Goal: Information Seeking & Learning: Learn about a topic

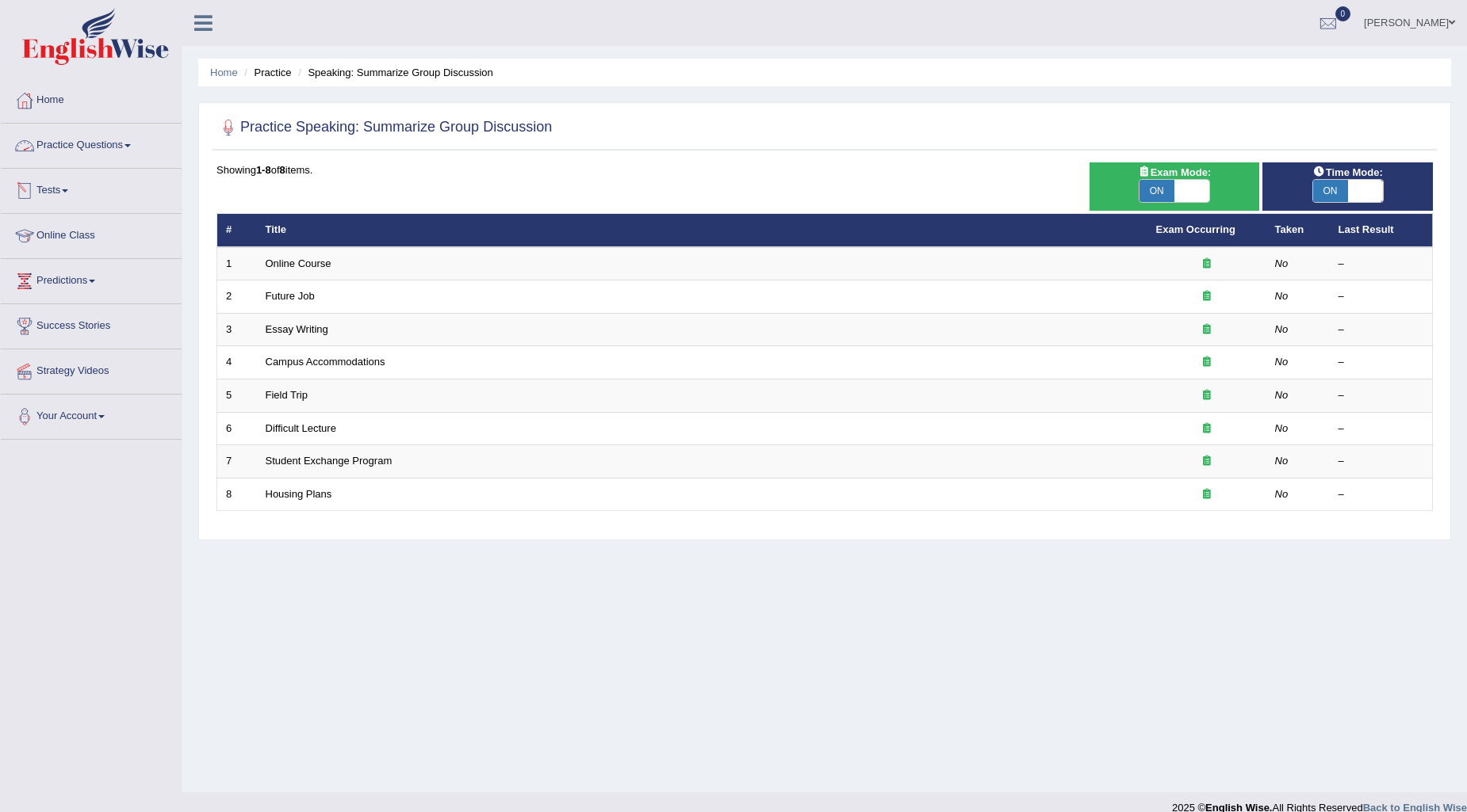
click at [88, 149] on link "Practice Questions" at bounding box center [91, 144] width 181 height 40
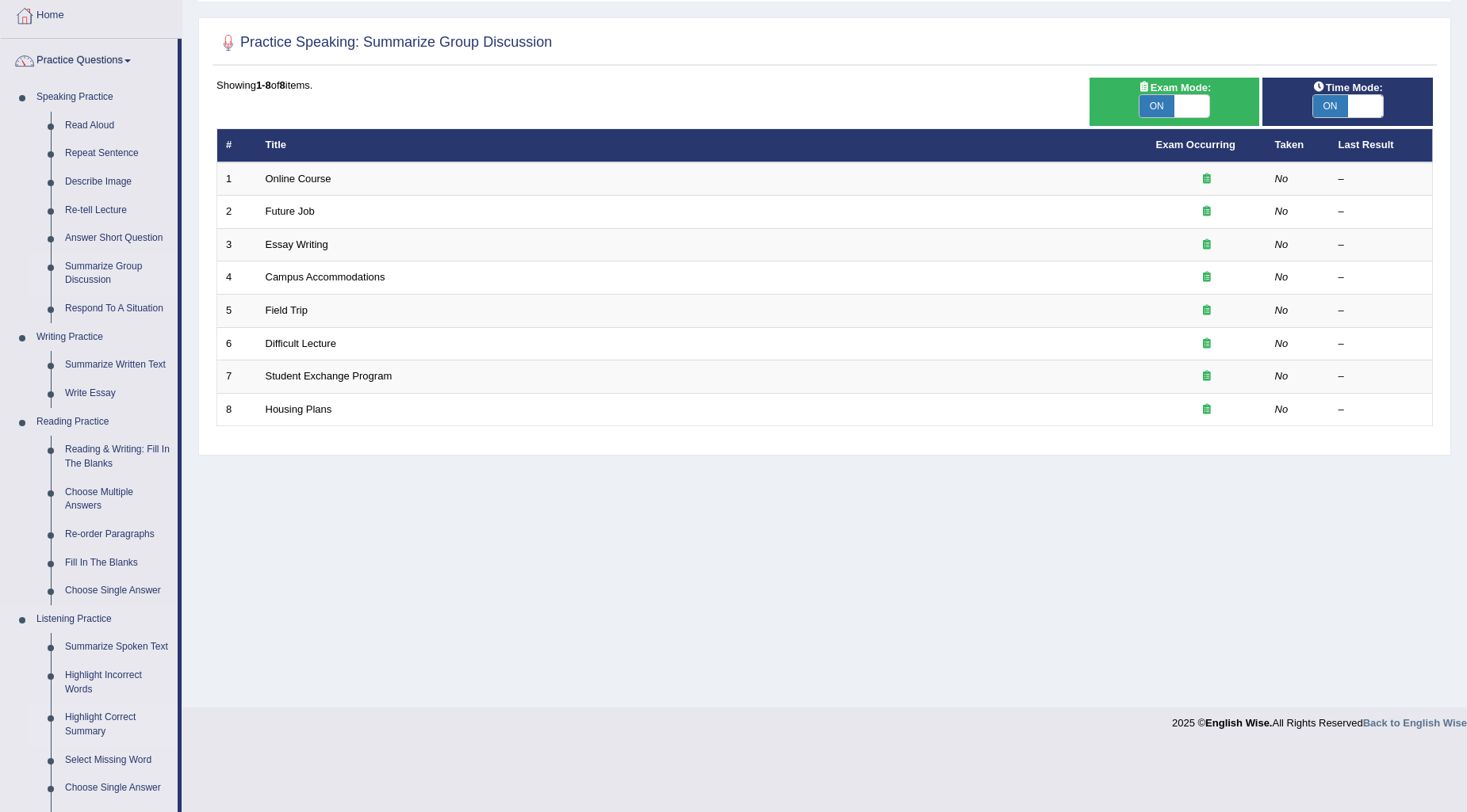
scroll to position [352, 0]
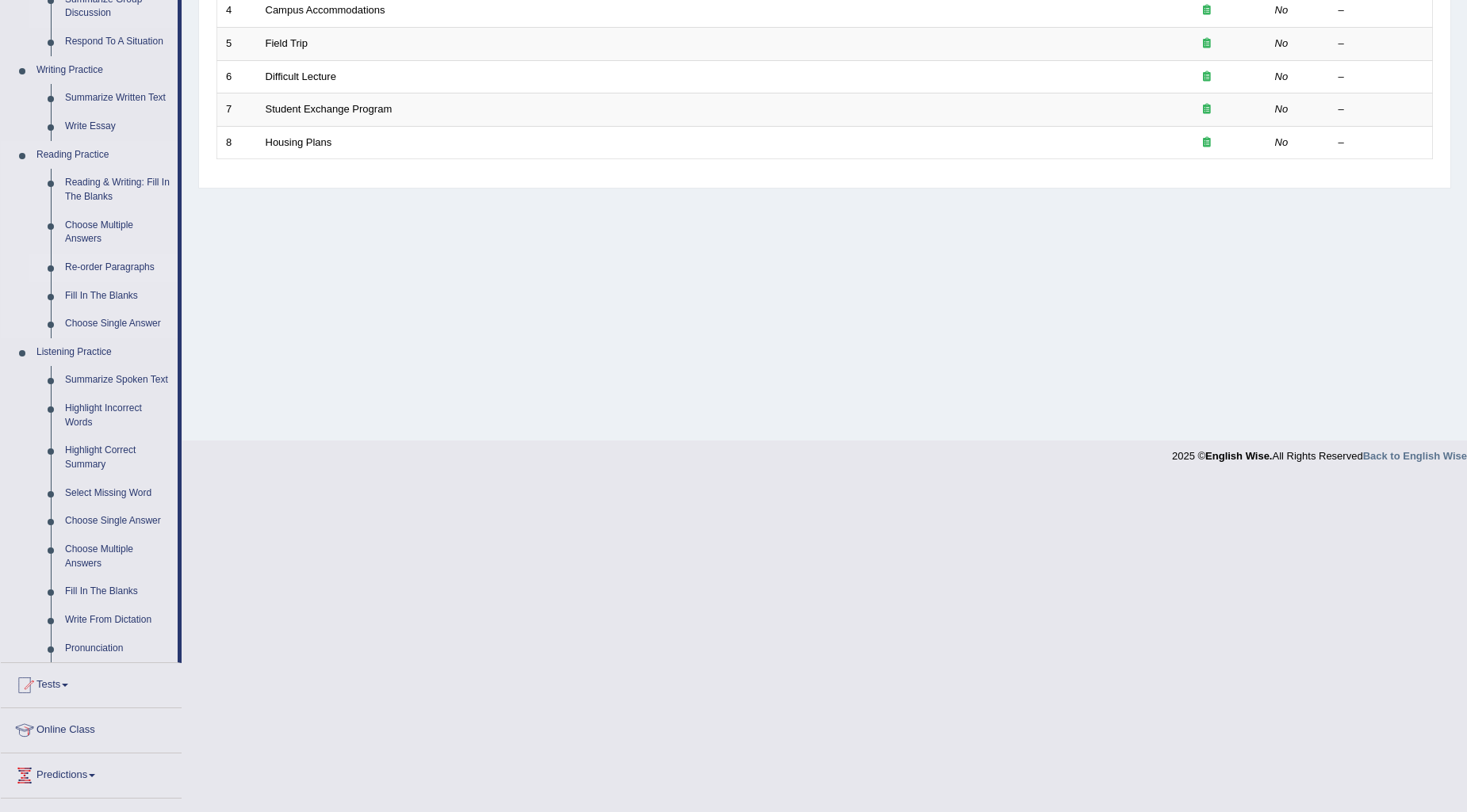
click at [98, 263] on link "Re-order Paragraphs" at bounding box center [118, 267] width 120 height 29
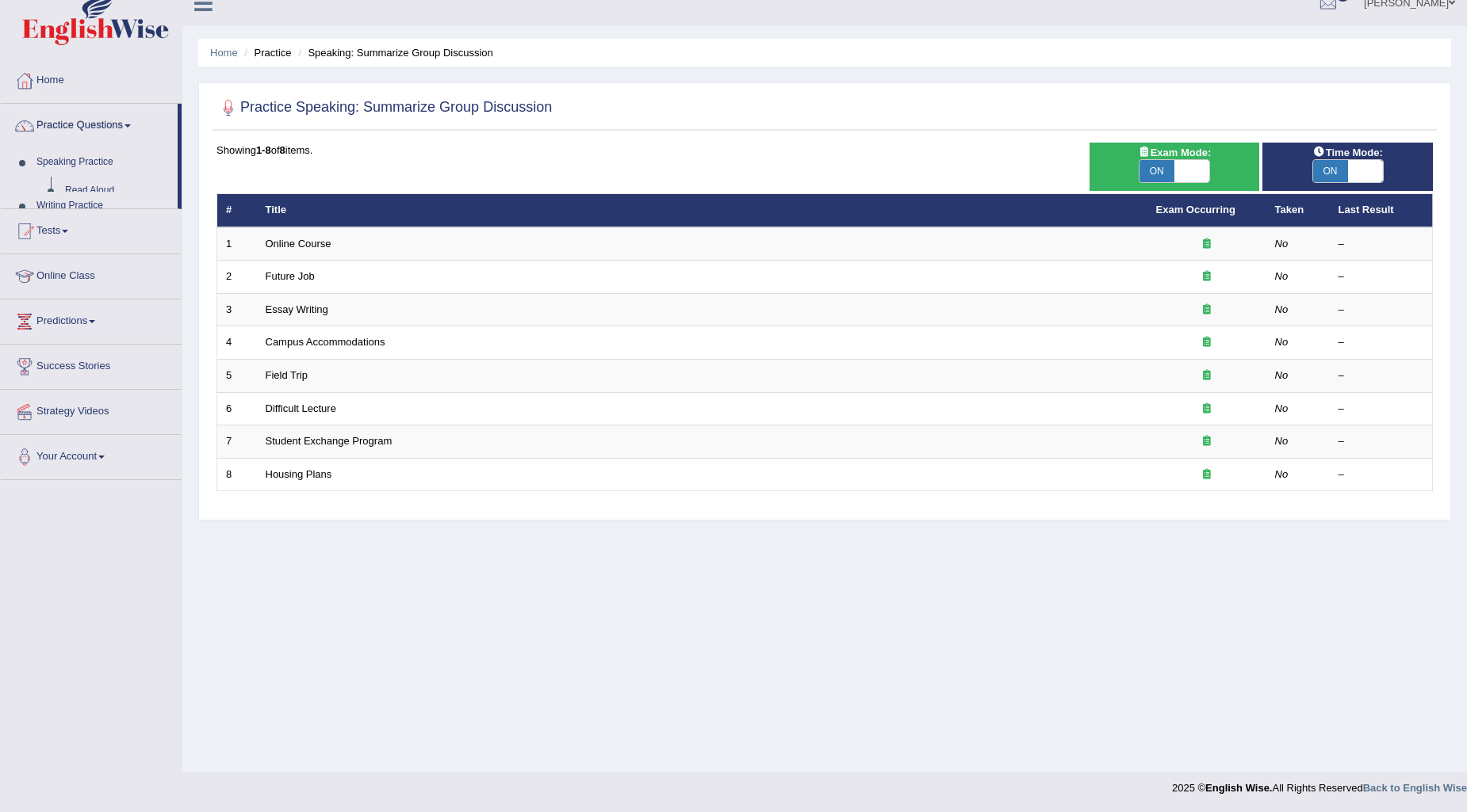
scroll to position [19, 0]
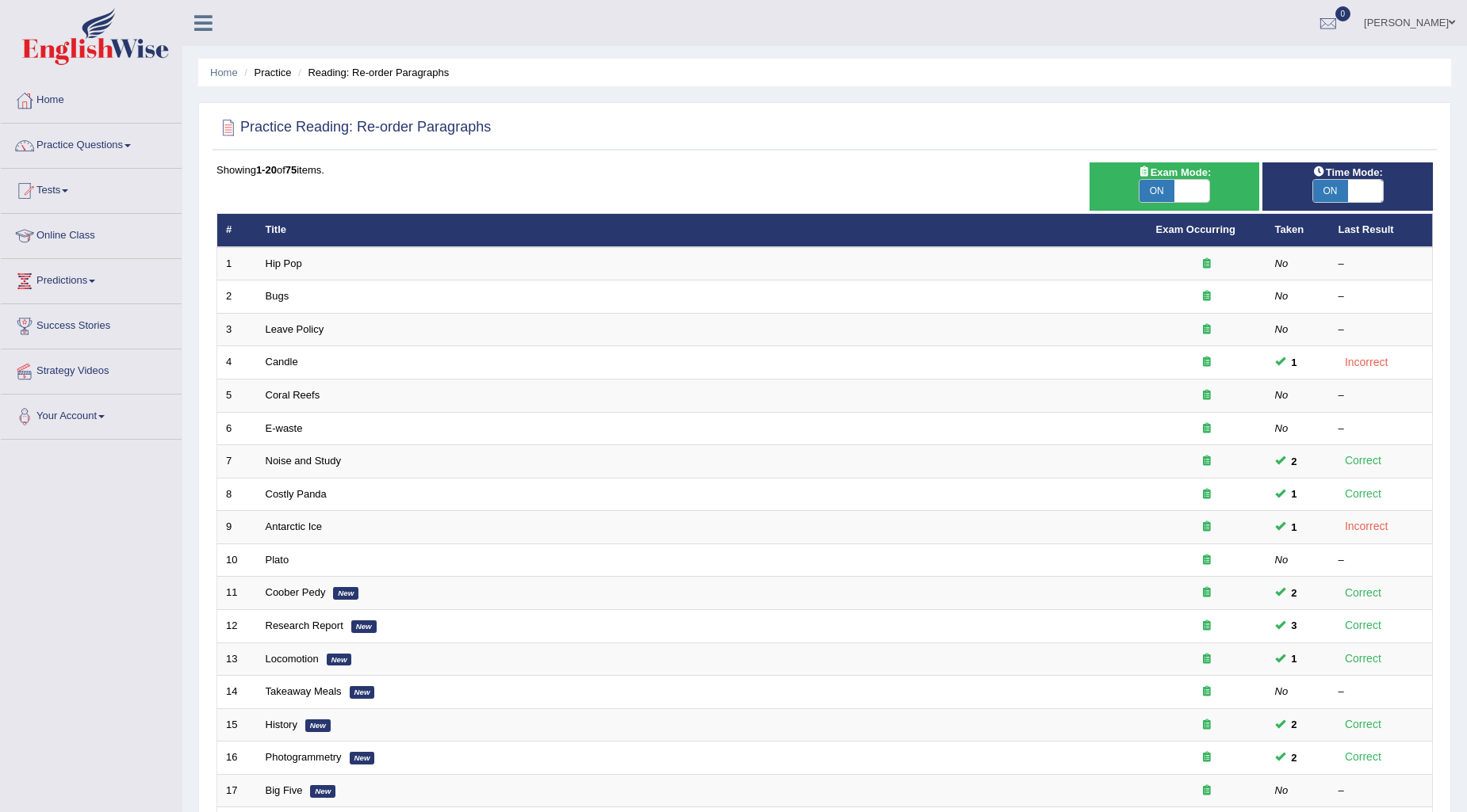
click at [1336, 185] on span "ON" at bounding box center [1330, 191] width 35 height 22
checkbox input "false"
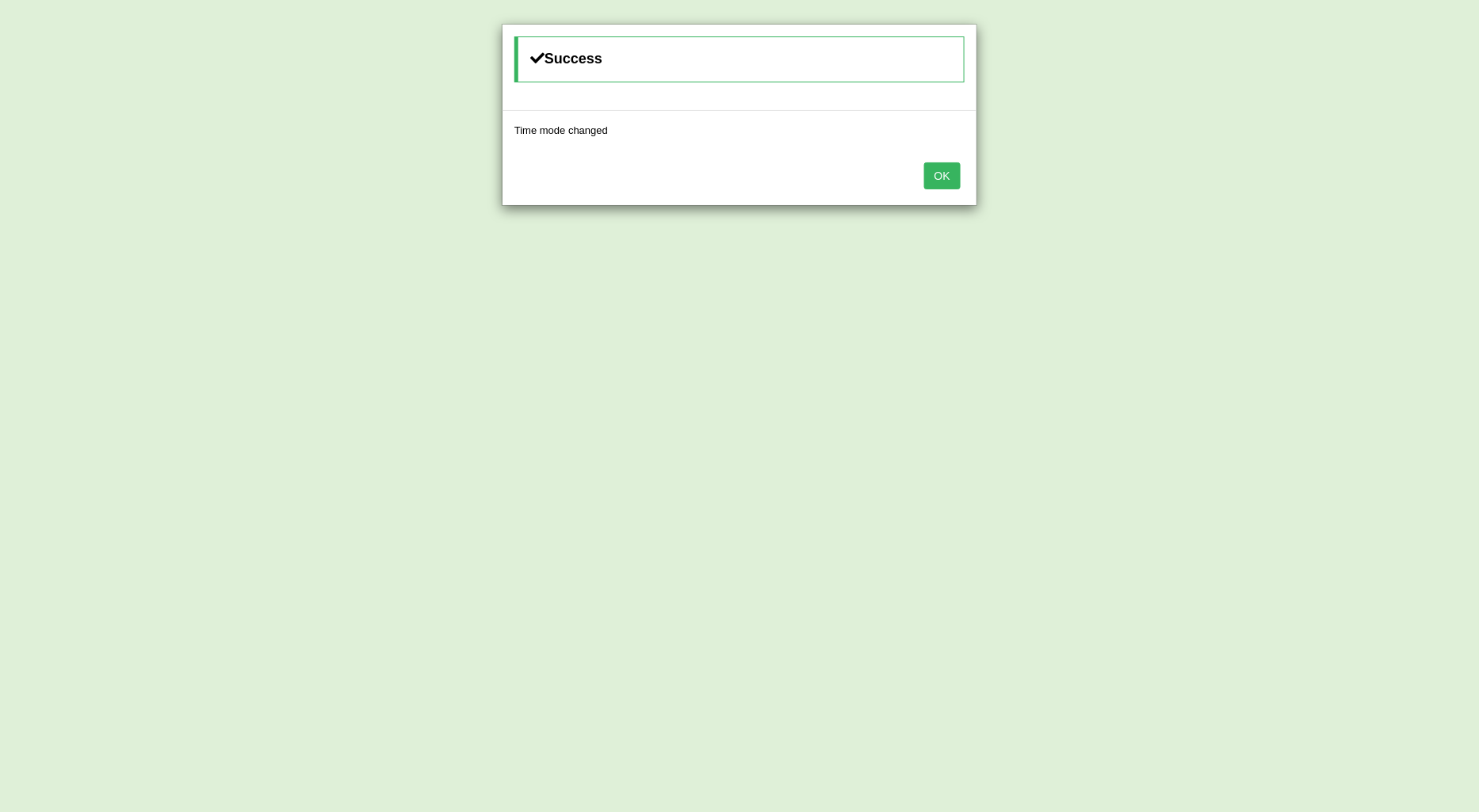
click at [938, 175] on button "OK" at bounding box center [943, 176] width 37 height 27
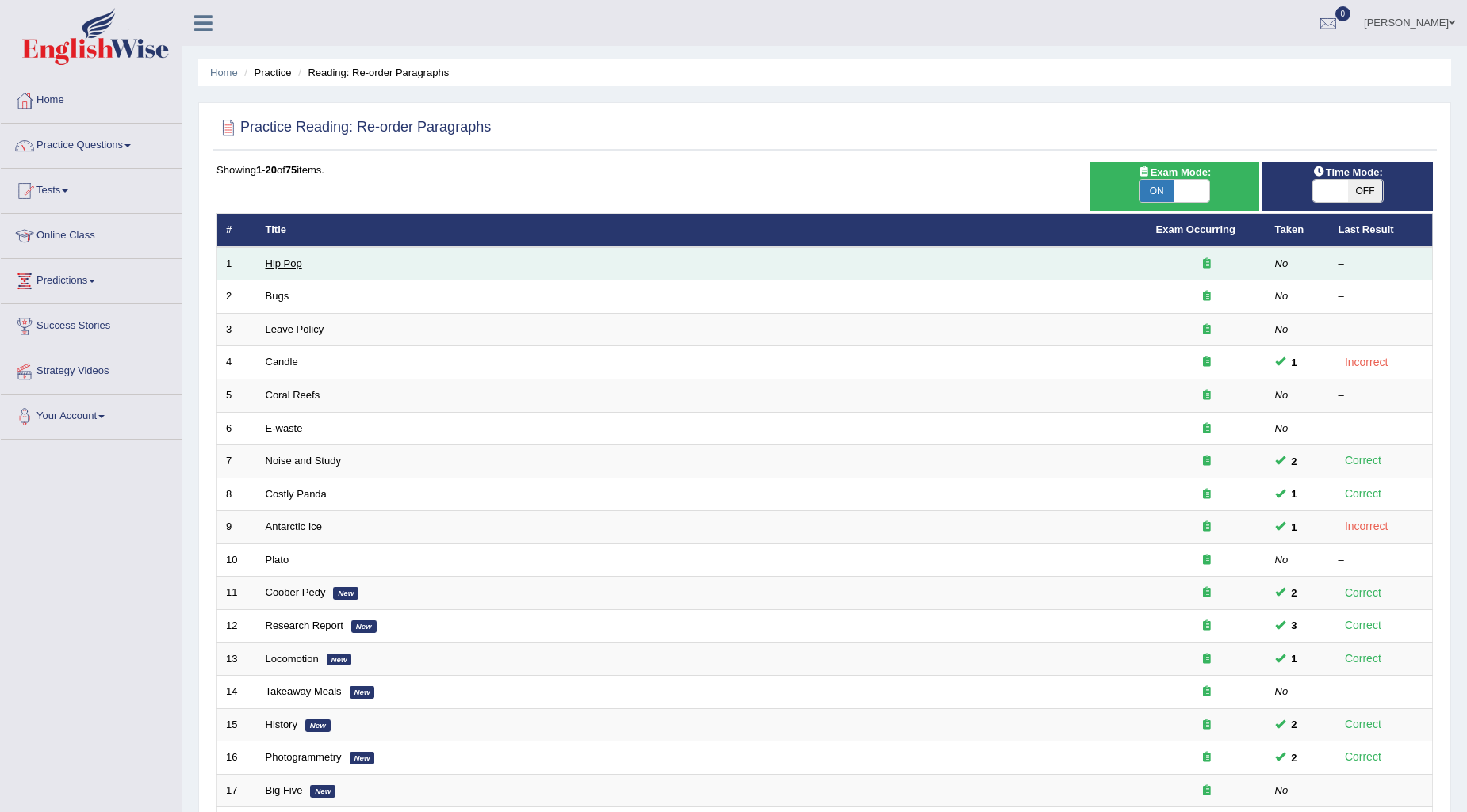
click at [279, 262] on link "Hip Pop" at bounding box center [284, 264] width 37 height 12
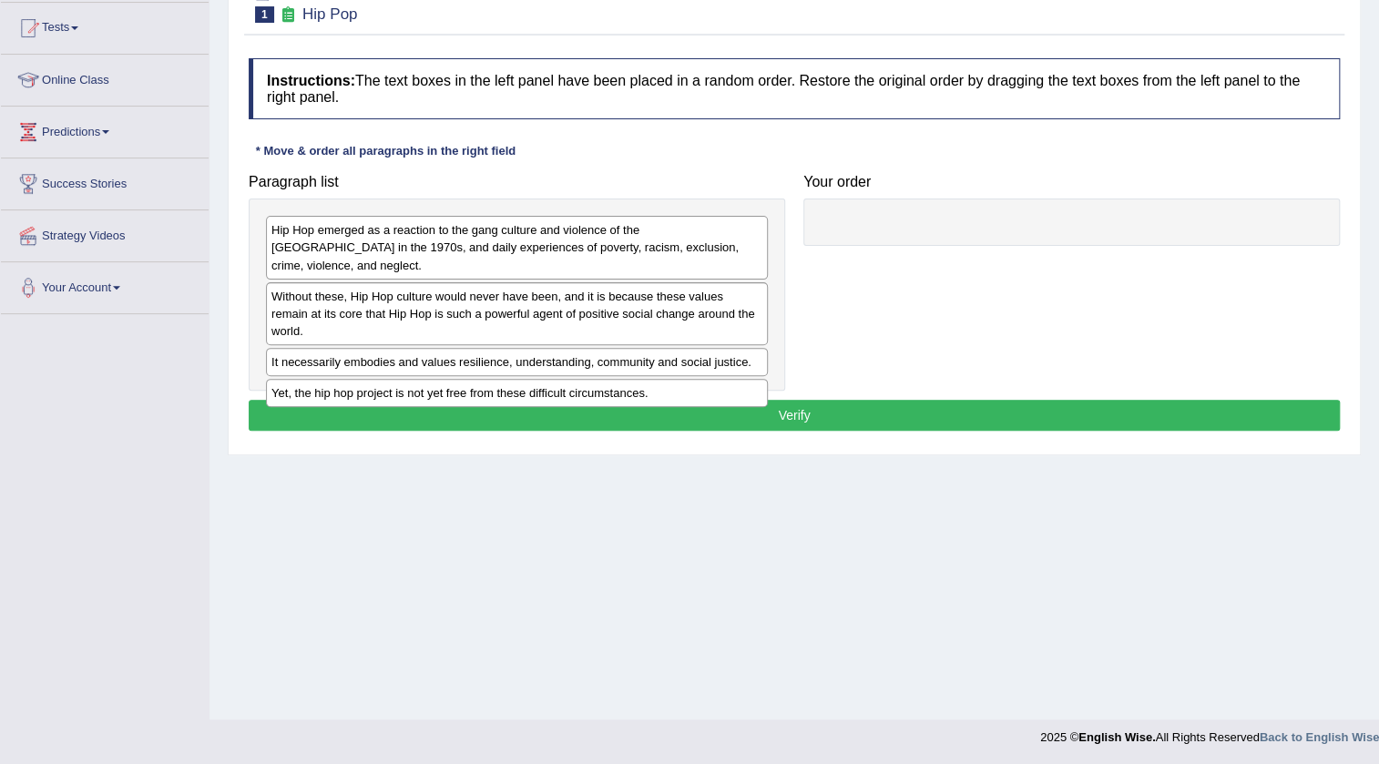
scroll to position [191, 0]
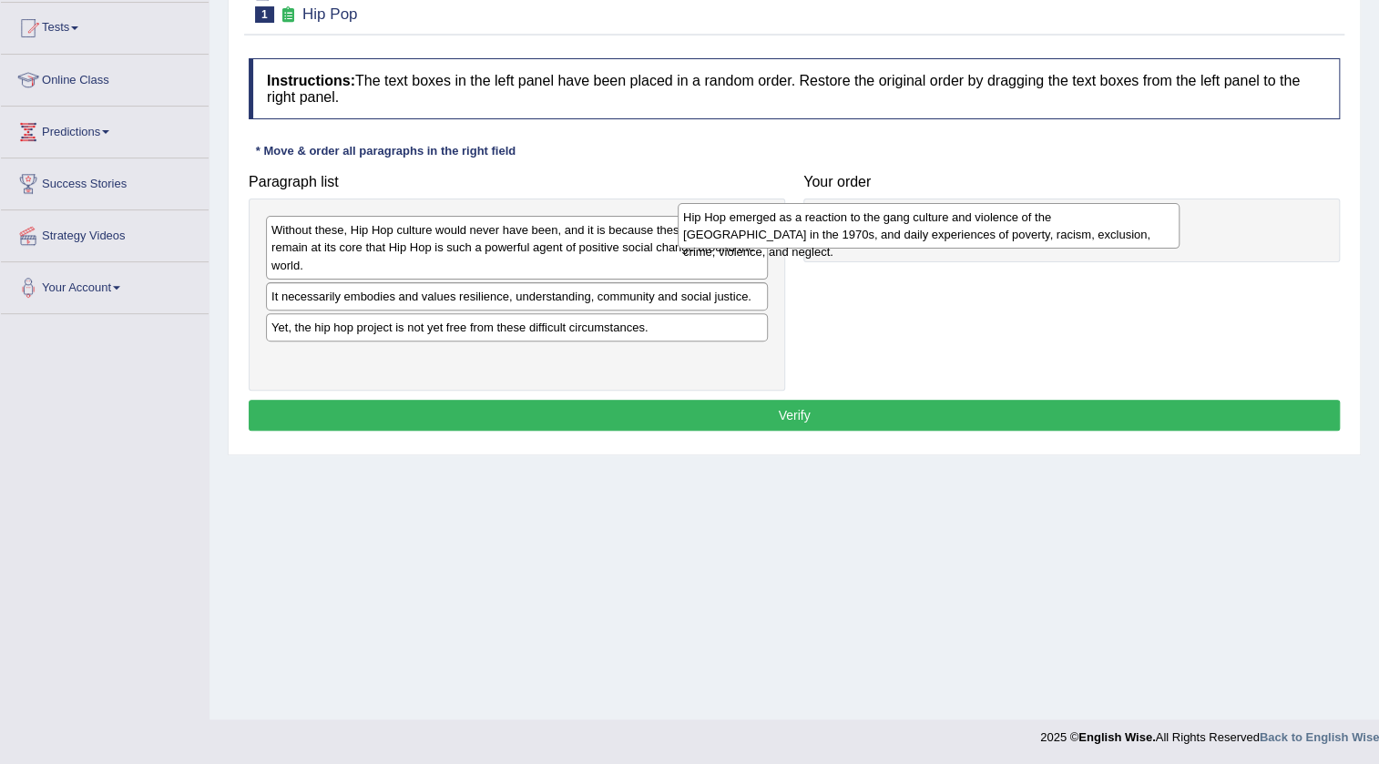
drag, startPoint x: 747, startPoint y: 237, endPoint x: 996, endPoint y: 220, distance: 250.1
click at [996, 220] on div "Hip Hop emerged as a reaction to the gang culture and violence of the South Bro…" at bounding box center [929, 226] width 502 height 46
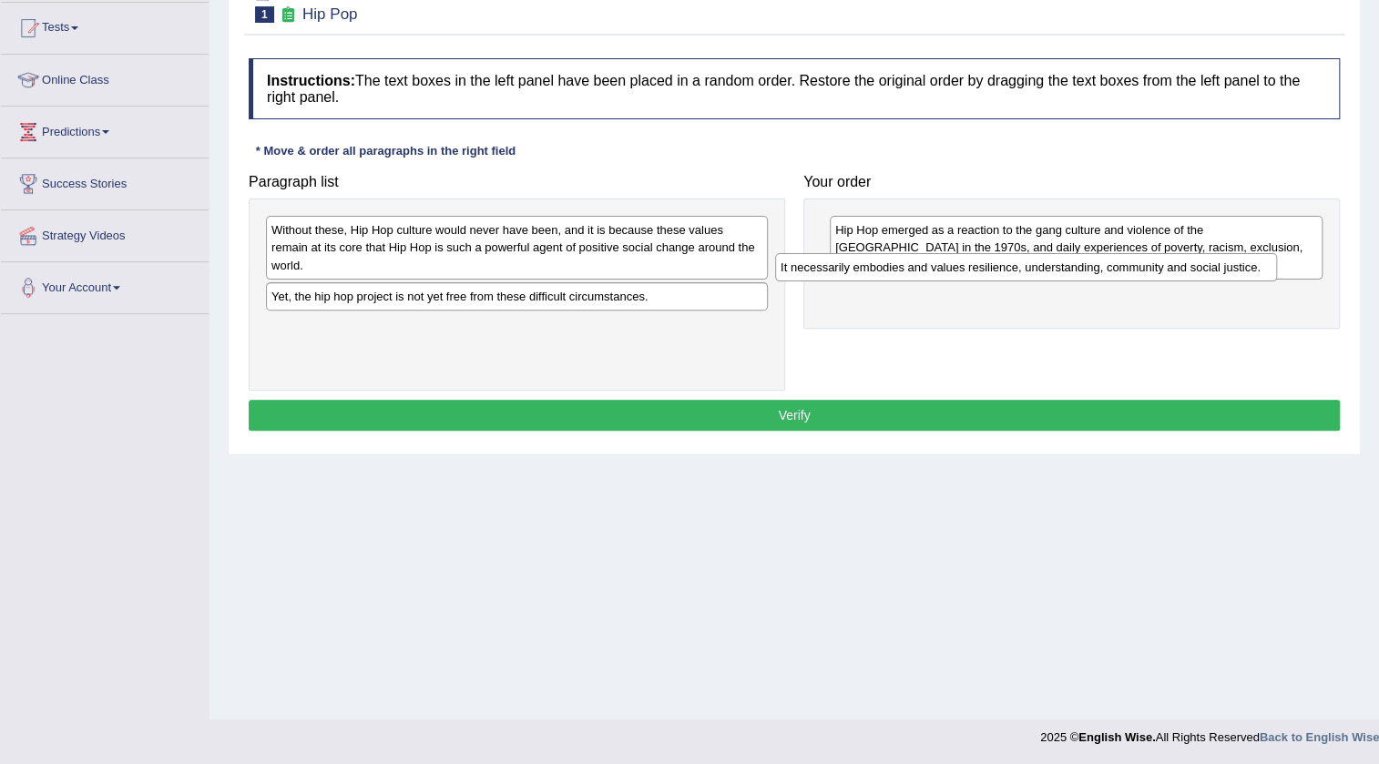
drag, startPoint x: 703, startPoint y: 281, endPoint x: 1214, endPoint y: 270, distance: 511.0
click at [1214, 270] on div "It necessarily embodies and values resilience, understanding, community and soc…" at bounding box center [1026, 267] width 502 height 28
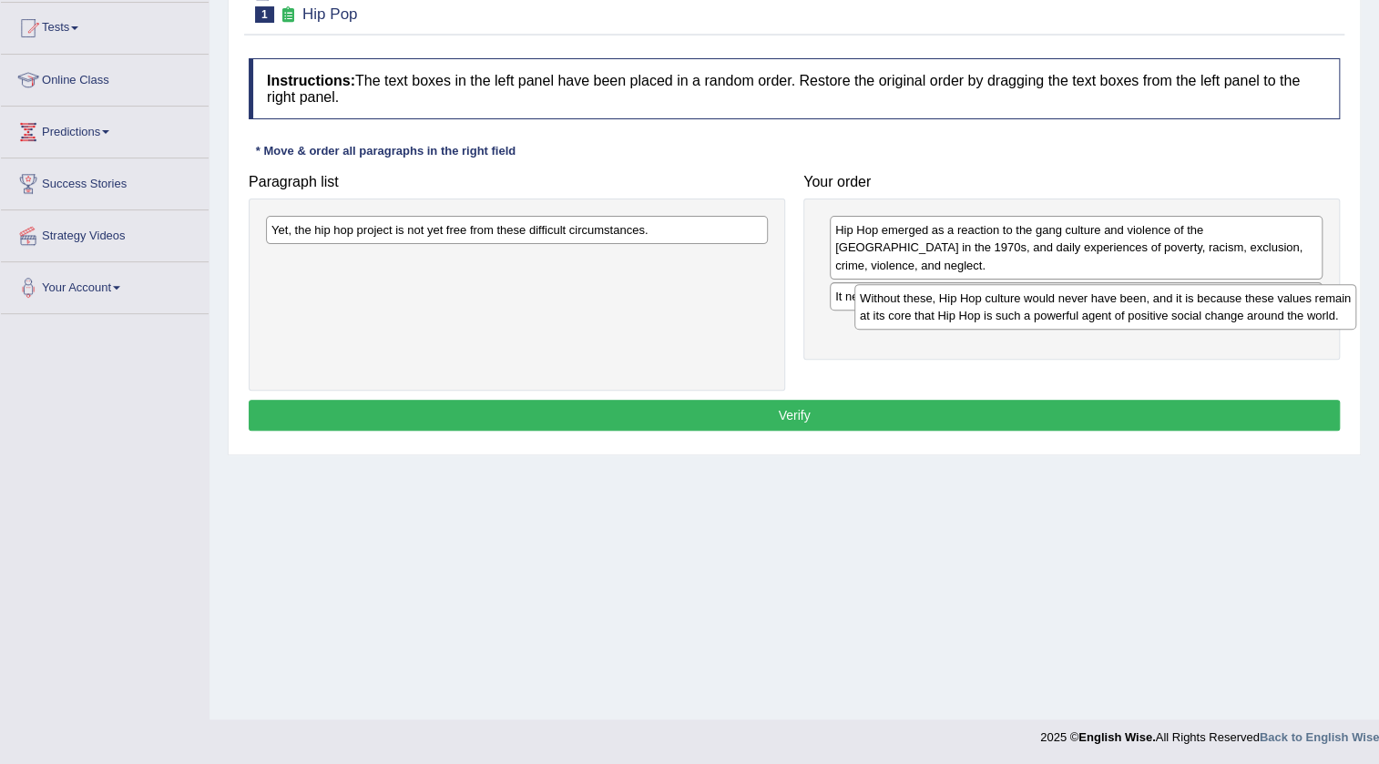
drag, startPoint x: 443, startPoint y: 246, endPoint x: 1025, endPoint y: 313, distance: 585.8
click at [1025, 313] on div "Without these, Hip Hop culture would never have been, and it is because these v…" at bounding box center [1105, 307] width 502 height 46
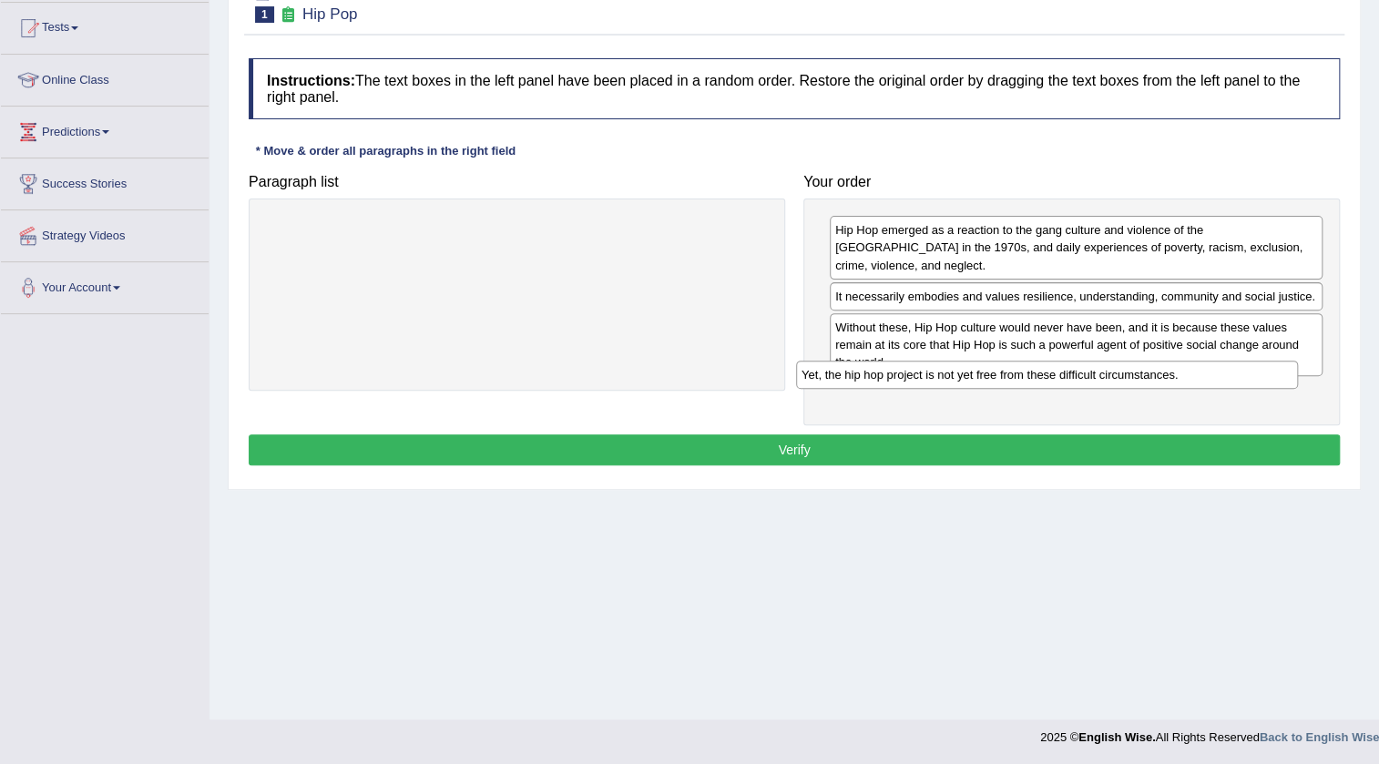
drag, startPoint x: 547, startPoint y: 228, endPoint x: 1085, endPoint y: 388, distance: 560.7
click at [1085, 388] on div "Yet, the hip hop project is not yet free from these difficult circumstances." at bounding box center [1047, 375] width 502 height 28
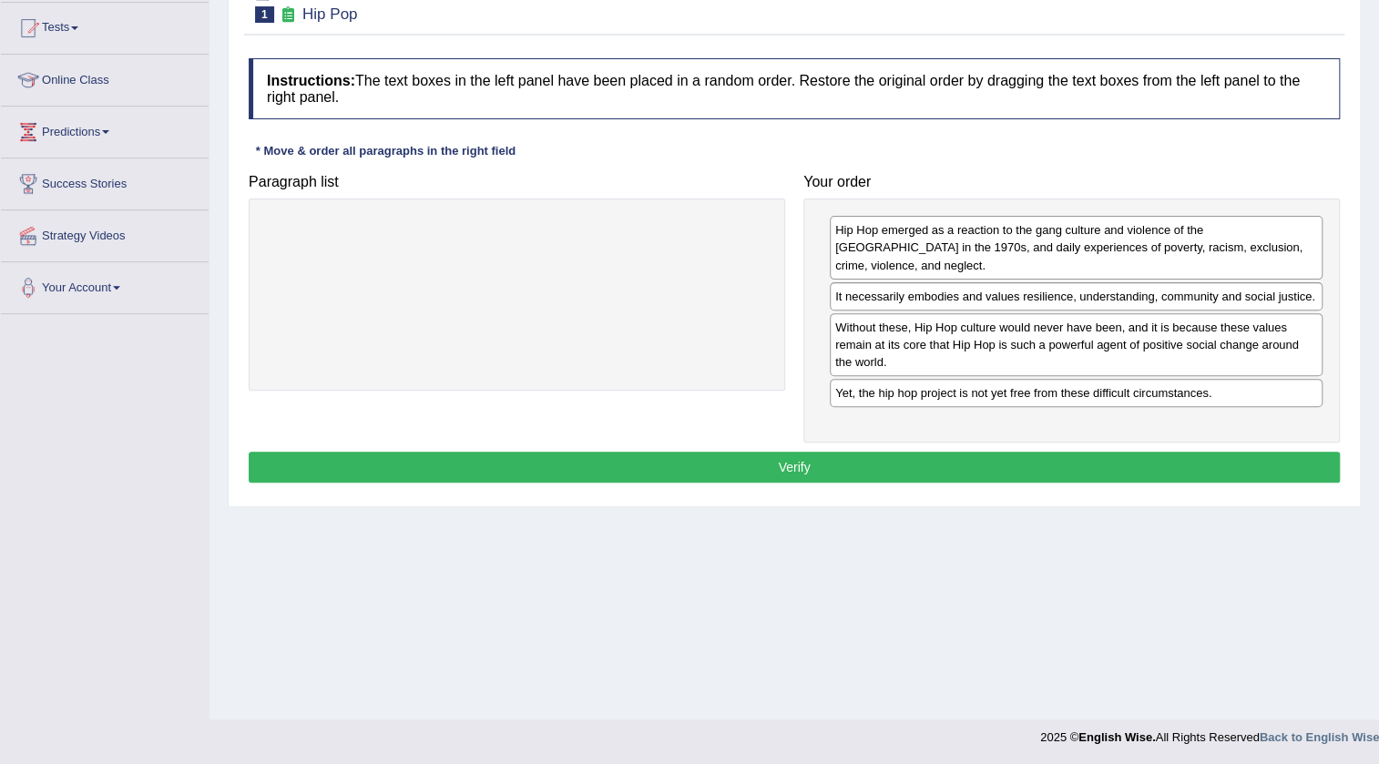
click at [955, 452] on button "Verify" at bounding box center [794, 467] width 1091 height 31
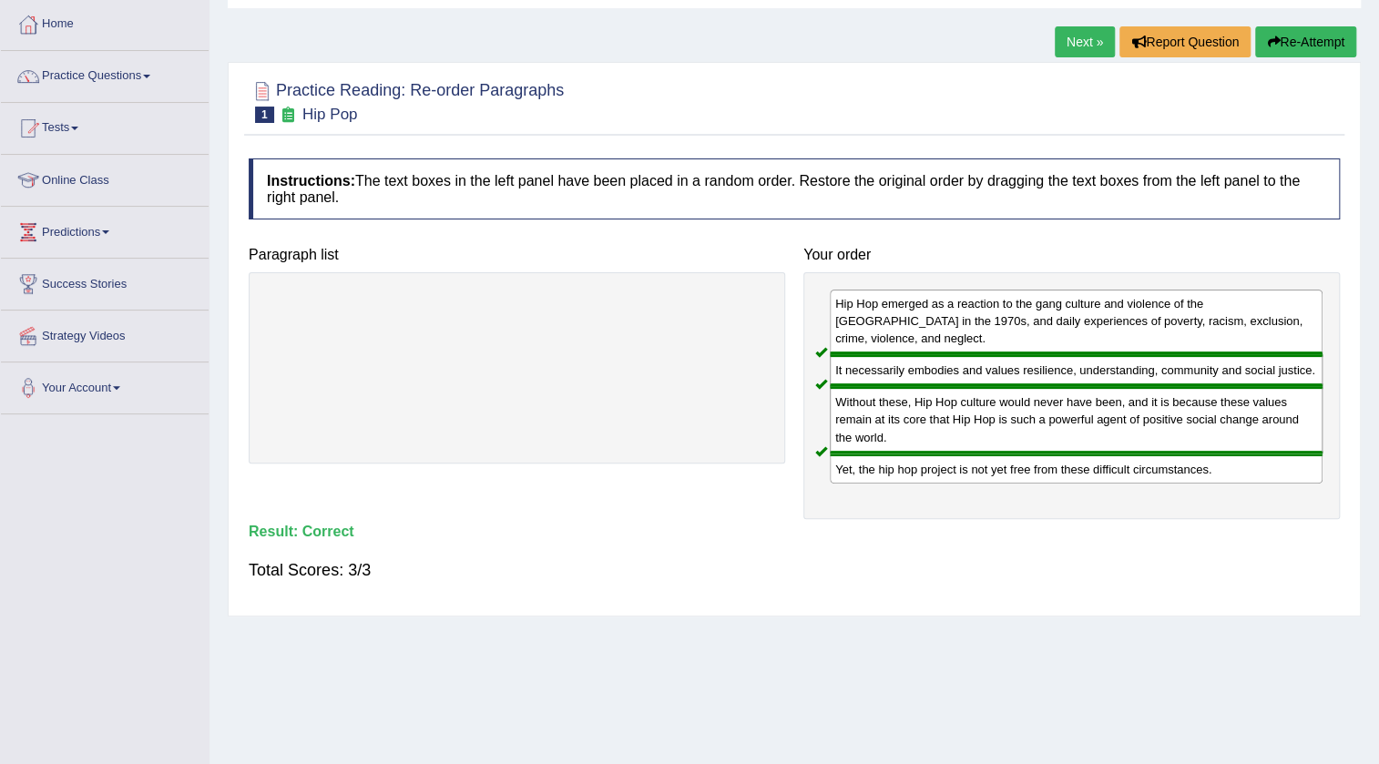
scroll to position [0, 0]
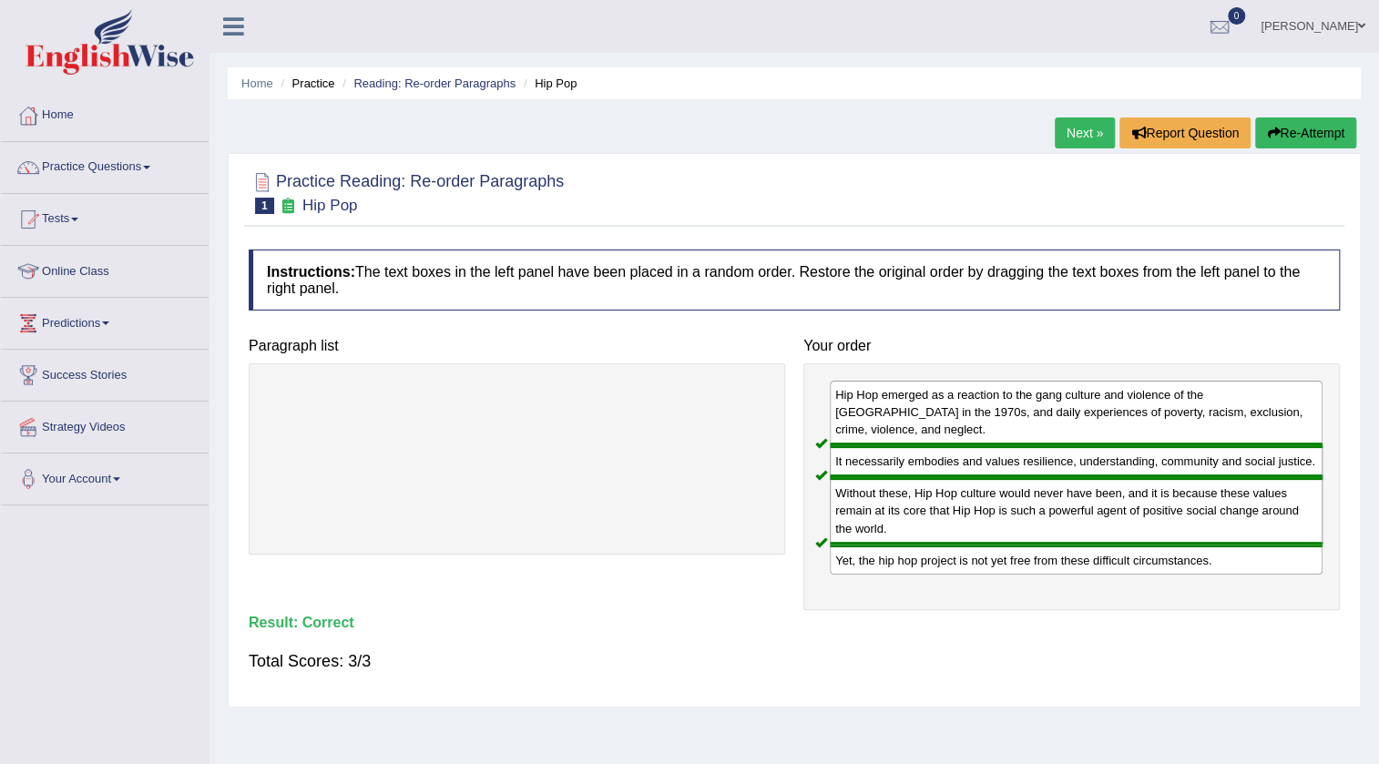
click at [1092, 118] on link "Next »" at bounding box center [1085, 132] width 60 height 31
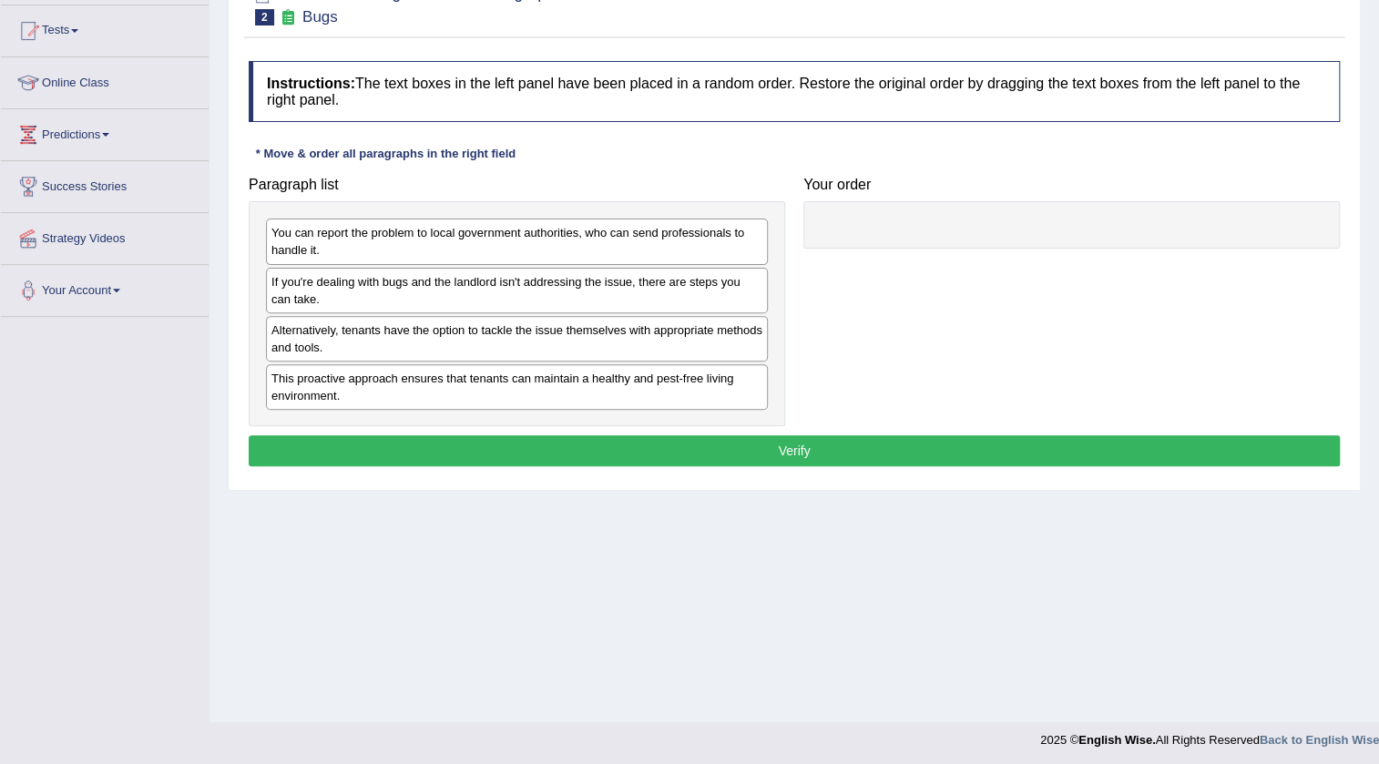
scroll to position [191, 0]
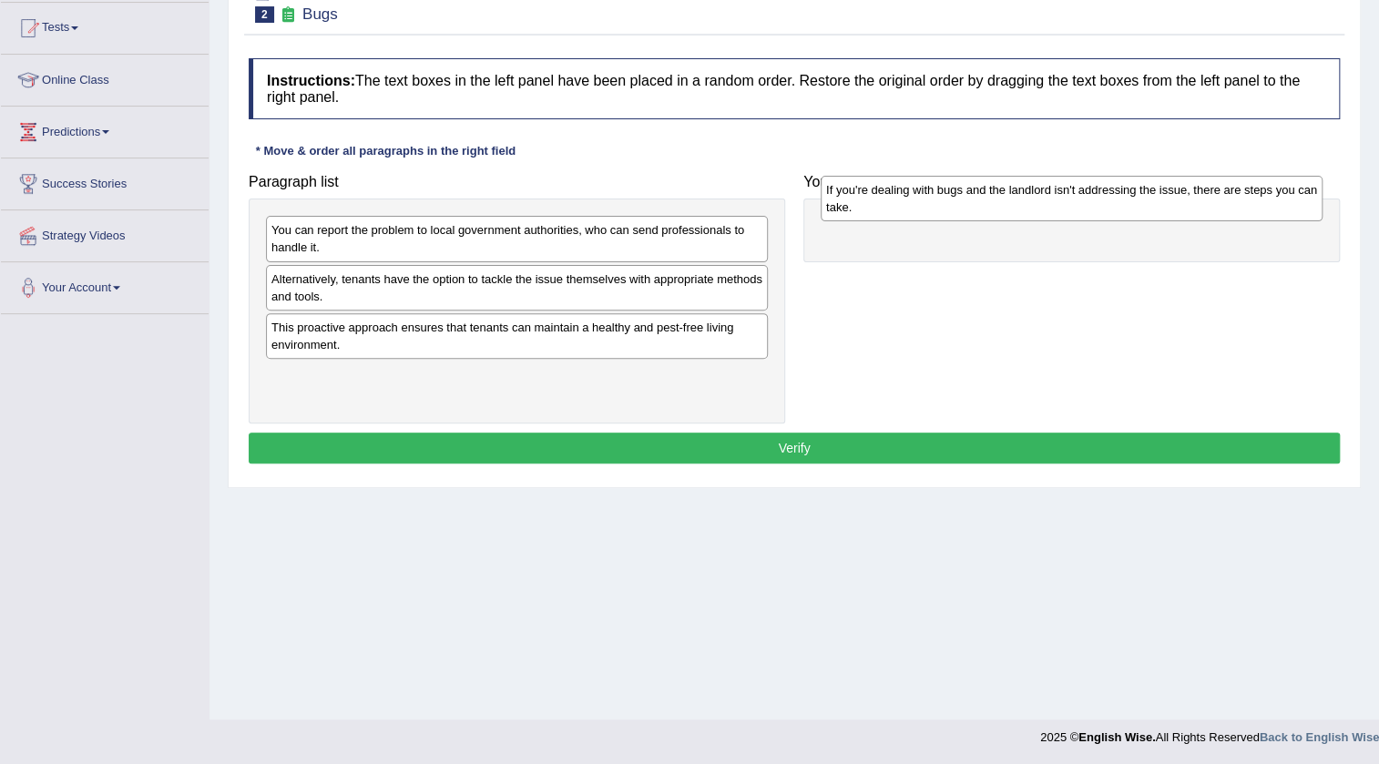
drag, startPoint x: 419, startPoint y: 294, endPoint x: 971, endPoint y: 211, distance: 558.1
click at [971, 211] on div "If you're dealing with bugs and the landlord isn't addressing the issue, there …" at bounding box center [1072, 199] width 502 height 46
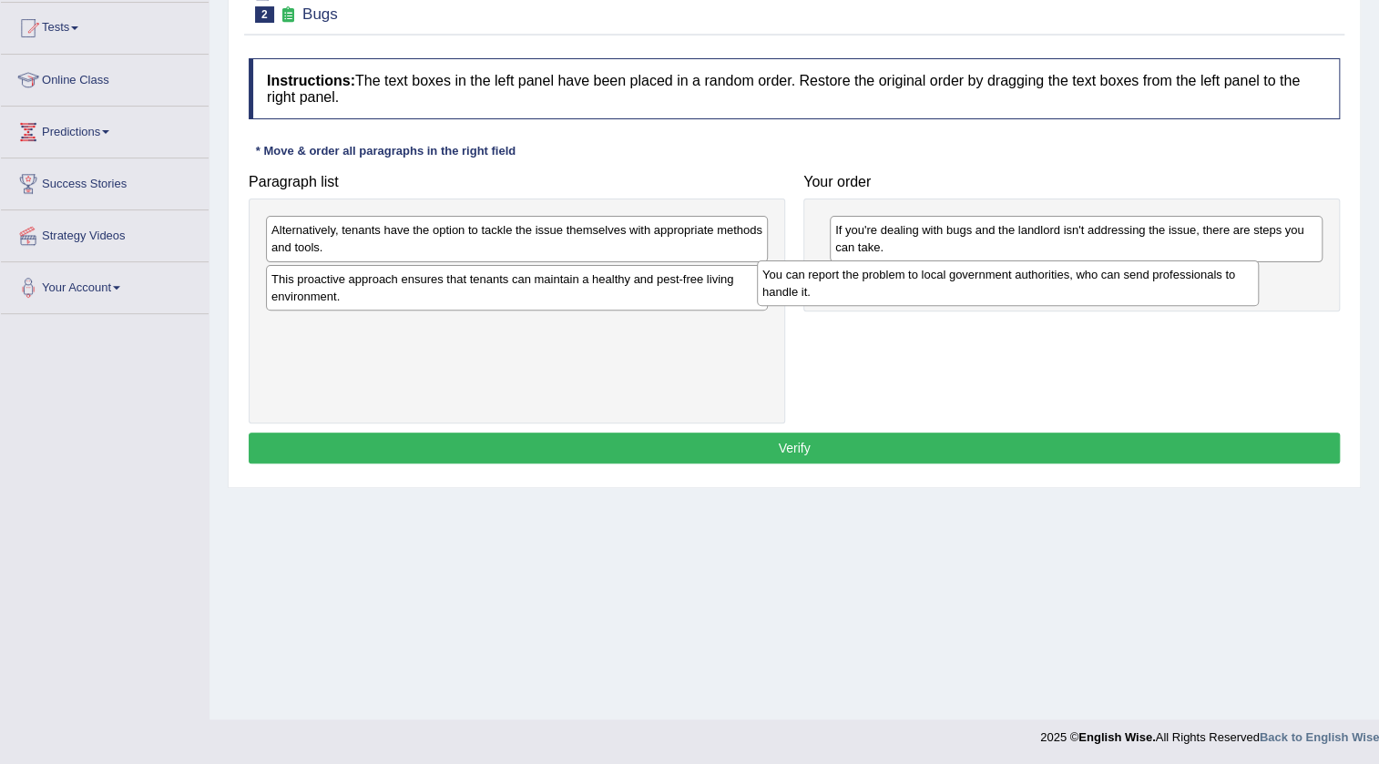
drag, startPoint x: 510, startPoint y: 251, endPoint x: 1001, endPoint y: 296, distance: 492.9
click at [1001, 296] on div "You can report the problem to local government authorities, who can send profes…" at bounding box center [1008, 283] width 502 height 46
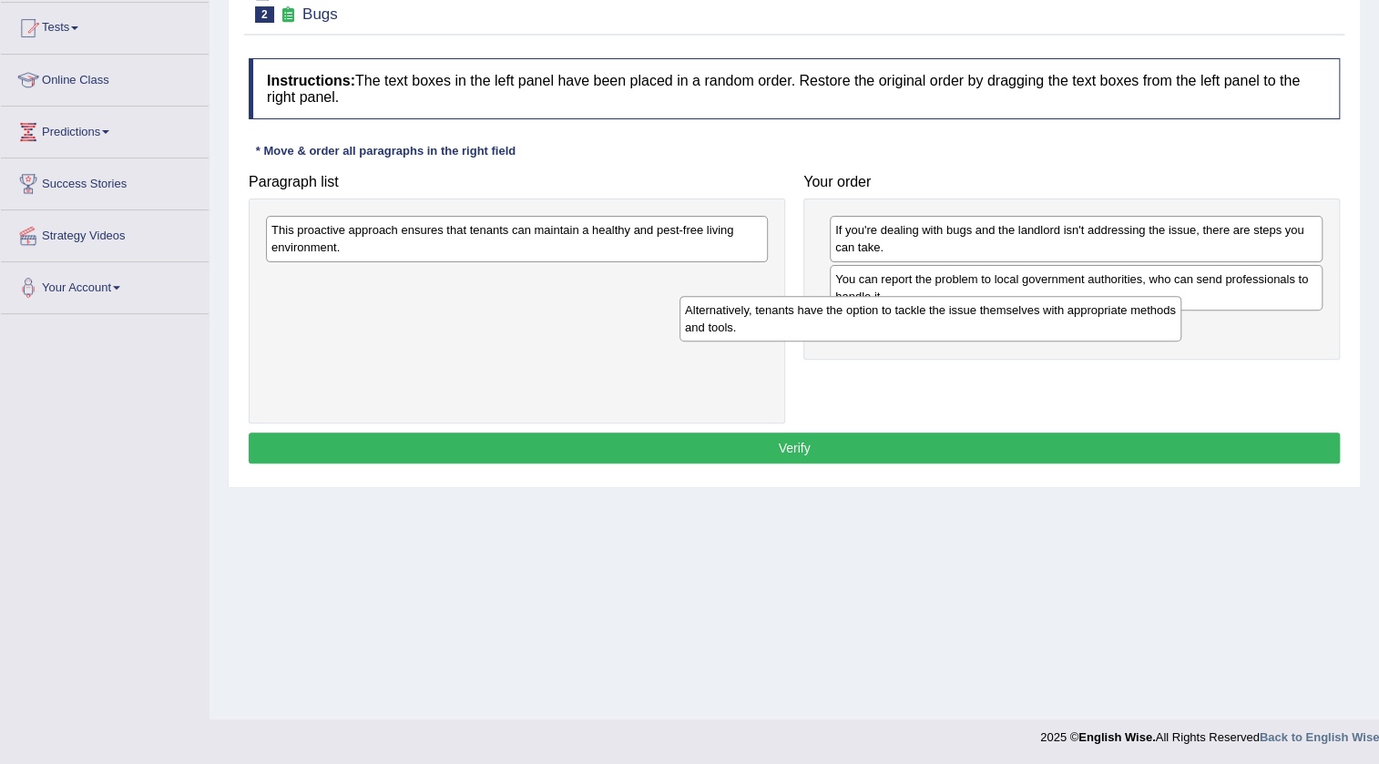
drag, startPoint x: 606, startPoint y: 254, endPoint x: 1016, endPoint y: 329, distance: 417.5
click at [1016, 329] on div "Alternatively, tenants have the option to tackle the issue themselves with appr…" at bounding box center [930, 319] width 502 height 46
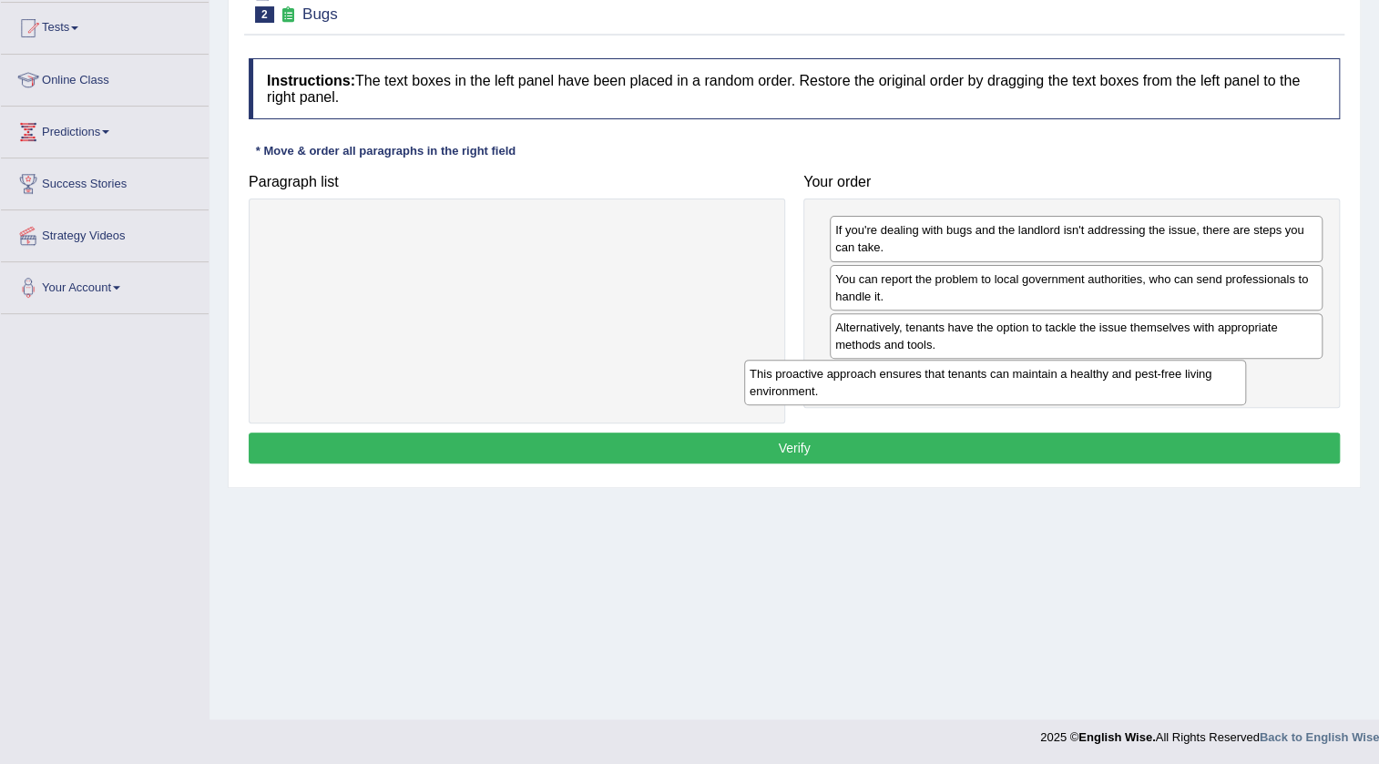
drag, startPoint x: 626, startPoint y: 242, endPoint x: 1105, endPoint y: 386, distance: 500.2
click at [1105, 386] on div "This proactive approach ensures that tenants can maintain a healthy and pest-fr…" at bounding box center [995, 383] width 502 height 46
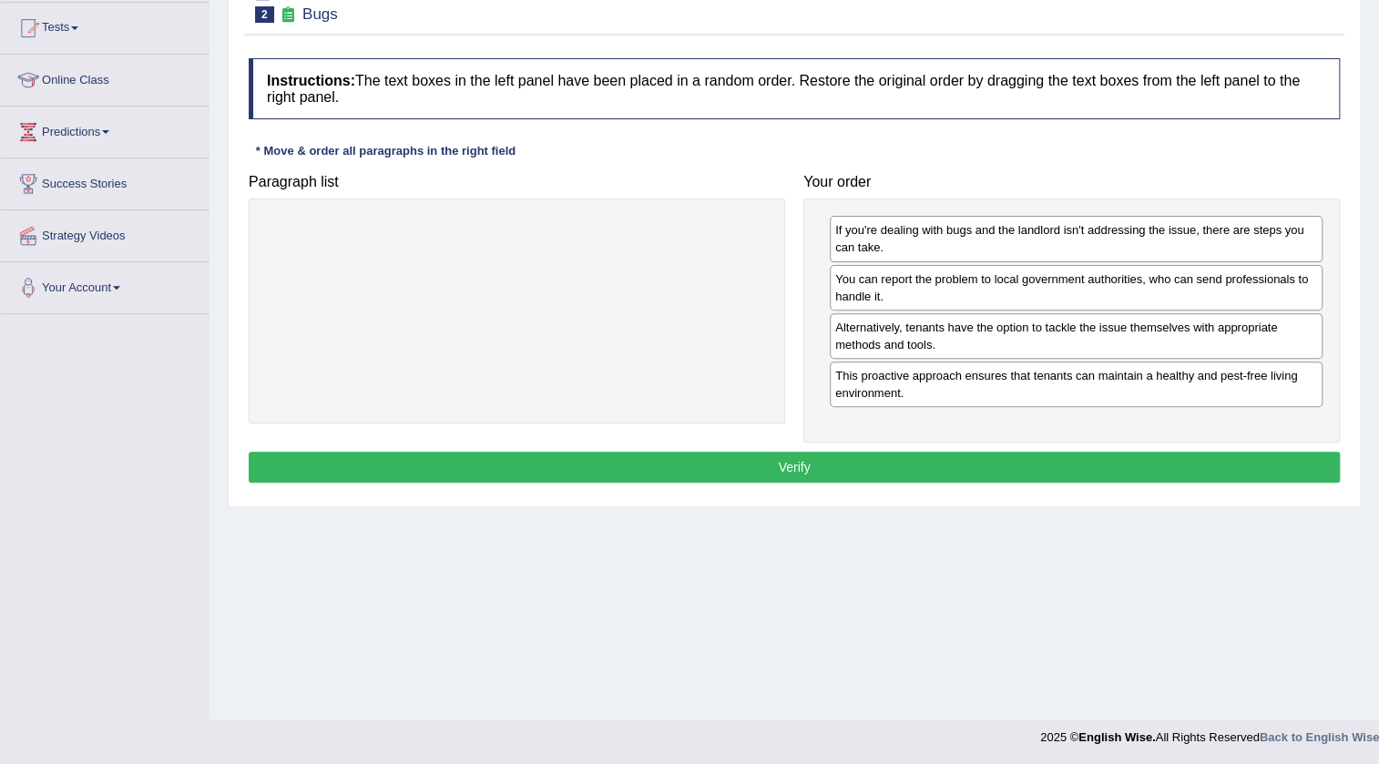
click at [938, 454] on button "Verify" at bounding box center [794, 467] width 1091 height 31
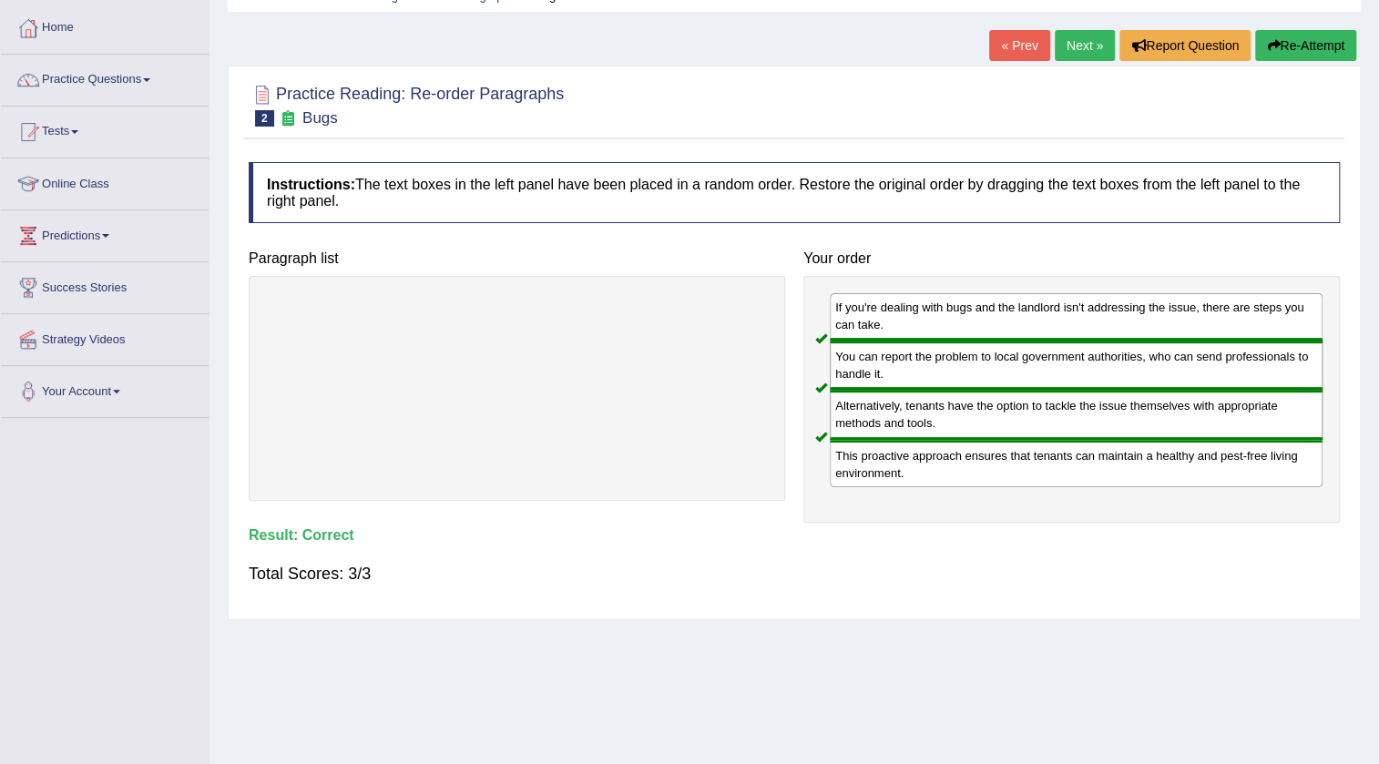
scroll to position [0, 0]
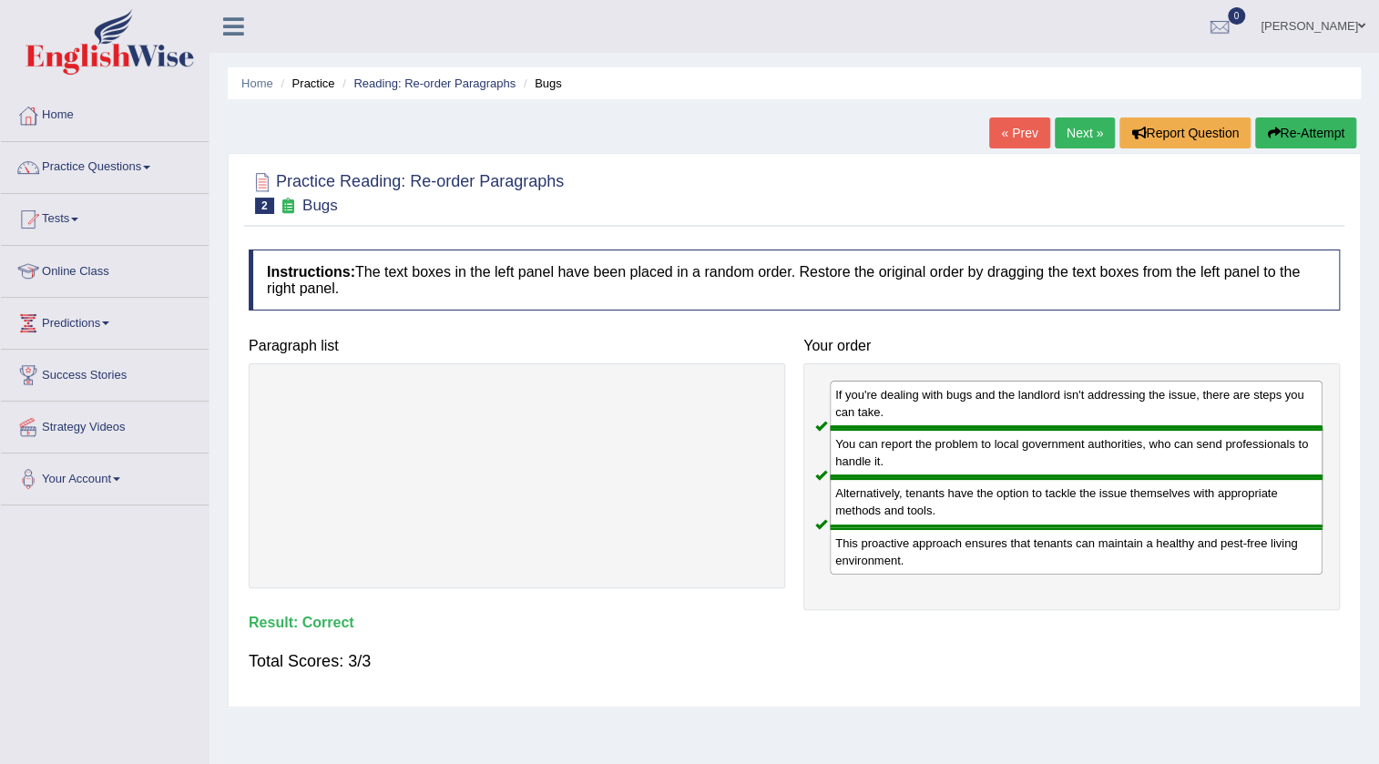
click at [1088, 127] on link "Next »" at bounding box center [1085, 132] width 60 height 31
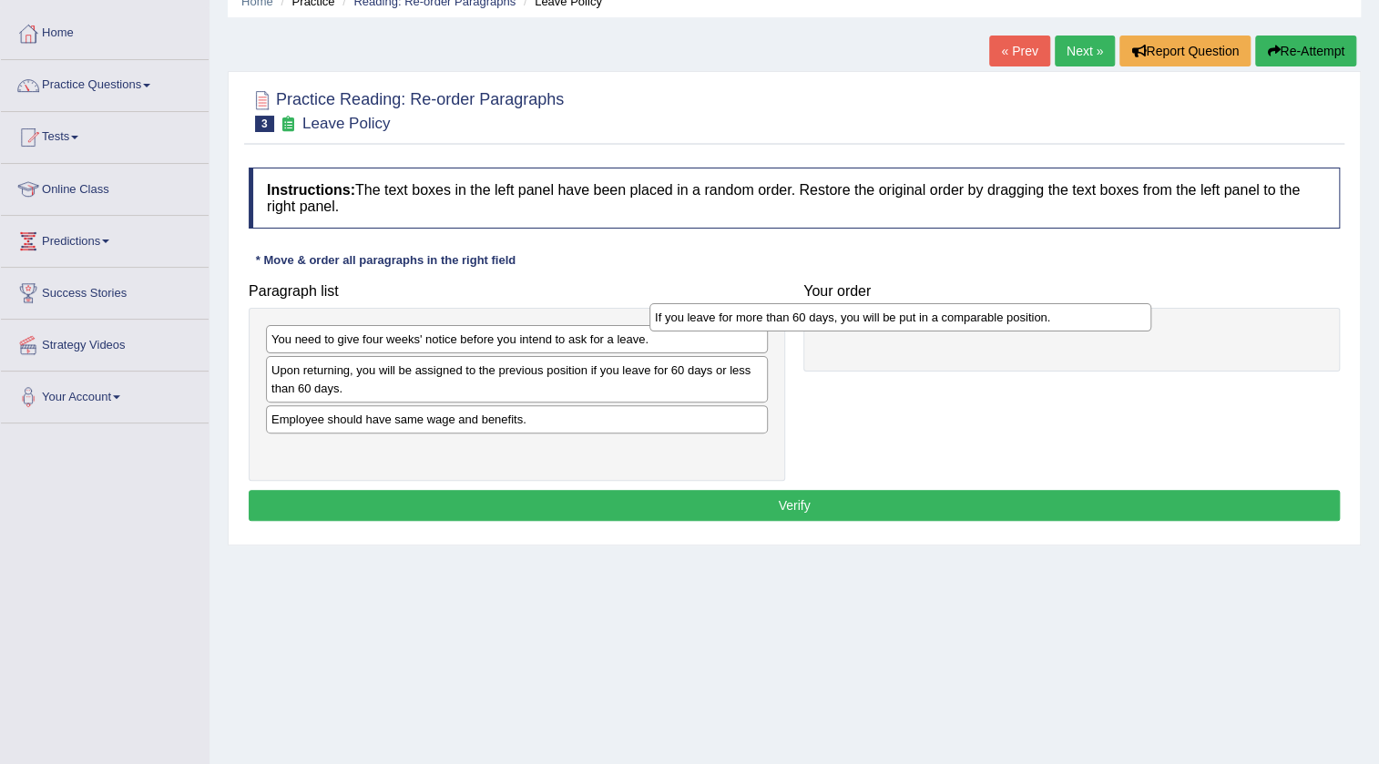
drag, startPoint x: 609, startPoint y: 445, endPoint x: 993, endPoint y: 313, distance: 405.5
click at [993, 313] on div "If you leave for more than 60 days, you will be put in a comparable position." at bounding box center [900, 317] width 502 height 28
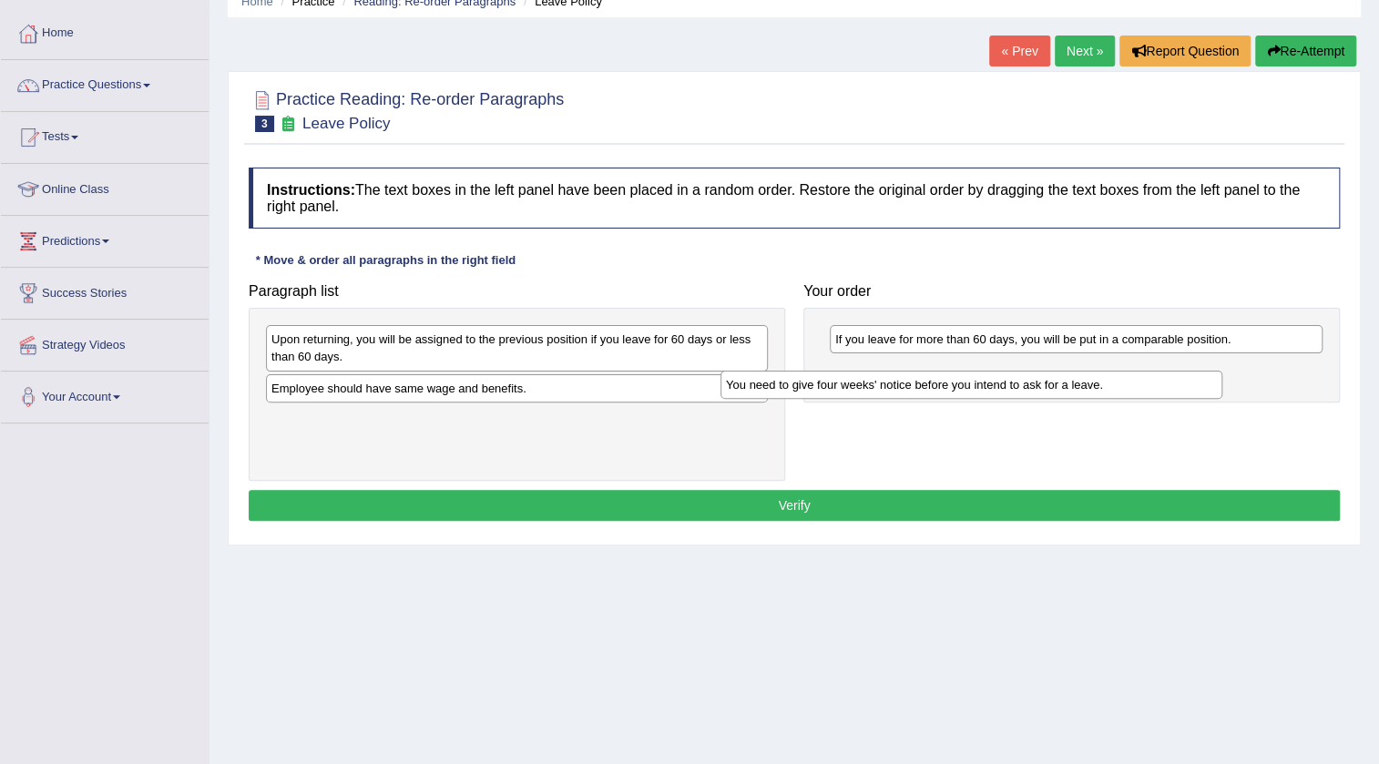
drag, startPoint x: 566, startPoint y: 338, endPoint x: 1024, endPoint y: 376, distance: 458.8
click at [1024, 376] on div "You need to give four weeks' notice before you intend to ask for a leave." at bounding box center [971, 385] width 502 height 28
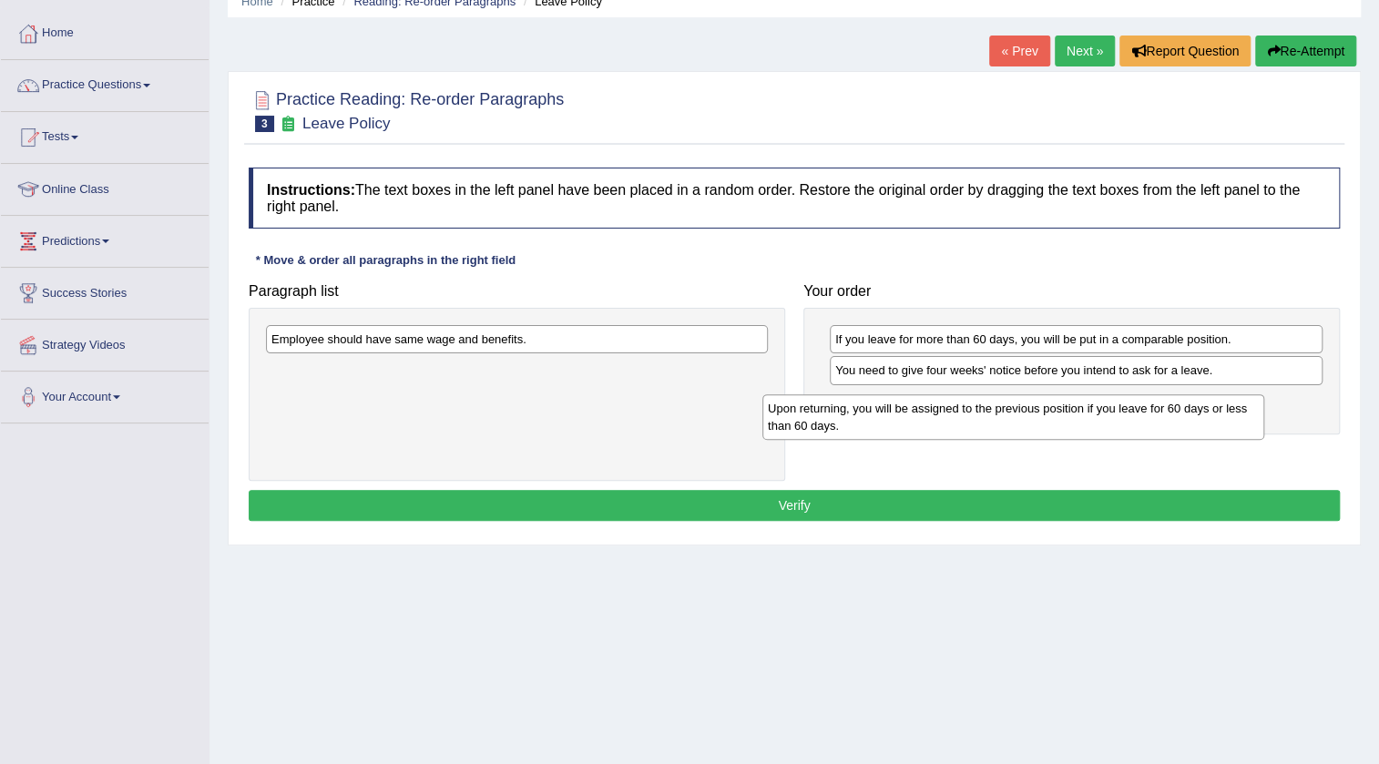
drag, startPoint x: 554, startPoint y: 343, endPoint x: 1051, endPoint y: 410, distance: 501.7
click at [1051, 411] on div "Upon returning, you will be assigned to the previous position if you leave for …" at bounding box center [1013, 417] width 502 height 46
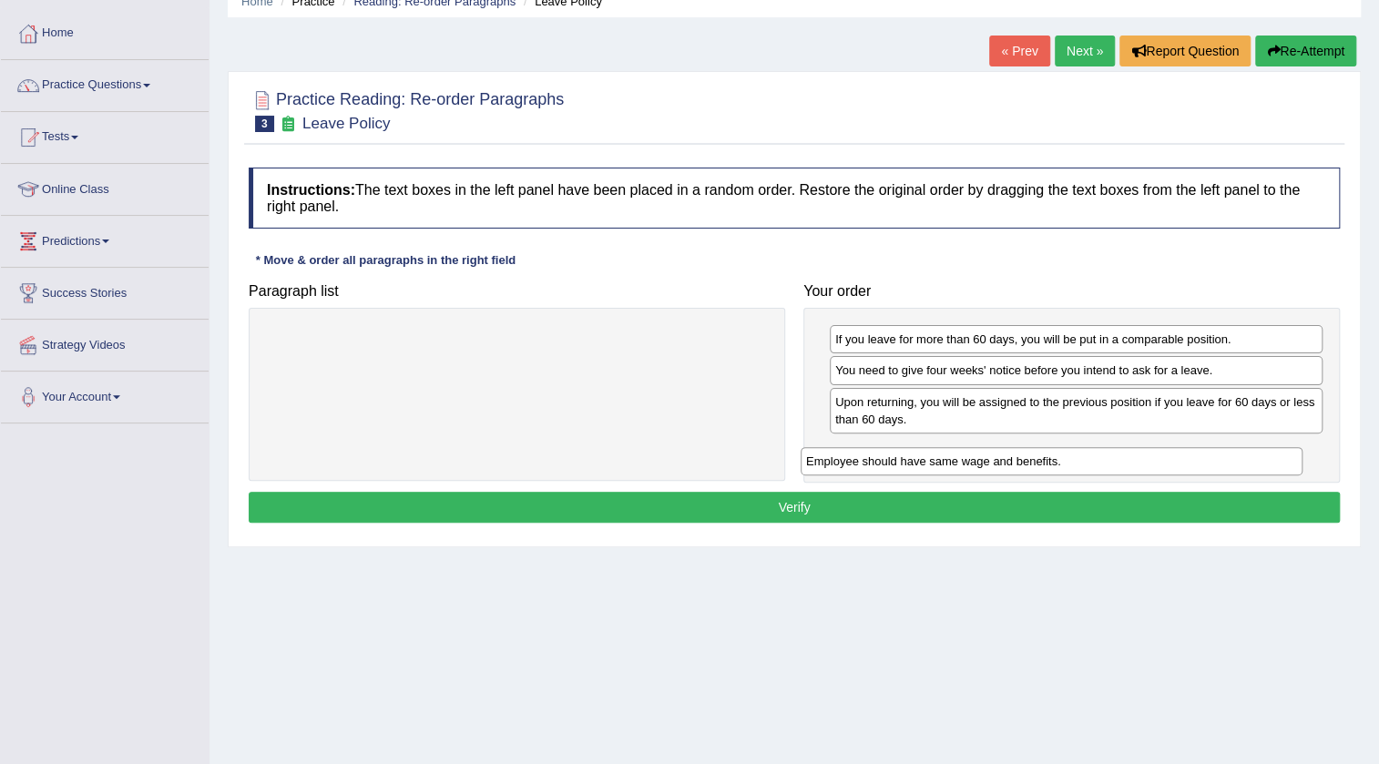
drag, startPoint x: 617, startPoint y: 355, endPoint x: 1122, endPoint y: 461, distance: 516.4
click at [1122, 461] on div "Employee should have same wage and benefits." at bounding box center [1052, 461] width 502 height 28
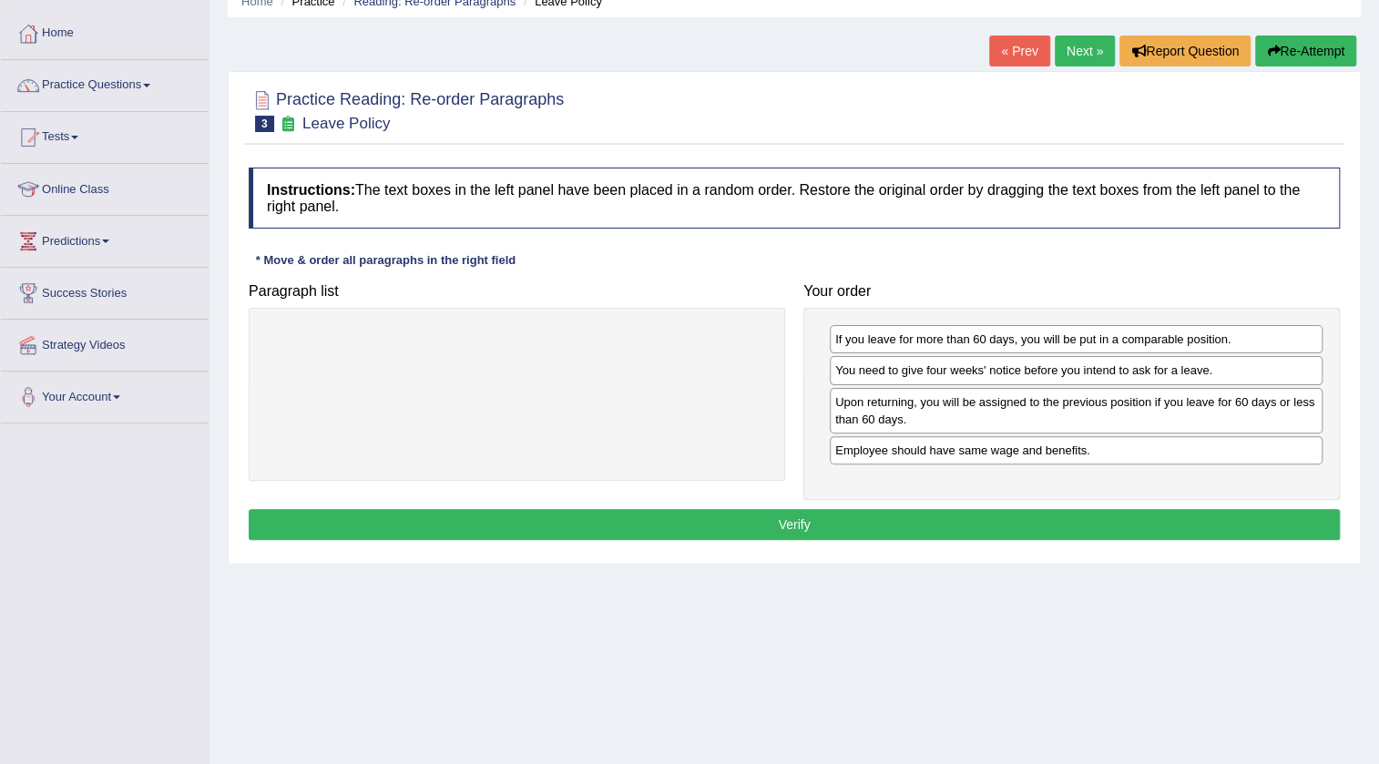
drag, startPoint x: 1035, startPoint y: 494, endPoint x: 1042, endPoint y: 508, distance: 15.9
click at [1036, 496] on div "If you leave for more than 60 days, you will be put in a comparable position. Y…" at bounding box center [1071, 404] width 536 height 192
click at [1043, 514] on button "Verify" at bounding box center [794, 524] width 1091 height 31
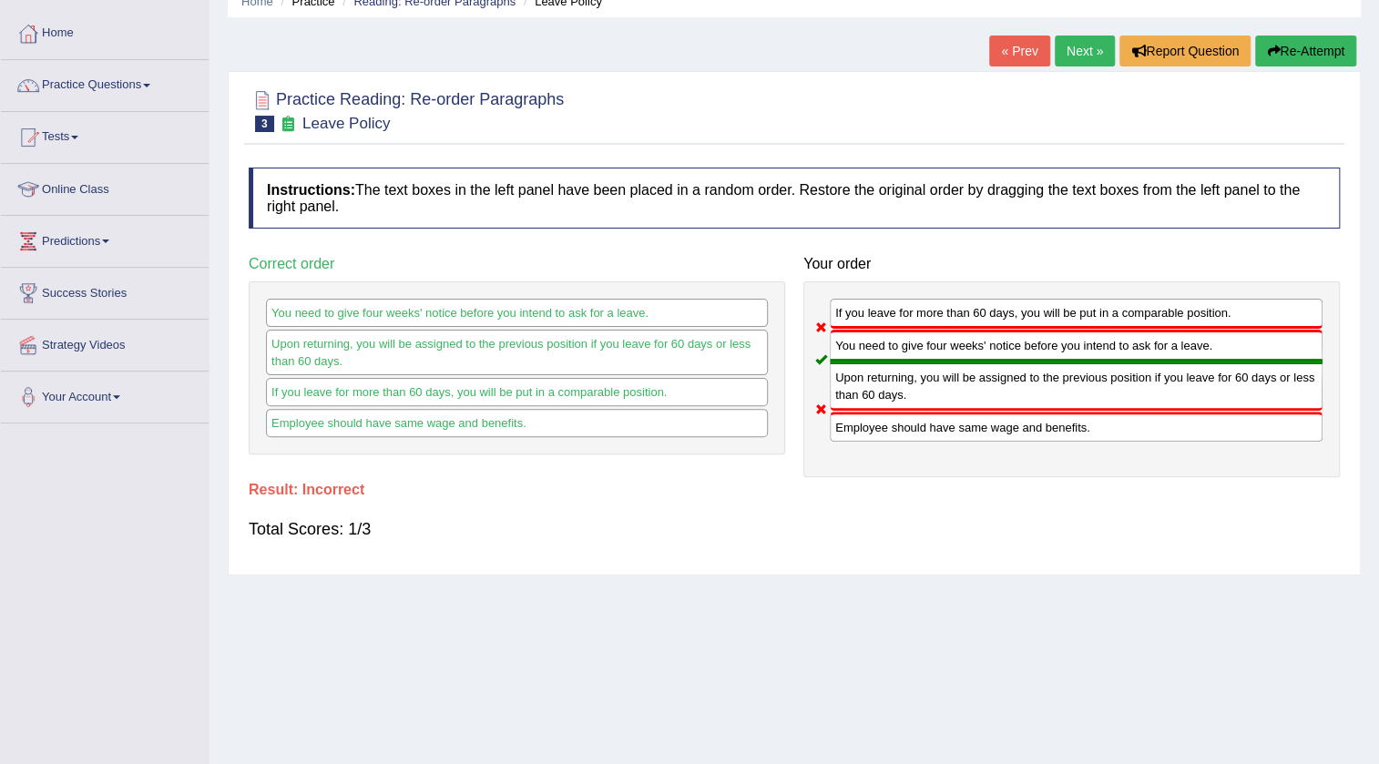
click at [1296, 59] on button "Re-Attempt" at bounding box center [1305, 51] width 101 height 31
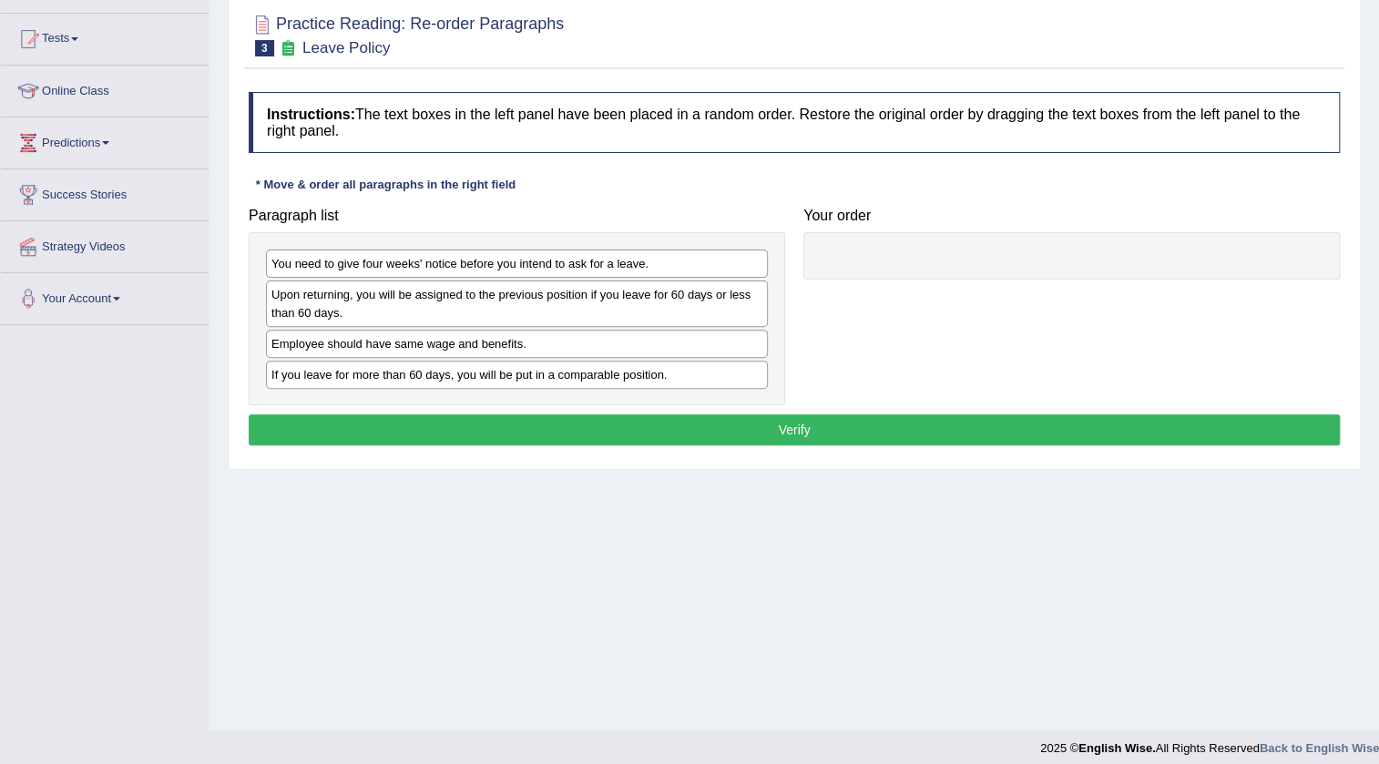
scroll to position [191, 0]
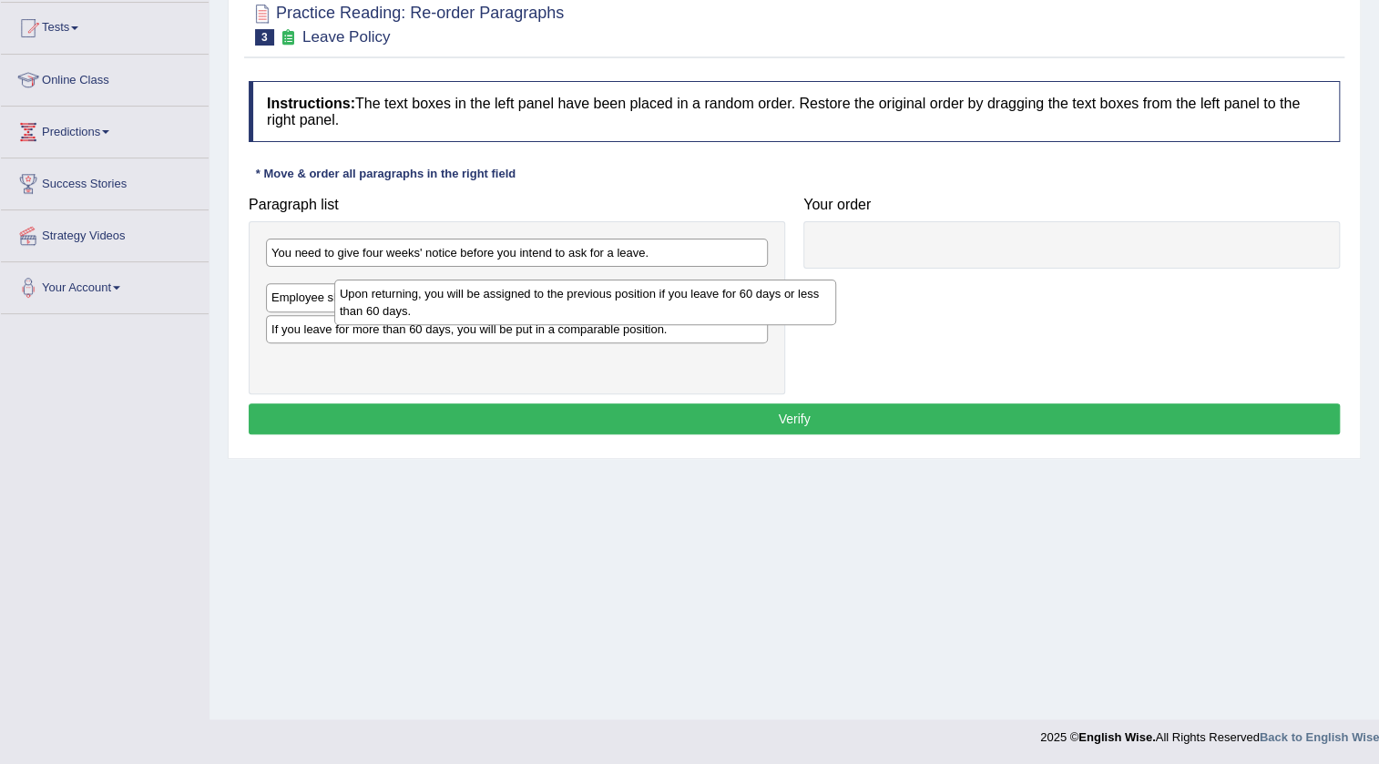
drag, startPoint x: 528, startPoint y: 268, endPoint x: 579, endPoint y: 281, distance: 52.8
click at [579, 281] on div "Upon returning, you will be assigned to the previous position if you leave for …" at bounding box center [585, 303] width 502 height 46
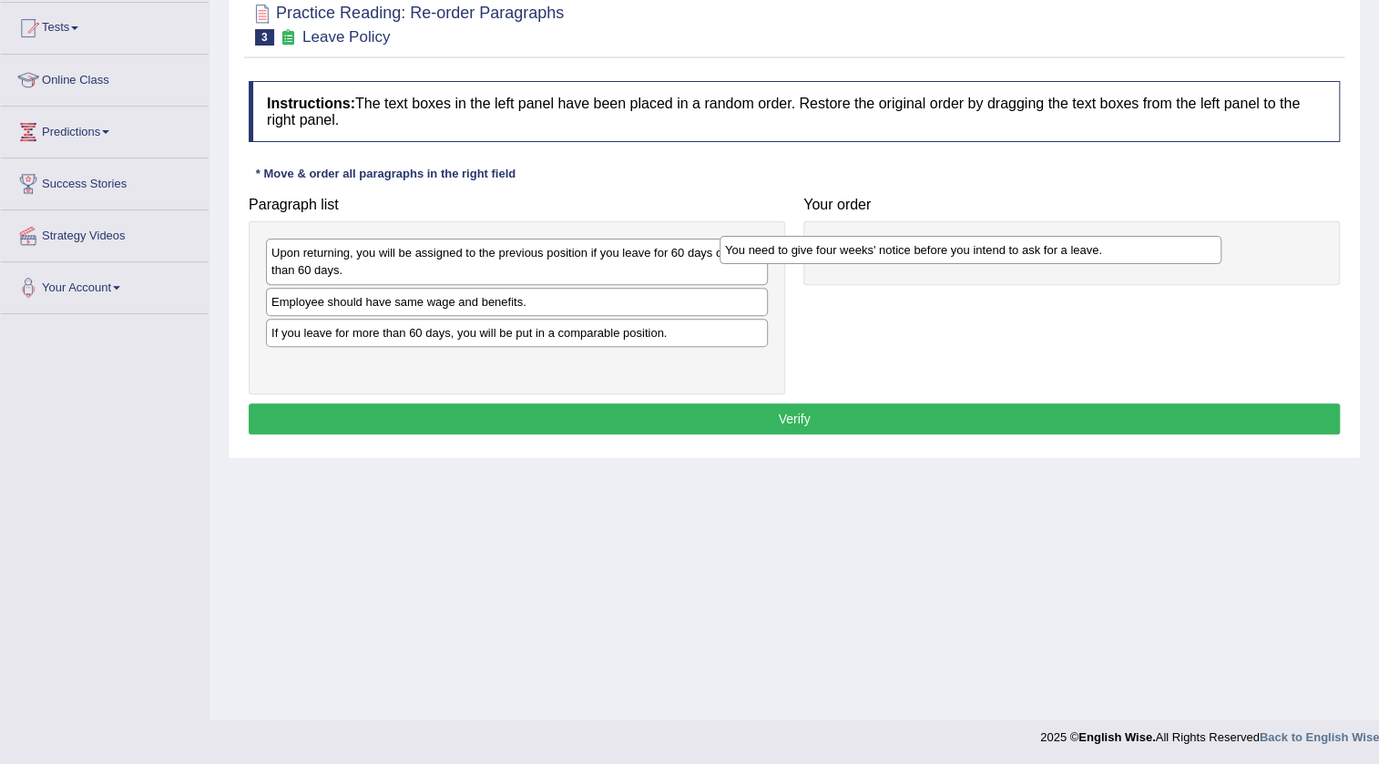
drag, startPoint x: 569, startPoint y: 261, endPoint x: 1023, endPoint y: 259, distance: 453.5
click at [1023, 259] on div "You need to give four weeks' notice before you intend to ask for a leave." at bounding box center [970, 250] width 502 height 28
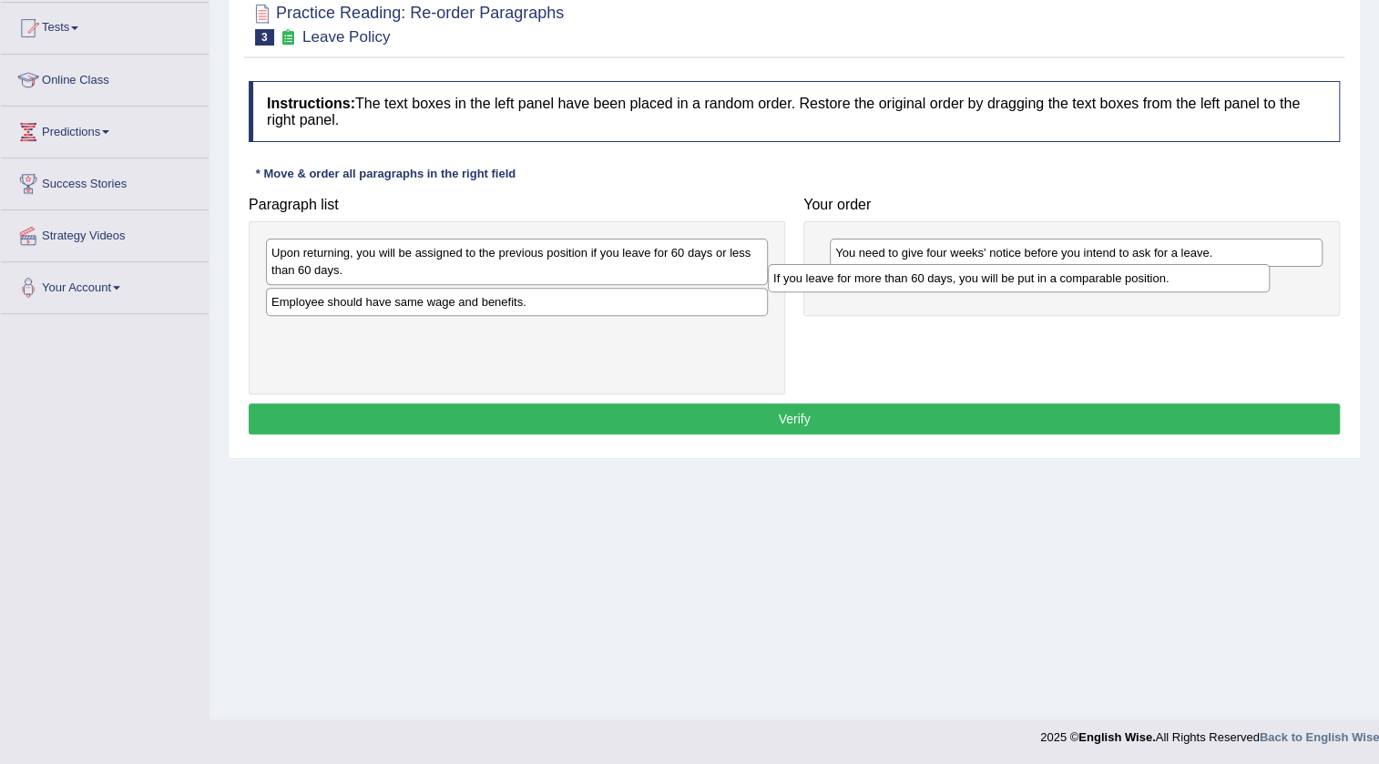
drag, startPoint x: 505, startPoint y: 337, endPoint x: 1020, endPoint y: 279, distance: 518.7
click at [1020, 279] on div "If you leave for more than 60 days, you will be put in a comparable position." at bounding box center [1019, 278] width 502 height 28
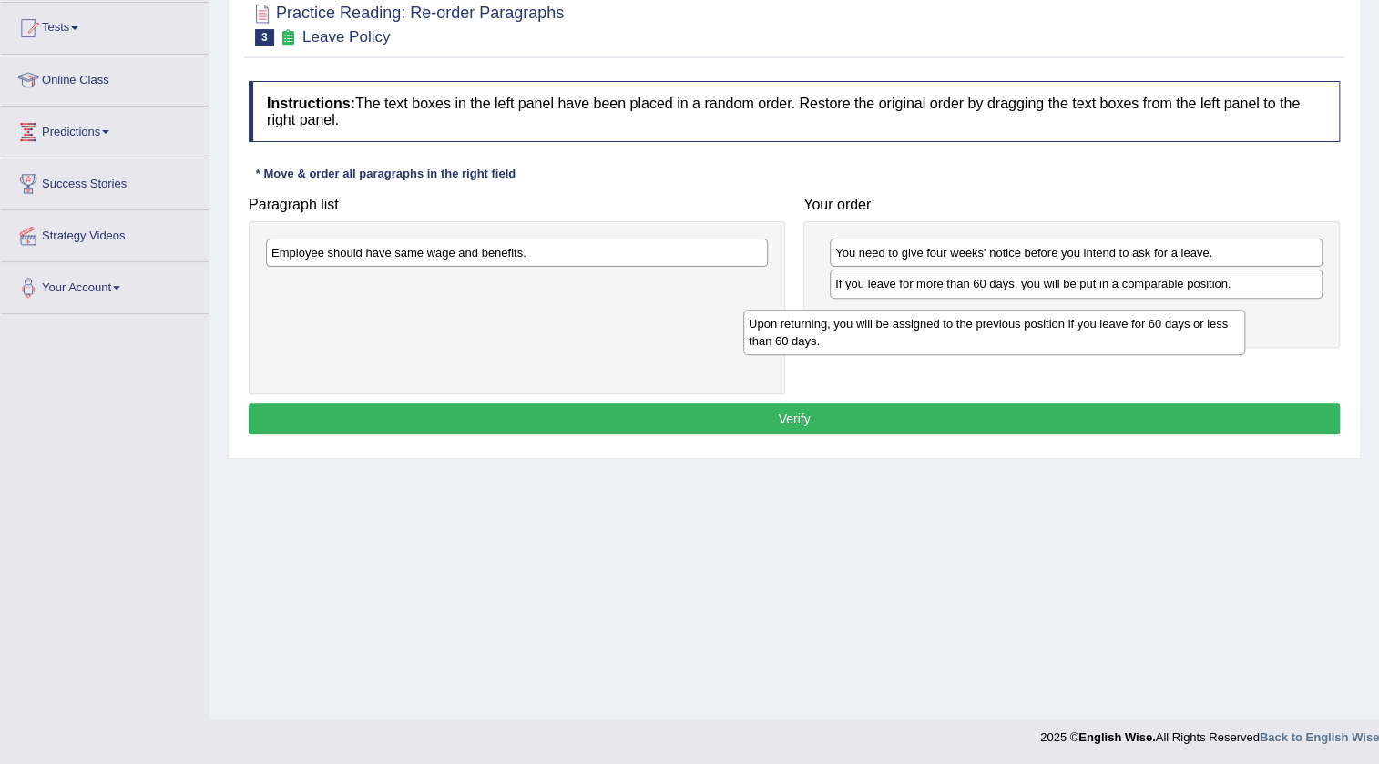
drag, startPoint x: 659, startPoint y: 270, endPoint x: 1137, endPoint y: 342, distance: 482.5
click at [1137, 342] on div "Upon returning, you will be assigned to the previous position if you leave for …" at bounding box center [994, 333] width 502 height 46
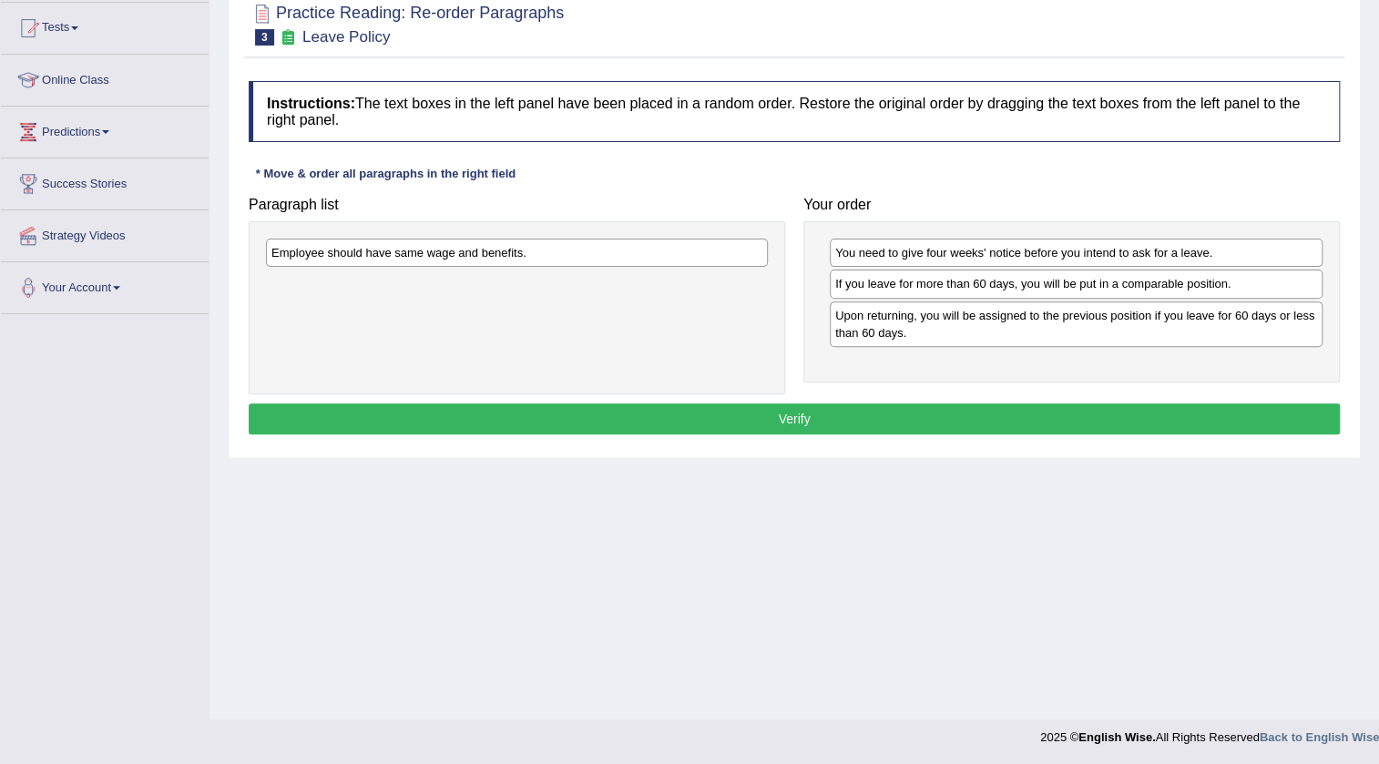
drag, startPoint x: 724, startPoint y: 266, endPoint x: 670, endPoint y: 274, distance: 54.4
click at [1033, 355] on div "Paragraph list Employee should have same wage and benefits. Correct order You n…" at bounding box center [794, 291] width 1109 height 207
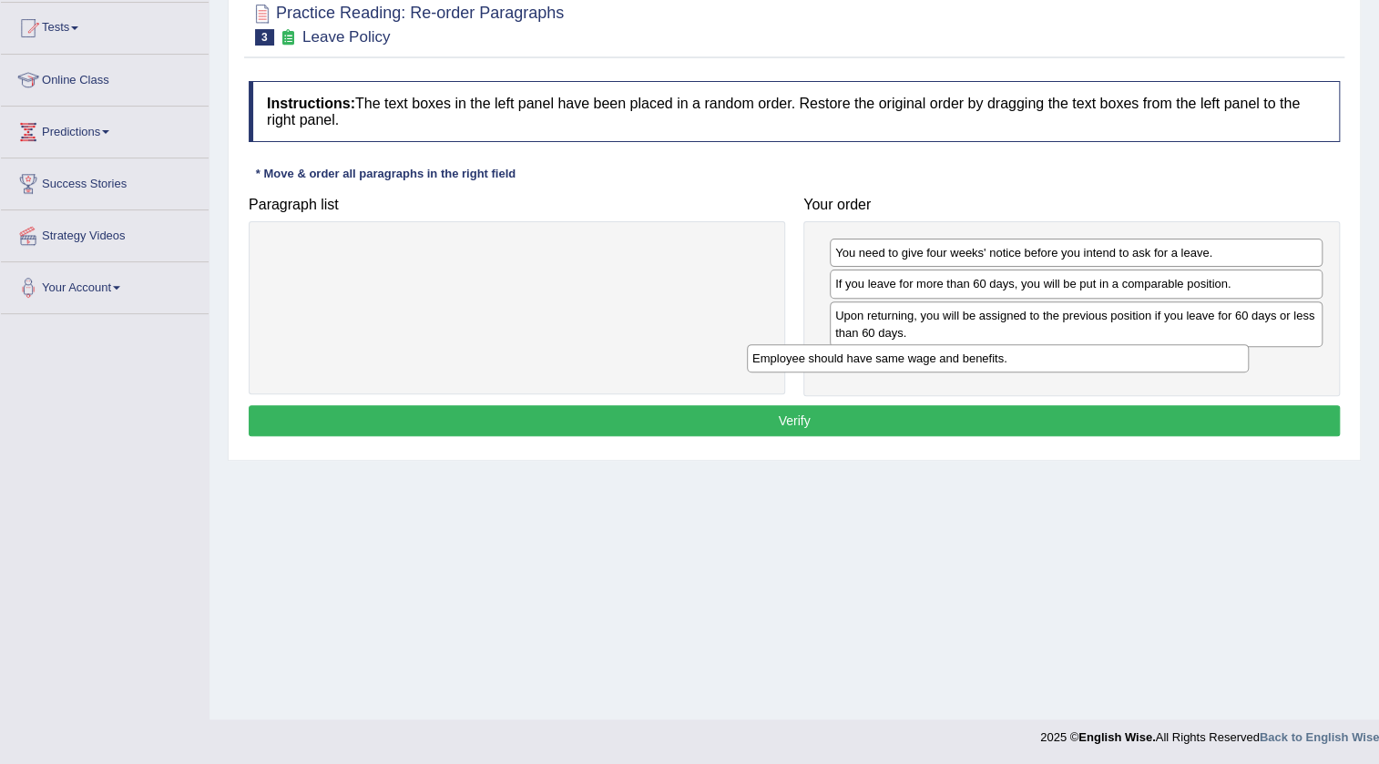
drag, startPoint x: 656, startPoint y: 265, endPoint x: 1140, endPoint y: 371, distance: 495.9
click at [1140, 371] on div "Employee should have same wage and benefits." at bounding box center [998, 358] width 502 height 28
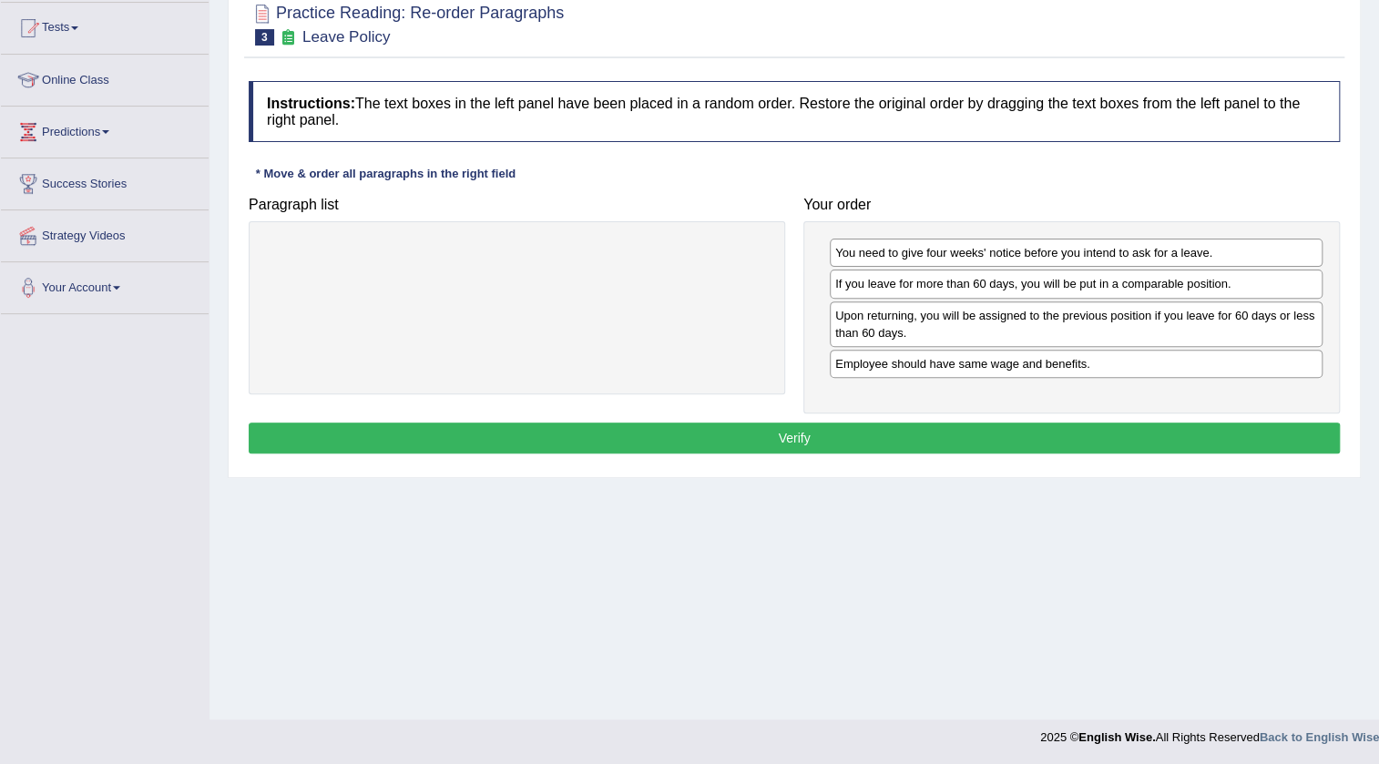
click at [1041, 434] on button "Verify" at bounding box center [794, 438] width 1091 height 31
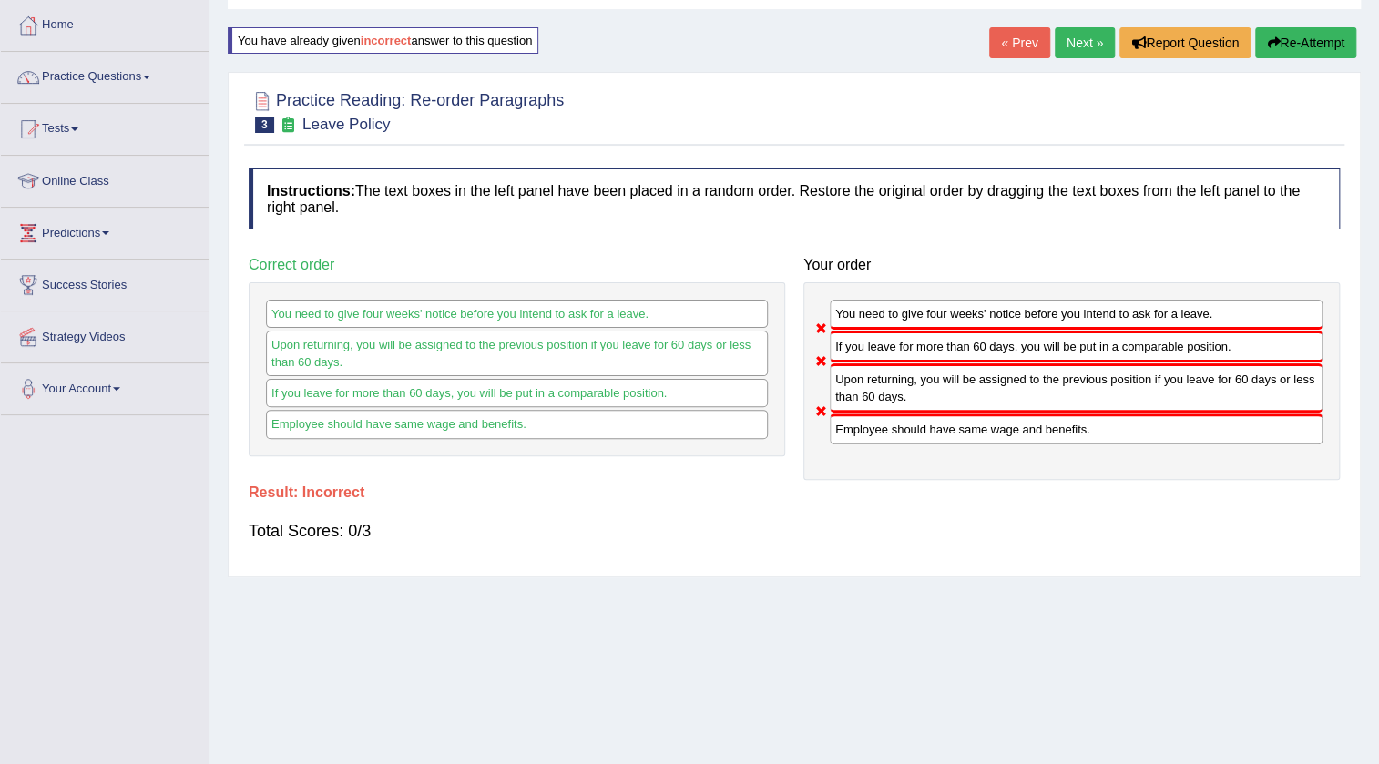
scroll to position [0, 0]
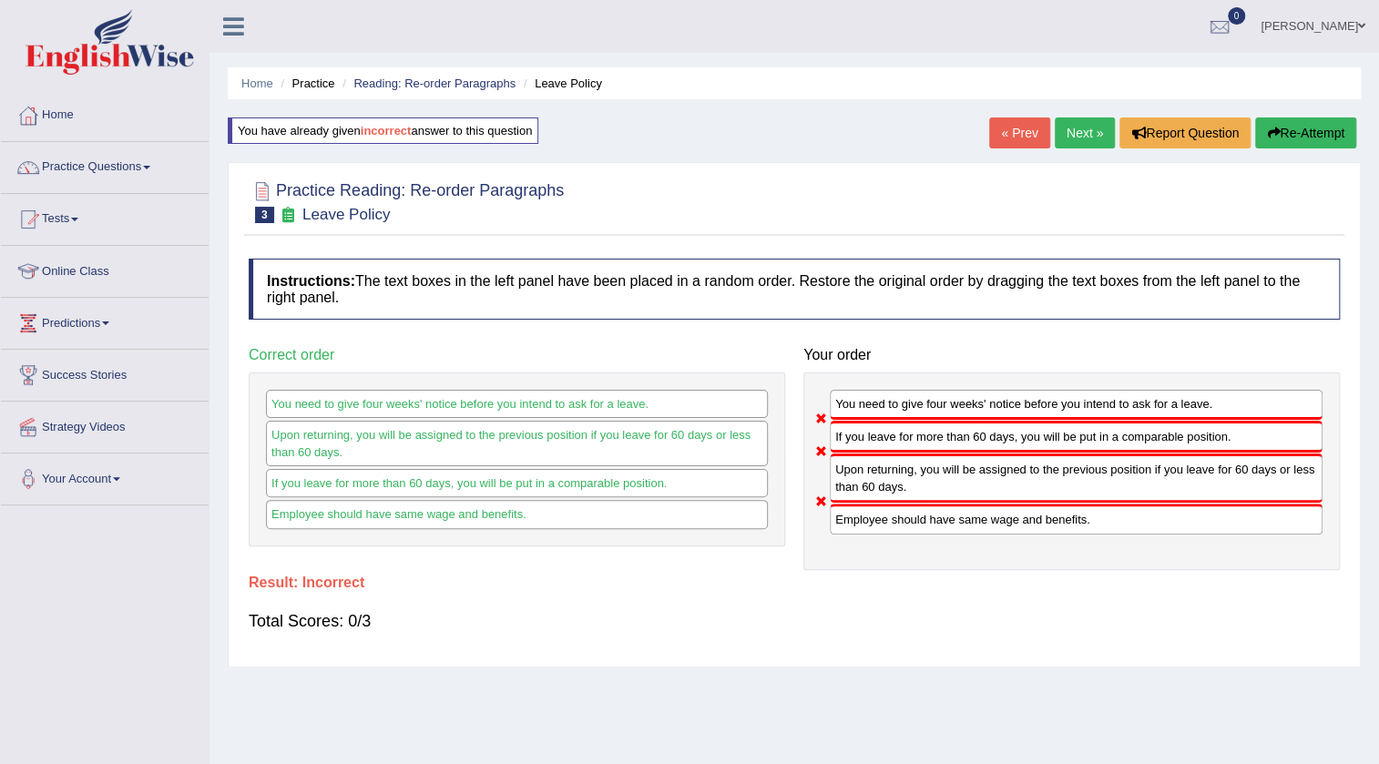
click at [1293, 138] on button "Re-Attempt" at bounding box center [1305, 132] width 101 height 31
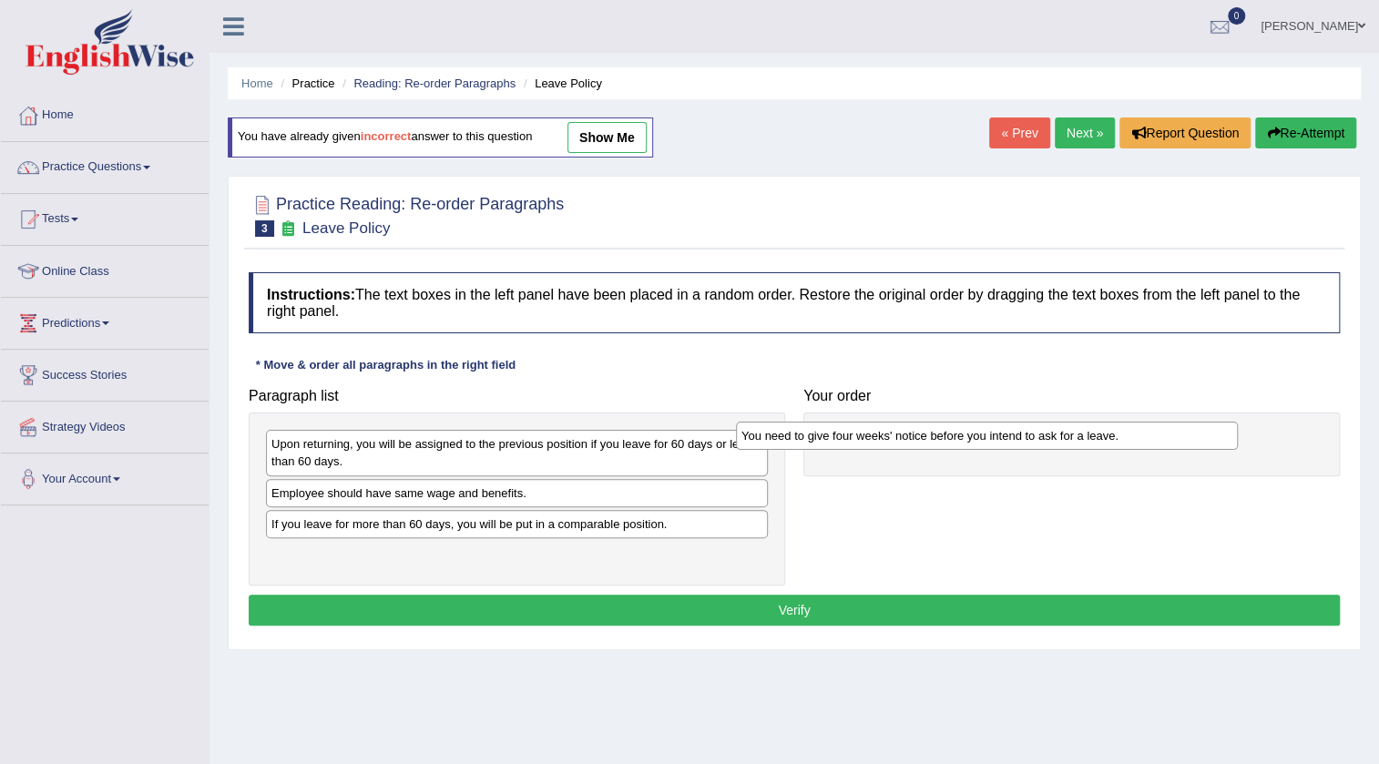
drag, startPoint x: 622, startPoint y: 450, endPoint x: 1096, endPoint y: 441, distance: 473.7
click at [1096, 441] on div "You need to give four weeks' notice before you intend to ask for a leave." at bounding box center [987, 436] width 502 height 28
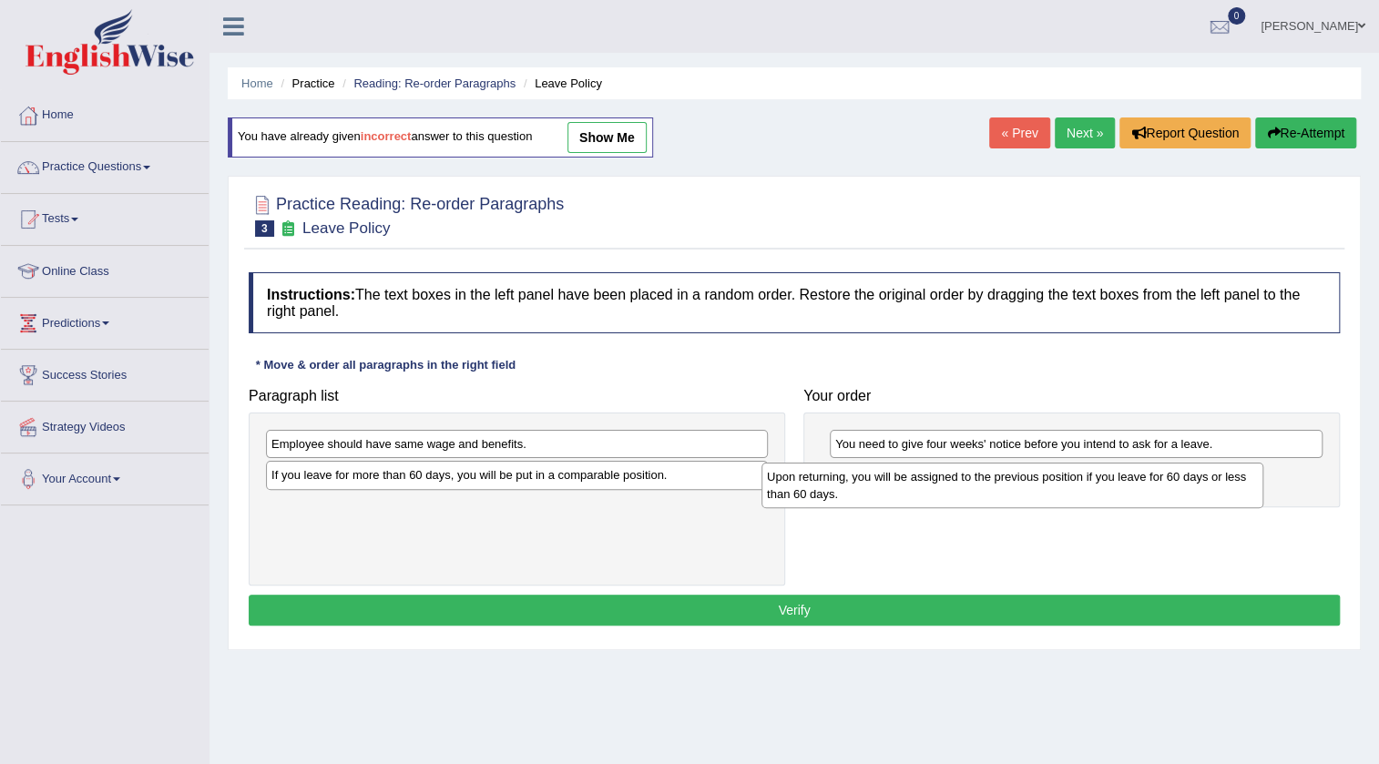
drag, startPoint x: 451, startPoint y: 457, endPoint x: 948, endPoint y: 489, distance: 498.3
click at [948, 489] on div "Upon returning, you will be assigned to the previous position if you leave for …" at bounding box center [1012, 486] width 502 height 46
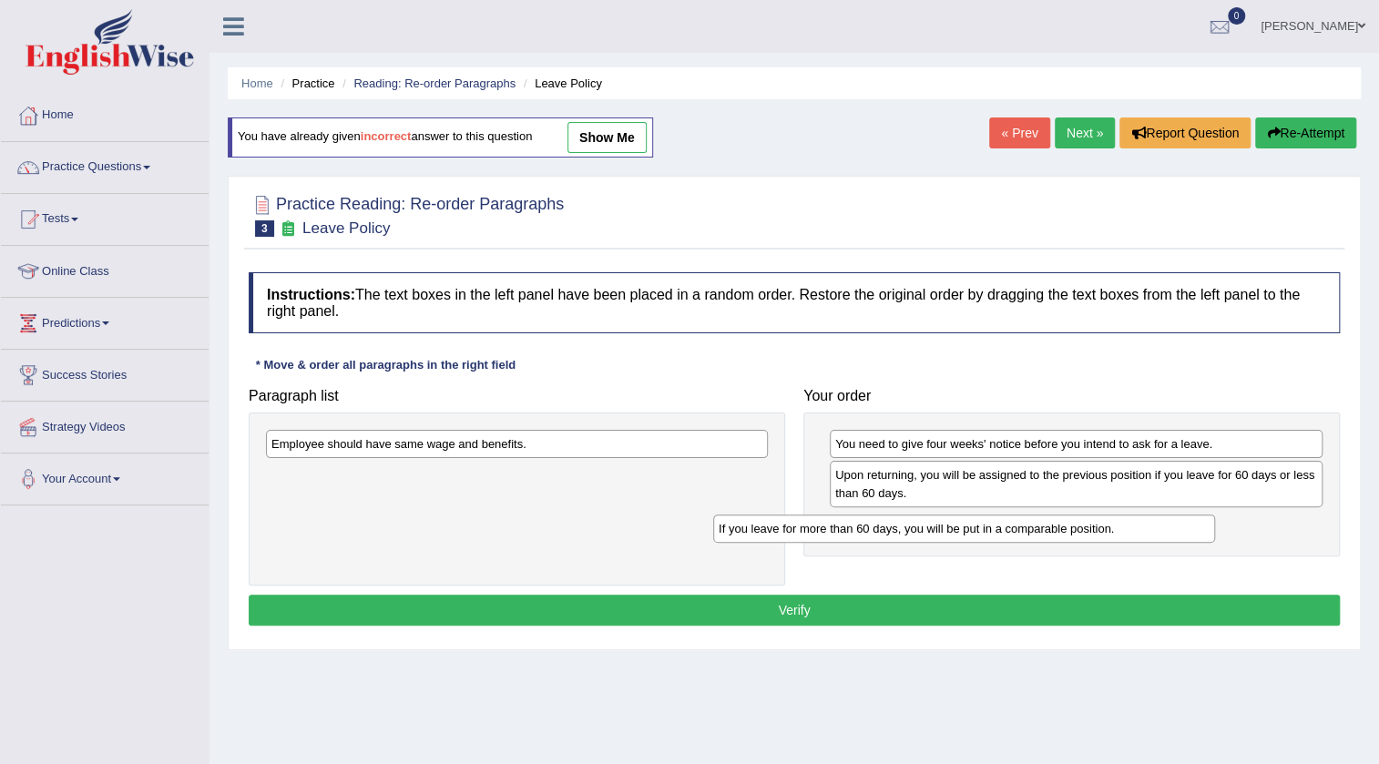
drag, startPoint x: 516, startPoint y: 483, endPoint x: 986, endPoint y: 532, distance: 472.5
click at [986, 532] on div "If you leave for more than 60 days, you will be put in a comparable position." at bounding box center [964, 529] width 502 height 28
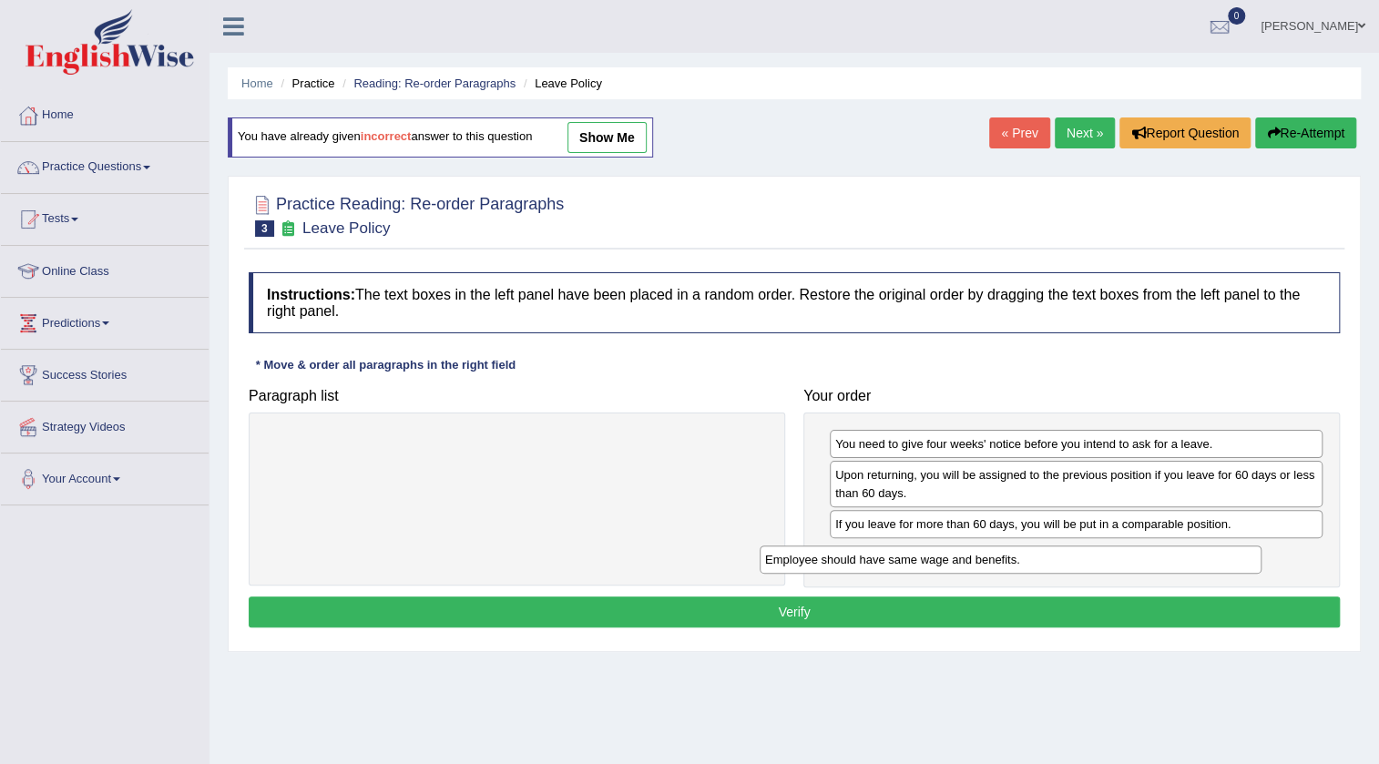
drag, startPoint x: 578, startPoint y: 445, endPoint x: 1076, endPoint y: 561, distance: 510.5
click at [1076, 561] on div "Employee should have same wage and benefits." at bounding box center [1011, 560] width 502 height 28
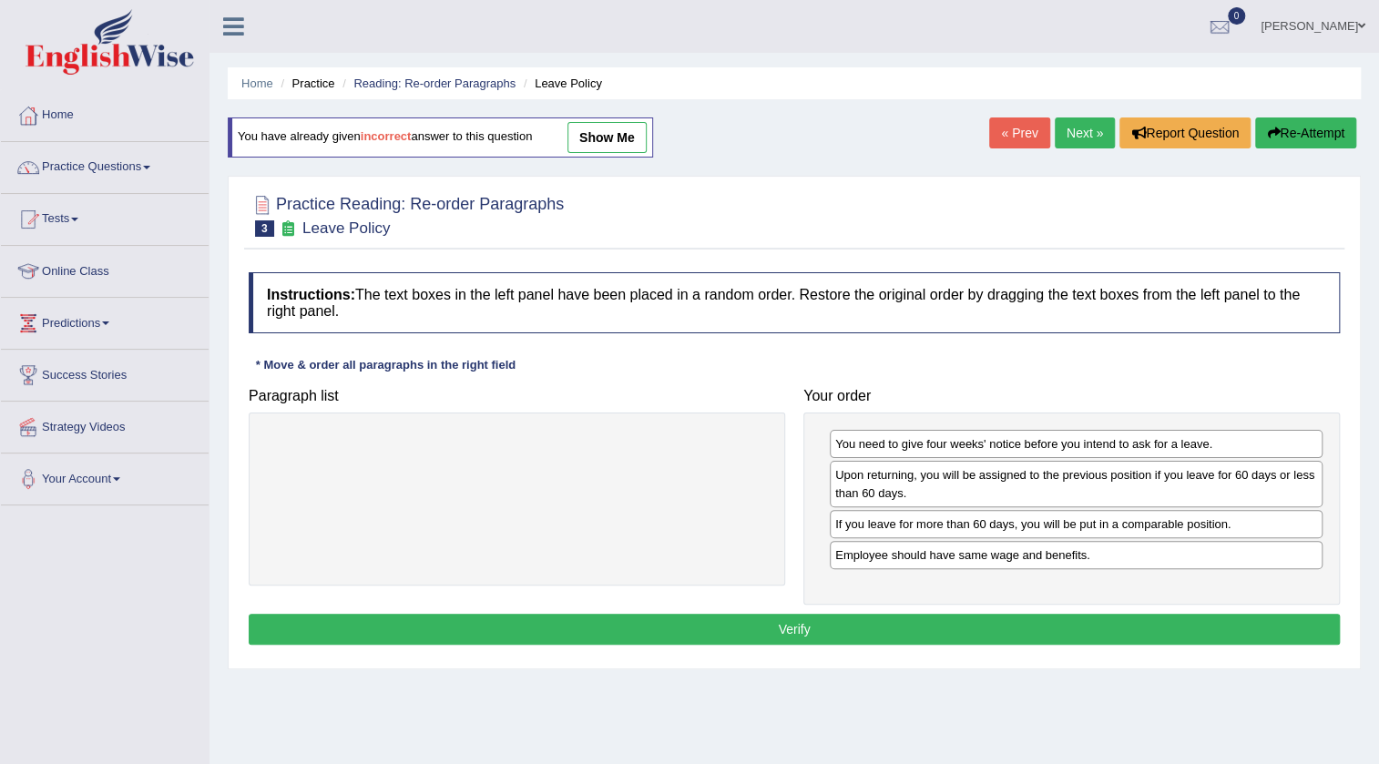
click at [1038, 617] on button "Verify" at bounding box center [794, 629] width 1091 height 31
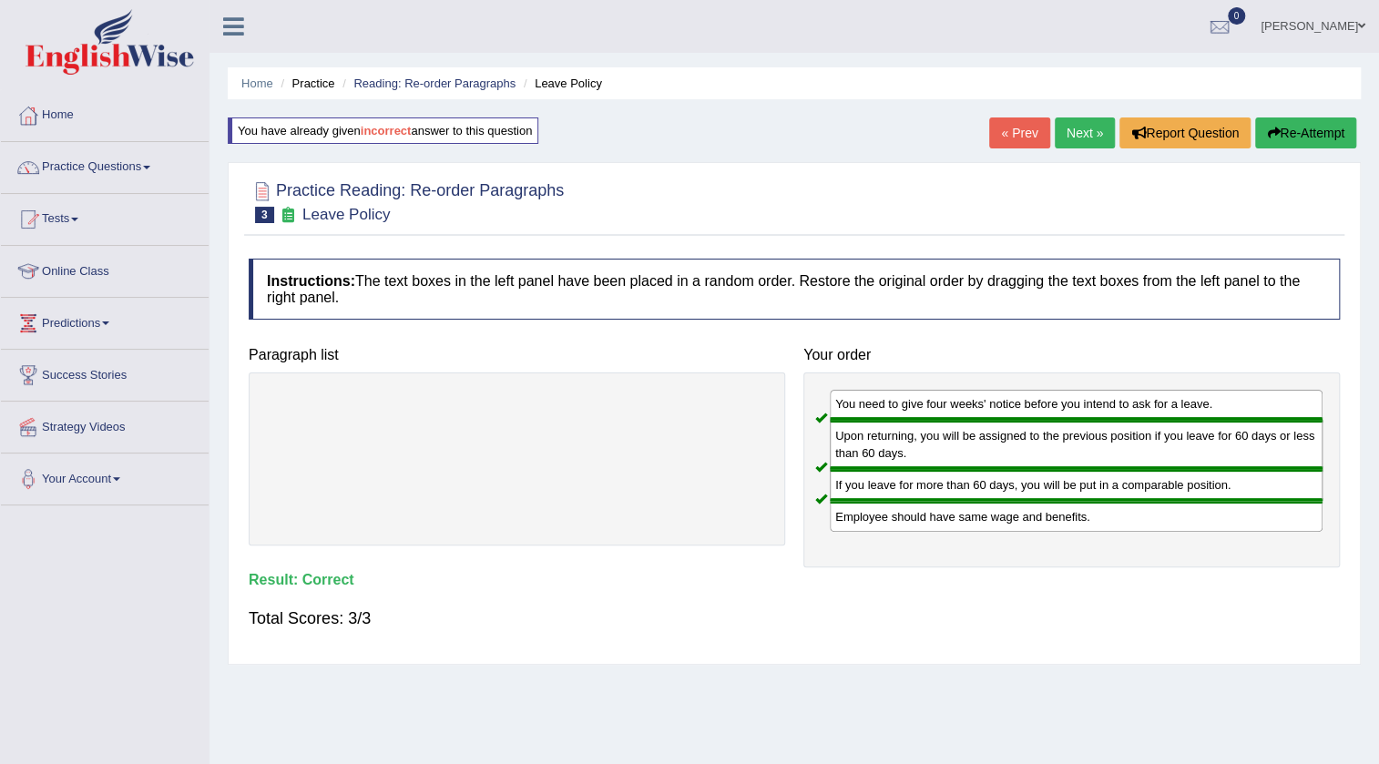
click at [1076, 127] on link "Next »" at bounding box center [1085, 132] width 60 height 31
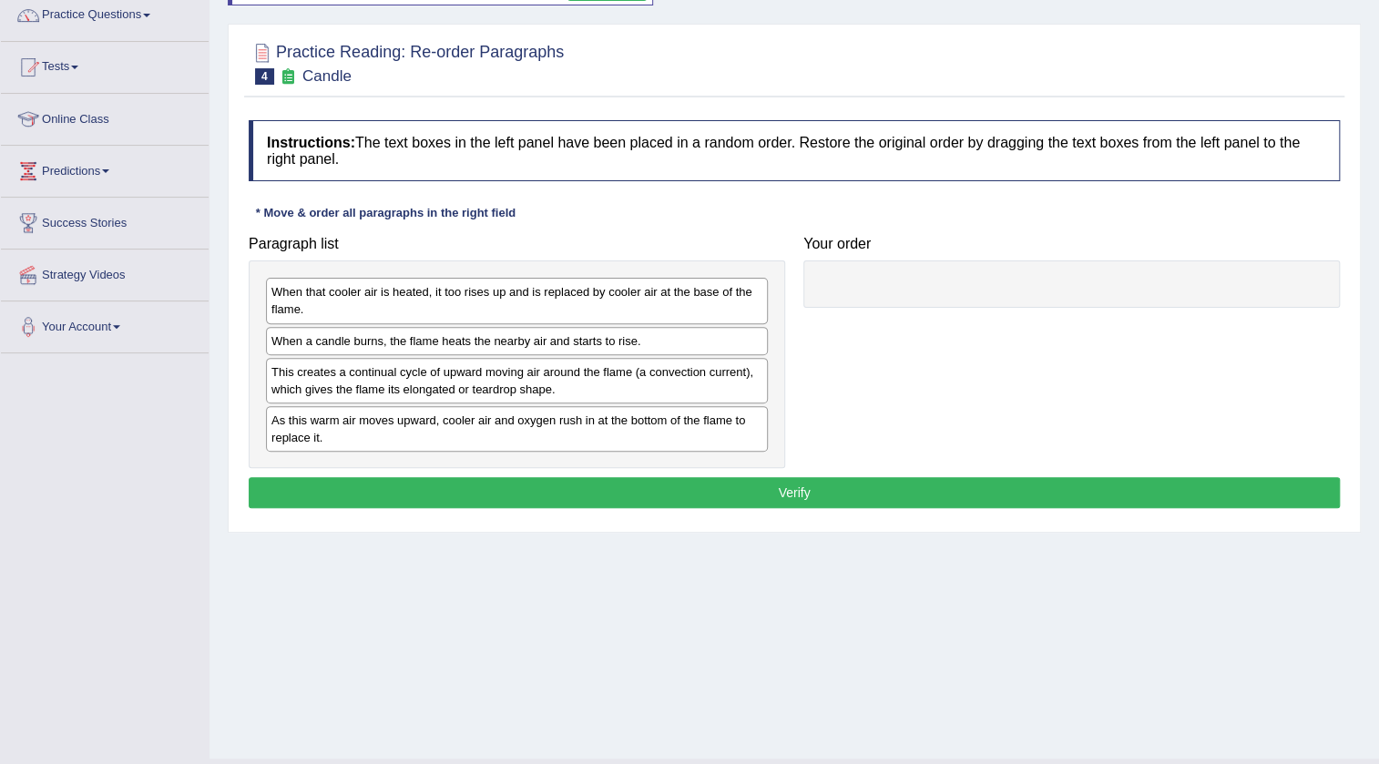
scroll to position [191, 0]
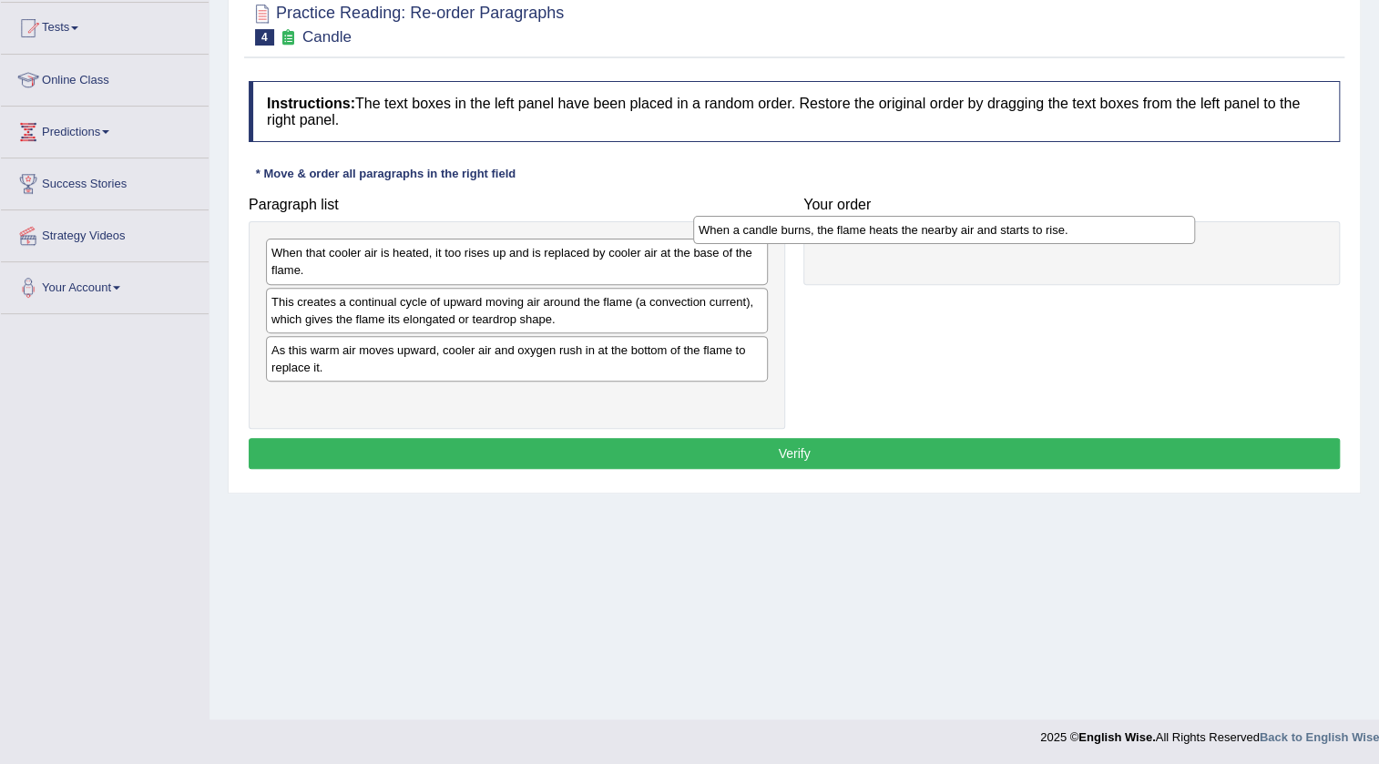
drag, startPoint x: 661, startPoint y: 307, endPoint x: 1091, endPoint y: 237, distance: 435.5
click at [1091, 237] on div "When a candle burns, the flame heats the nearby air and starts to rise." at bounding box center [944, 230] width 502 height 28
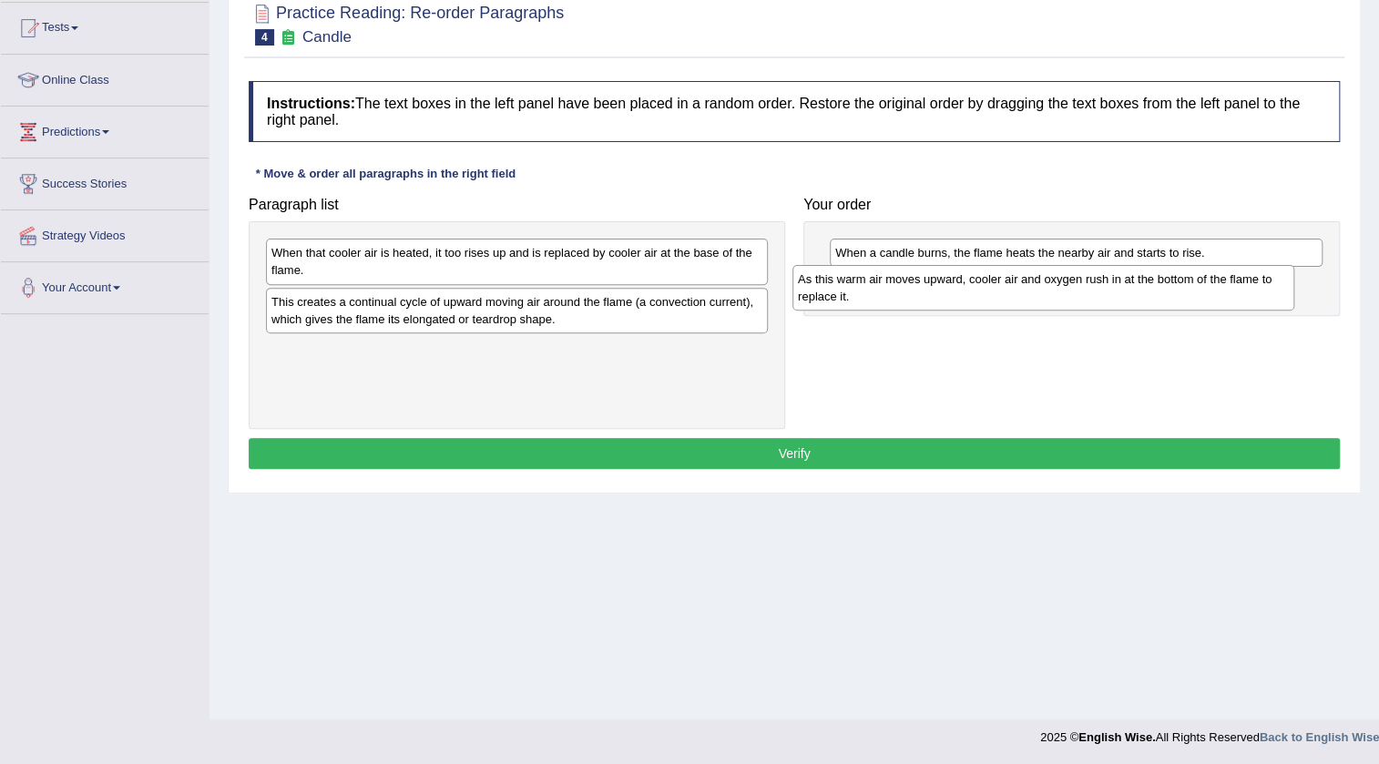
drag, startPoint x: 614, startPoint y: 366, endPoint x: 1140, endPoint y: 296, distance: 531.0
click at [1140, 296] on div "As this warm air moves upward, cooler air and oxygen rush in at the bottom of t…" at bounding box center [1043, 288] width 502 height 46
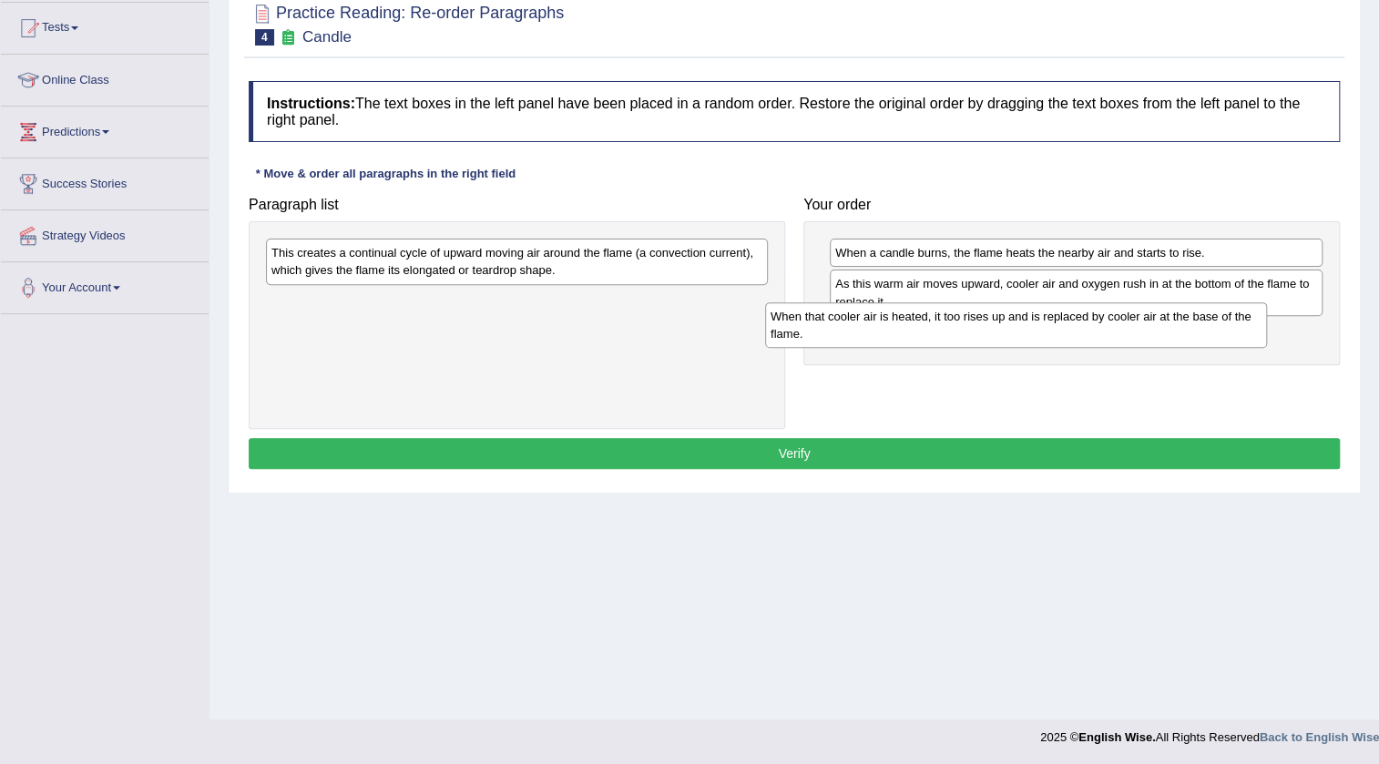
drag, startPoint x: 487, startPoint y: 275, endPoint x: 991, endPoint y: 340, distance: 507.8
click at [990, 340] on div "When that cooler air is heated, it too rises up and is replaced by cooler air a…" at bounding box center [1016, 325] width 502 height 46
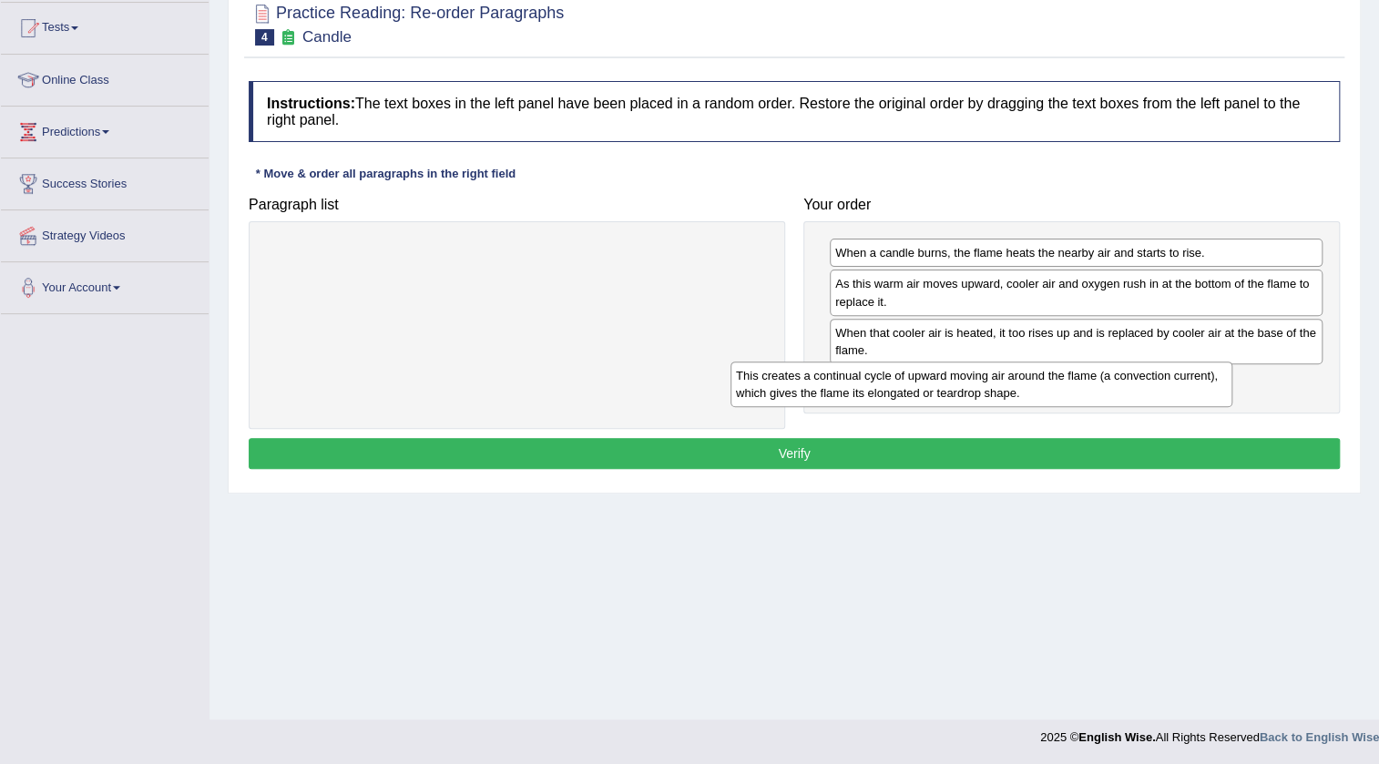
drag, startPoint x: 610, startPoint y: 265, endPoint x: 1078, endPoint y: 389, distance: 484.2
click at [1076, 388] on div "This creates a continual cycle of upward moving air around the flame (a convect…" at bounding box center [981, 385] width 502 height 46
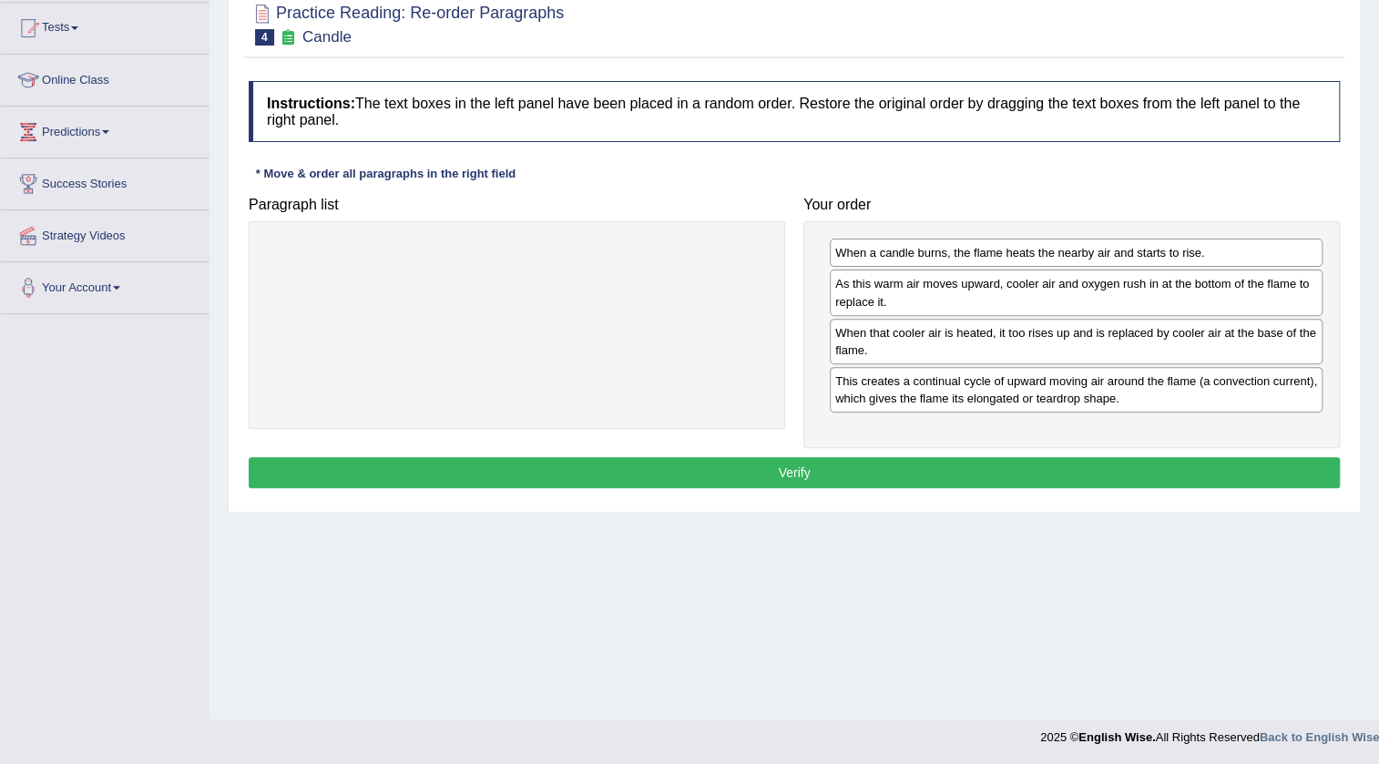
drag, startPoint x: 932, startPoint y: 444, endPoint x: 937, endPoint y: 464, distance: 19.9
click at [936, 463] on div "Instructions: The text boxes in the left panel have been placed in a random ord…" at bounding box center [794, 287] width 1100 height 431
click at [937, 464] on button "Verify" at bounding box center [794, 472] width 1091 height 31
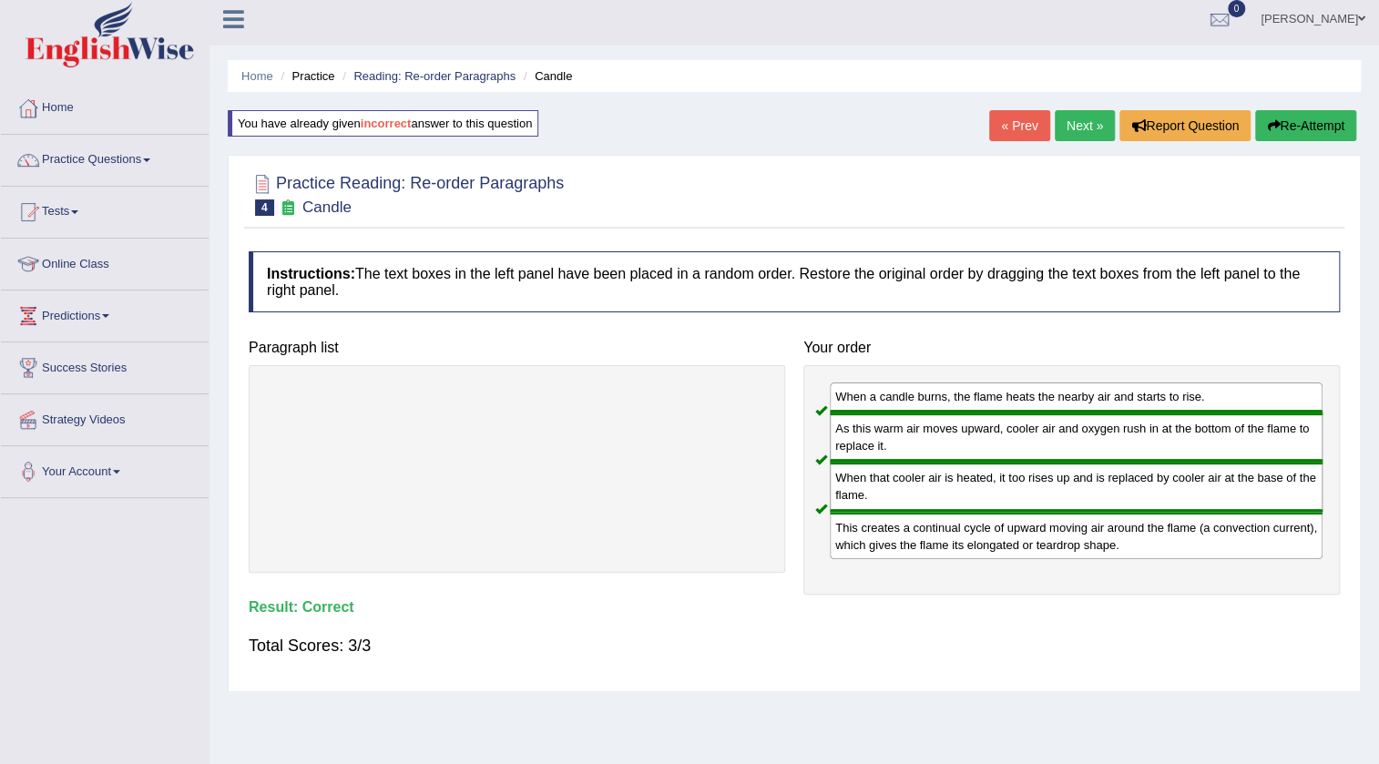
scroll to position [0, 0]
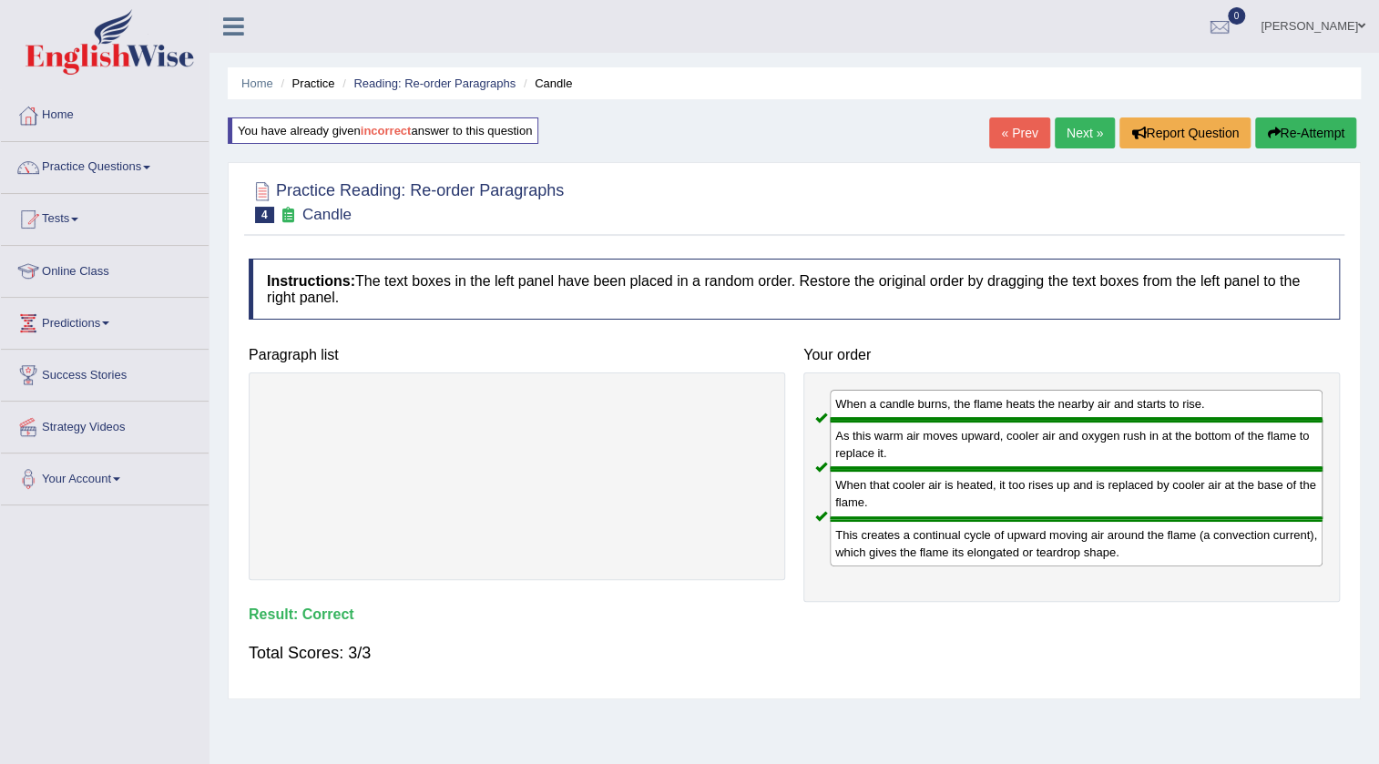
click at [1095, 137] on link "Next »" at bounding box center [1085, 132] width 60 height 31
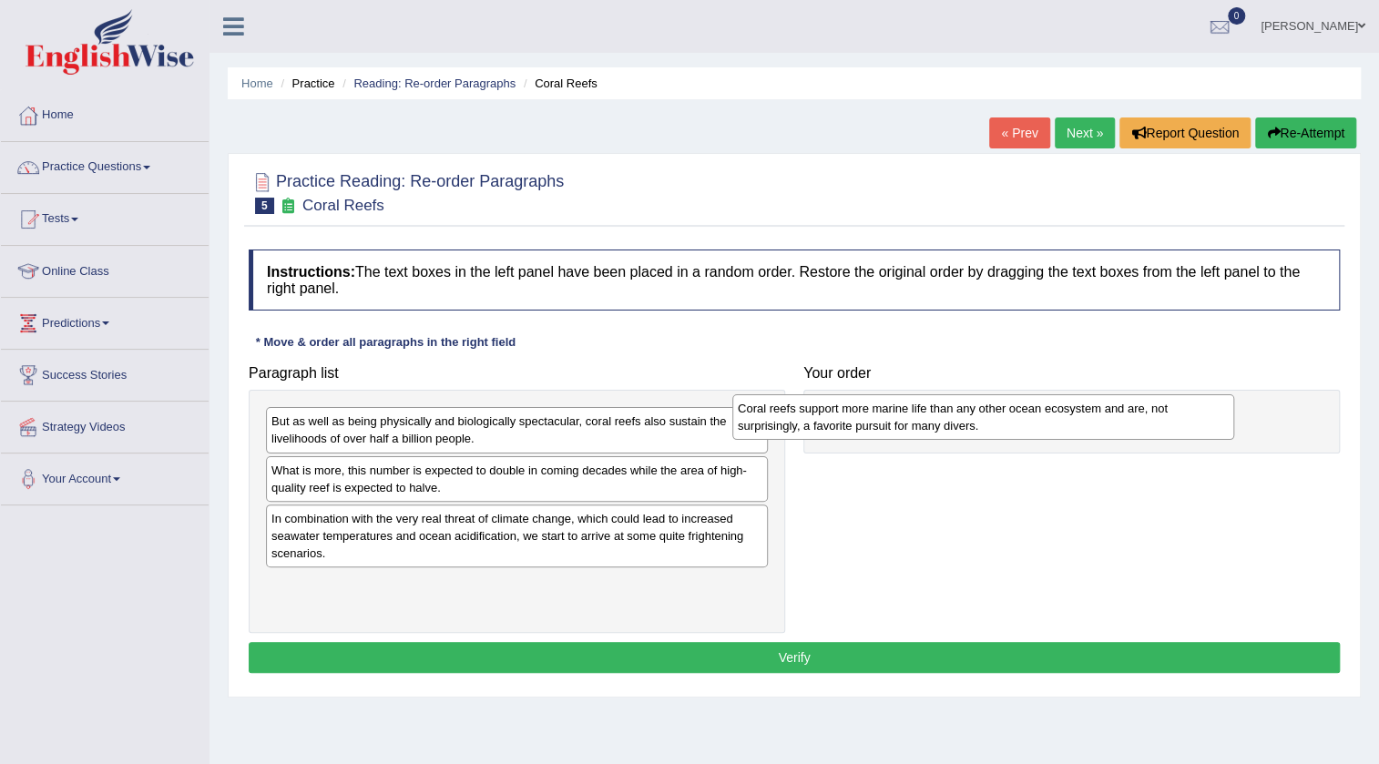
drag, startPoint x: 629, startPoint y: 531, endPoint x: 1096, endPoint y: 420, distance: 480.2
click at [1096, 420] on div "Coral reefs support more marine life than any other ocean ecosystem and are, no…" at bounding box center [983, 417] width 502 height 46
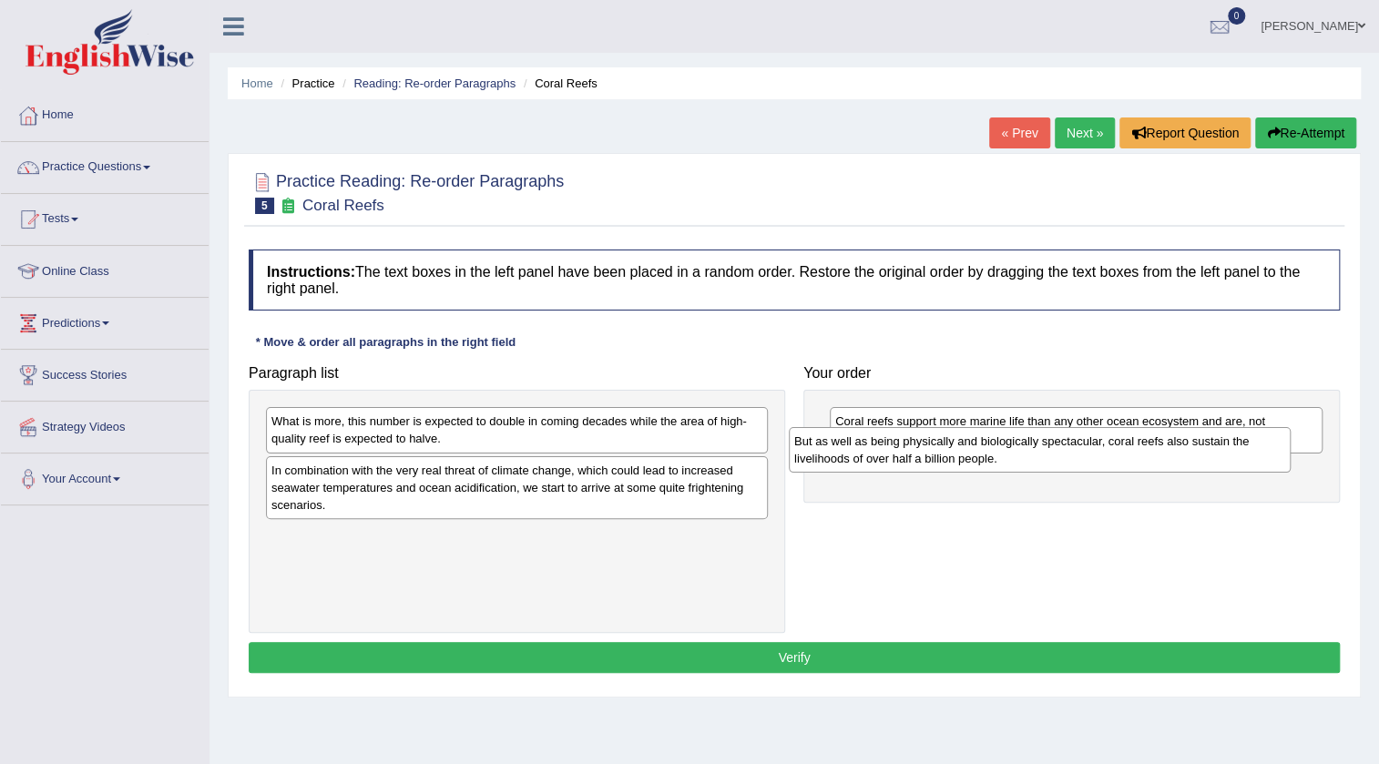
drag, startPoint x: 661, startPoint y: 444, endPoint x: 1184, endPoint y: 464, distance: 523.1
click at [1184, 464] on div "But as well as being physically and biologically spectacular, coral reefs also …" at bounding box center [1040, 450] width 502 height 46
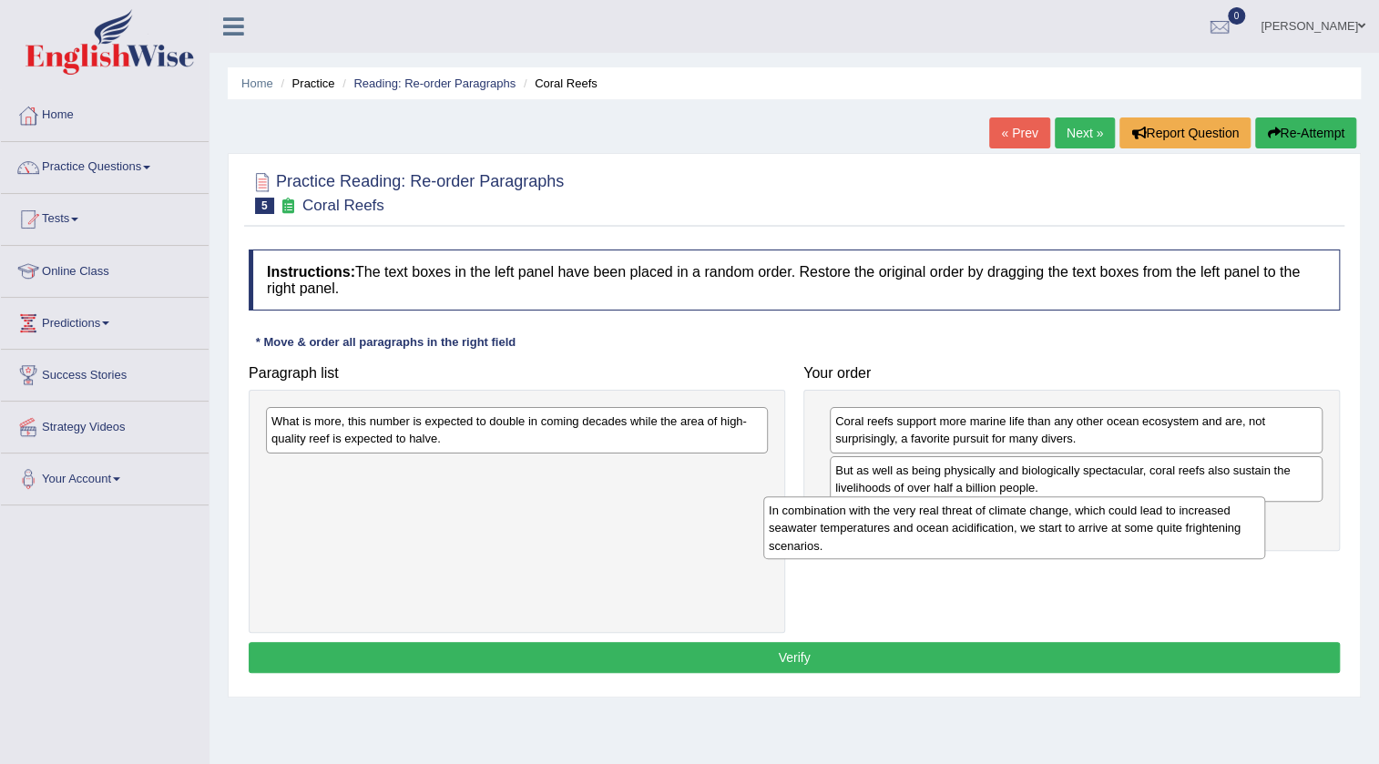
drag, startPoint x: 608, startPoint y: 497, endPoint x: 1069, endPoint y: 525, distance: 461.6
click at [1069, 525] on div "In combination with the very real threat of climate change, which could lead to…" at bounding box center [1014, 527] width 502 height 63
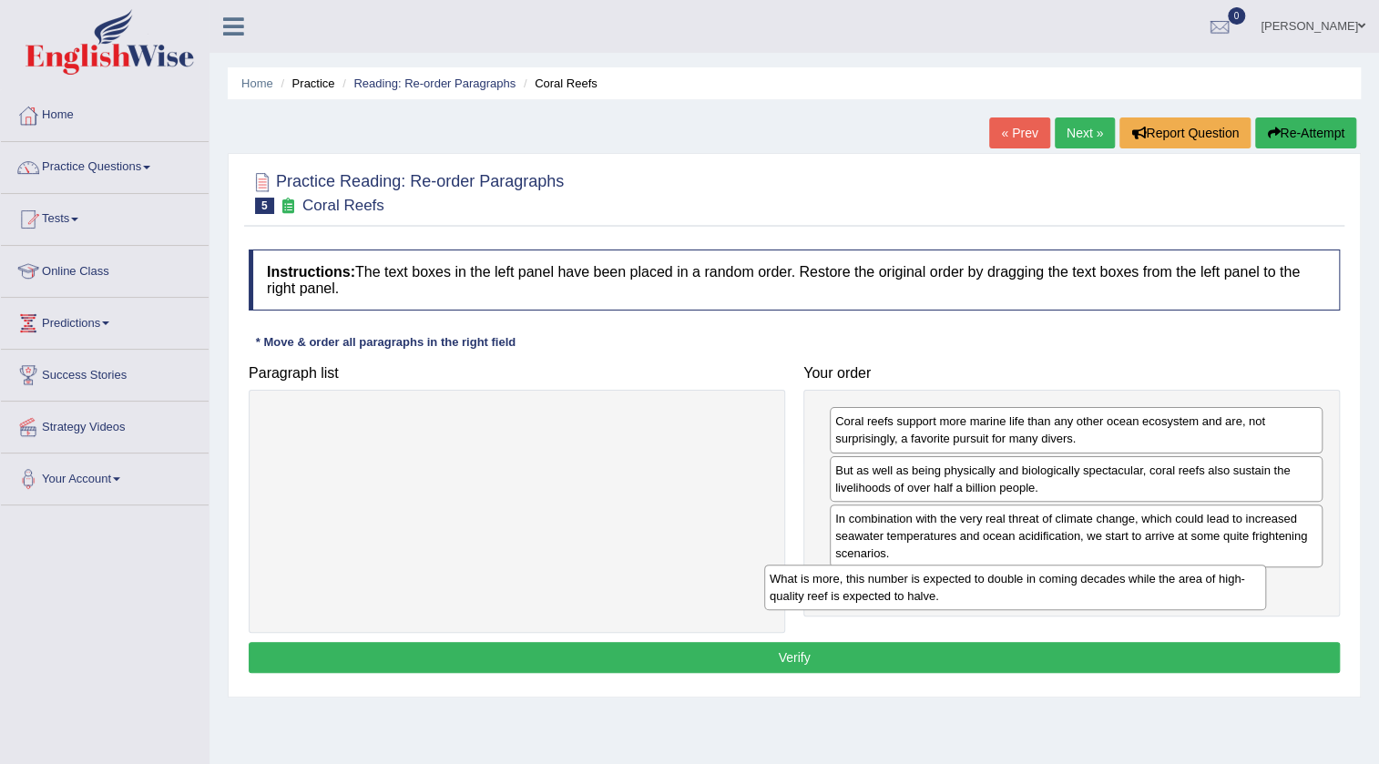
drag, startPoint x: 684, startPoint y: 433, endPoint x: 1182, endPoint y: 591, distance: 522.5
click at [1182, 591] on div "What is more, this number is expected to double in coming decades while the are…" at bounding box center [1015, 588] width 502 height 46
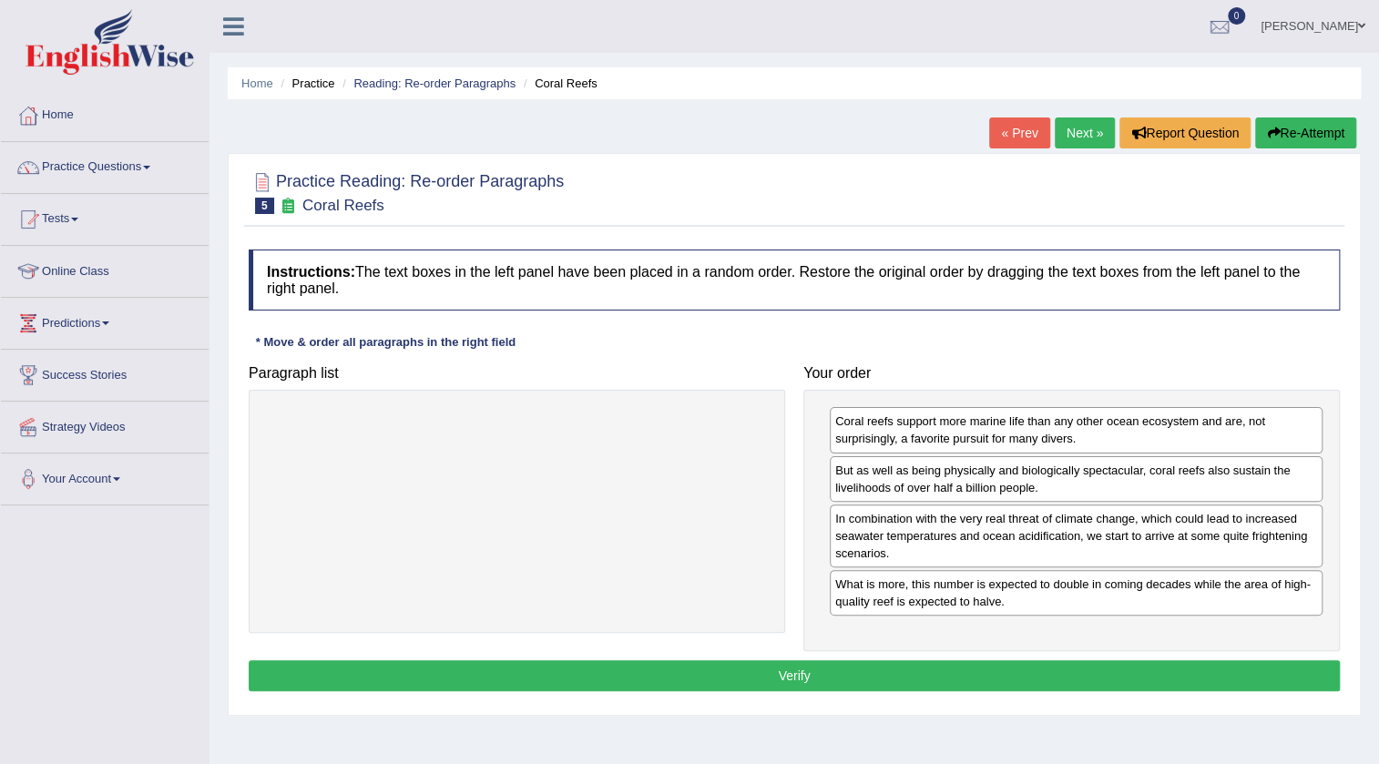
click at [974, 678] on button "Verify" at bounding box center [794, 675] width 1091 height 31
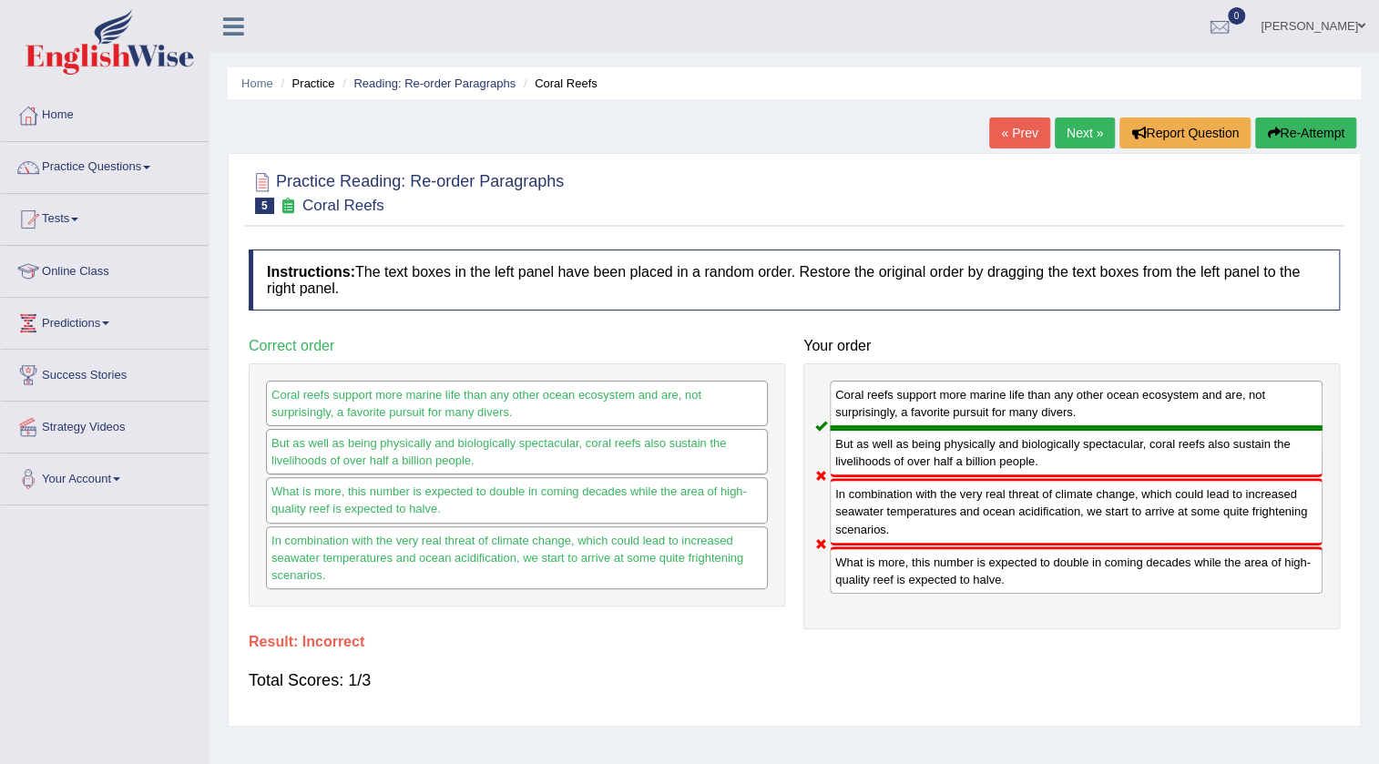
click at [1331, 132] on button "Re-Attempt" at bounding box center [1305, 132] width 101 height 31
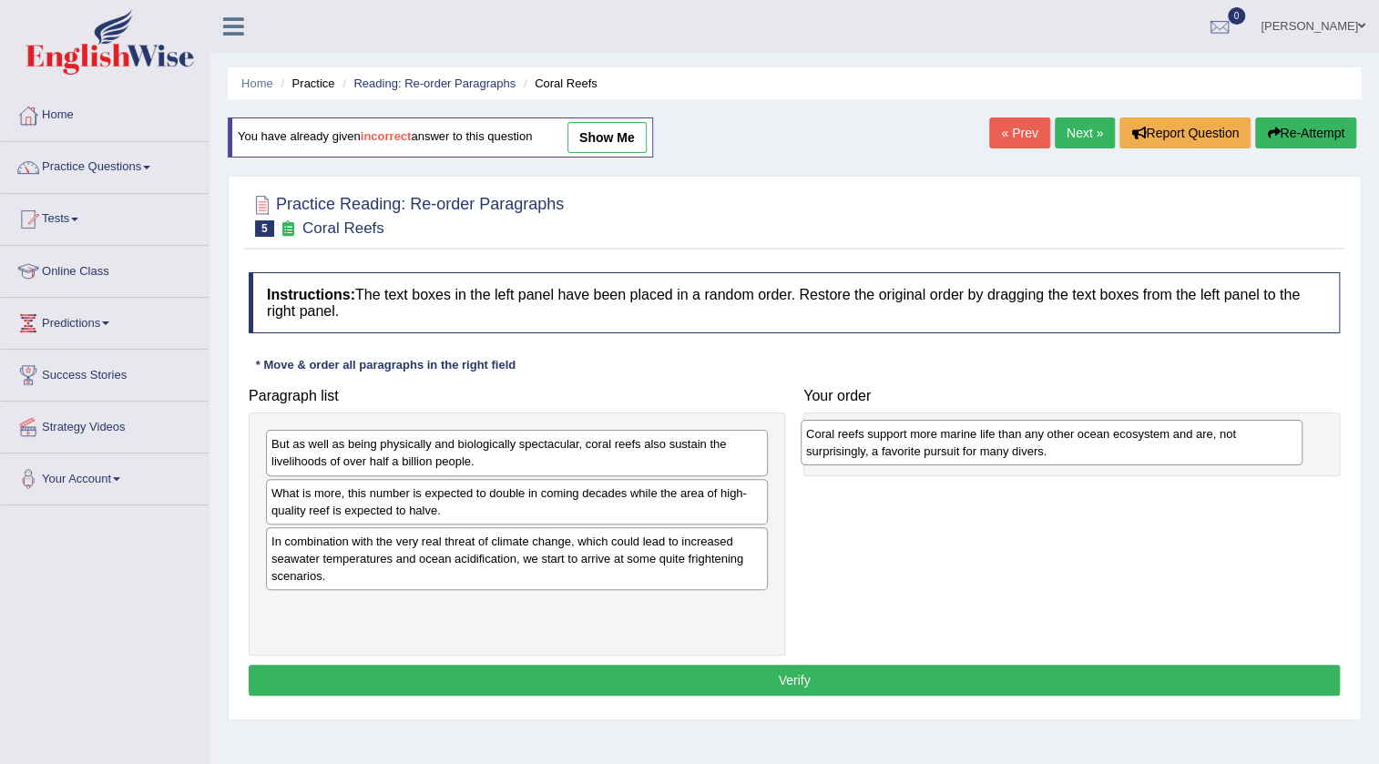
drag, startPoint x: 471, startPoint y: 556, endPoint x: 1005, endPoint y: 449, distance: 545.1
click at [1005, 449] on div "Coral reefs support more marine life than any other ocean ecosystem and are, no…" at bounding box center [1052, 443] width 502 height 46
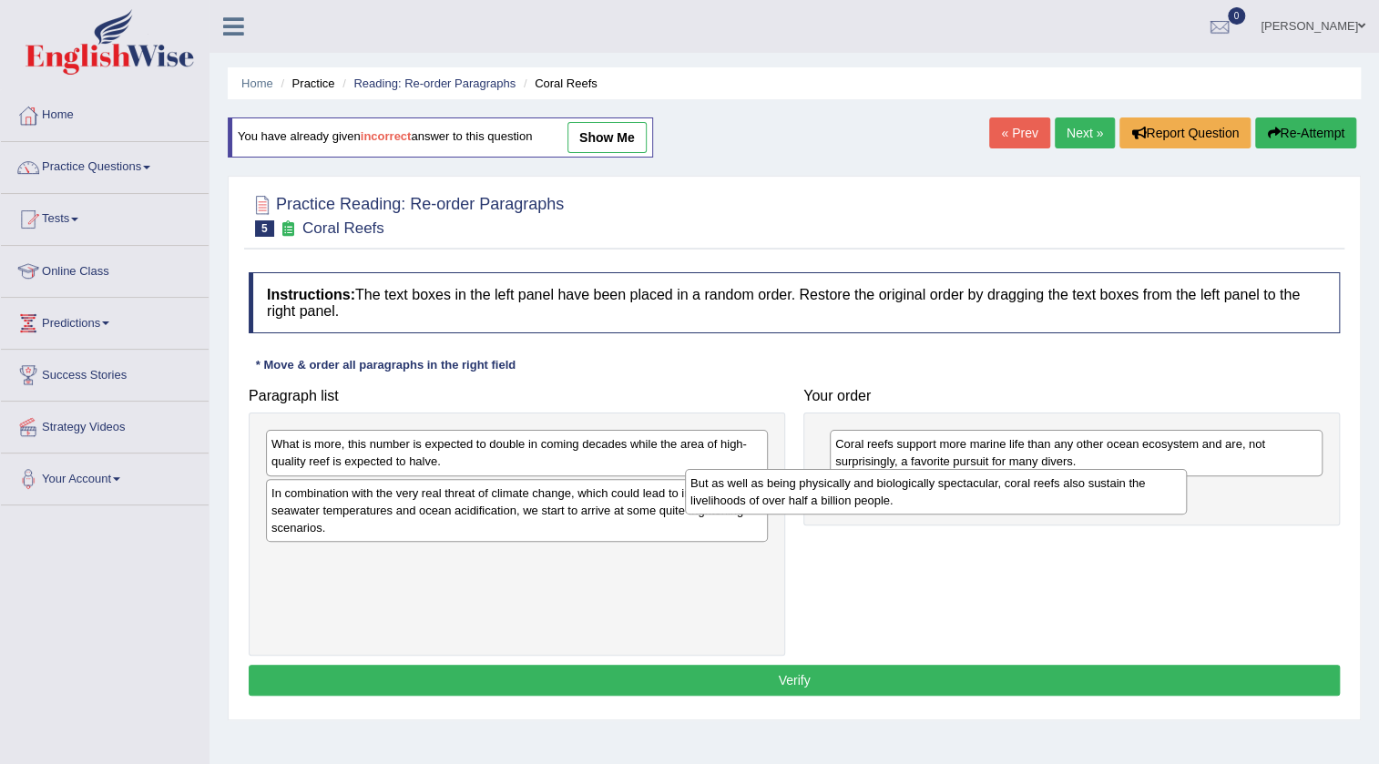
drag, startPoint x: 733, startPoint y: 463, endPoint x: 1163, endPoint y: 508, distance: 432.3
click at [1163, 508] on div "But as well as being physically and biologically spectacular, coral reefs also …" at bounding box center [936, 492] width 502 height 46
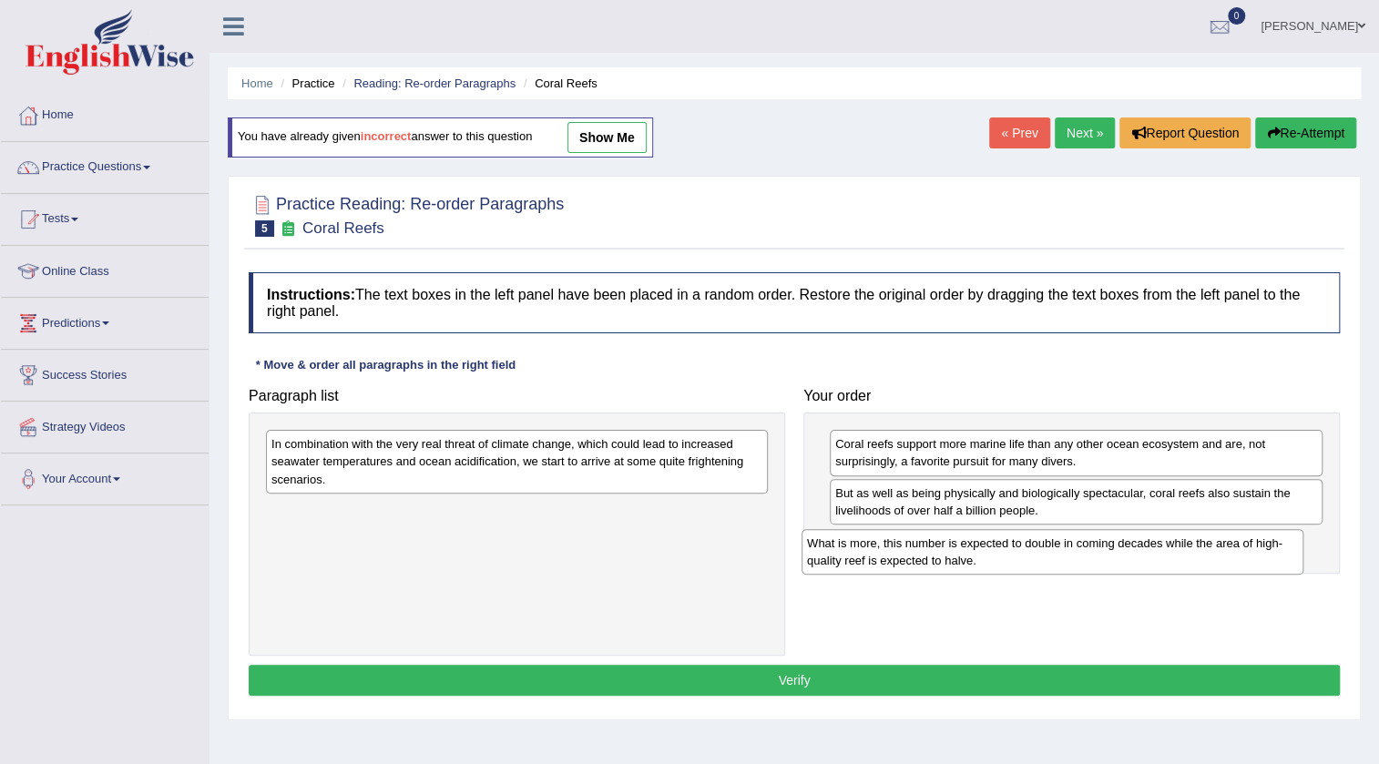
drag, startPoint x: 511, startPoint y: 452, endPoint x: 1066, endPoint y: 543, distance: 562.9
click at [1066, 543] on div "What is more, this number is expected to double in coming decades while the are…" at bounding box center [1052, 552] width 502 height 46
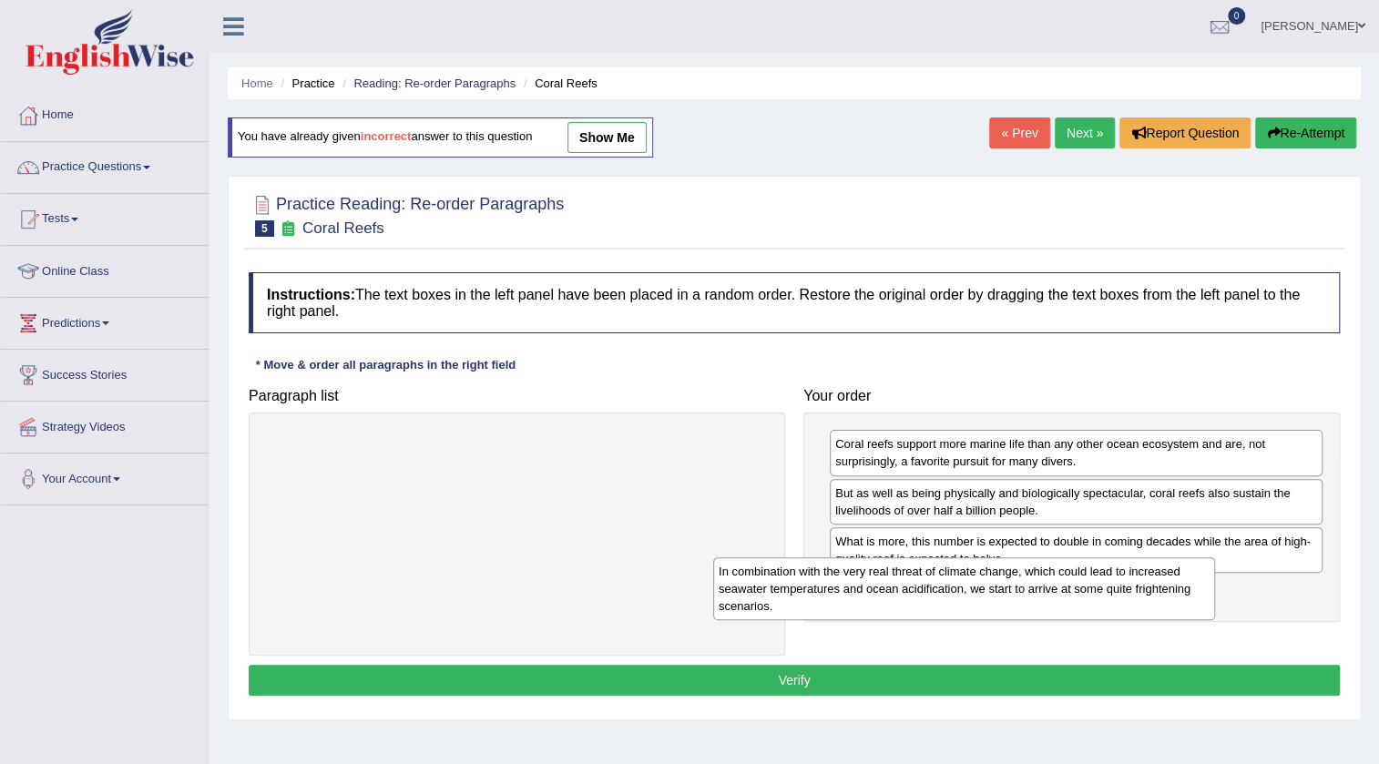
drag, startPoint x: 699, startPoint y: 478, endPoint x: 1146, endPoint y: 606, distance: 465.0
click at [1146, 606] on div "In combination with the very real threat of climate change, which could lead to…" at bounding box center [964, 588] width 502 height 63
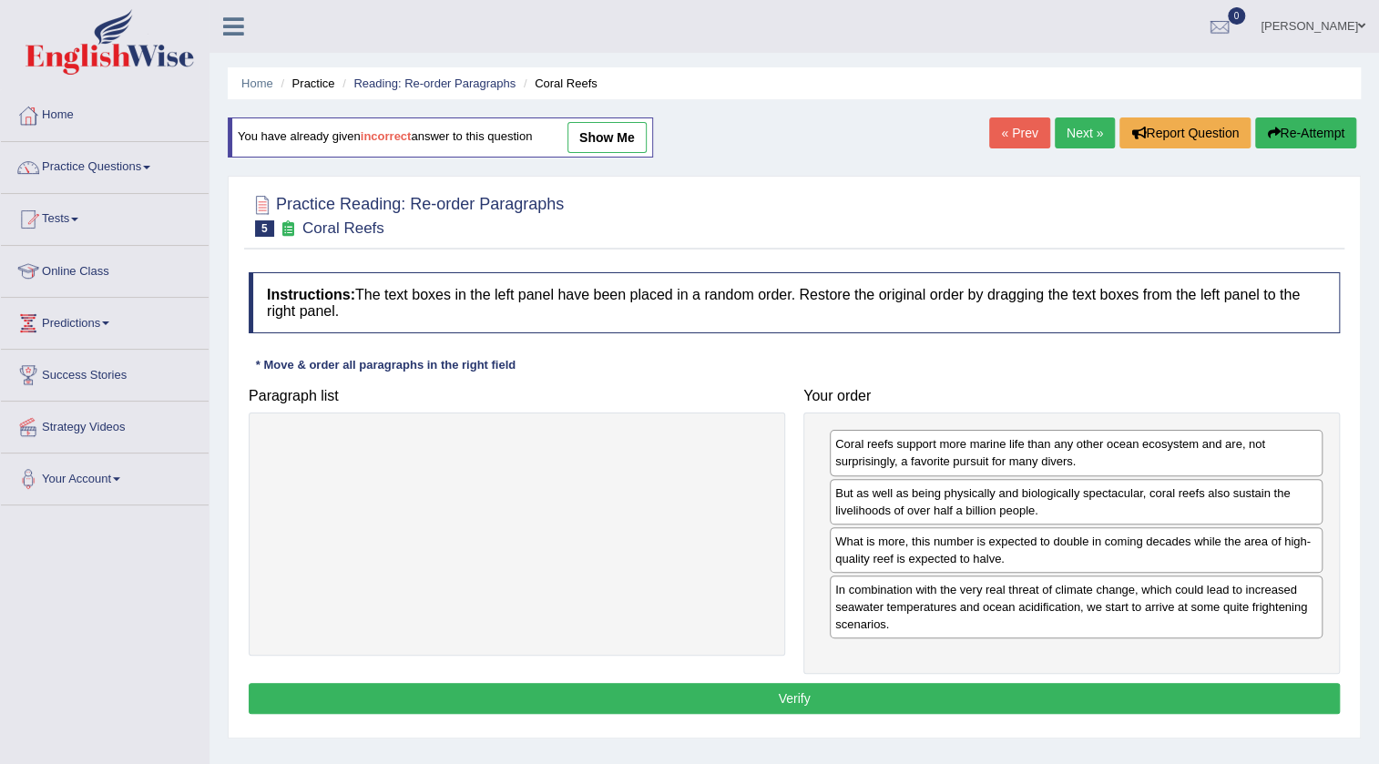
click at [975, 693] on button "Verify" at bounding box center [794, 698] width 1091 height 31
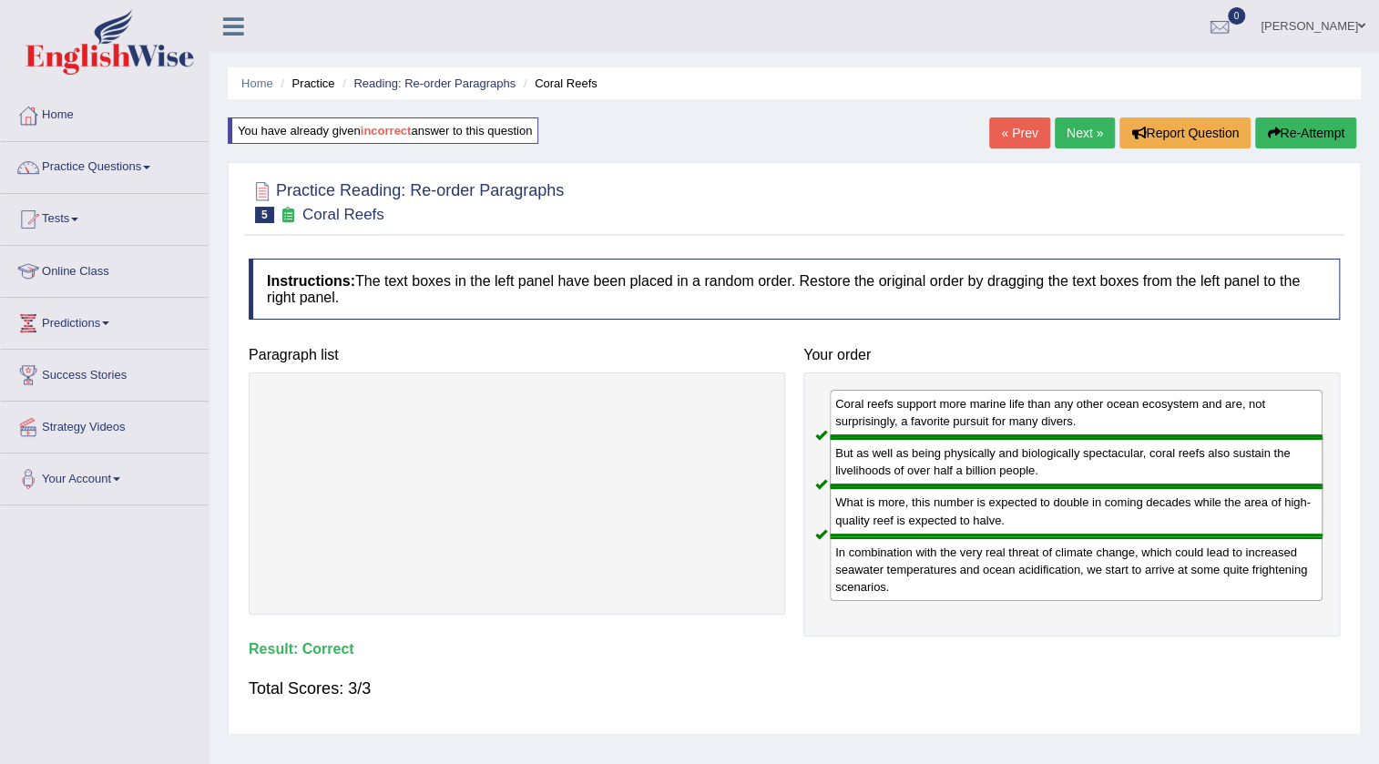
click at [1075, 142] on link "Next »" at bounding box center [1085, 132] width 60 height 31
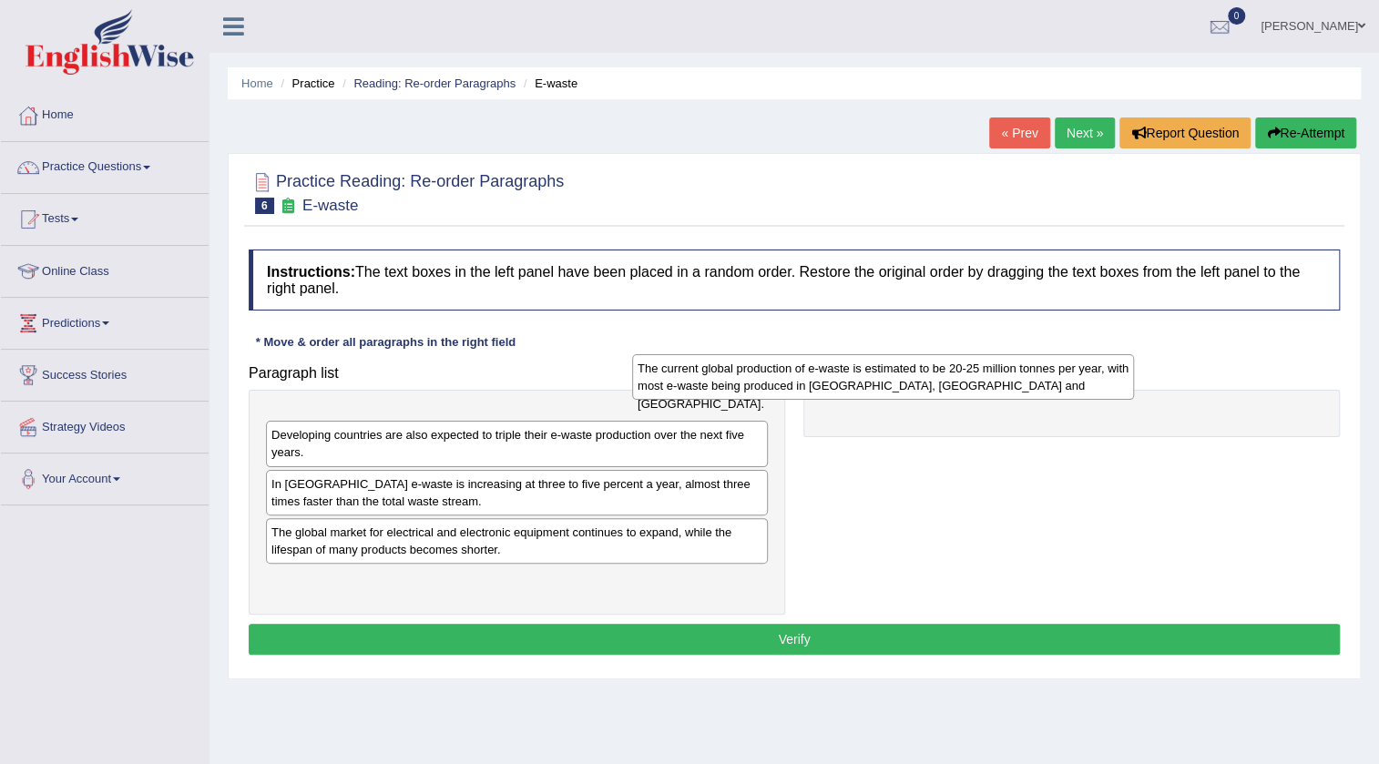
drag, startPoint x: 672, startPoint y: 444, endPoint x: 1061, endPoint y: 404, distance: 390.9
click at [1061, 400] on div "The current global production of e-waste is estimated to be 20-25 million tonne…" at bounding box center [883, 377] width 502 height 46
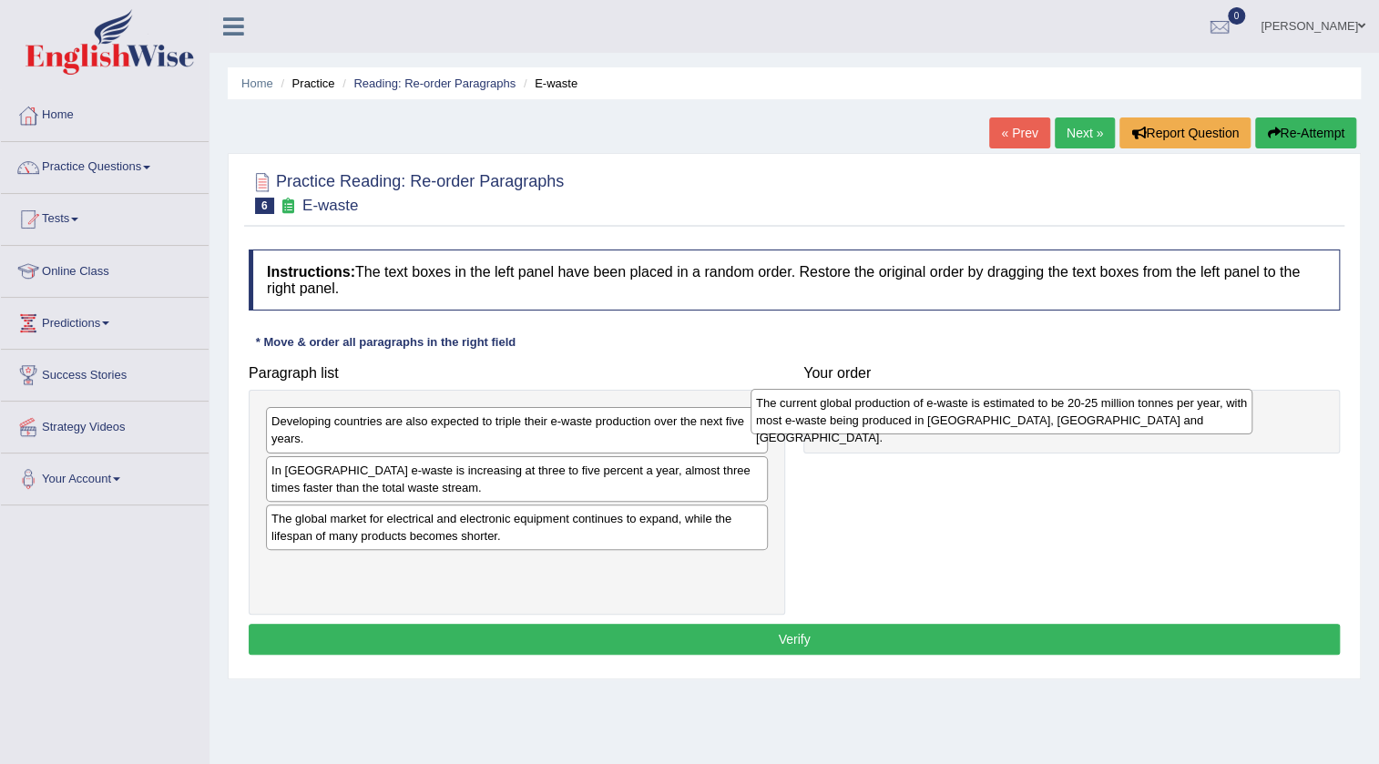
drag, startPoint x: 691, startPoint y: 429, endPoint x: 1176, endPoint y: 411, distance: 484.8
click at [1176, 411] on div "The current global production of e-waste is estimated to be 20-25 million tonne…" at bounding box center [1001, 412] width 502 height 46
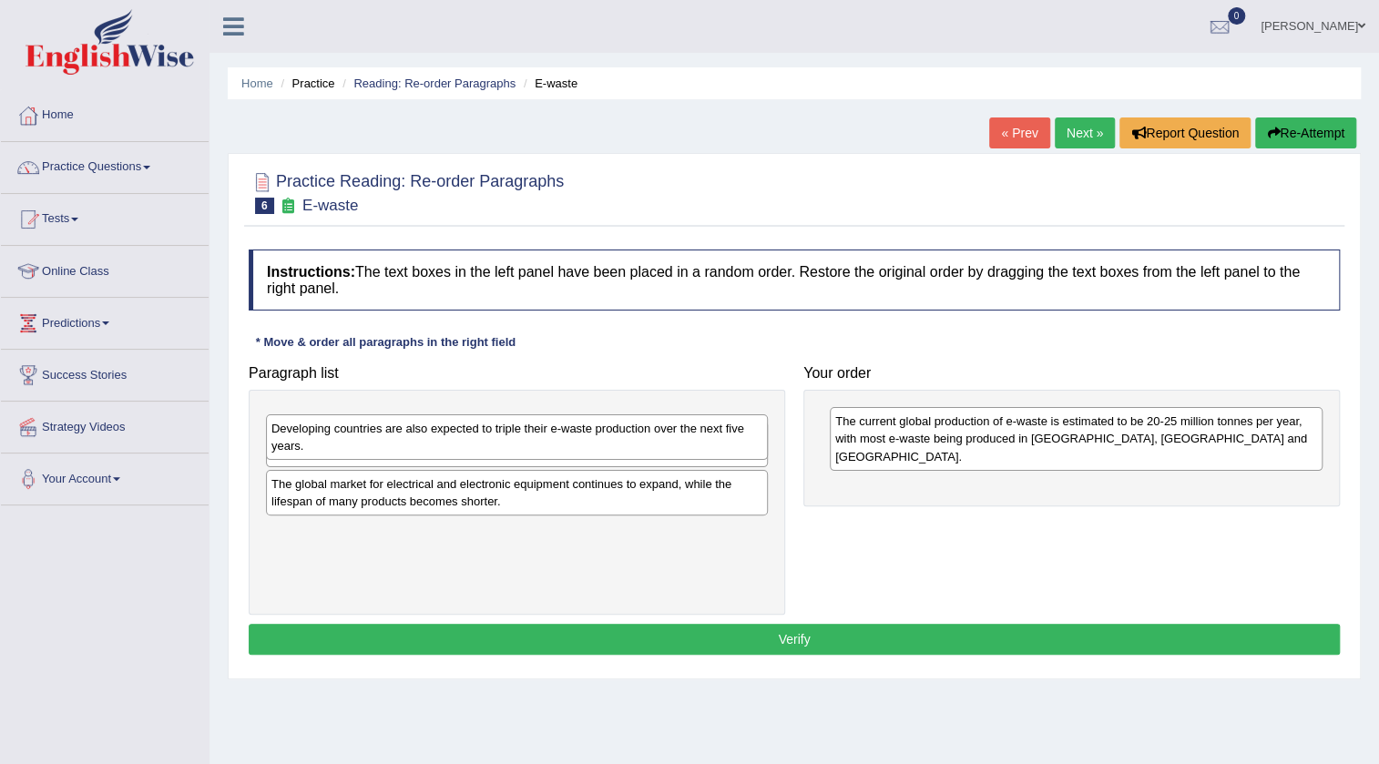
drag, startPoint x: 510, startPoint y: 454, endPoint x: 513, endPoint y: 464, distance: 10.4
click at [510, 460] on div "Developing countries are also expected to triple their e-waste production over …" at bounding box center [517, 437] width 502 height 46
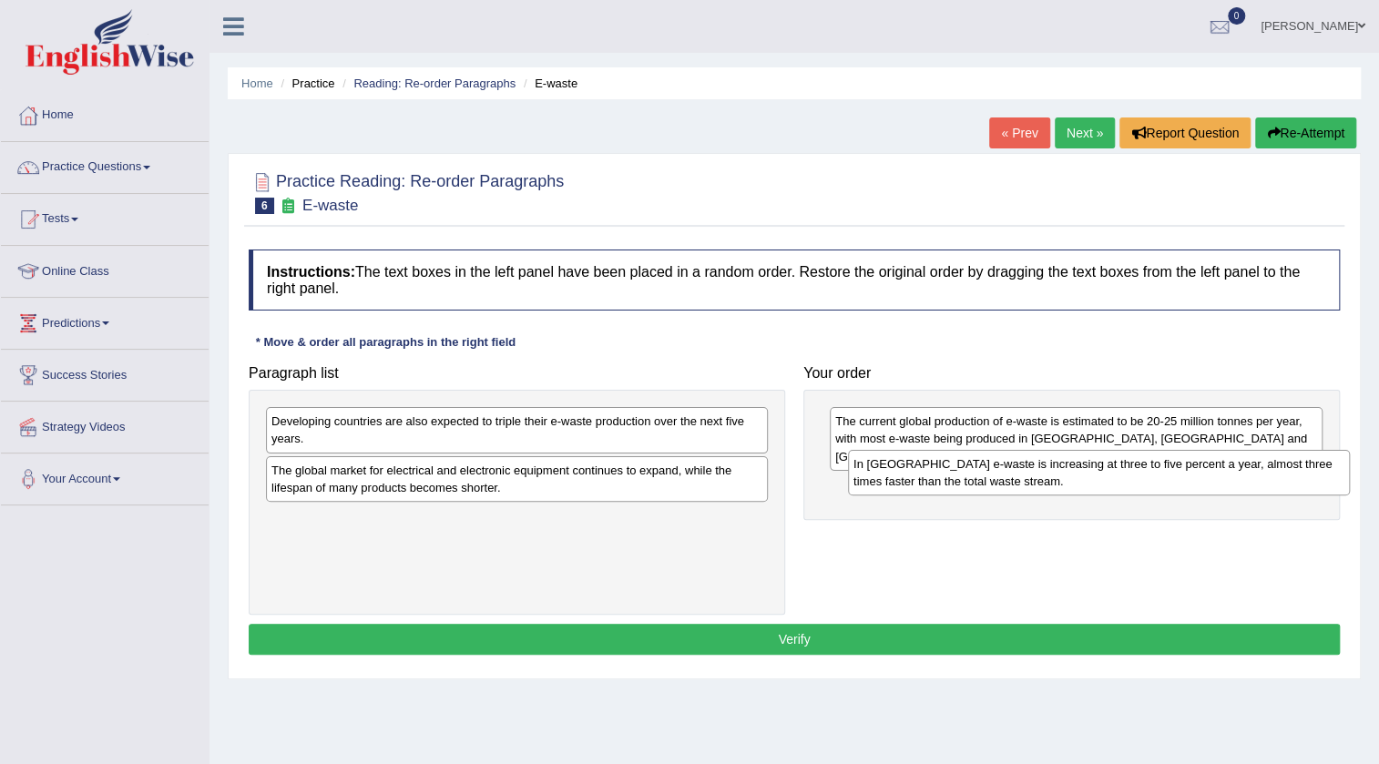
drag, startPoint x: 510, startPoint y: 476, endPoint x: 1092, endPoint y: 471, distance: 582.0
click at [1092, 471] on div "In [GEOGRAPHIC_DATA] e-waste is increasing at three to five percent a year, alm…" at bounding box center [1099, 473] width 502 height 46
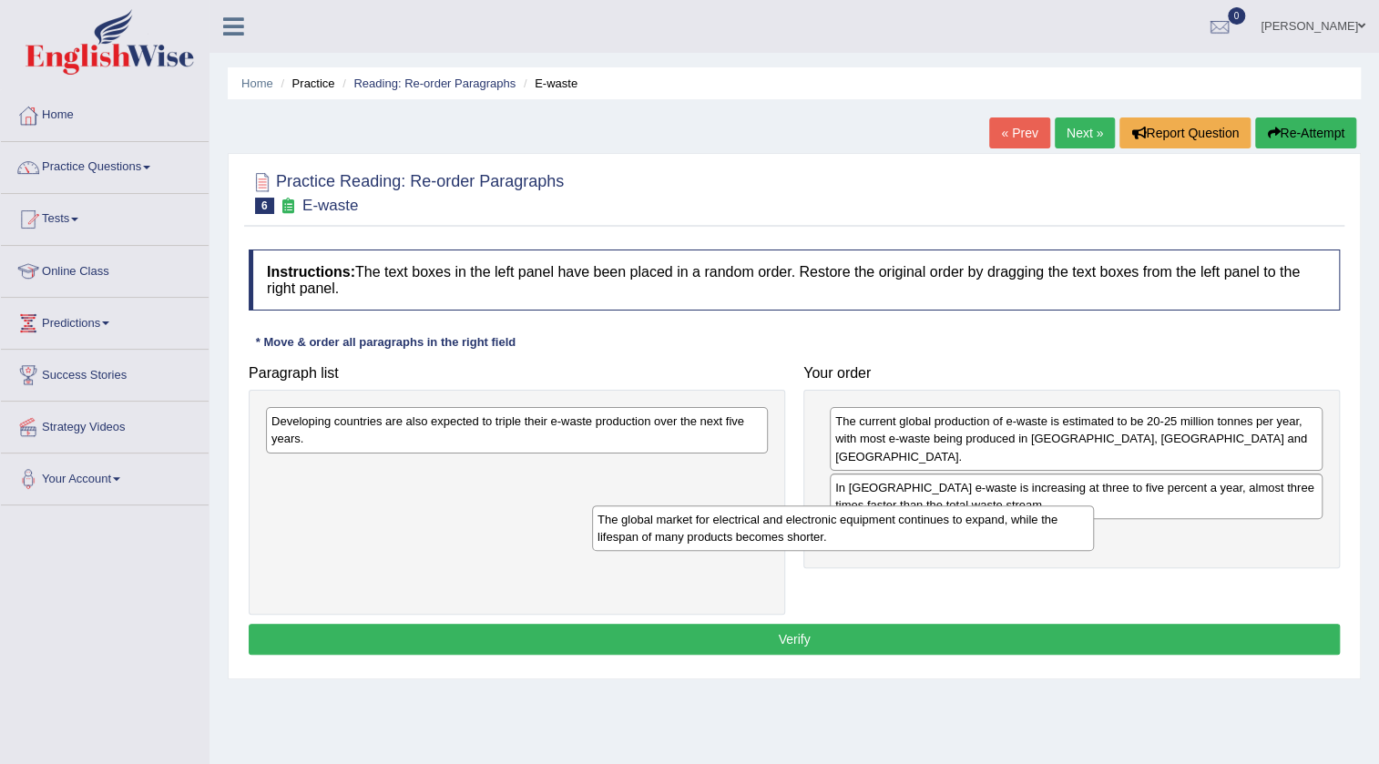
drag, startPoint x: 709, startPoint y: 474, endPoint x: 1049, endPoint y: 524, distance: 344.3
click at [1049, 524] on div "The global market for electrical and electronic equipment continues to expand, …" at bounding box center [843, 528] width 502 height 46
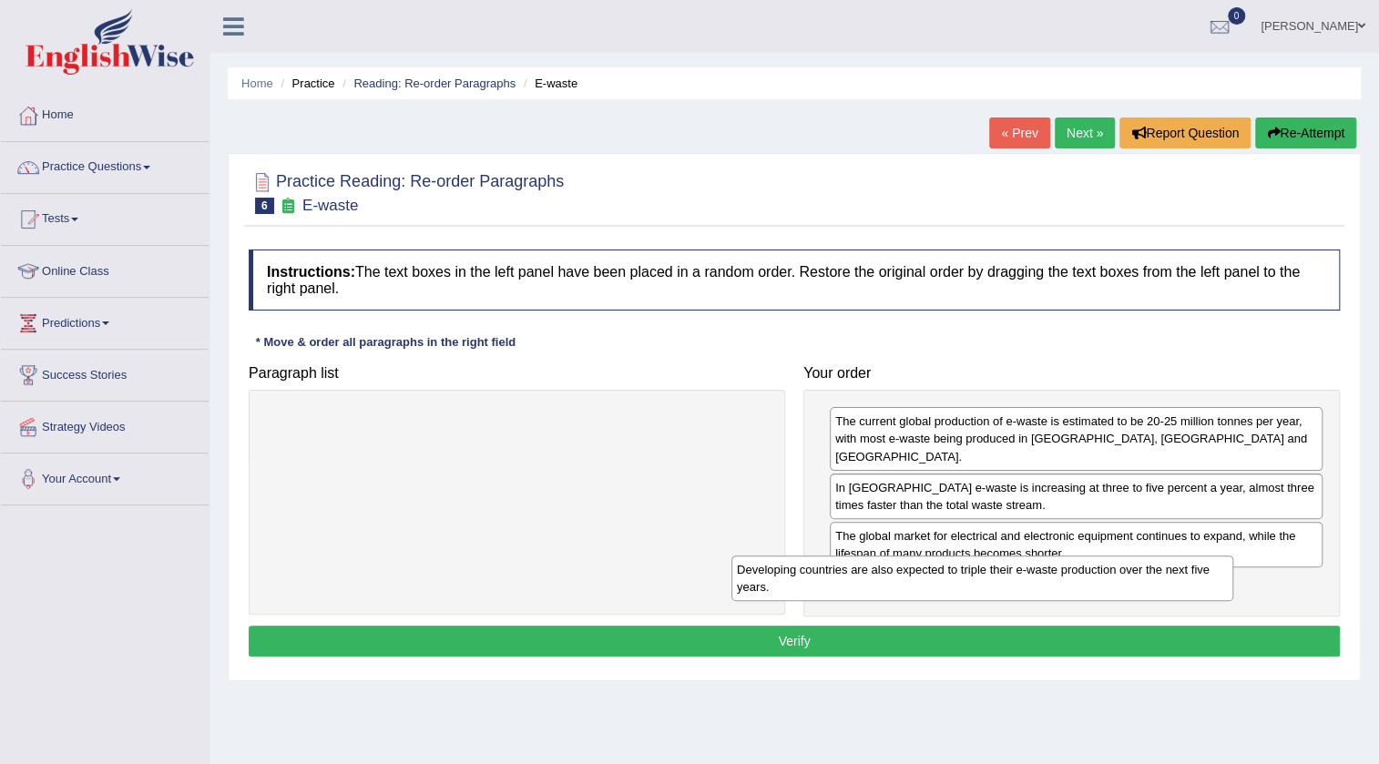
drag, startPoint x: 702, startPoint y: 441, endPoint x: 1170, endPoint y: 589, distance: 491.1
click at [1170, 589] on div "Developing countries are also expected to triple their e-waste production over …" at bounding box center [982, 579] width 502 height 46
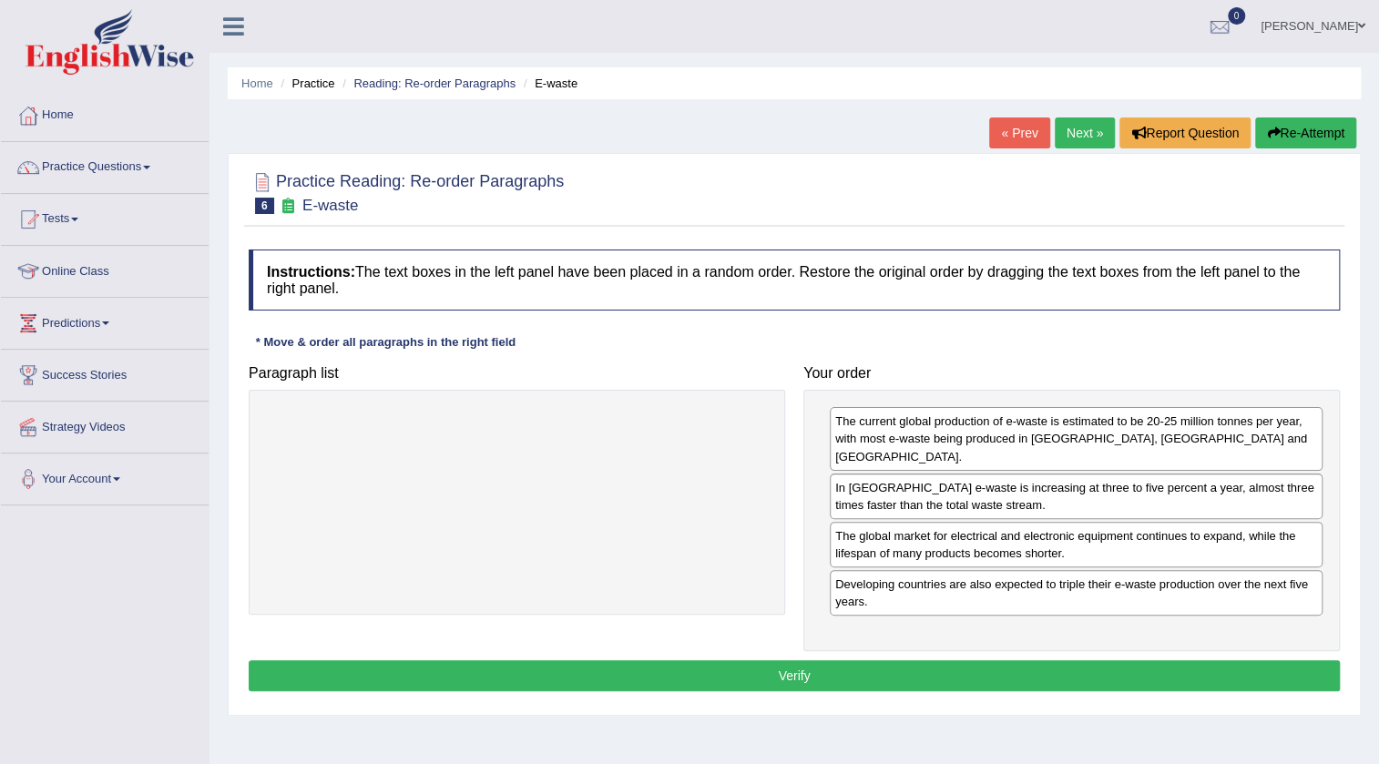
click at [1114, 663] on button "Verify" at bounding box center [794, 675] width 1091 height 31
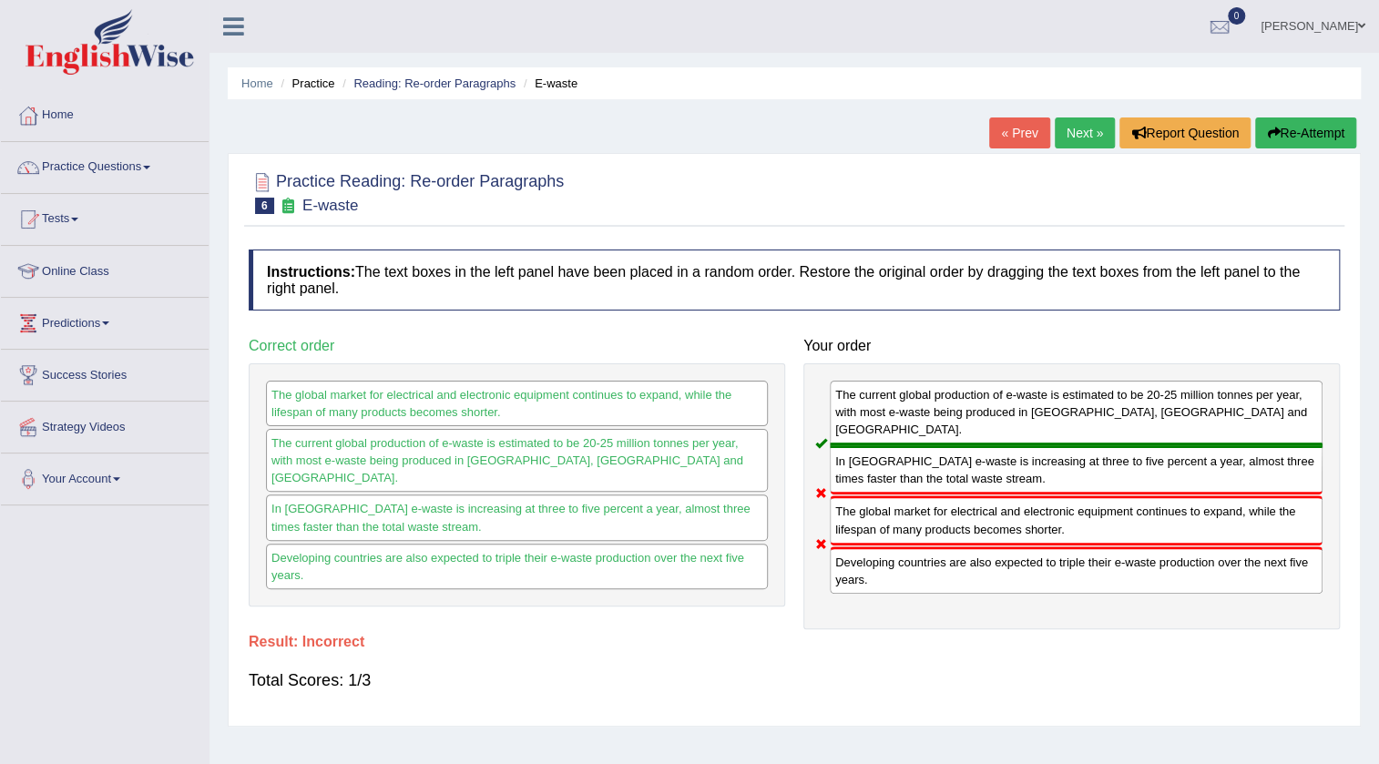
click at [1300, 131] on button "Re-Attempt" at bounding box center [1305, 132] width 101 height 31
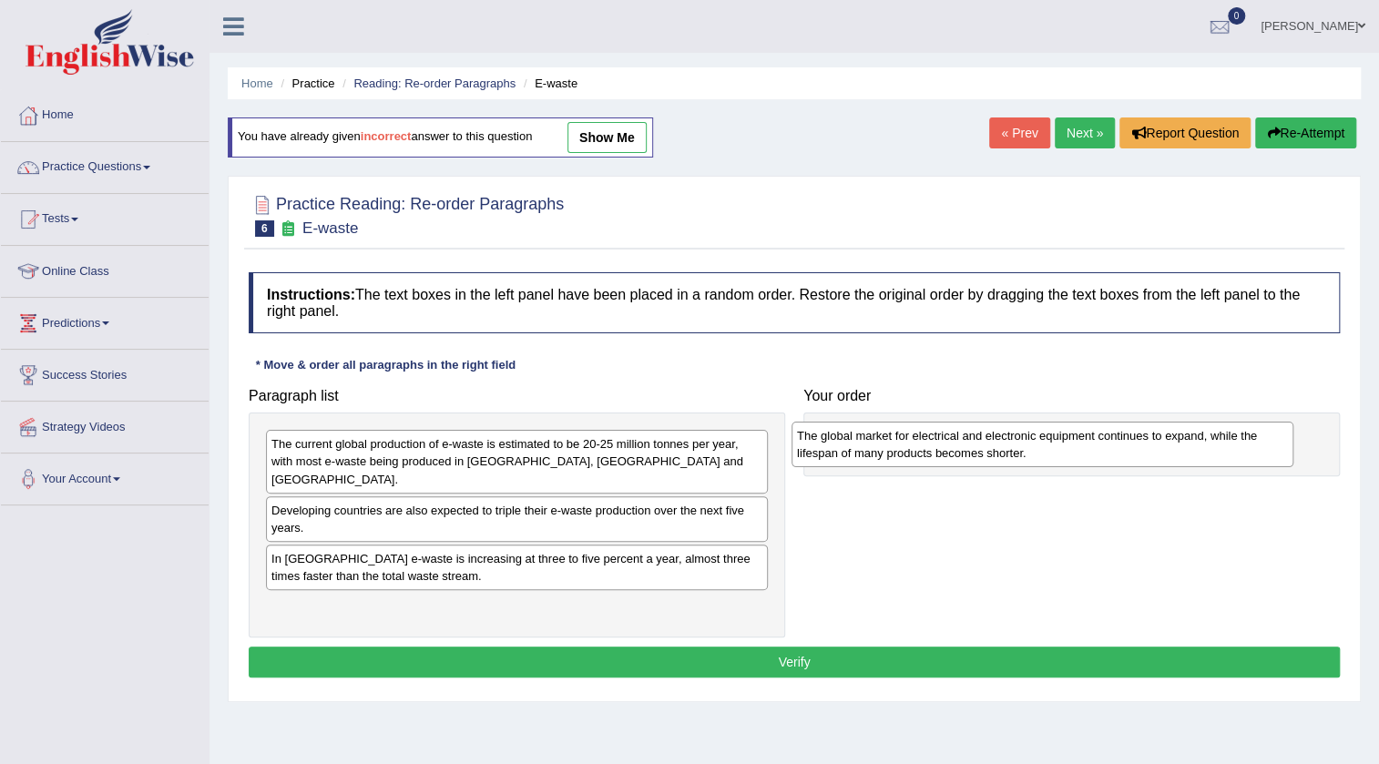
drag, startPoint x: 479, startPoint y: 606, endPoint x: 1012, endPoint y: 432, distance: 560.4
click at [1012, 432] on div "The global market for electrical and electronic equipment continues to expand, …" at bounding box center [1042, 445] width 502 height 46
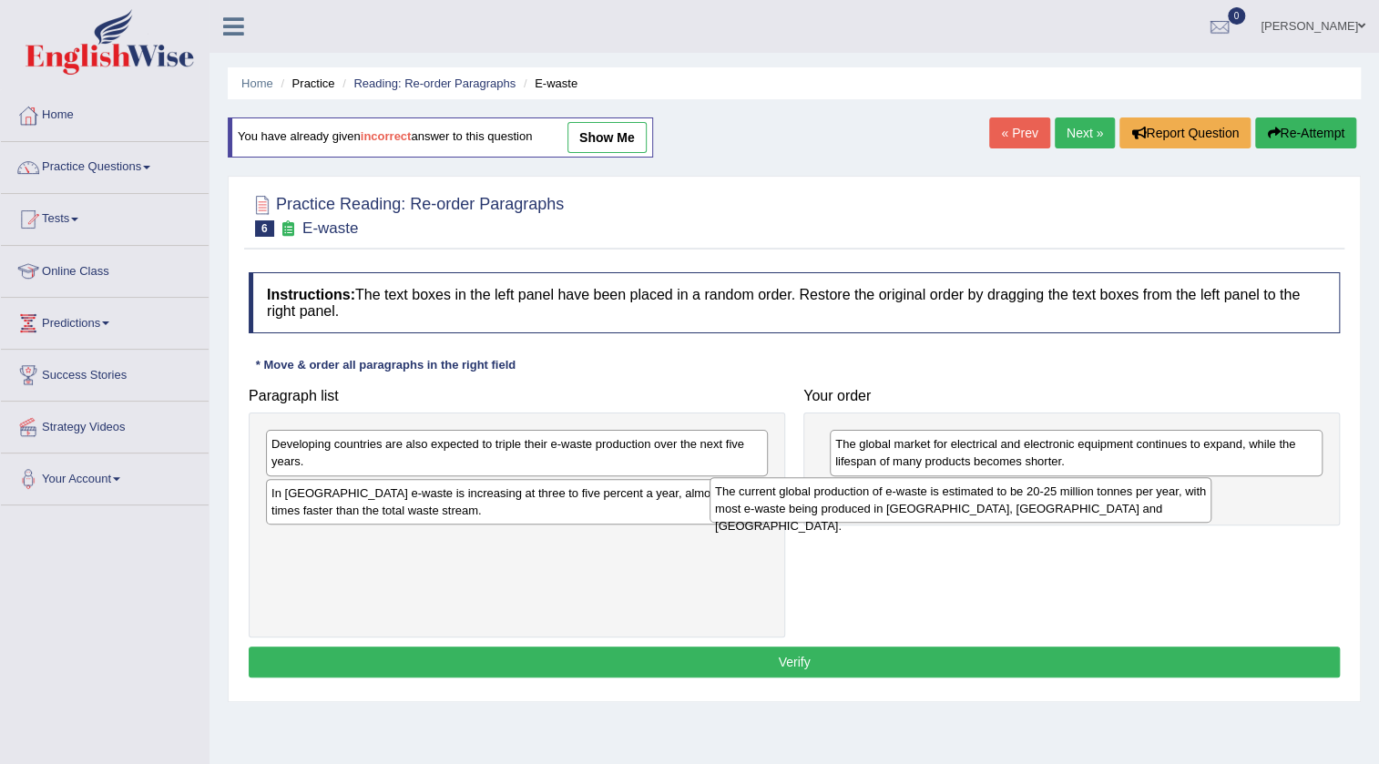
drag, startPoint x: 516, startPoint y: 464, endPoint x: 961, endPoint y: 510, distance: 446.8
click at [961, 510] on div "The current global production of e-waste is estimated to be 20-25 million tonne…" at bounding box center [960, 500] width 502 height 46
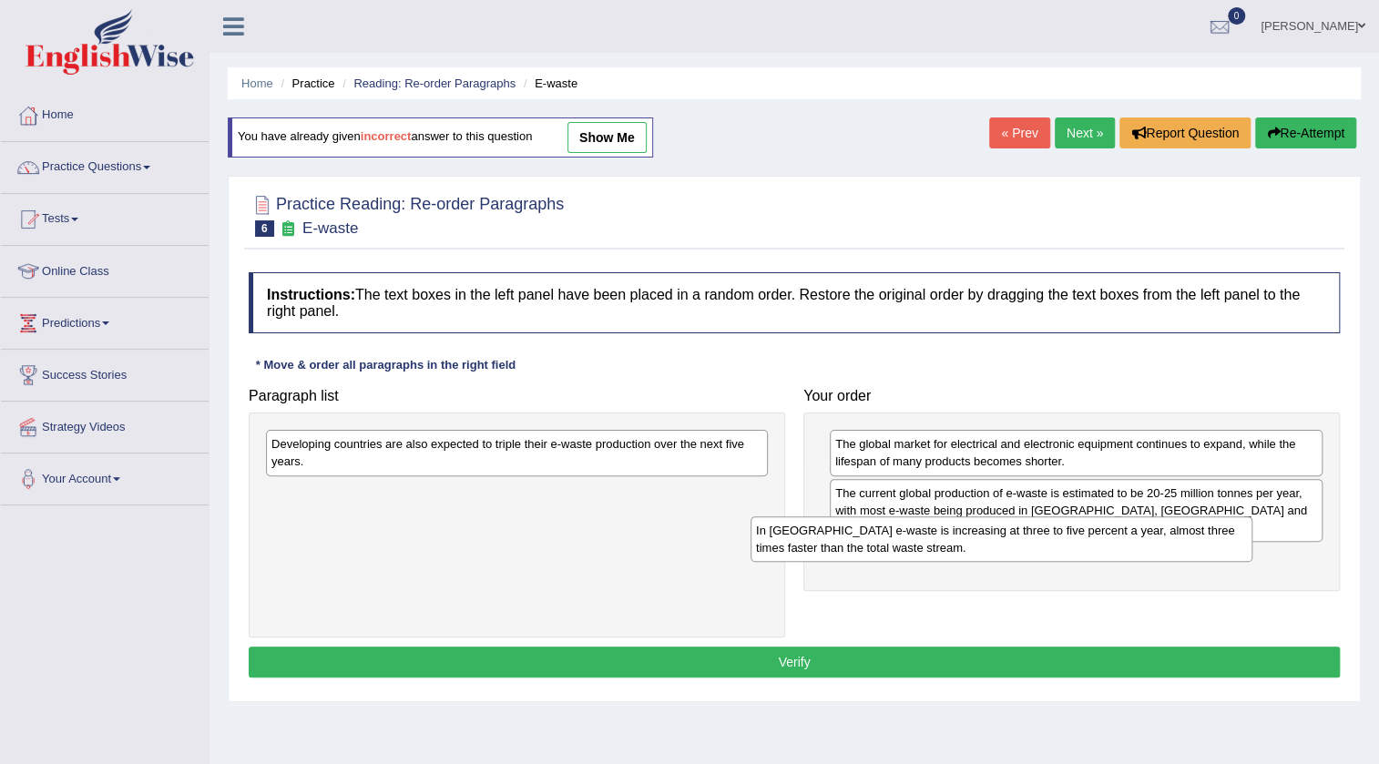
drag, startPoint x: 705, startPoint y: 502, endPoint x: 1183, endPoint y: 537, distance: 479.4
click at [1183, 537] on div "In Europe e-waste is increasing at three to five percent a year, almost three t…" at bounding box center [1001, 539] width 502 height 46
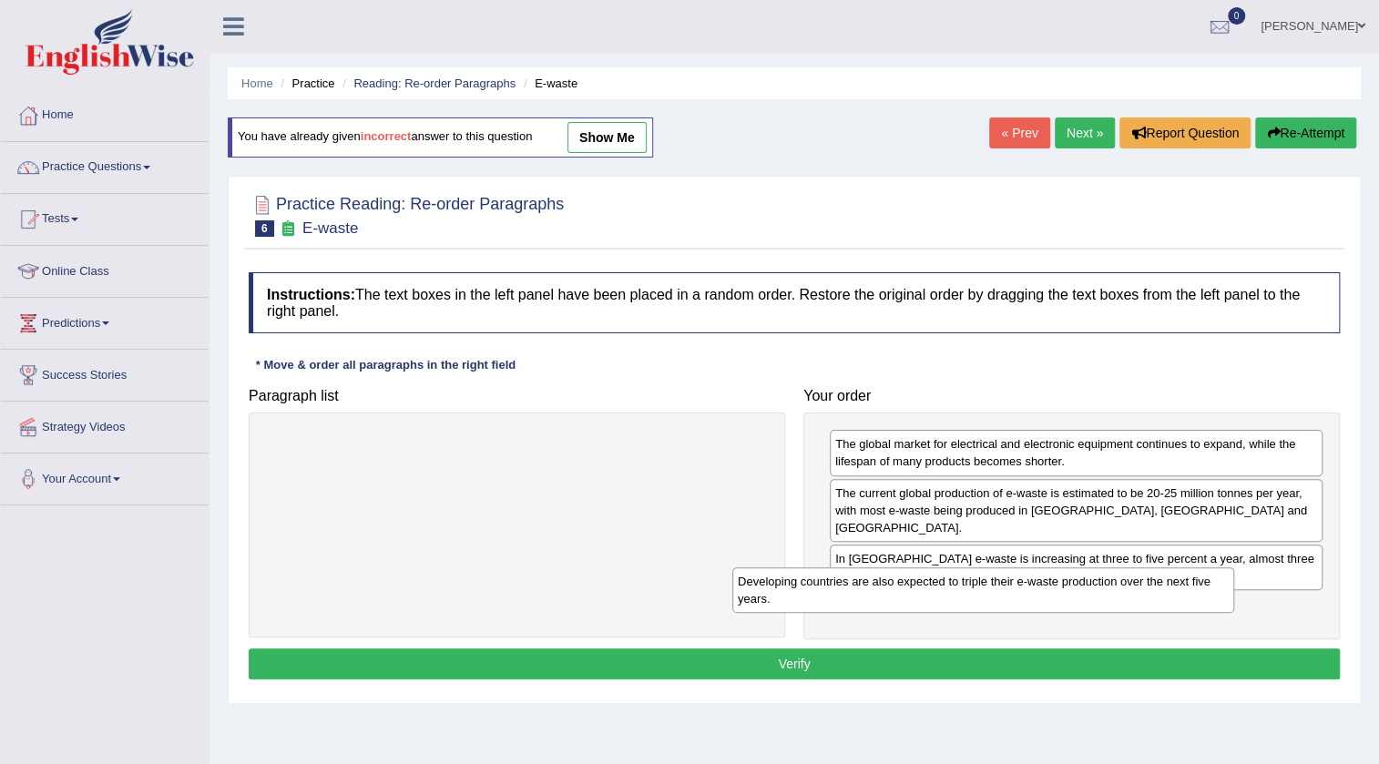
drag, startPoint x: 729, startPoint y: 465, endPoint x: 1198, endPoint y: 601, distance: 487.4
click at [1197, 602] on div "Developing countries are also expected to triple their e-waste production over …" at bounding box center [983, 590] width 502 height 46
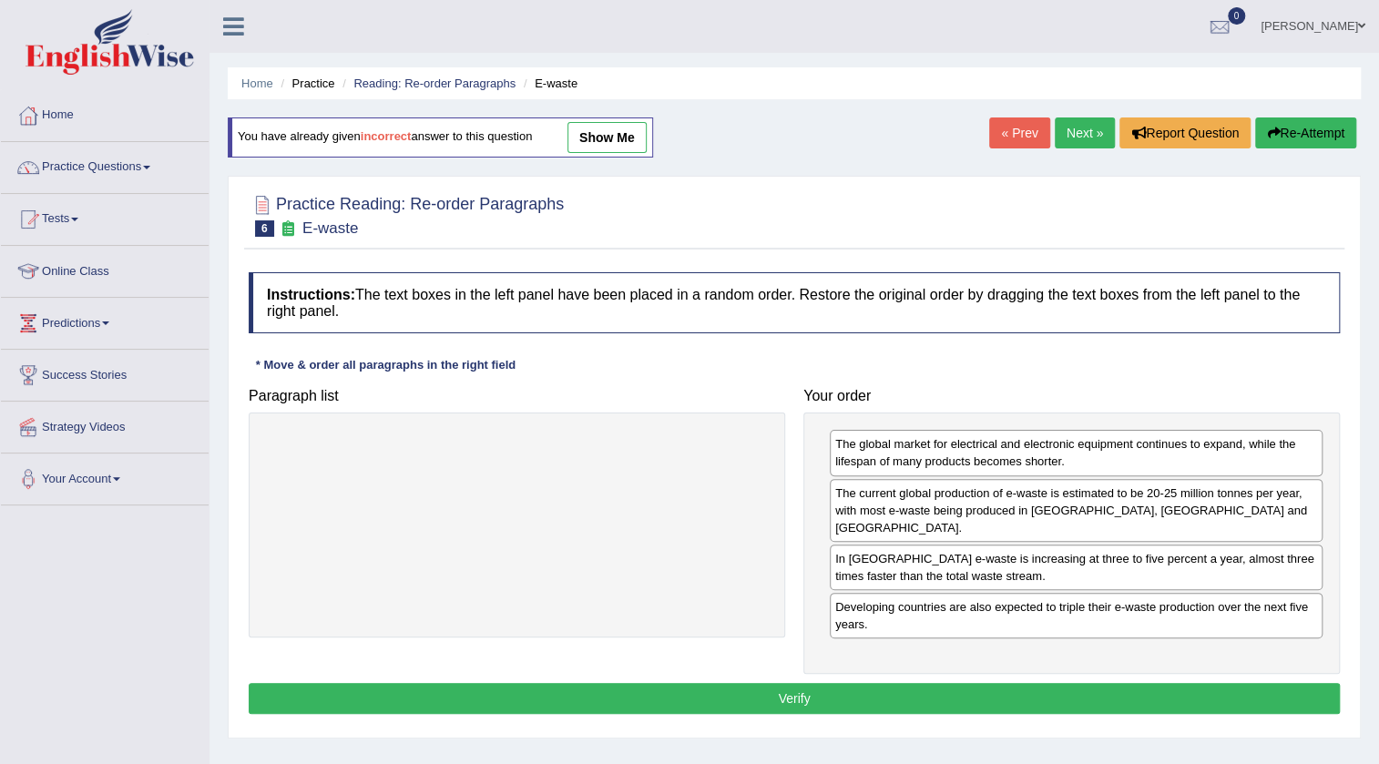
click at [1004, 683] on button "Verify" at bounding box center [794, 698] width 1091 height 31
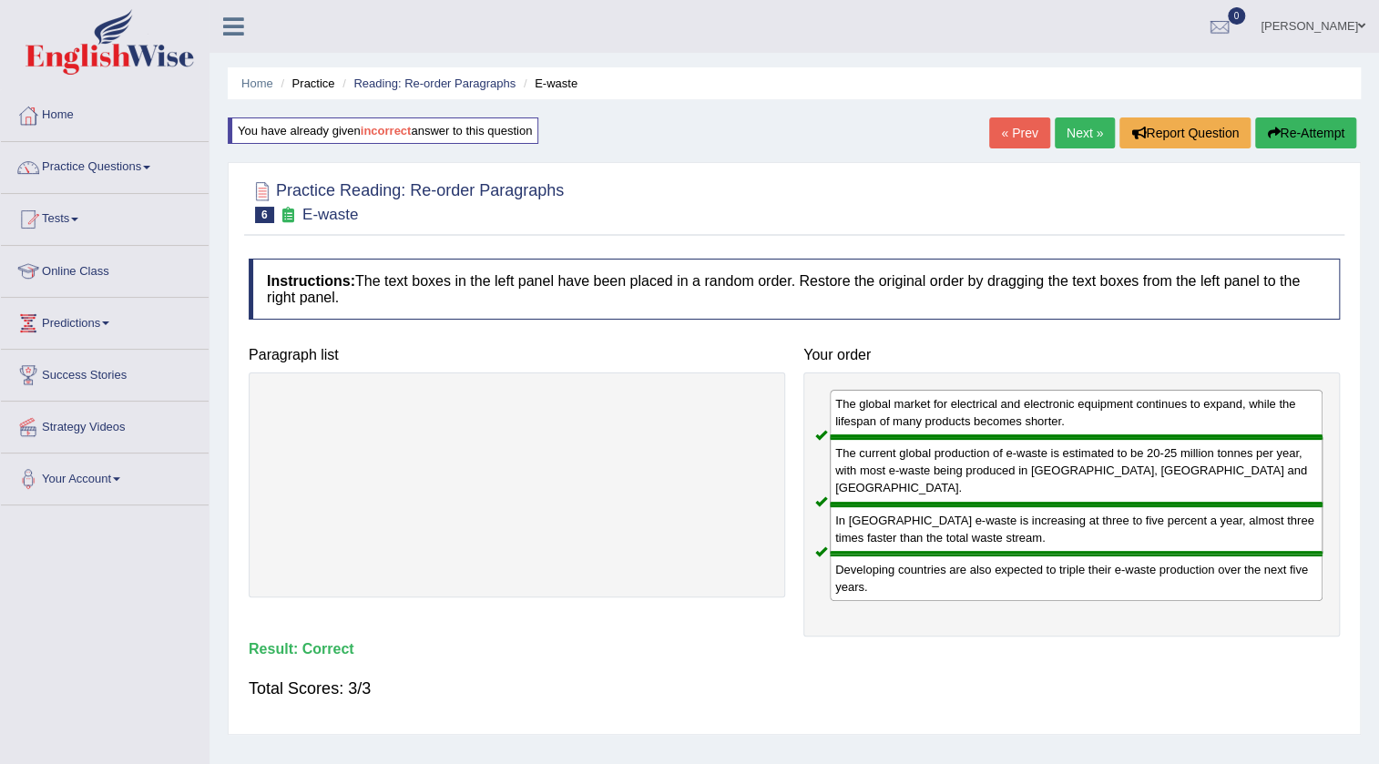
click at [1083, 137] on link "Next »" at bounding box center [1085, 132] width 60 height 31
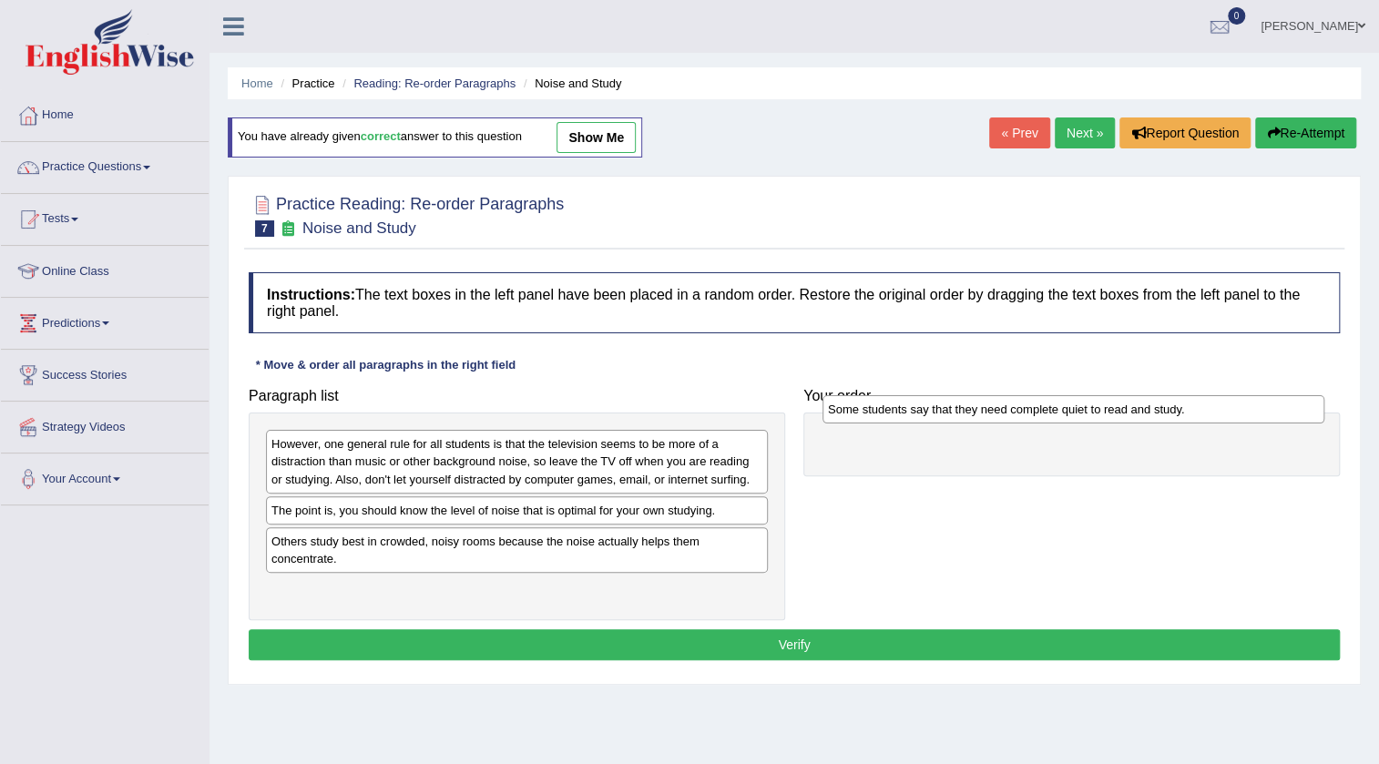
drag, startPoint x: 631, startPoint y: 518, endPoint x: 1188, endPoint y: 418, distance: 565.4
click at [1188, 418] on div "Some students say that they need complete quiet to read and study." at bounding box center [1073, 409] width 502 height 28
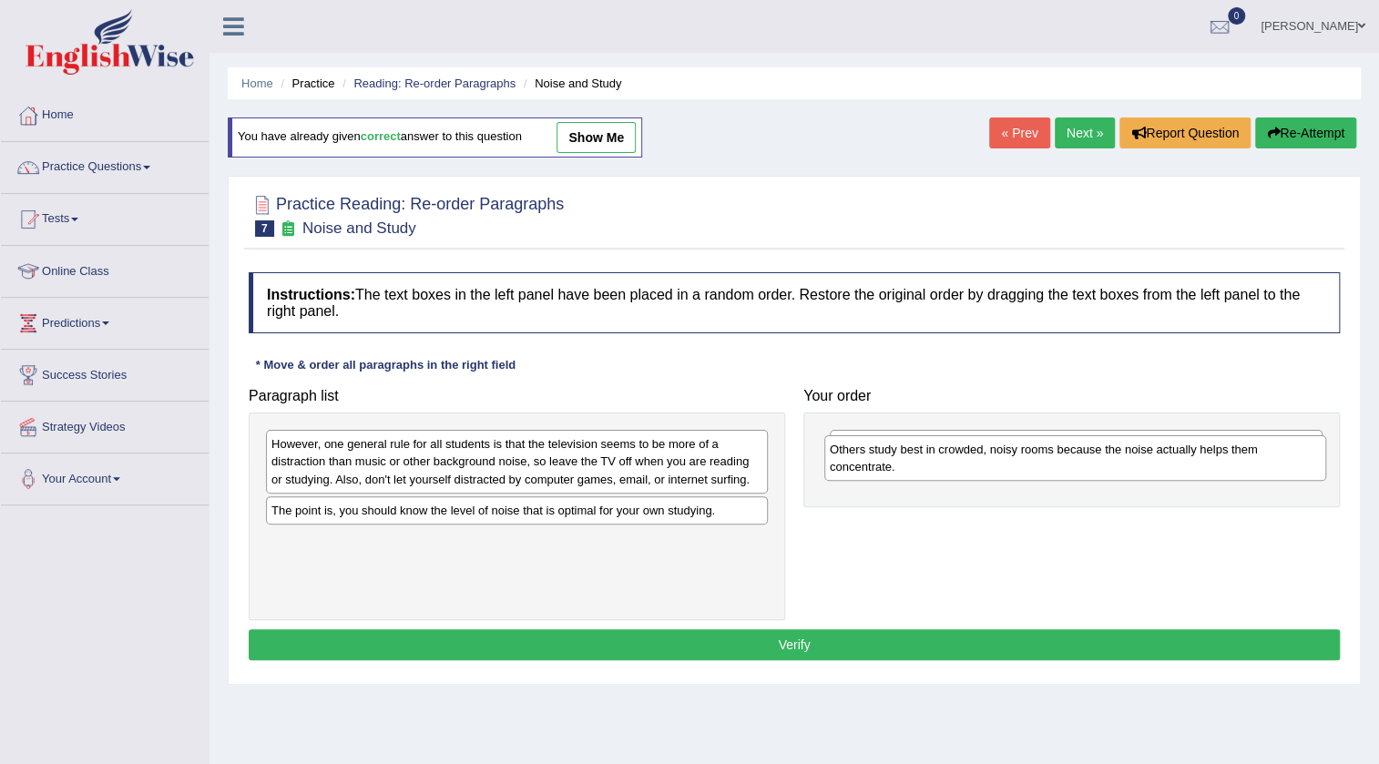
drag, startPoint x: 595, startPoint y: 570, endPoint x: 1157, endPoint y: 484, distance: 568.5
click at [1157, 481] on div "Others study best in crowded, noisy rooms because the noise actually helps them…" at bounding box center [1075, 458] width 502 height 46
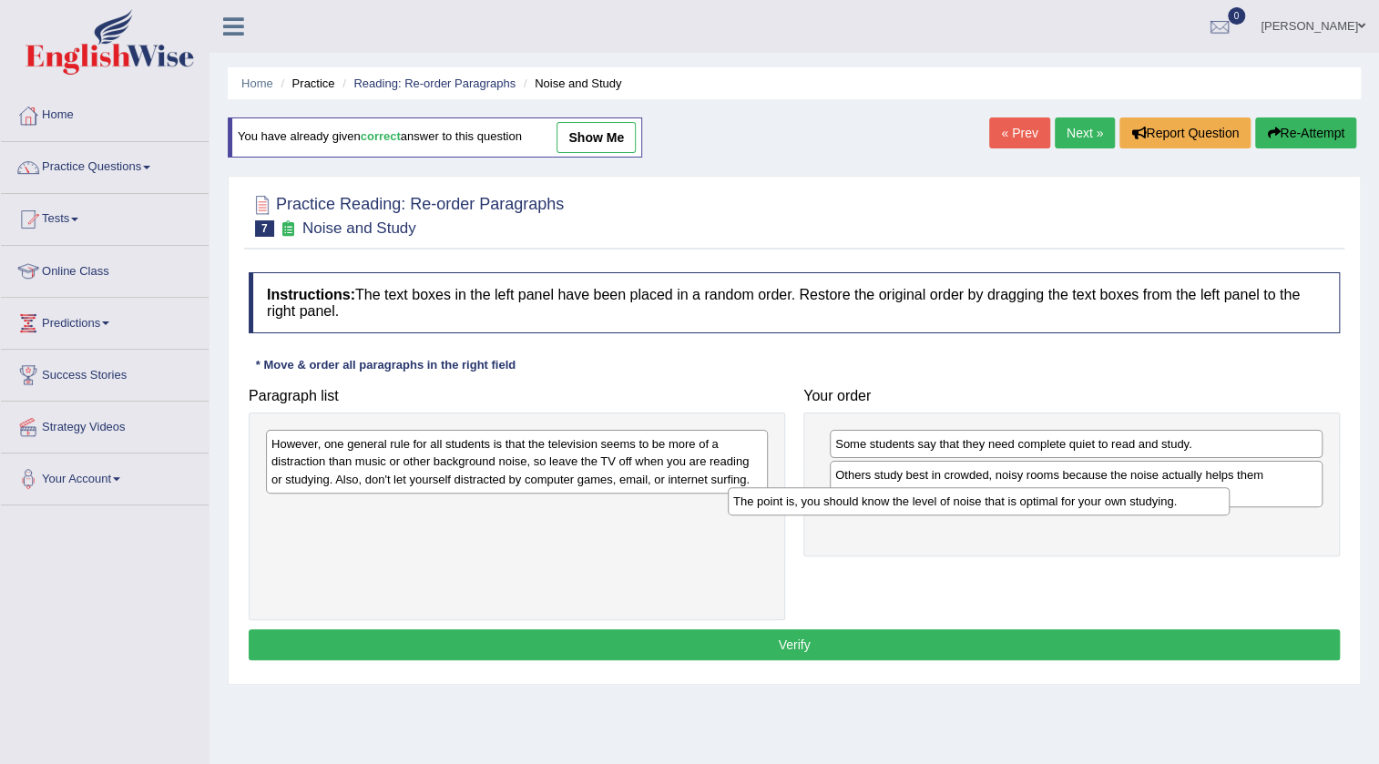
drag, startPoint x: 658, startPoint y: 522, endPoint x: 1122, endPoint y: 514, distance: 463.6
click at [1122, 514] on div "The point is, you should know the level of noise that is optimal for your own s…" at bounding box center [979, 501] width 502 height 28
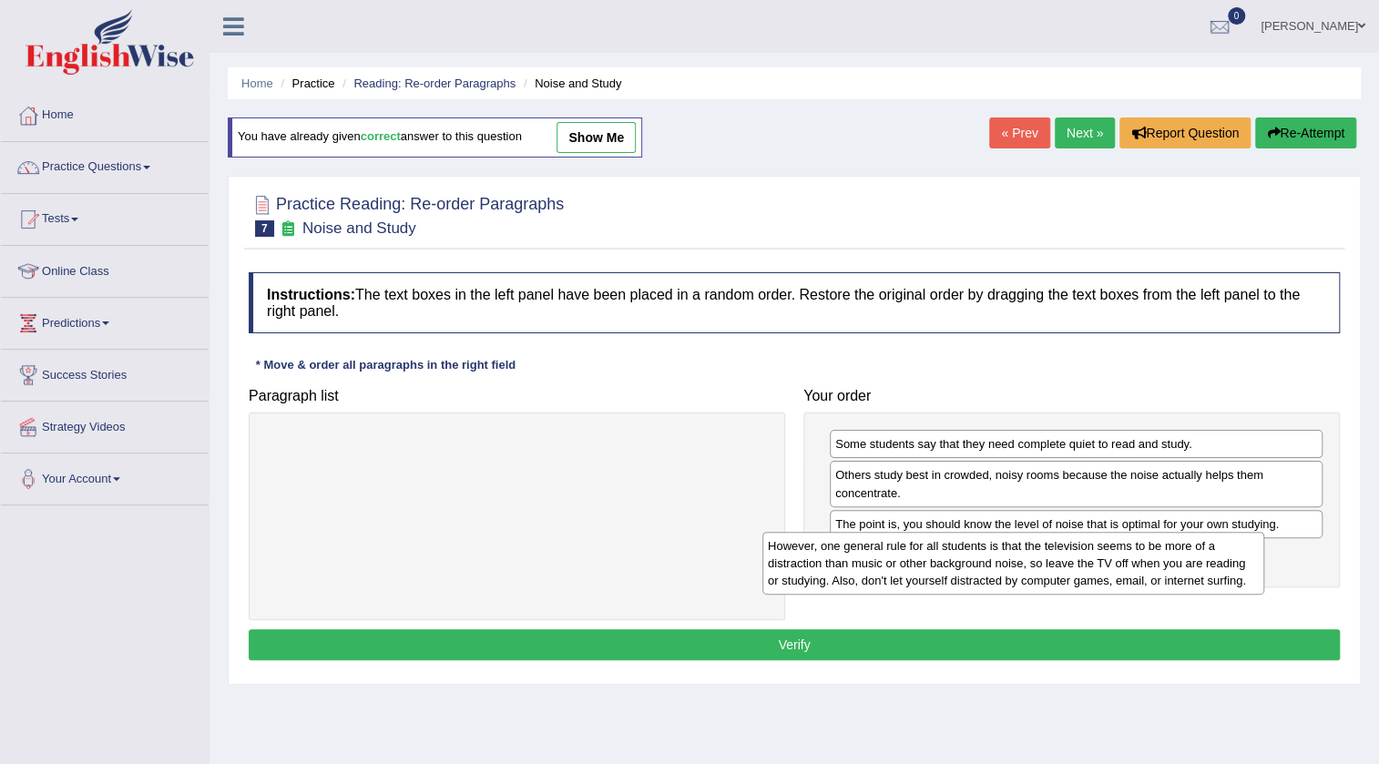
drag, startPoint x: 669, startPoint y: 477, endPoint x: 1166, endPoint y: 579, distance: 506.7
click at [1166, 579] on div "However, one general rule for all students is that the television seems to be m…" at bounding box center [1013, 563] width 502 height 63
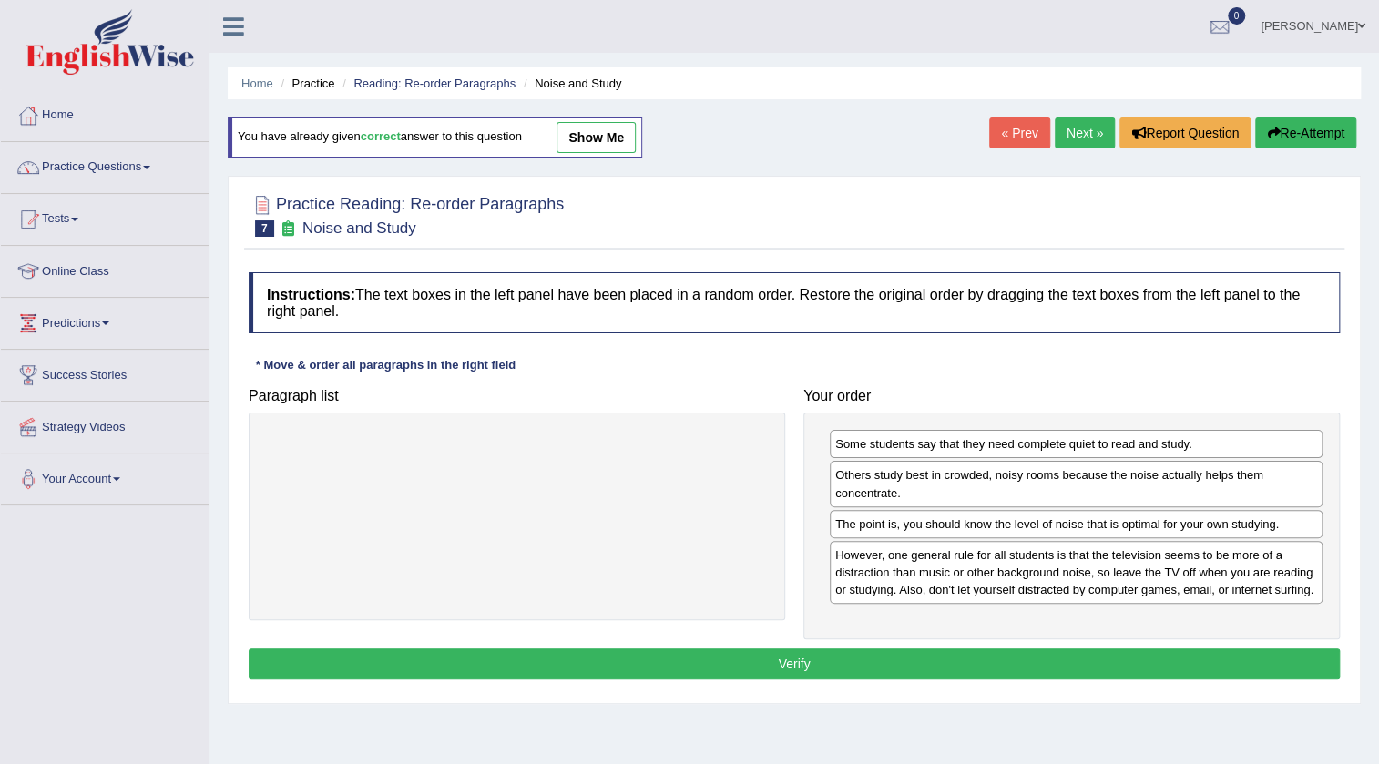
click at [1093, 670] on button "Verify" at bounding box center [794, 663] width 1091 height 31
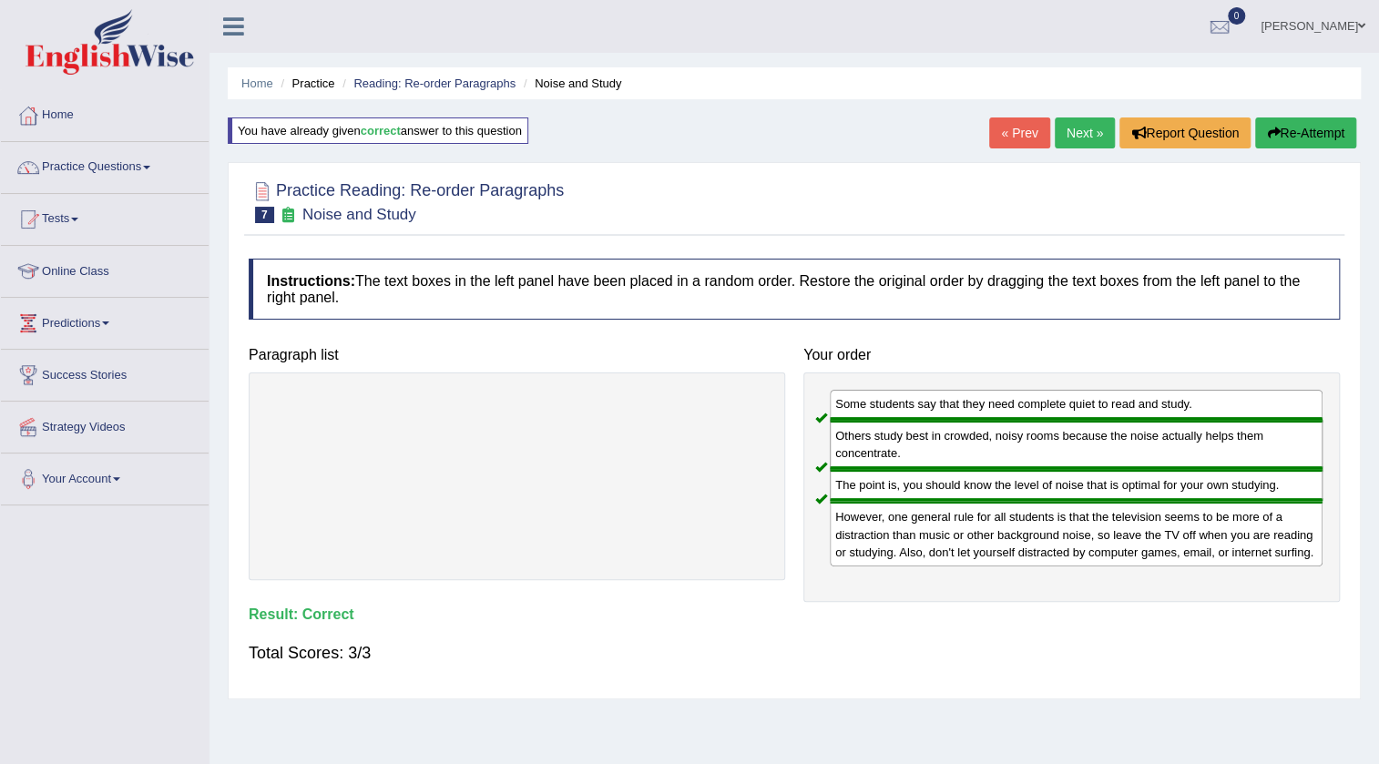
click at [1084, 139] on link "Next »" at bounding box center [1085, 132] width 60 height 31
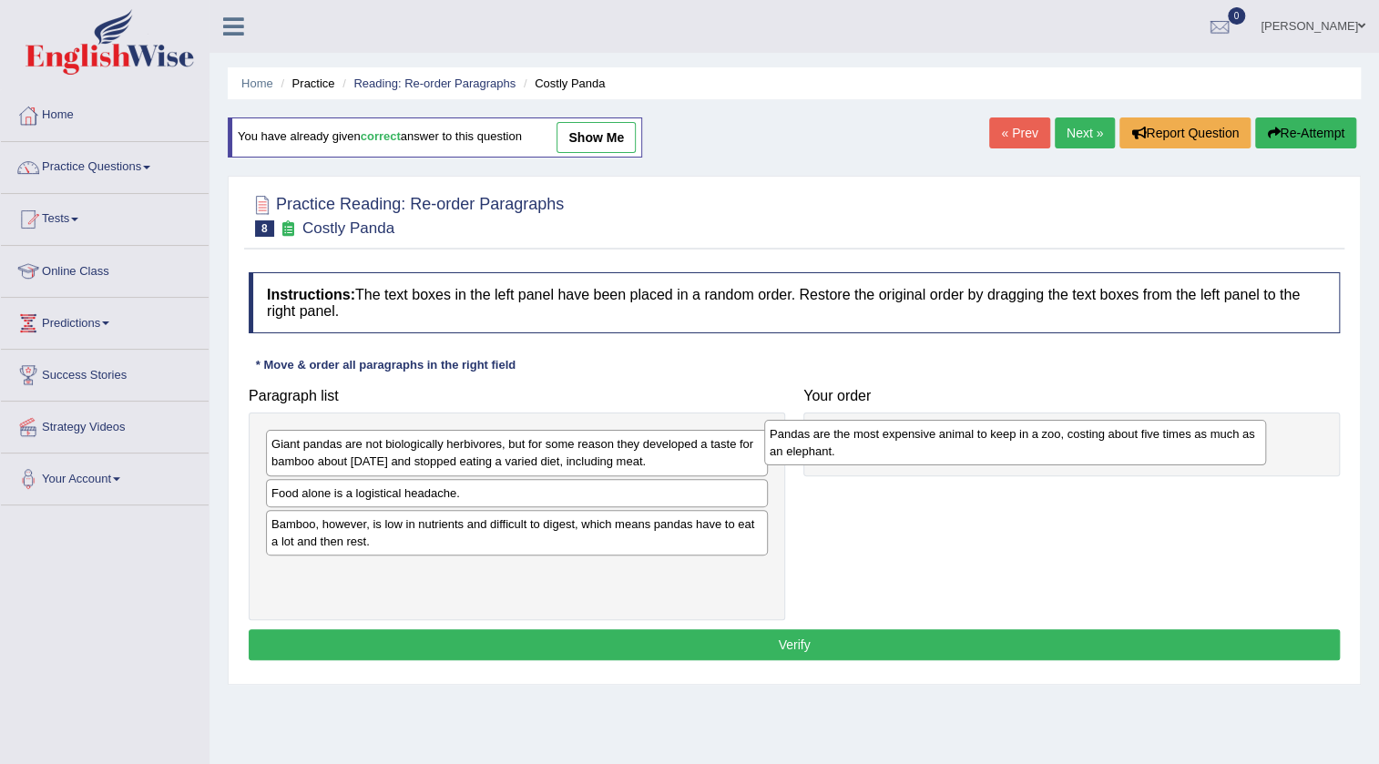
drag, startPoint x: 599, startPoint y: 499, endPoint x: 1097, endPoint y: 441, distance: 501.6
click at [1097, 441] on div "Pandas are the most expensive animal to keep in a zoo, costing about five times…" at bounding box center [1015, 443] width 502 height 46
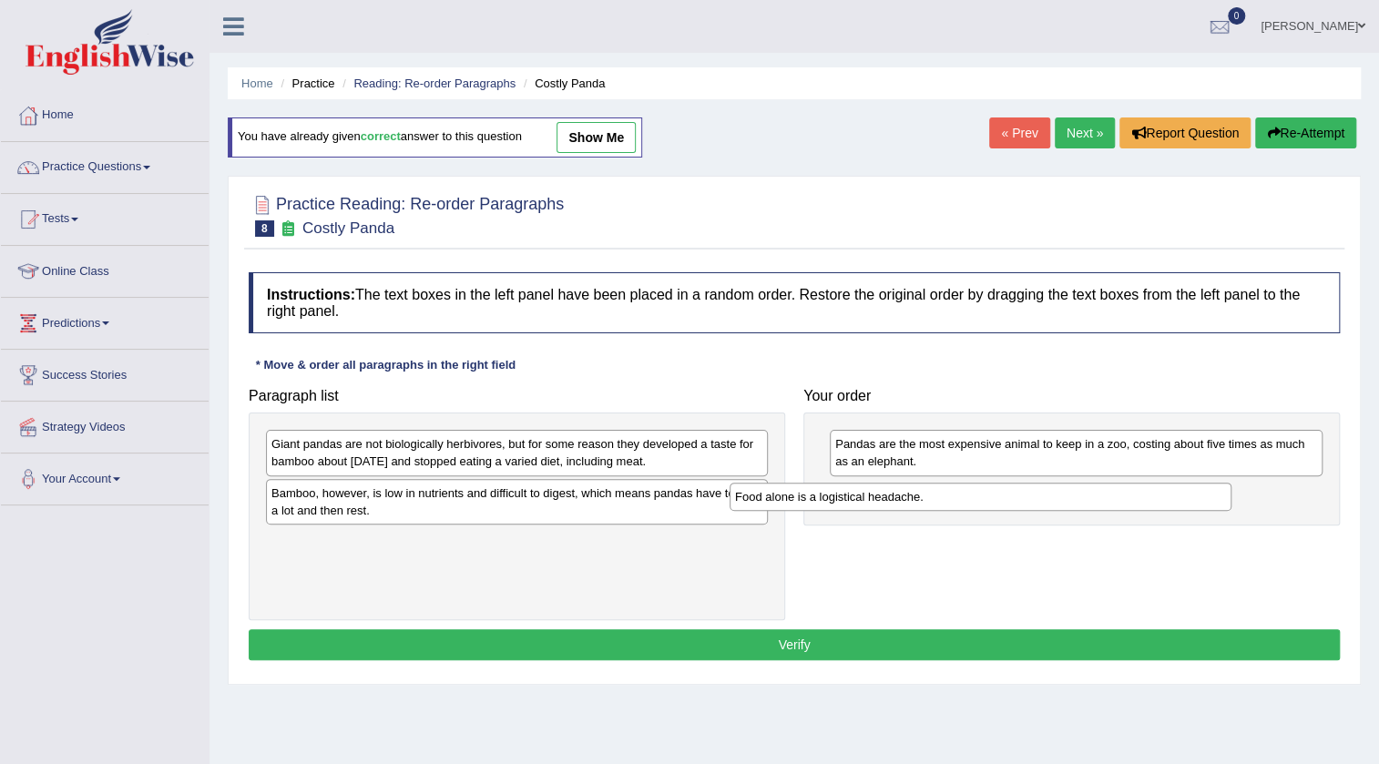
drag, startPoint x: 546, startPoint y: 486, endPoint x: 1010, endPoint y: 491, distance: 463.6
click at [1010, 491] on div "Food alone is a logistical headache." at bounding box center [980, 497] width 502 height 28
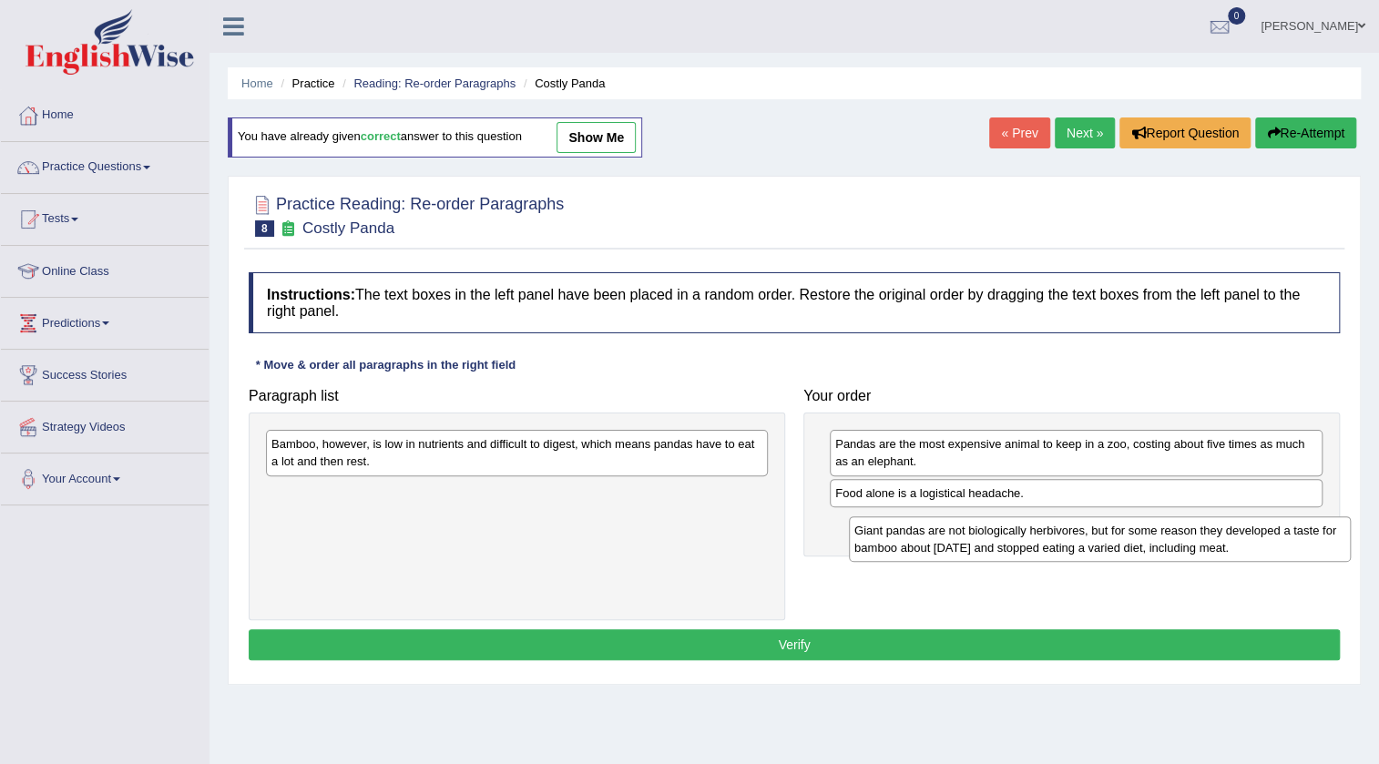
drag, startPoint x: 649, startPoint y: 451, endPoint x: 1232, endPoint y: 537, distance: 589.2
click at [1232, 537] on div "Giant pandas are not biologically herbivores, but for some reason they develope…" at bounding box center [1100, 539] width 502 height 46
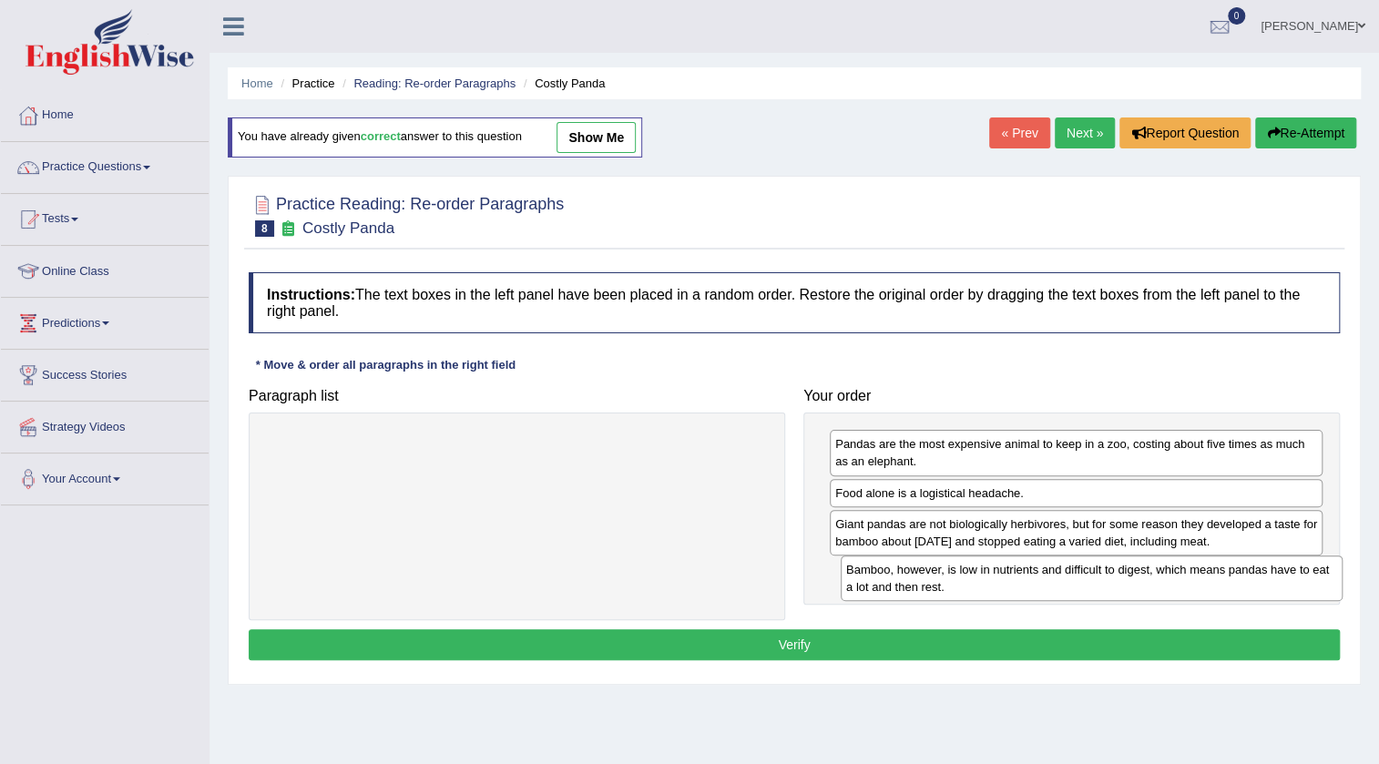
drag, startPoint x: 648, startPoint y: 438, endPoint x: 1226, endPoint y: 564, distance: 591.8
click at [1226, 564] on div "Bamboo, however, is low in nutrients and difficult to digest, which means panda…" at bounding box center [1092, 579] width 502 height 46
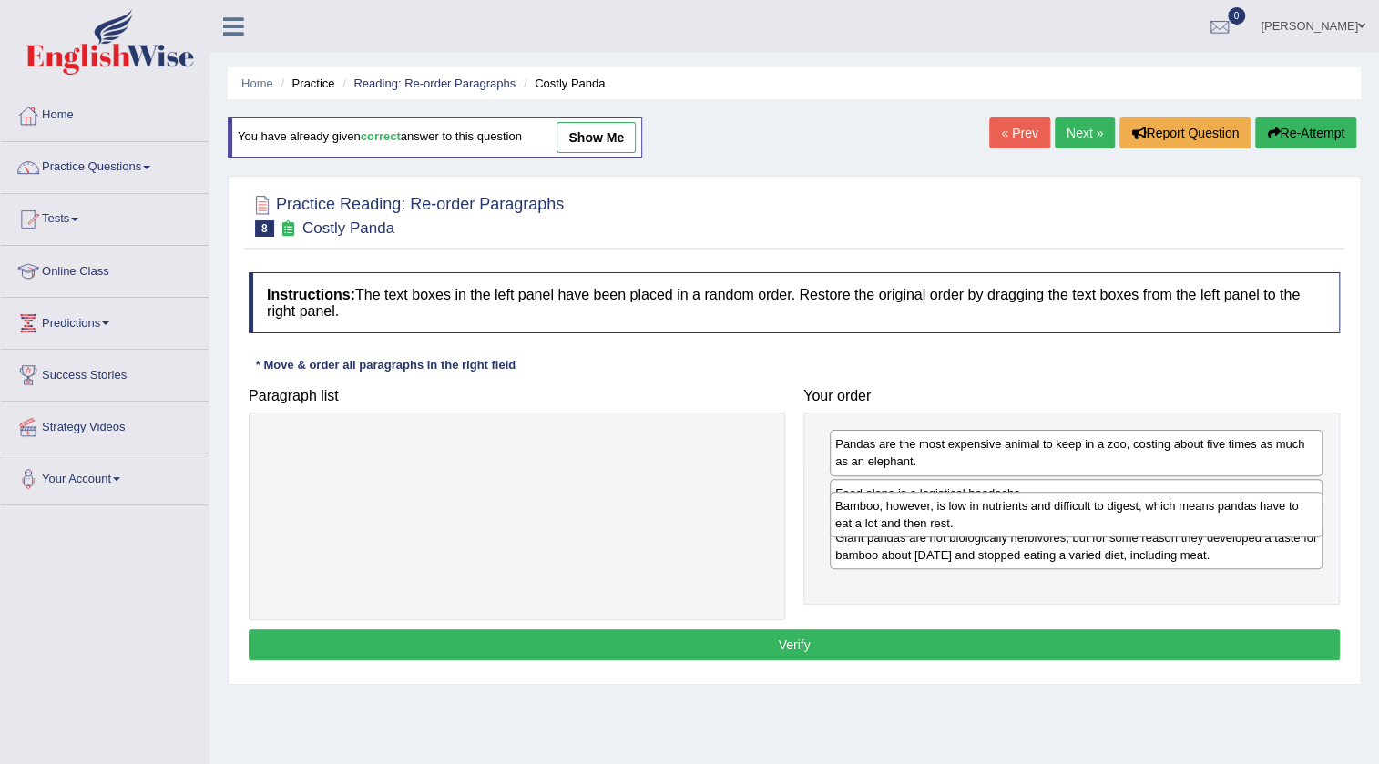
drag, startPoint x: 1029, startPoint y: 596, endPoint x: 1029, endPoint y: 530, distance: 65.6
click at [1029, 530] on div "Bamboo, however, is low in nutrients and difficult to digest, which means panda…" at bounding box center [1076, 515] width 493 height 46
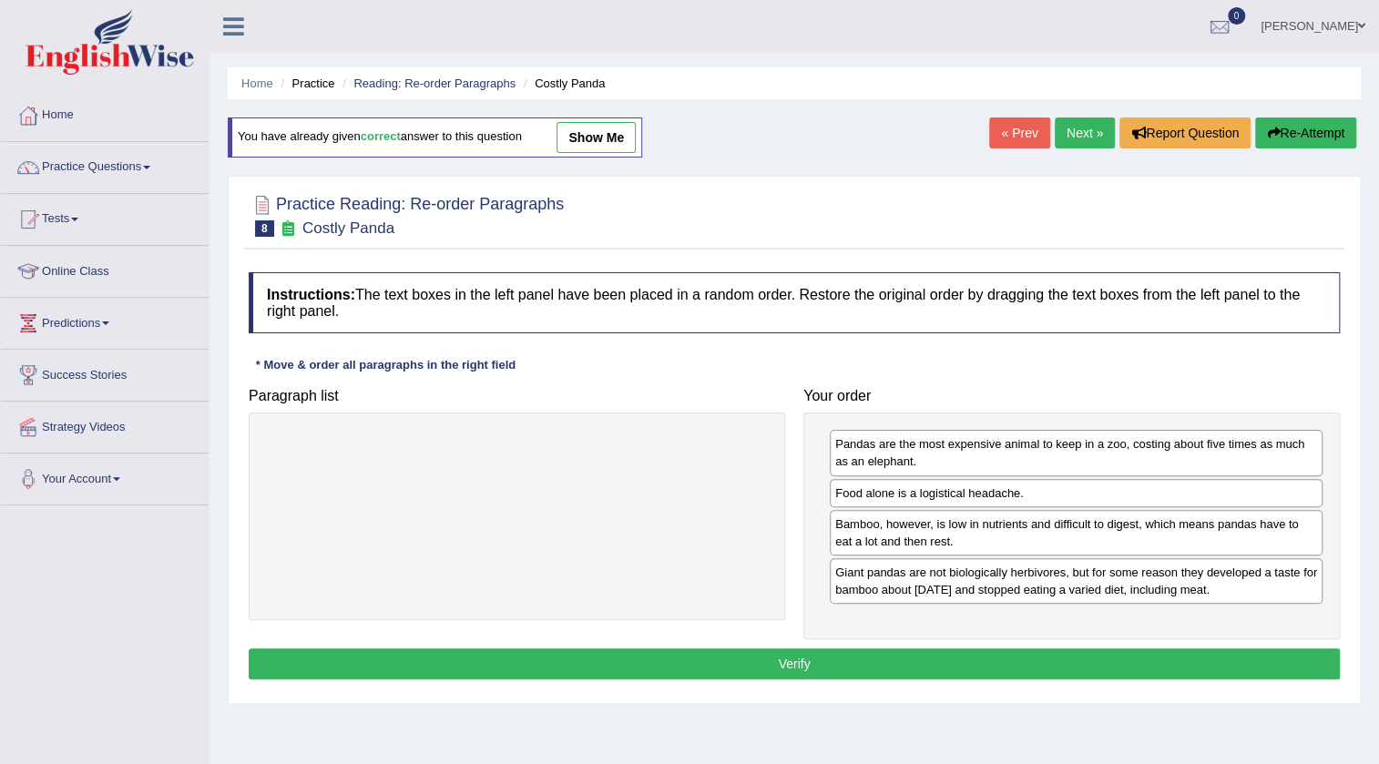
click at [1095, 640] on div "Instructions: The text boxes in the left panel have been placed in a random ord…" at bounding box center [794, 478] width 1100 height 431
click at [1100, 651] on button "Verify" at bounding box center [794, 663] width 1091 height 31
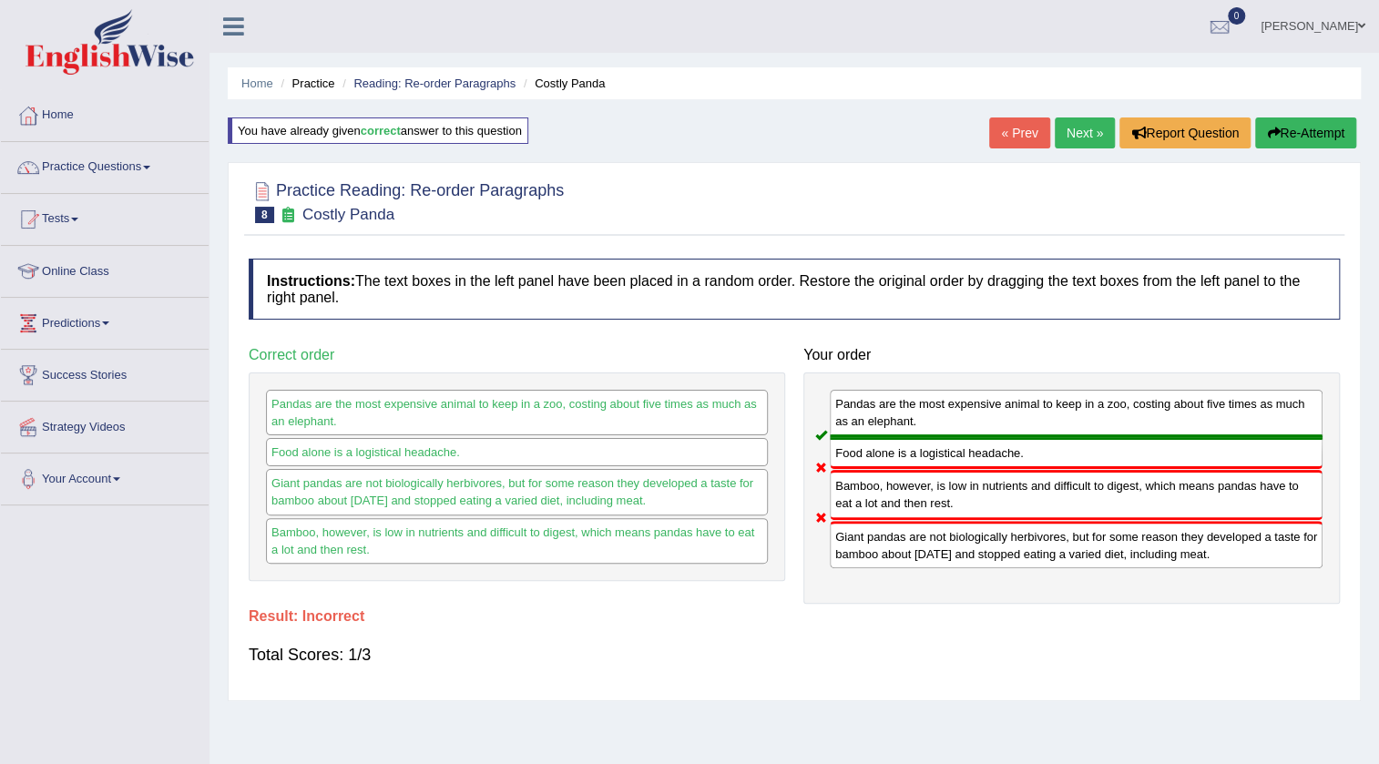
click at [1295, 136] on button "Re-Attempt" at bounding box center [1305, 132] width 101 height 31
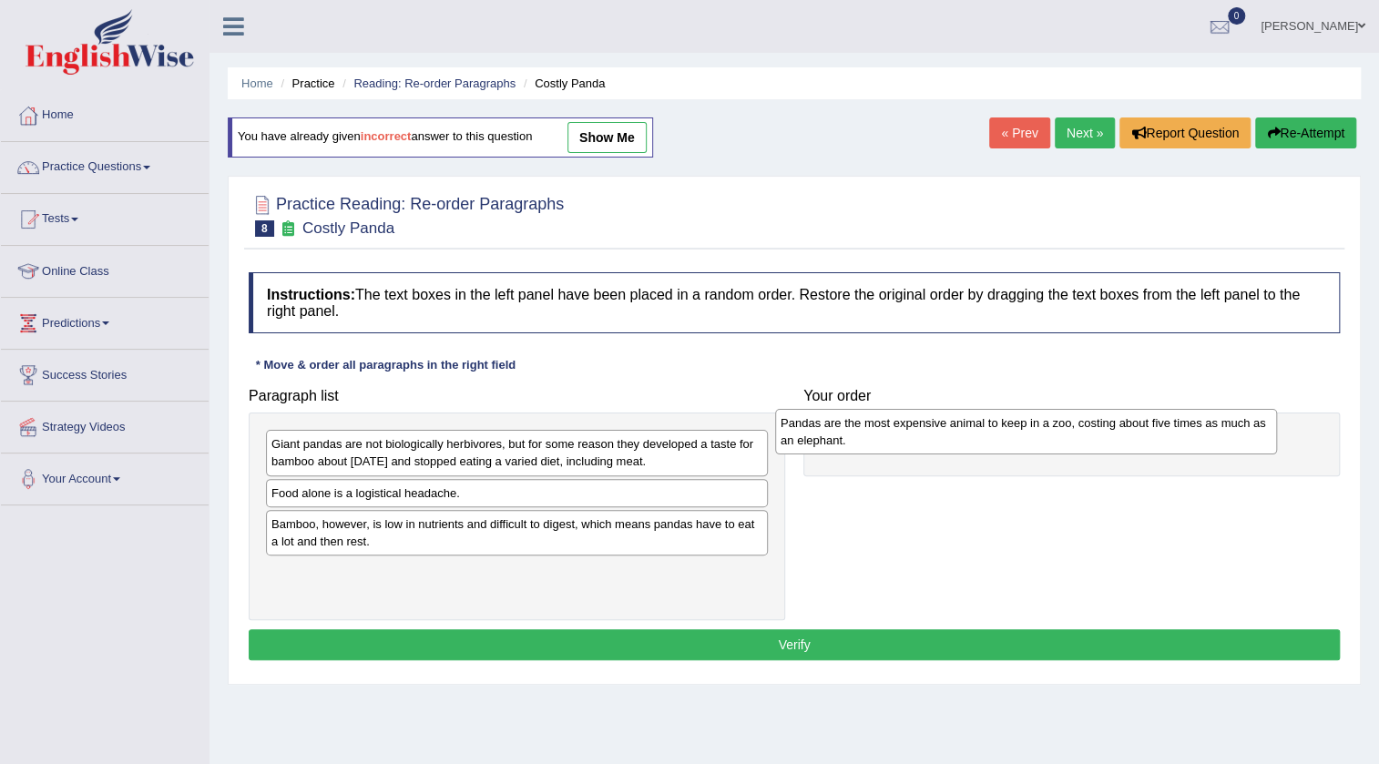
drag, startPoint x: 547, startPoint y: 499, endPoint x: 1056, endPoint y: 426, distance: 514.3
click at [1056, 426] on div "Pandas are the most expensive animal to keep in a zoo, costing about five times…" at bounding box center [1026, 432] width 502 height 46
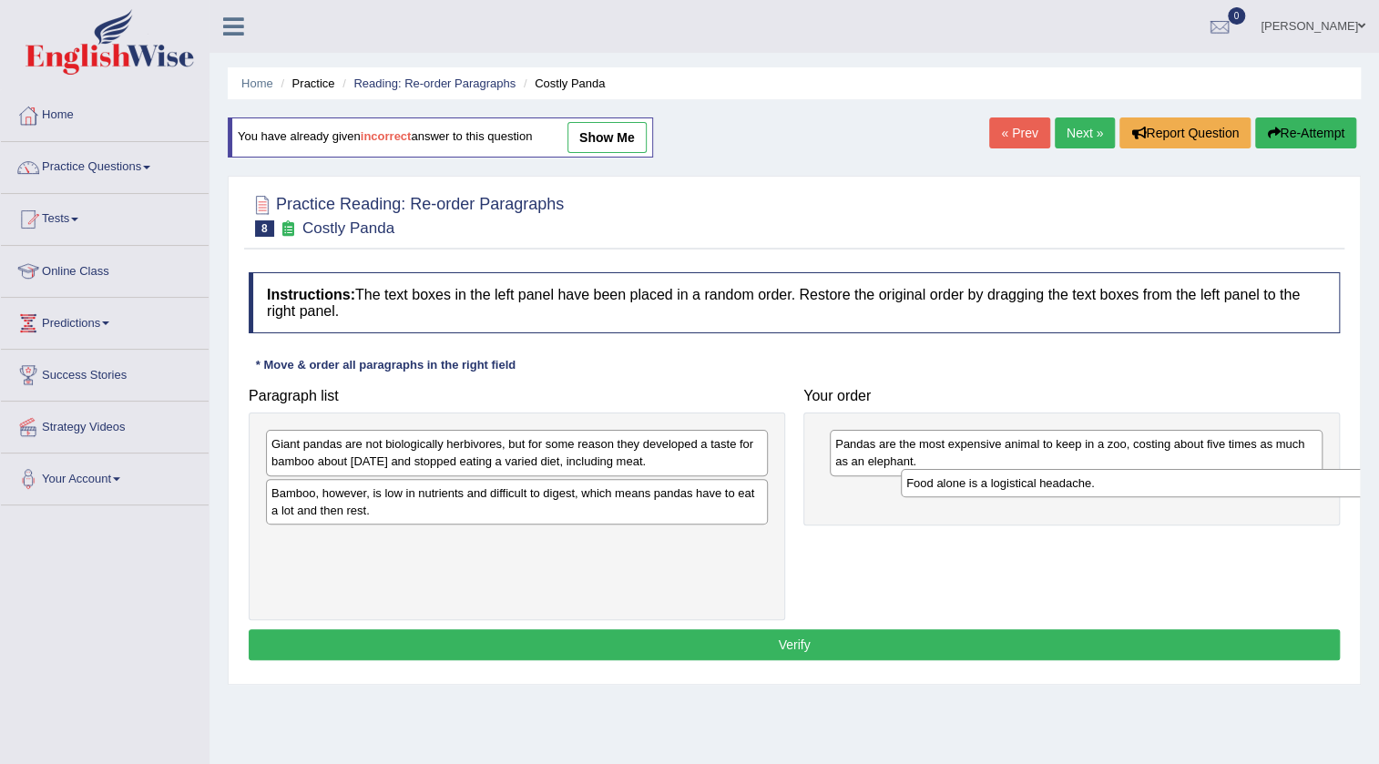
drag, startPoint x: 597, startPoint y: 501, endPoint x: 1047, endPoint y: 486, distance: 451.0
click at [1047, 486] on div "Food alone is a logistical headache." at bounding box center [1152, 483] width 502 height 28
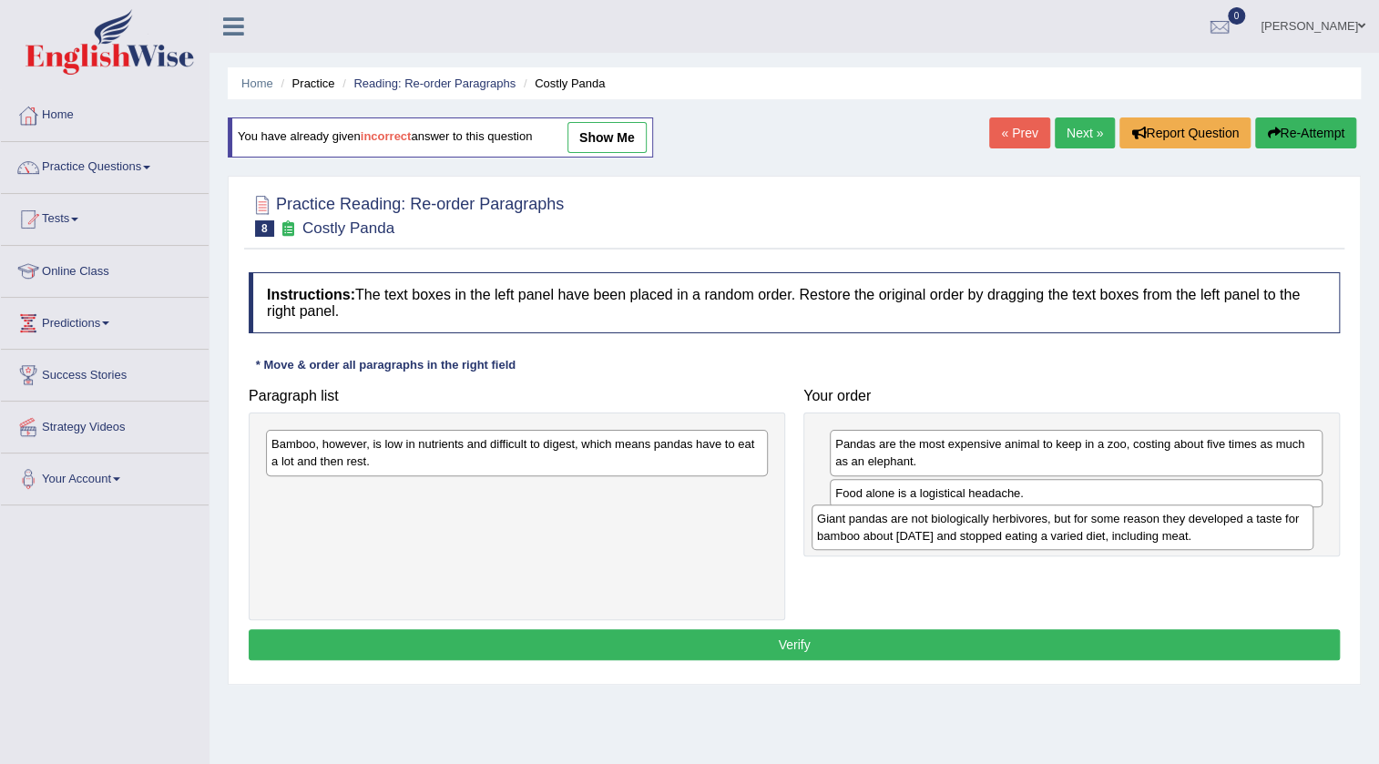
drag, startPoint x: 491, startPoint y: 466, endPoint x: 1036, endPoint y: 541, distance: 550.6
click at [1036, 541] on div "Giant pandas are not biologically herbivores, but for some reason they develope…" at bounding box center [1062, 528] width 502 height 46
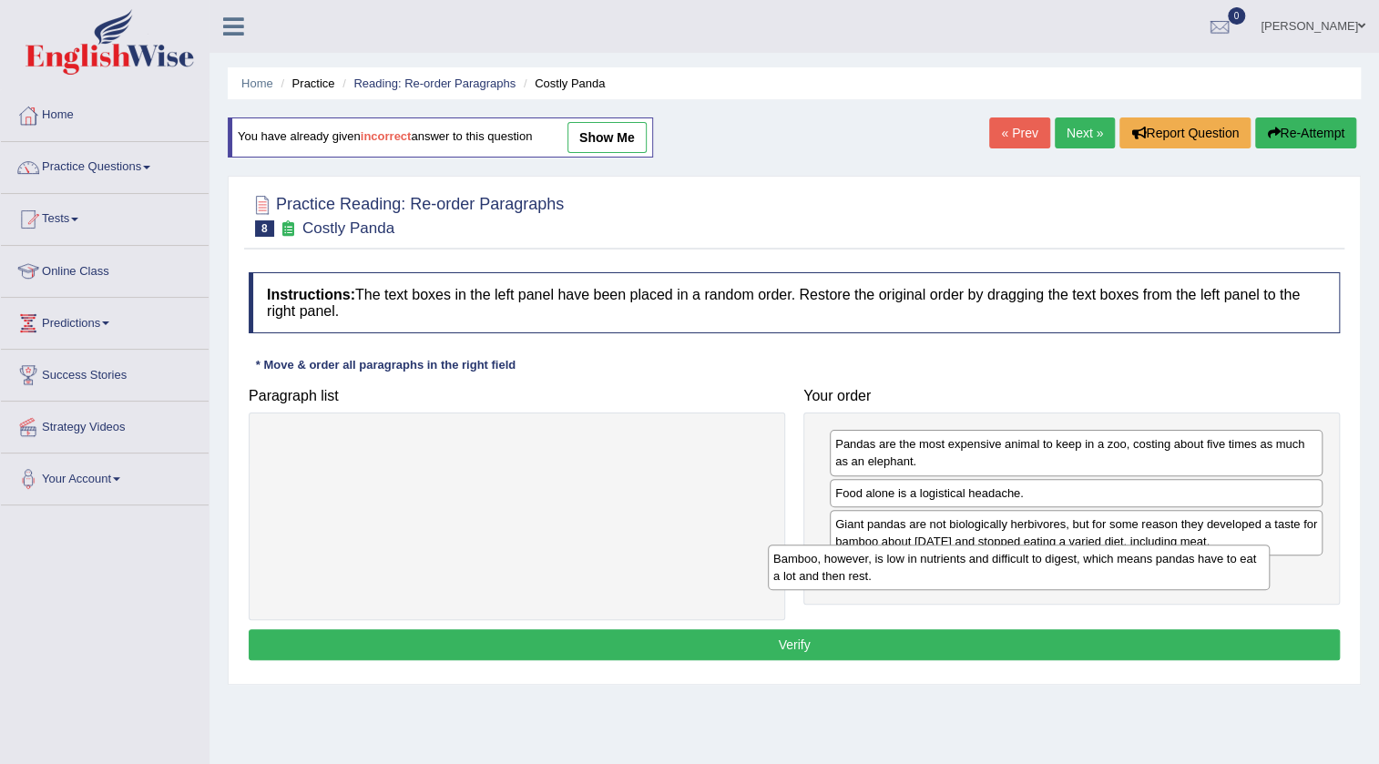
drag, startPoint x: 610, startPoint y: 461, endPoint x: 1112, endPoint y: 576, distance: 514.8
click at [1112, 576] on div "Bamboo, however, is low in nutrients and difficult to digest, which means panda…" at bounding box center [1019, 568] width 502 height 46
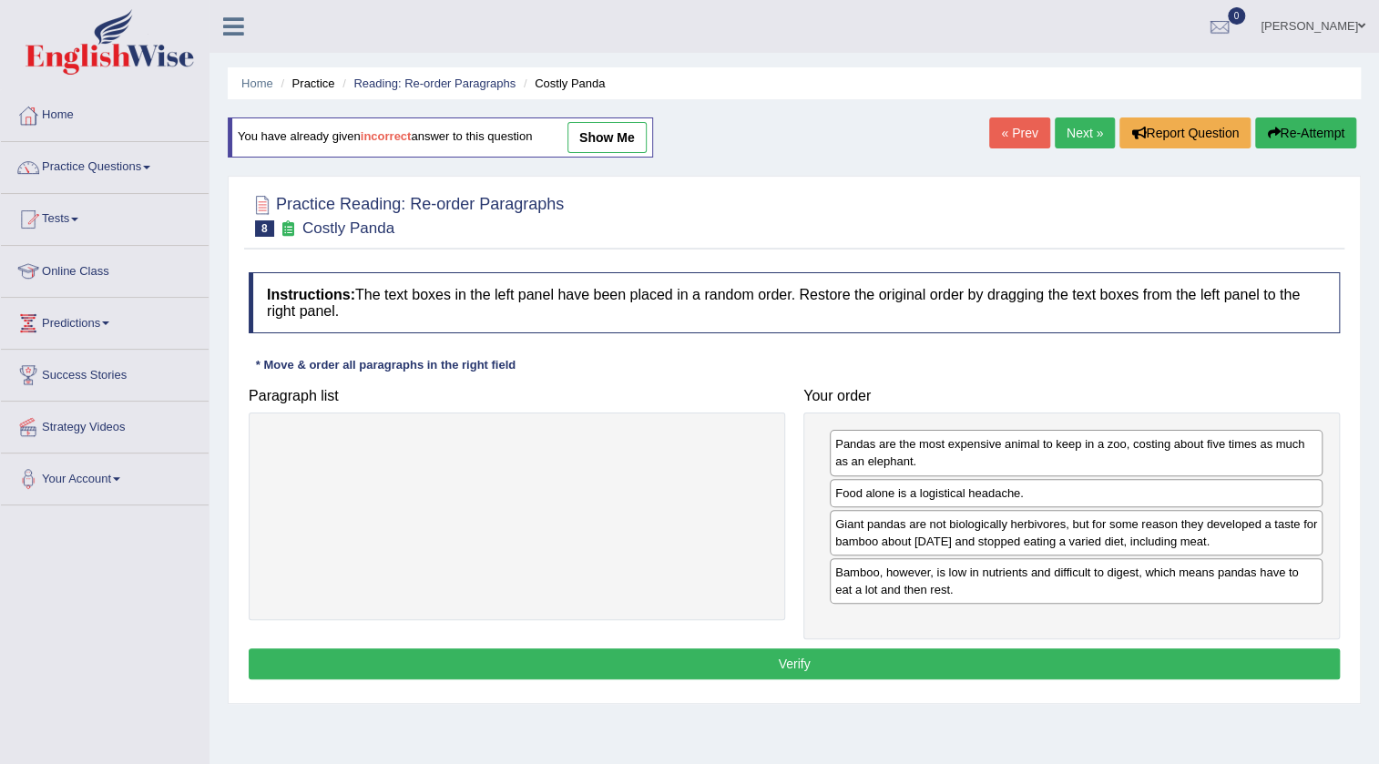
click at [1000, 648] on div "Instructions: The text boxes in the left panel have been placed in a random ord…" at bounding box center [794, 478] width 1100 height 431
click at [1003, 654] on button "Verify" at bounding box center [794, 663] width 1091 height 31
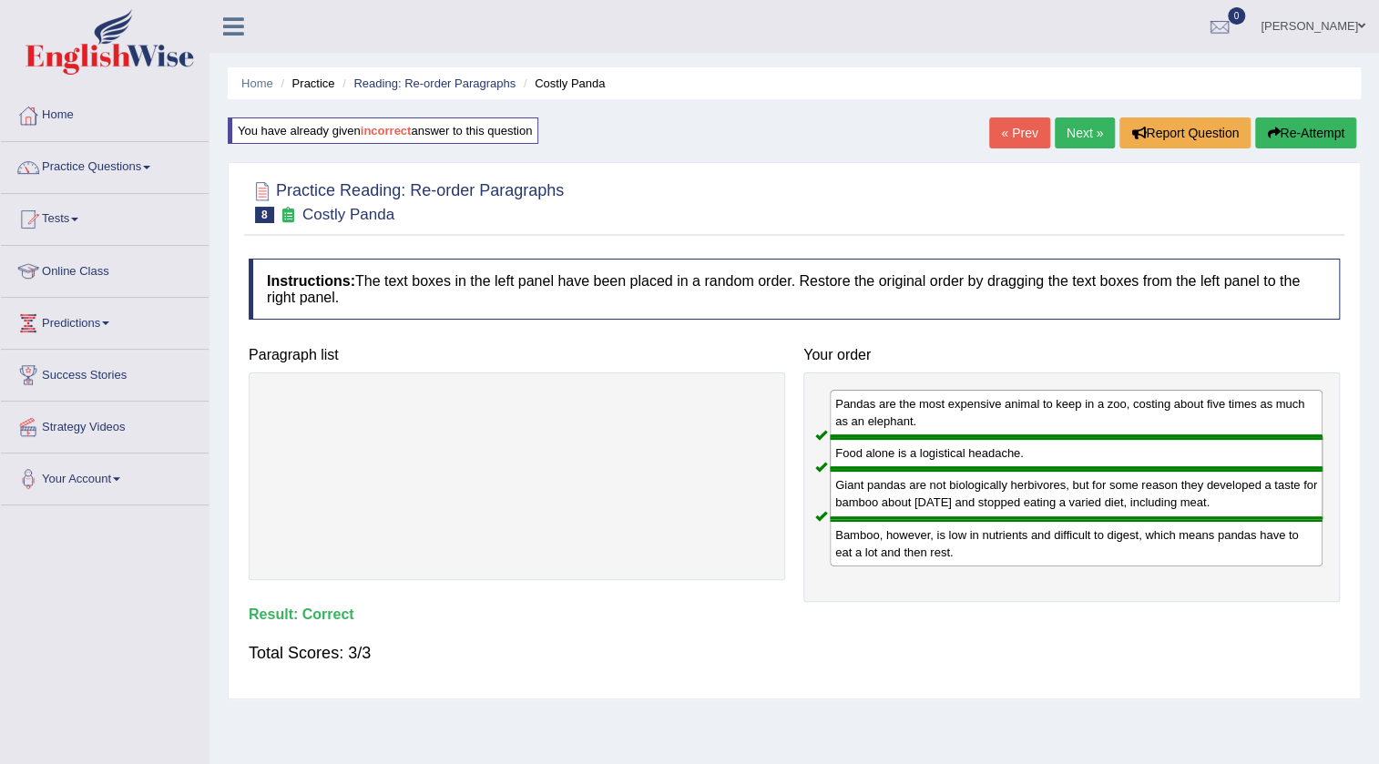
click at [1074, 118] on link "Next »" at bounding box center [1085, 132] width 60 height 31
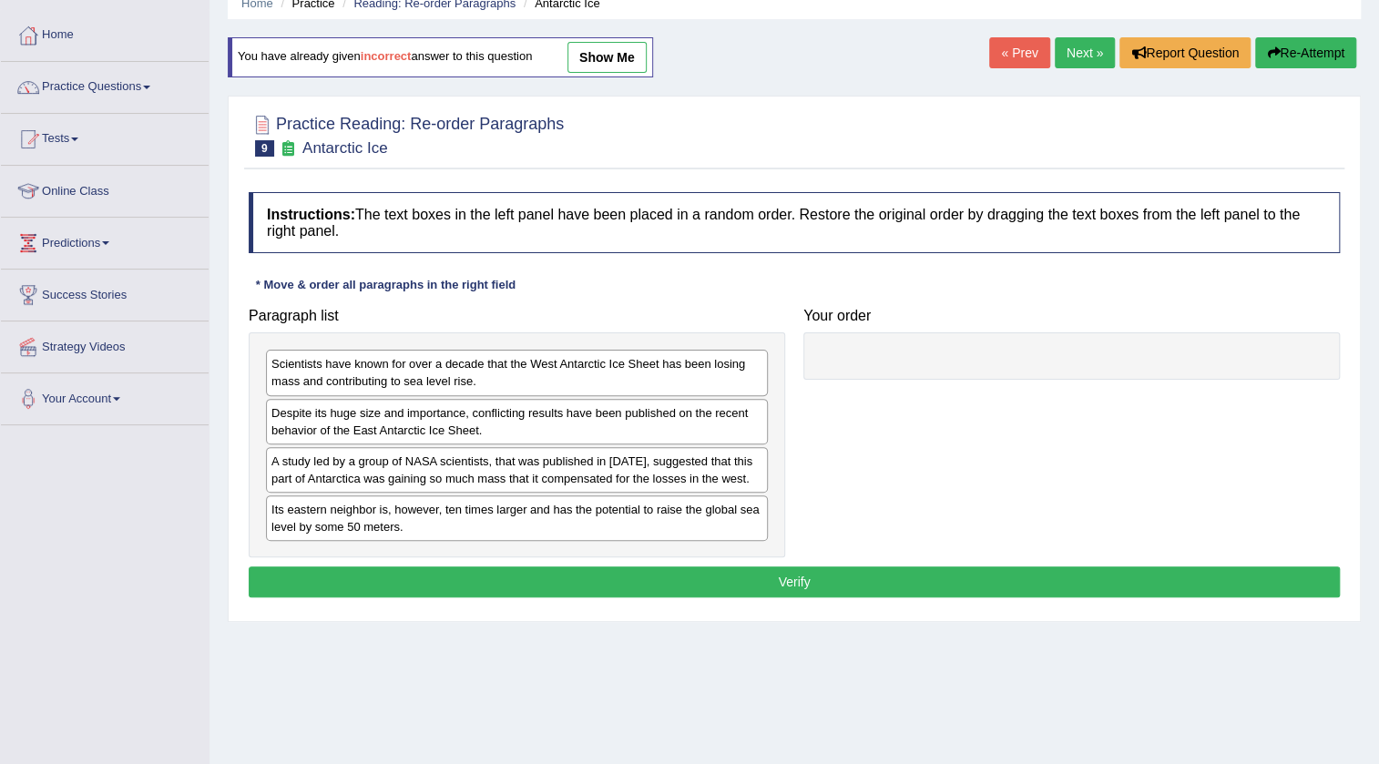
scroll to position [191, 0]
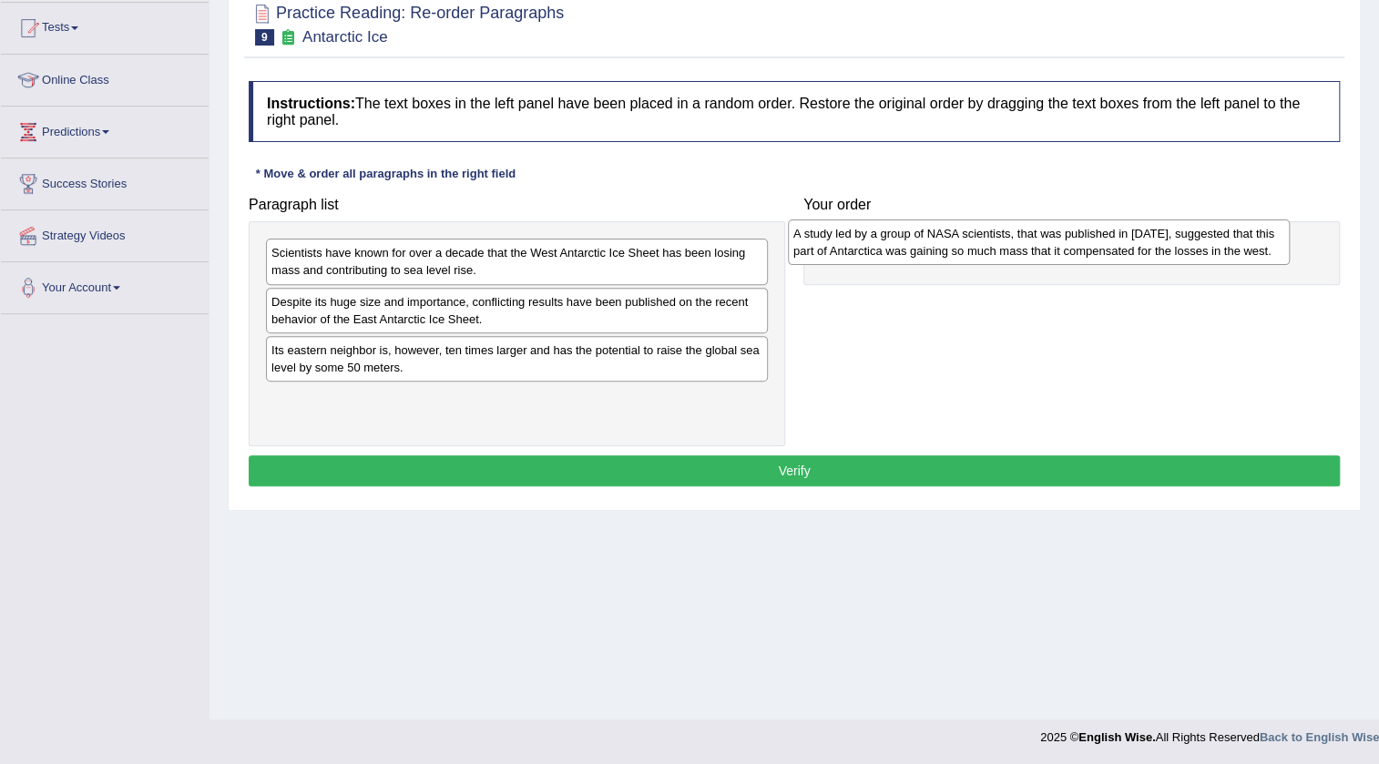
drag, startPoint x: 459, startPoint y: 345, endPoint x: 981, endPoint y: 229, distance: 534.7
click at [981, 229] on div "A study led by a group of NASA scientists, that was published in [DATE], sugges…" at bounding box center [1039, 242] width 502 height 46
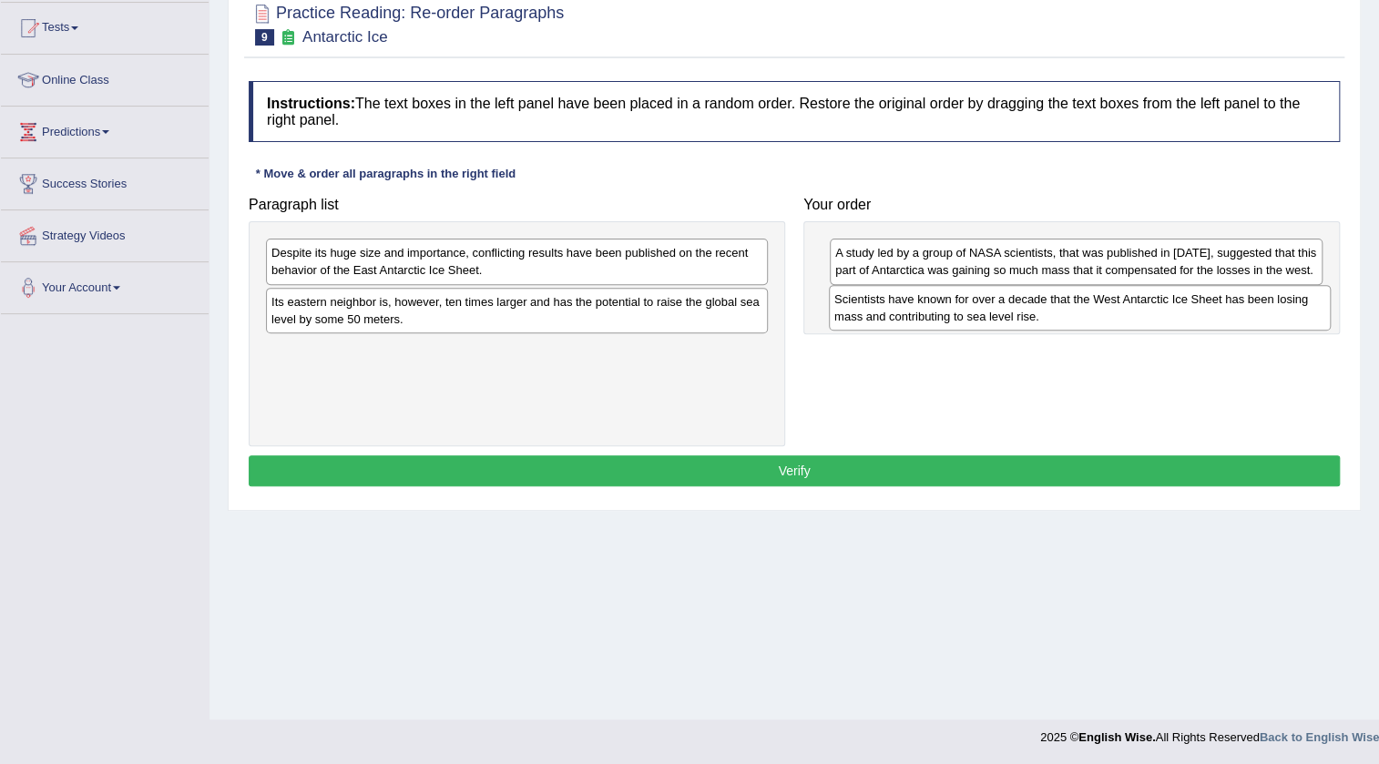
drag, startPoint x: 576, startPoint y: 280, endPoint x: 1139, endPoint y: 321, distance: 565.2
click at [1139, 321] on div "Scientists have known for over a decade that the West Antarctic Ice Sheet has b…" at bounding box center [1080, 308] width 502 height 46
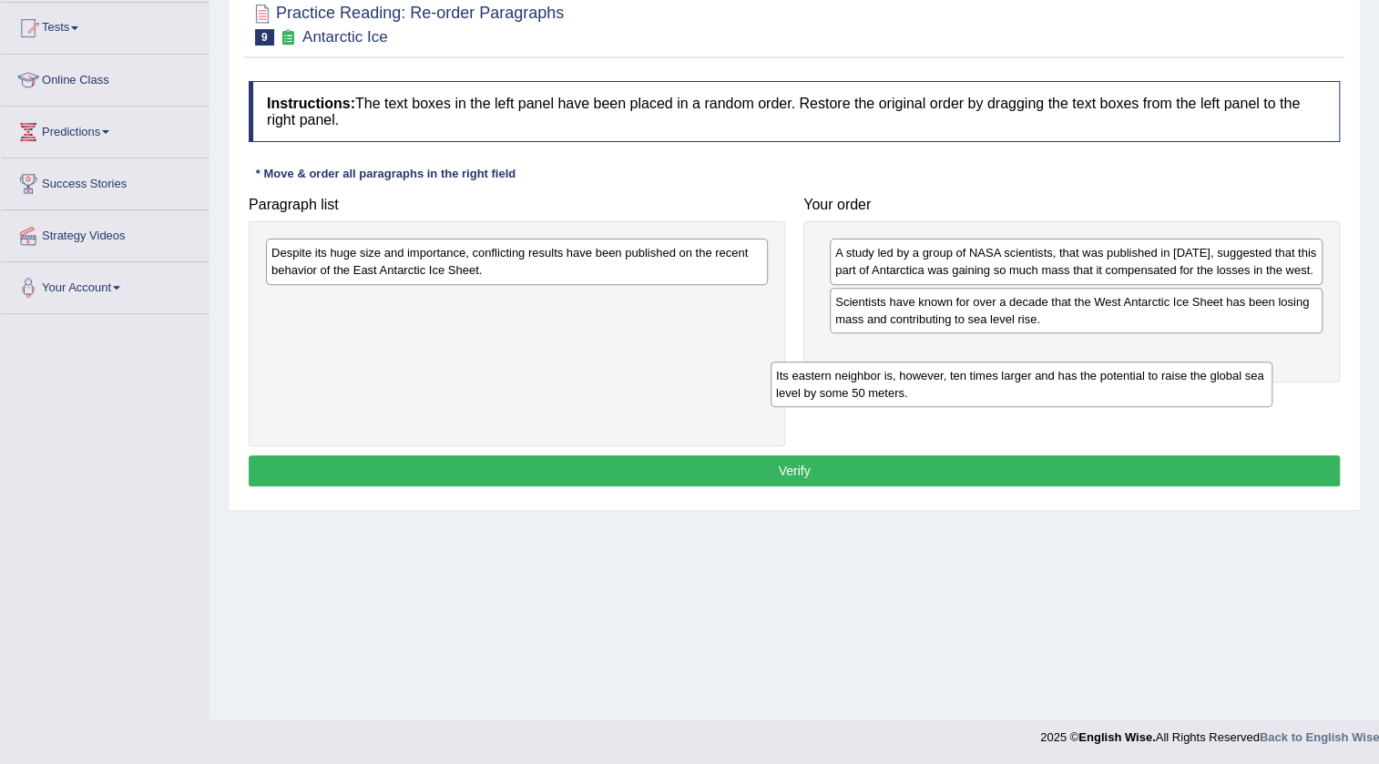
drag, startPoint x: 697, startPoint y: 303, endPoint x: 1232, endPoint y: 376, distance: 540.4
click at [1232, 379] on div "Its eastern neighbor is, however, ten times larger and has the potential to rai…" at bounding box center [1021, 385] width 502 height 46
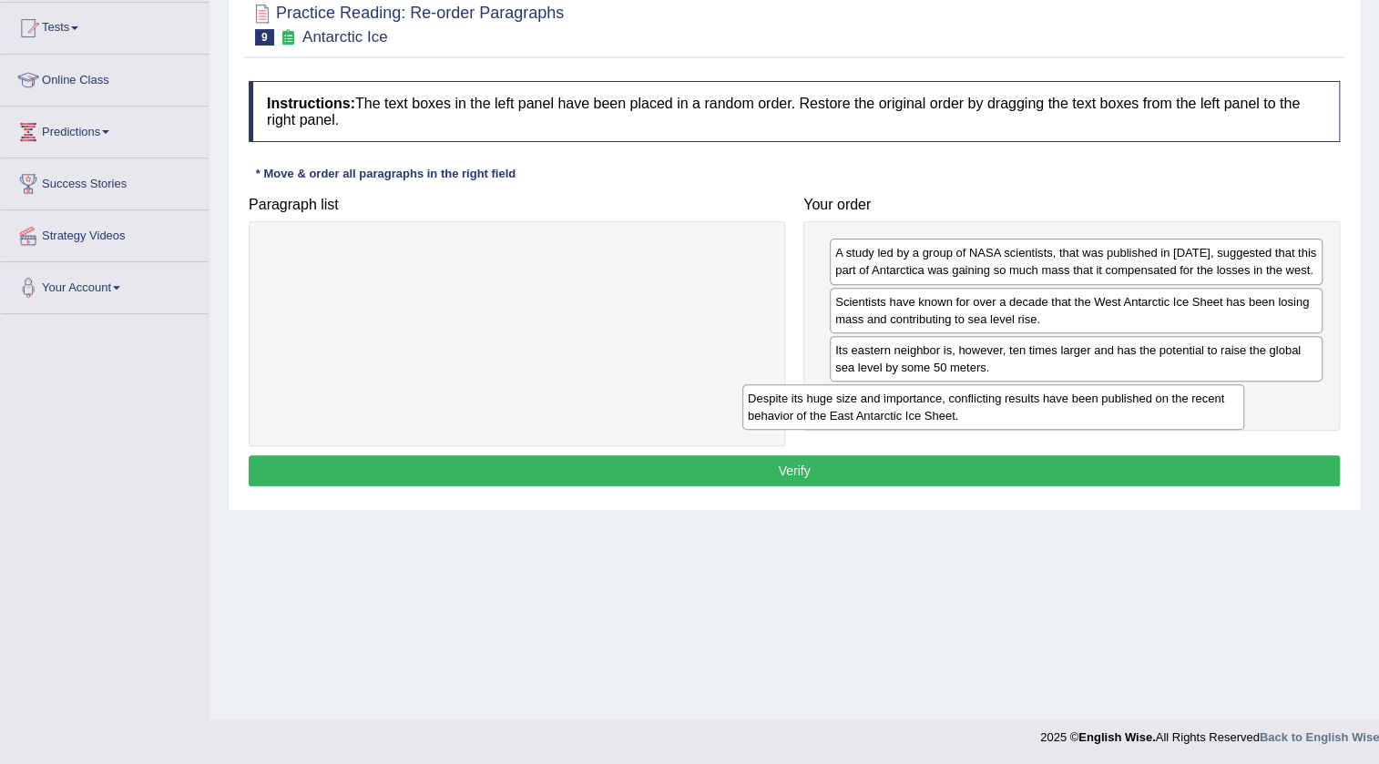
drag, startPoint x: 756, startPoint y: 270, endPoint x: 1232, endPoint y: 415, distance: 498.1
click at [1232, 415] on div "Despite its huge size and importance, conflicting results have been published o…" at bounding box center [993, 407] width 502 height 46
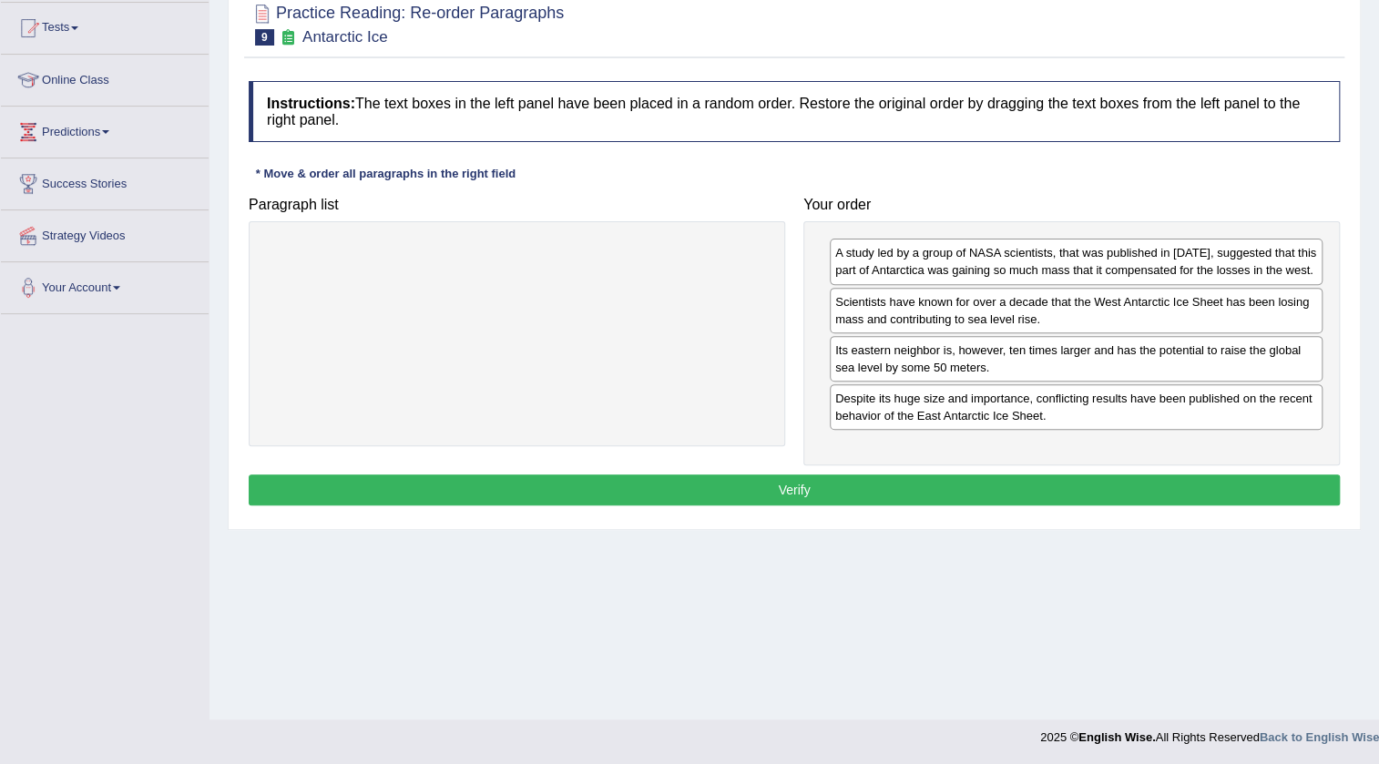
click at [1131, 486] on button "Verify" at bounding box center [794, 489] width 1091 height 31
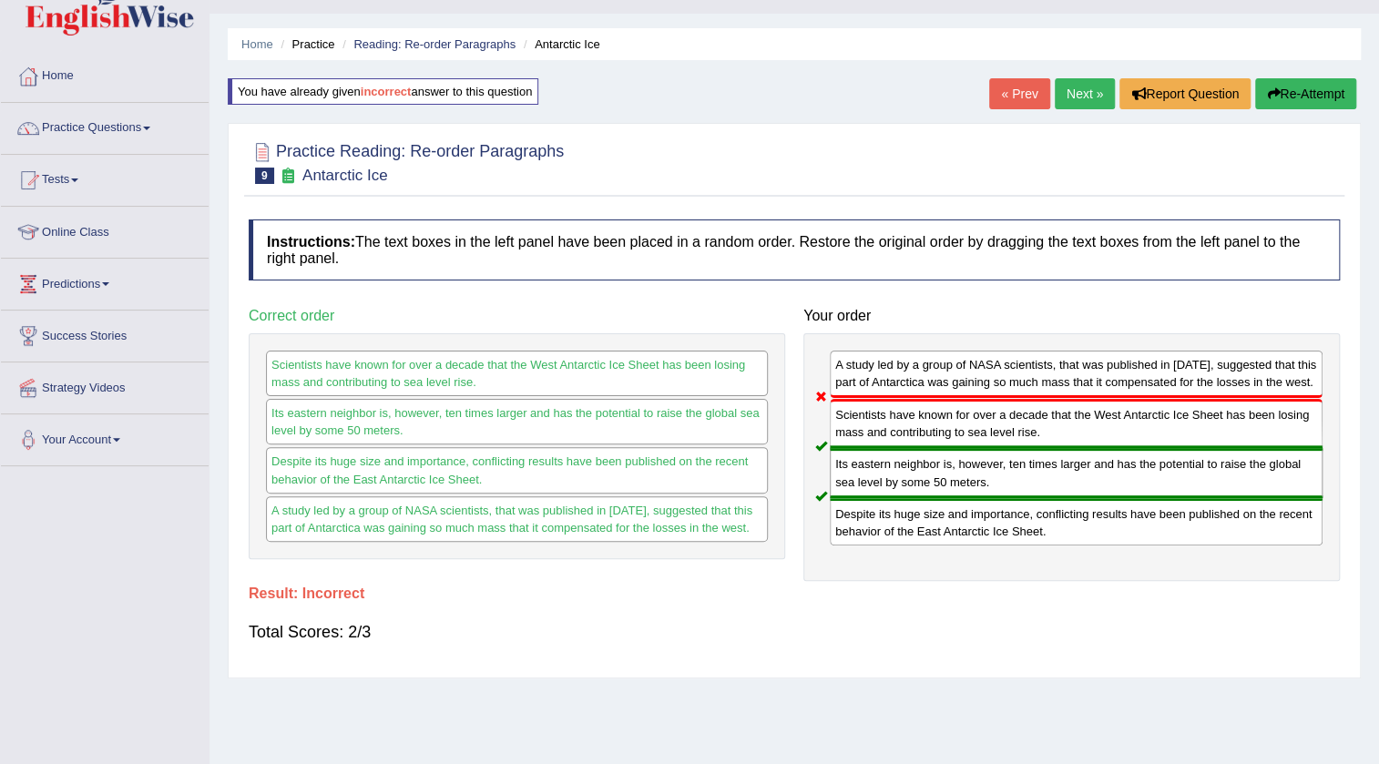
scroll to position [26, 0]
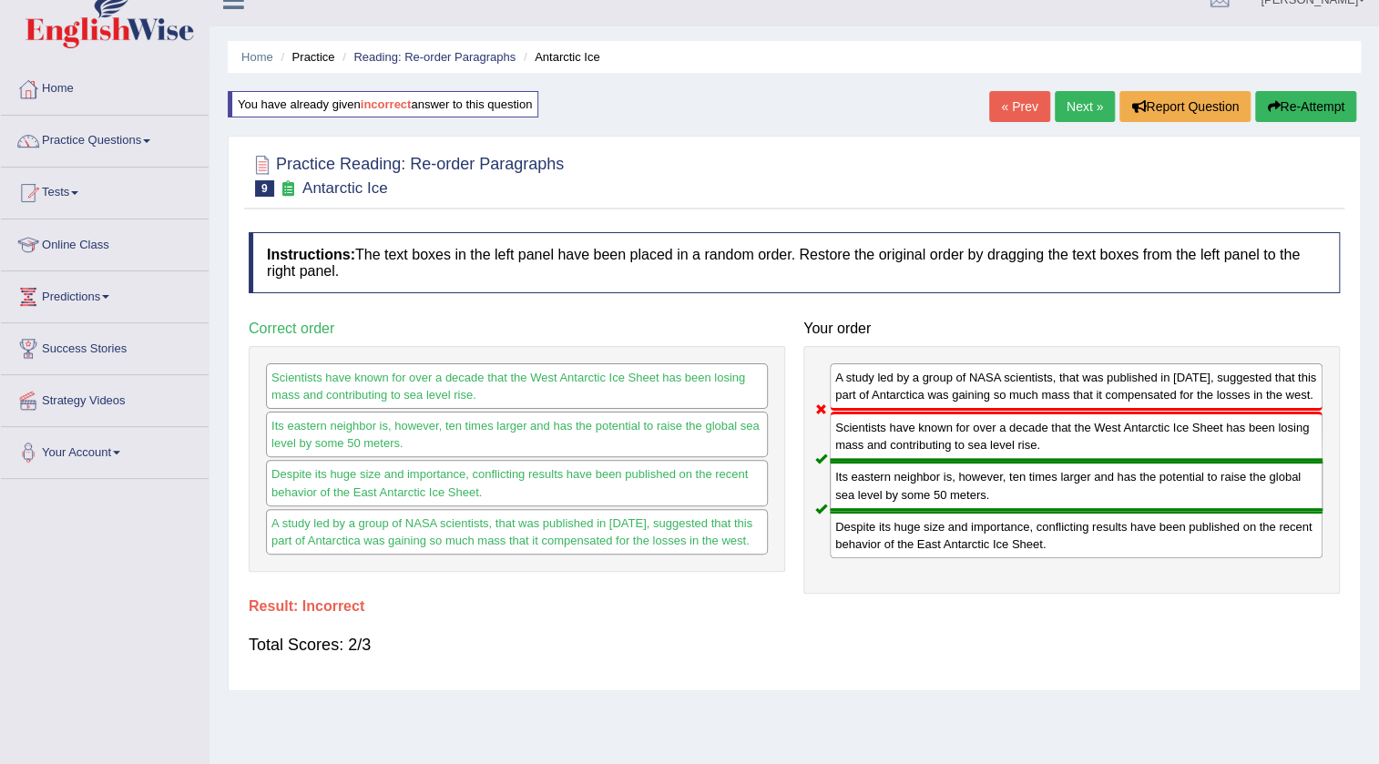
click at [1312, 114] on button "Re-Attempt" at bounding box center [1305, 106] width 101 height 31
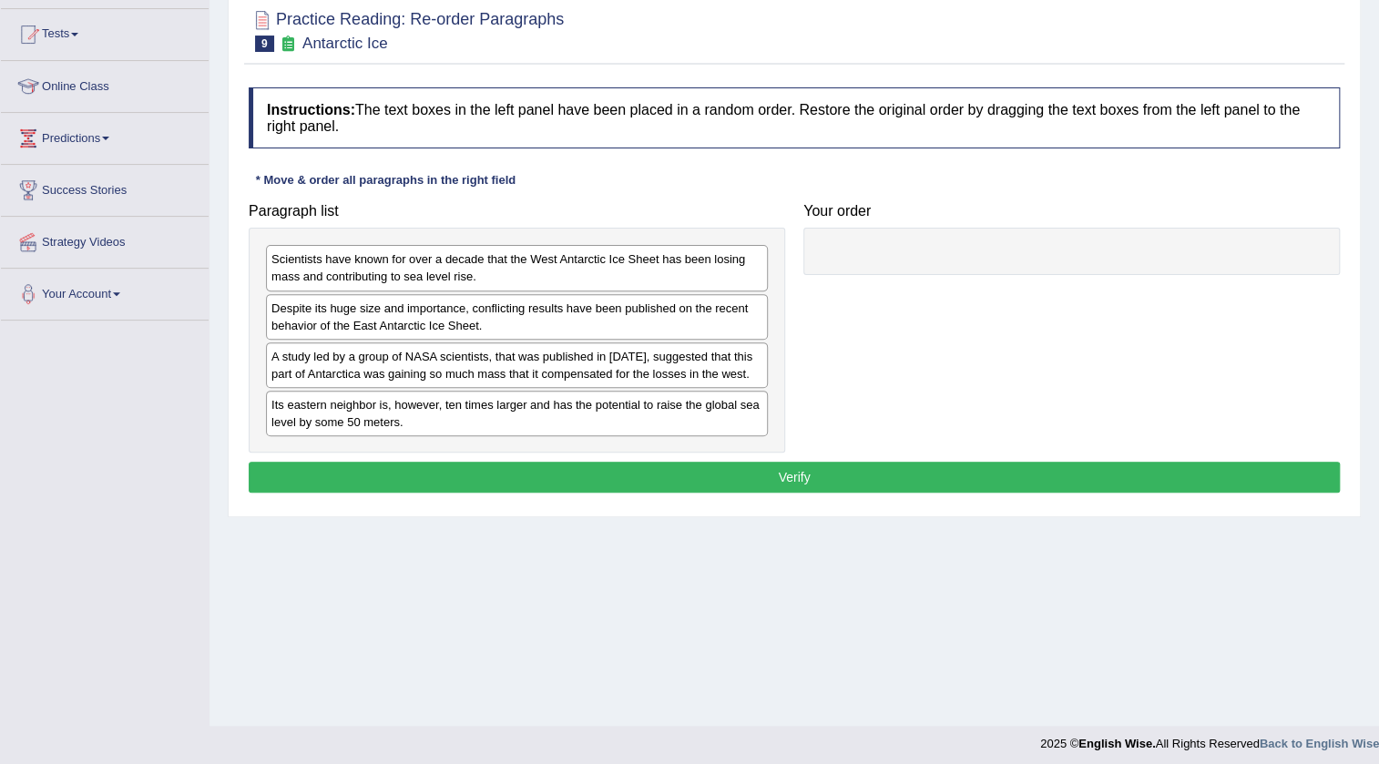
scroll to position [191, 0]
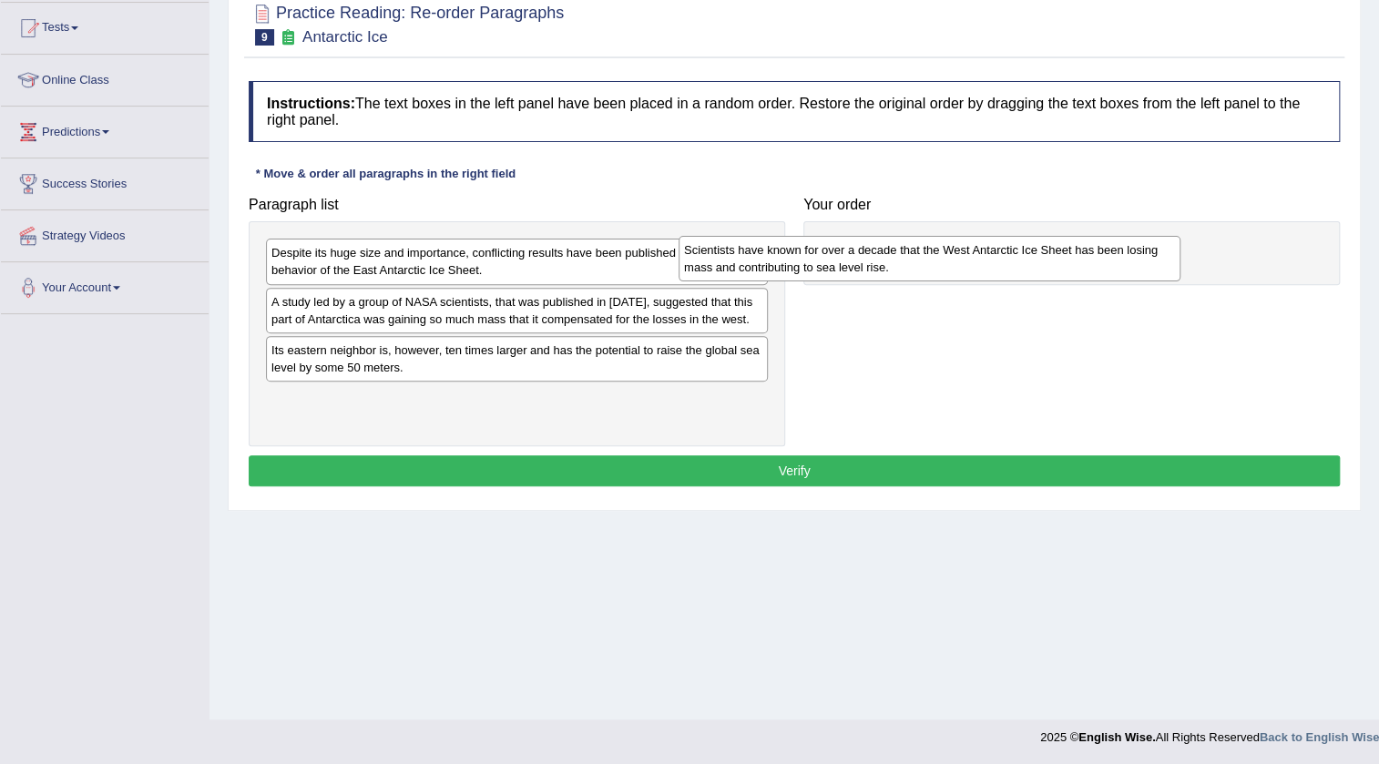
drag, startPoint x: 659, startPoint y: 273, endPoint x: 1072, endPoint y: 270, distance: 412.6
click at [1072, 270] on div "Scientists have known for over a decade that the West Antarctic Ice Sheet has b…" at bounding box center [929, 259] width 502 height 46
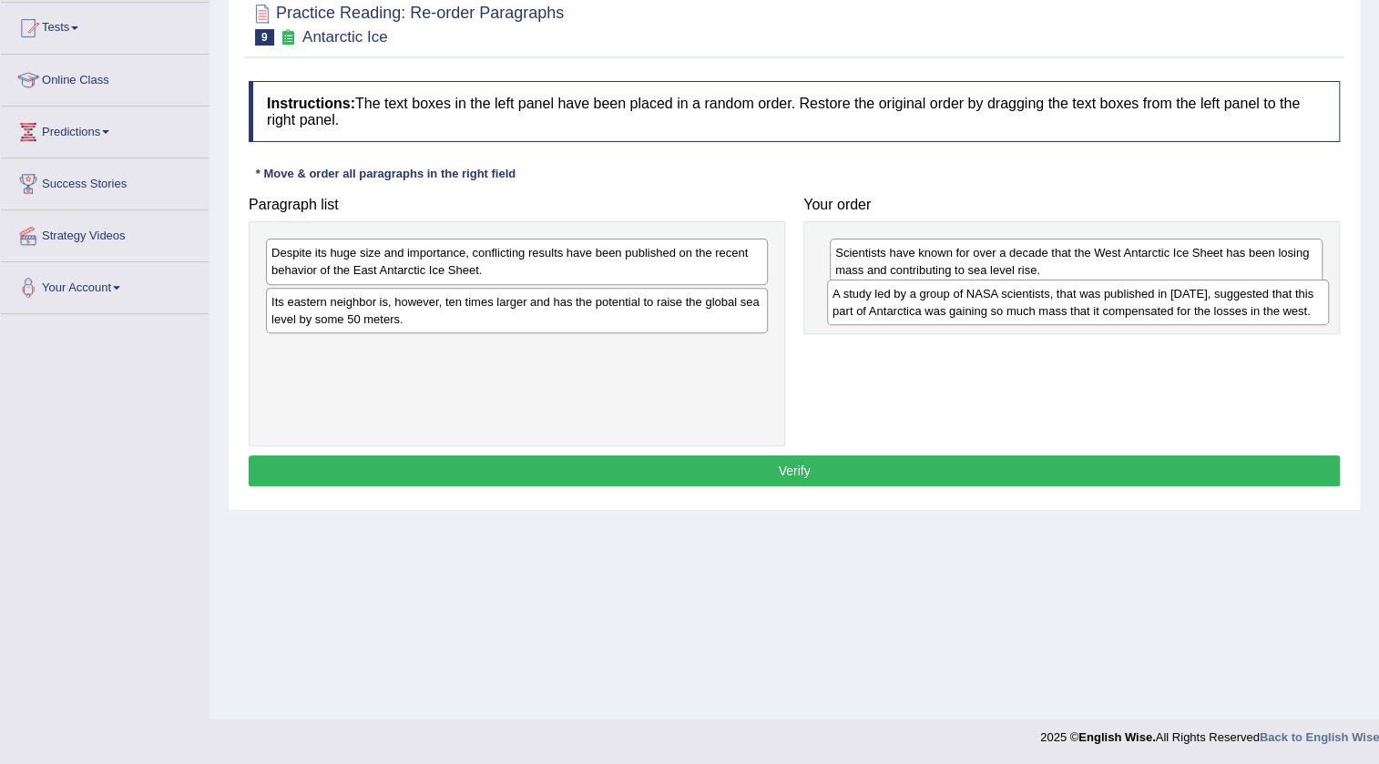
drag, startPoint x: 524, startPoint y: 314, endPoint x: 1085, endPoint y: 307, distance: 561.0
click at [1085, 307] on div "A study led by a group of NASA scientists, that was published in [DATE], sugges…" at bounding box center [1078, 303] width 502 height 46
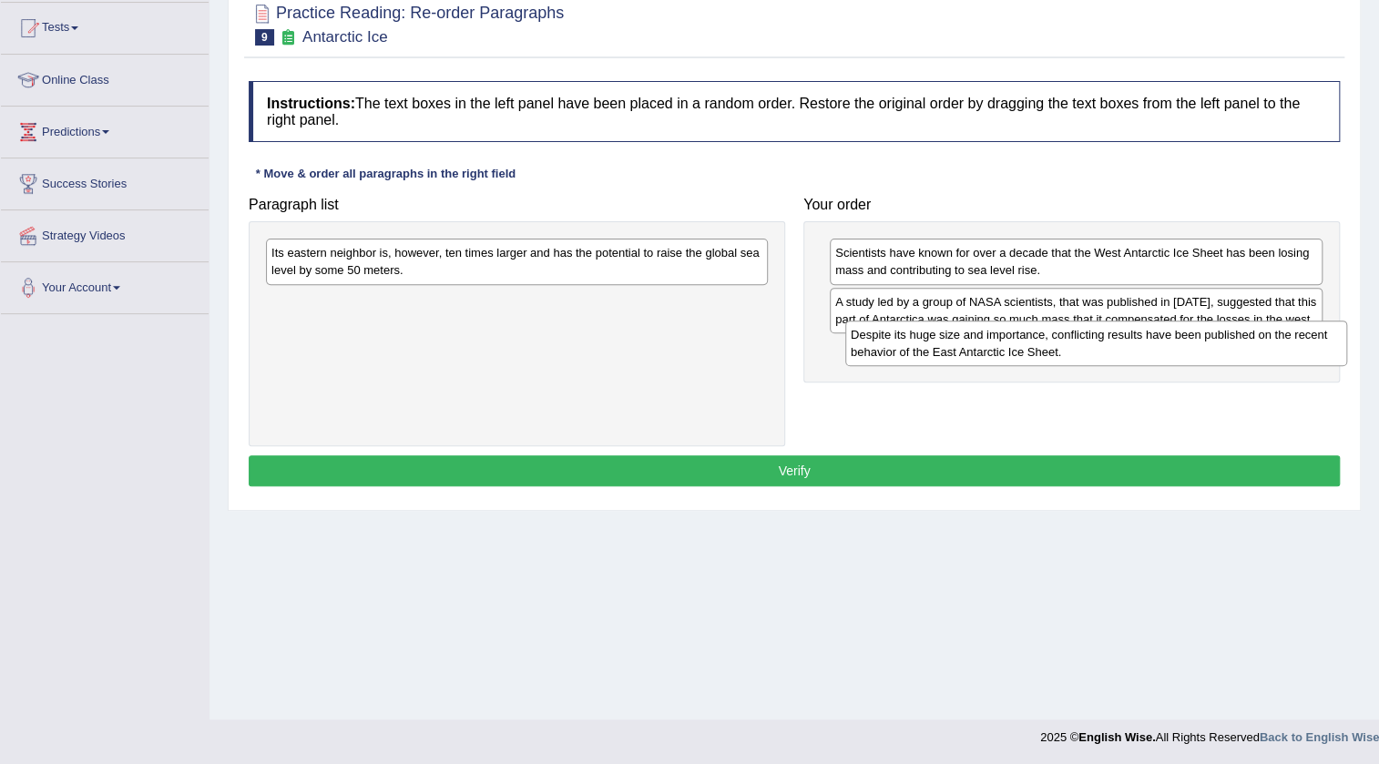
drag, startPoint x: 367, startPoint y: 260, endPoint x: 946, endPoint y: 342, distance: 585.0
click at [946, 342] on div "Despite its huge size and importance, conflicting results have been published o…" at bounding box center [1096, 344] width 502 height 46
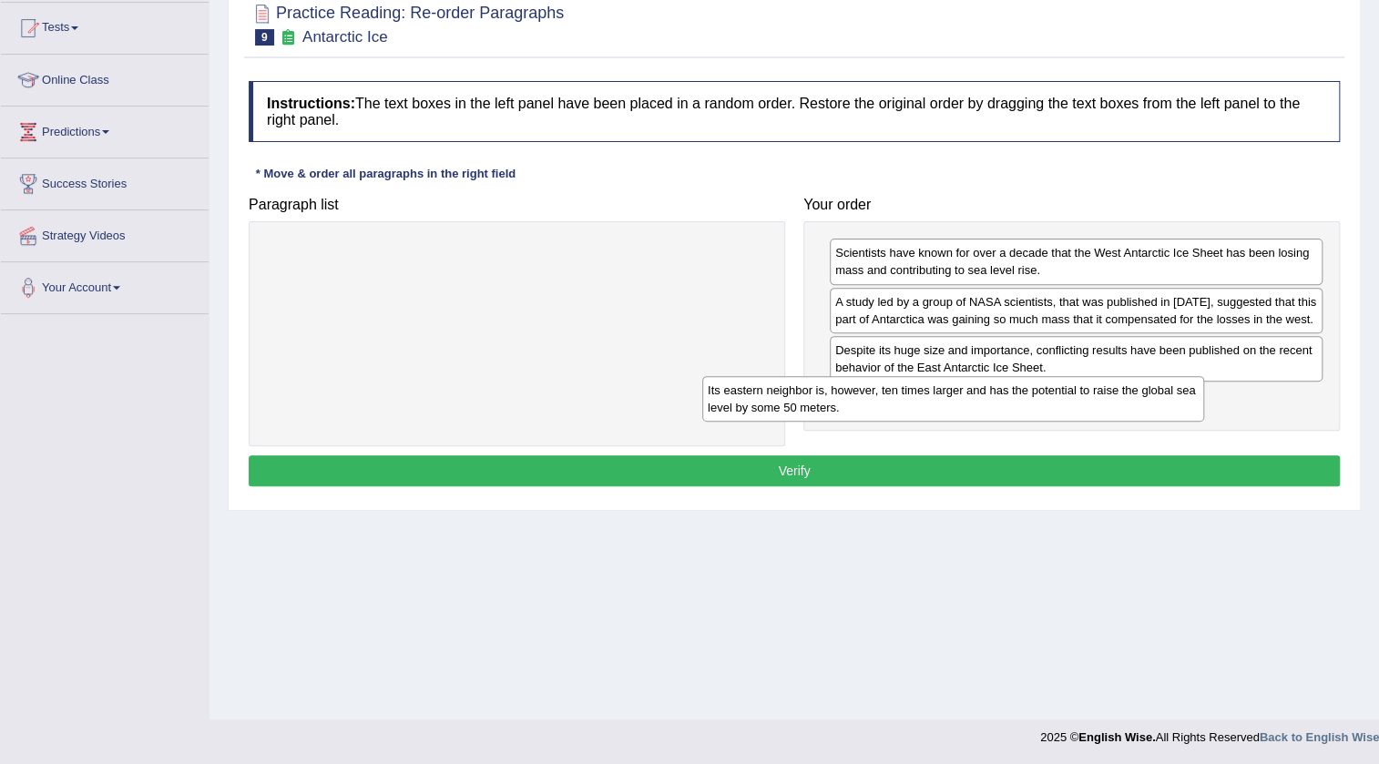
drag, startPoint x: 700, startPoint y: 270, endPoint x: 1137, endPoint y: 409, distance: 457.7
click at [1137, 409] on div "Its eastern neighbor is, however, ten times larger and has the potential to rai…" at bounding box center [953, 399] width 502 height 46
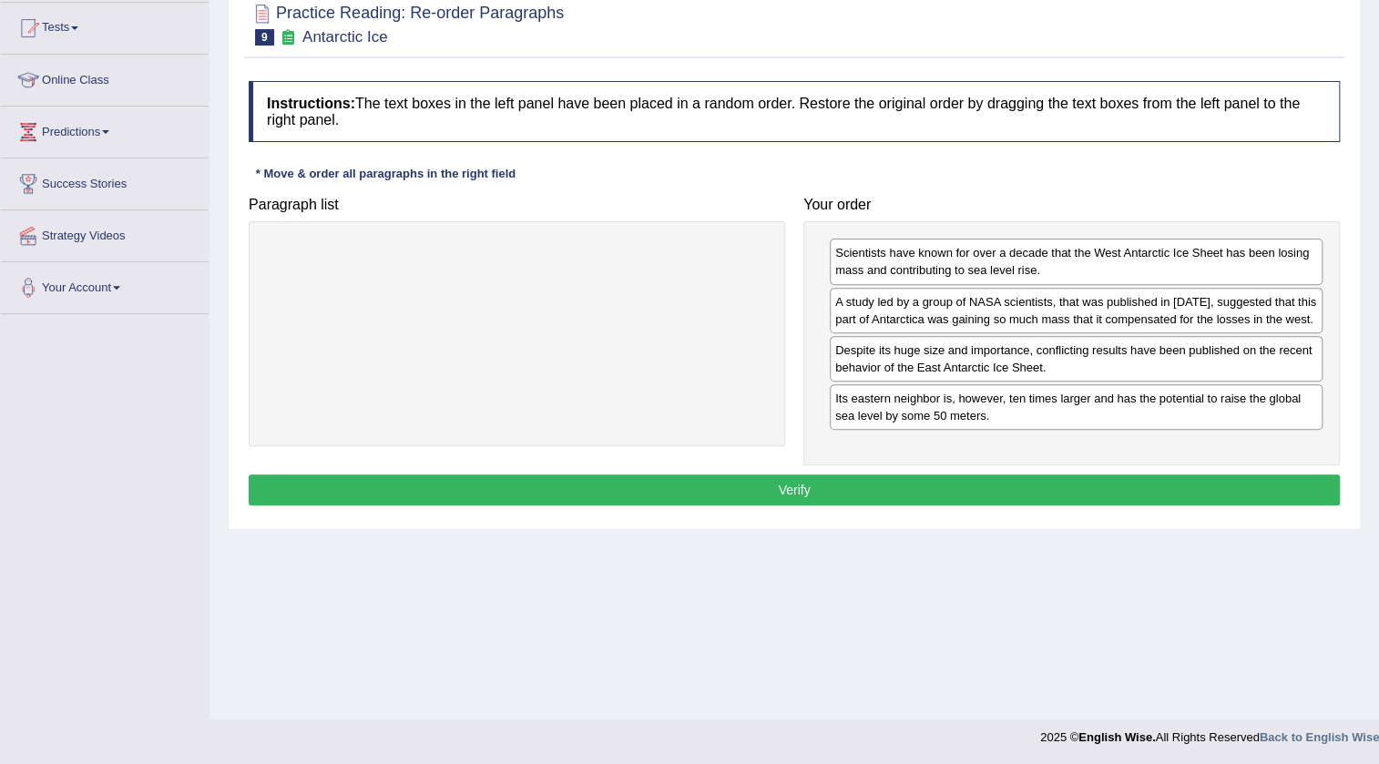
click at [1012, 487] on button "Verify" at bounding box center [794, 489] width 1091 height 31
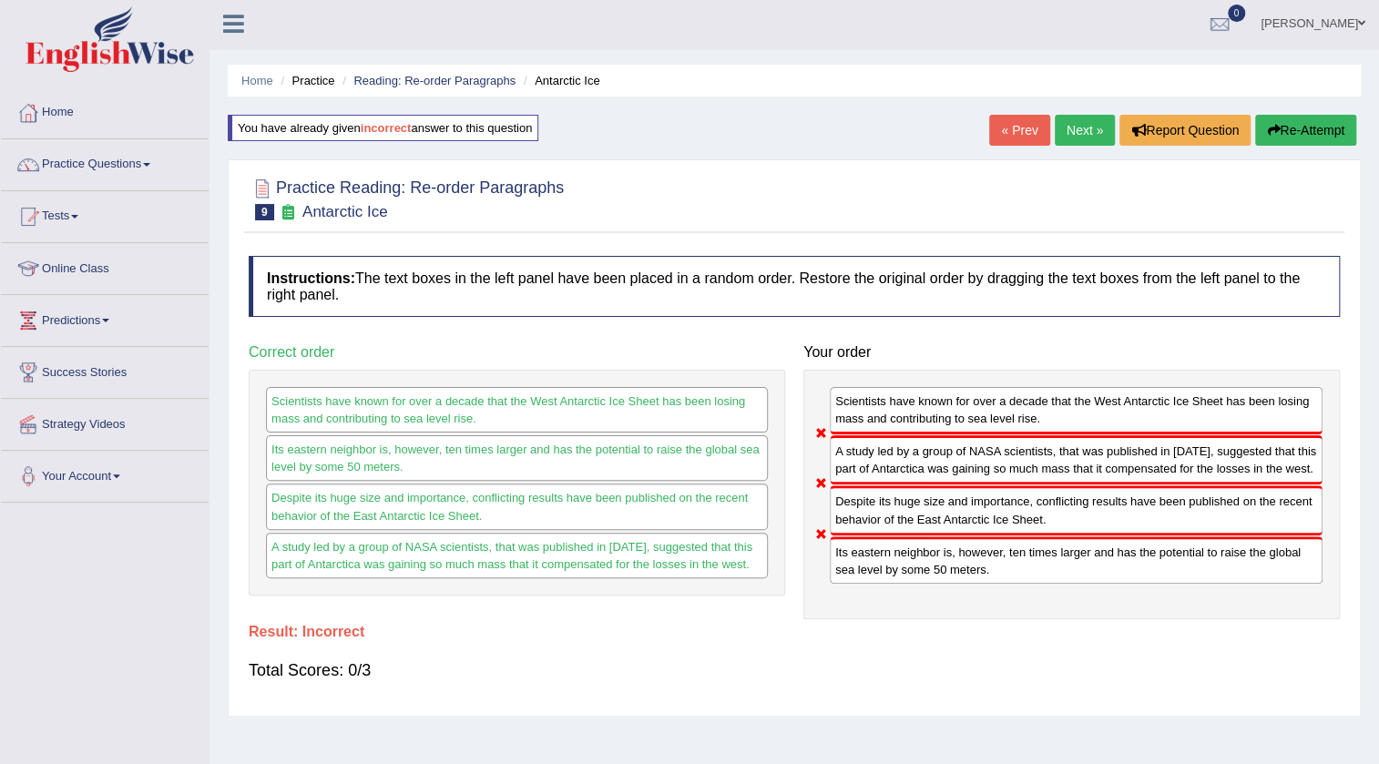
scroll to position [0, 0]
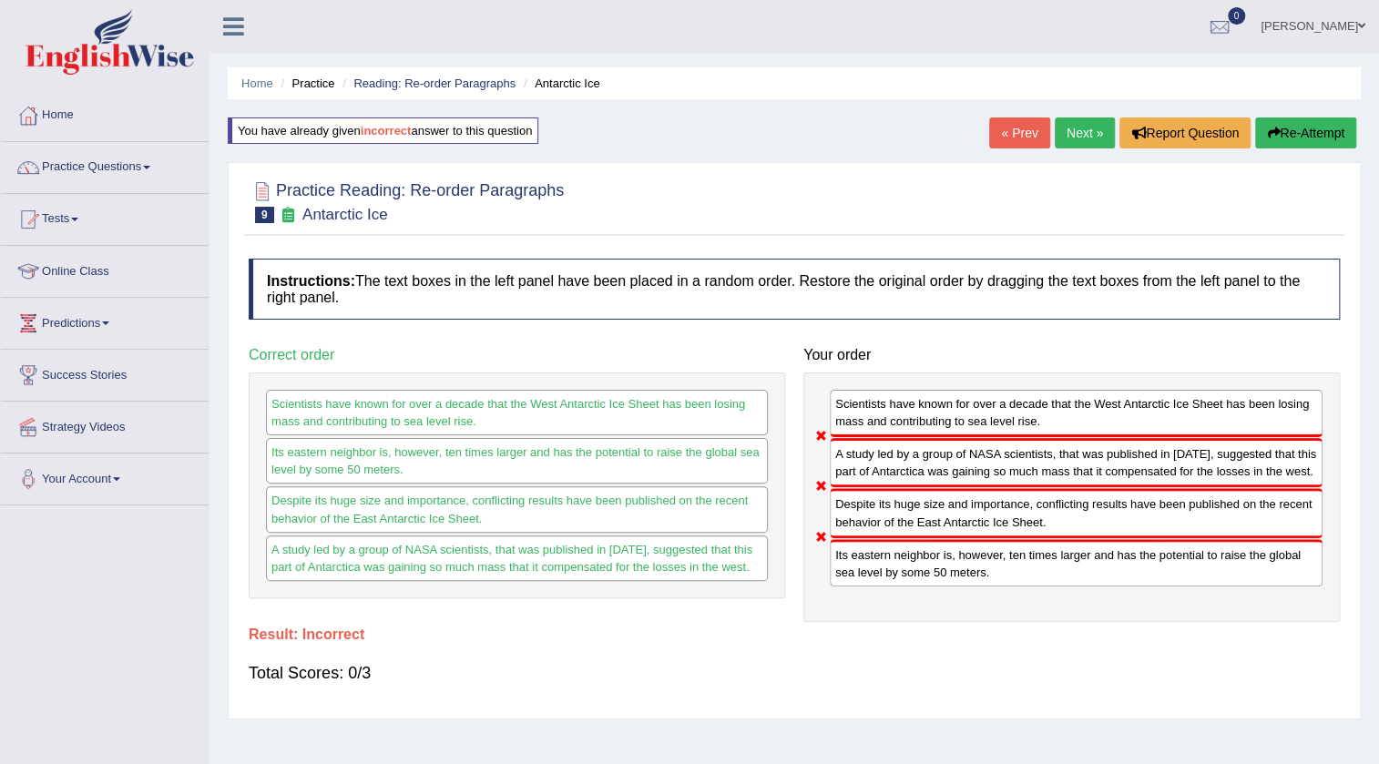
click at [1291, 135] on button "Re-Attempt" at bounding box center [1305, 132] width 101 height 31
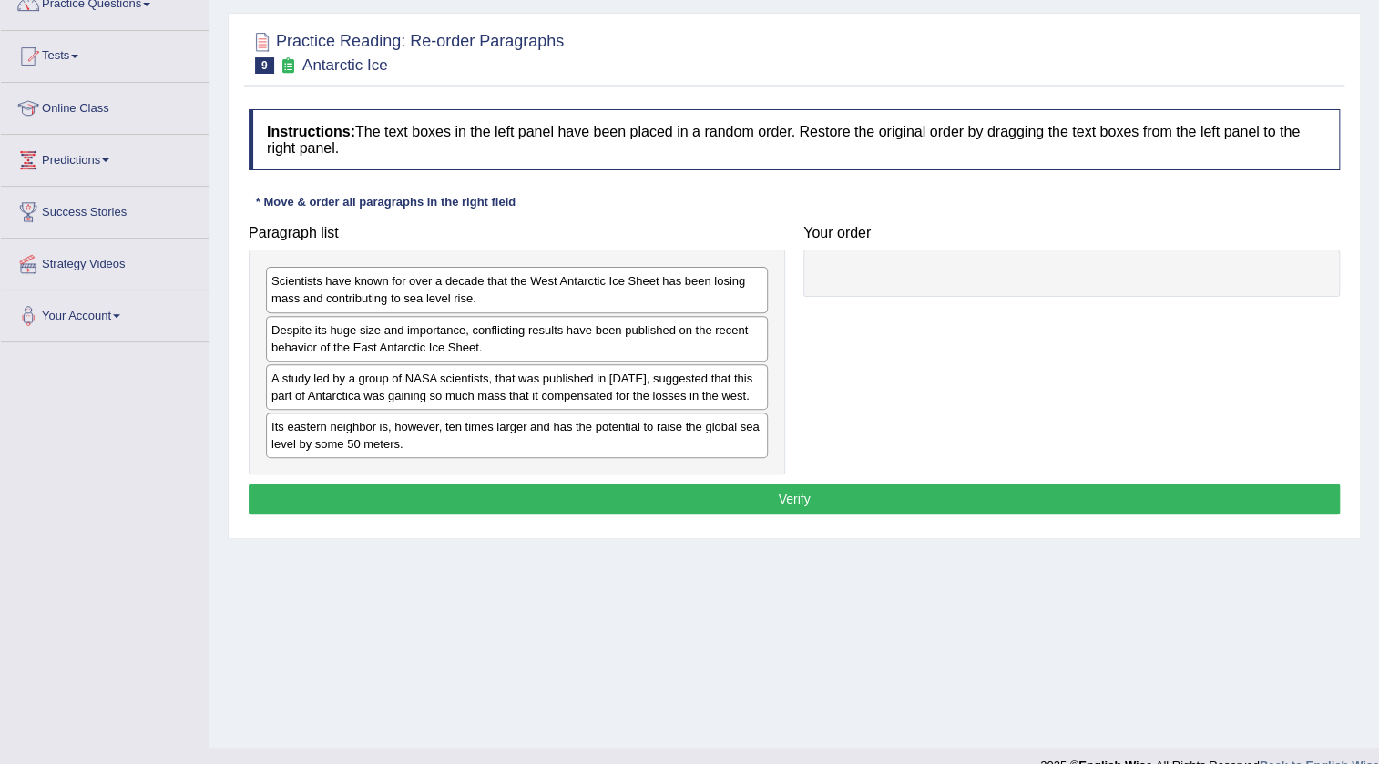
scroll to position [165, 0]
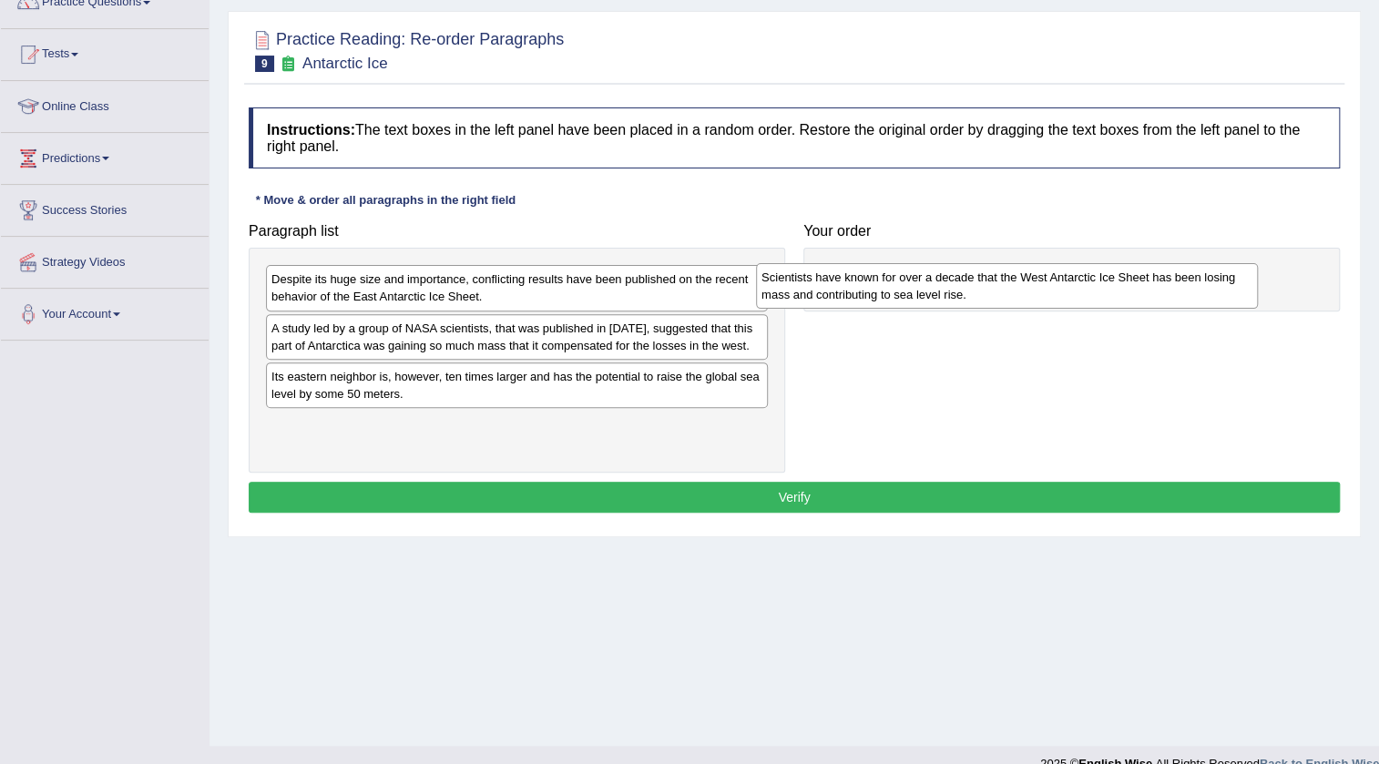
drag, startPoint x: 452, startPoint y: 300, endPoint x: 942, endPoint y: 297, distance: 490.0
click at [942, 297] on div "Scientists have known for over a decade that the West Antarctic Ice Sheet has b…" at bounding box center [1007, 286] width 502 height 46
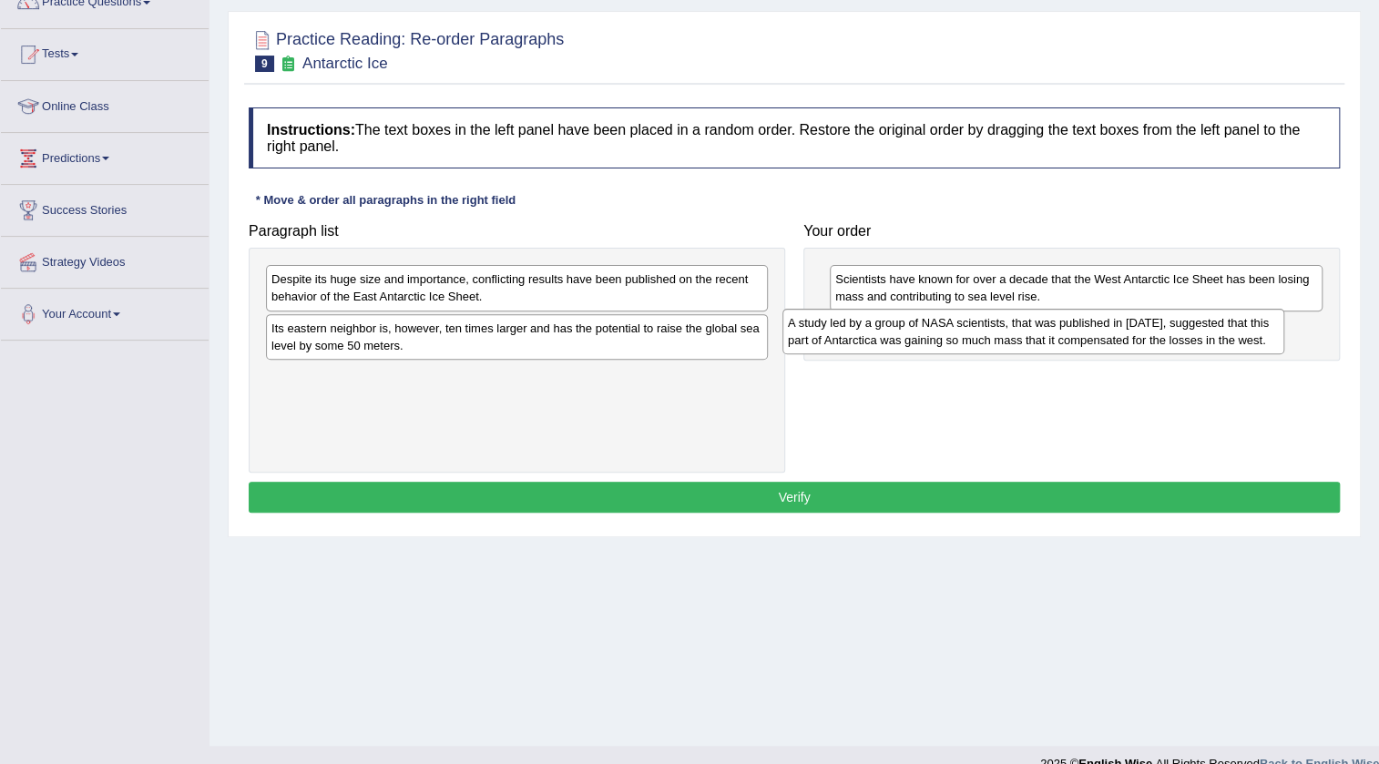
drag, startPoint x: 794, startPoint y: 339, endPoint x: 1117, endPoint y: 324, distance: 322.7
click at [1117, 324] on div "A study led by a group of NASA scientists, that was published in [DATE], sugges…" at bounding box center [1033, 332] width 502 height 46
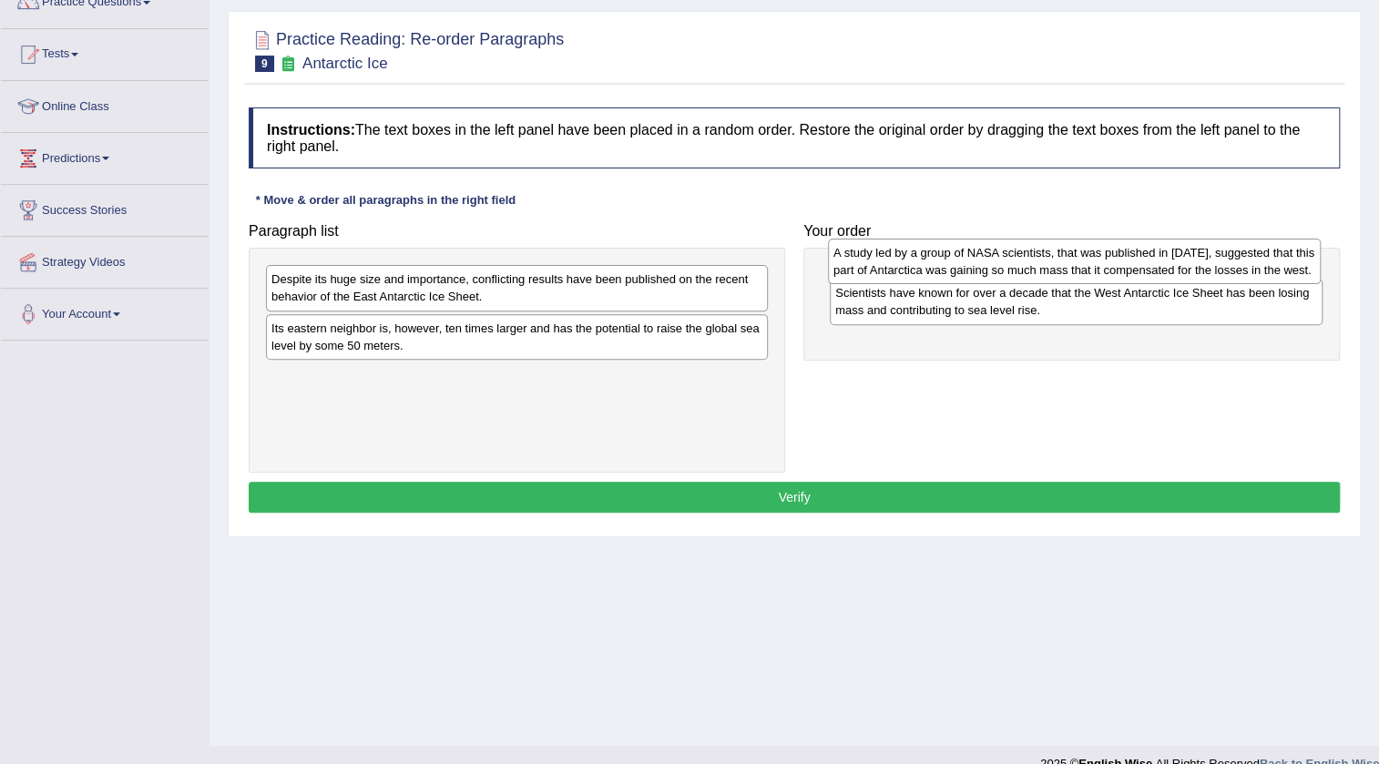
drag, startPoint x: 995, startPoint y: 335, endPoint x: 994, endPoint y: 260, distance: 75.6
click at [994, 260] on div "A study led by a group of NASA scientists, that was published in [DATE], sugges…" at bounding box center [1074, 262] width 493 height 46
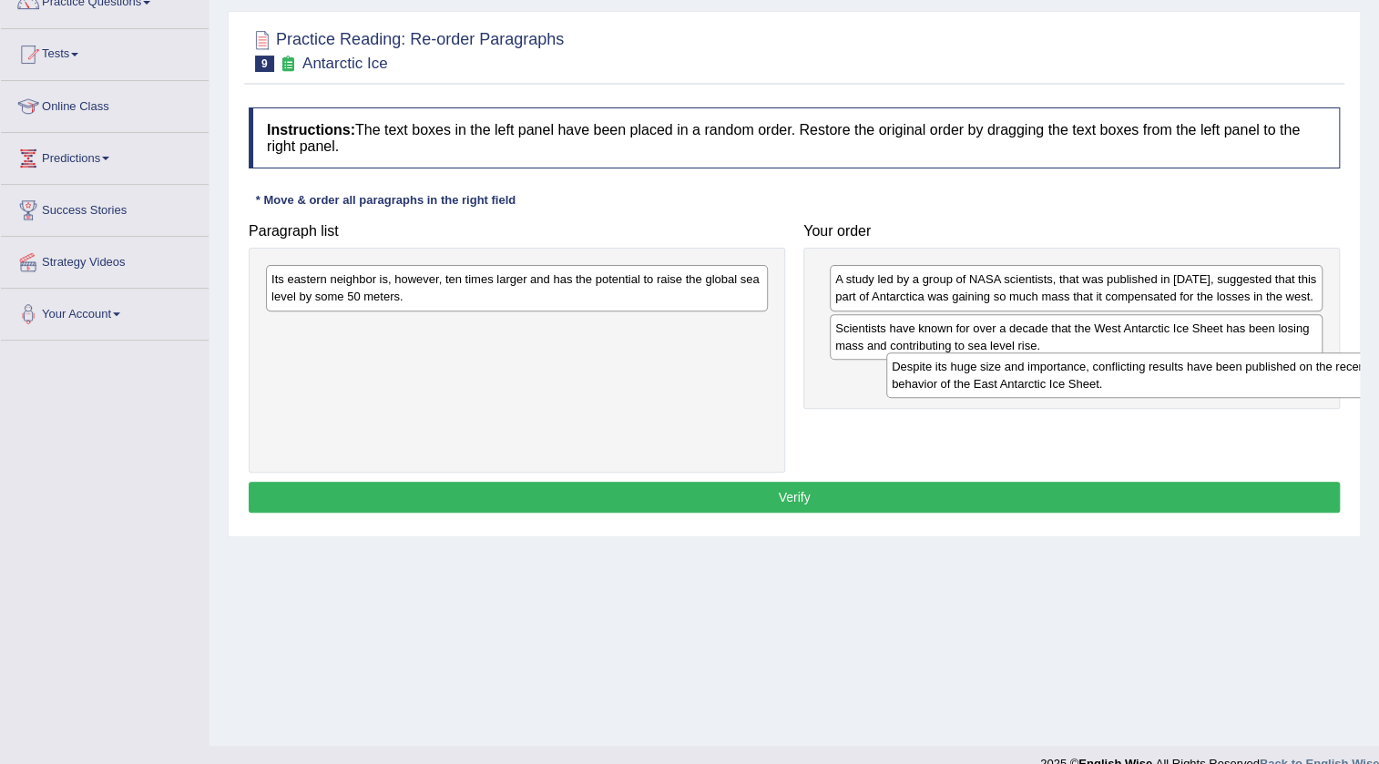
drag, startPoint x: 366, startPoint y: 290, endPoint x: 972, endPoint y: 374, distance: 611.5
click at [973, 375] on div "Despite its huge size and importance, conflicting results have been published o…" at bounding box center [1137, 375] width 502 height 46
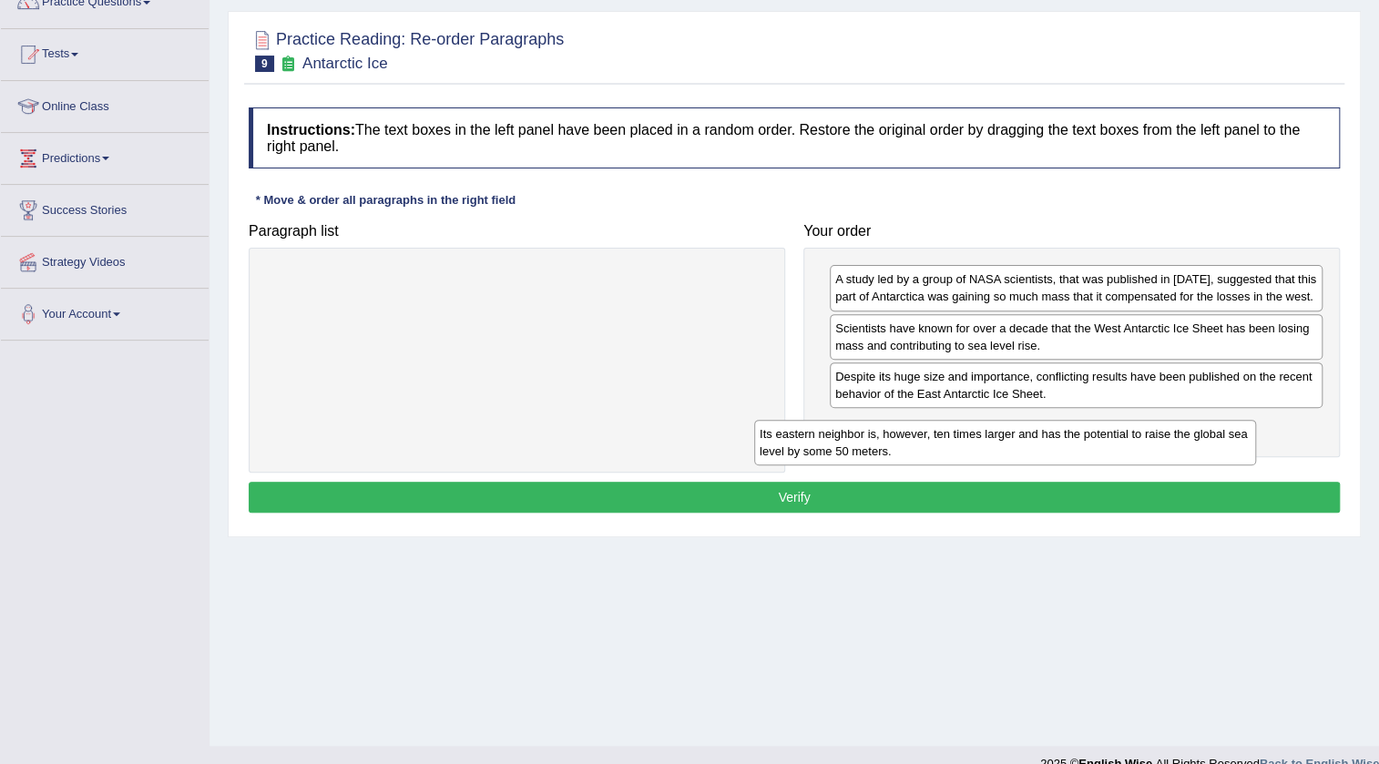
drag, startPoint x: 683, startPoint y: 282, endPoint x: 1171, endPoint y: 437, distance: 512.1
click at [1171, 437] on div "Its eastern neighbor is, however, ten times larger and has the potential to rai…" at bounding box center [1005, 443] width 502 height 46
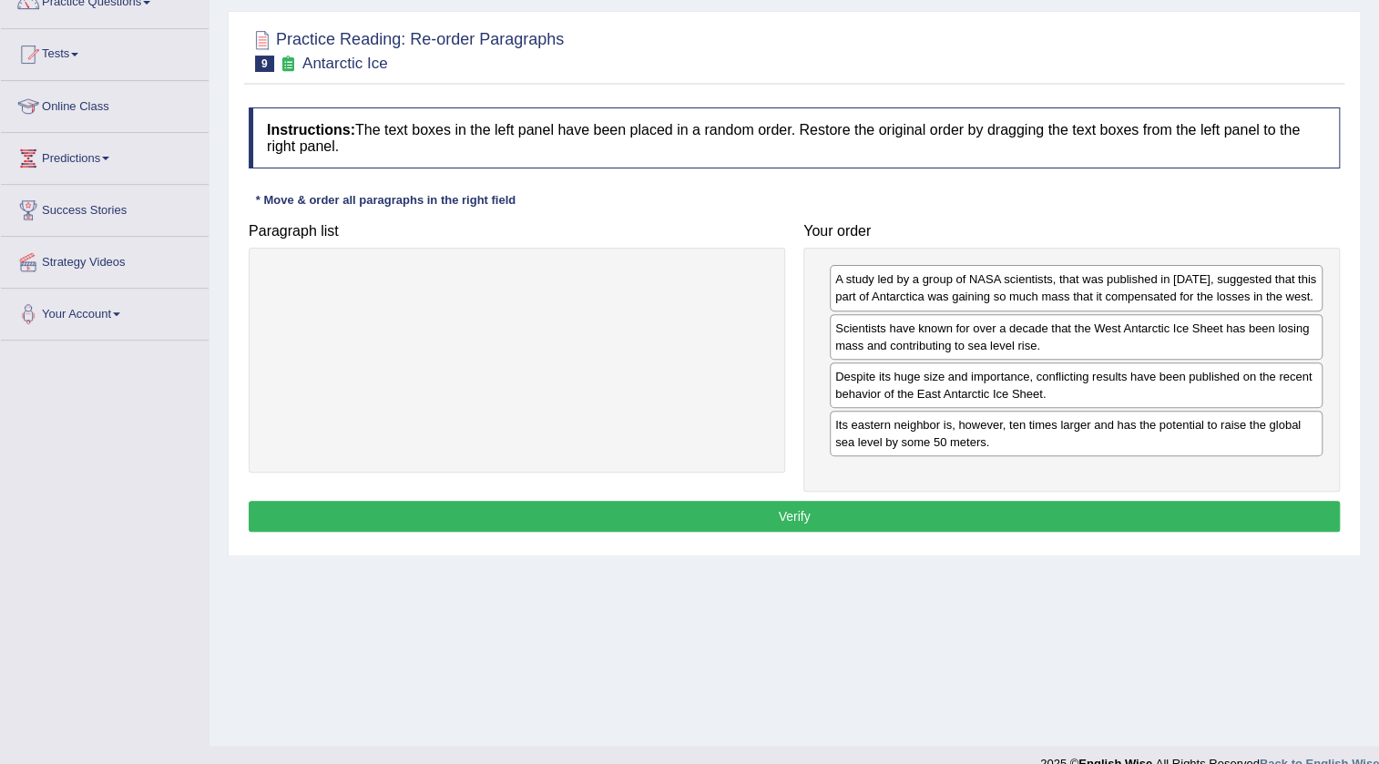
click at [967, 497] on div "Instructions: The text boxes in the left panel have been placed in a random ord…" at bounding box center [794, 322] width 1100 height 448
click at [964, 513] on button "Verify" at bounding box center [794, 516] width 1091 height 31
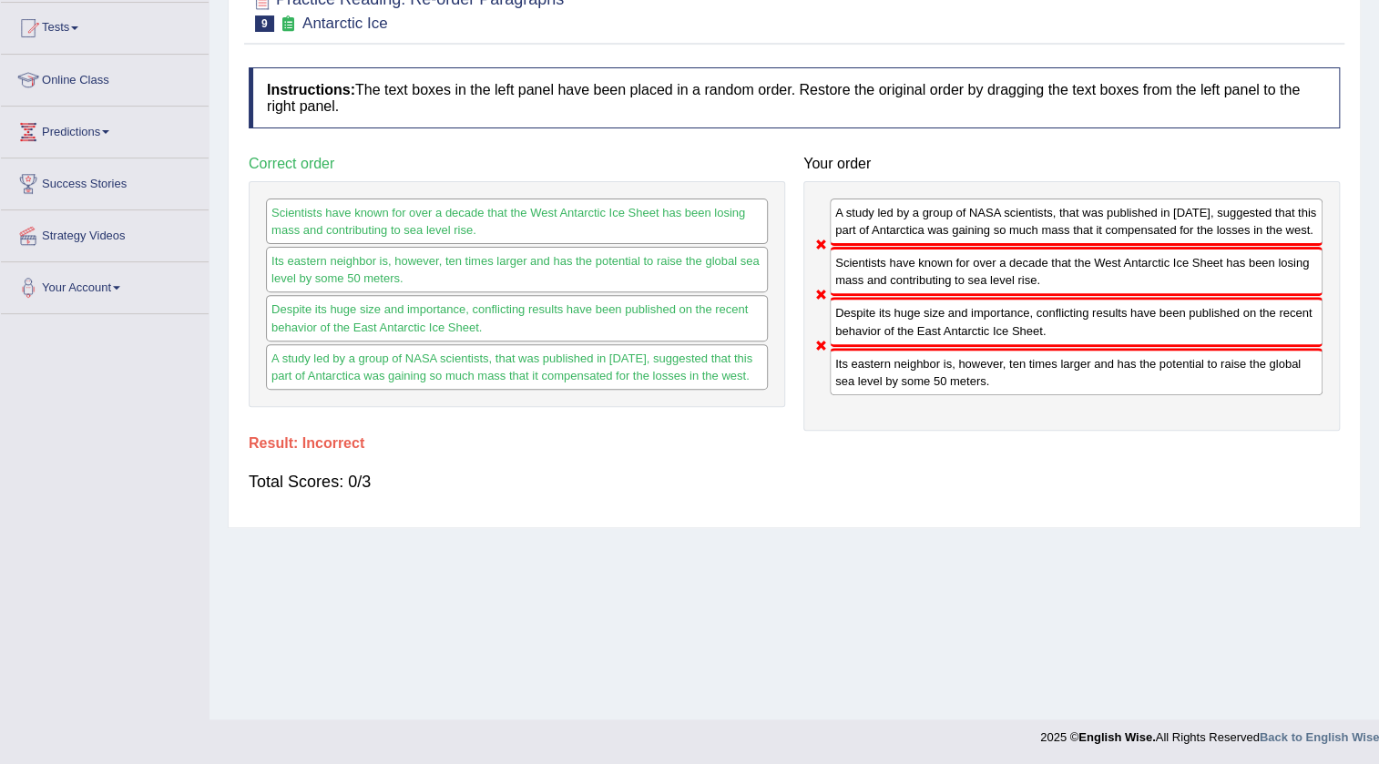
scroll to position [0, 0]
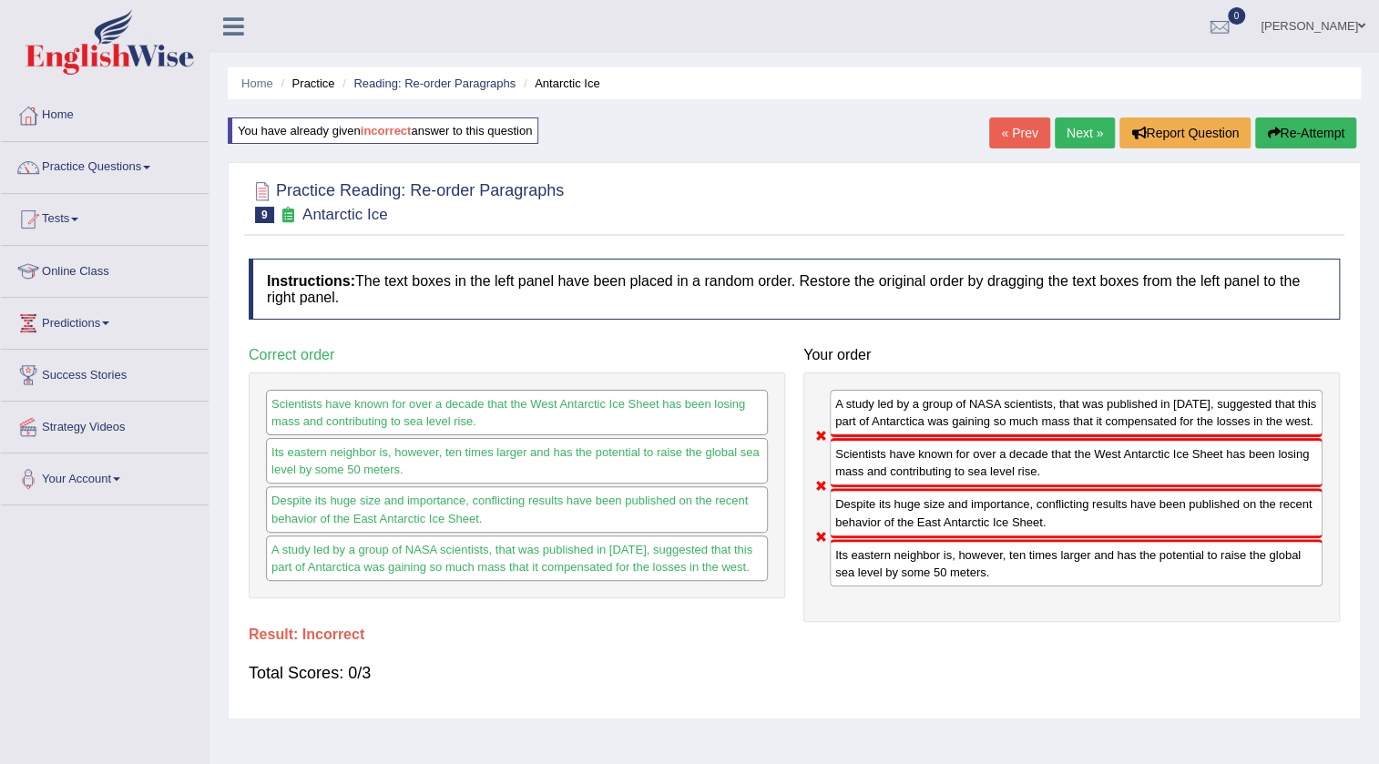
click at [1282, 130] on button "Re-Attempt" at bounding box center [1305, 132] width 101 height 31
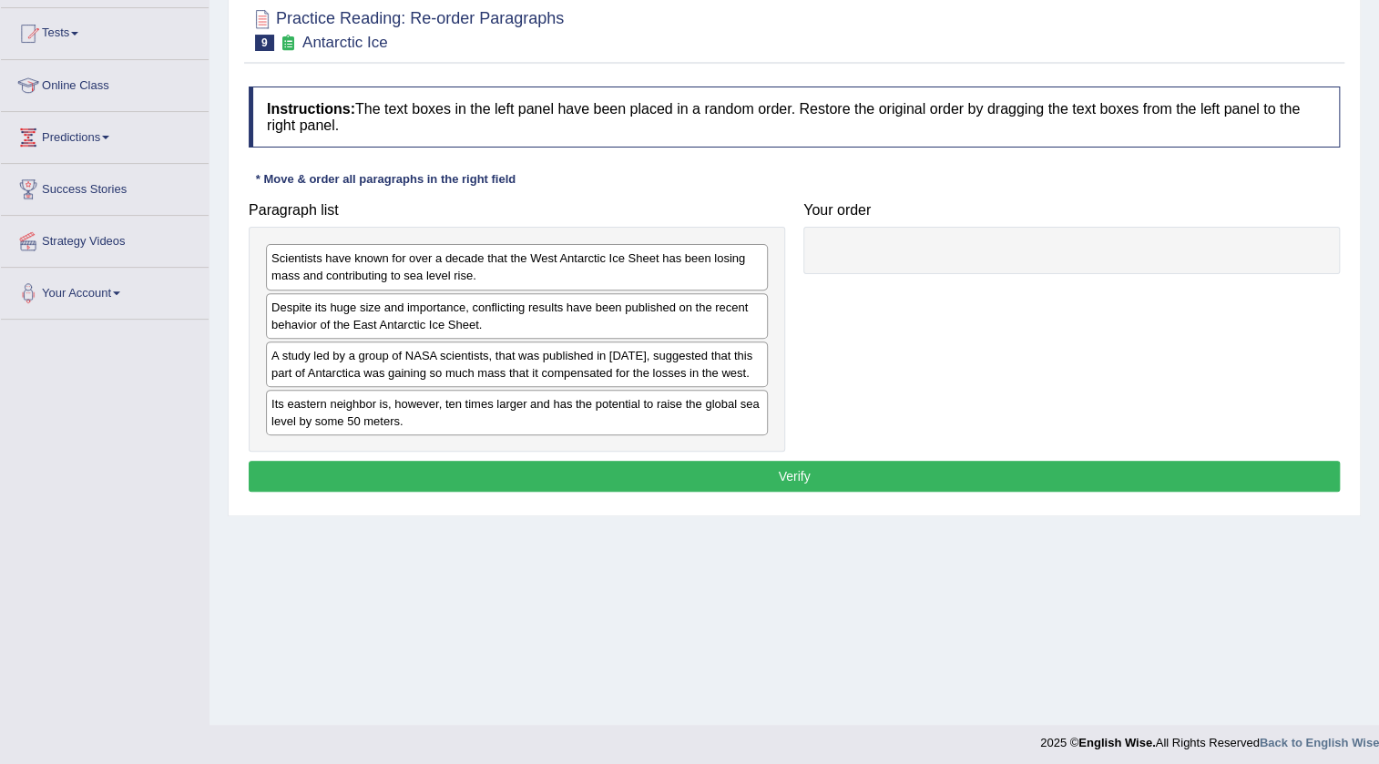
scroll to position [191, 0]
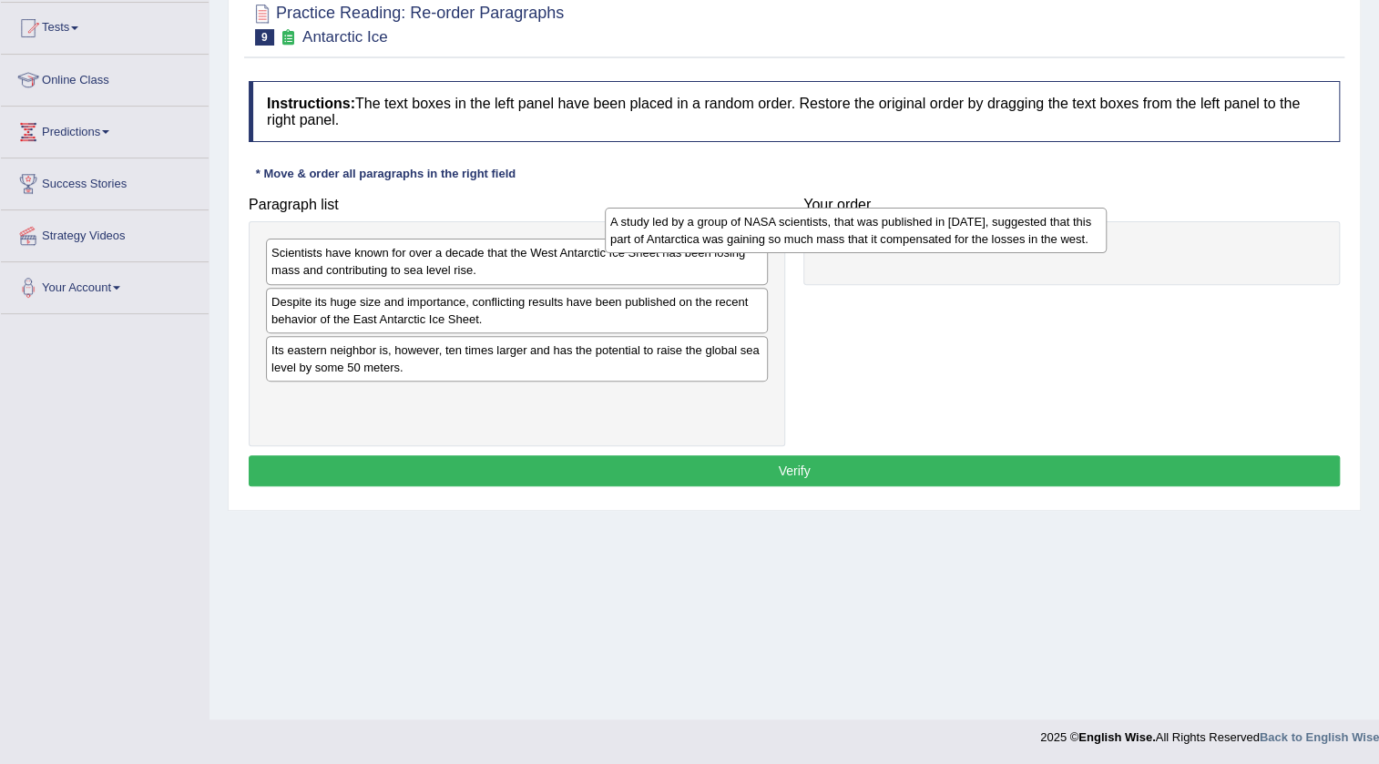
drag, startPoint x: 713, startPoint y: 379, endPoint x: 1053, endPoint y: 251, distance: 362.8
click at [1053, 251] on div "A study led by a group of NASA scientists, that was published in [DATE], sugges…" at bounding box center [856, 231] width 502 height 46
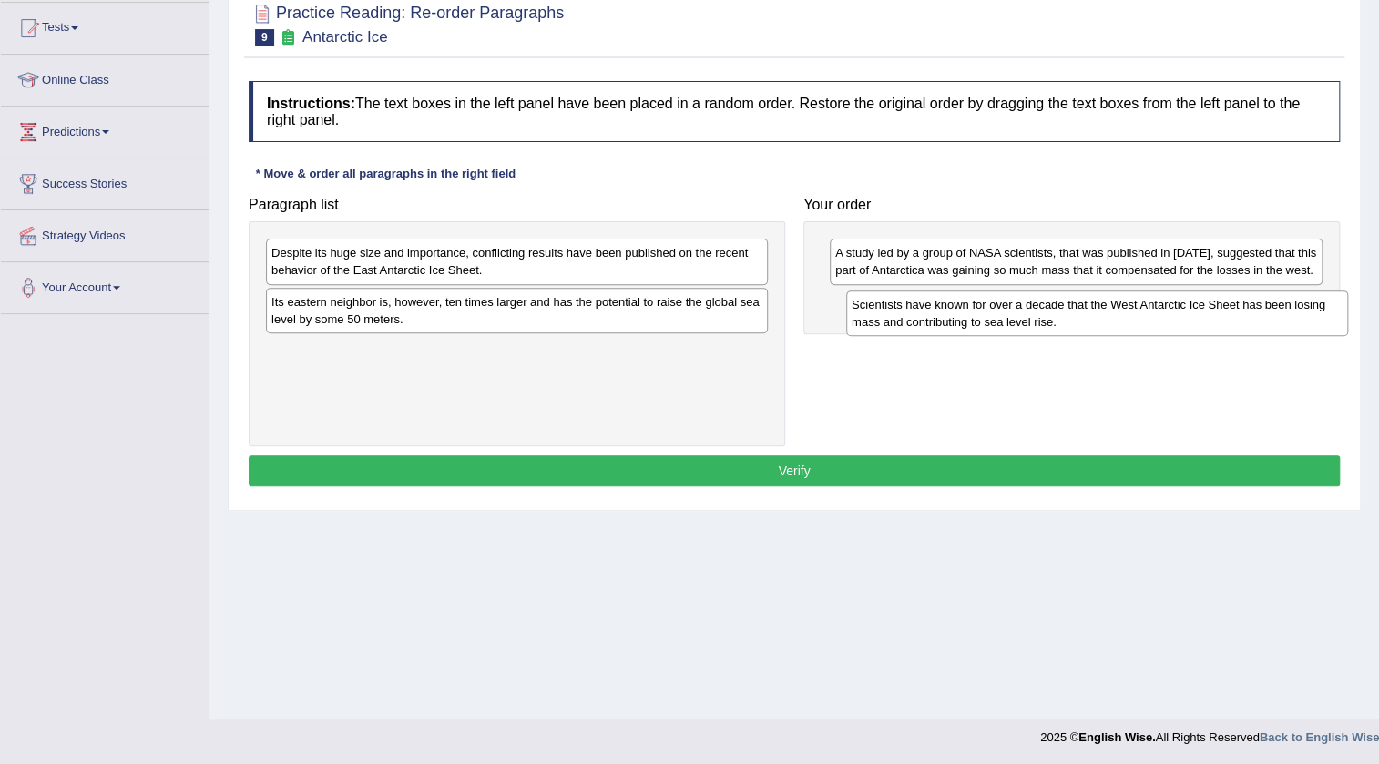
drag, startPoint x: 403, startPoint y: 254, endPoint x: 972, endPoint y: 301, distance: 570.2
click at [972, 301] on div "Scientists have known for over a decade that the West Antarctic Ice Sheet has b…" at bounding box center [1097, 314] width 502 height 46
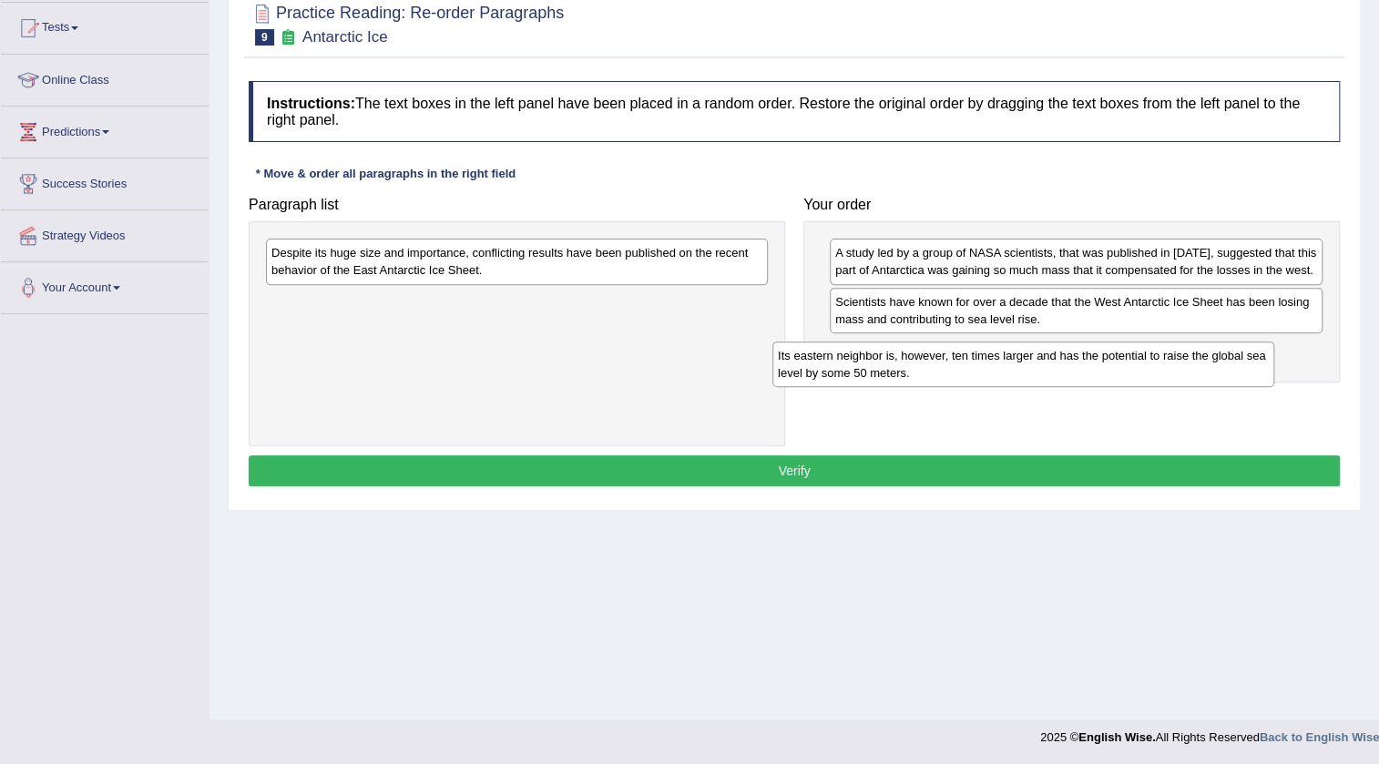
drag, startPoint x: 708, startPoint y: 308, endPoint x: 1216, endPoint y: 360, distance: 510.8
click at [1216, 360] on div "Its eastern neighbor is, however, ten times larger and has the potential to rai…" at bounding box center [1023, 365] width 502 height 46
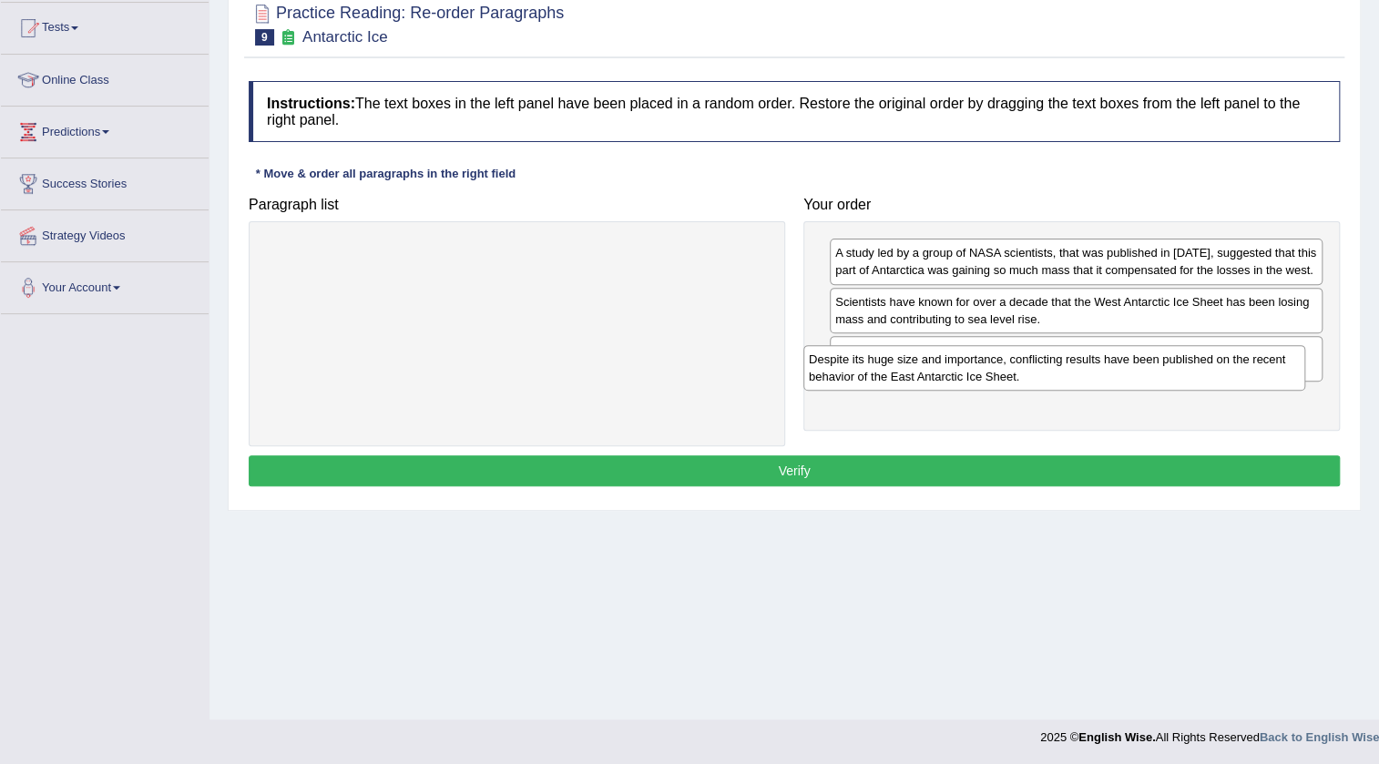
drag, startPoint x: 612, startPoint y: 266, endPoint x: 1149, endPoint y: 373, distance: 548.0
click at [1149, 373] on div "Despite its huge size and importance, conflicting results have been published o…" at bounding box center [1054, 368] width 502 height 46
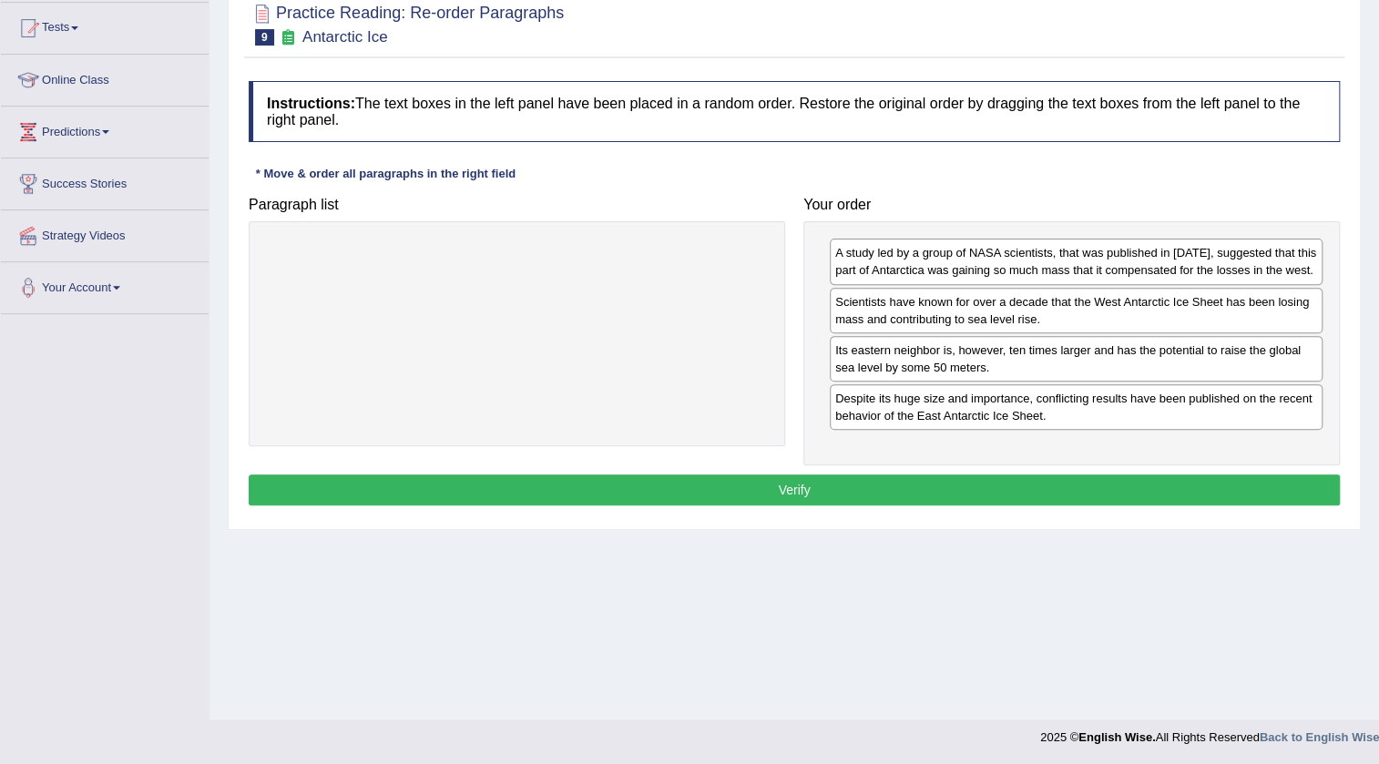
click at [1091, 485] on button "Verify" at bounding box center [794, 489] width 1091 height 31
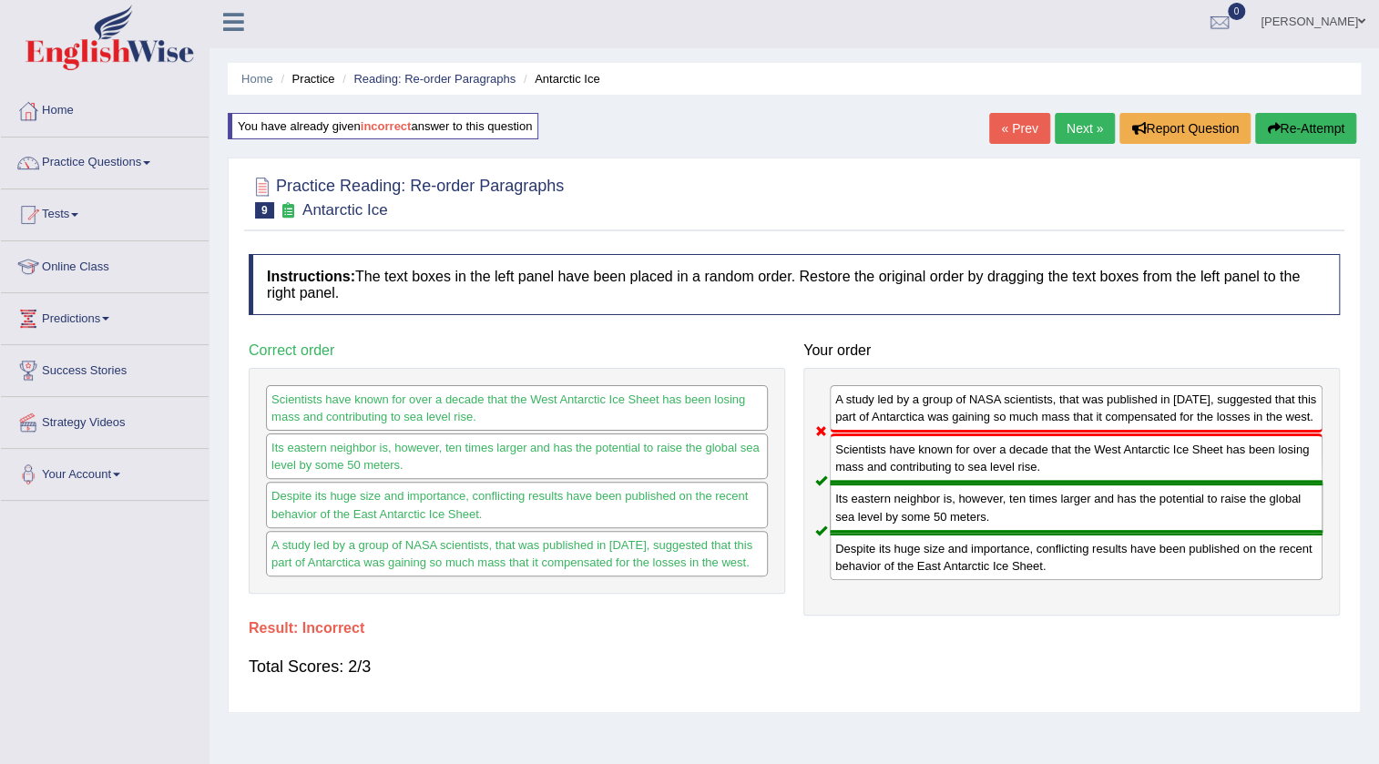
scroll to position [0, 0]
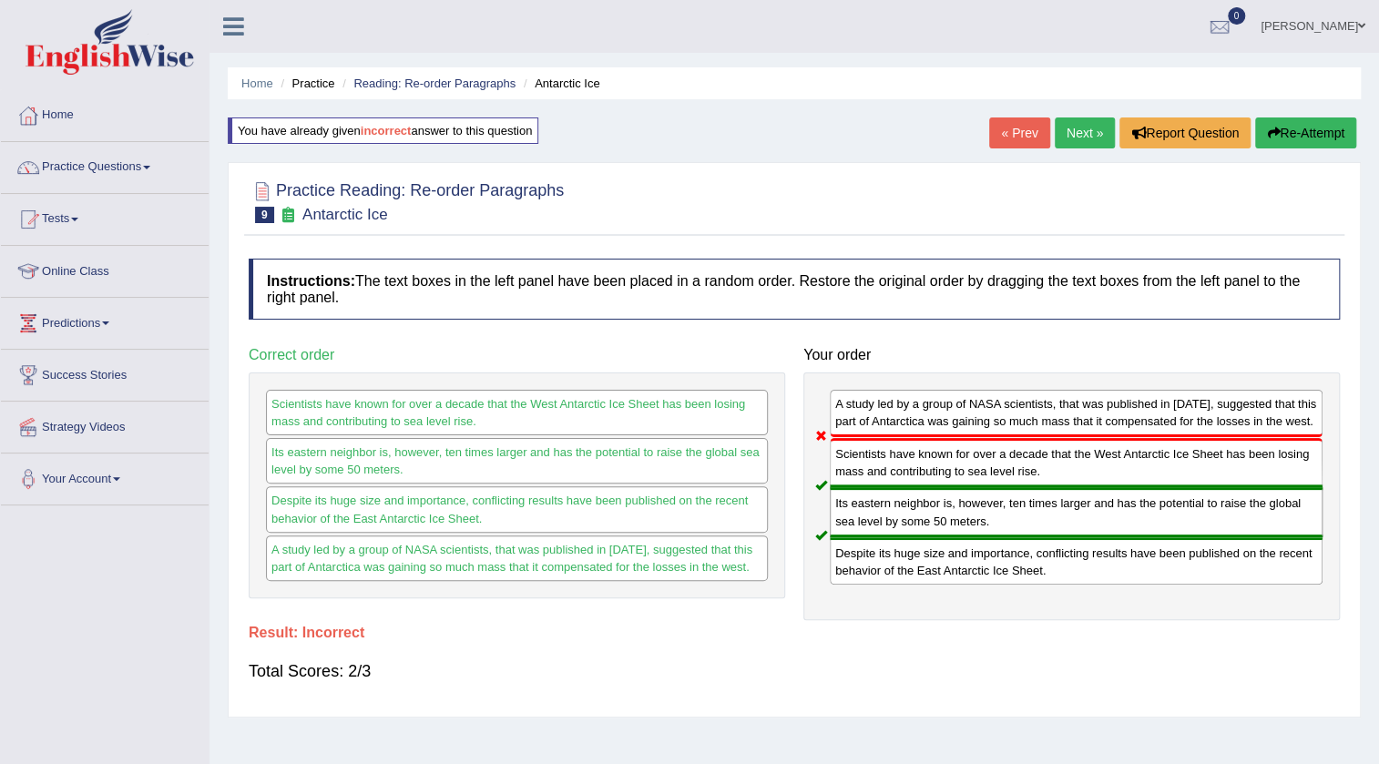
click at [1274, 135] on icon "button" at bounding box center [1273, 133] width 13 height 13
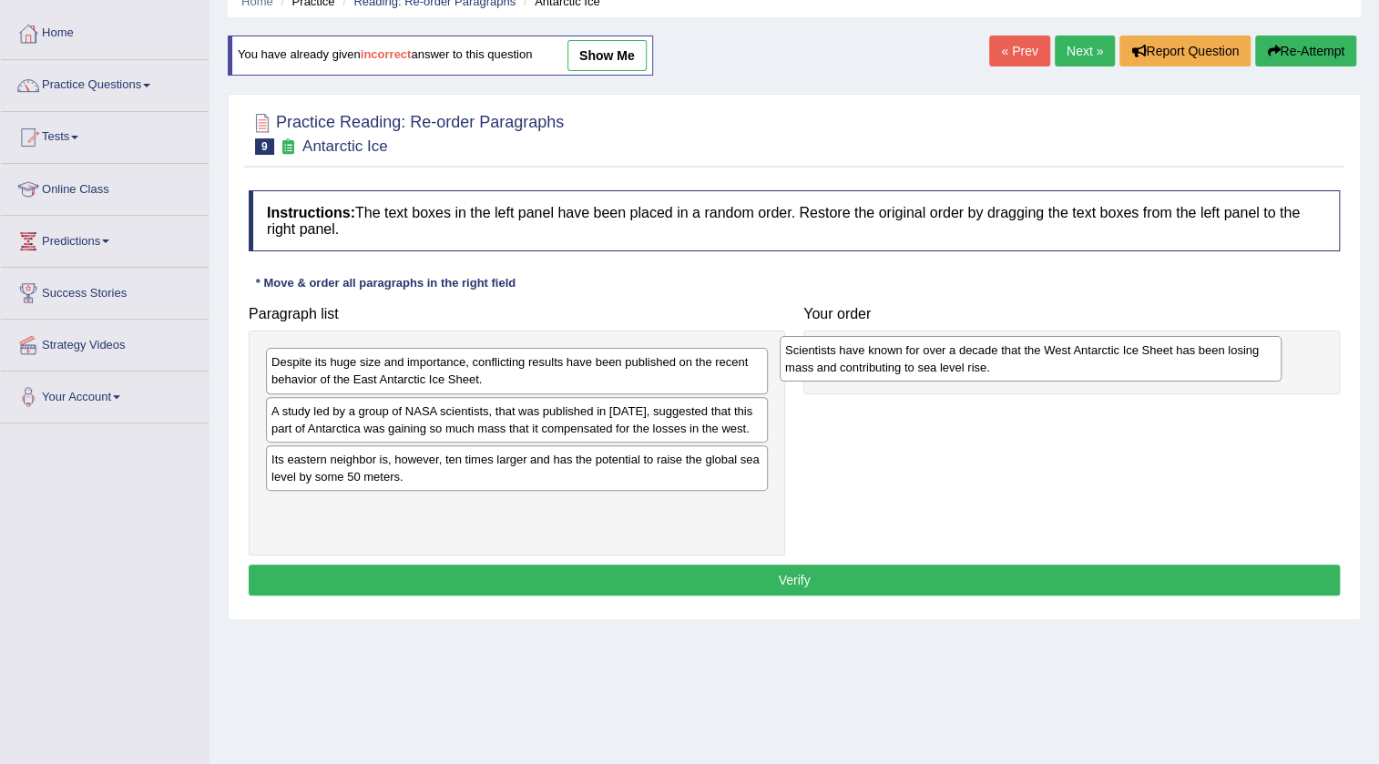
drag, startPoint x: 399, startPoint y: 382, endPoint x: 923, endPoint y: 370, distance: 523.8
click at [923, 370] on div "Scientists have known for over a decade that the West Antarctic Ice Sheet has b…" at bounding box center [1031, 359] width 502 height 46
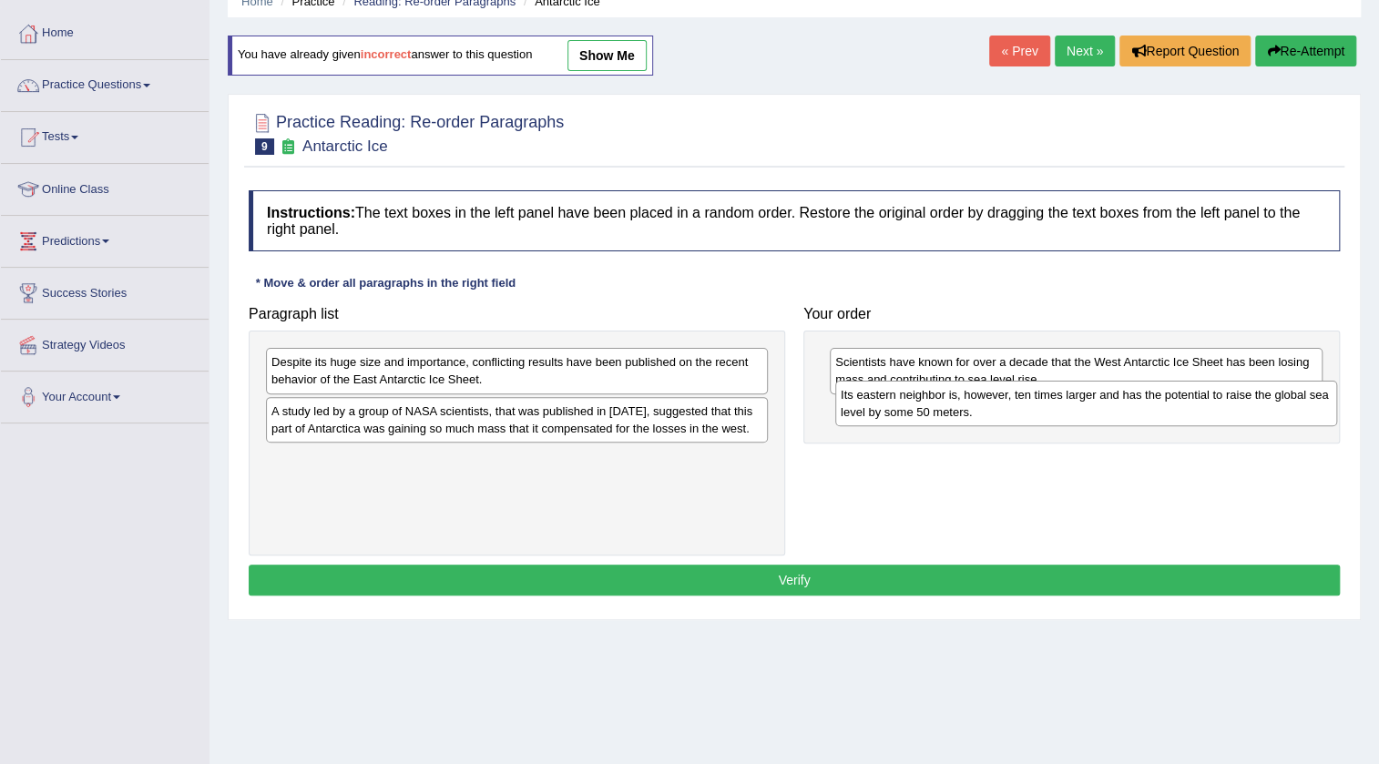
drag, startPoint x: 382, startPoint y: 467, endPoint x: 952, endPoint y: 403, distance: 572.8
click at [952, 403] on div "Its eastern neighbor is, however, ten times larger and has the potential to rai…" at bounding box center [1086, 404] width 502 height 46
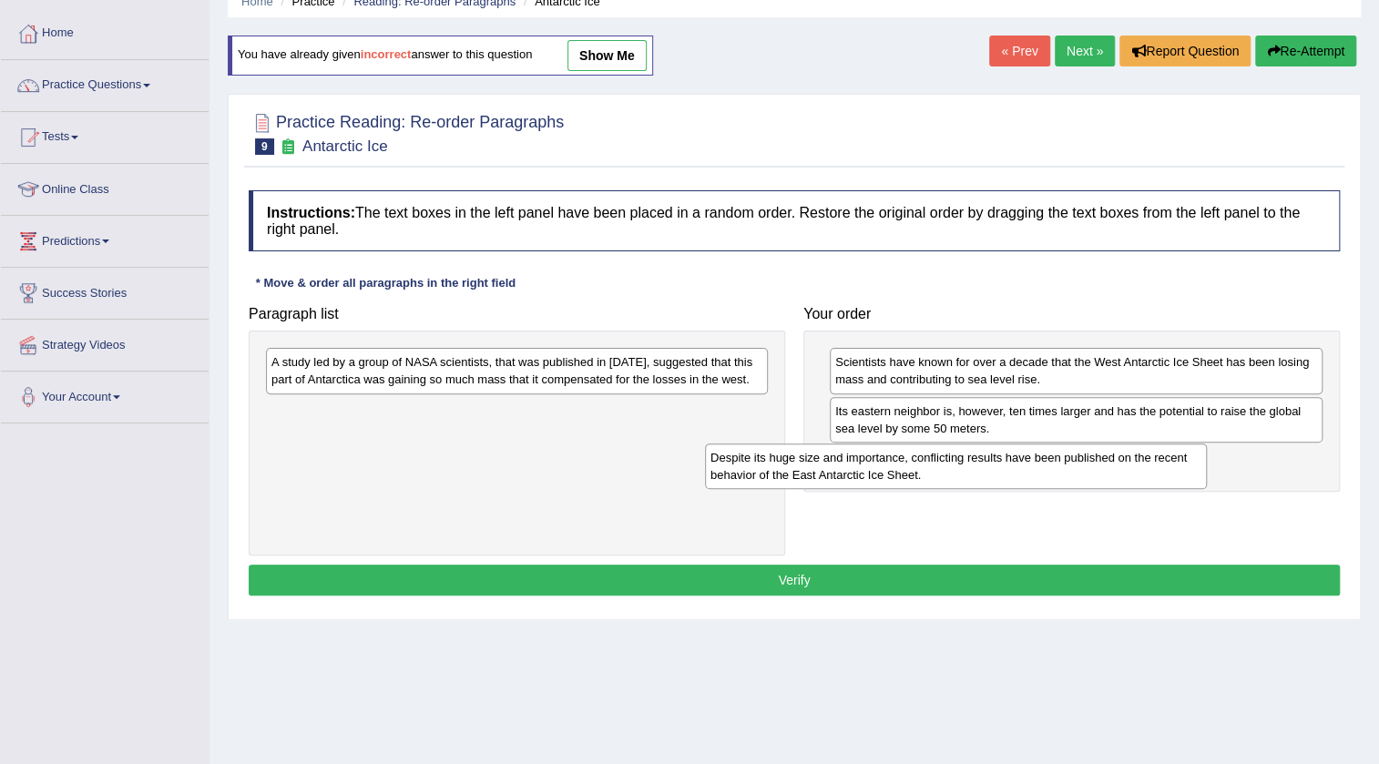
drag, startPoint x: 565, startPoint y: 373, endPoint x: 1052, endPoint y: 475, distance: 497.8
click at [1052, 475] on div "Despite its huge size and importance, conflicting results have been published o…" at bounding box center [956, 467] width 502 height 46
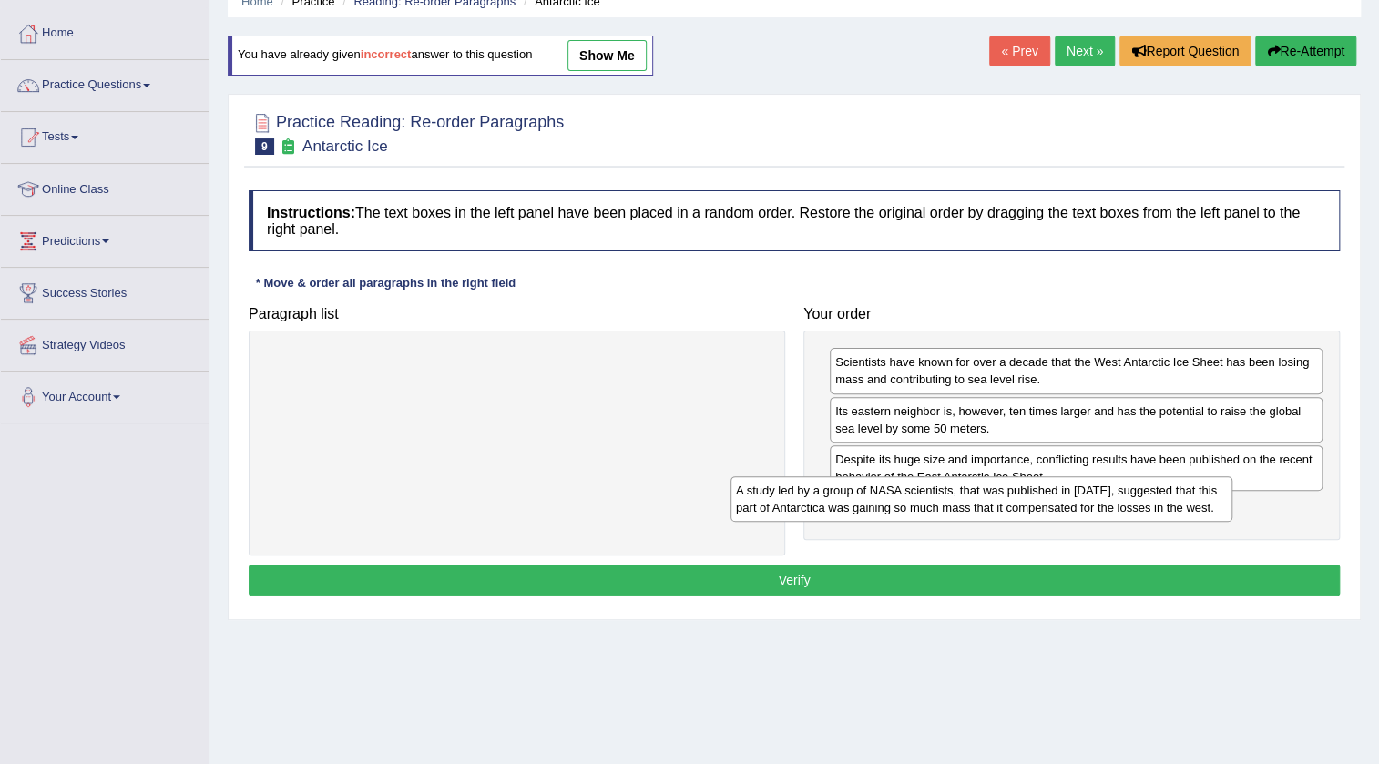
drag, startPoint x: 665, startPoint y: 382, endPoint x: 1129, endPoint y: 511, distance: 481.9
click at [1129, 511] on div "A study led by a group of NASA scientists, that was published in 2015, suggeste…" at bounding box center [981, 499] width 502 height 46
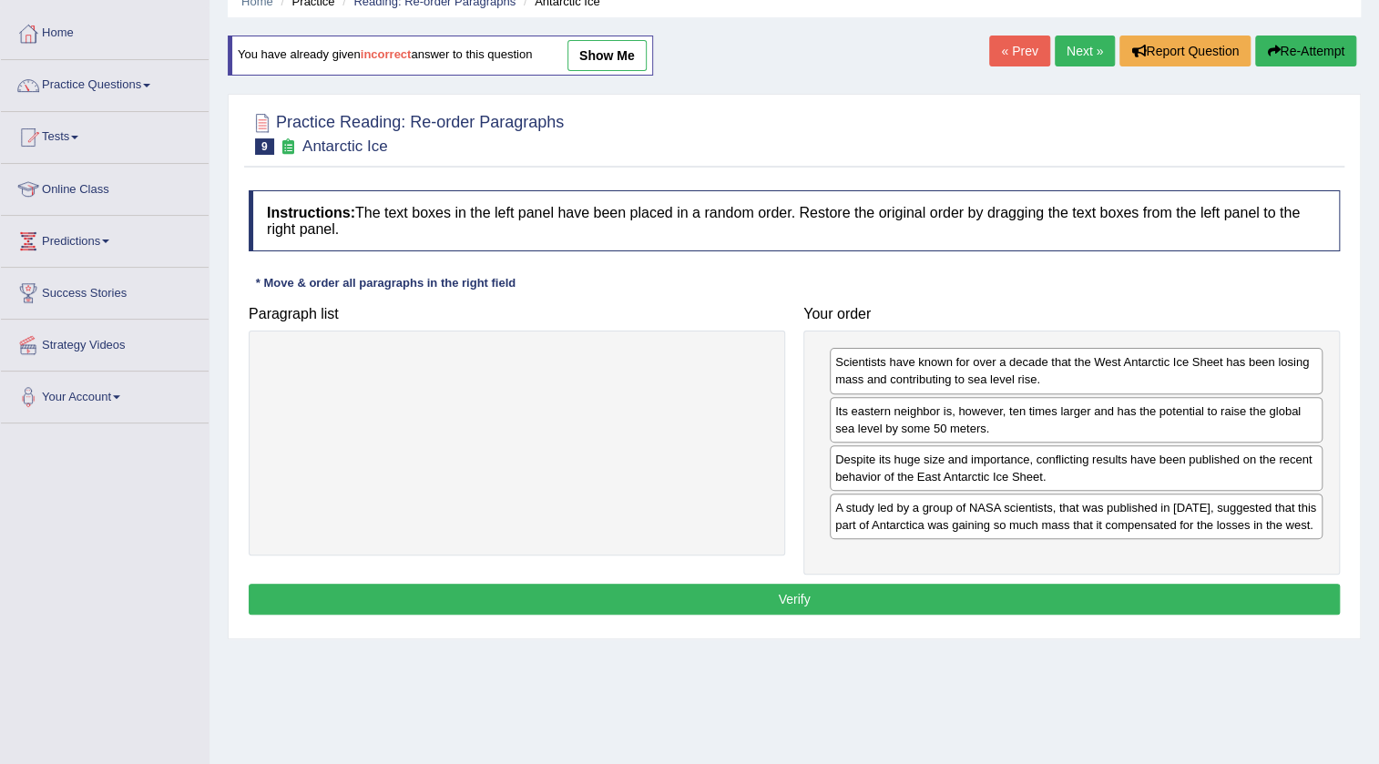
click at [1051, 588] on button "Verify" at bounding box center [794, 599] width 1091 height 31
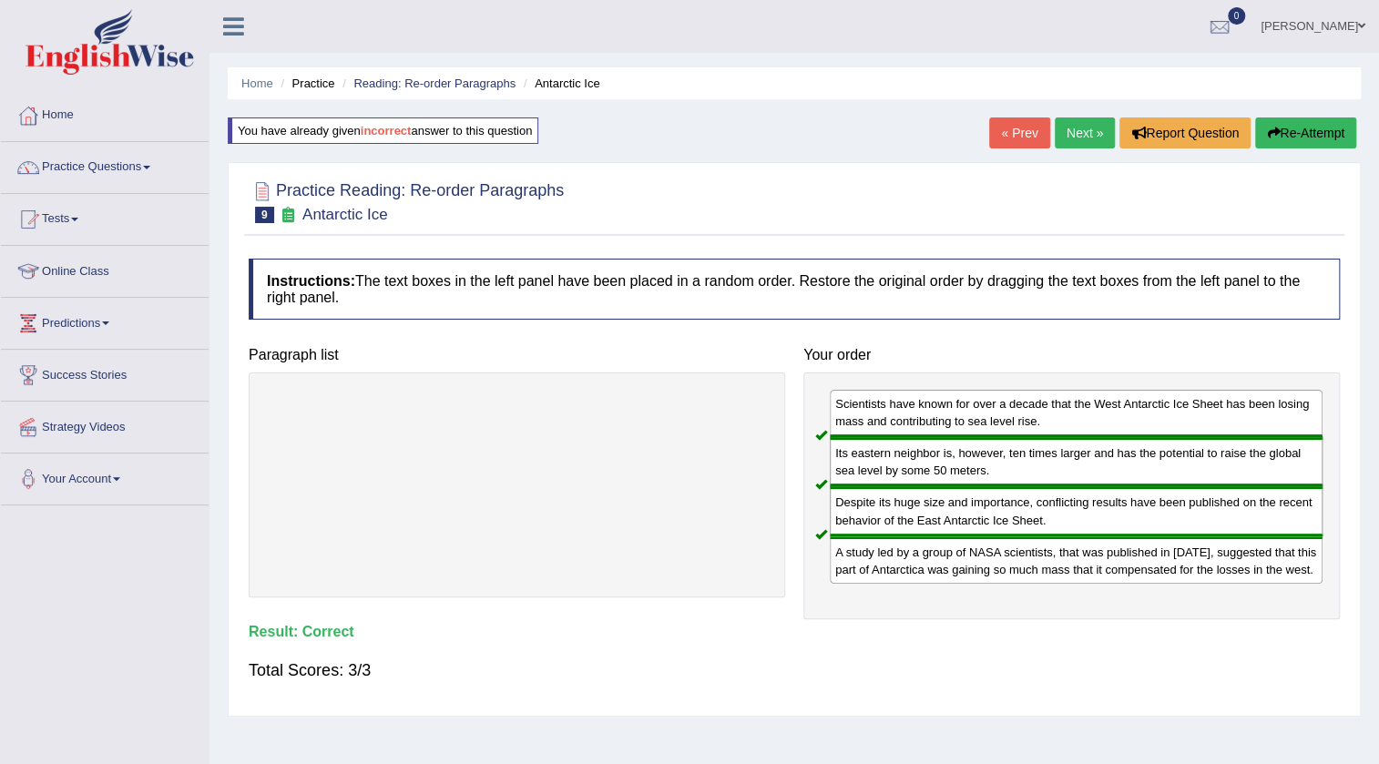
click at [1065, 135] on link "Next »" at bounding box center [1085, 132] width 60 height 31
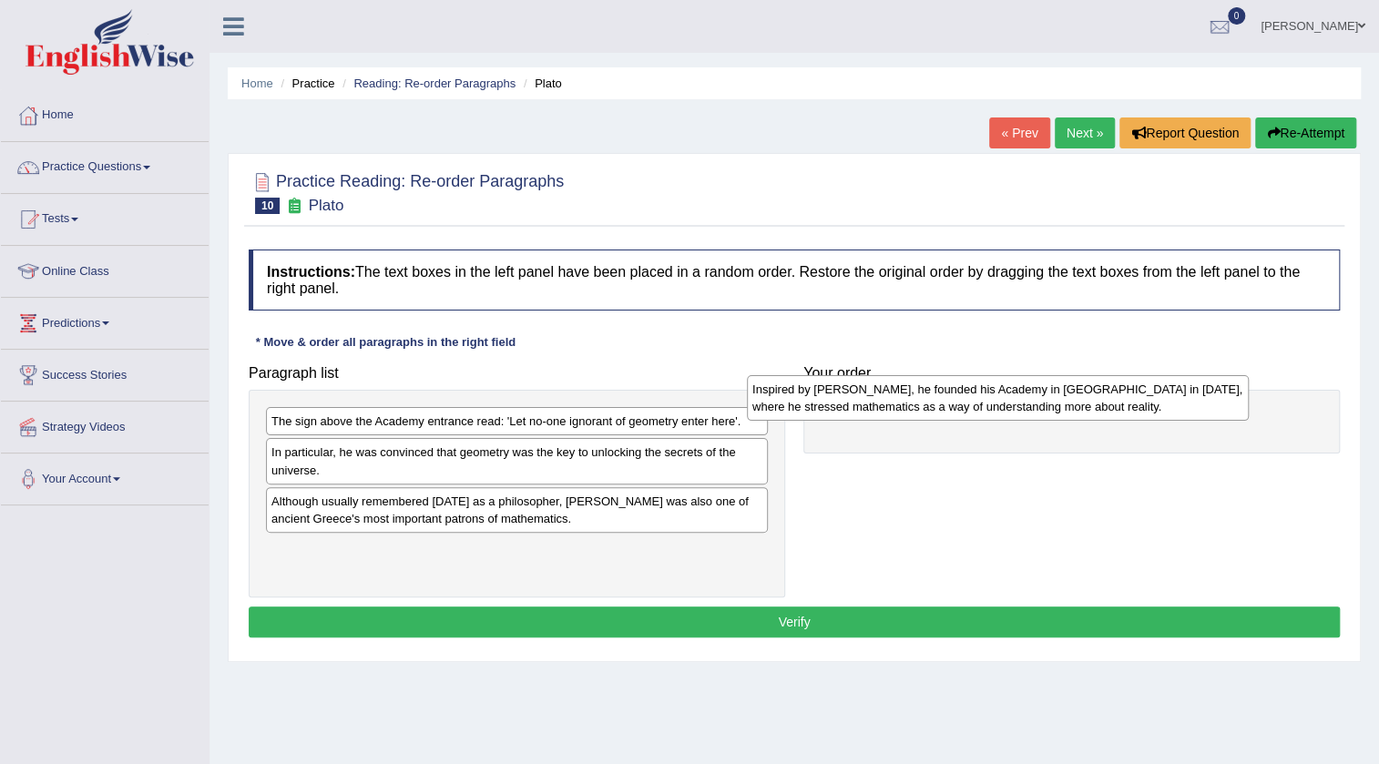
drag, startPoint x: 801, startPoint y: 425, endPoint x: 1091, endPoint y: 395, distance: 291.2
click at [1091, 395] on div "Inspired by [PERSON_NAME], he founded his Academy in [GEOGRAPHIC_DATA] in [DATE…" at bounding box center [998, 398] width 502 height 46
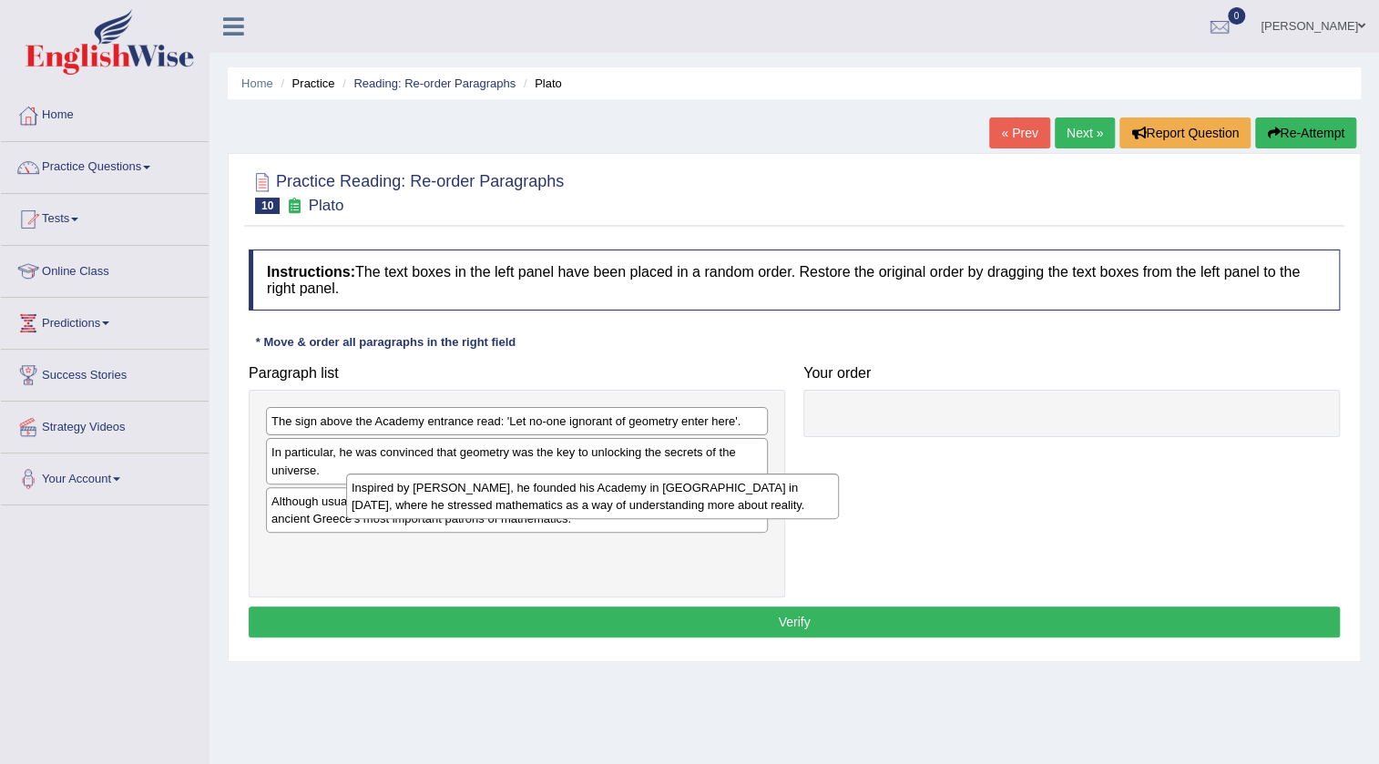
drag, startPoint x: 923, startPoint y: 447, endPoint x: 440, endPoint y: 514, distance: 488.1
click at [440, 514] on div "Inspired by [PERSON_NAME], he founded his Academy in [GEOGRAPHIC_DATA] in [DATE…" at bounding box center [592, 497] width 493 height 46
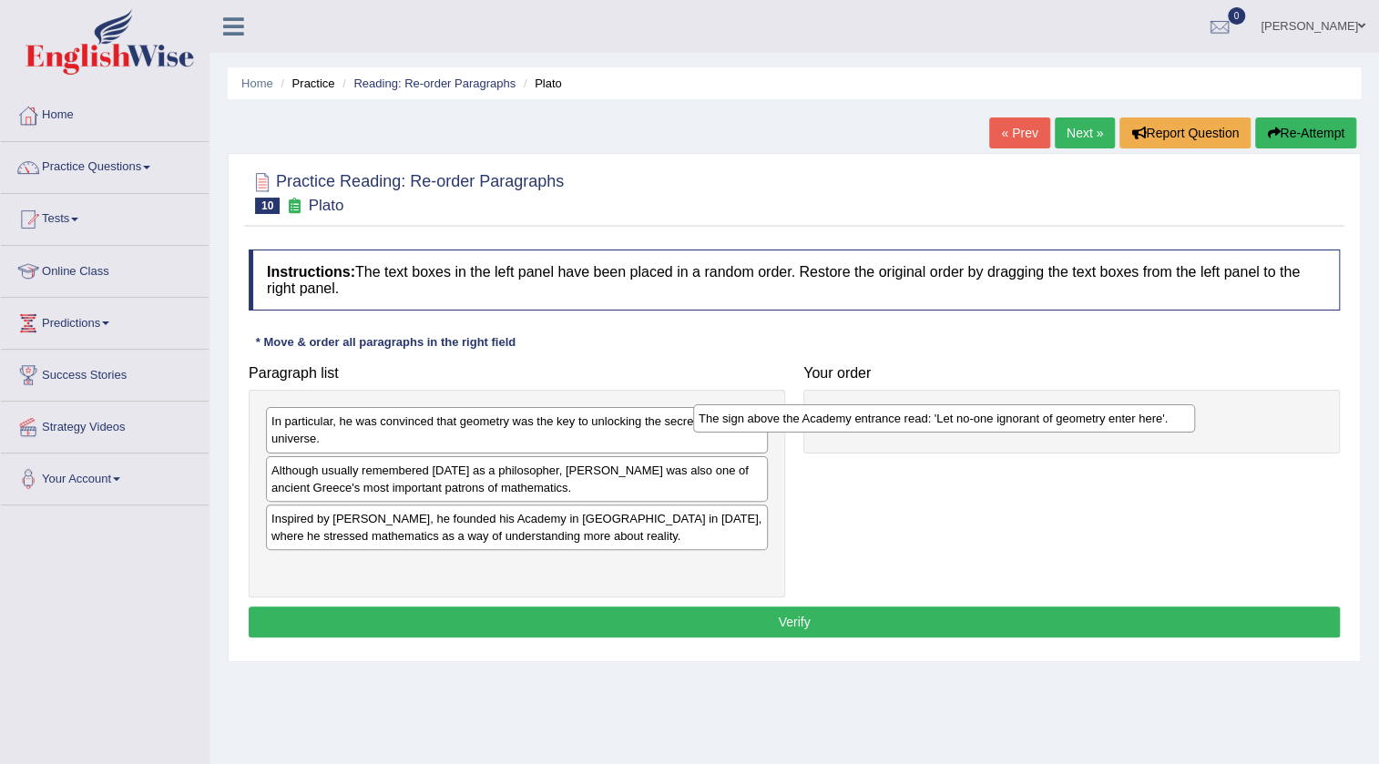
drag, startPoint x: 486, startPoint y: 427, endPoint x: 913, endPoint y: 424, distance: 427.1
click at [913, 424] on div "The sign above the Academy entrance read: 'Let no-one ignorant of geometry ente…" at bounding box center [944, 418] width 502 height 28
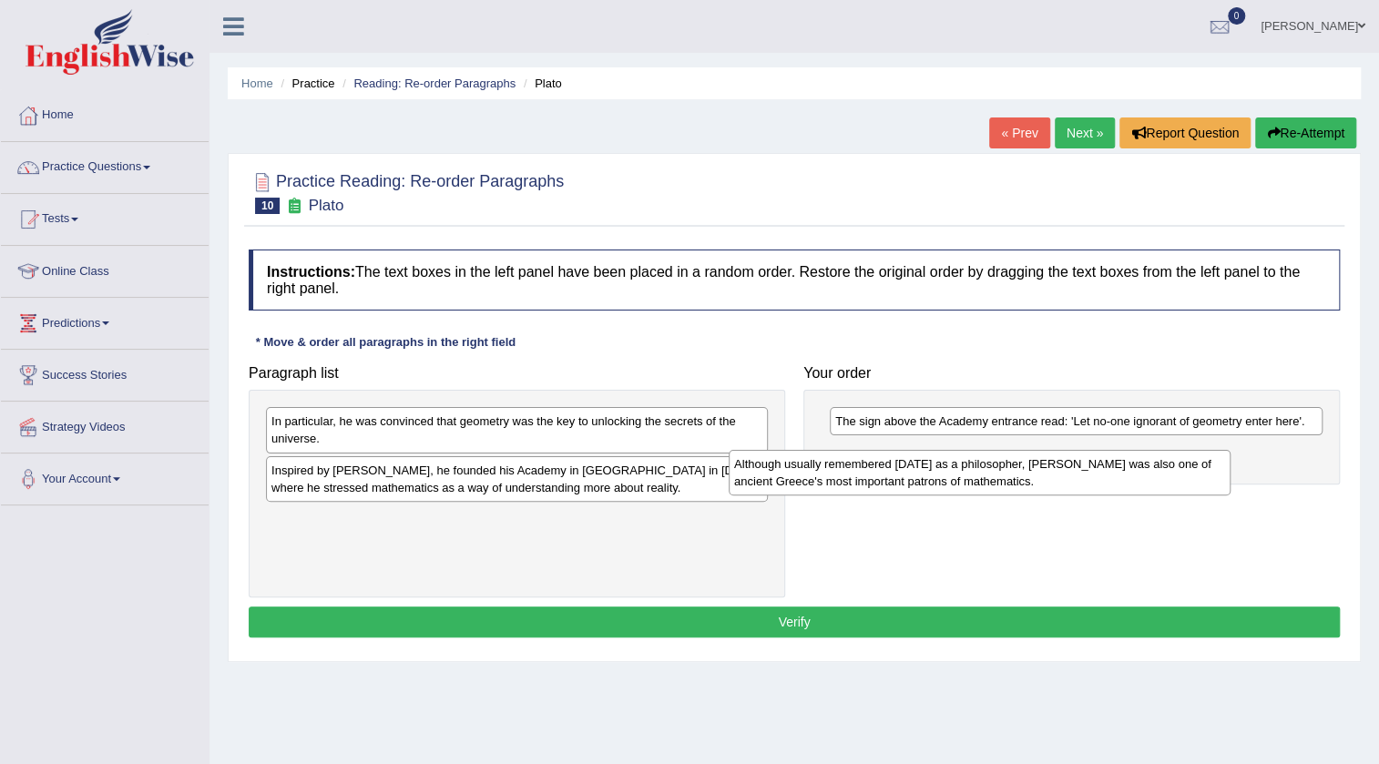
drag, startPoint x: 576, startPoint y: 479, endPoint x: 1051, endPoint y: 469, distance: 475.5
click at [1051, 469] on div "Although usually remembered [DATE] as a philosopher, [PERSON_NAME] was also one…" at bounding box center [980, 473] width 502 height 46
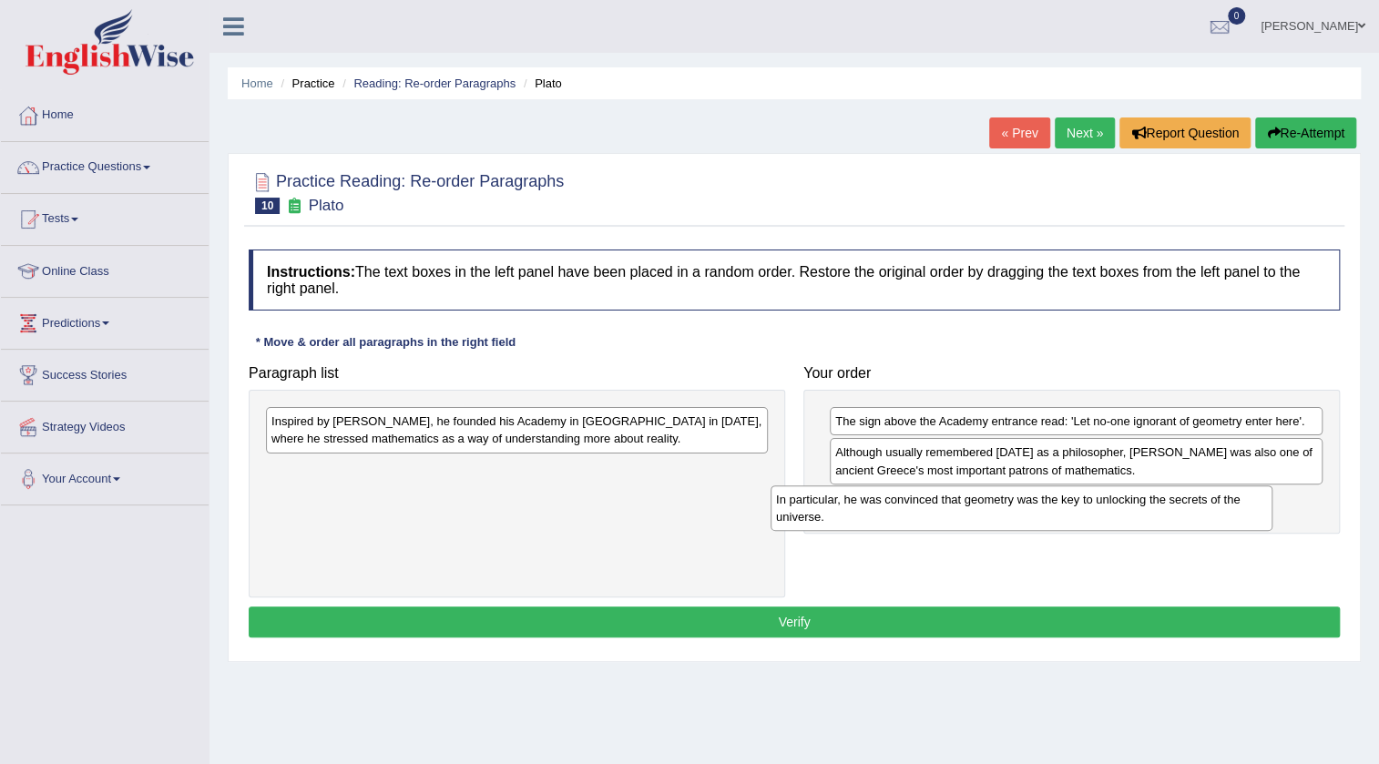
drag, startPoint x: 566, startPoint y: 459, endPoint x: 1029, endPoint y: 522, distance: 467.8
click at [1029, 522] on div "In particular, he was convinced that geometry was the key to unlocking the secr…" at bounding box center [1021, 508] width 502 height 46
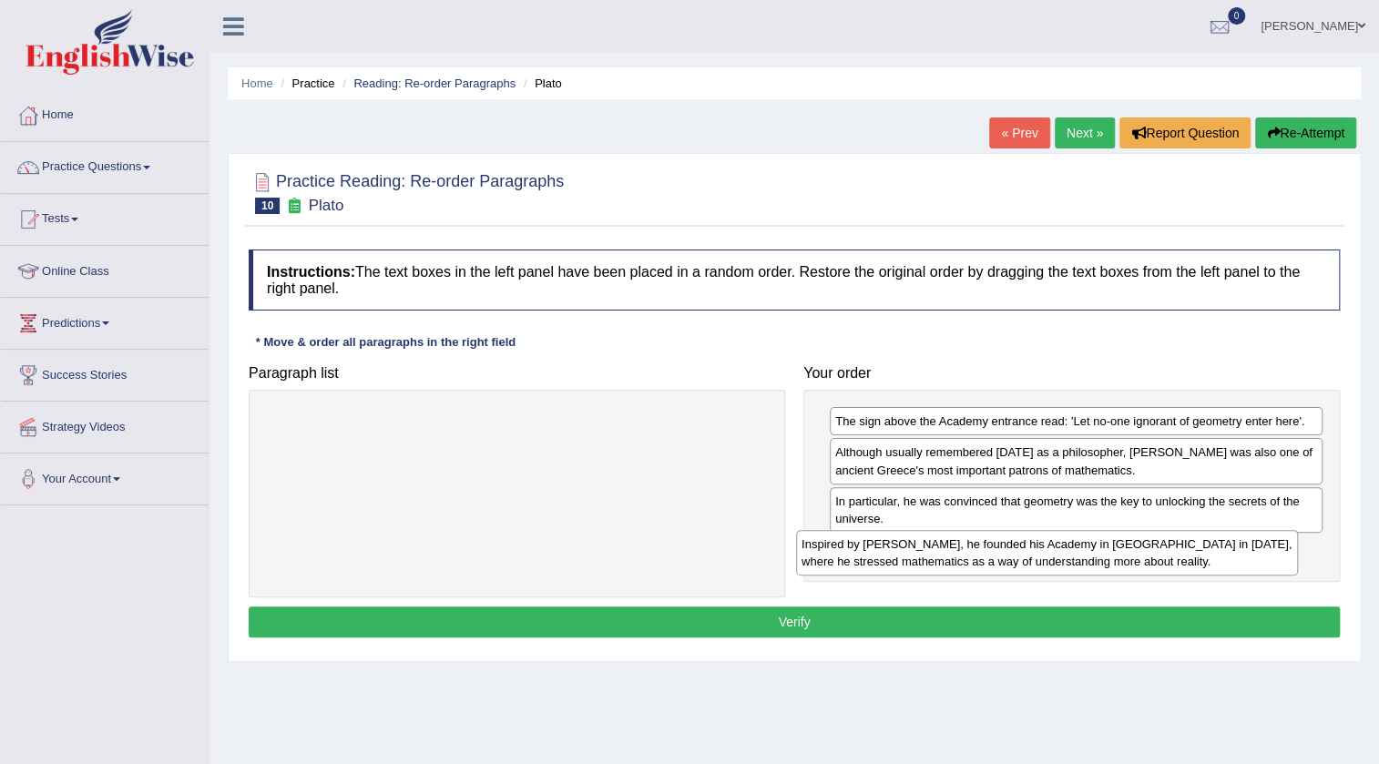
drag, startPoint x: 651, startPoint y: 429, endPoint x: 1181, endPoint y: 552, distance: 544.1
click at [1181, 552] on div "Inspired by [PERSON_NAME], he founded his Academy in [GEOGRAPHIC_DATA] in [DATE…" at bounding box center [1047, 553] width 502 height 46
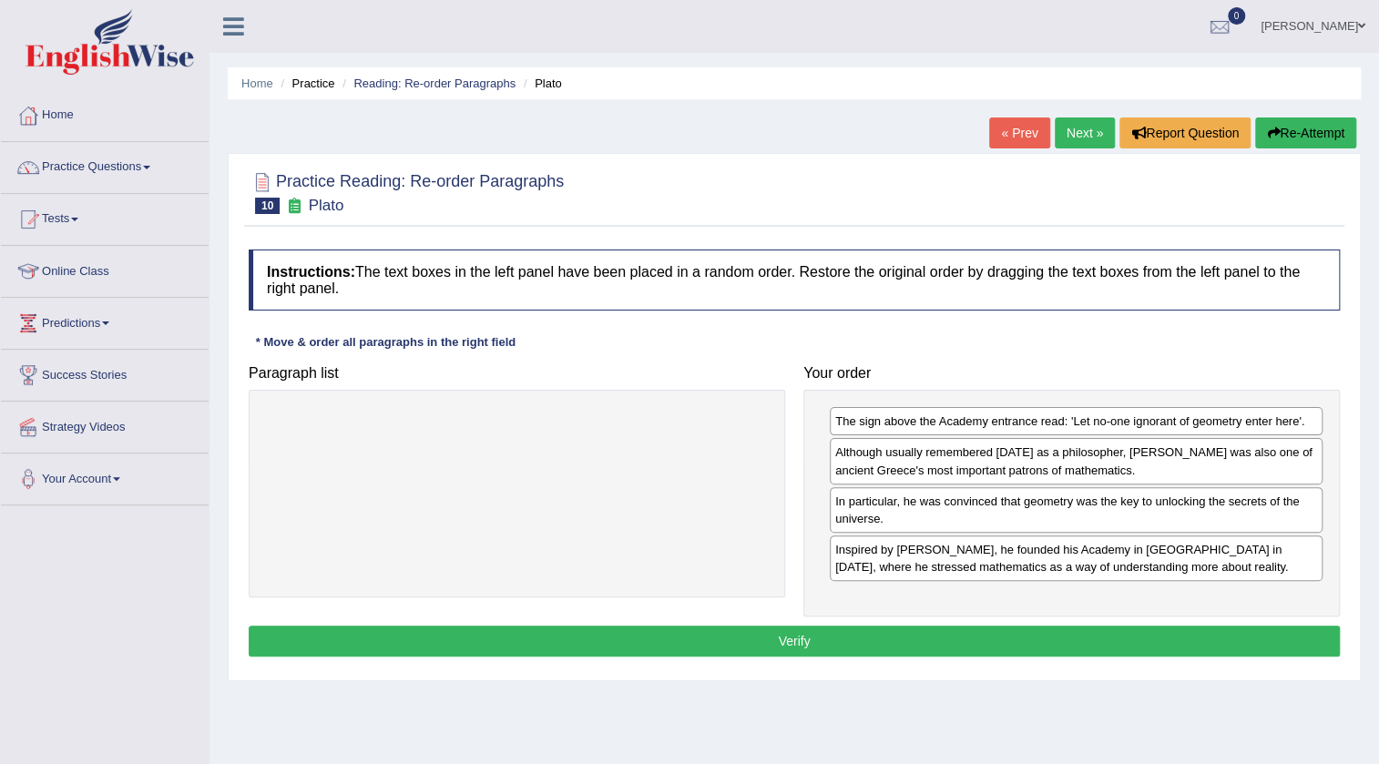
click at [1198, 637] on button "Verify" at bounding box center [794, 641] width 1091 height 31
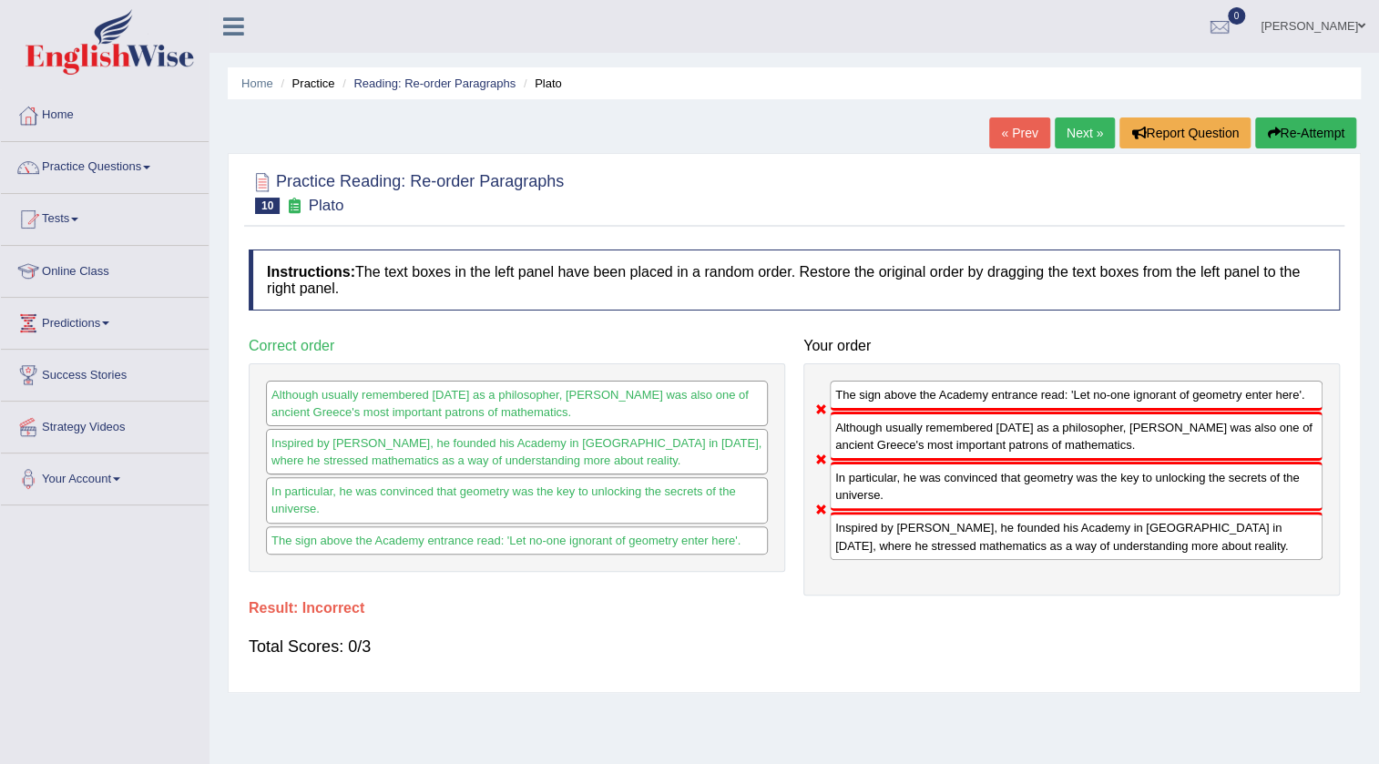
click at [1310, 137] on button "Re-Attempt" at bounding box center [1305, 132] width 101 height 31
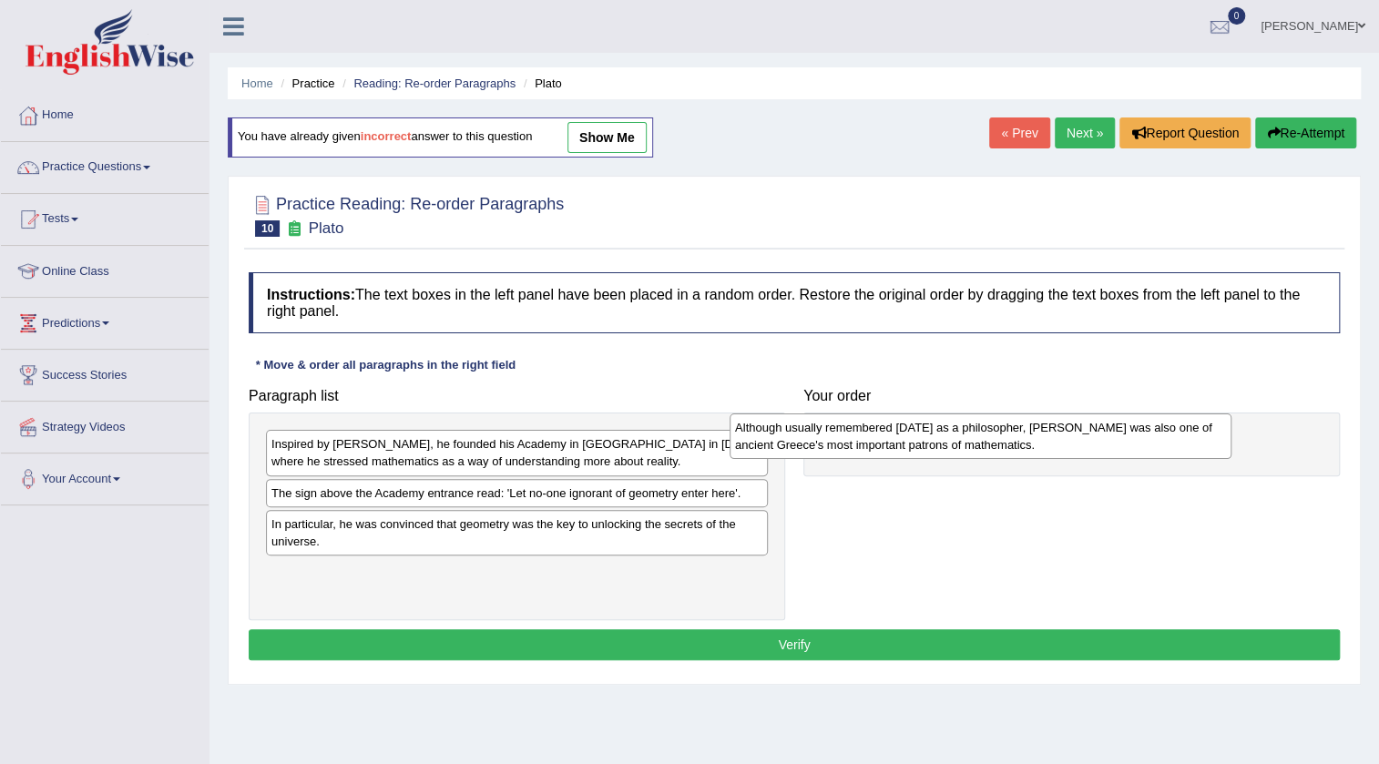
drag, startPoint x: 458, startPoint y: 580, endPoint x: 923, endPoint y: 435, distance: 486.5
click at [923, 435] on div "Although usually remembered [DATE] as a philosopher, [PERSON_NAME] was also one…" at bounding box center [980, 436] width 502 height 46
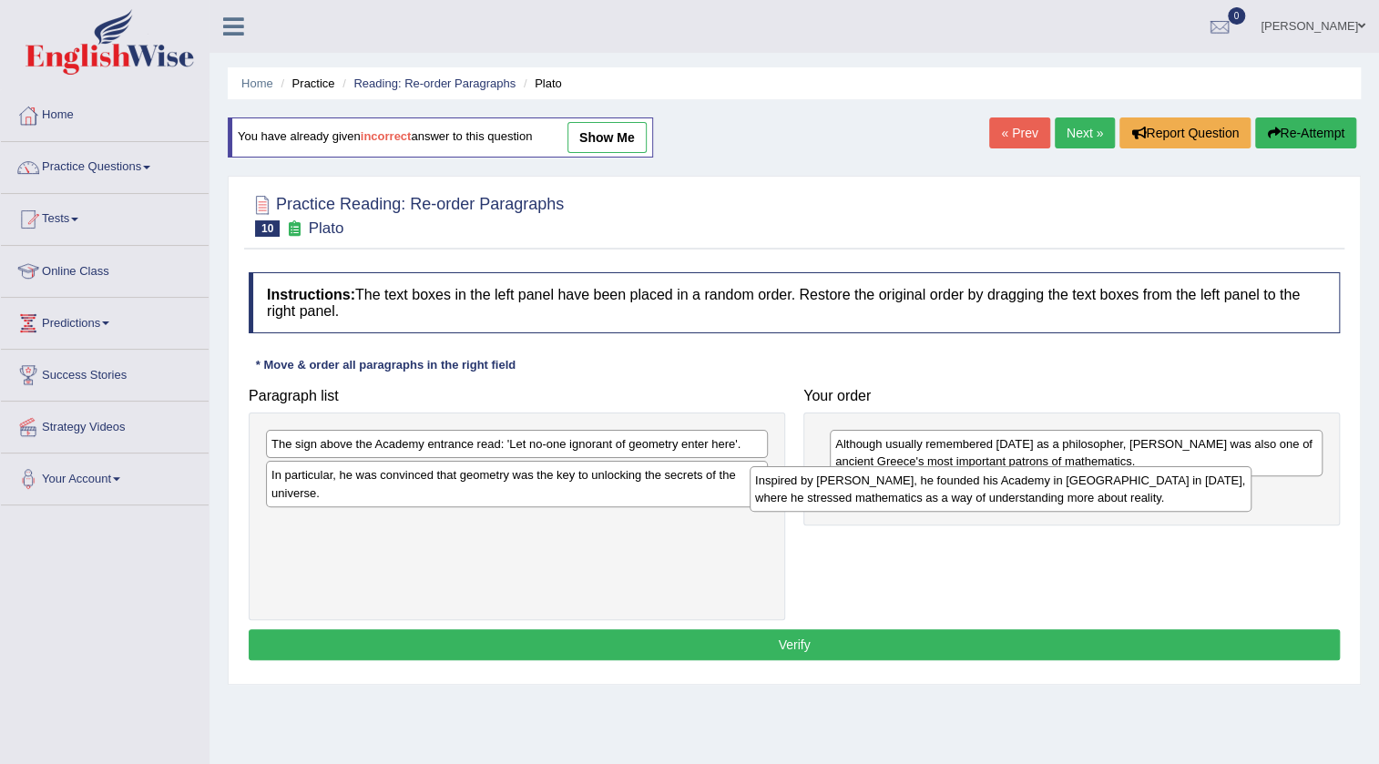
drag, startPoint x: 474, startPoint y: 463, endPoint x: 957, endPoint y: 499, distance: 485.0
click at [957, 499] on div "Inspired by [PERSON_NAME], he founded his Academy in [GEOGRAPHIC_DATA] in [DATE…" at bounding box center [1001, 489] width 502 height 46
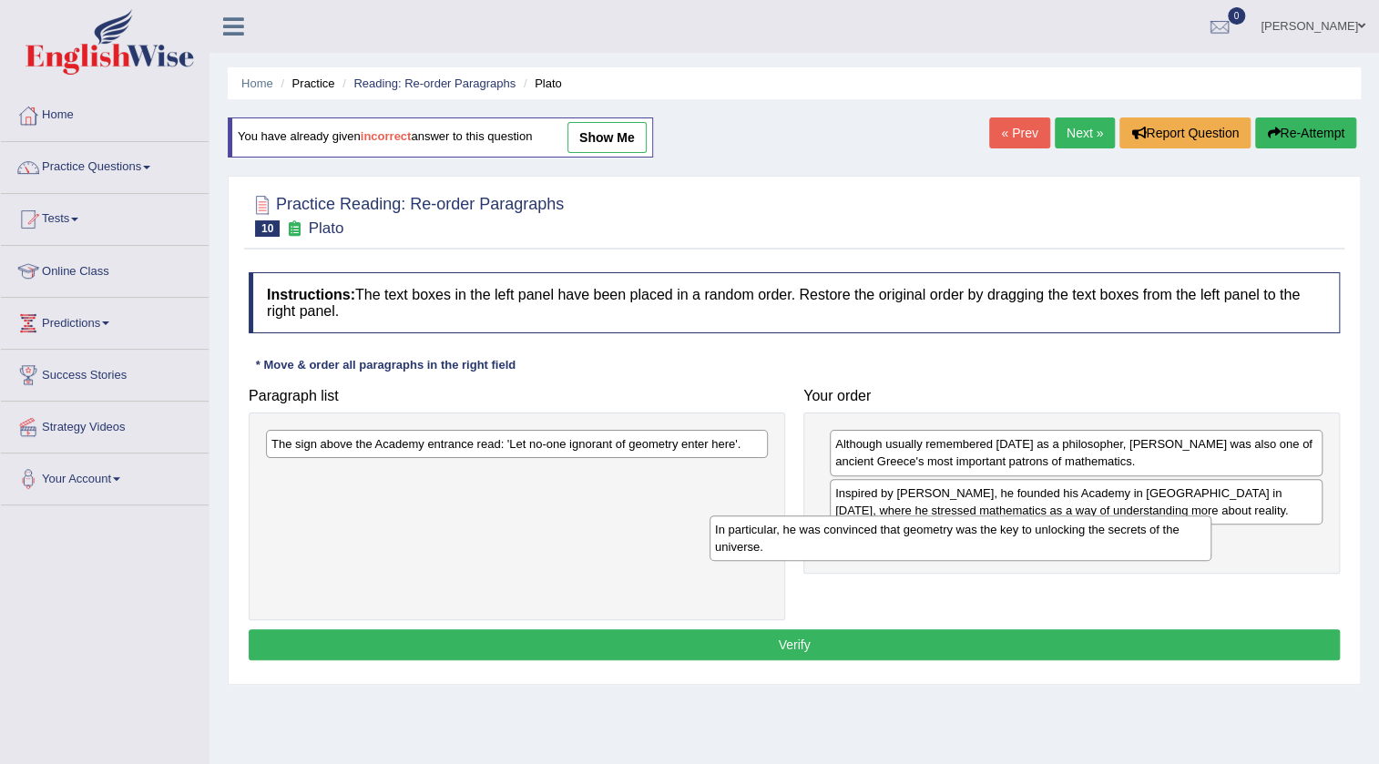
drag, startPoint x: 626, startPoint y: 496, endPoint x: 1054, endPoint y: 543, distance: 430.5
click at [1054, 543] on div "In particular, he was convinced that geometry was the key to unlocking the secr…" at bounding box center [960, 538] width 502 height 46
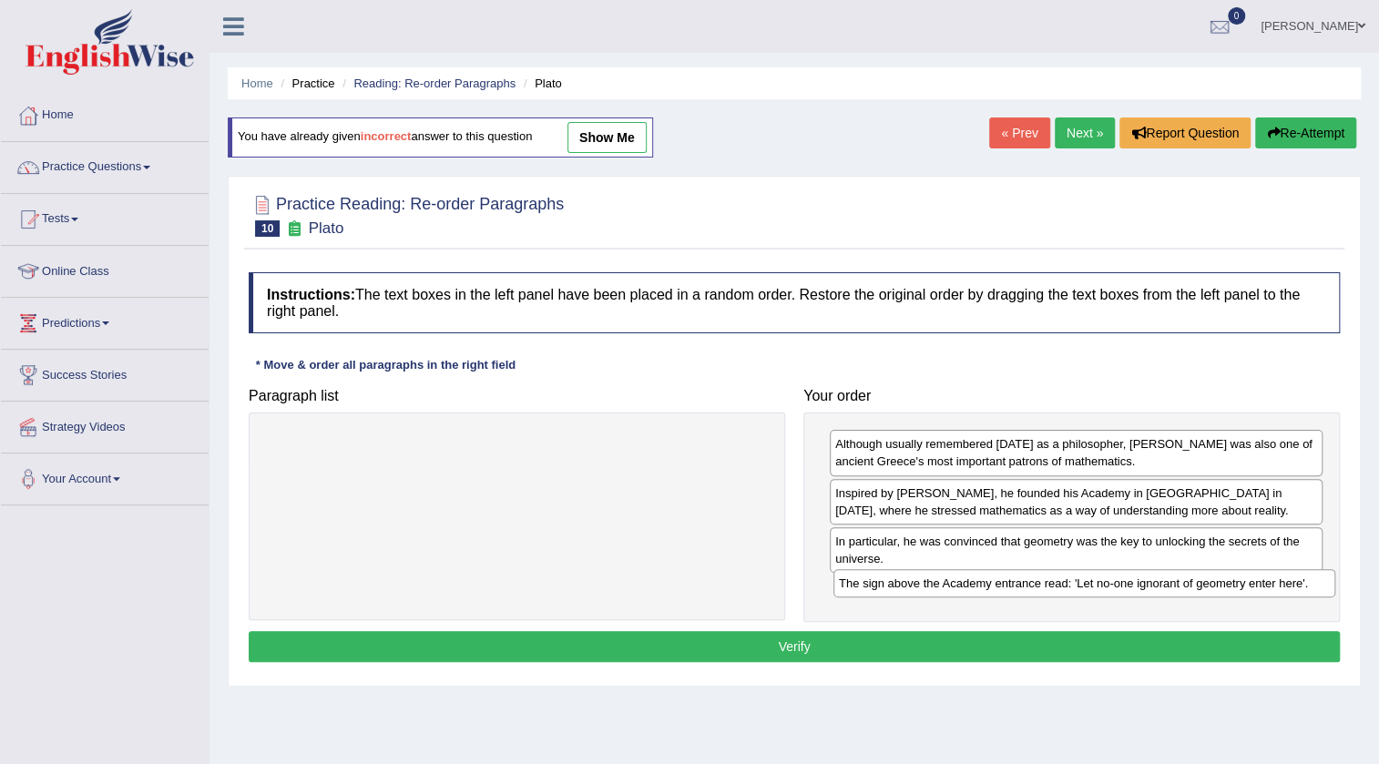
drag, startPoint x: 525, startPoint y: 451, endPoint x: 1093, endPoint y: 590, distance: 584.2
click at [1093, 590] on div "The sign above the Academy entrance read: 'Let no-one ignorant of geometry ente…" at bounding box center [1084, 583] width 502 height 28
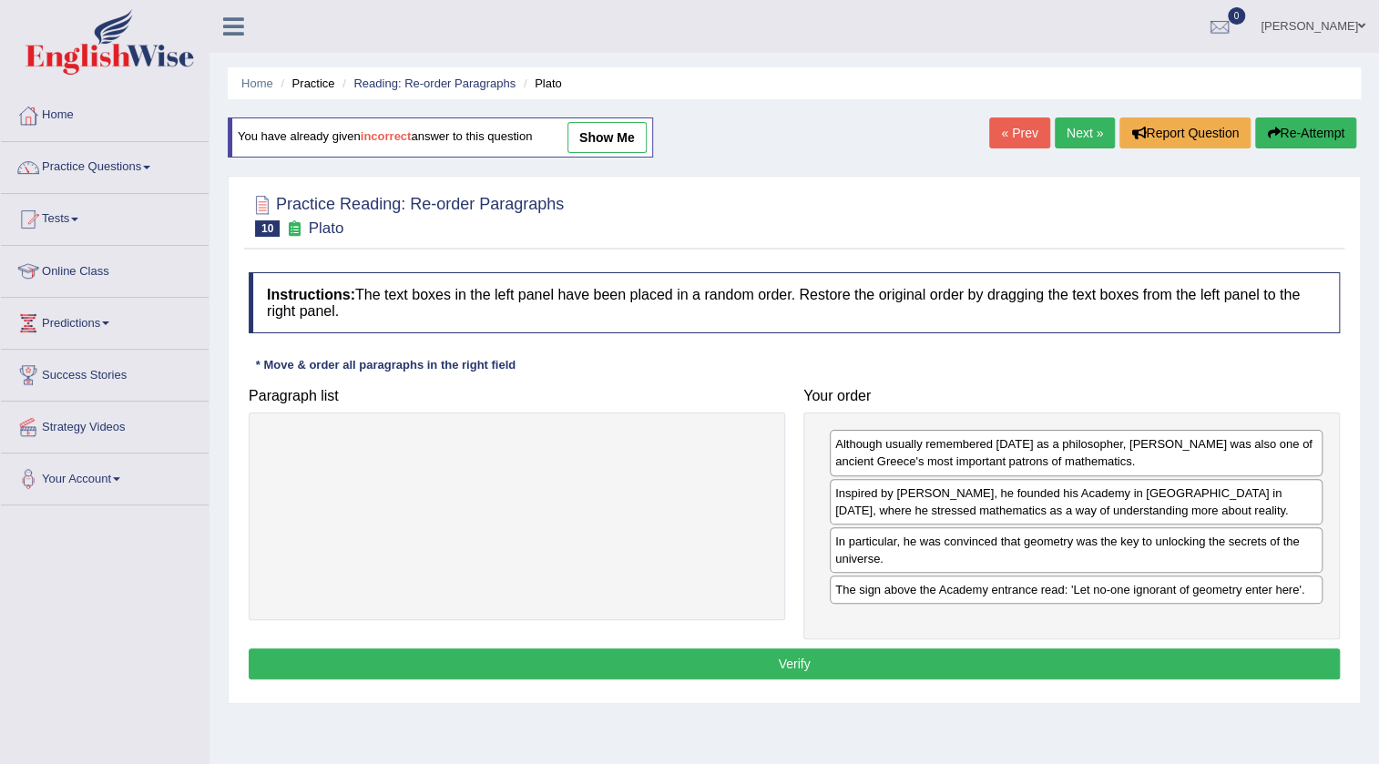
click at [1091, 638] on div "Instructions: The text boxes in the left panel have been placed in a random ord…" at bounding box center [794, 478] width 1100 height 431
click at [1092, 655] on button "Verify" at bounding box center [794, 663] width 1091 height 31
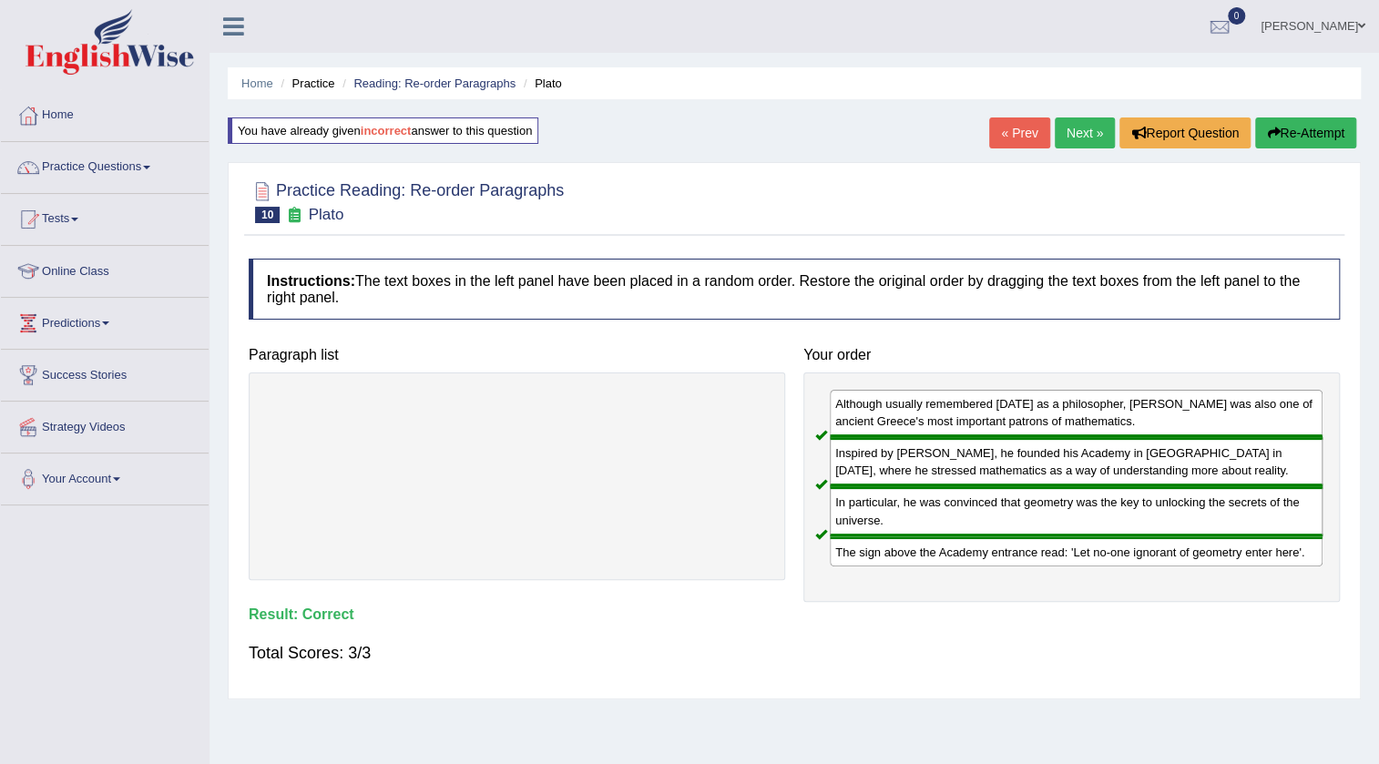
click at [1086, 131] on link "Next »" at bounding box center [1085, 132] width 60 height 31
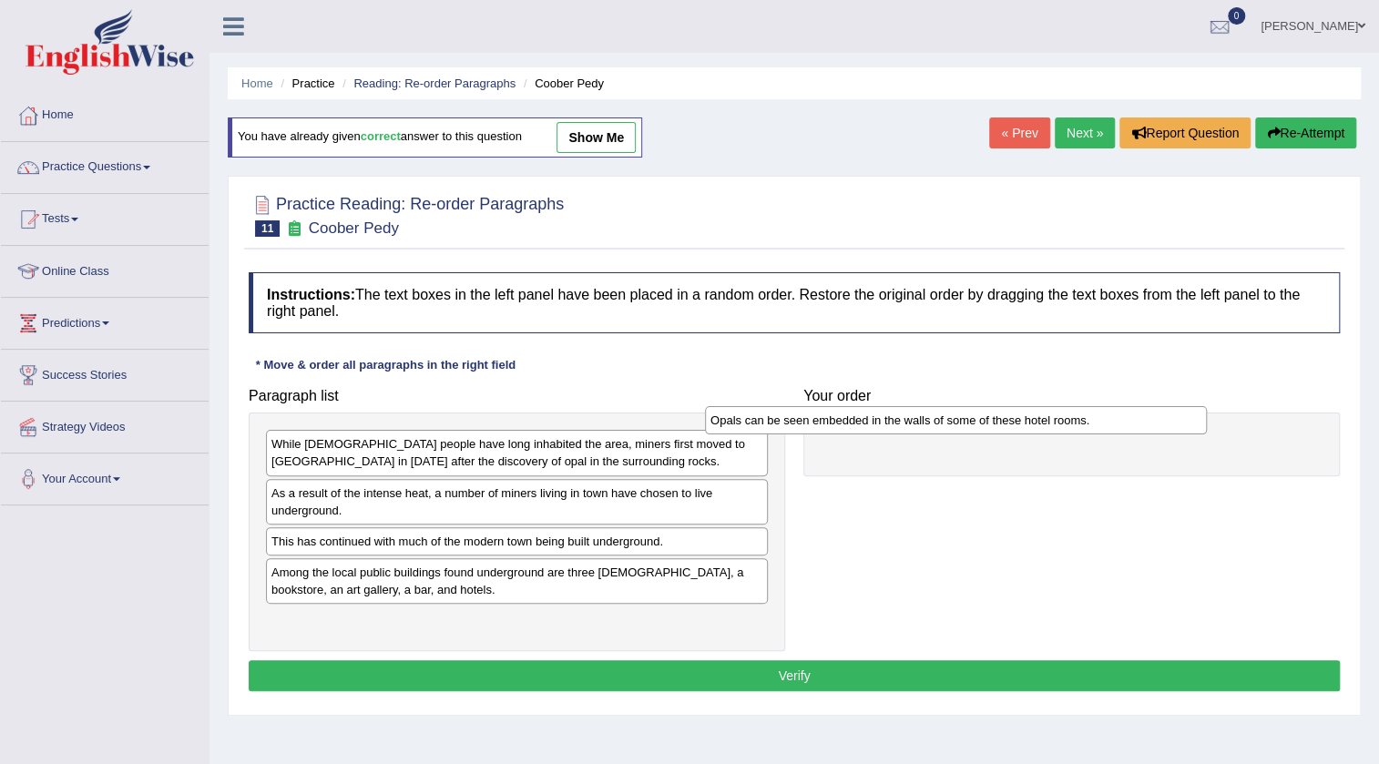
drag, startPoint x: 328, startPoint y: 447, endPoint x: 772, endPoint y: 427, distance: 444.9
click at [772, 427] on div "Opals can be seen embedded in the walls of some of these hotel rooms." at bounding box center [956, 420] width 502 height 28
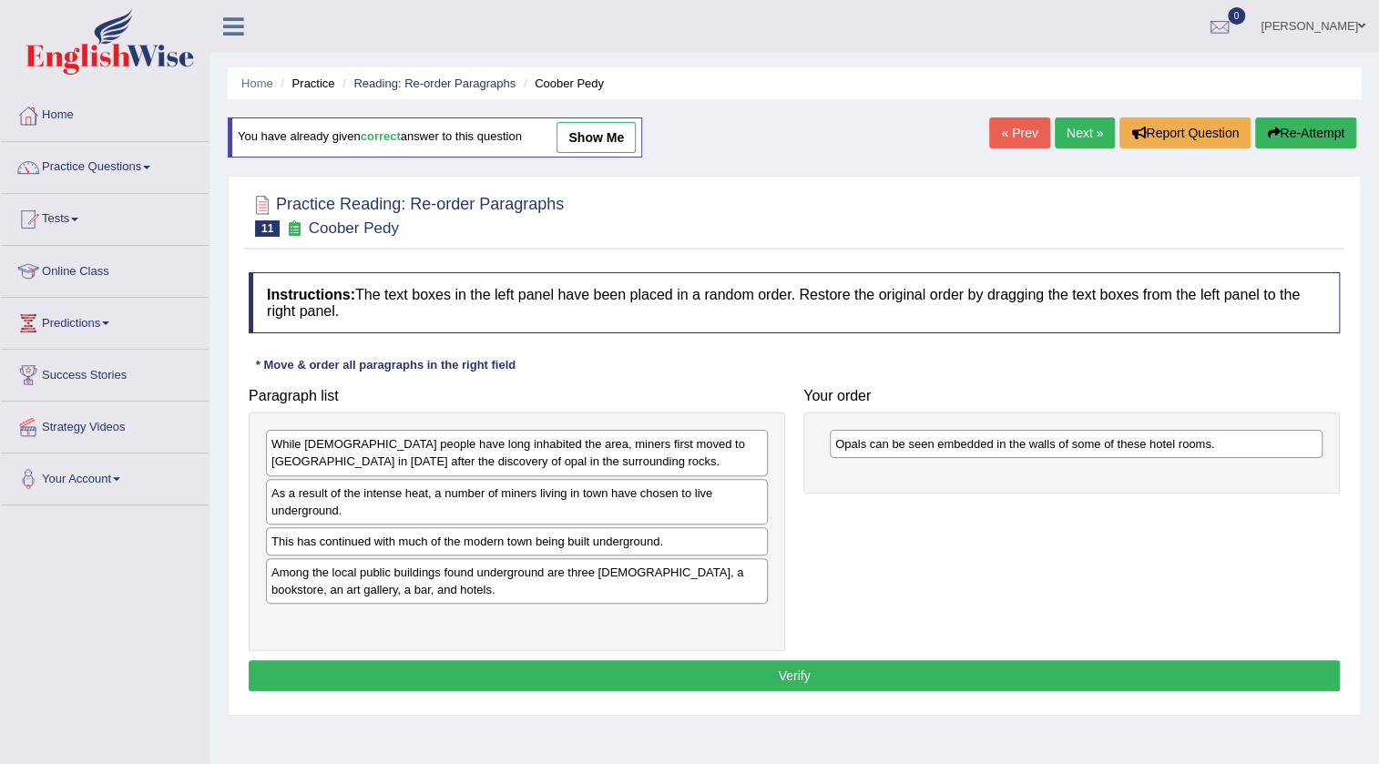
click at [614, 148] on link "show me" at bounding box center [595, 137] width 79 height 31
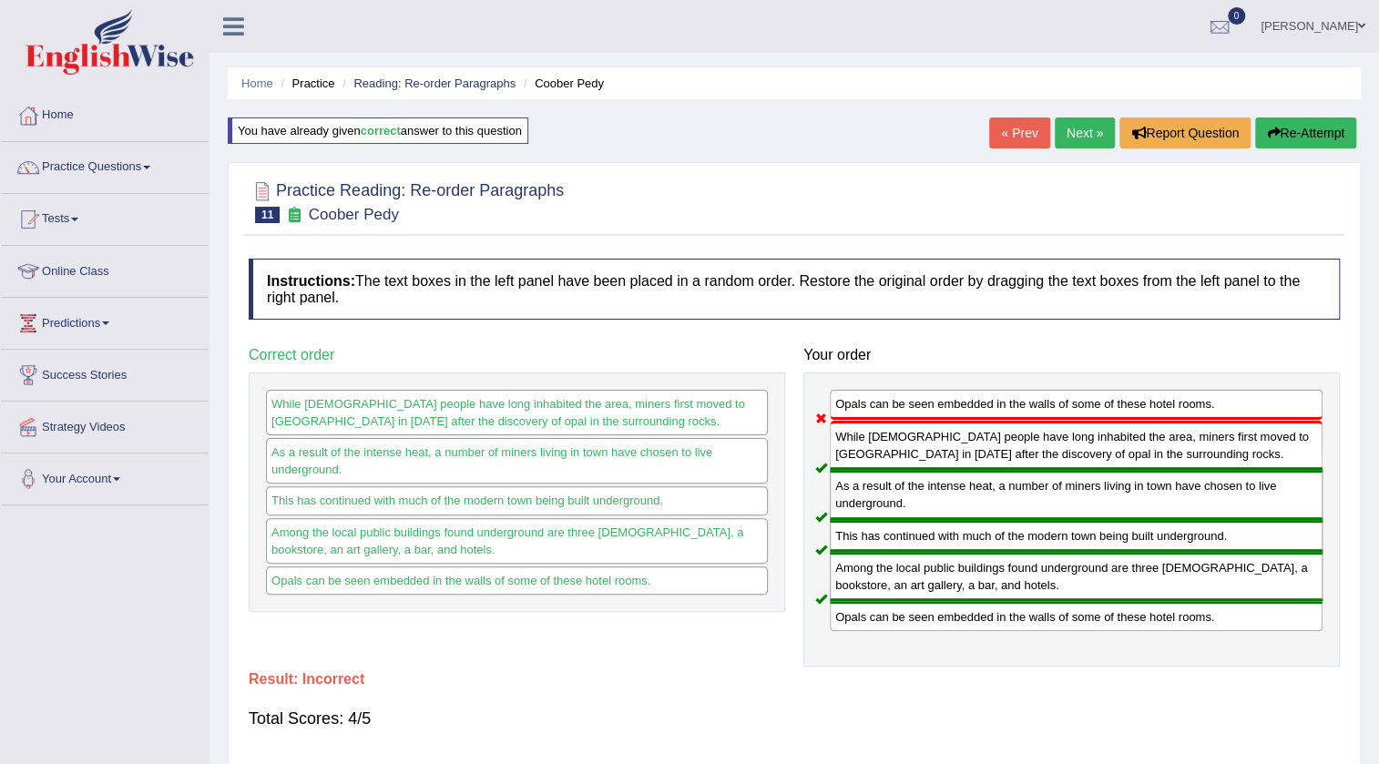
click at [1321, 132] on button "Re-Attempt" at bounding box center [1305, 132] width 101 height 31
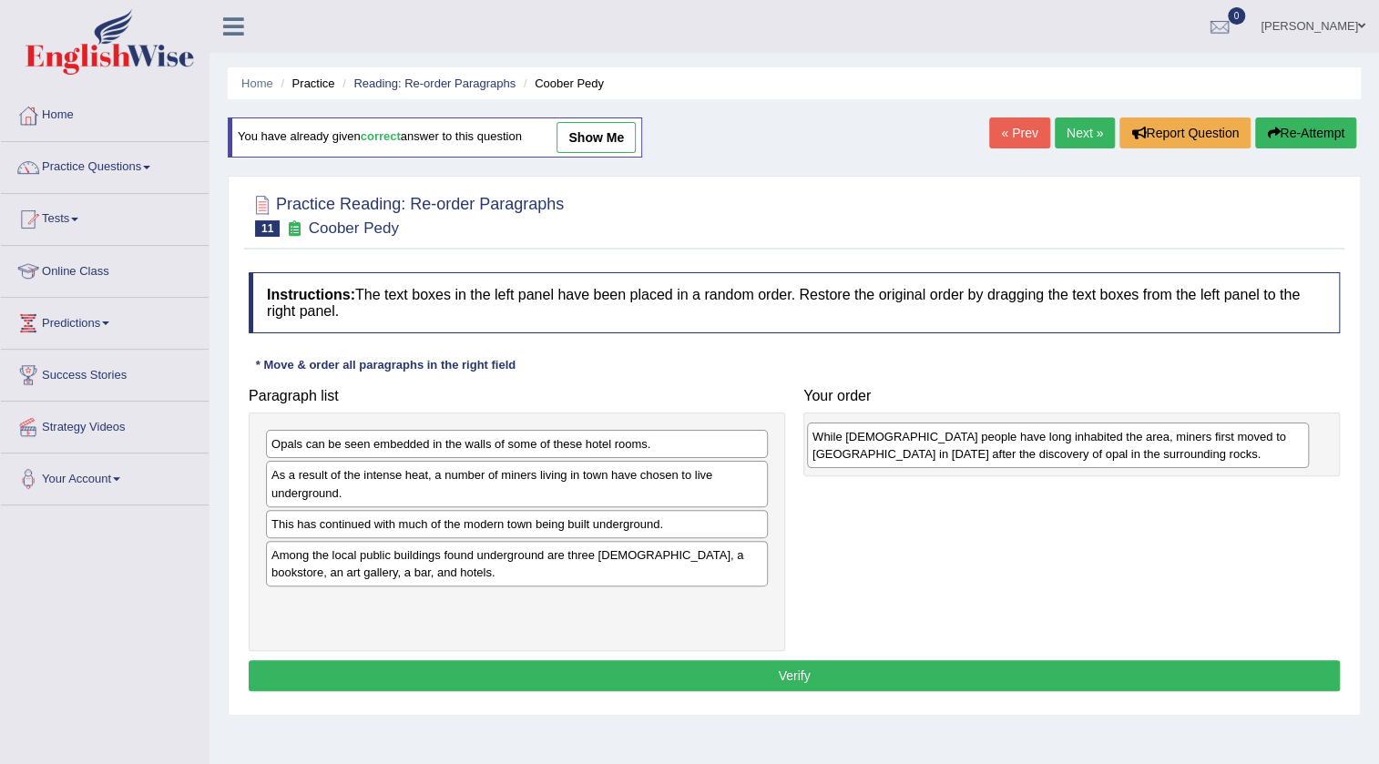
drag, startPoint x: 369, startPoint y: 501, endPoint x: 910, endPoint y: 462, distance: 542.4
click at [910, 462] on div "While [DEMOGRAPHIC_DATA] people have long inhabited the area, miners first move…" at bounding box center [1058, 446] width 502 height 46
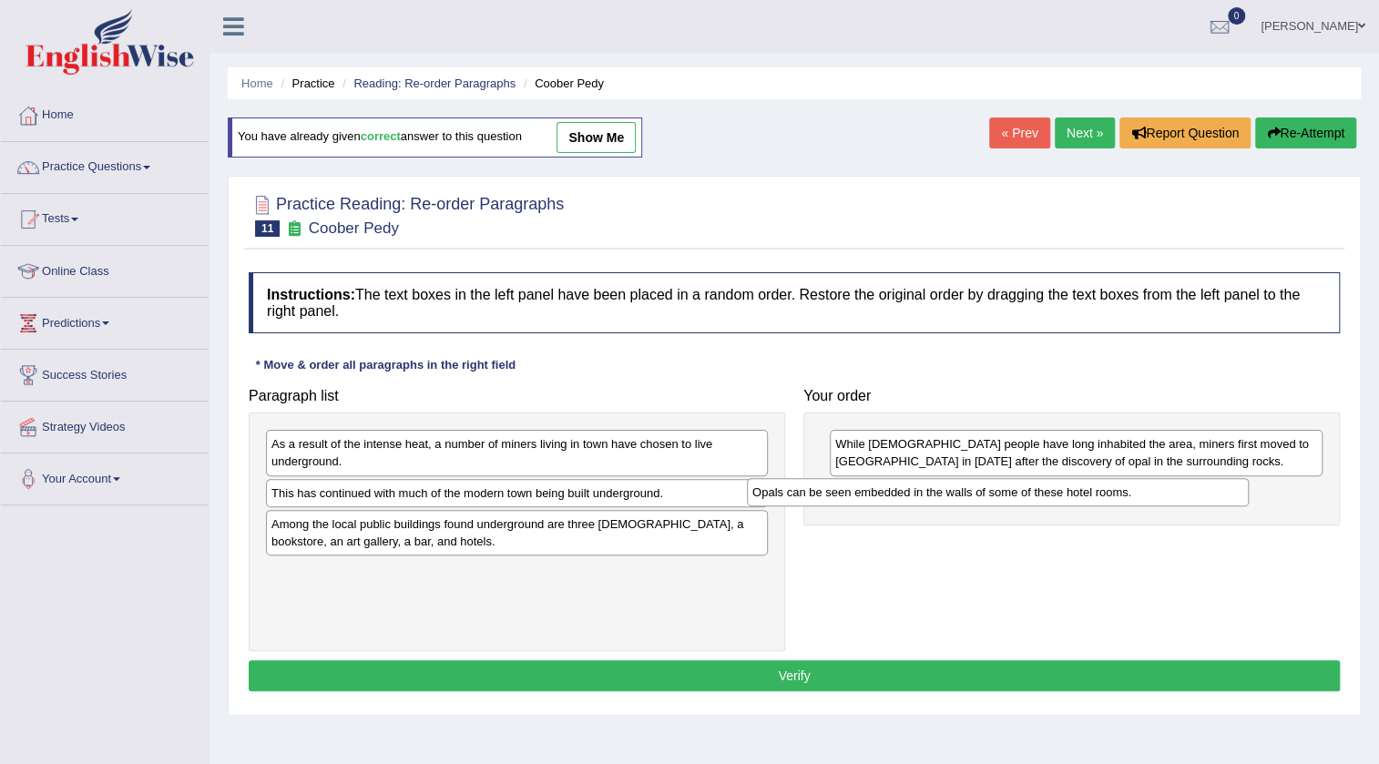
drag, startPoint x: 606, startPoint y: 451, endPoint x: 1093, endPoint y: 499, distance: 489.6
click at [1093, 499] on div "Opals can be seen embedded in the walls of some of these hotel rooms." at bounding box center [998, 492] width 502 height 28
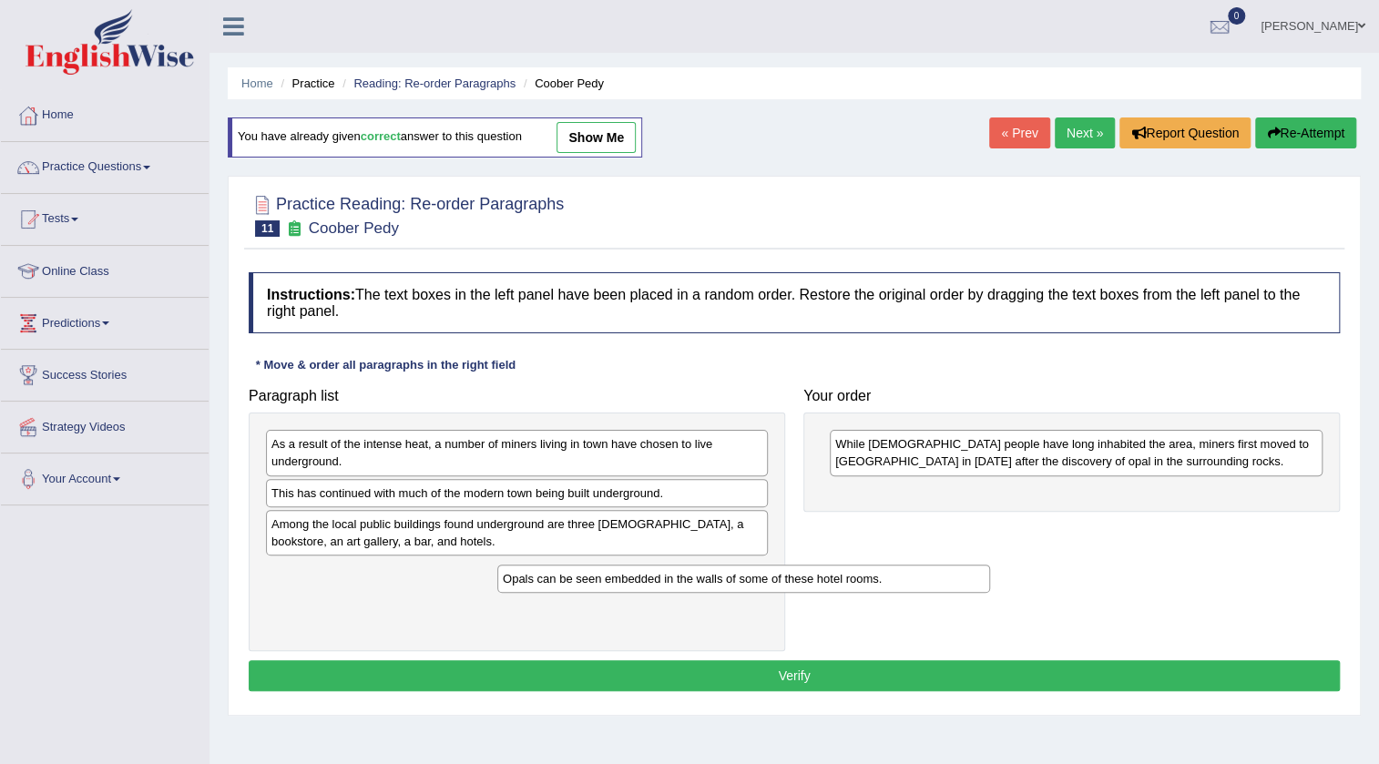
drag, startPoint x: 1002, startPoint y: 498, endPoint x: 608, endPoint y: 591, distance: 404.2
click at [608, 591] on div "Opals can be seen embedded in the walls of some of these hotel rooms." at bounding box center [743, 579] width 493 height 28
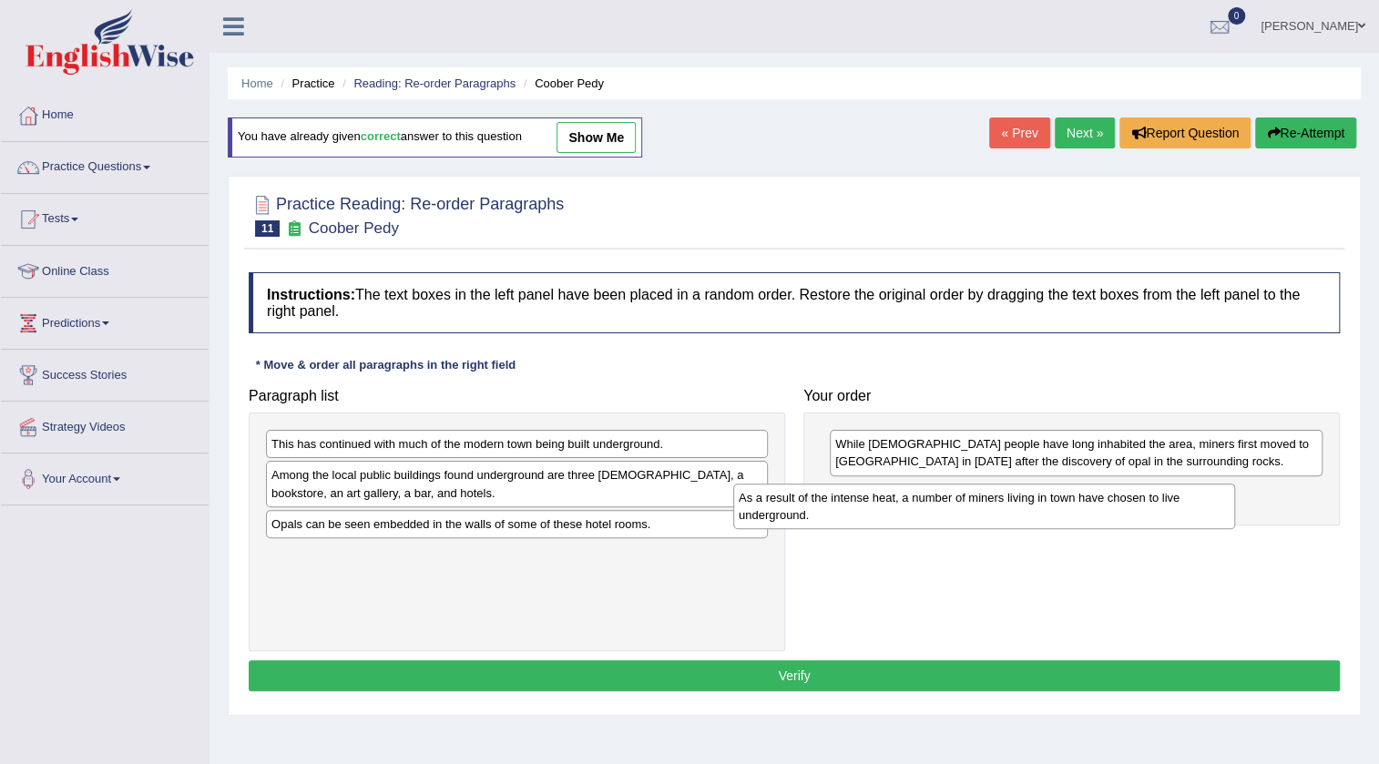
drag, startPoint x: 597, startPoint y: 483, endPoint x: 956, endPoint y: 519, distance: 361.6
click at [956, 519] on div "As a result of the intense heat, a number of miners living in town have chosen …" at bounding box center [984, 507] width 502 height 46
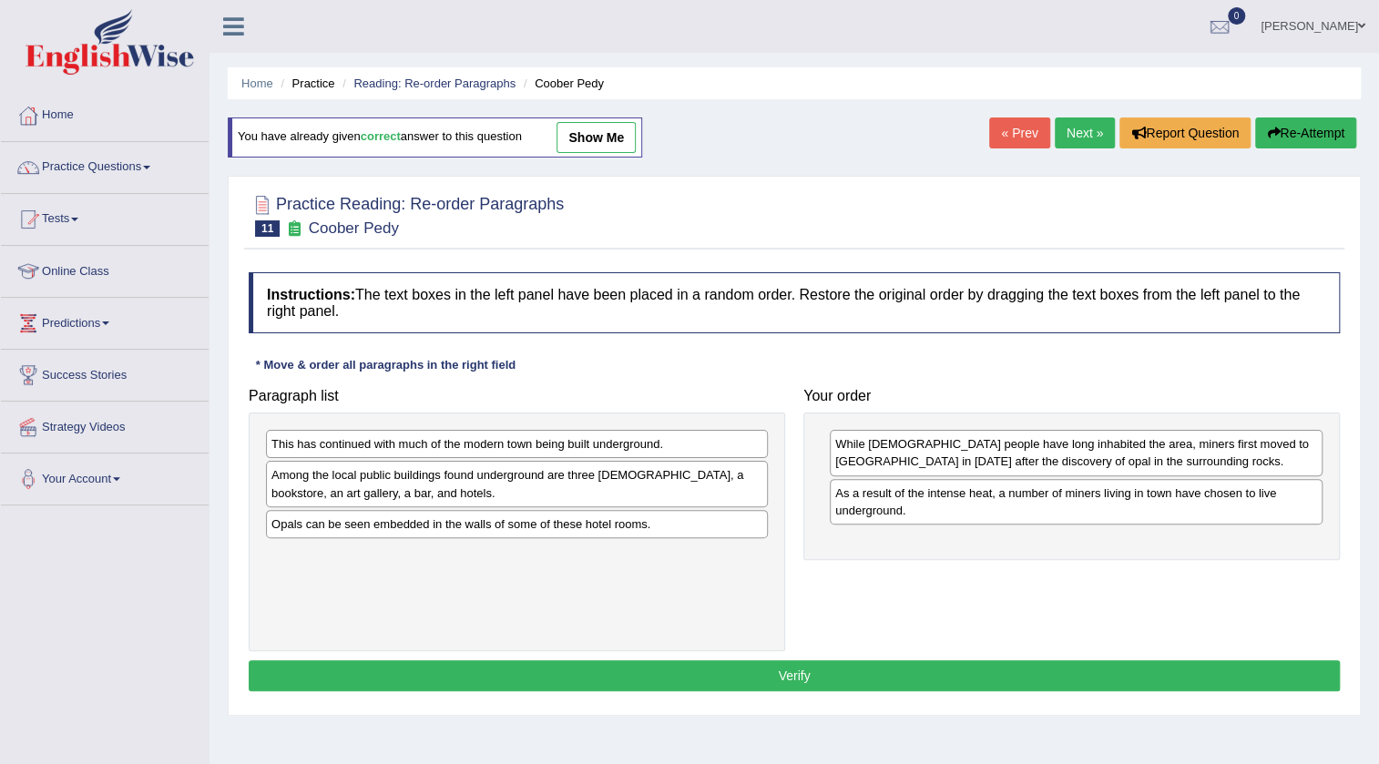
drag, startPoint x: 461, startPoint y: 506, endPoint x: 965, endPoint y: 568, distance: 508.3
click at [965, 568] on div "Paragraph list This has continued with much of the modern town being built unde…" at bounding box center [794, 515] width 1109 height 273
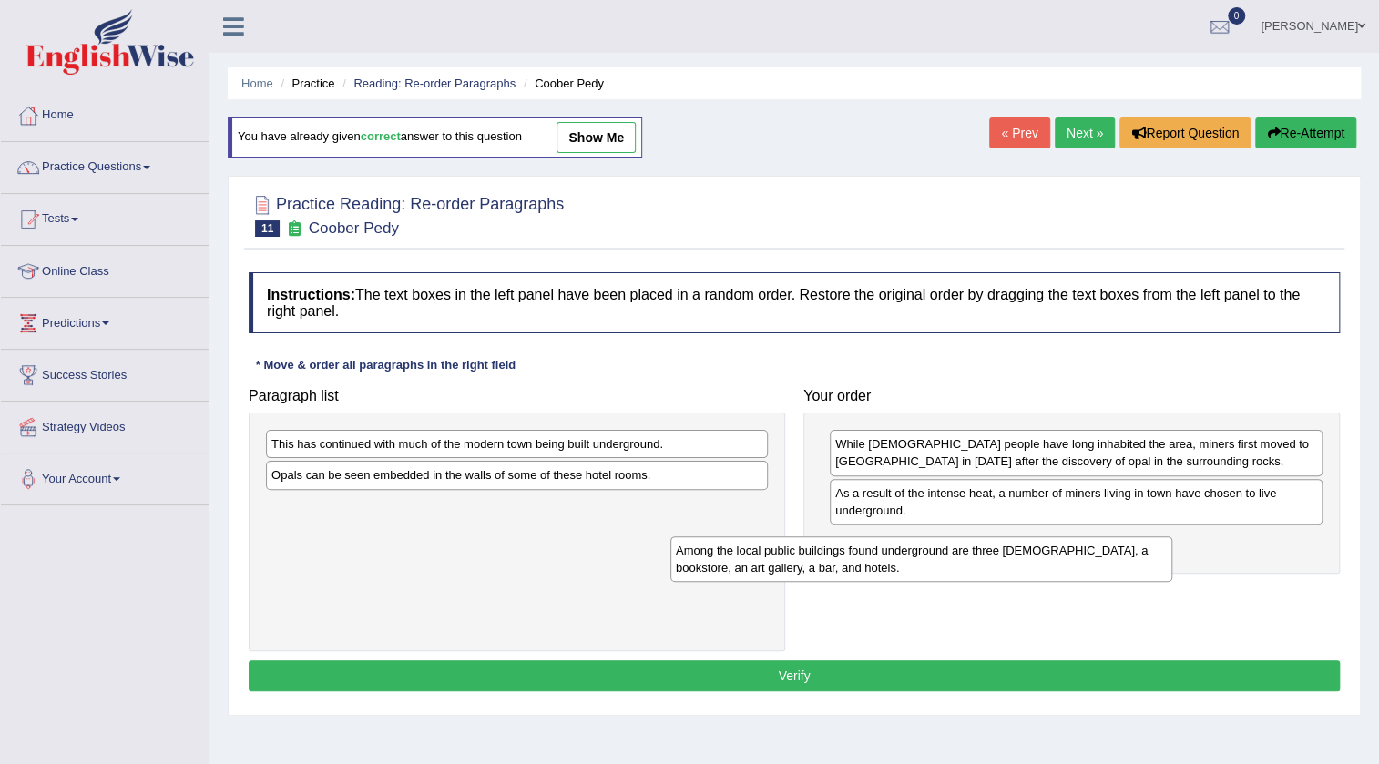
drag, startPoint x: 722, startPoint y: 497, endPoint x: 1147, endPoint y: 573, distance: 432.0
click at [1147, 573] on div "Among the local public buildings found underground are three [DEMOGRAPHIC_DATA]…" at bounding box center [921, 559] width 502 height 46
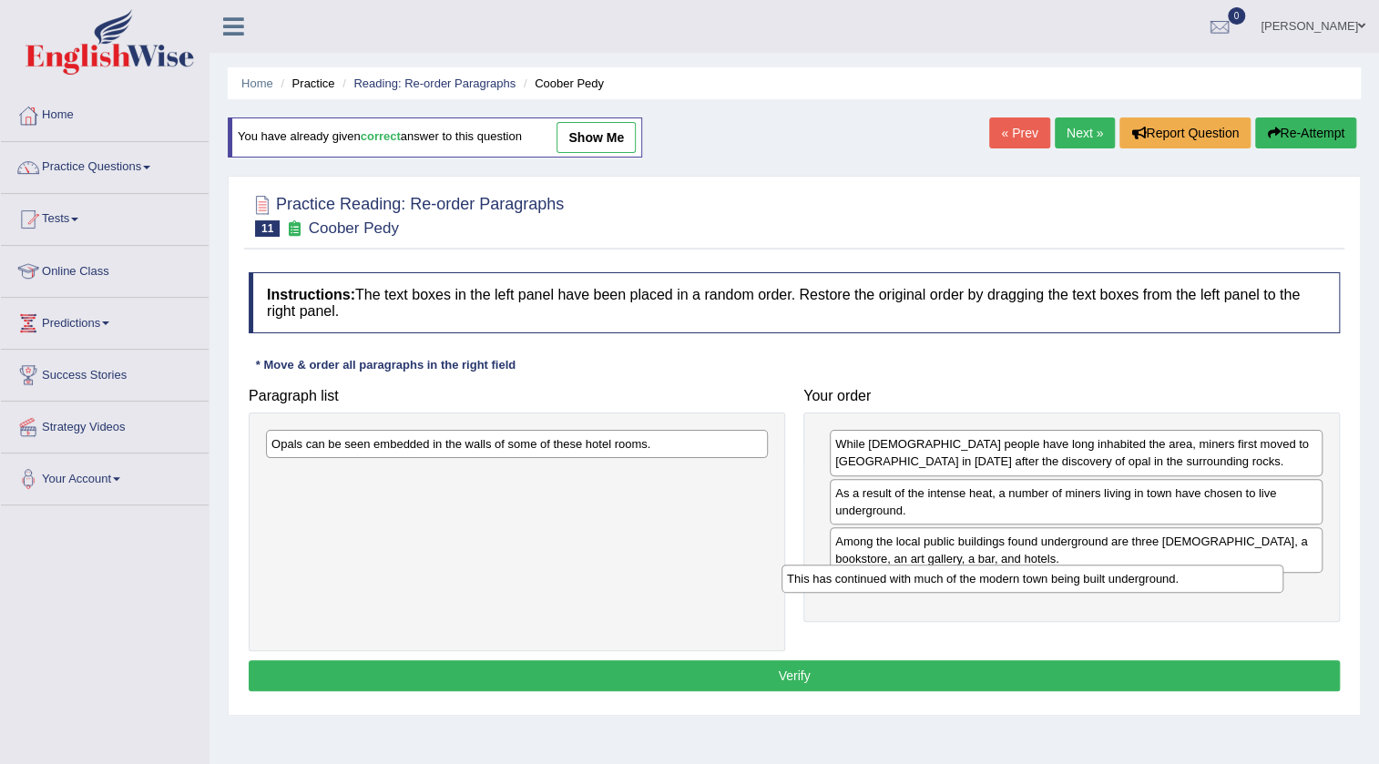
drag, startPoint x: 543, startPoint y: 450, endPoint x: 1055, endPoint y: 583, distance: 528.8
click at [1055, 583] on div "This has continued with much of the modern town being built underground." at bounding box center [1032, 579] width 502 height 28
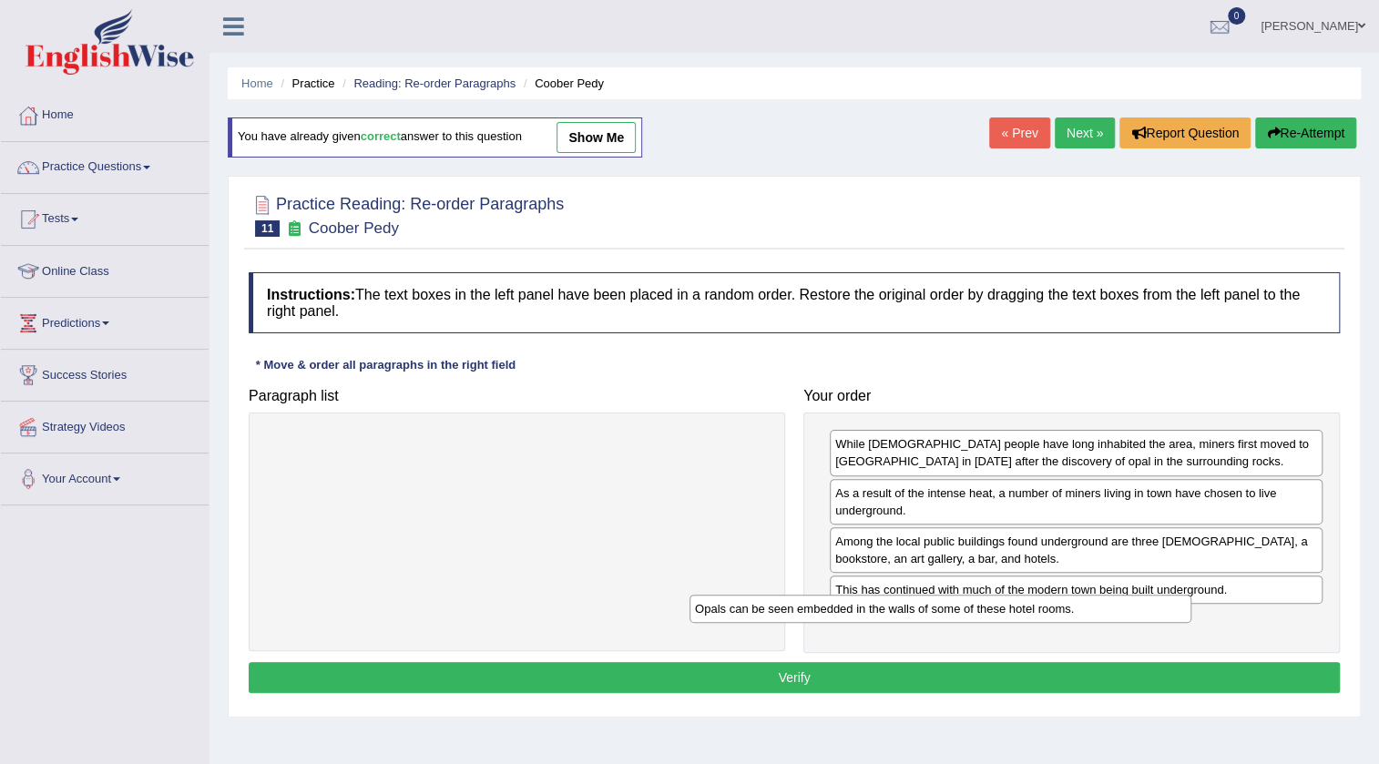
drag, startPoint x: 652, startPoint y: 445, endPoint x: 1115, endPoint y: 622, distance: 495.2
click at [1115, 622] on div "Opals can be seen embedded in the walls of some of these hotel rooms." at bounding box center [940, 609] width 502 height 28
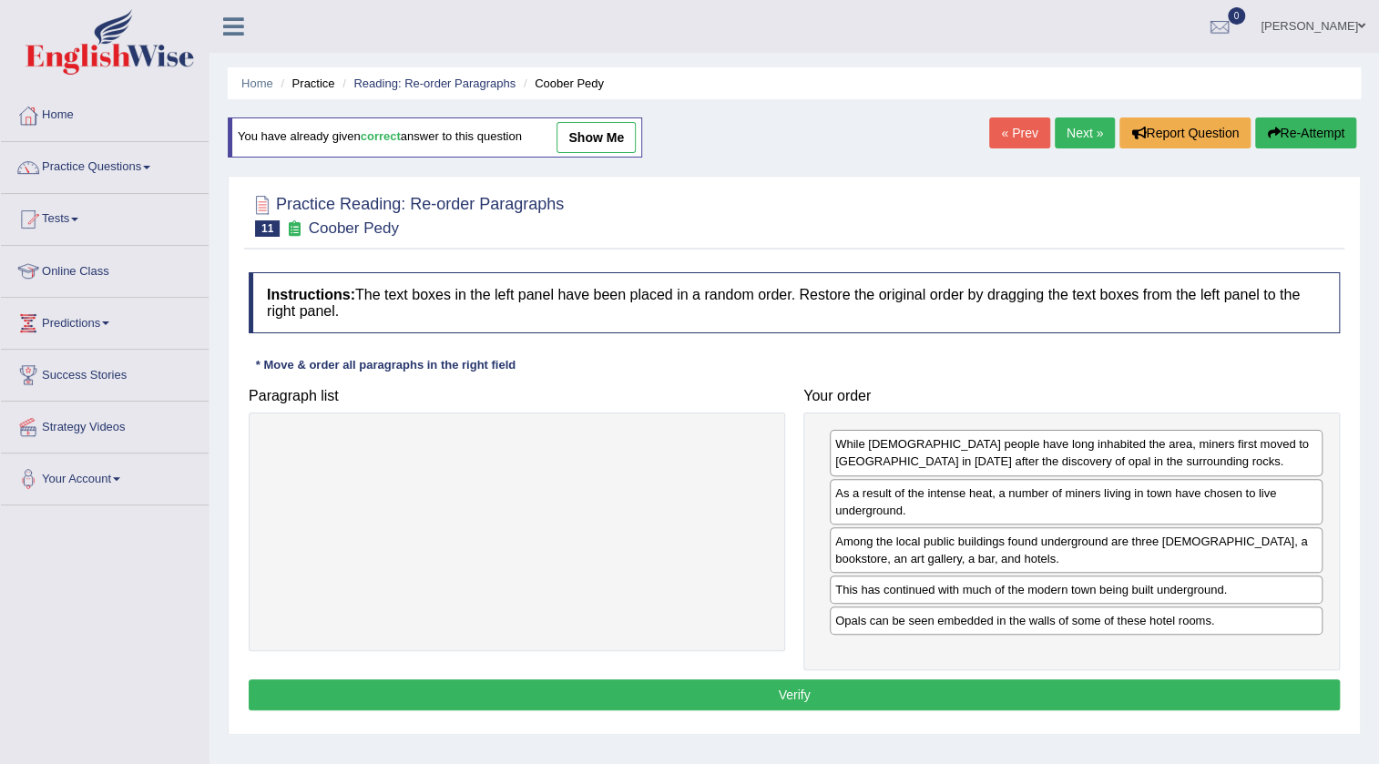
click at [1001, 668] on div "While [DEMOGRAPHIC_DATA] people have long inhabited the area, miners first move…" at bounding box center [1071, 542] width 536 height 258
click at [998, 689] on button "Verify" at bounding box center [794, 694] width 1091 height 31
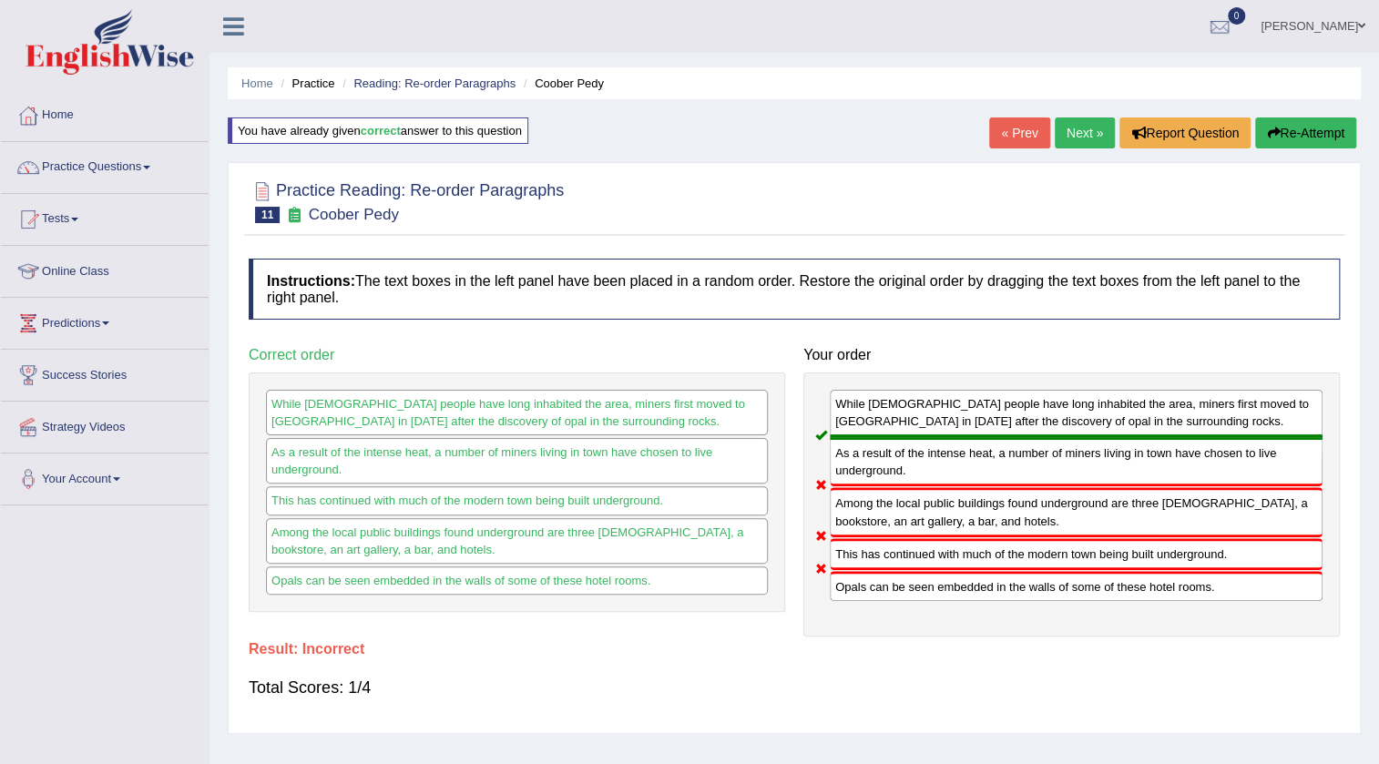
click at [1285, 129] on button "Re-Attempt" at bounding box center [1305, 132] width 101 height 31
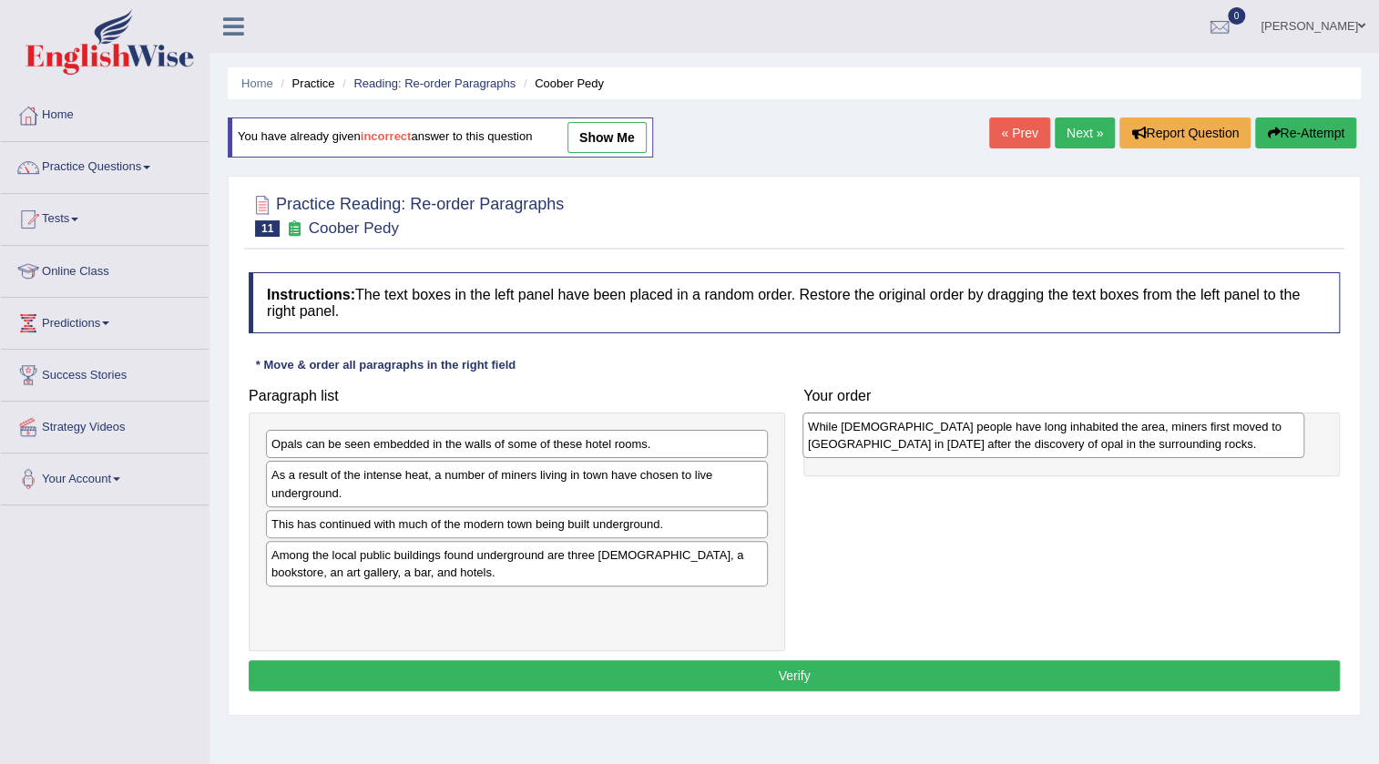
drag, startPoint x: 420, startPoint y: 498, endPoint x: 956, endPoint y: 450, distance: 538.6
click at [956, 450] on div "While [DEMOGRAPHIC_DATA] people have long inhabited the area, miners first move…" at bounding box center [1053, 436] width 502 height 46
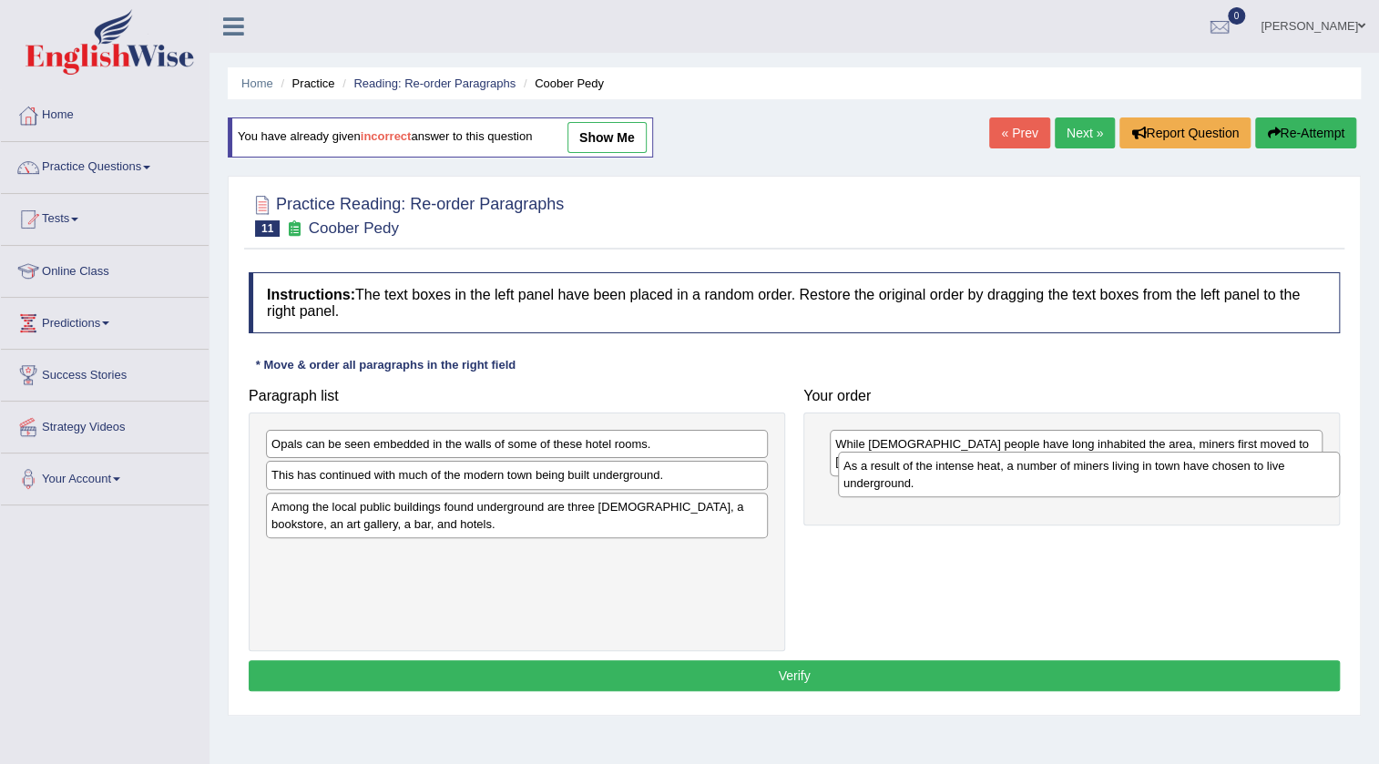
drag, startPoint x: 426, startPoint y: 492, endPoint x: 998, endPoint y: 483, distance: 572.0
click at [998, 483] on div "As a result of the intense heat, a number of miners living in town have chosen …" at bounding box center [1089, 475] width 502 height 46
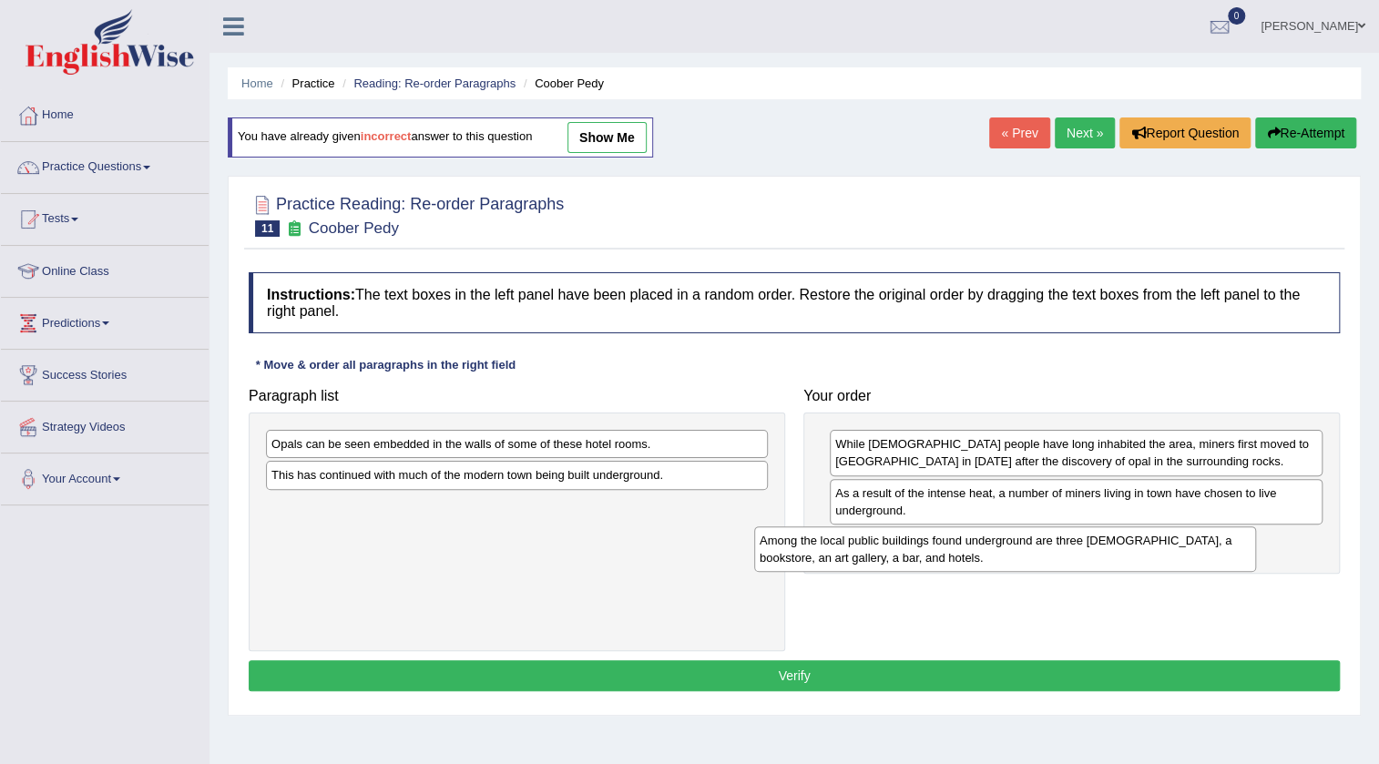
drag, startPoint x: 563, startPoint y: 521, endPoint x: 1052, endPoint y: 556, distance: 490.3
click at [1052, 556] on div "Among the local public buildings found underground are three [DEMOGRAPHIC_DATA]…" at bounding box center [1005, 549] width 502 height 46
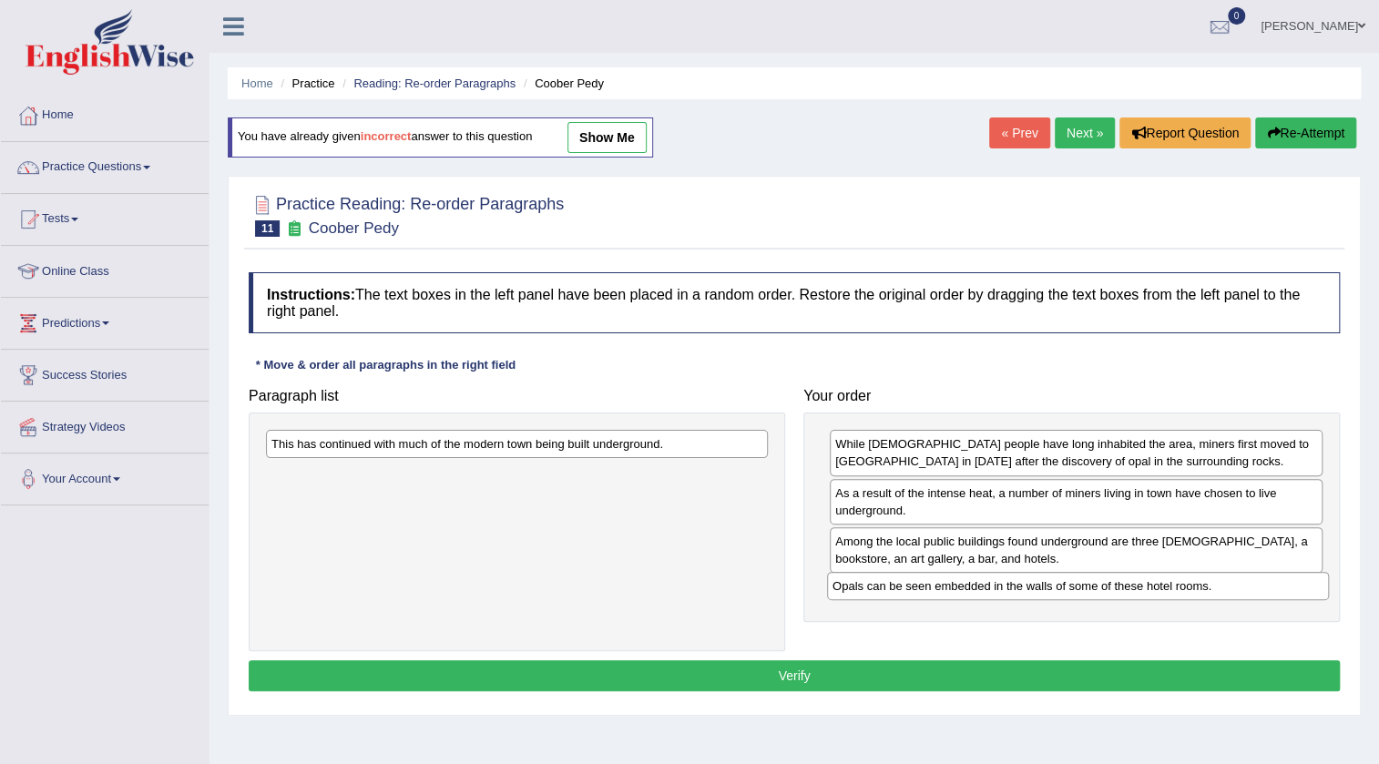
drag, startPoint x: 673, startPoint y: 450, endPoint x: 1234, endPoint y: 592, distance: 578.7
click at [1234, 592] on div "Opals can be seen embedded in the walls of some of these hotel rooms." at bounding box center [1078, 586] width 502 height 28
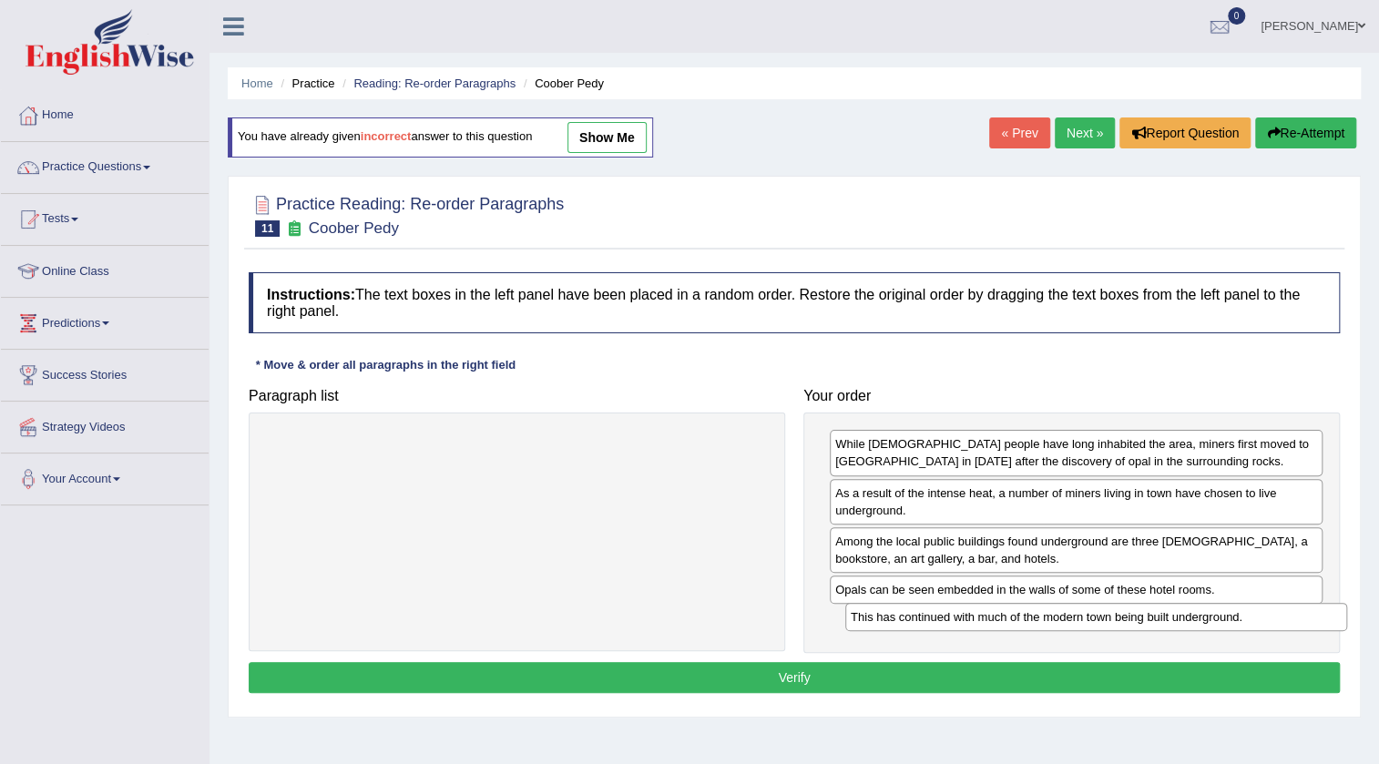
drag, startPoint x: 687, startPoint y: 438, endPoint x: 1265, endPoint y: 611, distance: 603.6
click at [1265, 611] on div "This has continued with much of the modern town being built underground." at bounding box center [1096, 617] width 502 height 28
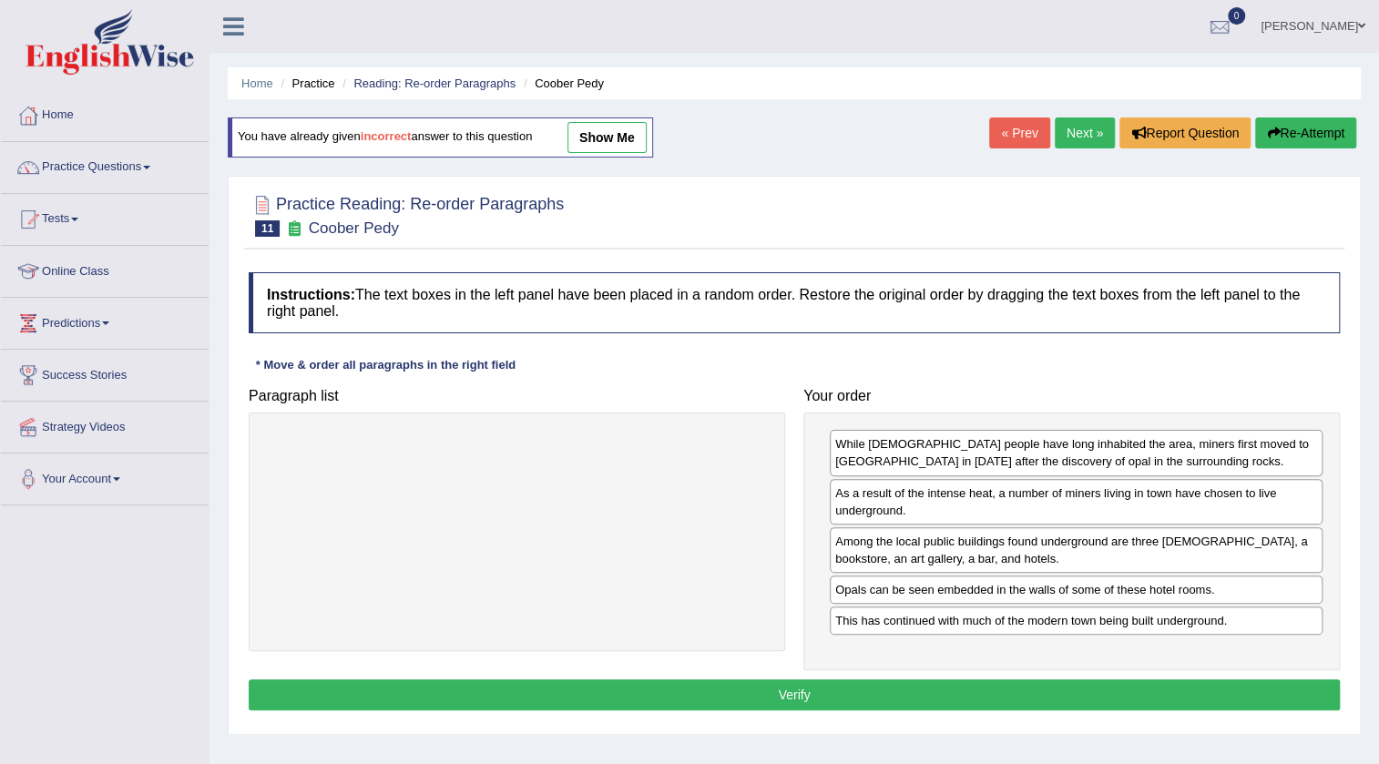
click at [1243, 679] on button "Verify" at bounding box center [794, 694] width 1091 height 31
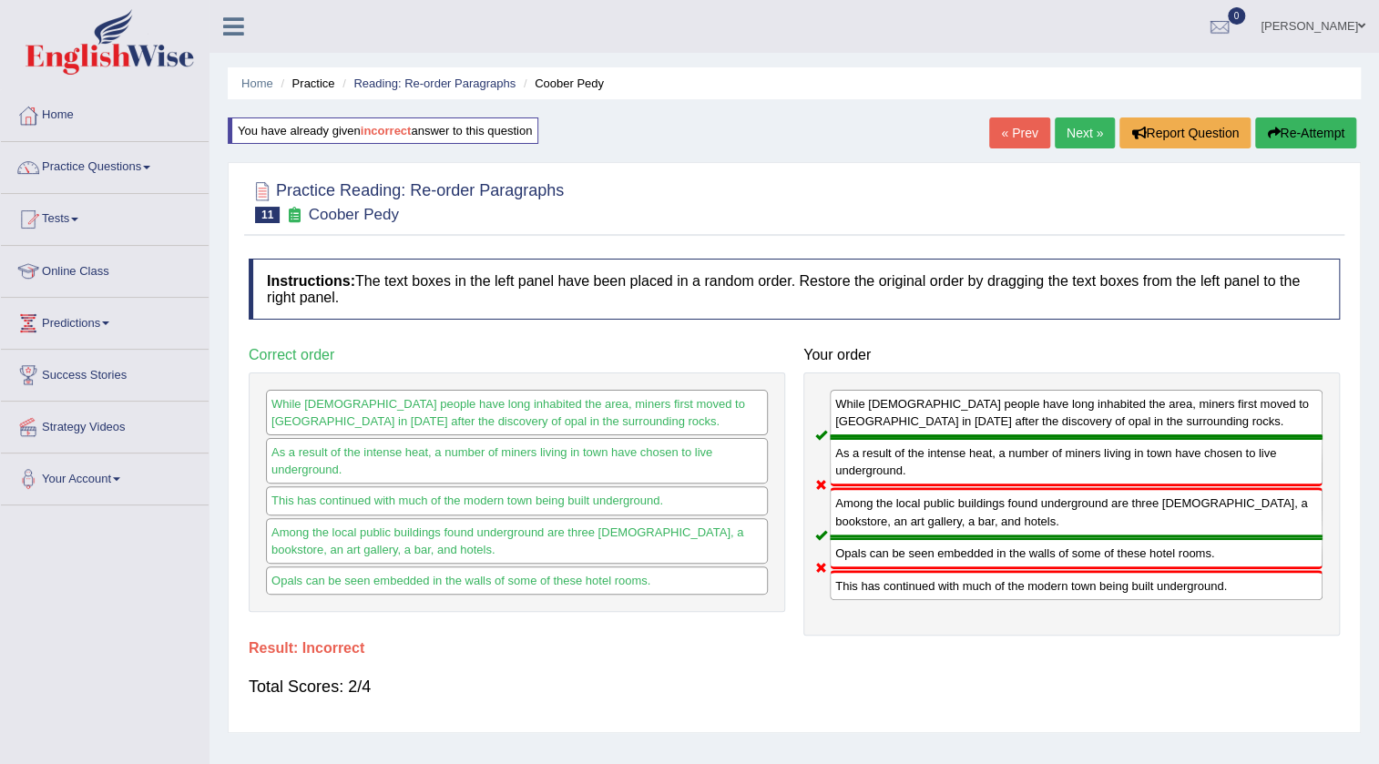
click at [1321, 133] on button "Re-Attempt" at bounding box center [1305, 132] width 101 height 31
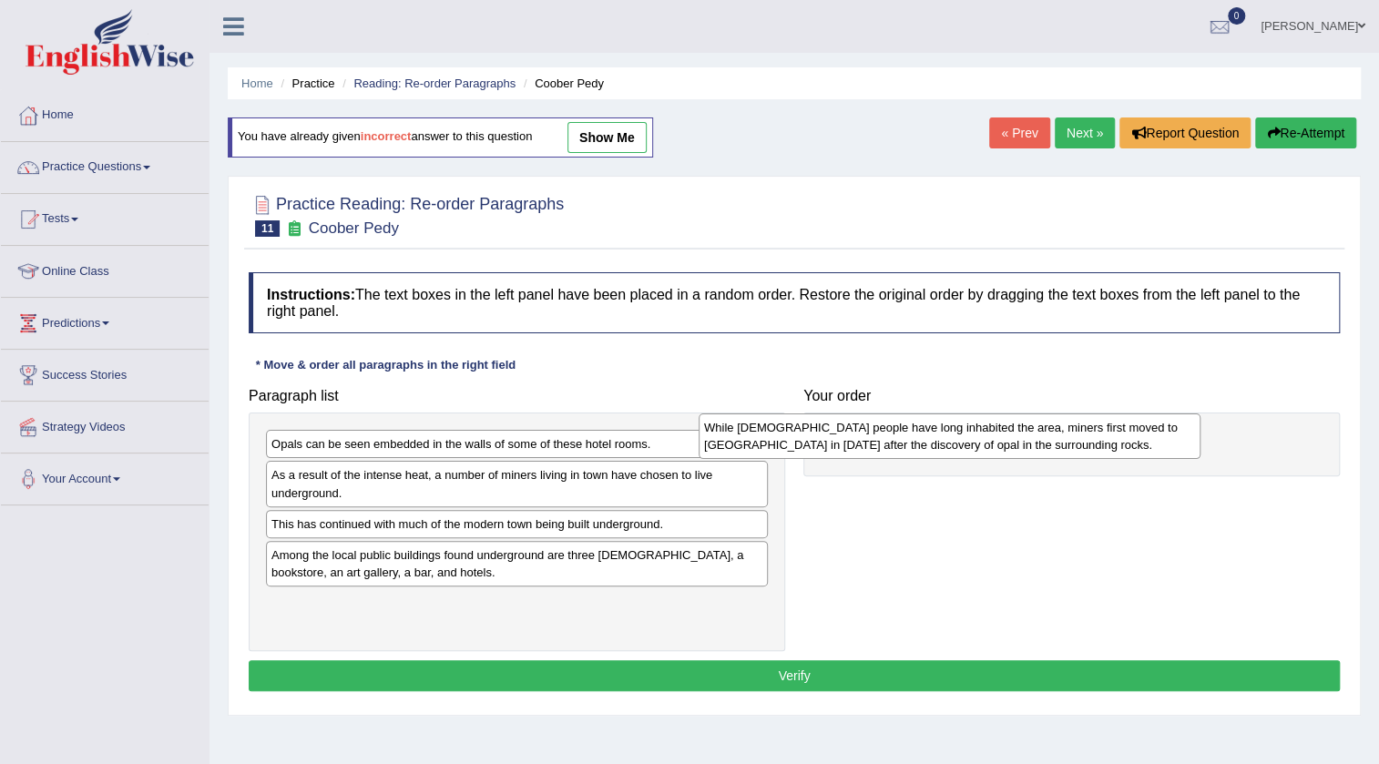
drag, startPoint x: 445, startPoint y: 493, endPoint x: 878, endPoint y: 445, distance: 435.2
click at [878, 445] on div "While [DEMOGRAPHIC_DATA] people have long inhabited the area, miners first move…" at bounding box center [950, 436] width 502 height 46
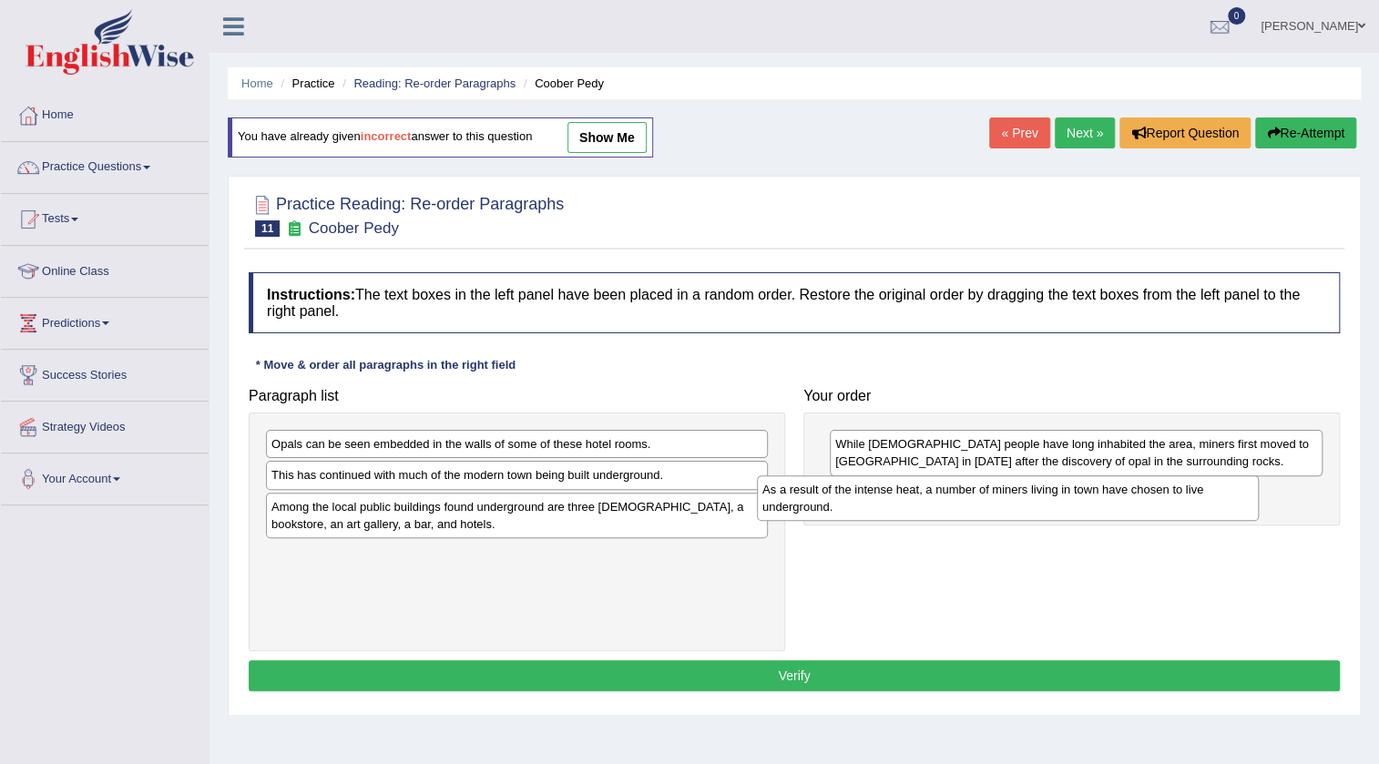
drag, startPoint x: 599, startPoint y: 491, endPoint x: 1090, endPoint y: 505, distance: 491.1
click at [1090, 505] on div "As a result of the intense heat, a number of miners living in town have chosen …" at bounding box center [1008, 498] width 502 height 46
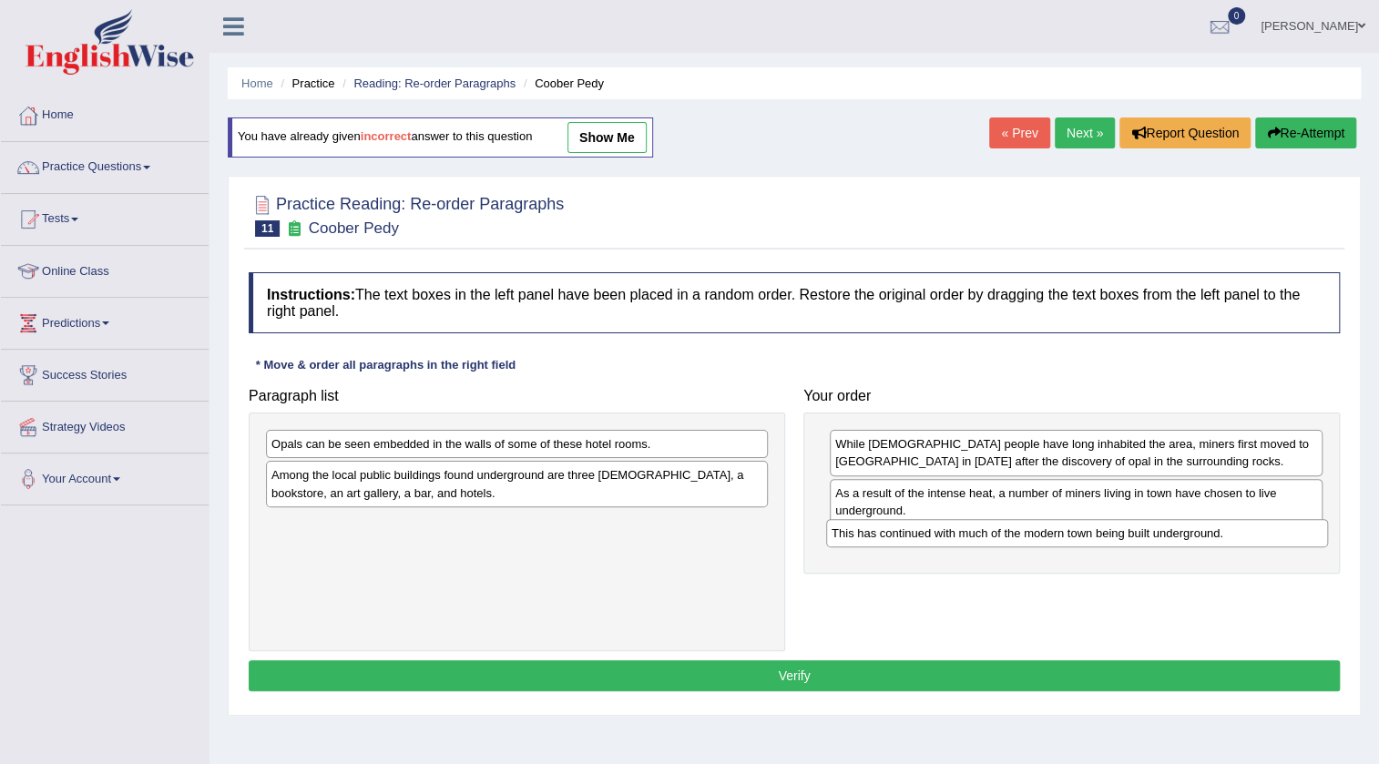
drag, startPoint x: 369, startPoint y: 482, endPoint x: 929, endPoint y: 535, distance: 562.6
click at [929, 535] on div "This has continued with much of the modern town being built underground." at bounding box center [1077, 533] width 502 height 28
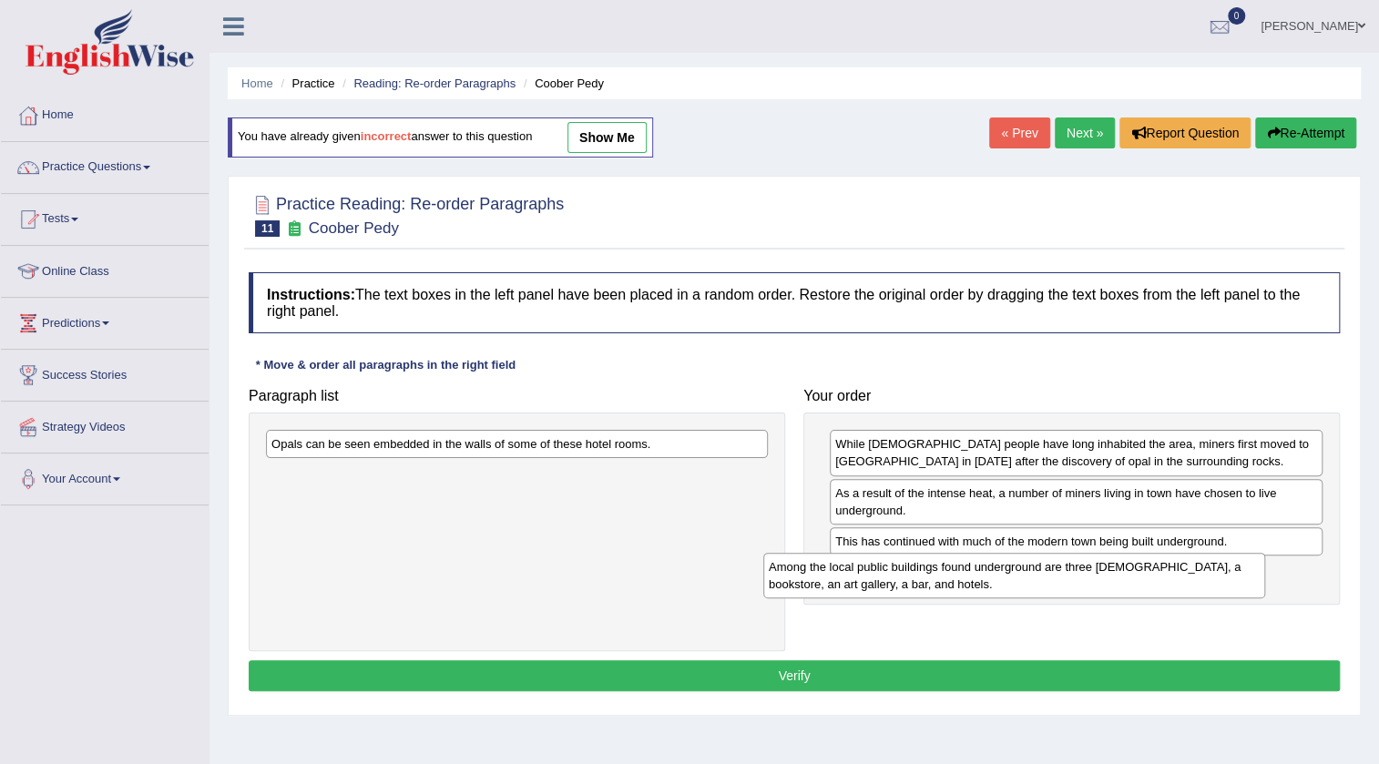
drag, startPoint x: 586, startPoint y: 474, endPoint x: 1086, endPoint y: 565, distance: 507.1
click at [1086, 565] on div "Among the local public buildings found underground are three [DEMOGRAPHIC_DATA]…" at bounding box center [1014, 576] width 502 height 46
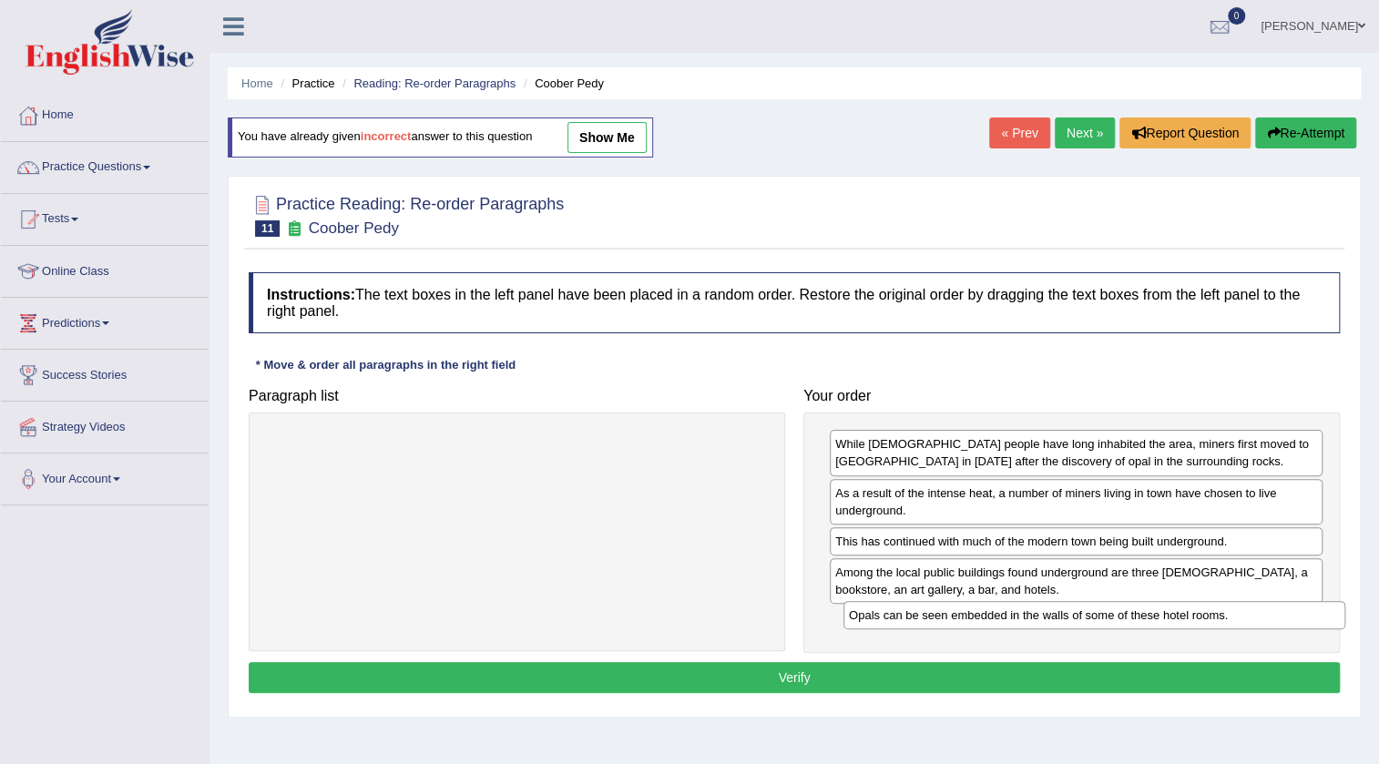
drag, startPoint x: 522, startPoint y: 440, endPoint x: 1099, endPoint y: 611, distance: 602.2
click at [1099, 611] on div "Opals can be seen embedded in the walls of some of these hotel rooms." at bounding box center [1094, 615] width 502 height 28
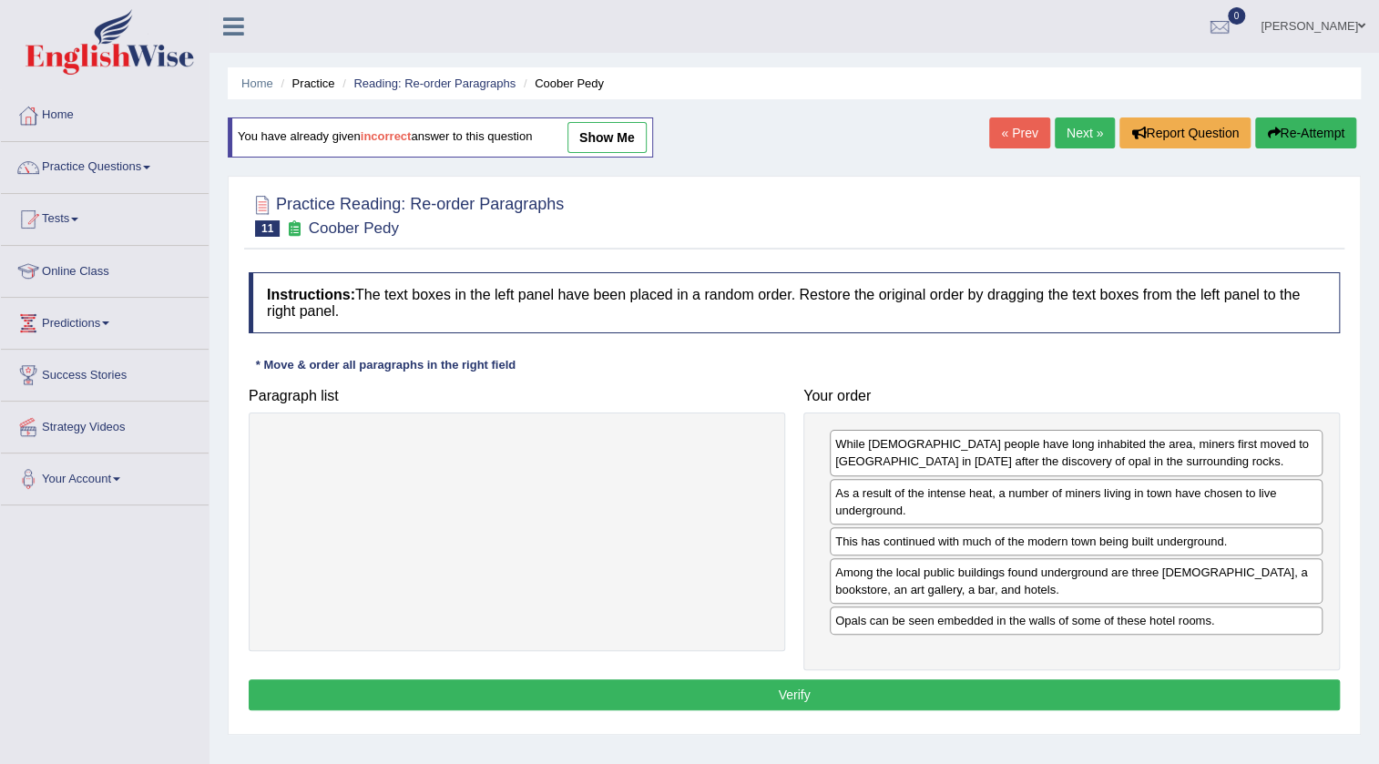
click at [1087, 683] on button "Verify" at bounding box center [794, 694] width 1091 height 31
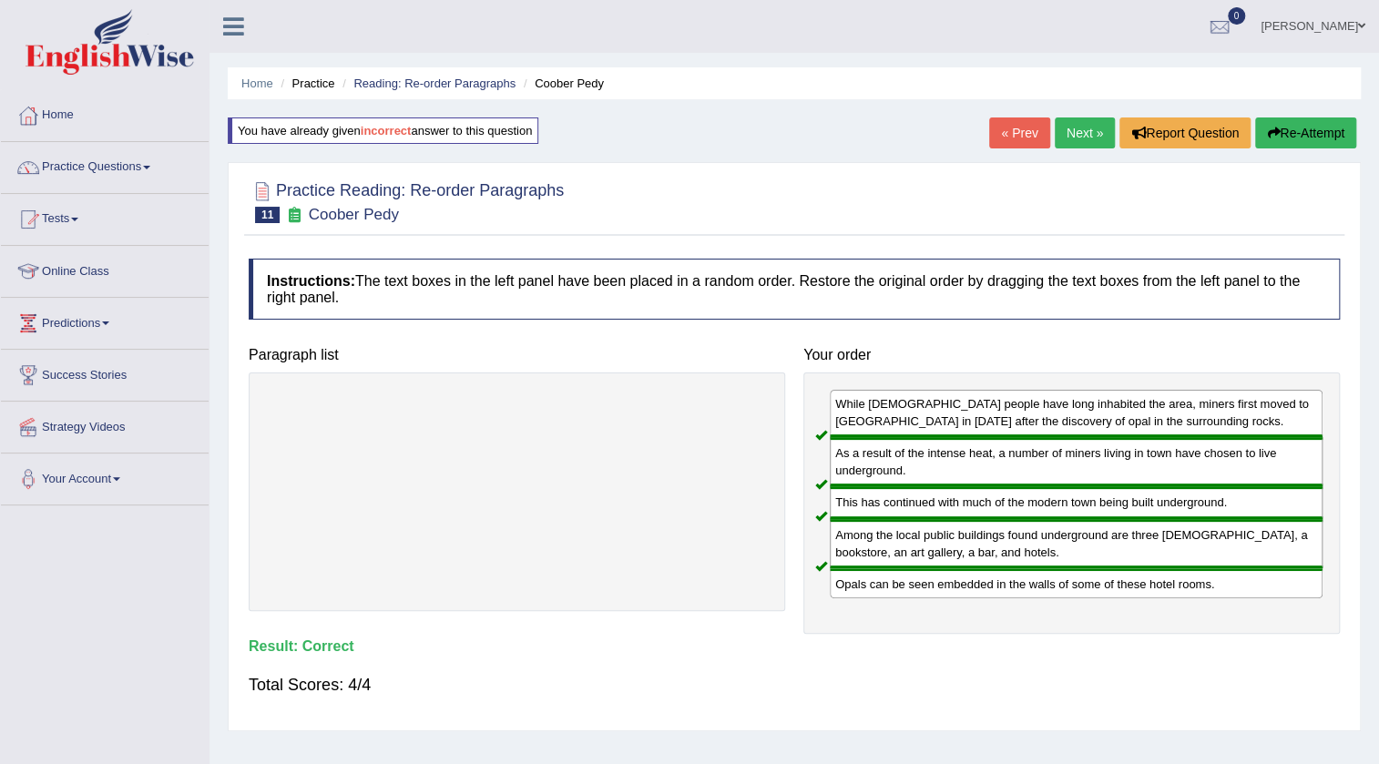
click at [1092, 137] on link "Next »" at bounding box center [1085, 132] width 60 height 31
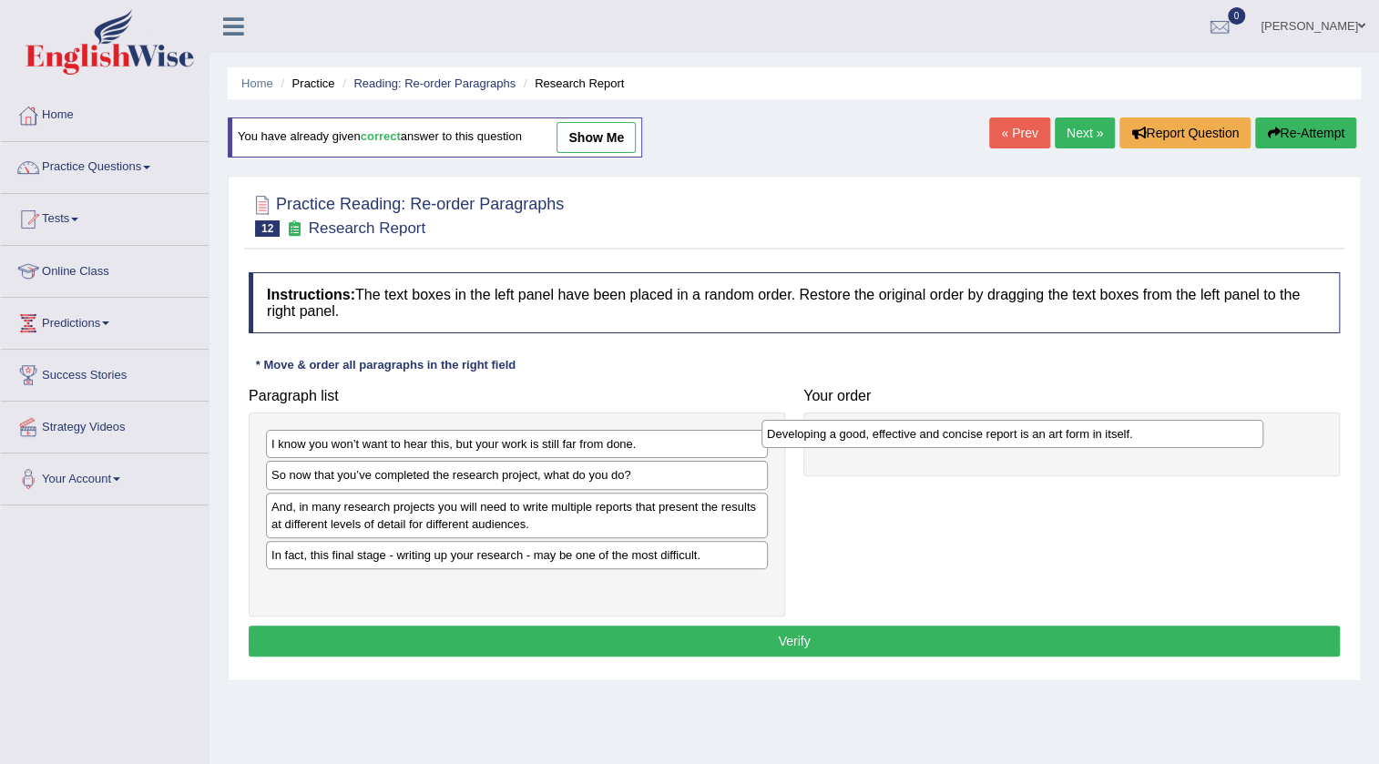
drag, startPoint x: 392, startPoint y: 510, endPoint x: 887, endPoint y: 437, distance: 500.8
click at [887, 437] on div "Developing a good, effective and concise report is an art form in itself." at bounding box center [1012, 434] width 502 height 28
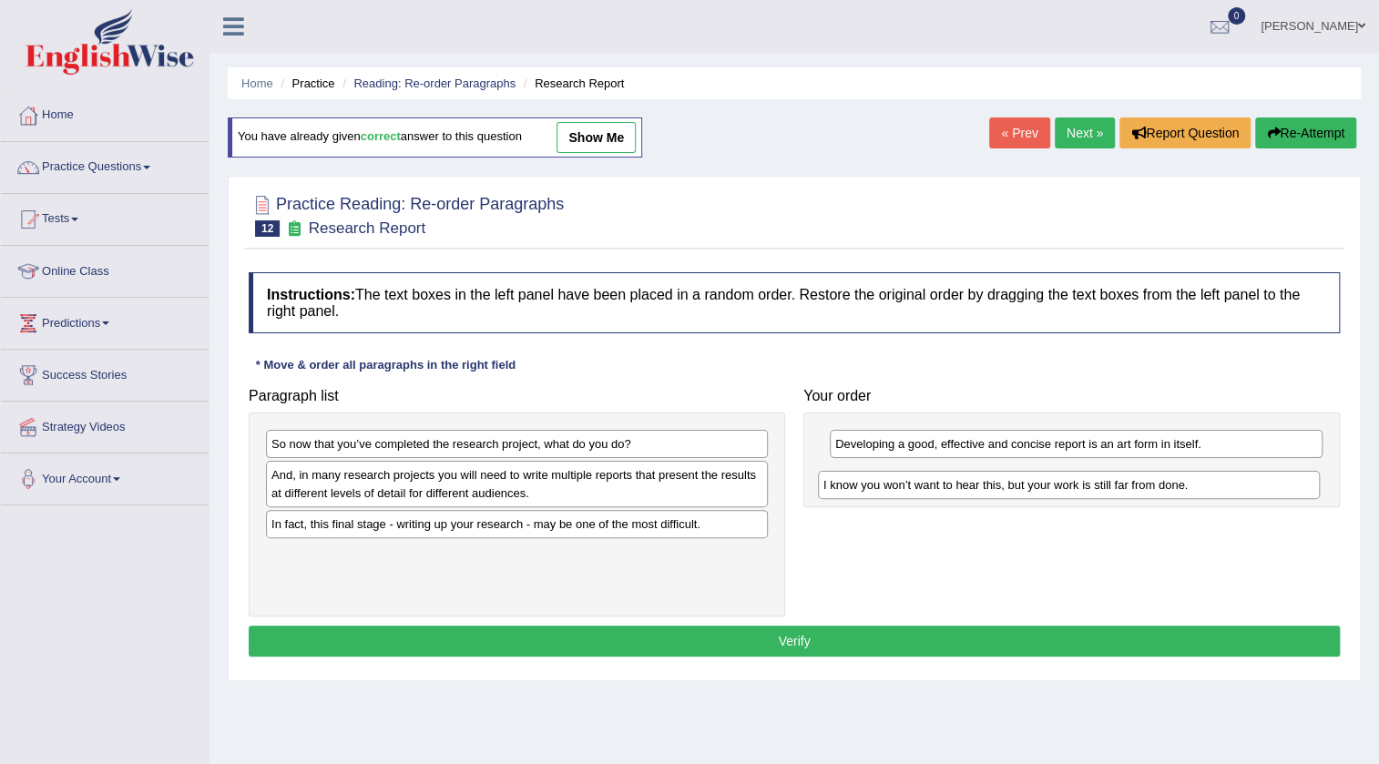
drag, startPoint x: 379, startPoint y: 436, endPoint x: 931, endPoint y: 474, distance: 553.2
click at [931, 474] on div "I know you won’t want to hear this, but your work is still far from done." at bounding box center [1069, 485] width 502 height 28
drag, startPoint x: 939, startPoint y: 486, endPoint x: 565, endPoint y: 568, distance: 383.2
click at [583, 534] on div "I know you won’t want to hear this, but your work is still far from done." at bounding box center [829, 519] width 493 height 28
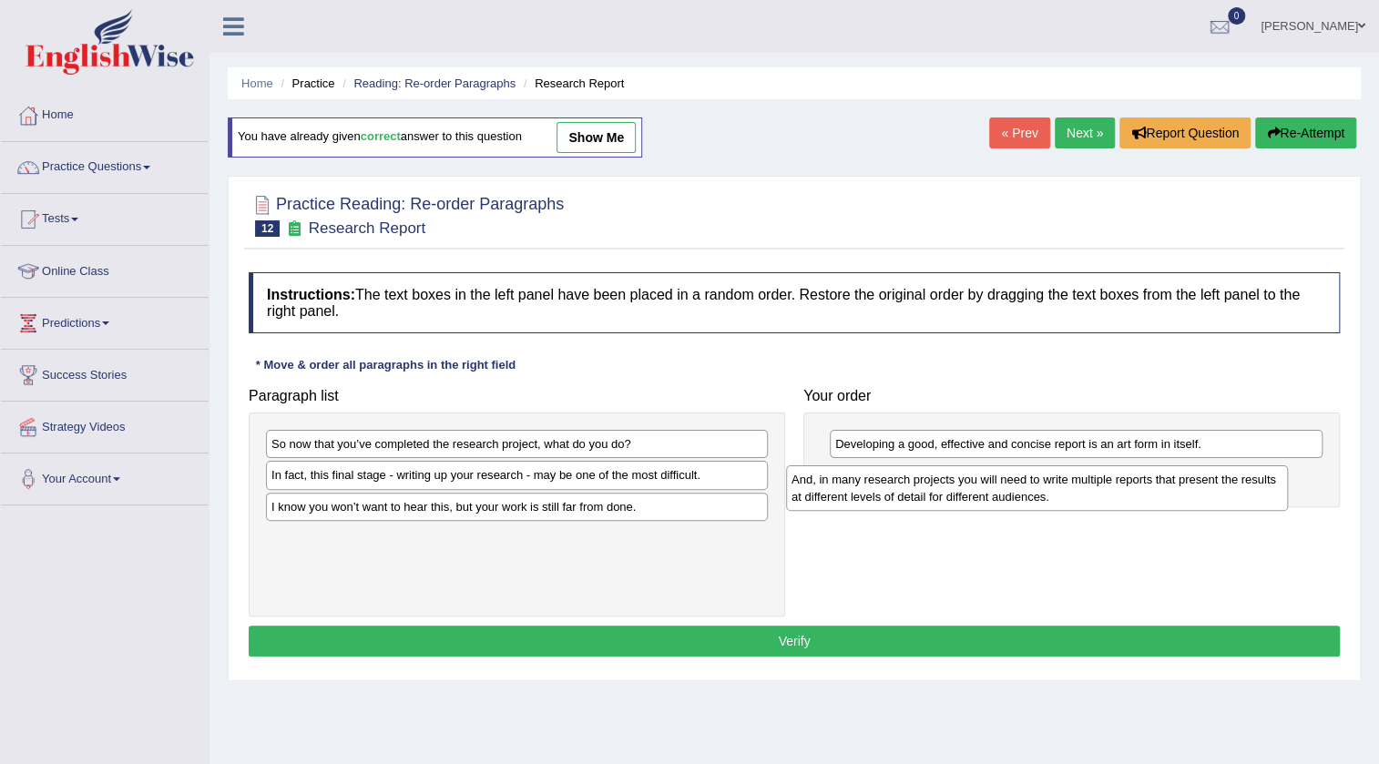
drag, startPoint x: 600, startPoint y: 485, endPoint x: 1120, endPoint y: 488, distance: 520.0
click at [1120, 488] on div "And, in many research projects you will need to write multiple reports that pre…" at bounding box center [1037, 488] width 502 height 46
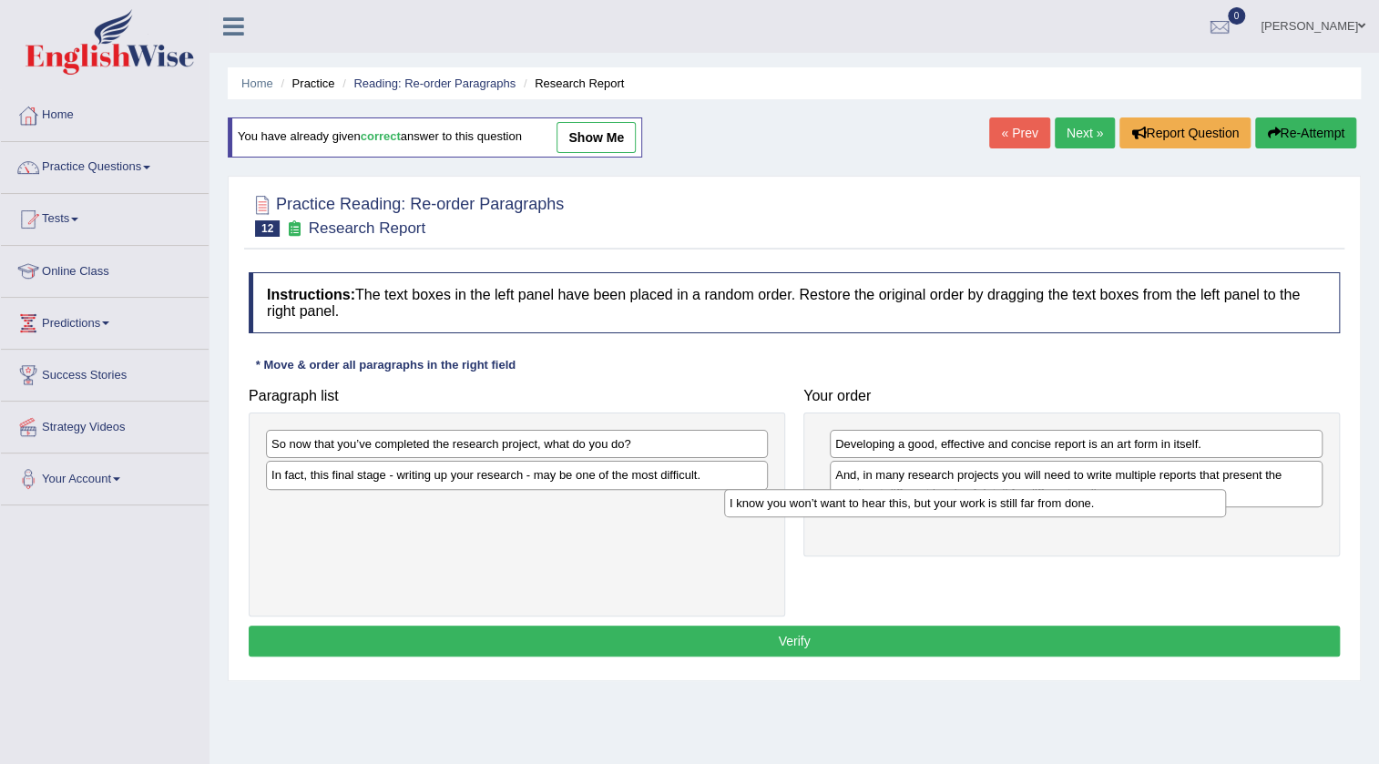
drag, startPoint x: 657, startPoint y: 512, endPoint x: 1115, endPoint y: 509, distance: 458.1
click at [1115, 509] on div "I know you won’t want to hear this, but your work is still far from done." at bounding box center [975, 503] width 502 height 28
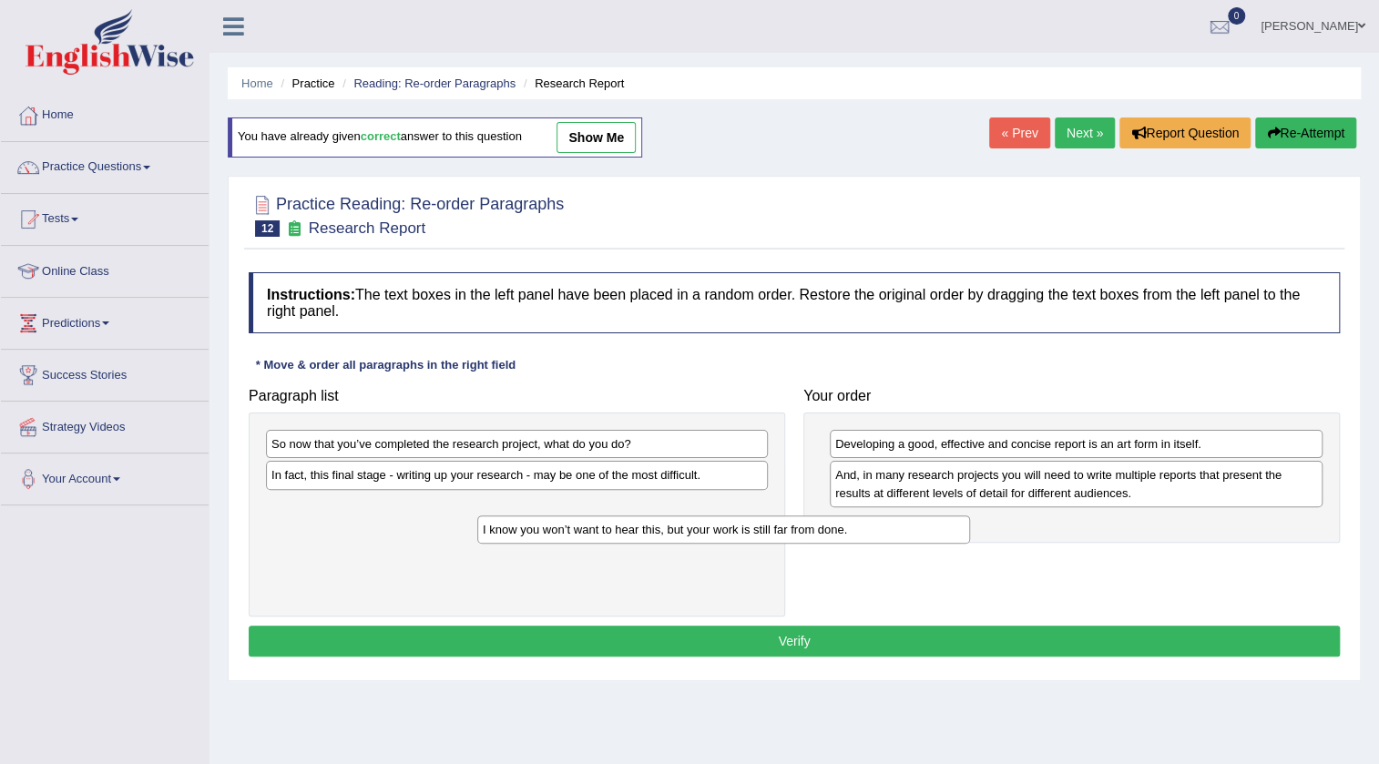
drag, startPoint x: 917, startPoint y: 530, endPoint x: 565, endPoint y: 536, distance: 352.5
click at [565, 536] on div "I know you won’t want to hear this, but your work is still far from done." at bounding box center [723, 529] width 493 height 28
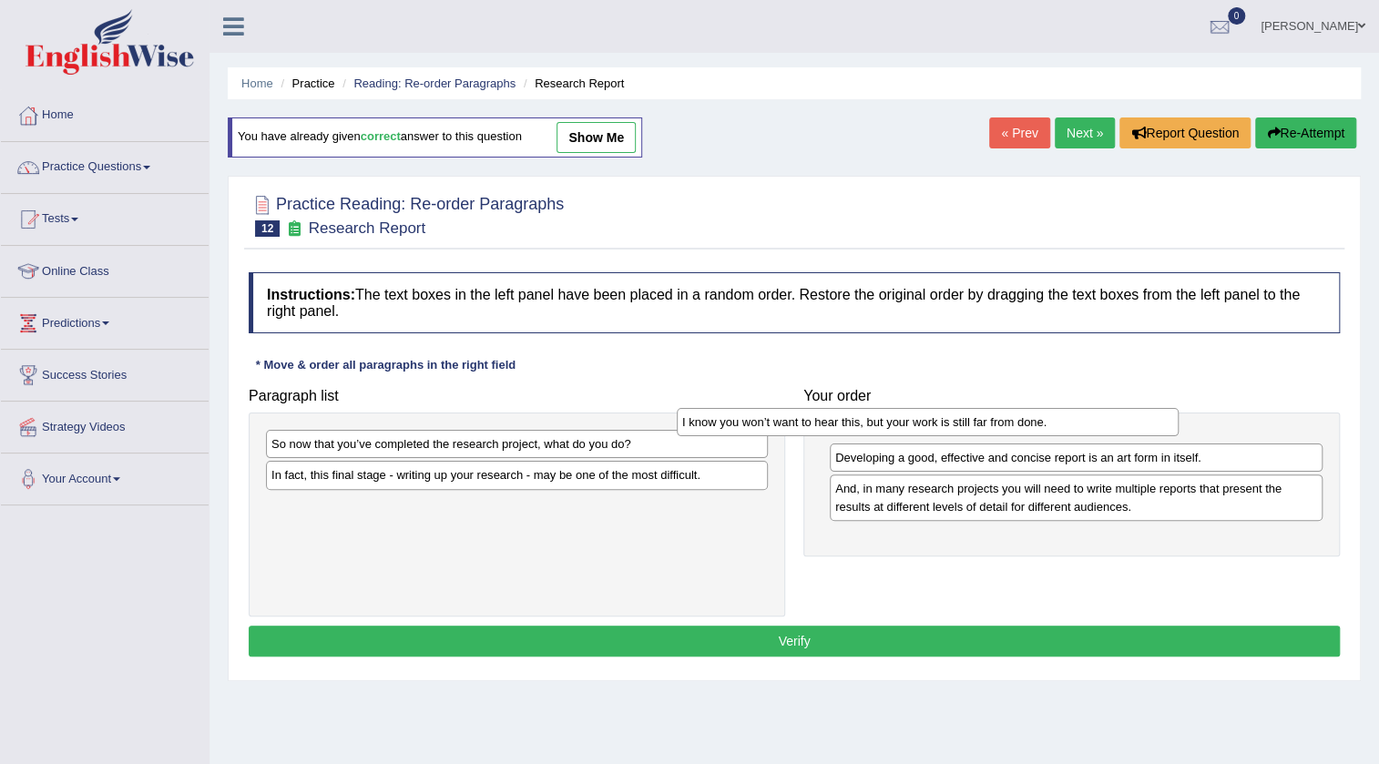
drag, startPoint x: 646, startPoint y: 506, endPoint x: 1076, endPoint y: 434, distance: 435.8
click at [1076, 434] on div "I know you won’t want to hear this, but your work is still far from done." at bounding box center [928, 422] width 502 height 28
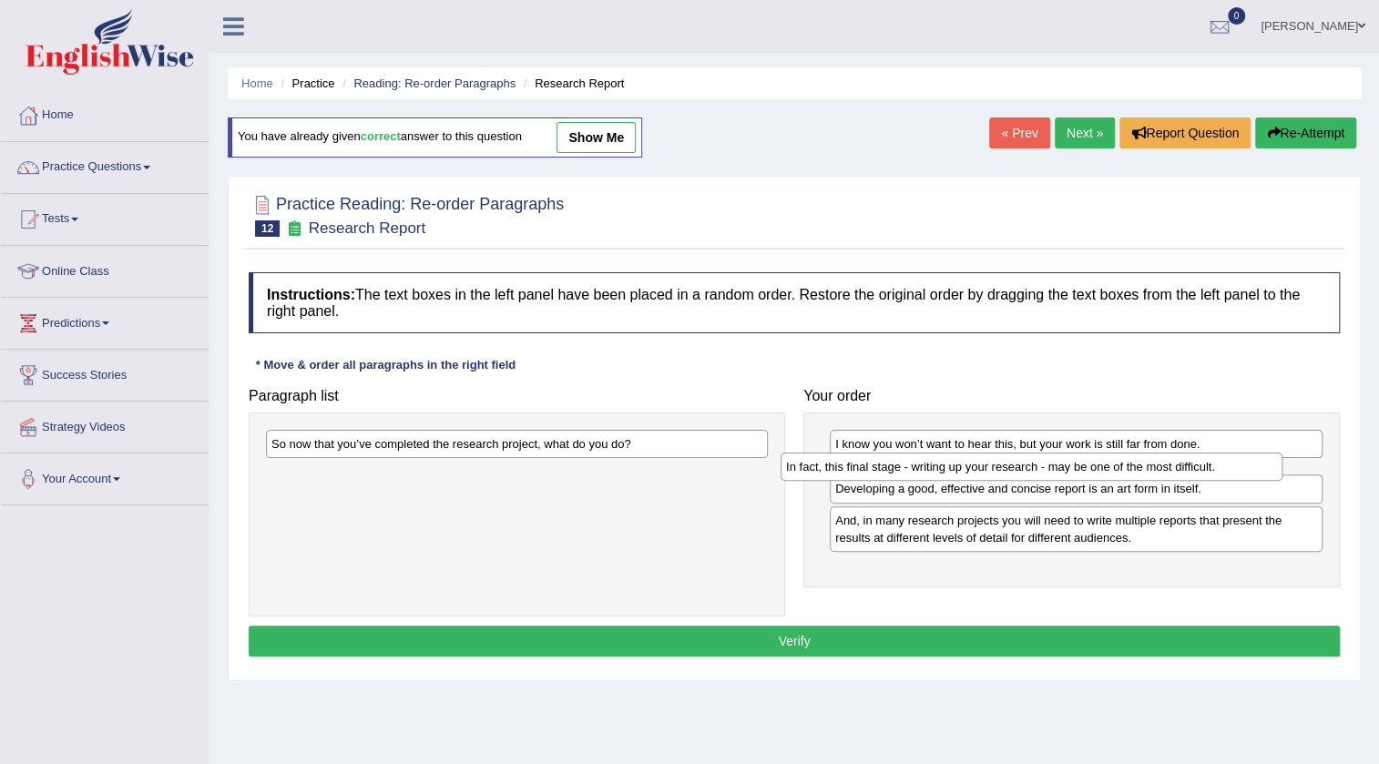
drag, startPoint x: 753, startPoint y: 477, endPoint x: 1268, endPoint y: 469, distance: 514.6
click at [1268, 469] on div "In fact, this final stage - writing up your research - may be one of the most d…" at bounding box center [1031, 467] width 502 height 28
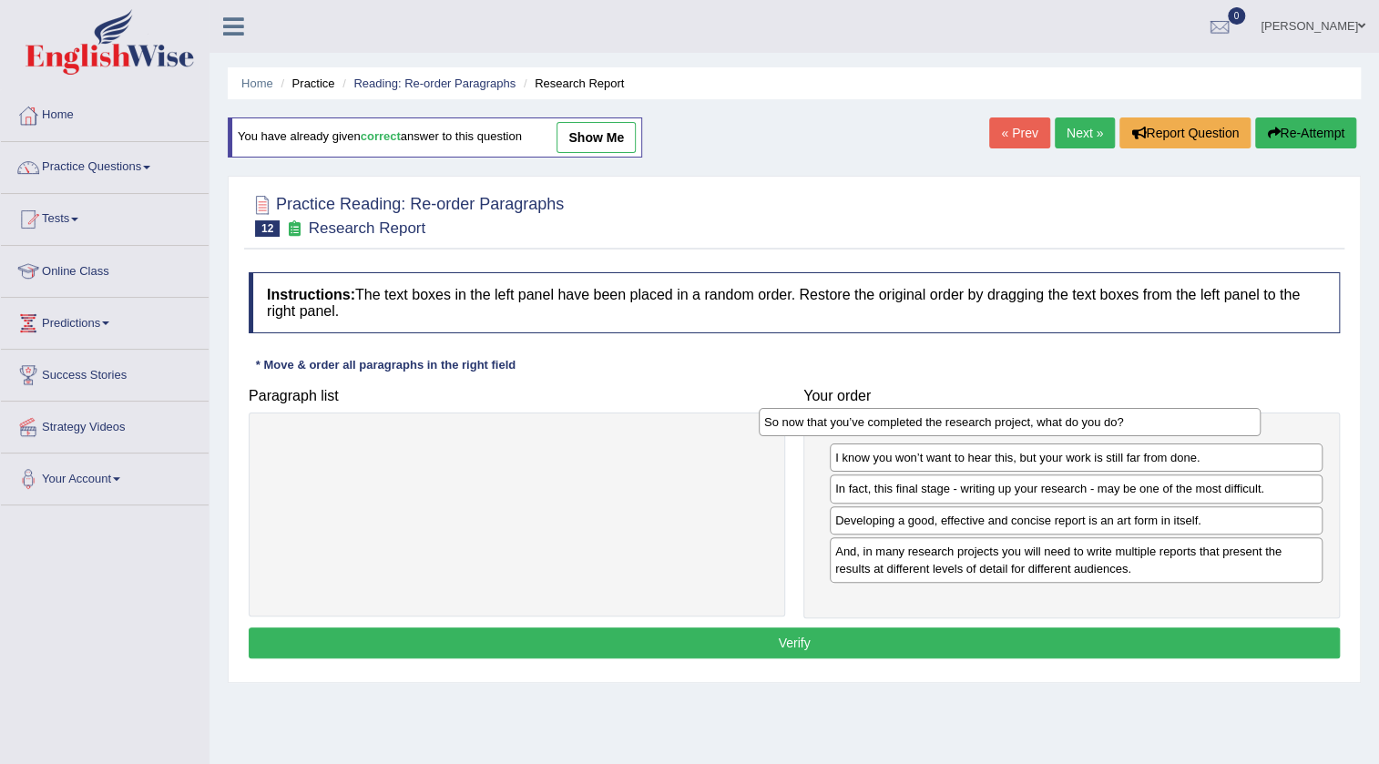
drag, startPoint x: 684, startPoint y: 453, endPoint x: 1182, endPoint y: 431, distance: 498.6
click at [1182, 431] on div "So now that you’ve completed the research project, what do you do?" at bounding box center [1010, 422] width 502 height 28
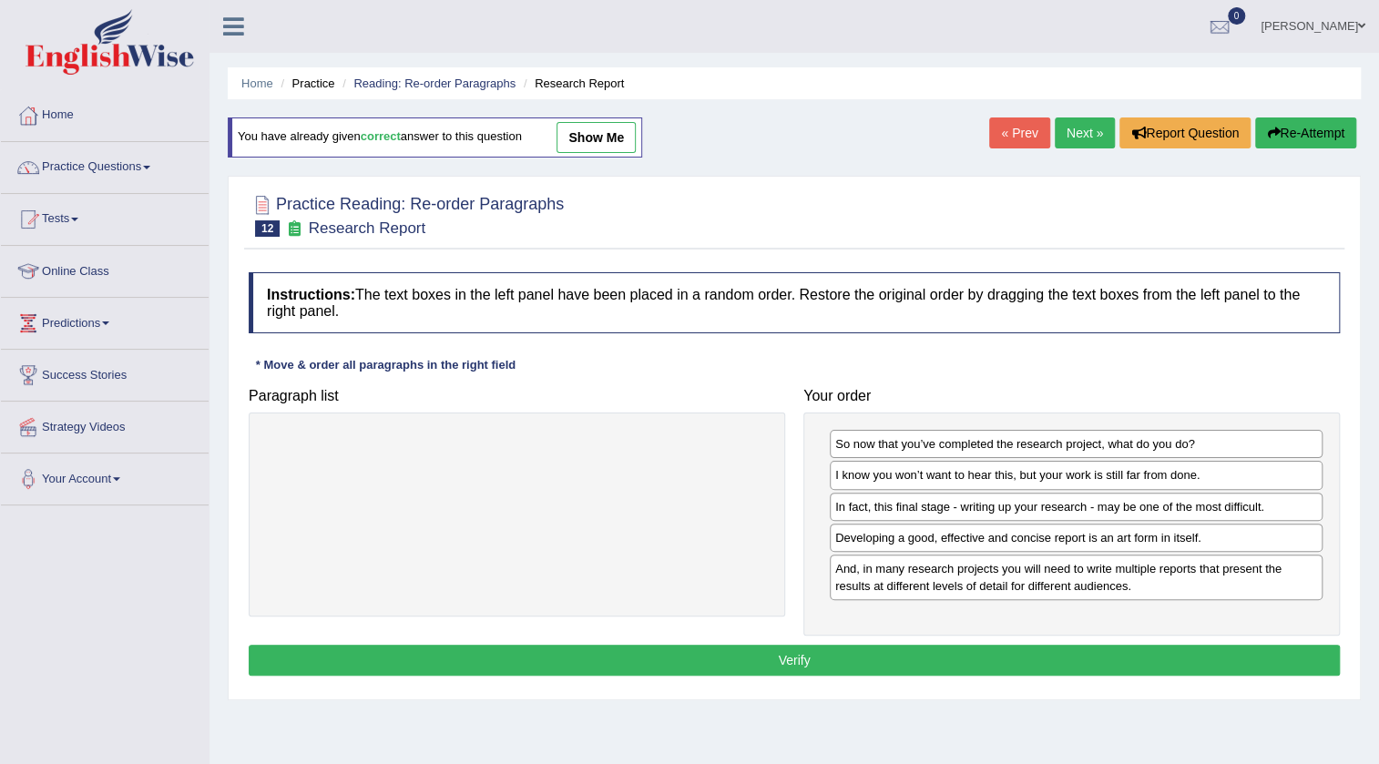
click at [1051, 648] on button "Verify" at bounding box center [794, 660] width 1091 height 31
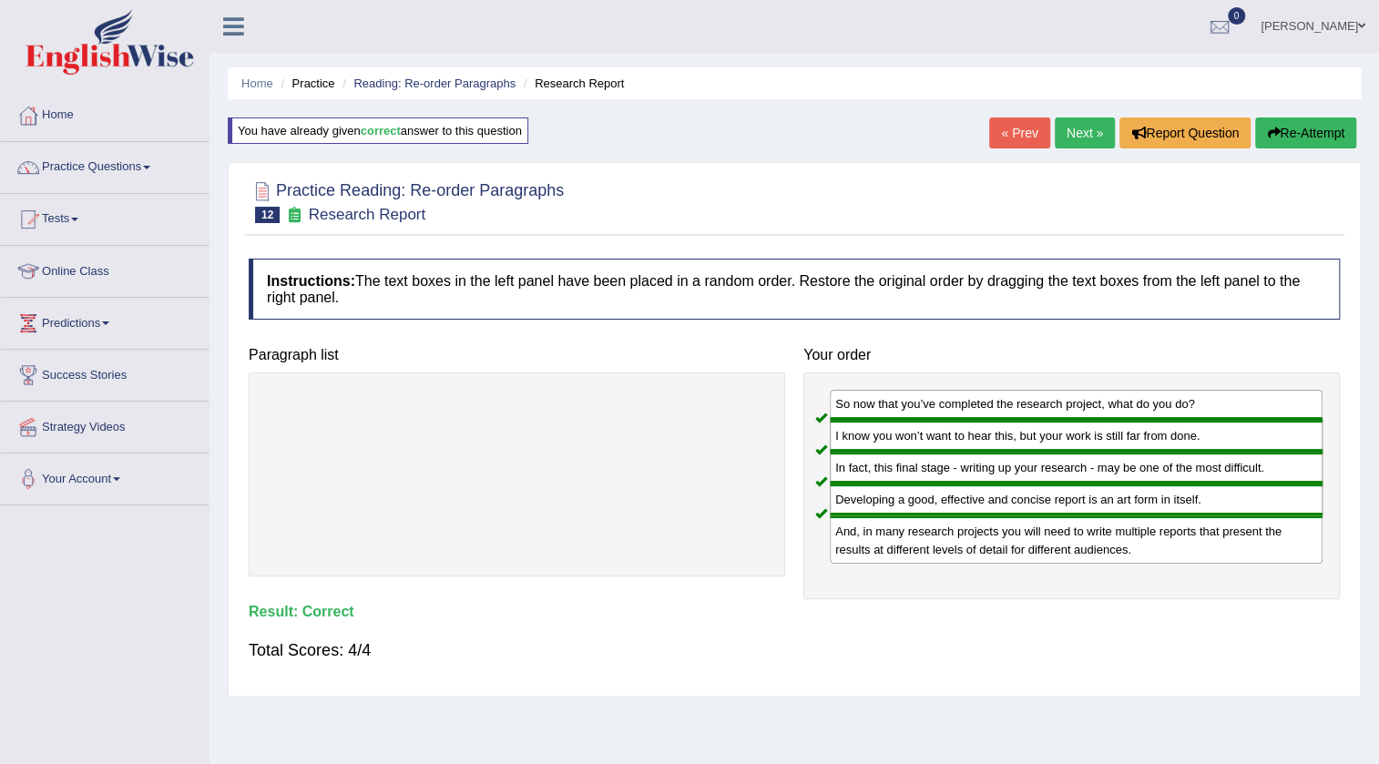
click at [1321, 36] on link "viviana vega gaviria" at bounding box center [1313, 23] width 132 height 47
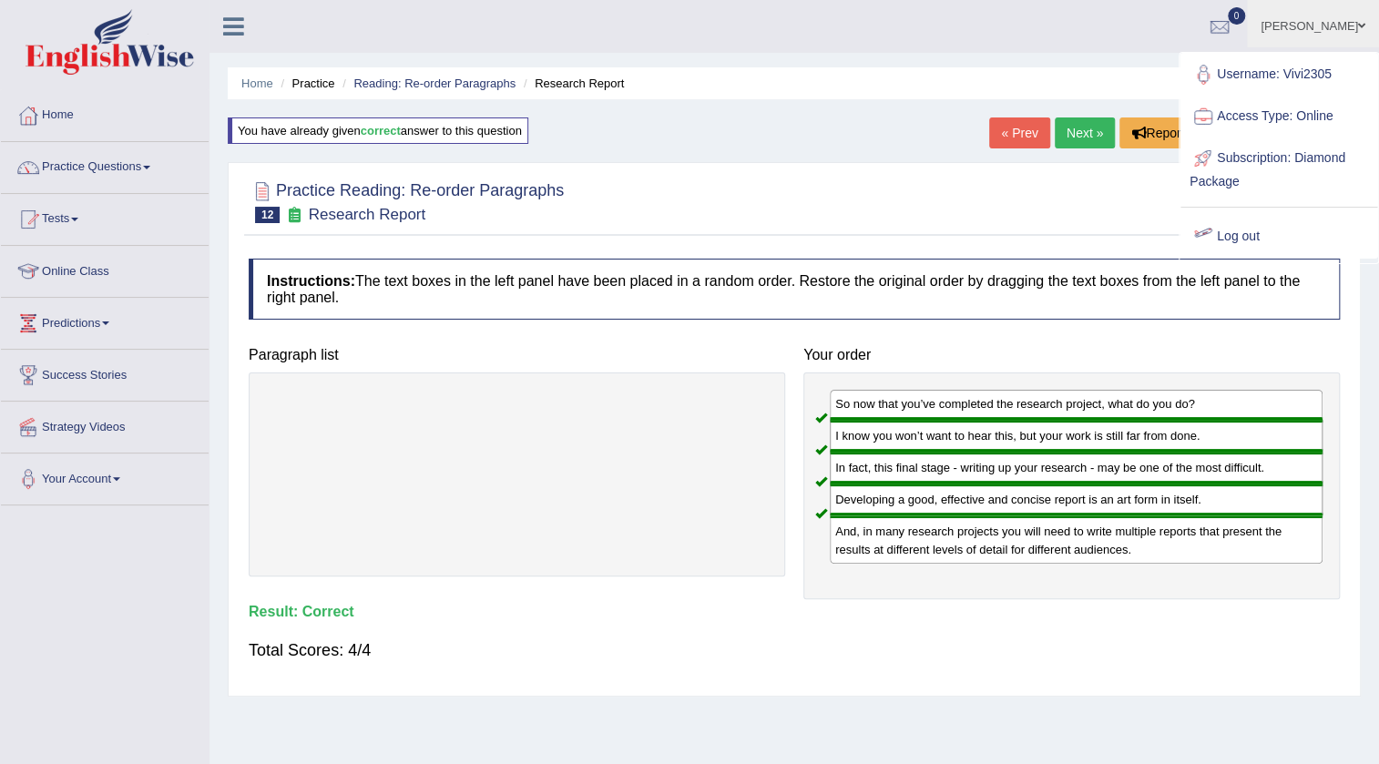
click at [1248, 234] on link "Log out" at bounding box center [1278, 237] width 197 height 42
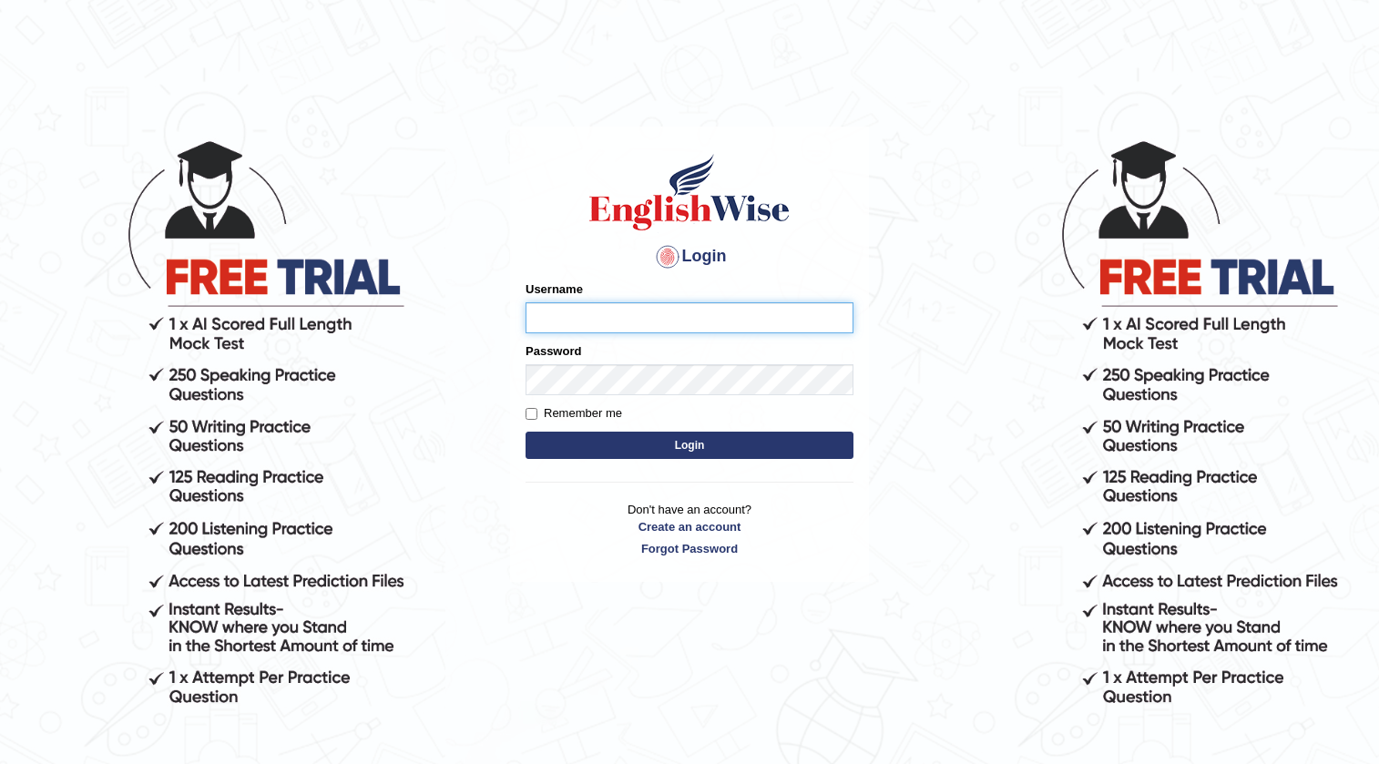
click at [525, 432] on button "Login" at bounding box center [689, 445] width 328 height 27
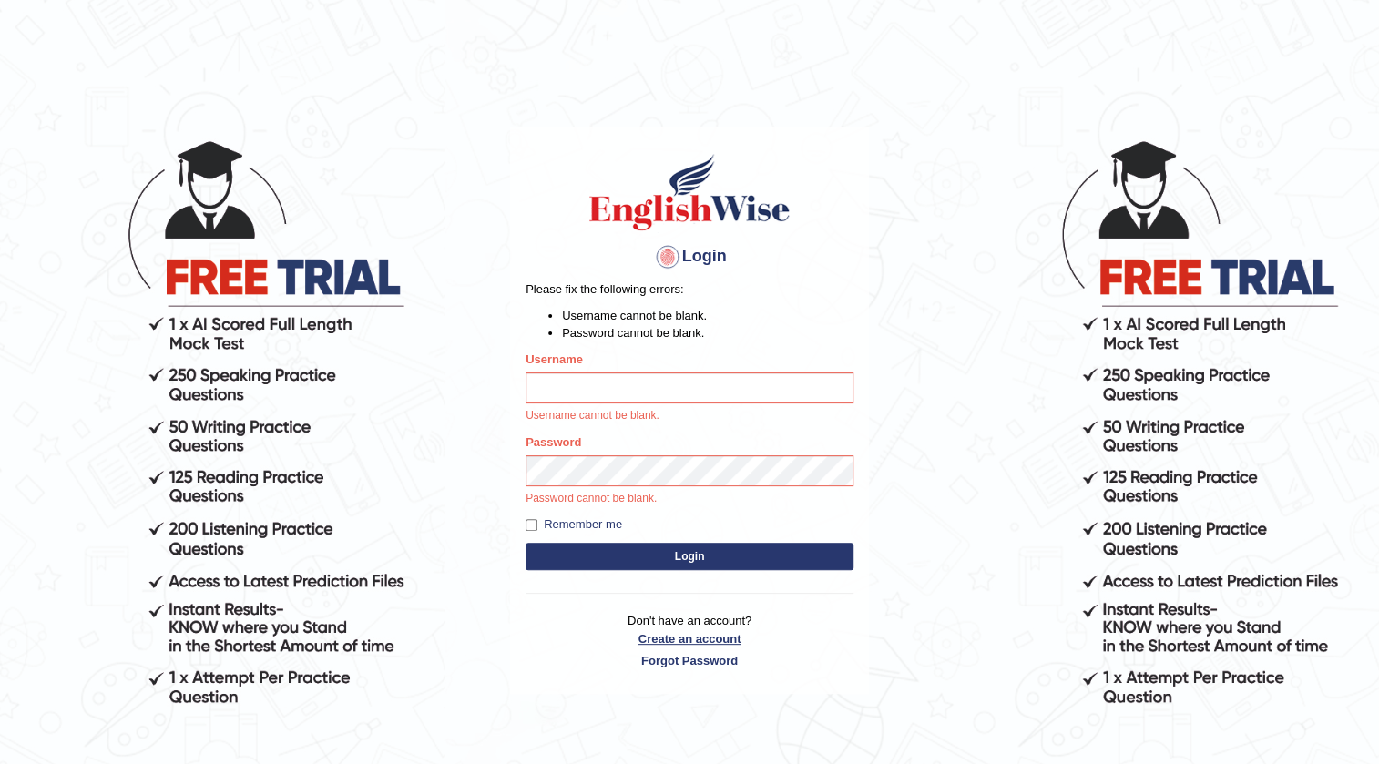
click at [708, 639] on link "Create an account" at bounding box center [689, 638] width 328 height 17
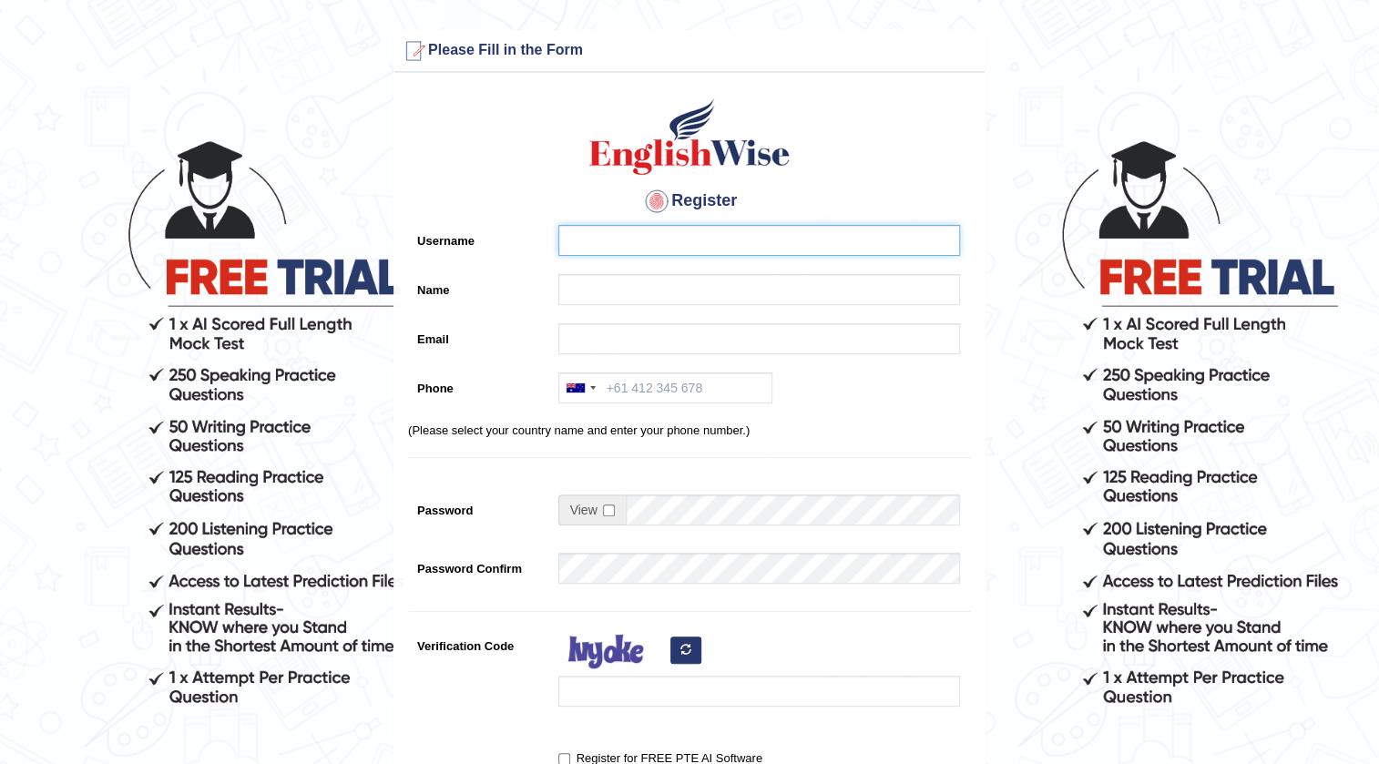
click at [833, 235] on input "Username" at bounding box center [759, 240] width 402 height 31
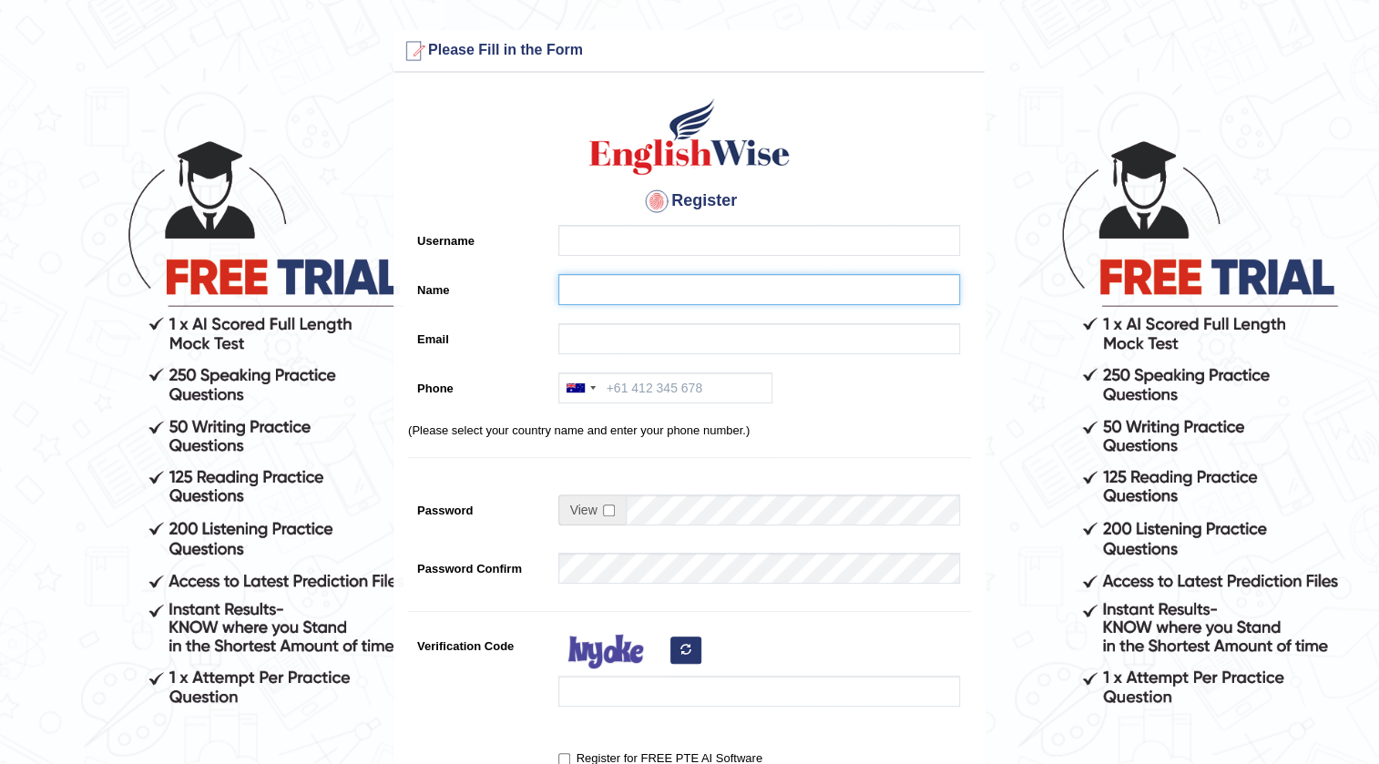
drag, startPoint x: 860, startPoint y: 278, endPoint x: 798, endPoint y: 230, distance: 78.0
click at [858, 278] on input "Name" at bounding box center [759, 289] width 402 height 31
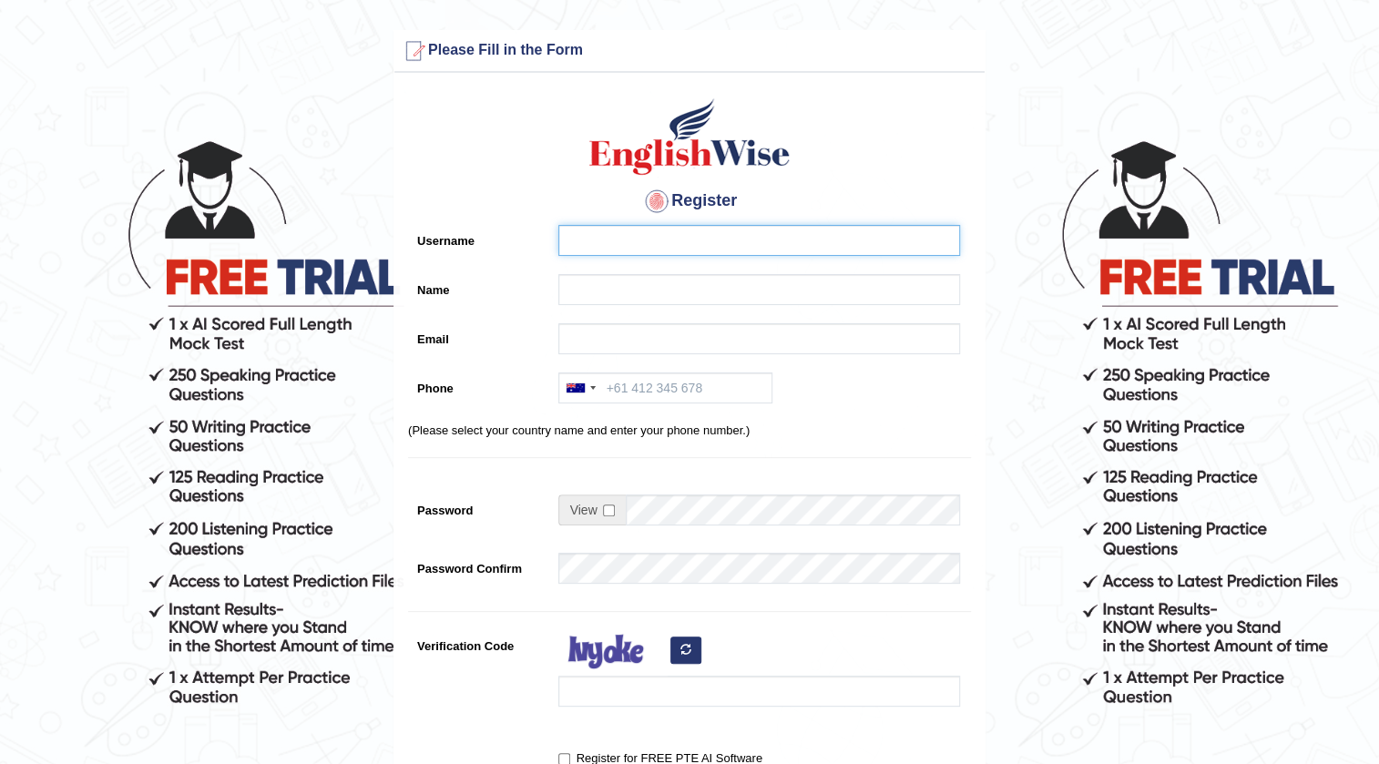
click at [832, 244] on input "Username" at bounding box center [759, 240] width 402 height 31
click at [846, 242] on input "Username" at bounding box center [759, 240] width 402 height 31
click at [797, 229] on input "Username" at bounding box center [759, 240] width 402 height 31
click at [797, 230] on input "Username" at bounding box center [759, 240] width 402 height 31
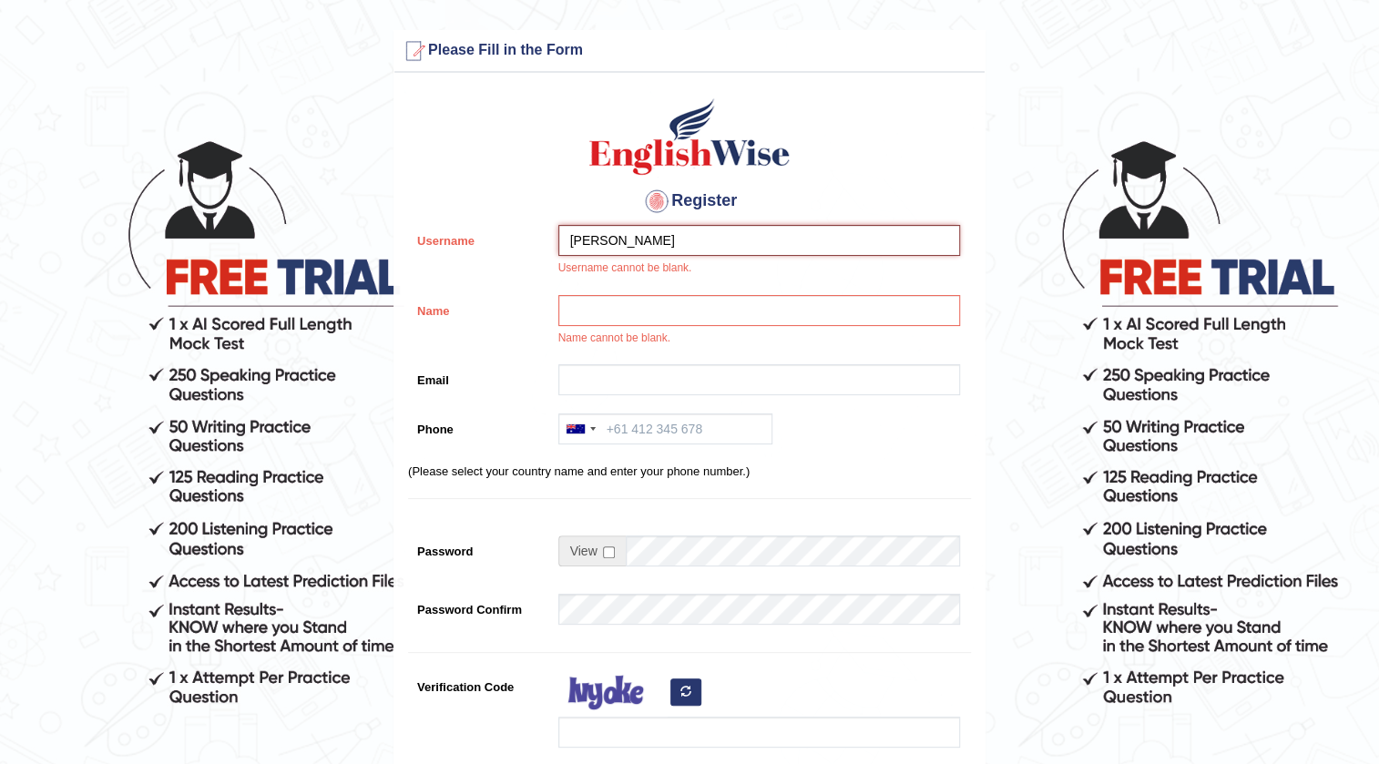
type input "[PERSON_NAME]"
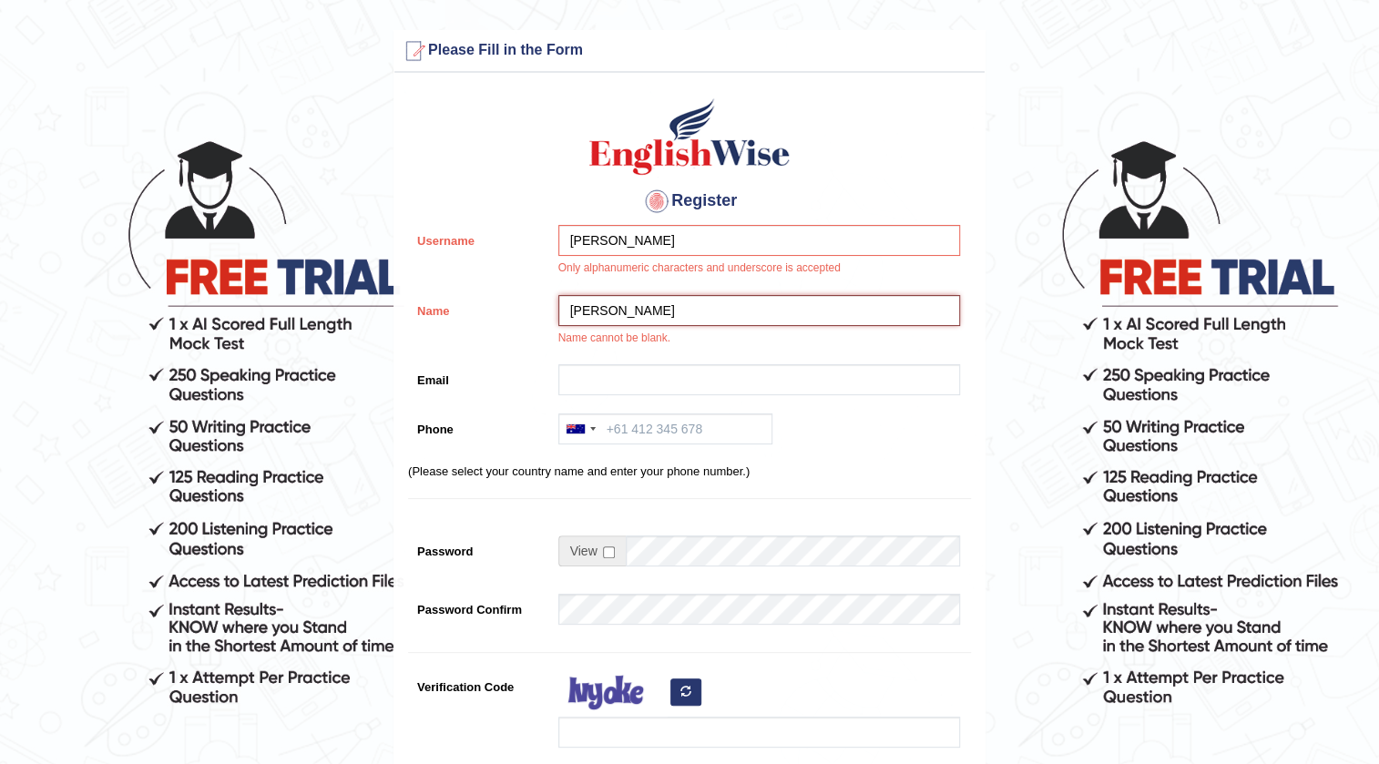
type input "[PERSON_NAME]"
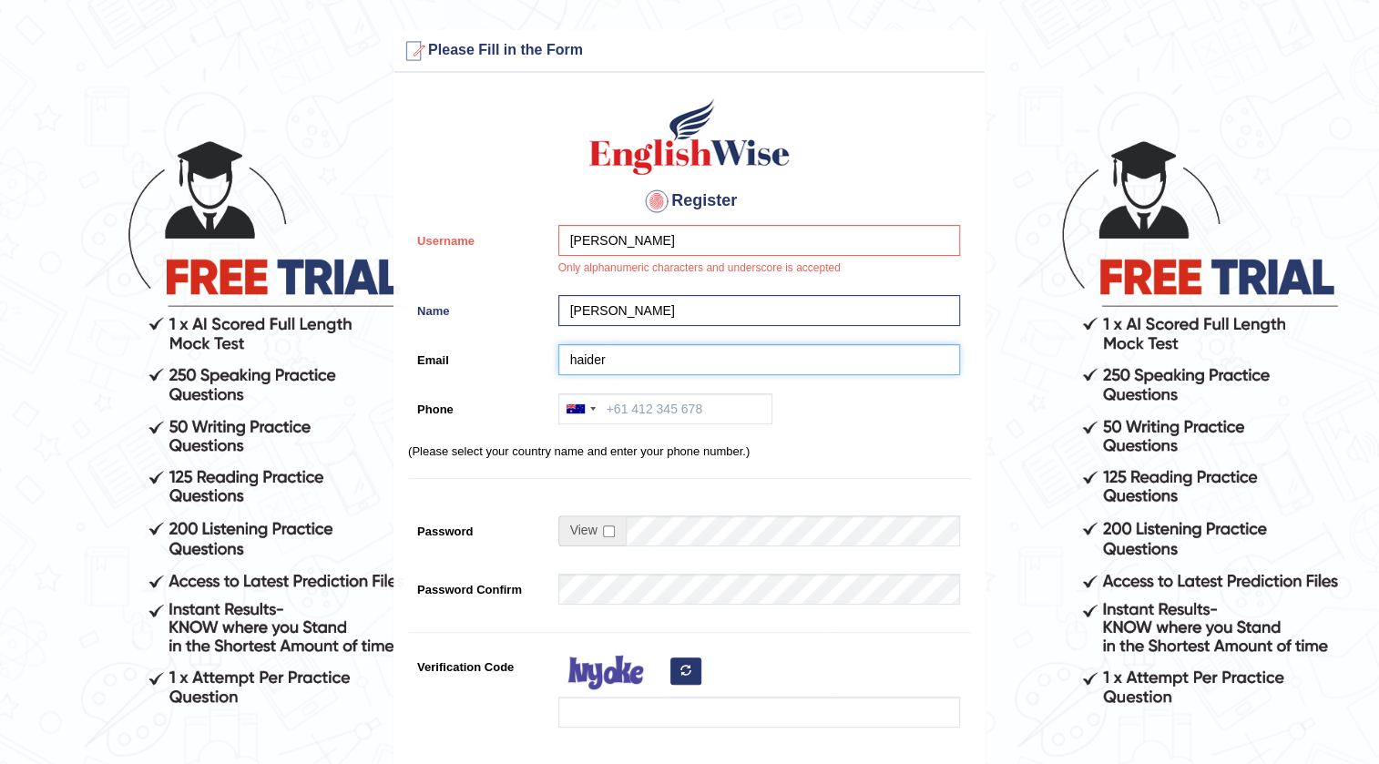
type input "haider"
click at [602, 243] on input "[PERSON_NAME]" at bounding box center [759, 240] width 402 height 31
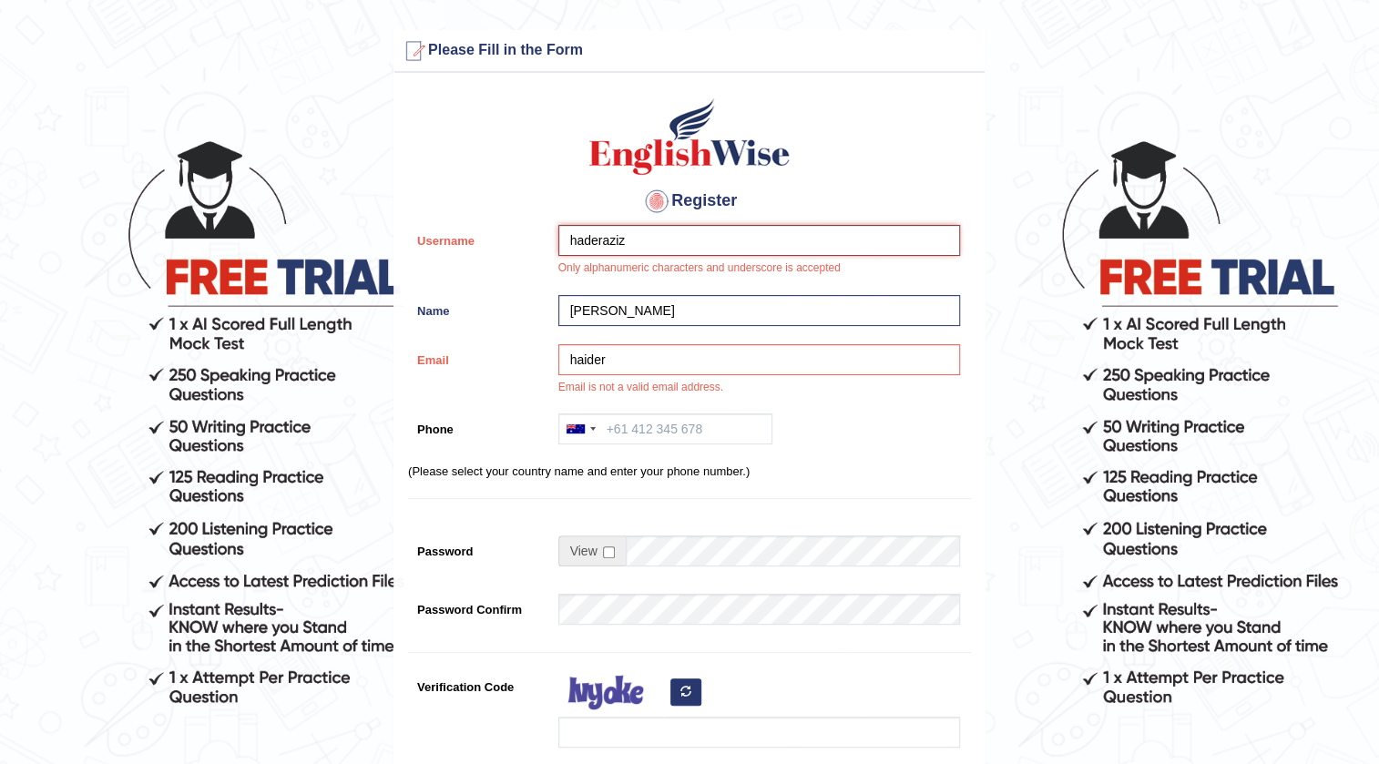
type input "haderaziz"
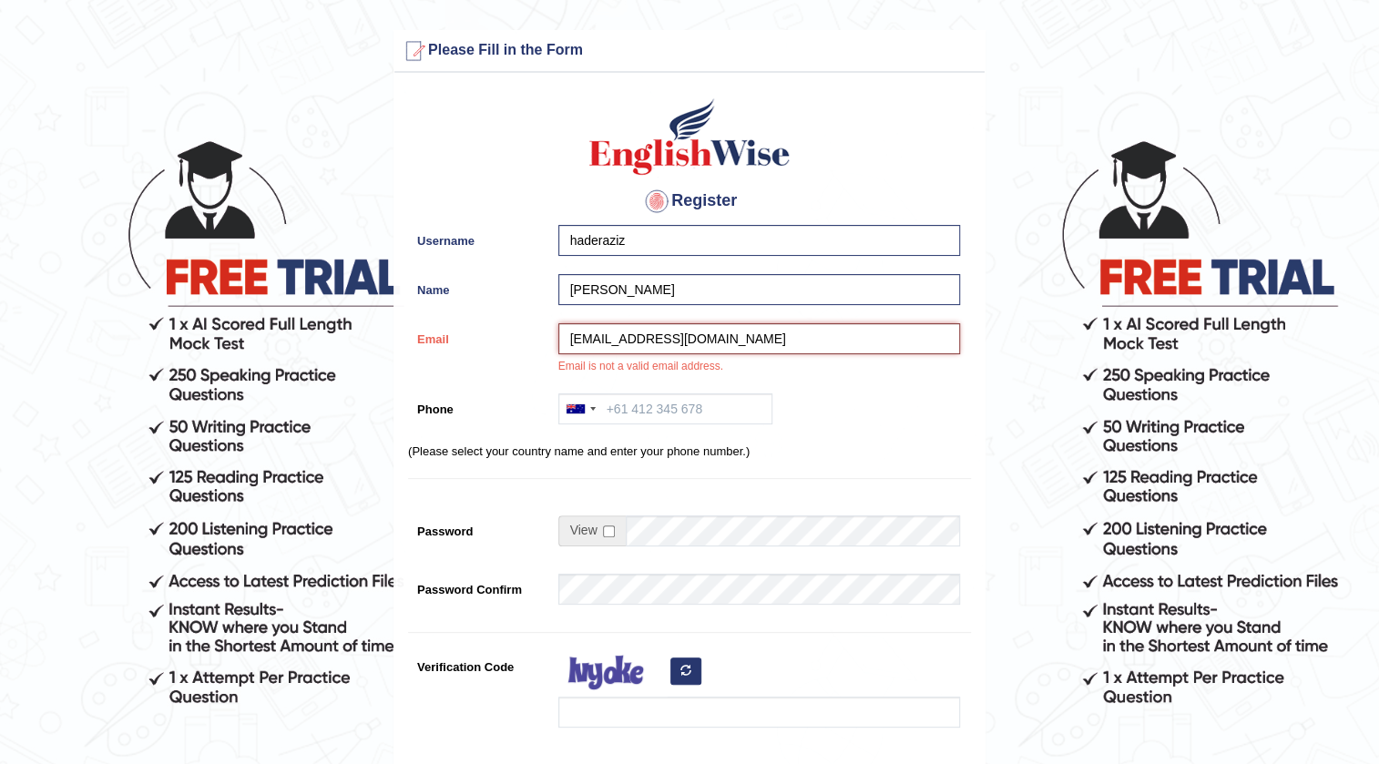
type input "[EMAIL_ADDRESS][DOMAIN_NAME]"
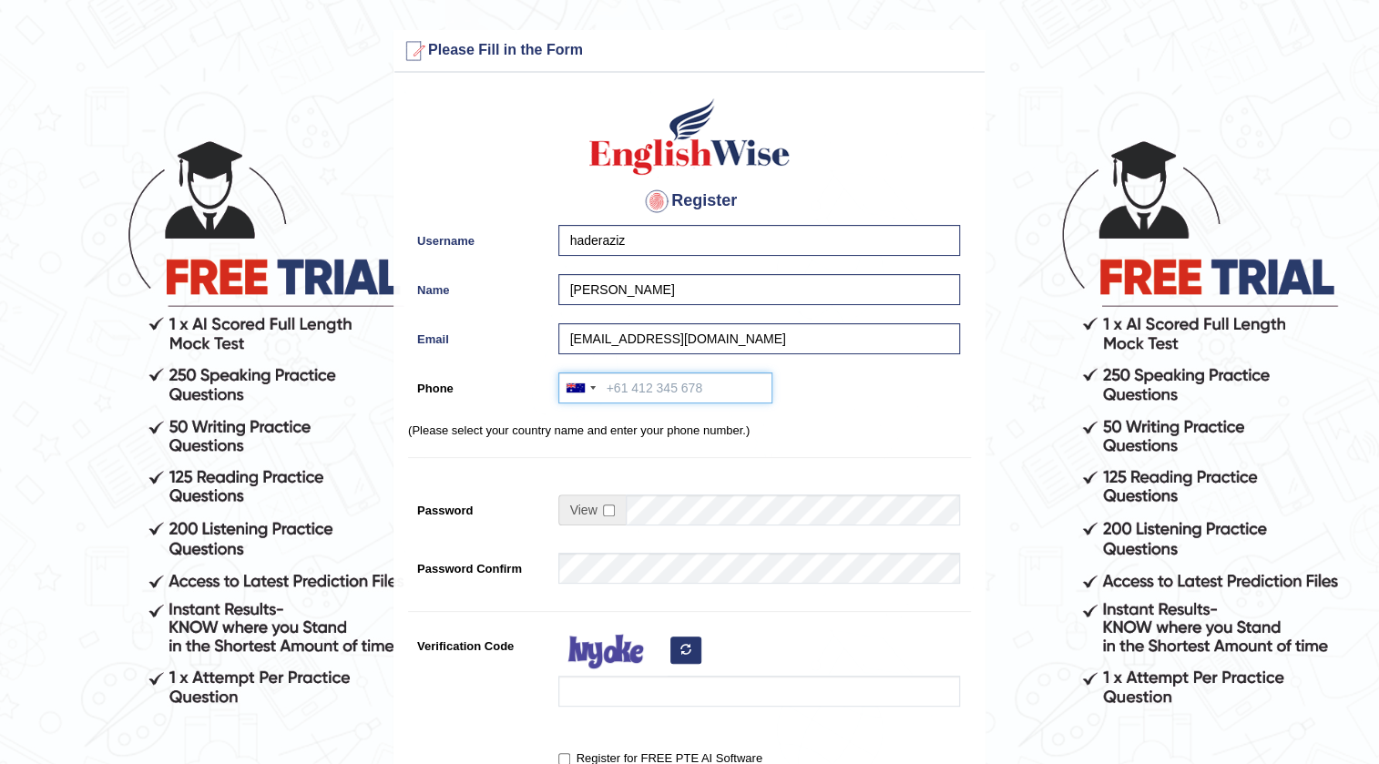
click at [630, 390] on input "Phone" at bounding box center [665, 387] width 214 height 31
type input "0481724121"
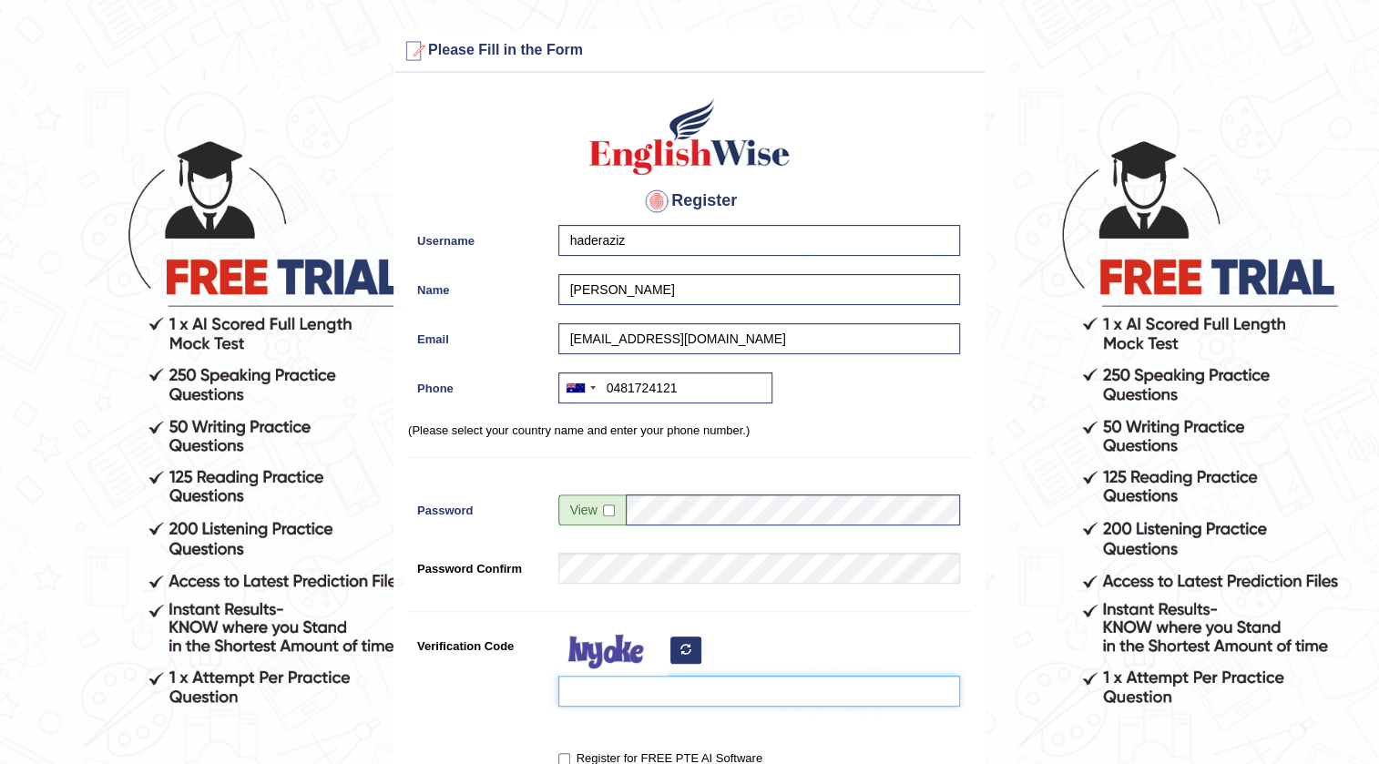
click at [611, 681] on input "Verification Code" at bounding box center [759, 691] width 402 height 31
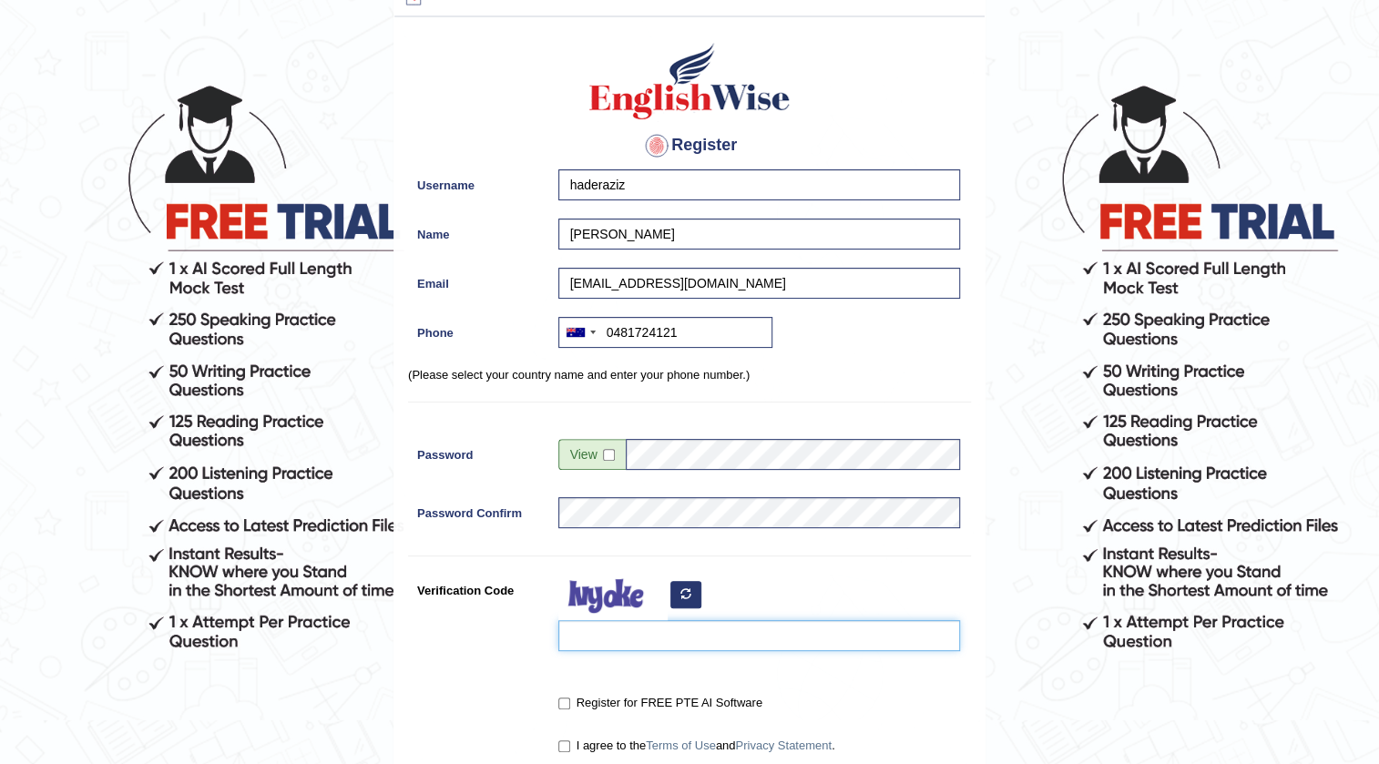
scroll to position [165, 0]
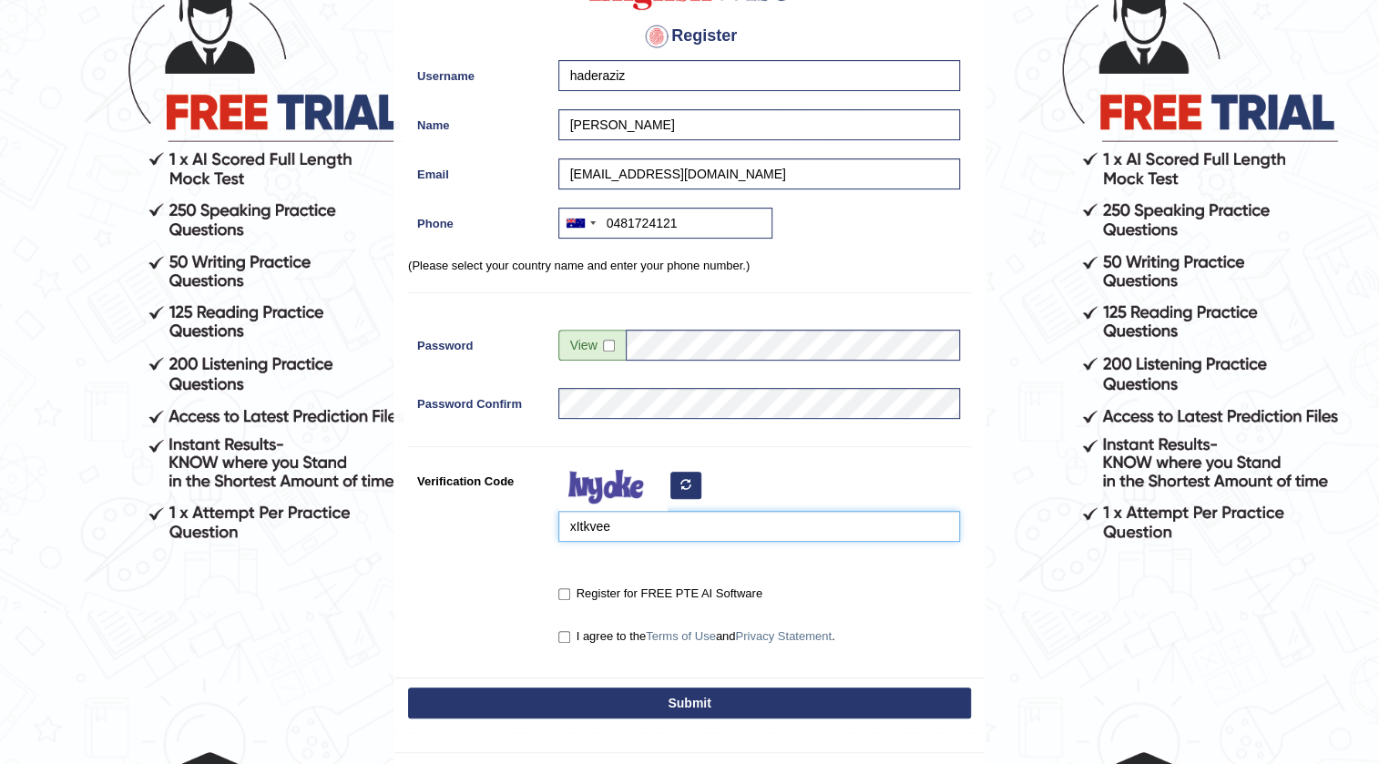
type input "xItkvee"
click at [559, 596] on input "Register for FREE PTE AI Software" at bounding box center [564, 594] width 12 height 12
checkbox input "true"
click at [560, 633] on input "I agree to the Terms of Use and Privacy Statement ." at bounding box center [564, 637] width 12 height 12
checkbox input "true"
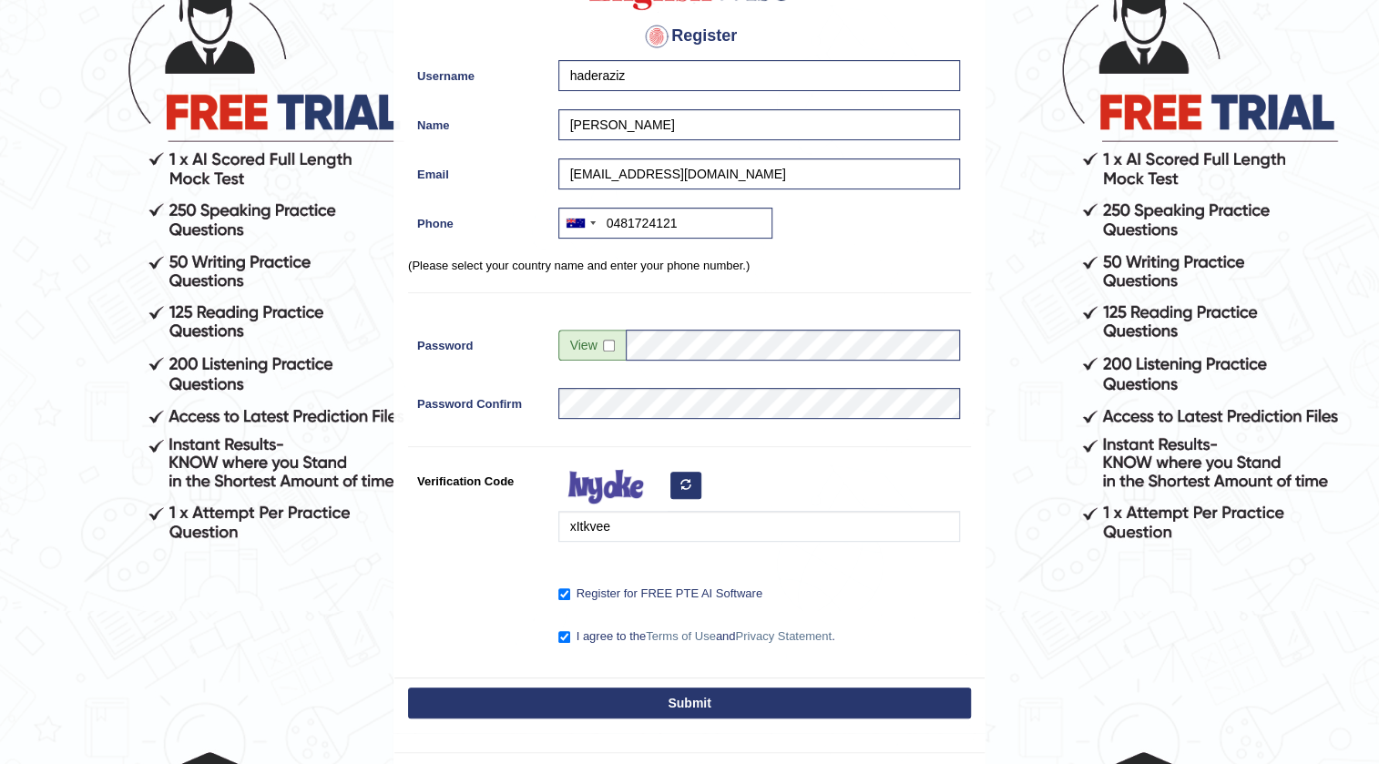
click at [592, 706] on button "Submit" at bounding box center [689, 703] width 563 height 31
type input "+61481724121"
click at [752, 712] on button "Submit" at bounding box center [689, 703] width 563 height 31
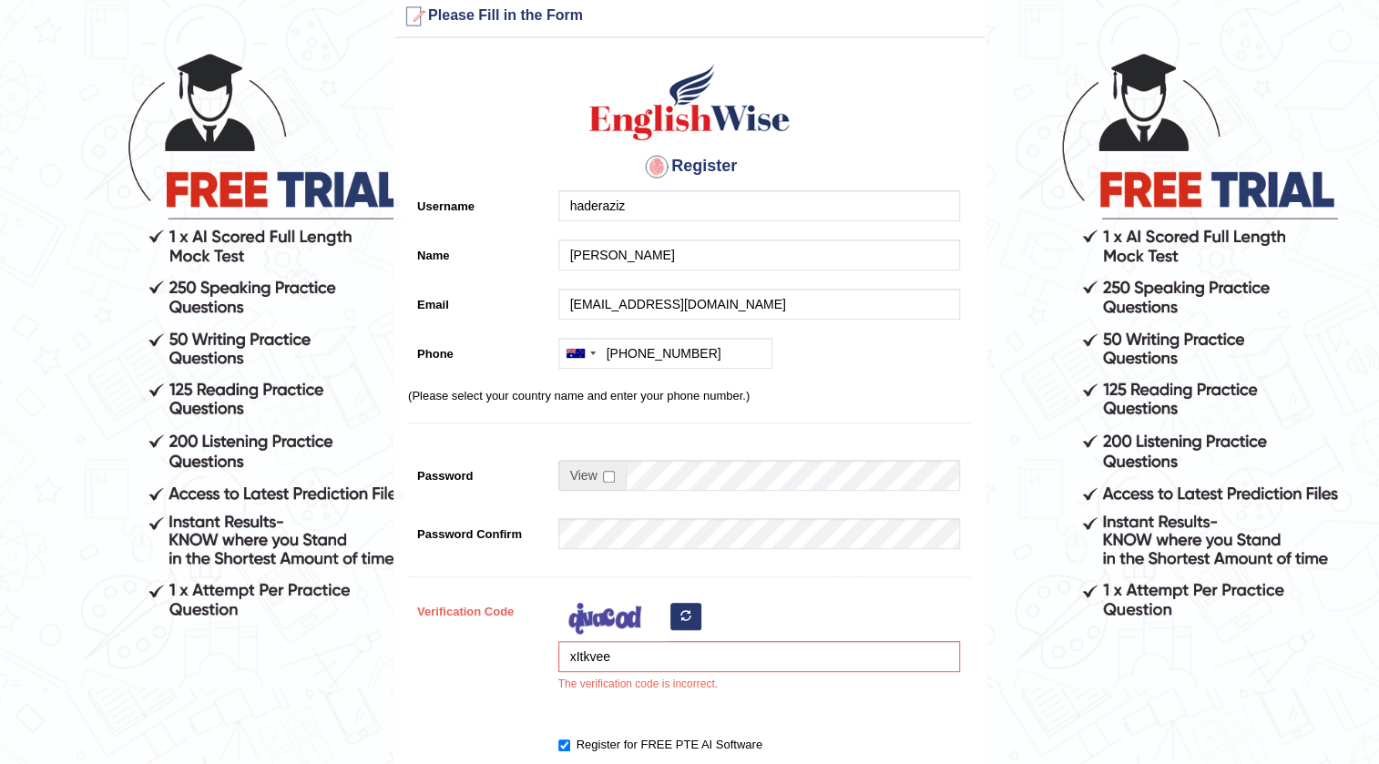
scroll to position [165, 0]
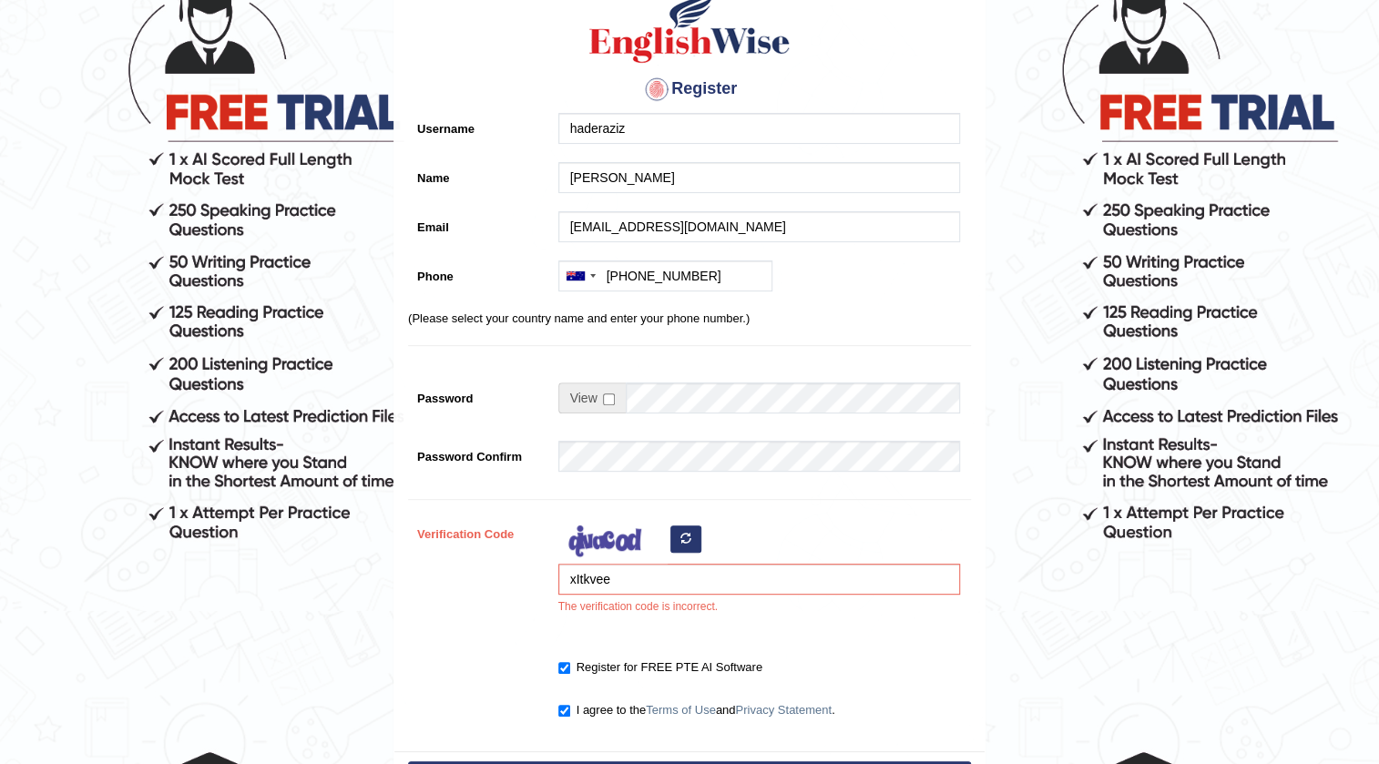
click at [692, 546] on button "button" at bounding box center [685, 538] width 31 height 27
drag, startPoint x: 695, startPoint y: 575, endPoint x: 703, endPoint y: 587, distance: 15.2
click at [511, 541] on div "Verification Code xItkvee The verification code is incorrect." at bounding box center [689, 571] width 563 height 107
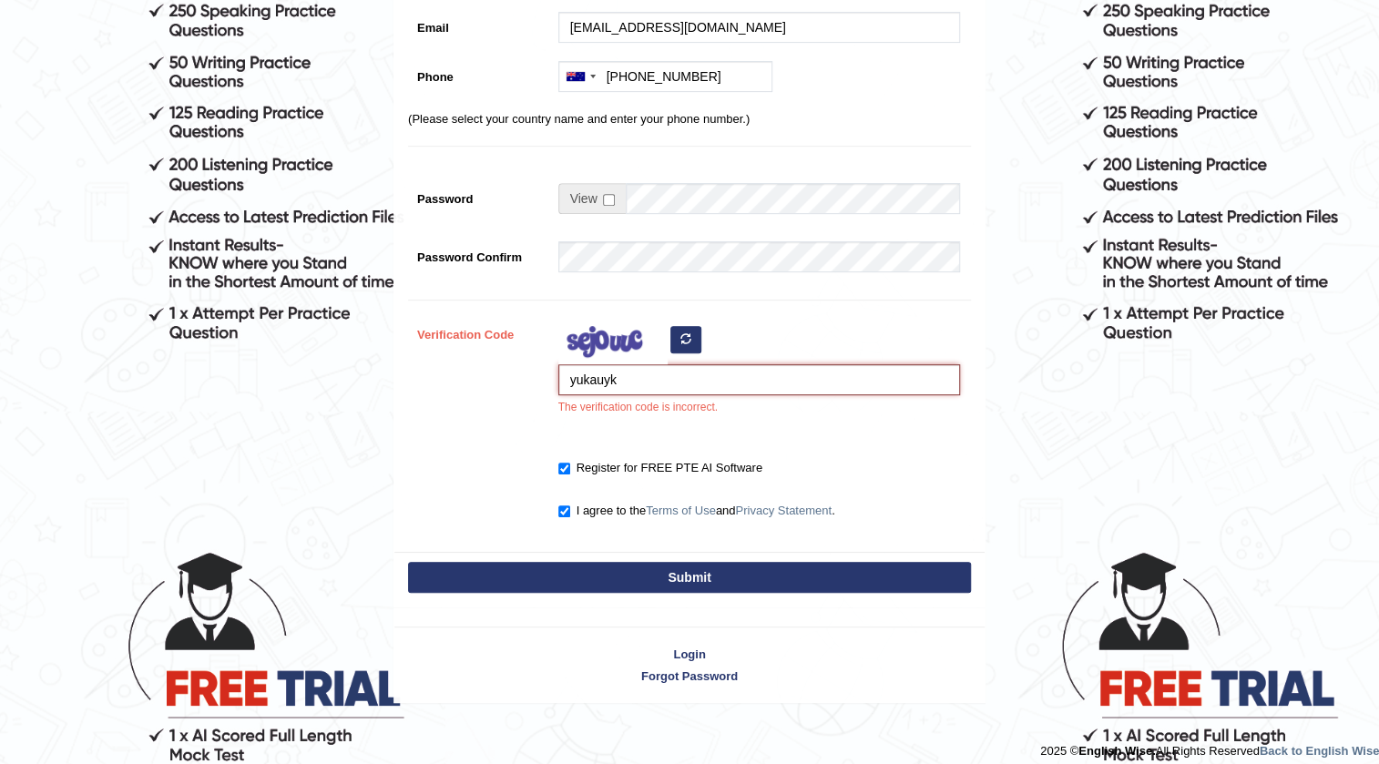
scroll to position [375, 0]
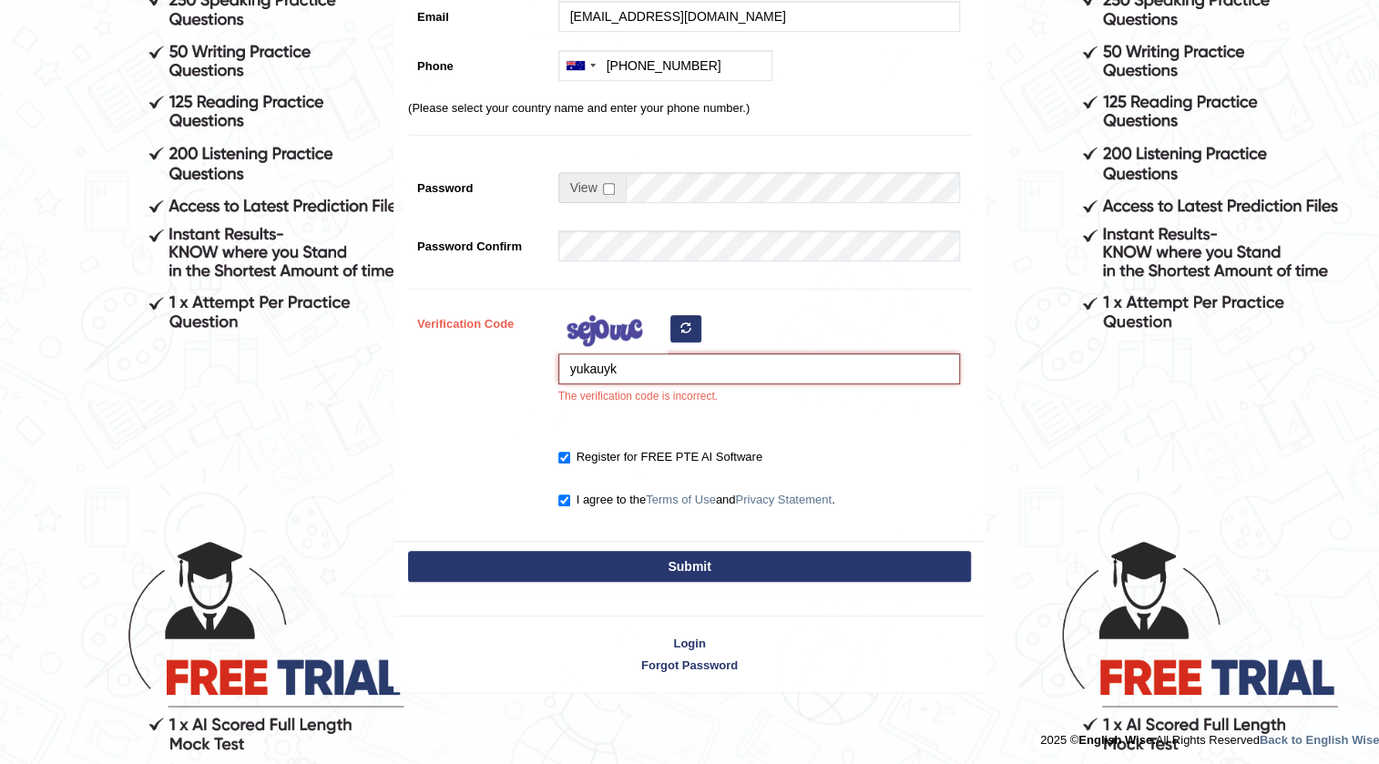
type input "yukauyk"
click at [729, 557] on button "Submit" at bounding box center [689, 566] width 563 height 31
type input "[PHONE_NUMBER]"
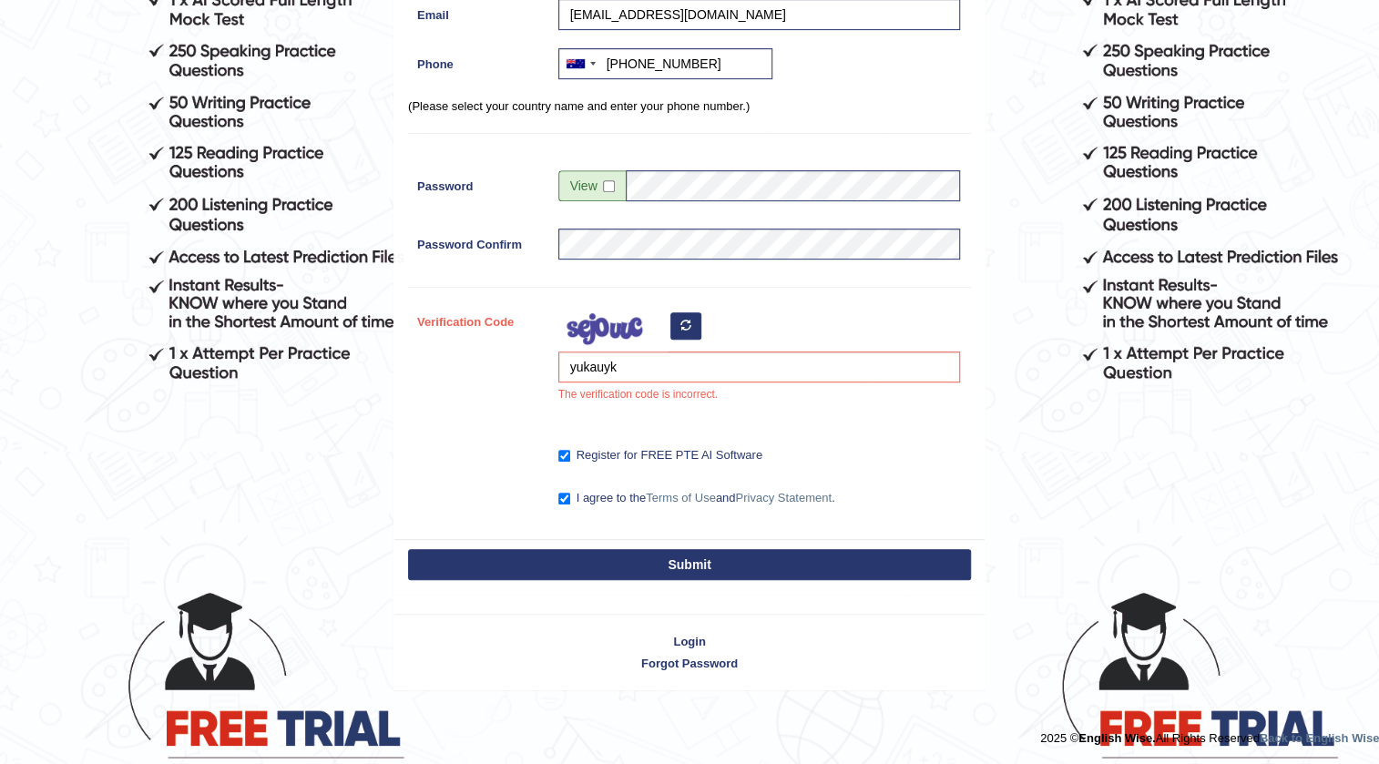
scroll to position [322, 0]
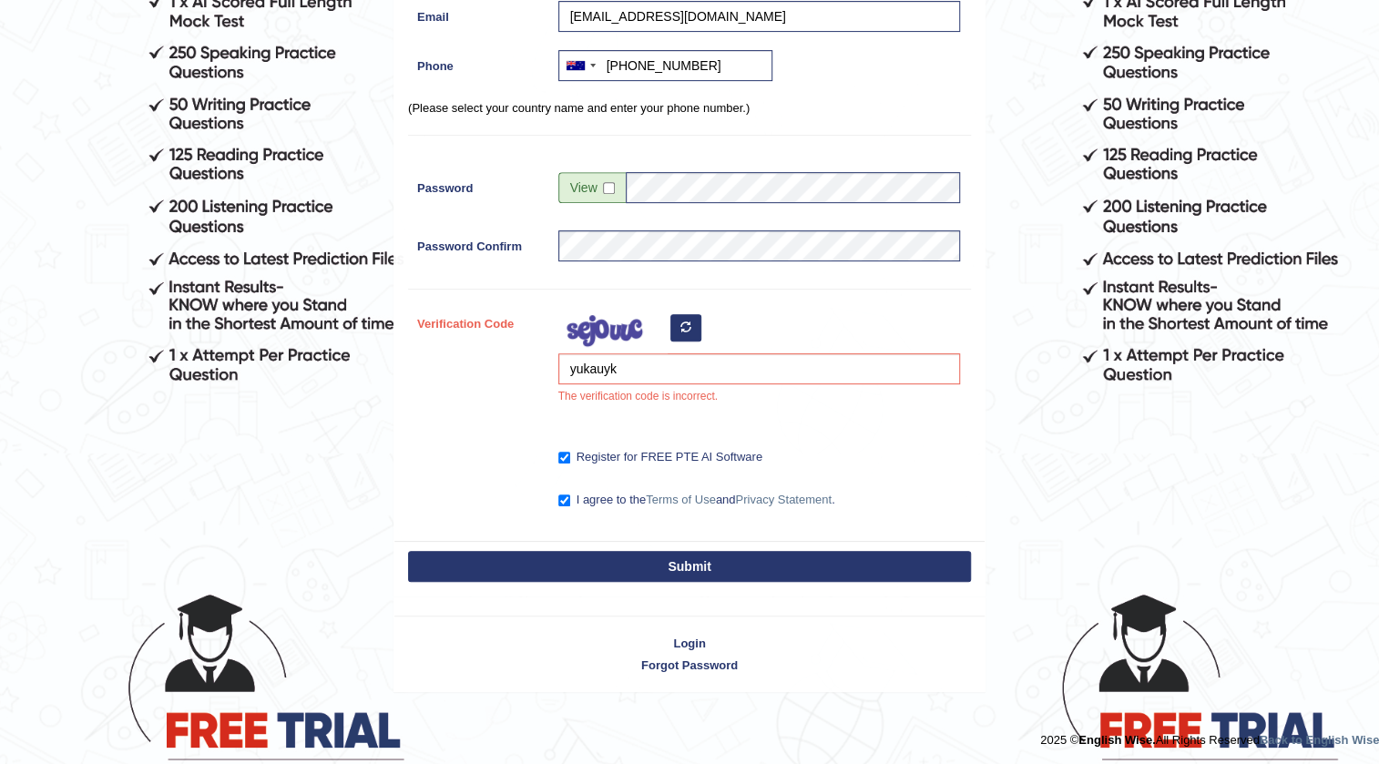
click at [709, 571] on button "Submit" at bounding box center [689, 566] width 563 height 31
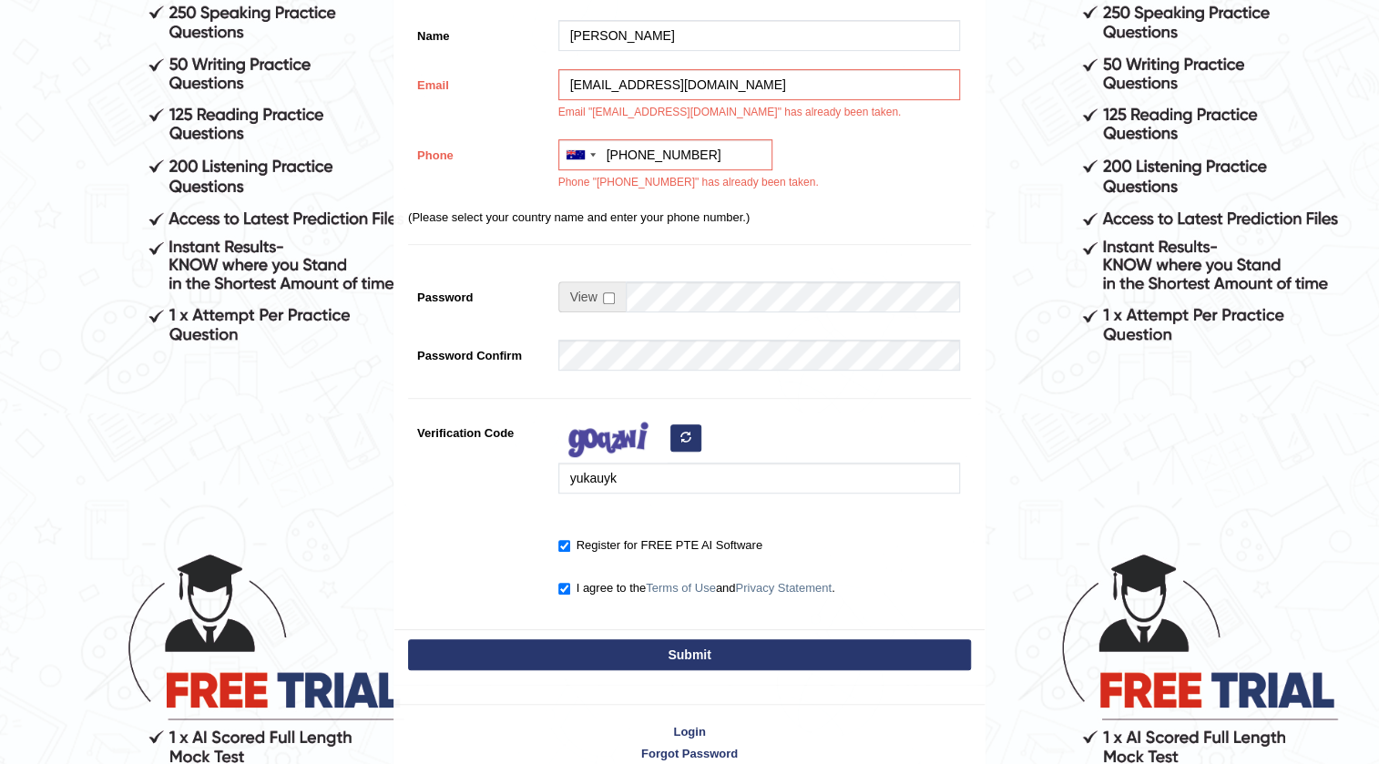
scroll to position [452, 0]
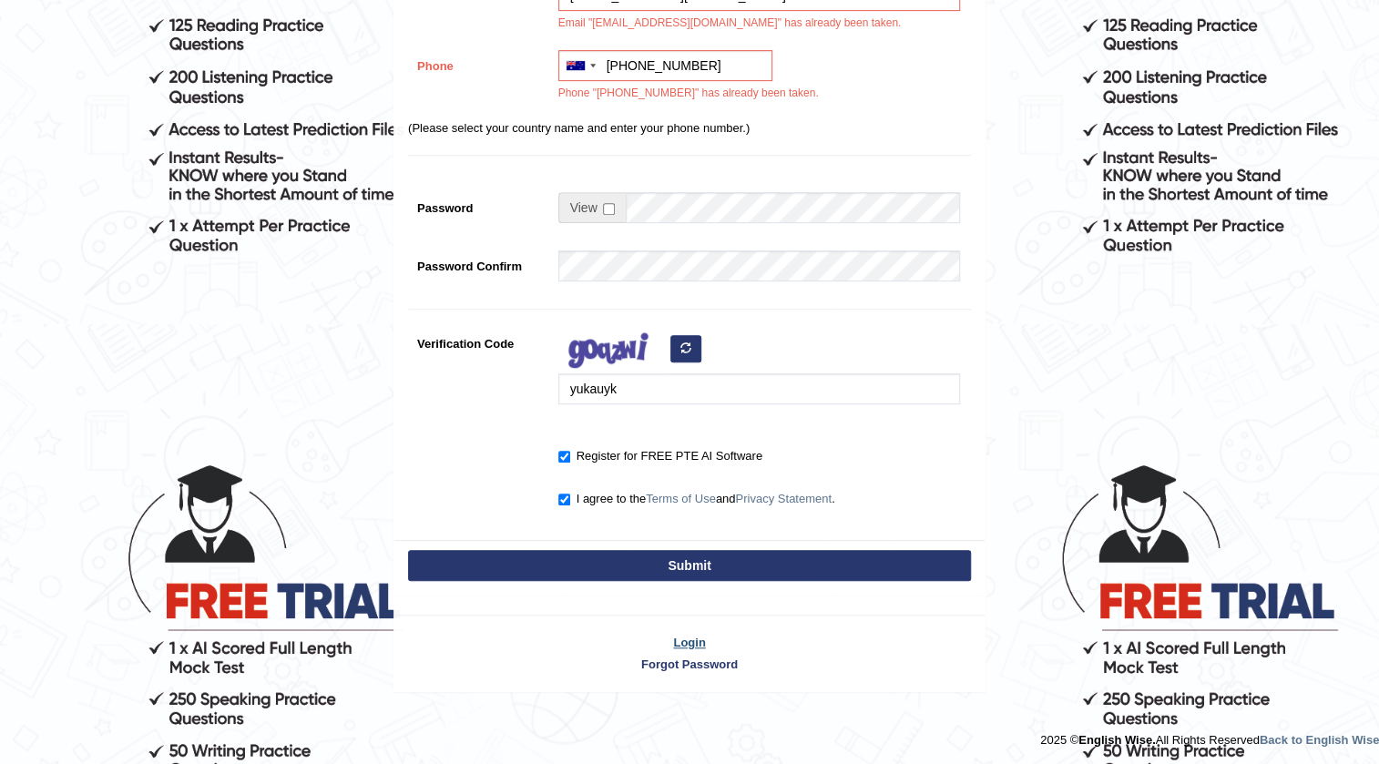
click at [688, 641] on link "Login" at bounding box center [689, 642] width 590 height 17
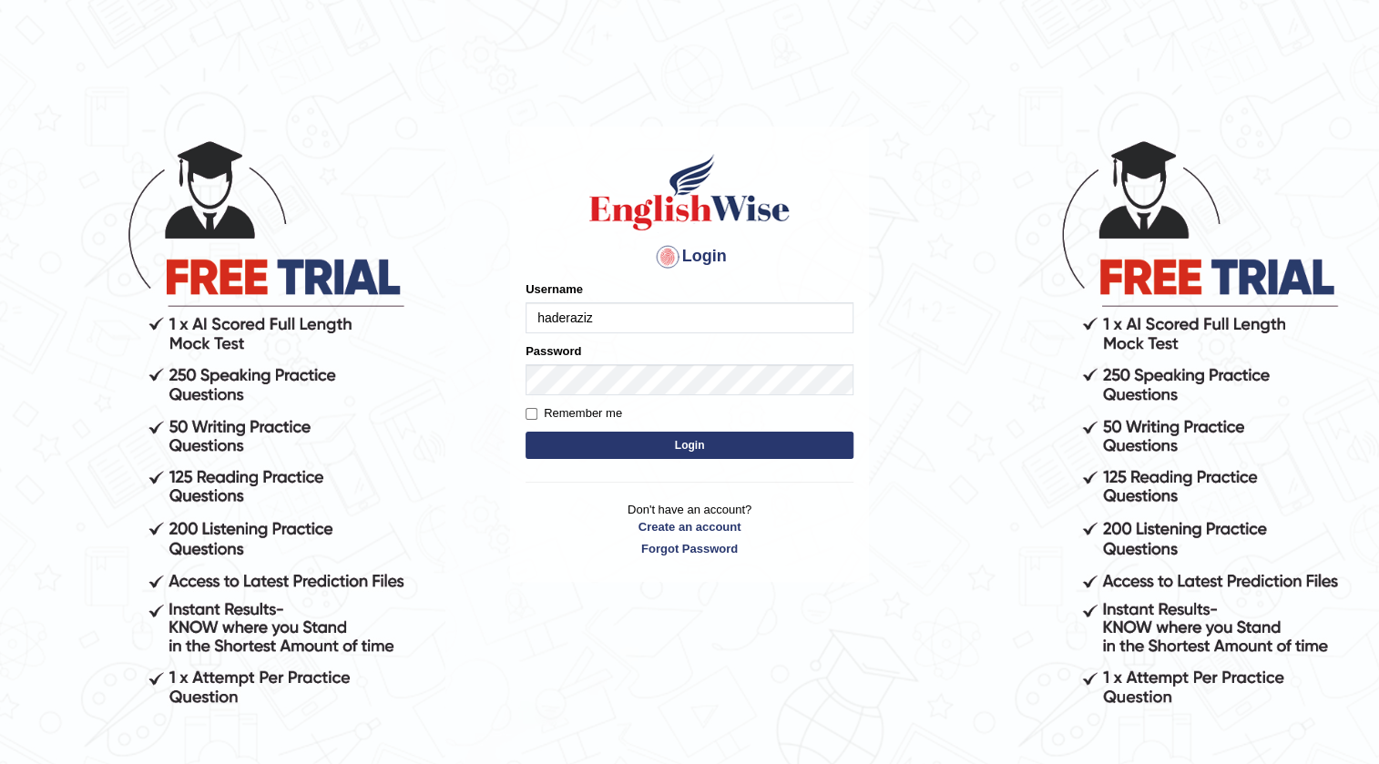
type input "haderaziz"
click at [754, 450] on button "Login" at bounding box center [689, 445] width 328 height 27
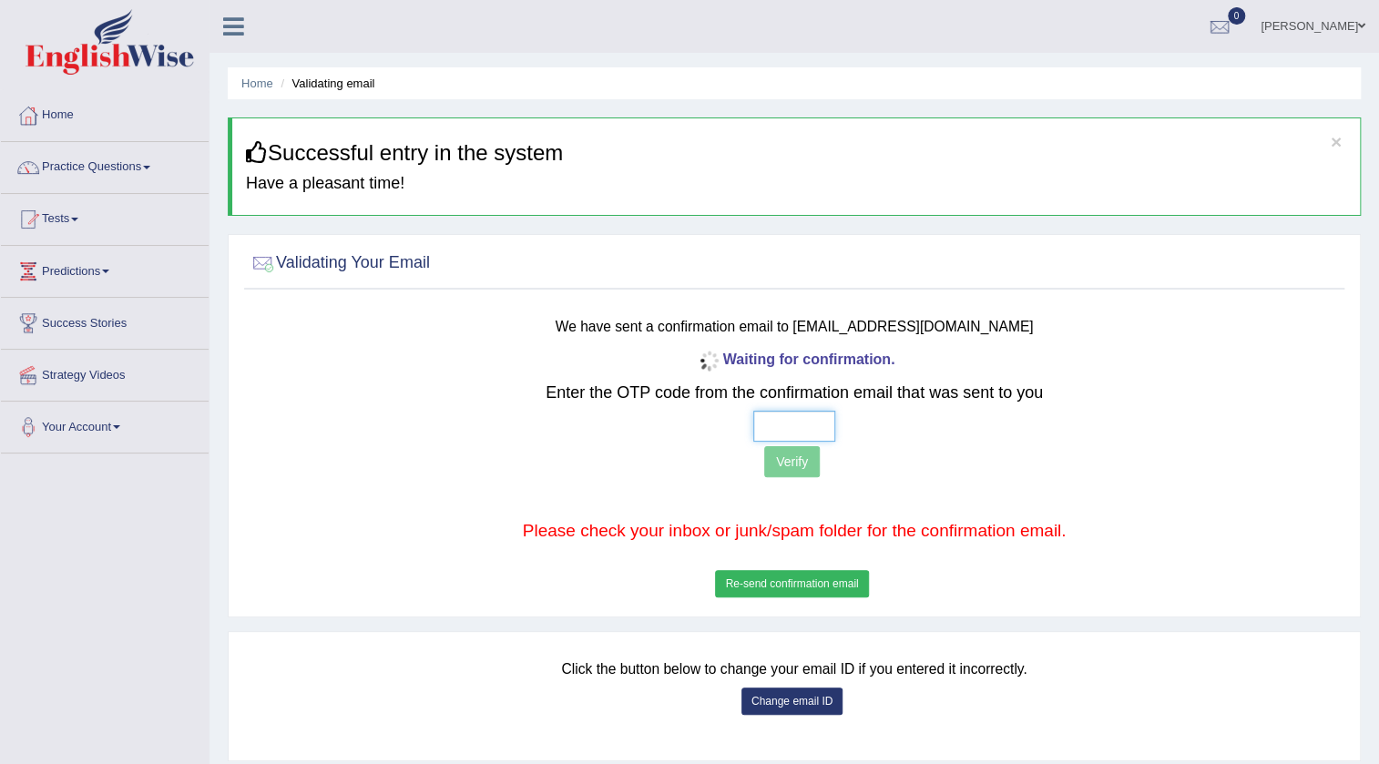
click at [766, 430] on input "text" at bounding box center [794, 426] width 82 height 31
click at [797, 574] on button "Re-send confirmation email" at bounding box center [791, 583] width 153 height 27
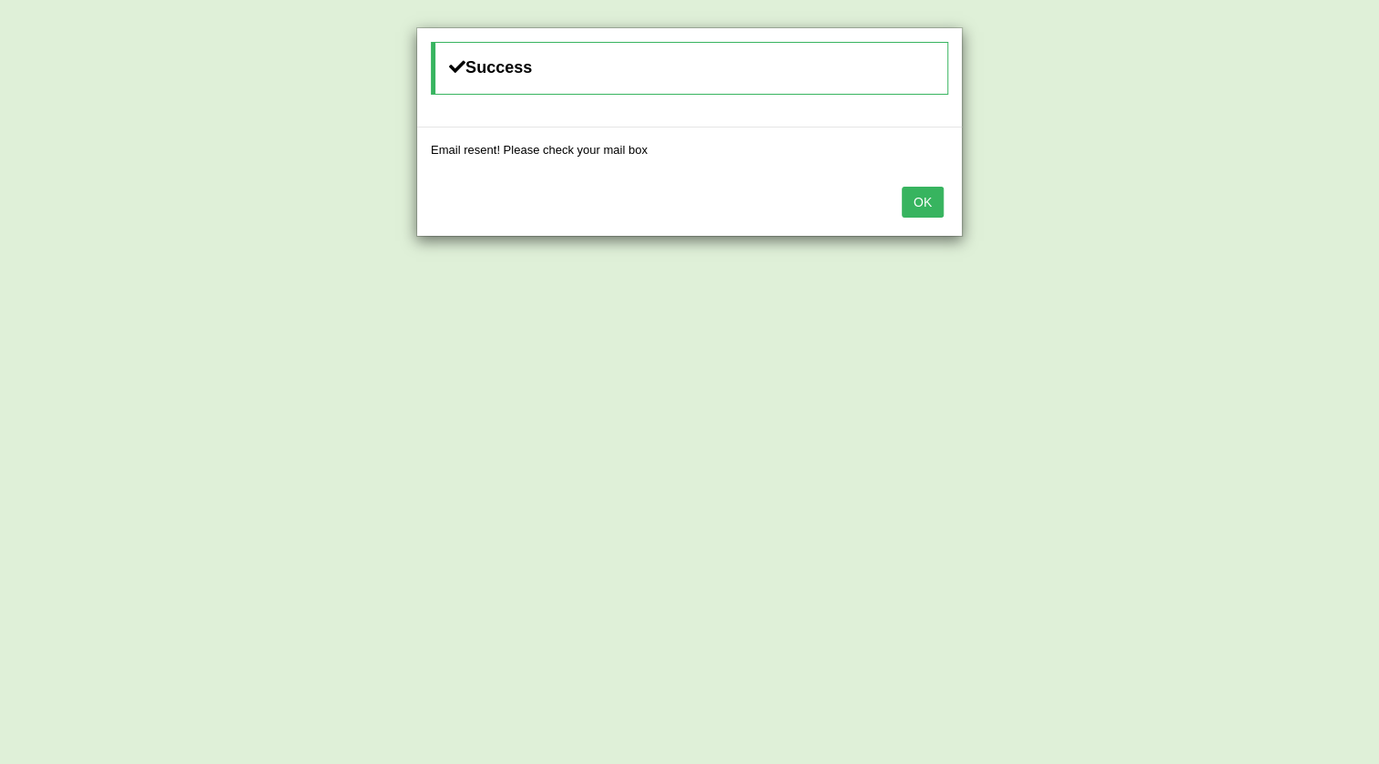
click at [923, 187] on button "OK" at bounding box center [923, 202] width 42 height 31
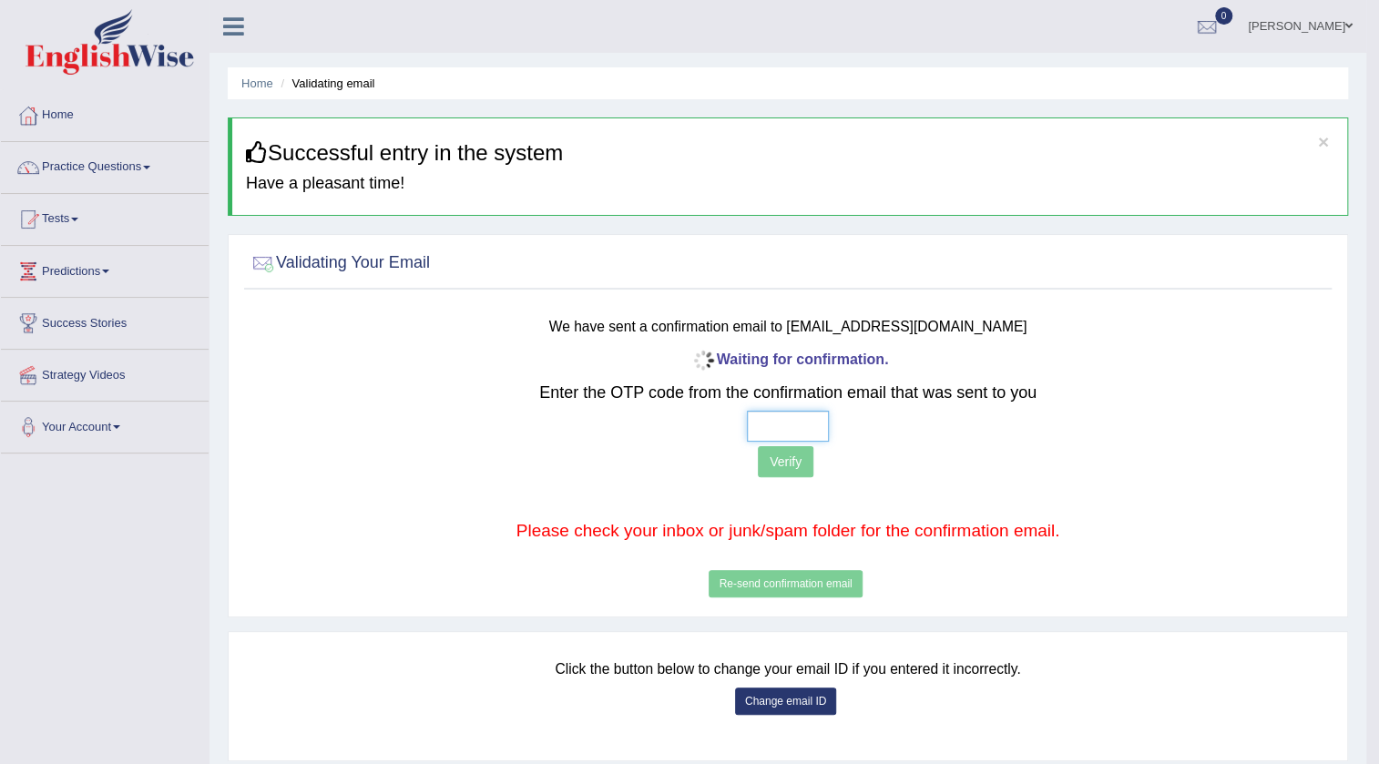
click at [782, 416] on input "text" at bounding box center [788, 426] width 82 height 31
type input "7 7 3 5"
click at [788, 459] on button "Verify" at bounding box center [786, 461] width 56 height 31
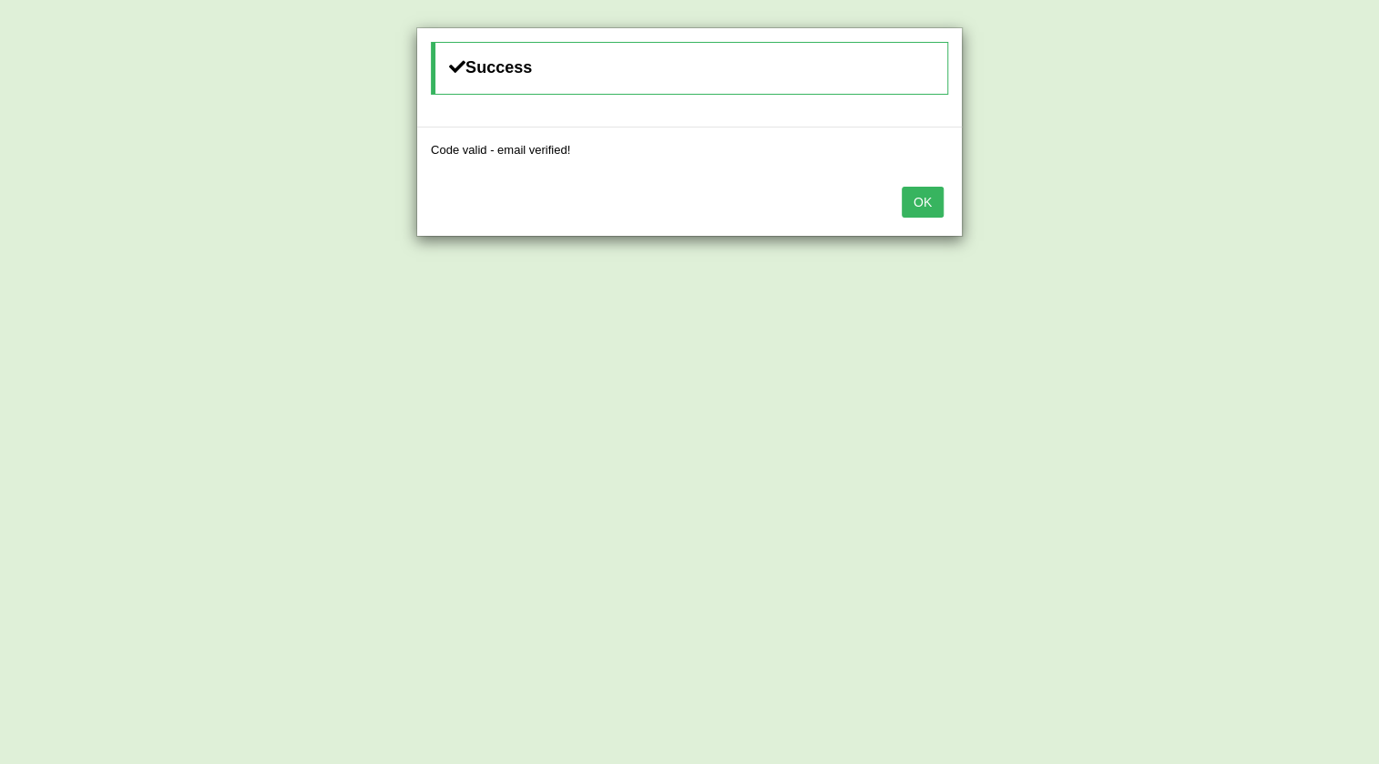
click at [923, 202] on button "OK" at bounding box center [923, 202] width 42 height 31
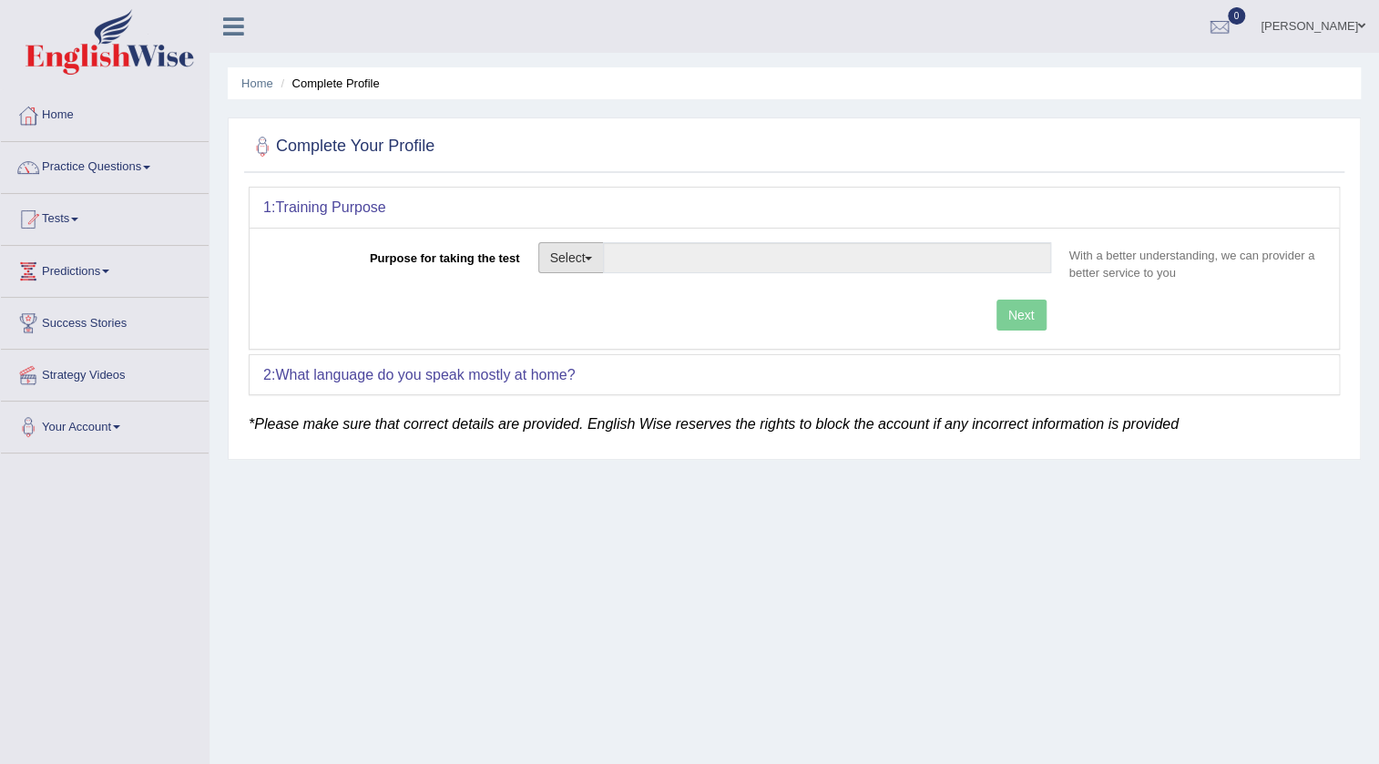
click at [591, 260] on button "Select" at bounding box center [571, 257] width 66 height 31
click at [601, 291] on link "Student Visa" at bounding box center [620, 297] width 162 height 24
type input "Student Visa"
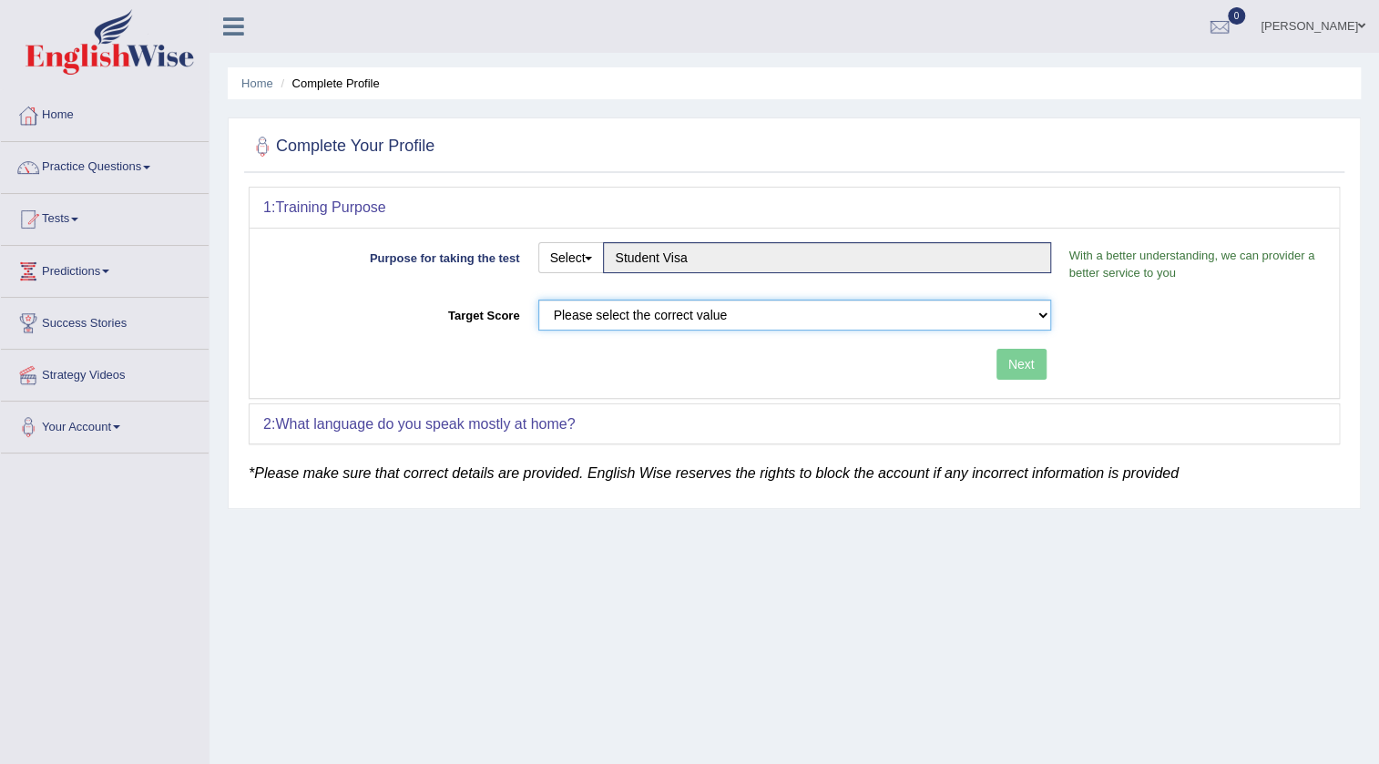
click at [683, 308] on select "Please select the correct value 50 (6 bands) 58 (6.5 bands) 65 (7 bands) 79 (8 …" at bounding box center [794, 315] width 513 height 31
select select "58"
click at [538, 300] on select "Please select the correct value 50 (6 bands) 58 (6.5 bands) 65 (7 bands) 79 (8 …" at bounding box center [794, 315] width 513 height 31
click at [1013, 364] on button "Next" at bounding box center [1021, 364] width 50 height 31
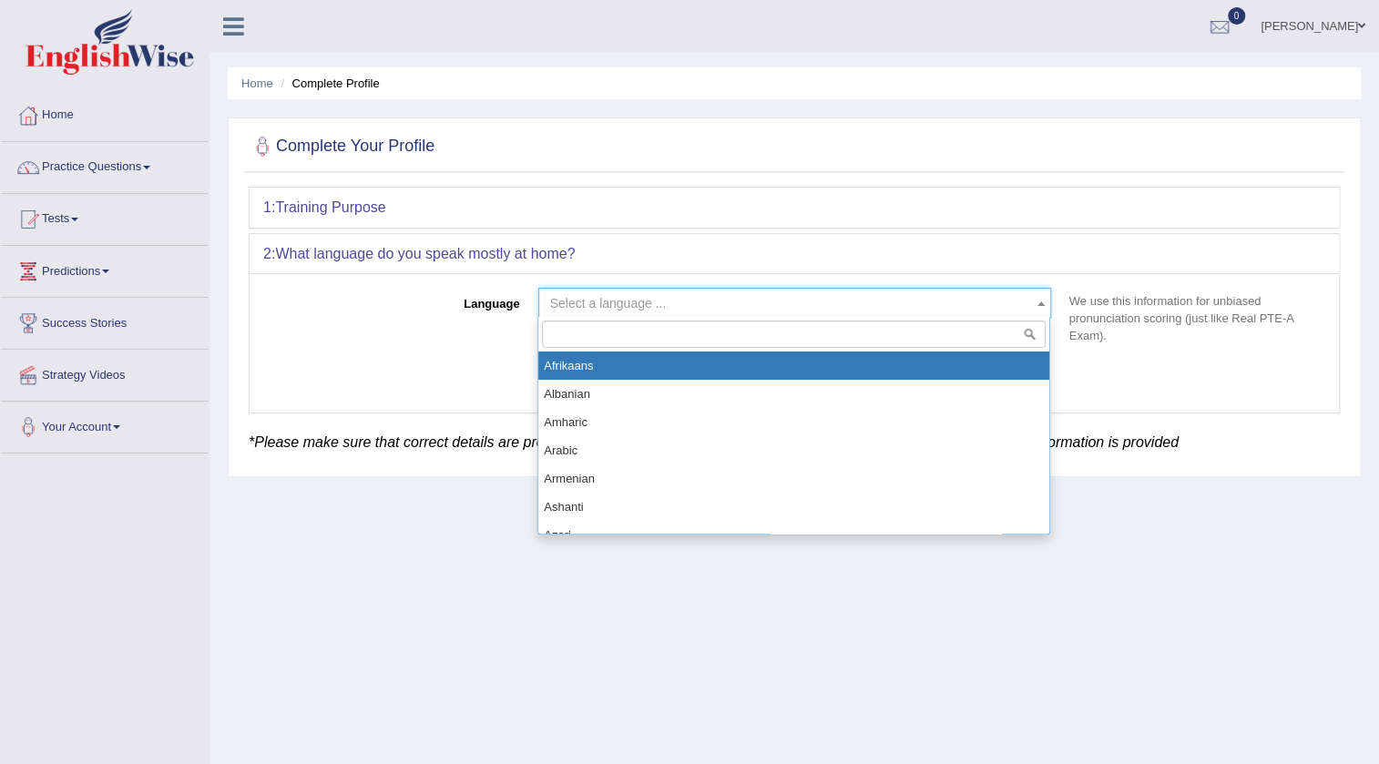
click at [782, 301] on span "Select a language ..." at bounding box center [789, 303] width 478 height 18
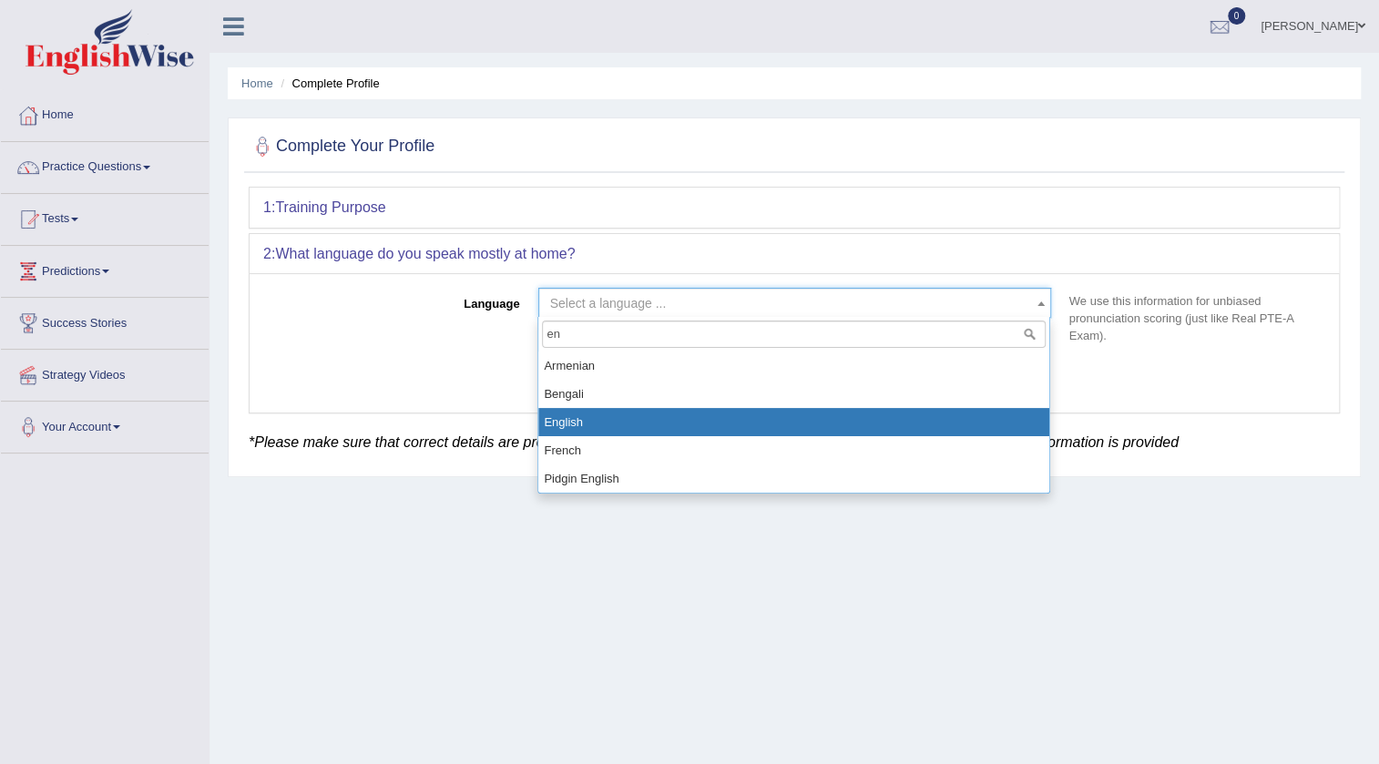
type input "en"
select select "English"
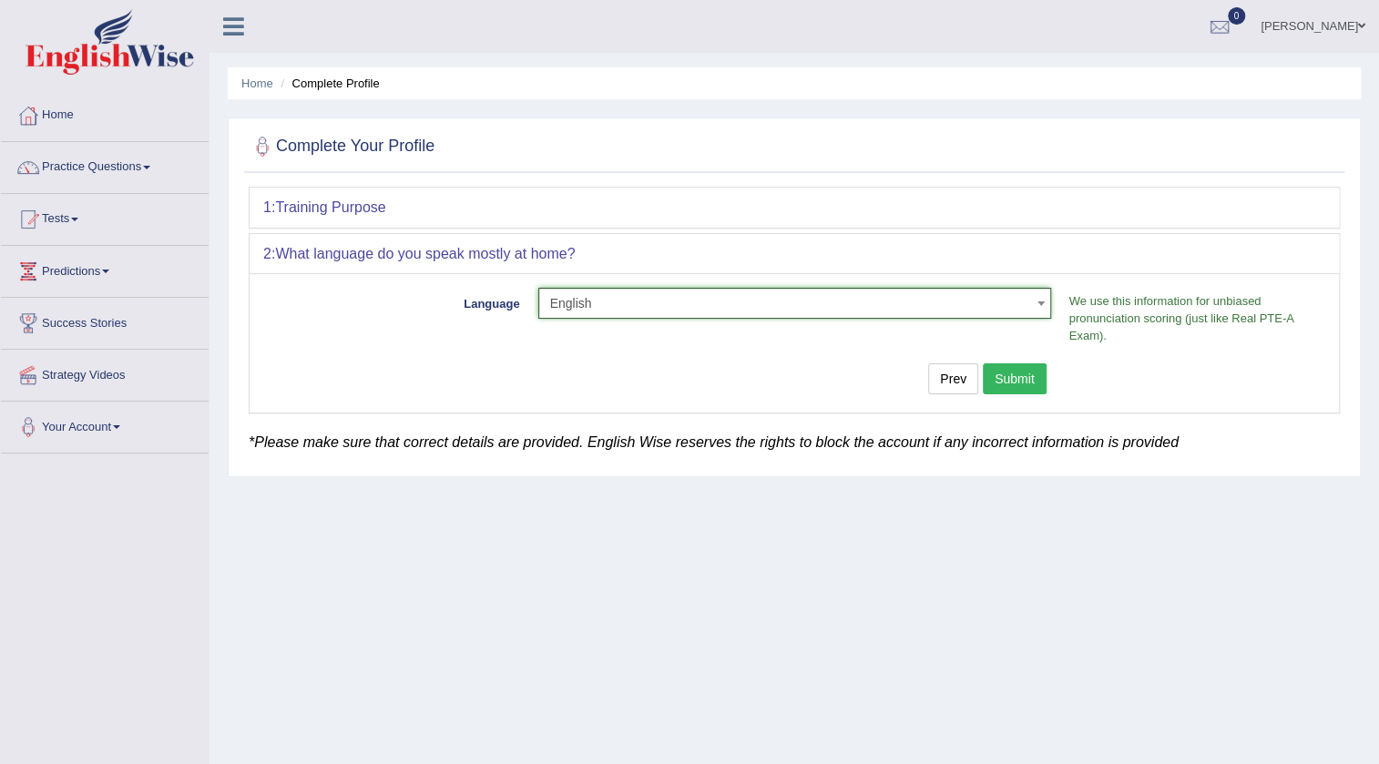
click at [1014, 372] on button "Submit" at bounding box center [1015, 378] width 64 height 31
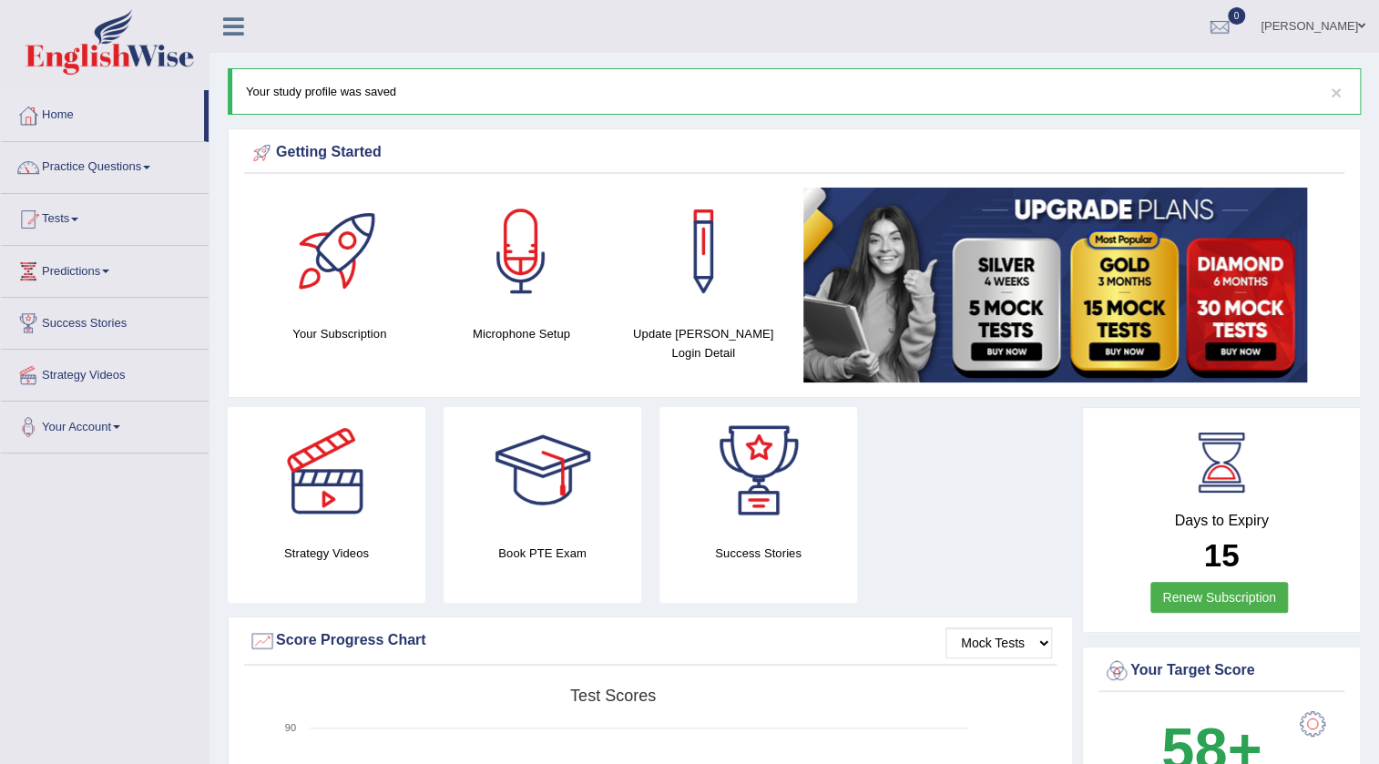
click at [115, 176] on link "Practice Questions" at bounding box center [105, 165] width 208 height 46
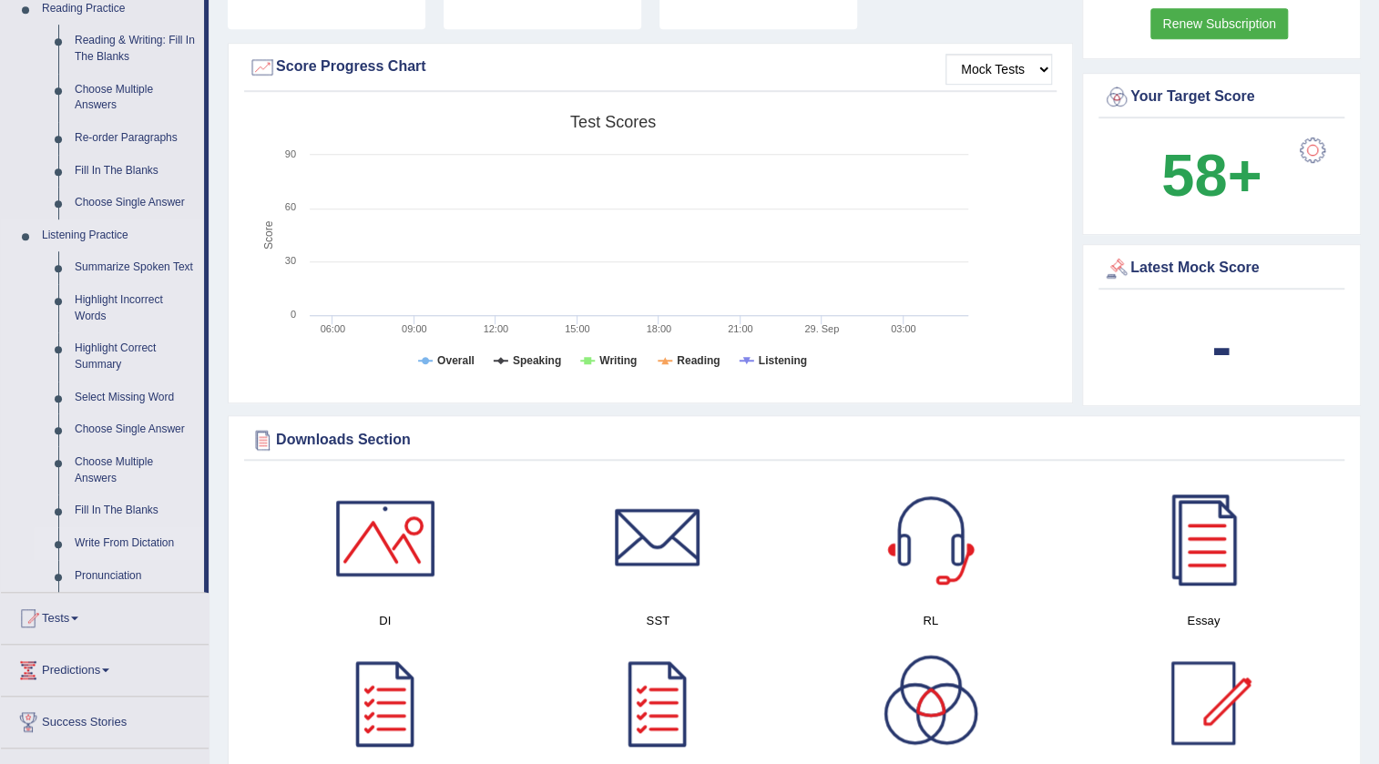
scroll to position [828, 0]
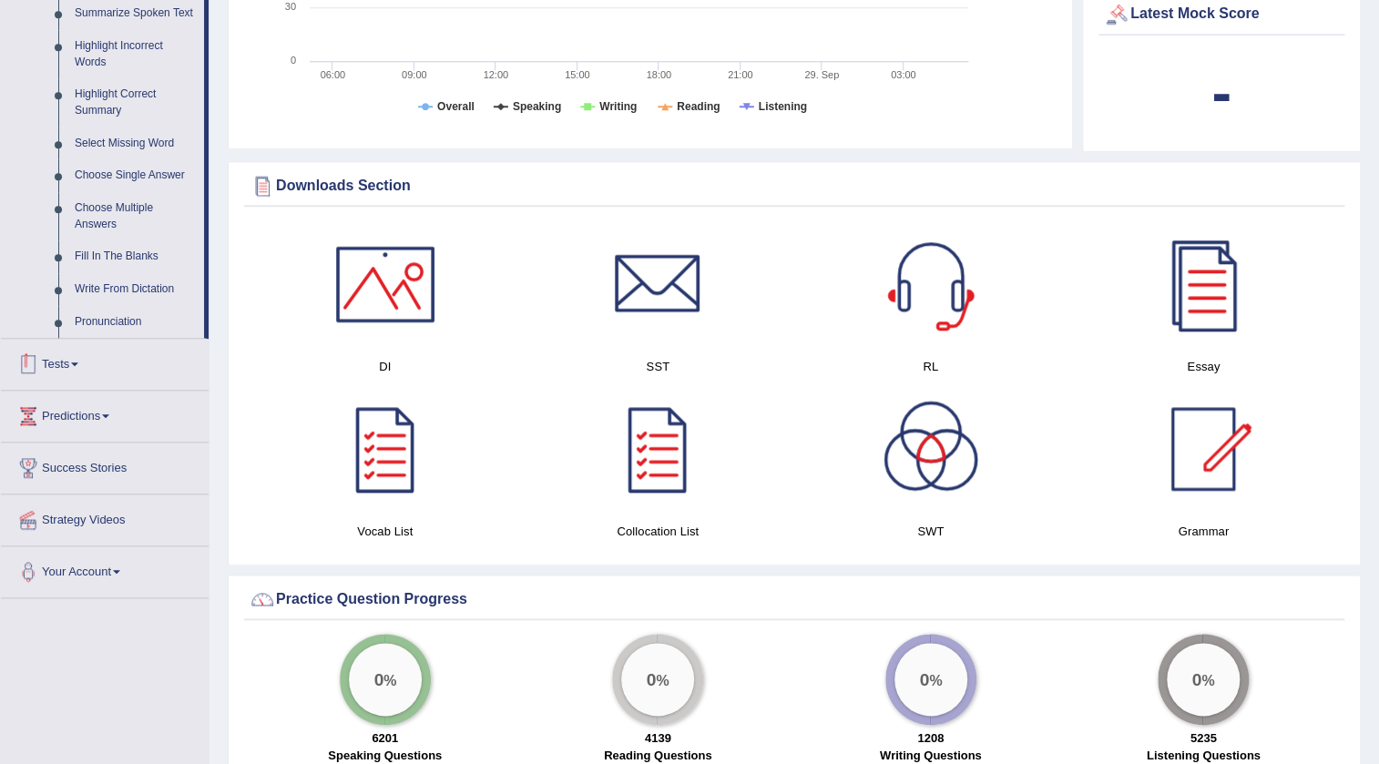
click at [95, 350] on link "Tests" at bounding box center [105, 362] width 208 height 46
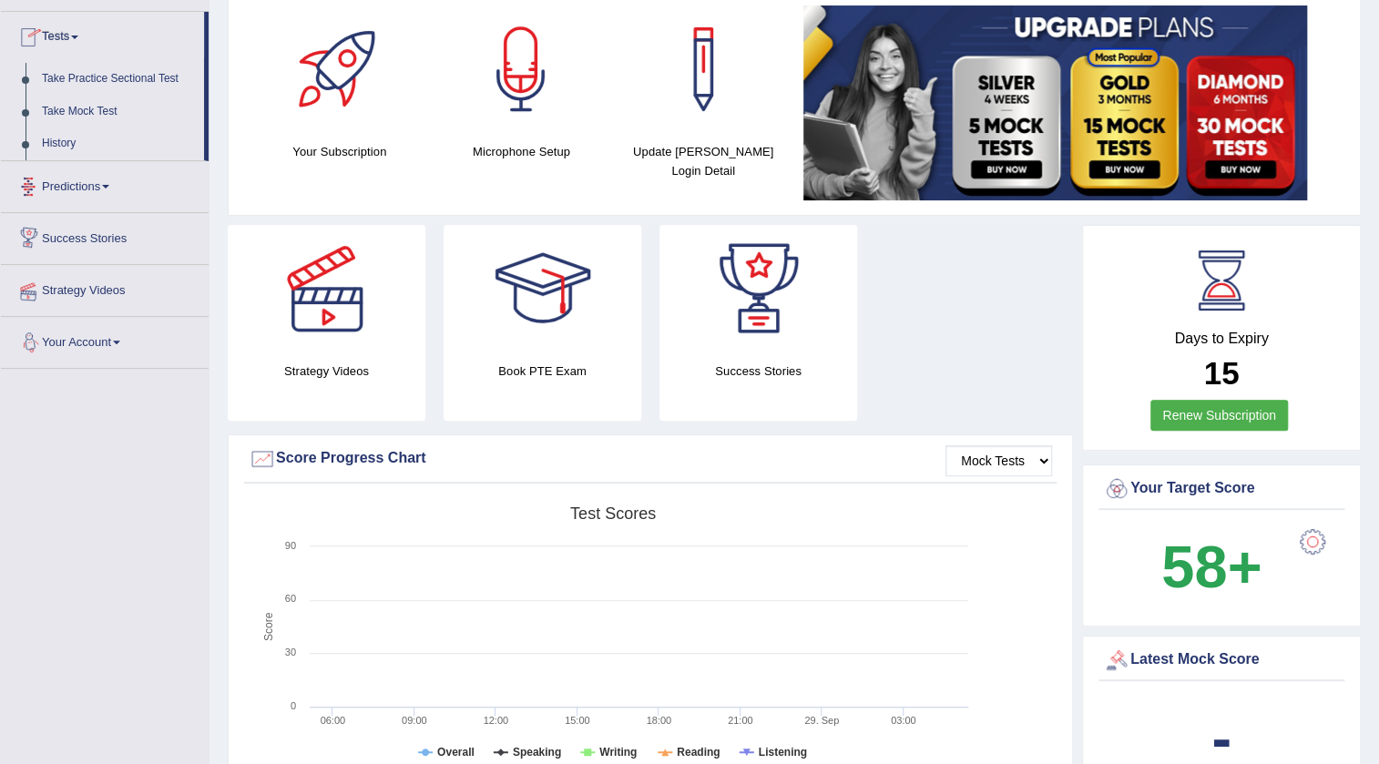
scroll to position [0, 0]
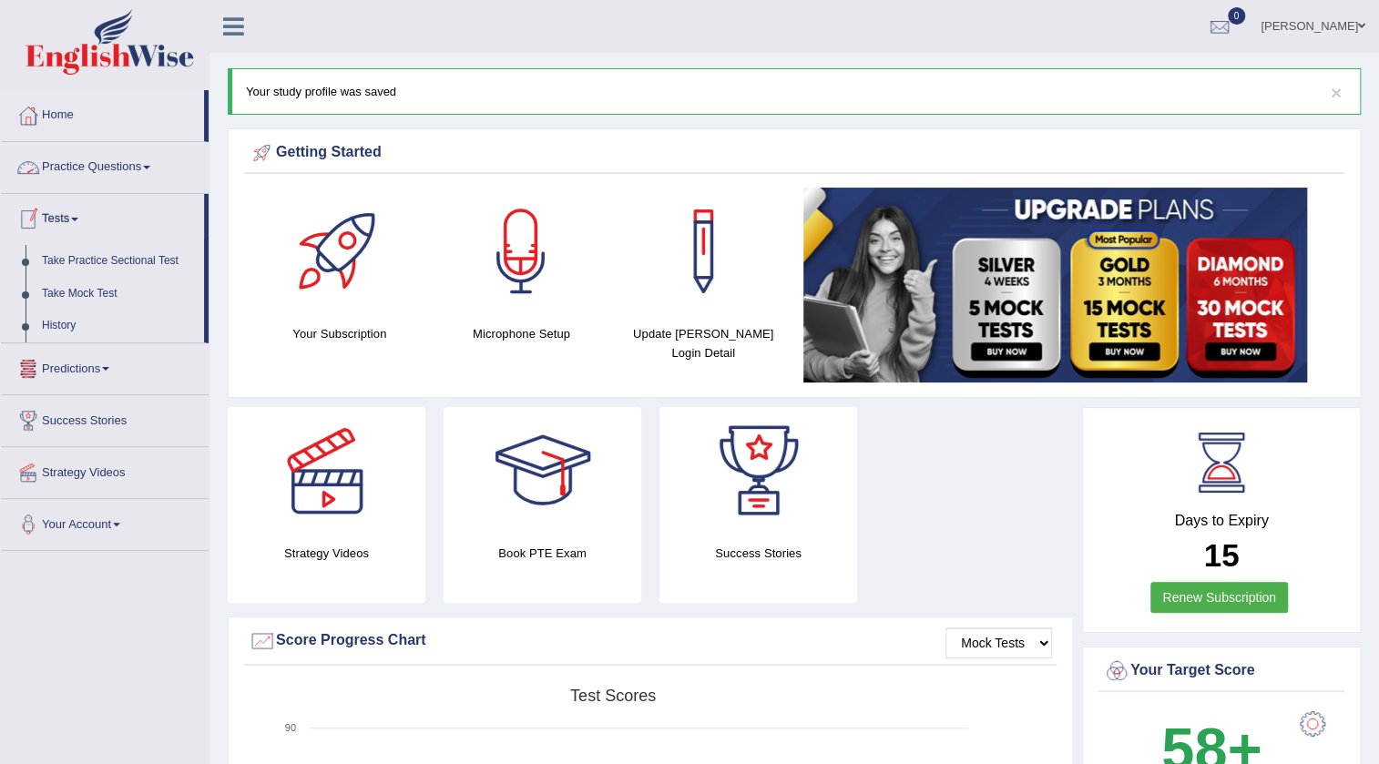
click at [126, 170] on link "Practice Questions" at bounding box center [105, 165] width 208 height 46
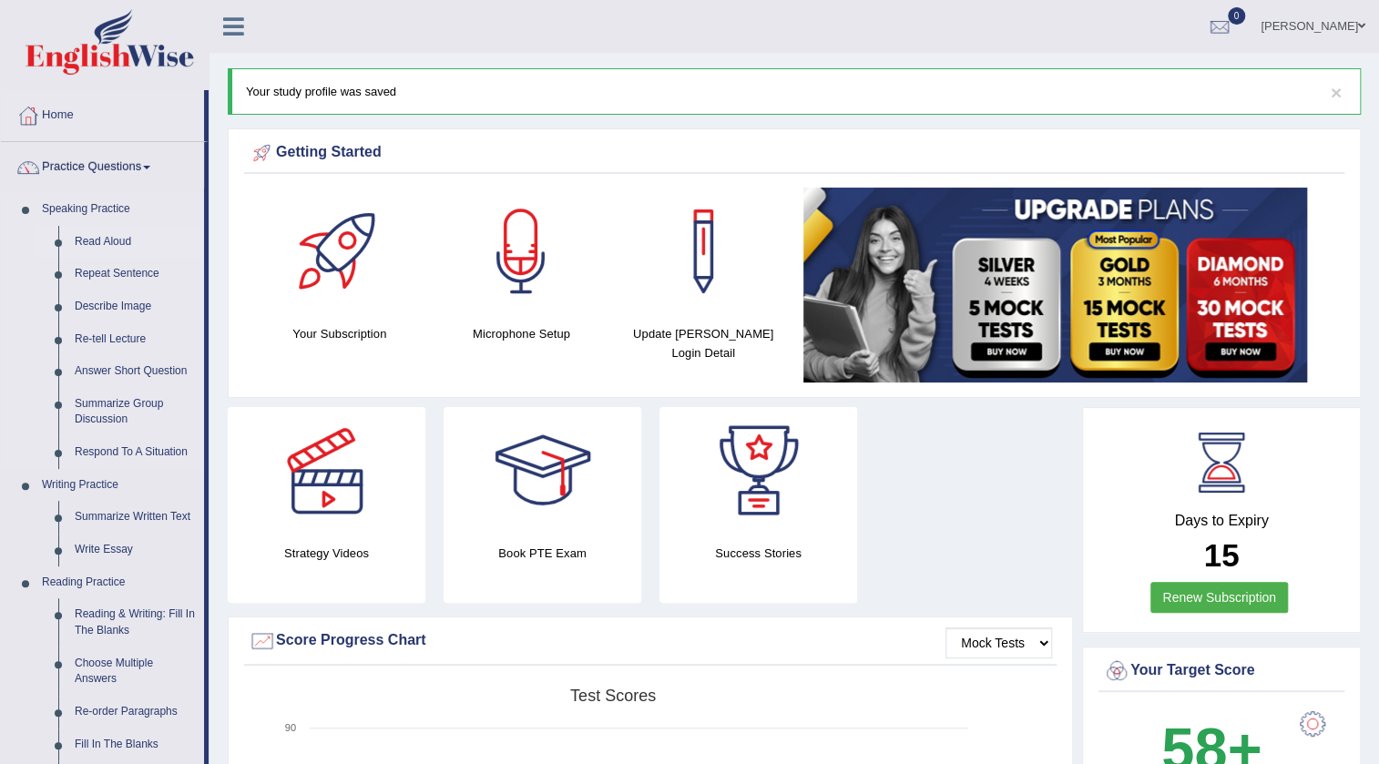
click at [122, 245] on link "Read Aloud" at bounding box center [135, 242] width 138 height 33
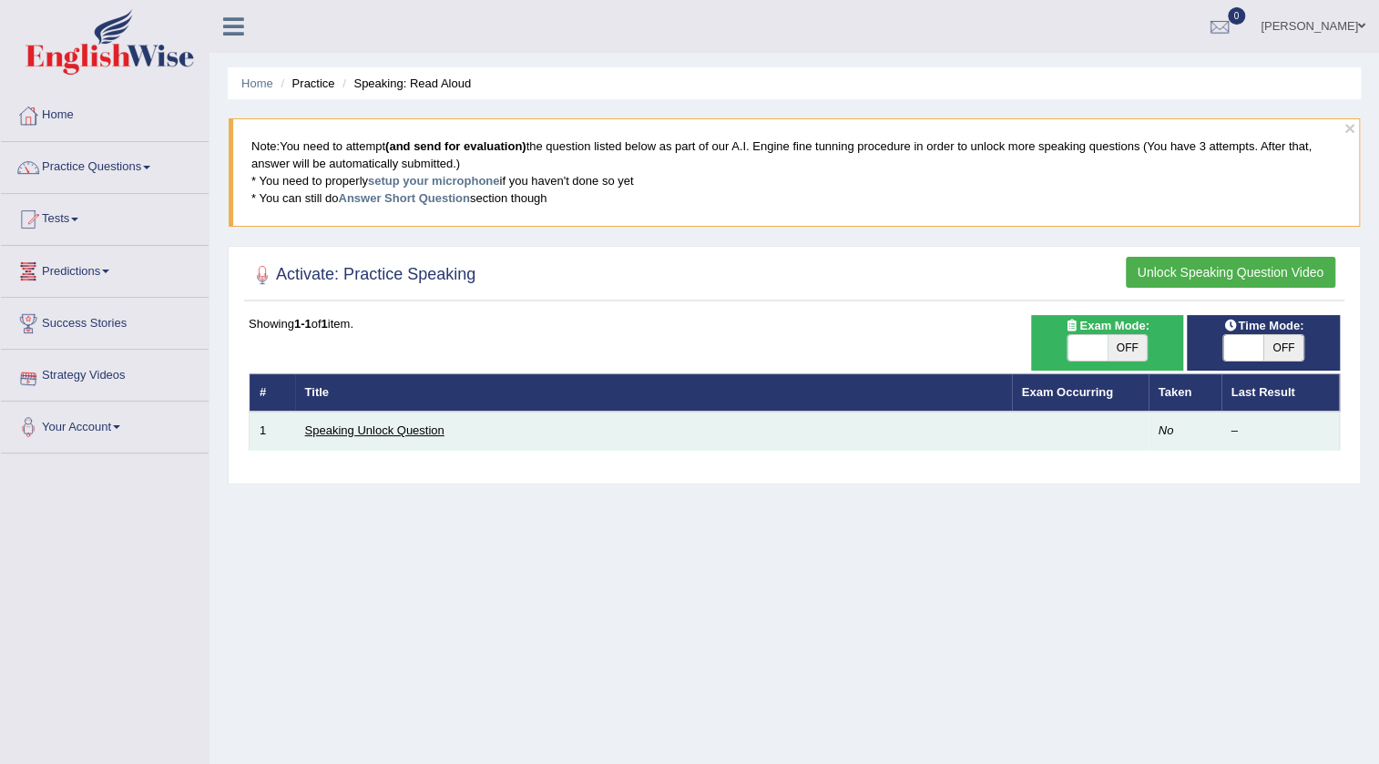
click at [362, 425] on link "Speaking Unlock Question" at bounding box center [374, 430] width 139 height 14
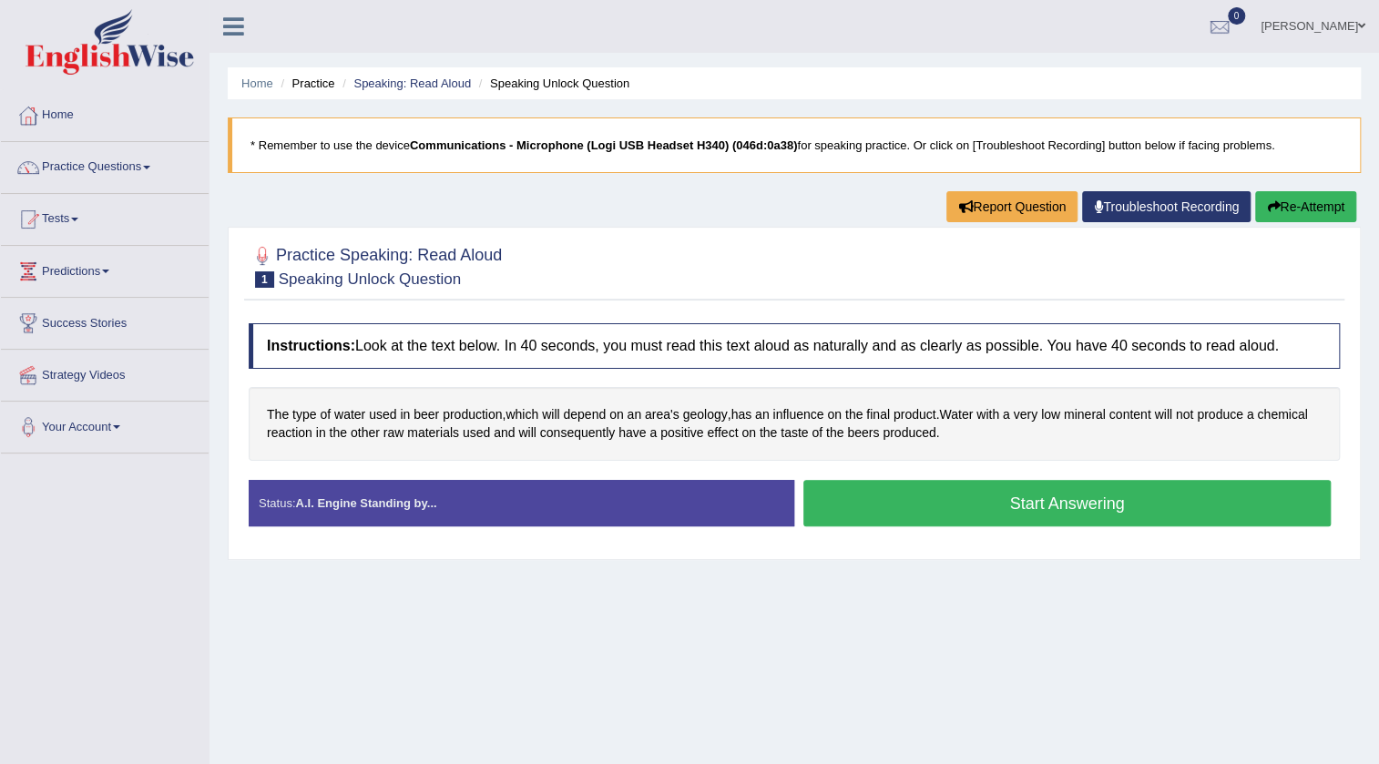
click at [861, 505] on button "Start Answering" at bounding box center [1066, 503] width 527 height 46
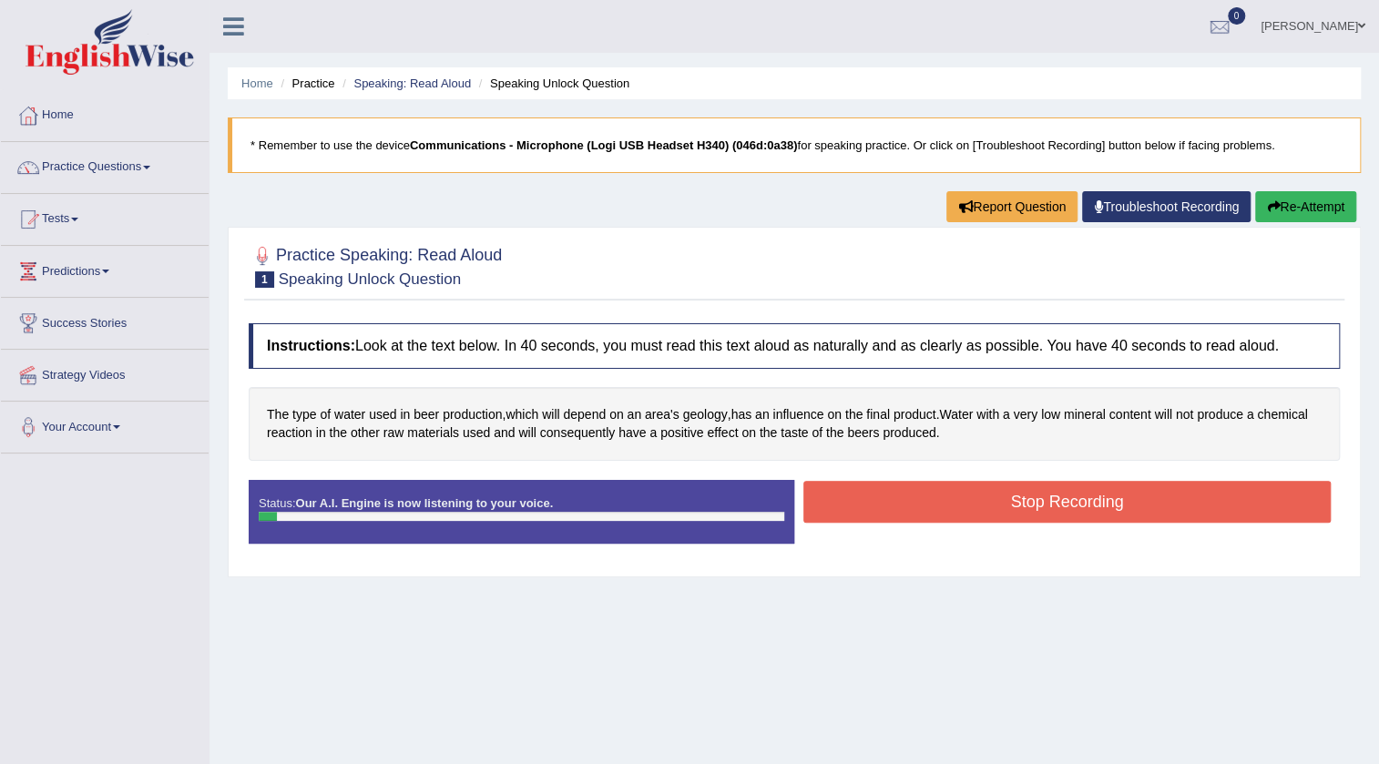
click at [861, 505] on button "Stop Recording" at bounding box center [1066, 502] width 527 height 42
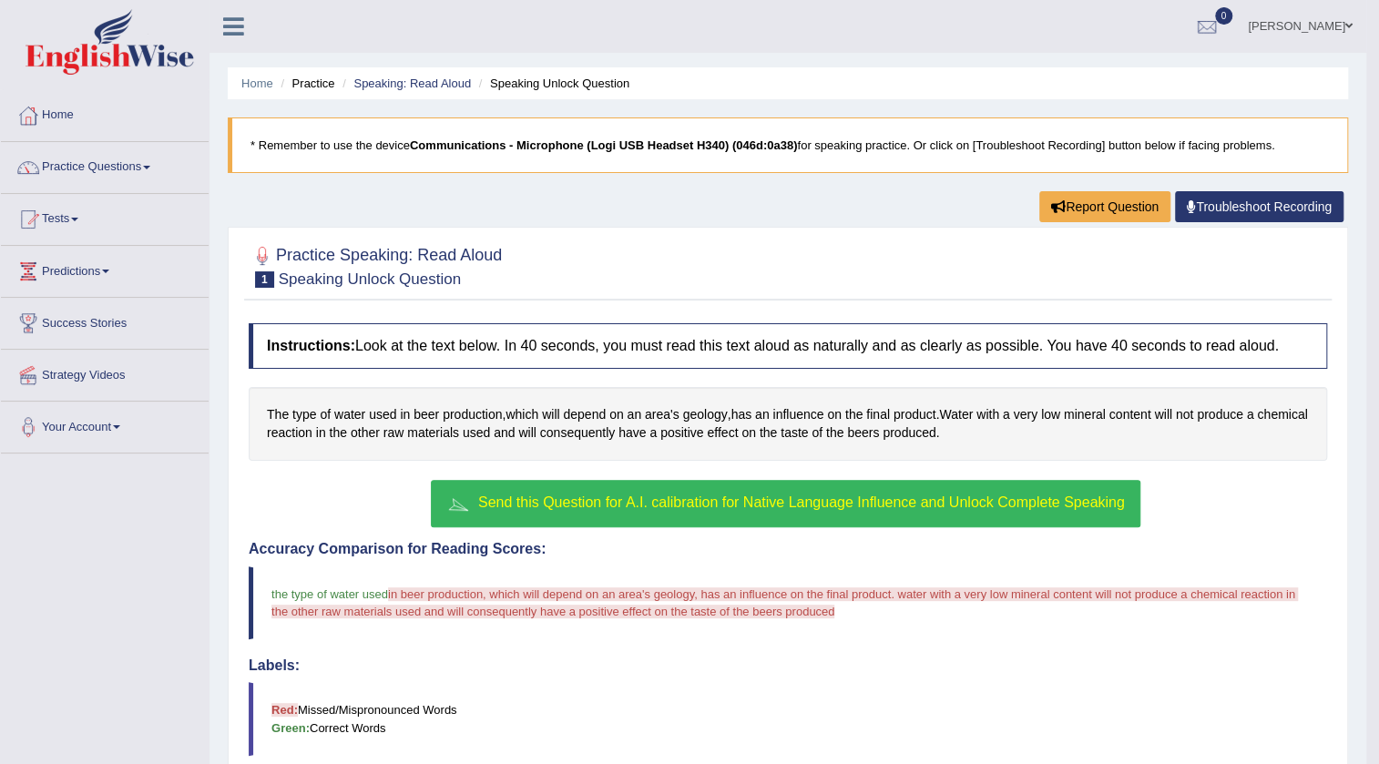
click at [889, 519] on button "Send this Question for A.I. calibration for Native Language Influence and Unloc…" at bounding box center [785, 503] width 709 height 47
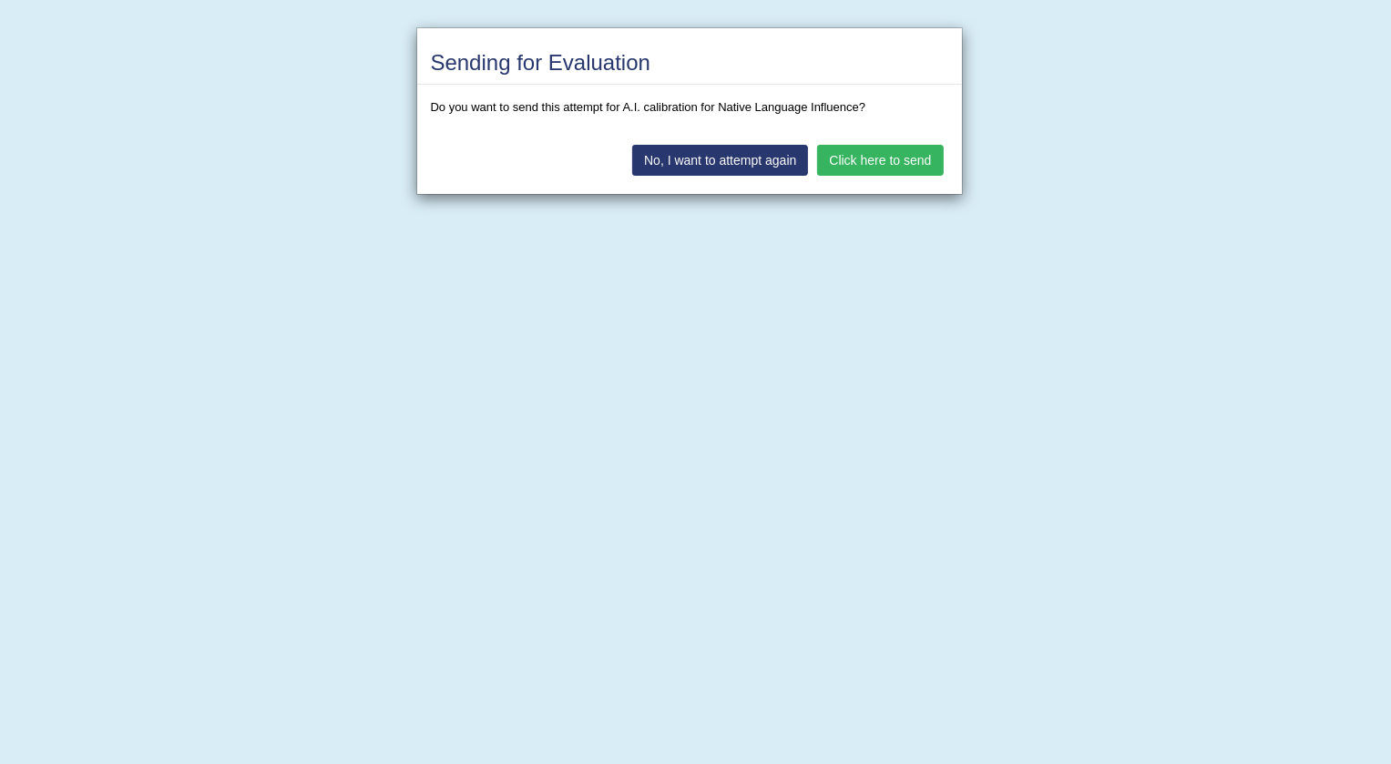
click at [884, 160] on button "Click here to send" at bounding box center [880, 160] width 126 height 31
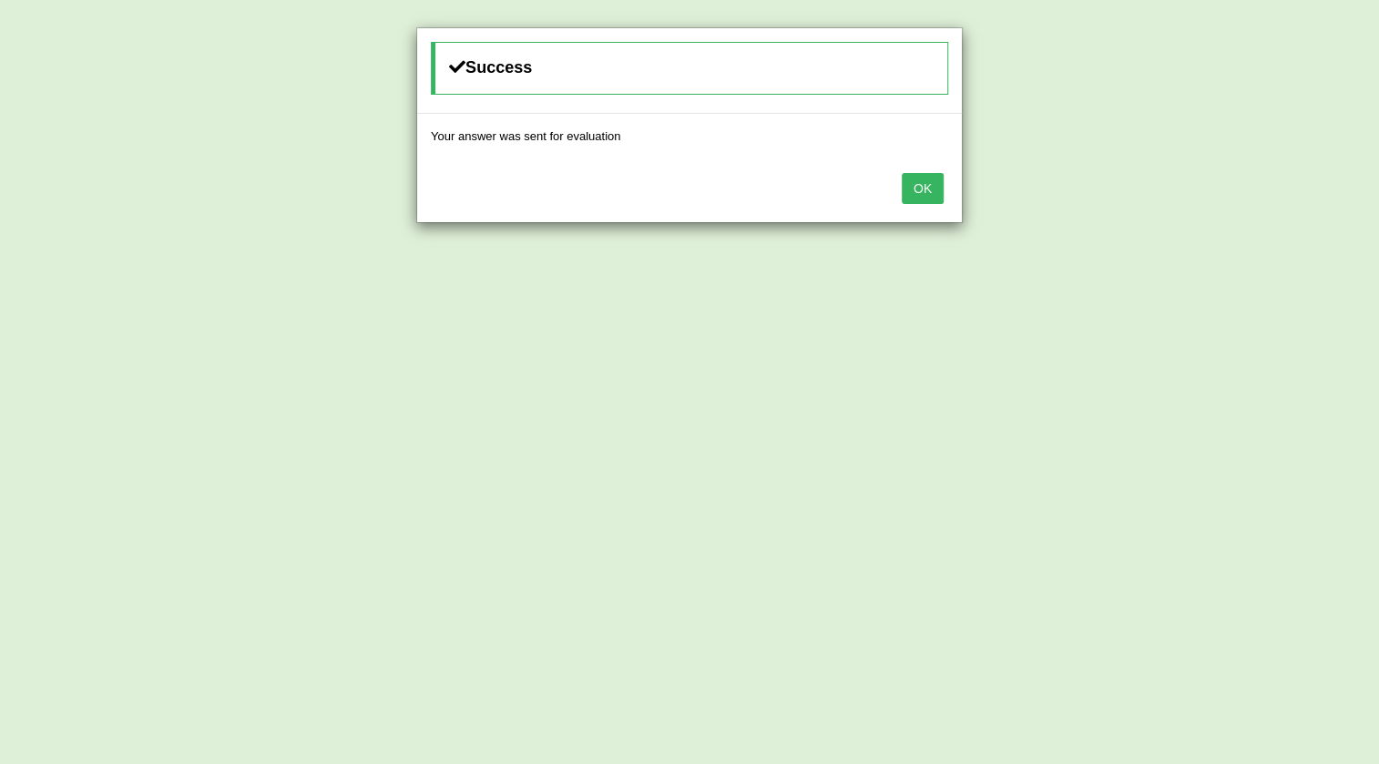
click at [928, 195] on button "OK" at bounding box center [923, 188] width 42 height 31
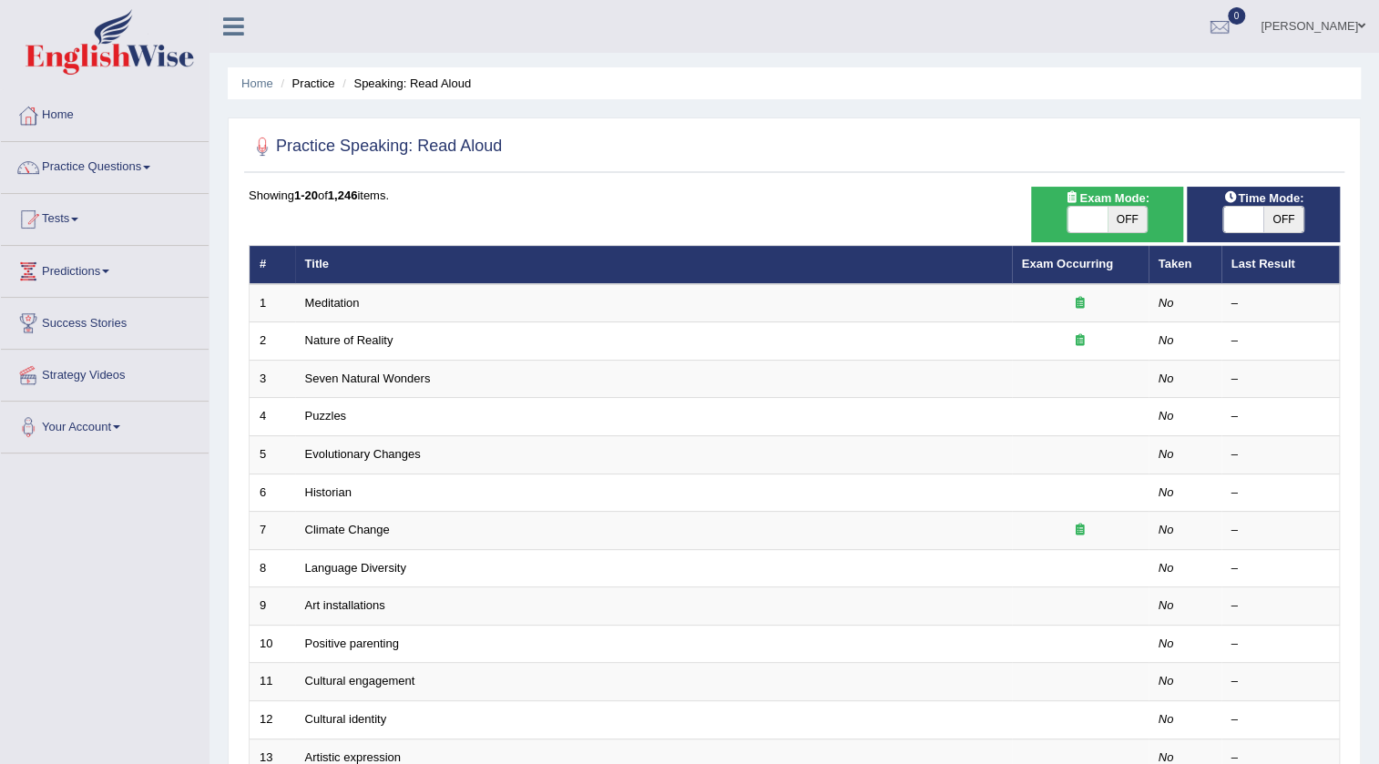
click at [342, 305] on link "Meditation" at bounding box center [332, 303] width 55 height 14
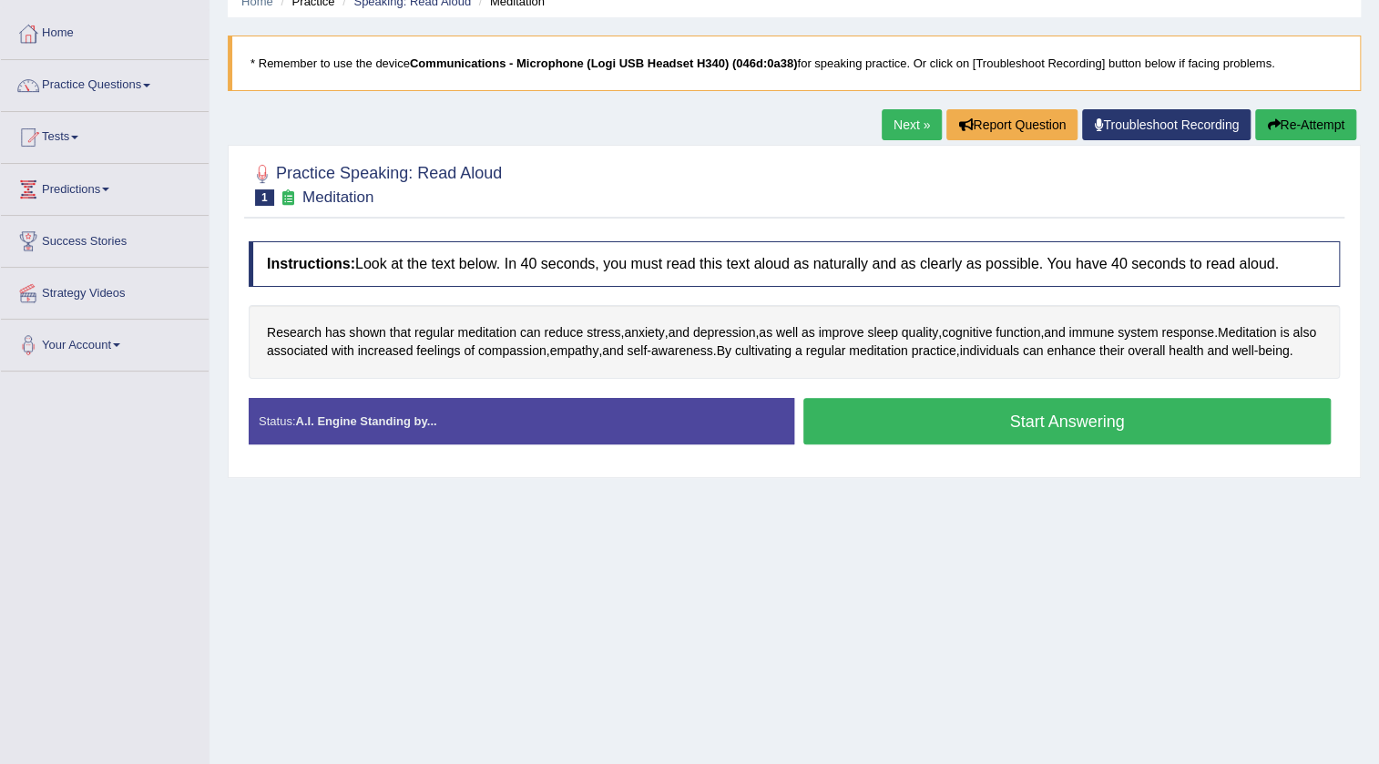
click at [1099, 438] on button "Start Answering" at bounding box center [1066, 421] width 527 height 46
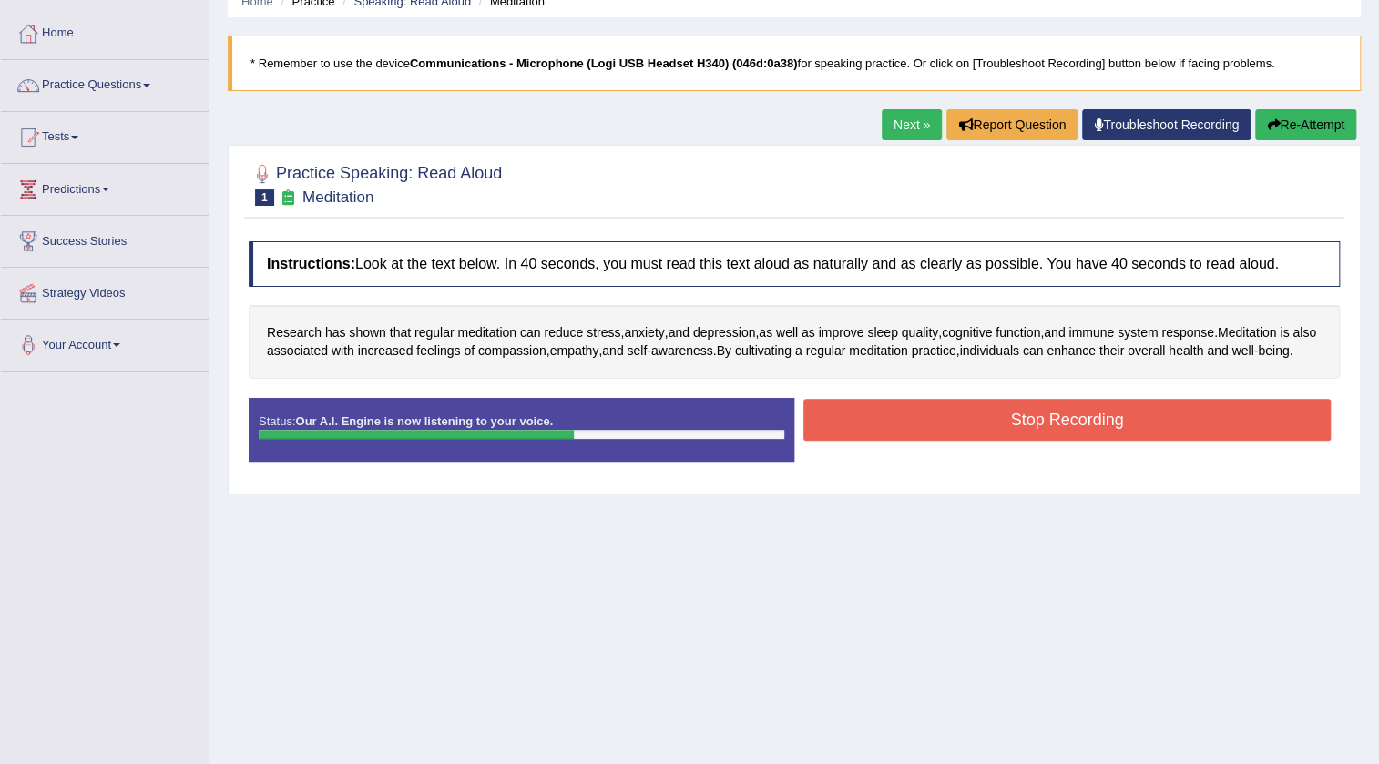
click at [1189, 428] on button "Stop Recording" at bounding box center [1066, 420] width 527 height 42
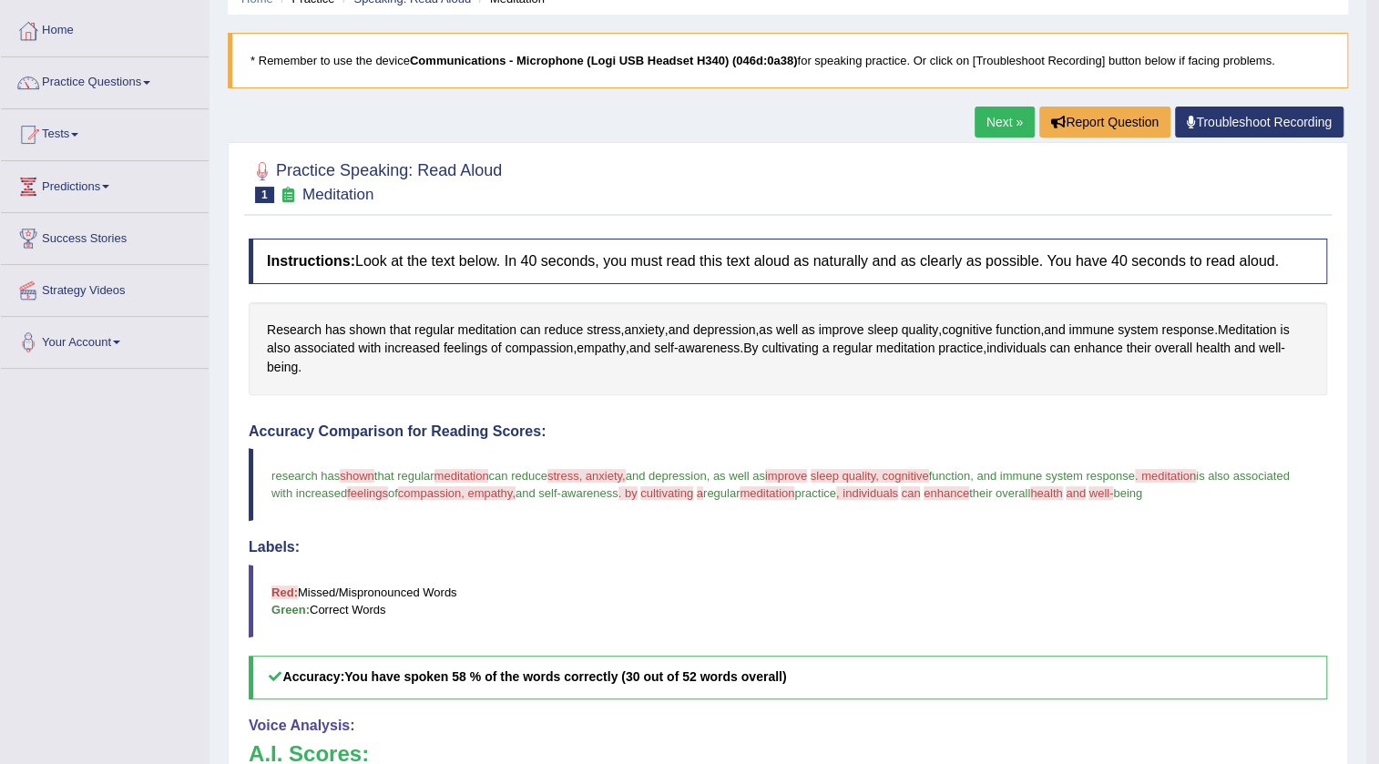
scroll to position [55, 0]
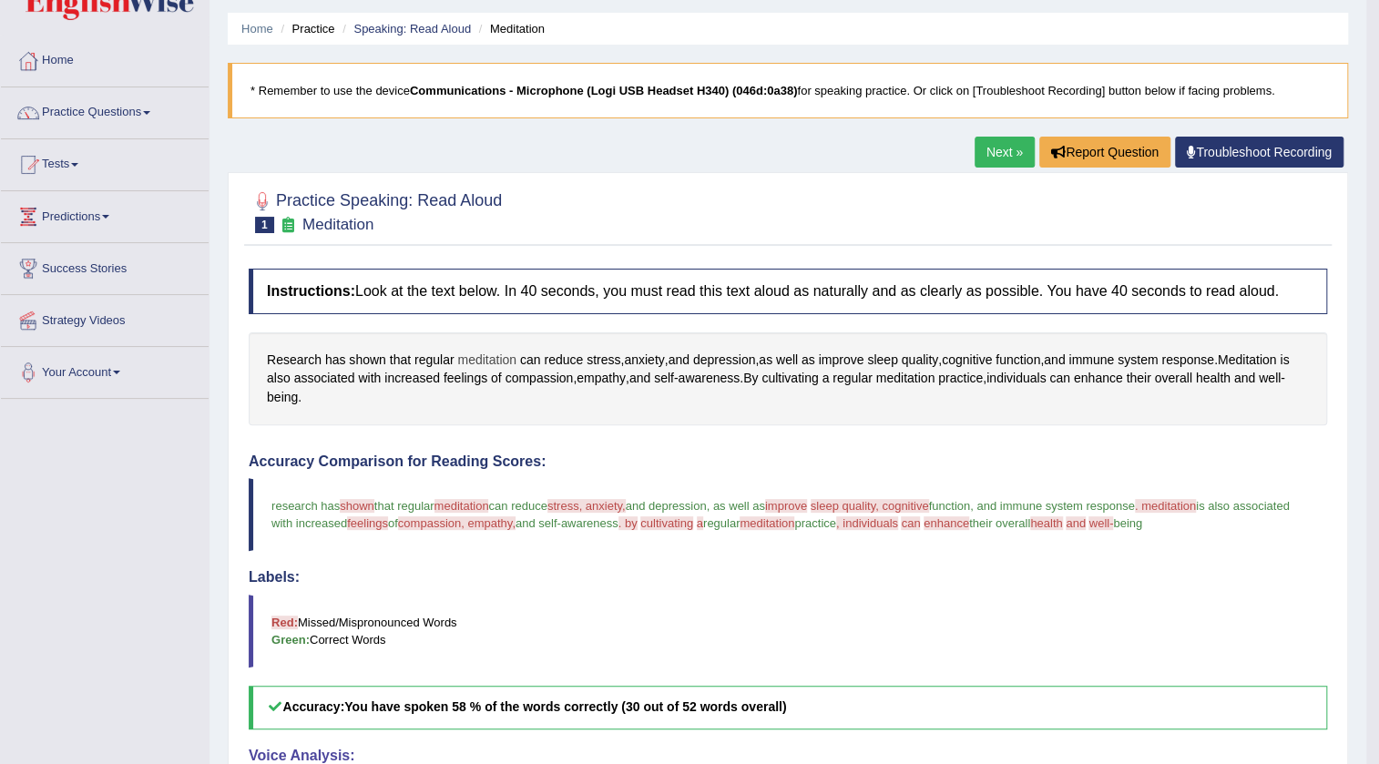
click at [465, 360] on span "meditation" at bounding box center [486, 360] width 59 height 19
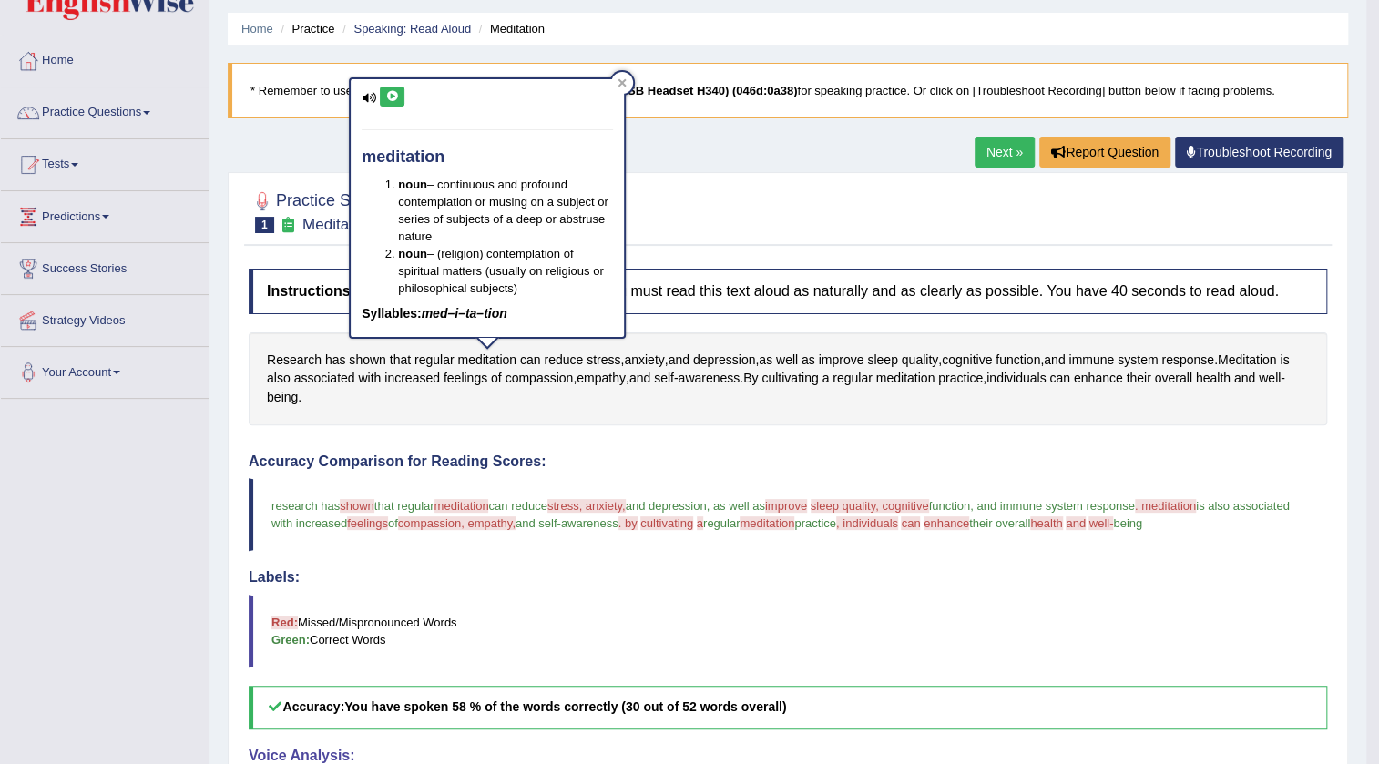
click at [388, 99] on icon at bounding box center [392, 96] width 14 height 11
click at [623, 80] on icon at bounding box center [622, 83] width 8 height 8
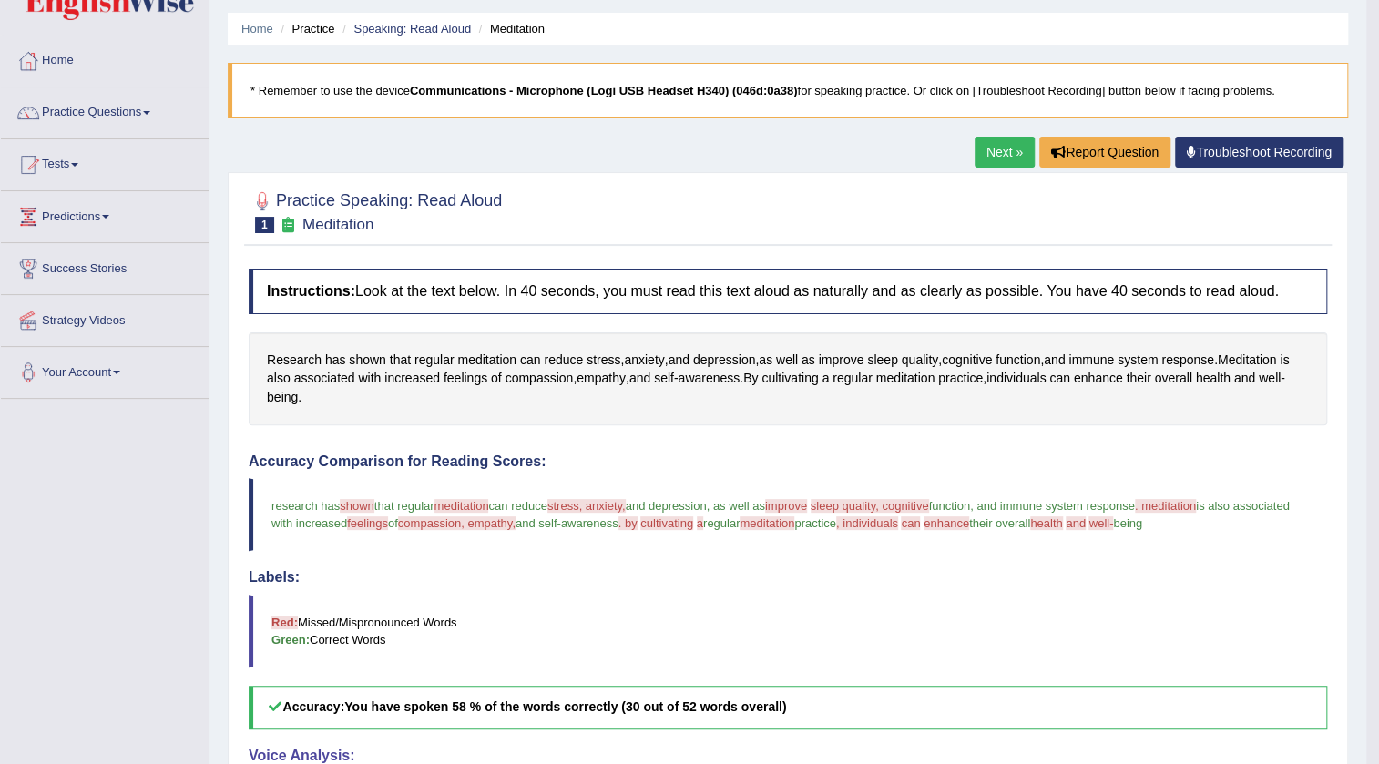
click at [998, 148] on link "Next »" at bounding box center [1004, 152] width 60 height 31
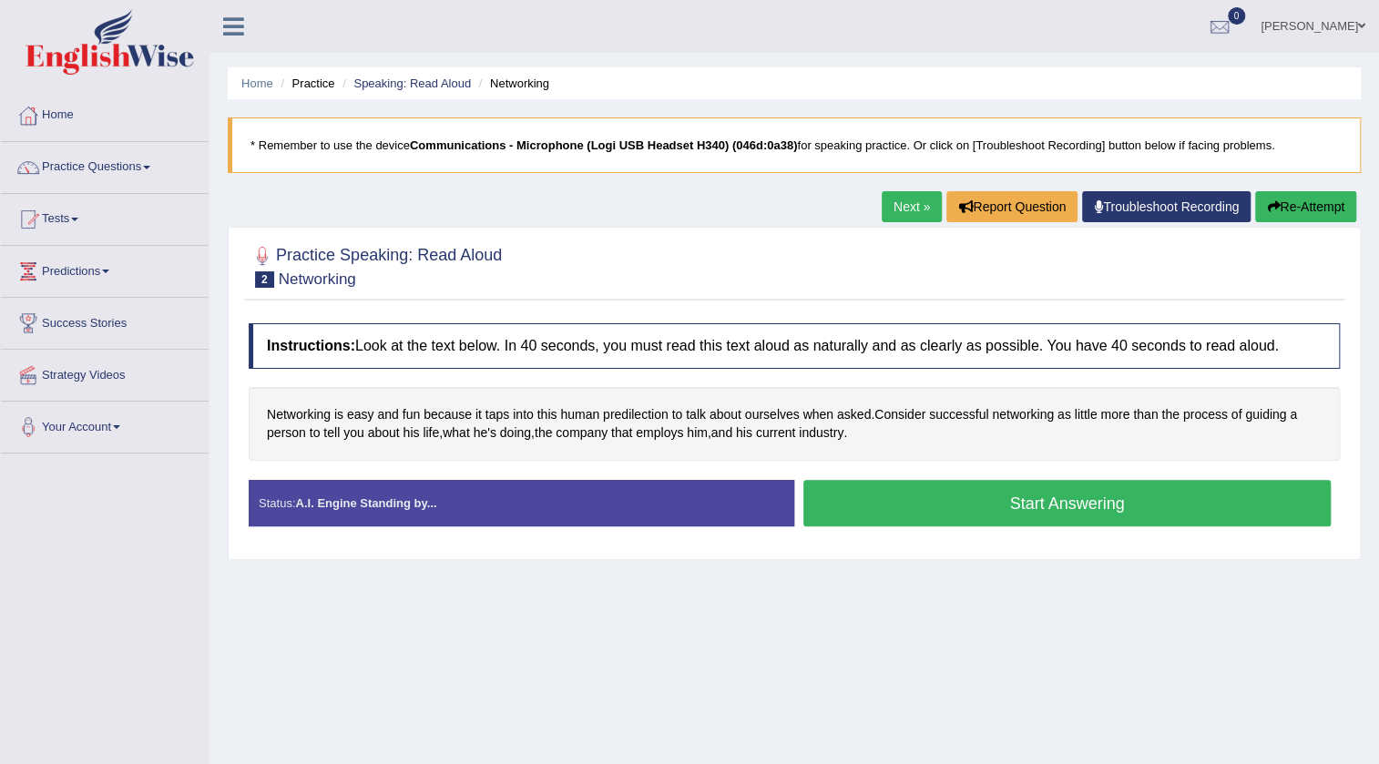
click at [873, 494] on button "Start Answering" at bounding box center [1066, 503] width 527 height 46
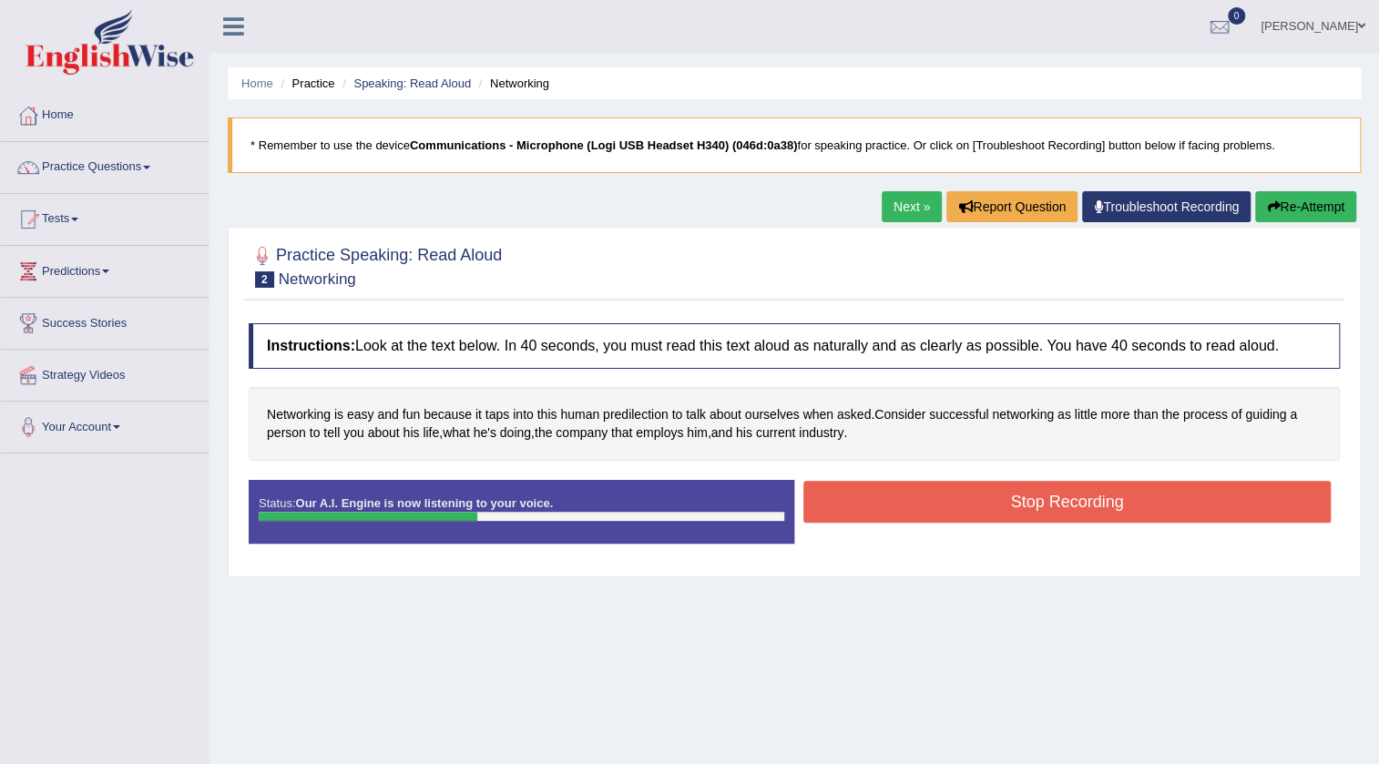
click at [873, 490] on button "Stop Recording" at bounding box center [1066, 502] width 527 height 42
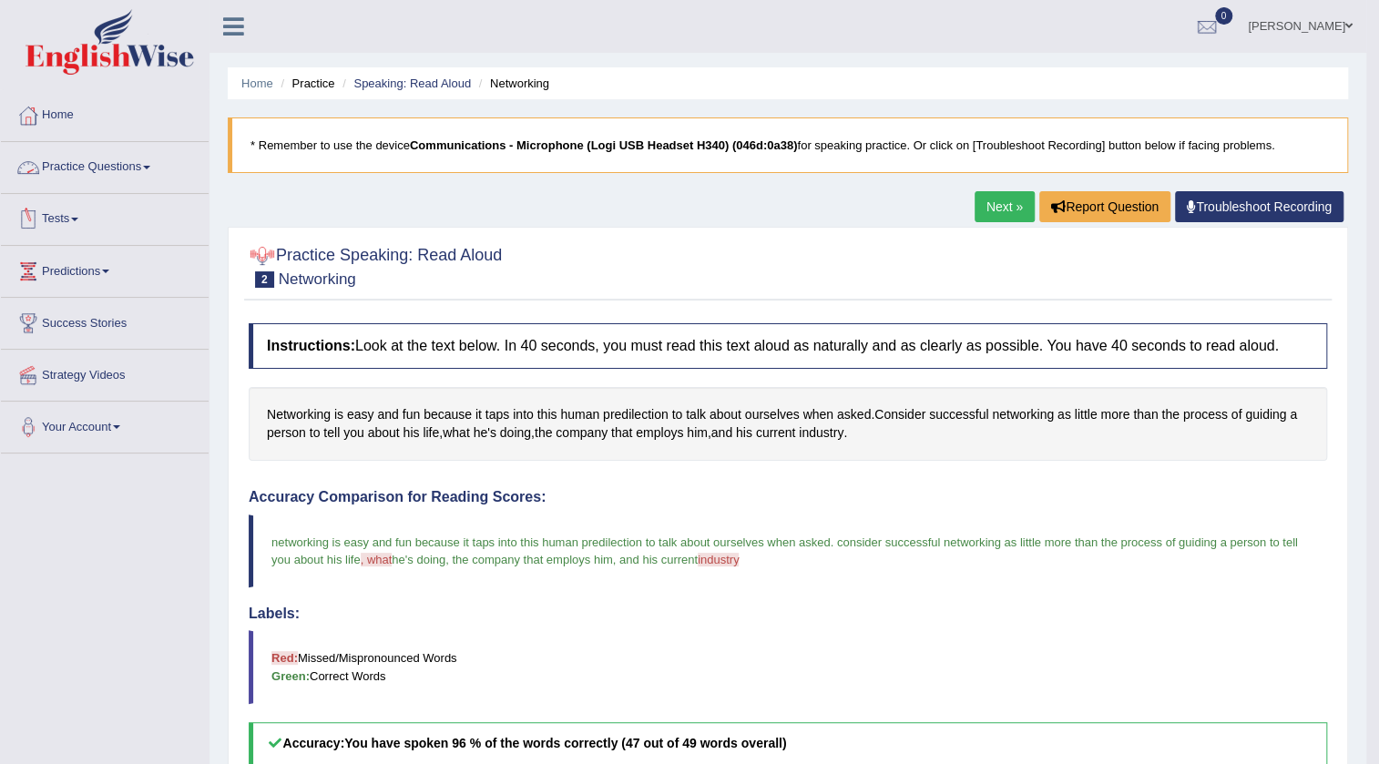
click at [122, 170] on link "Practice Questions" at bounding box center [105, 165] width 208 height 46
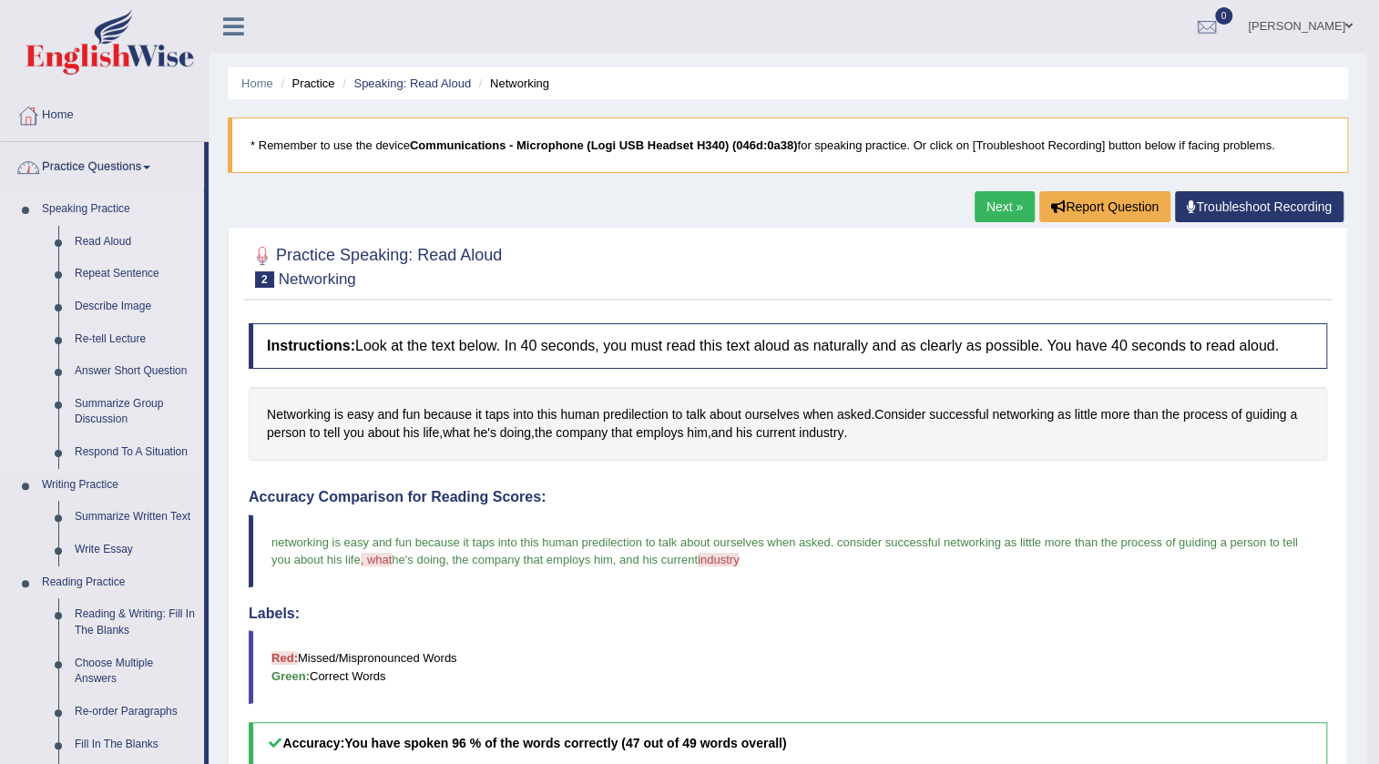
click at [116, 236] on link "Read Aloud" at bounding box center [135, 242] width 138 height 33
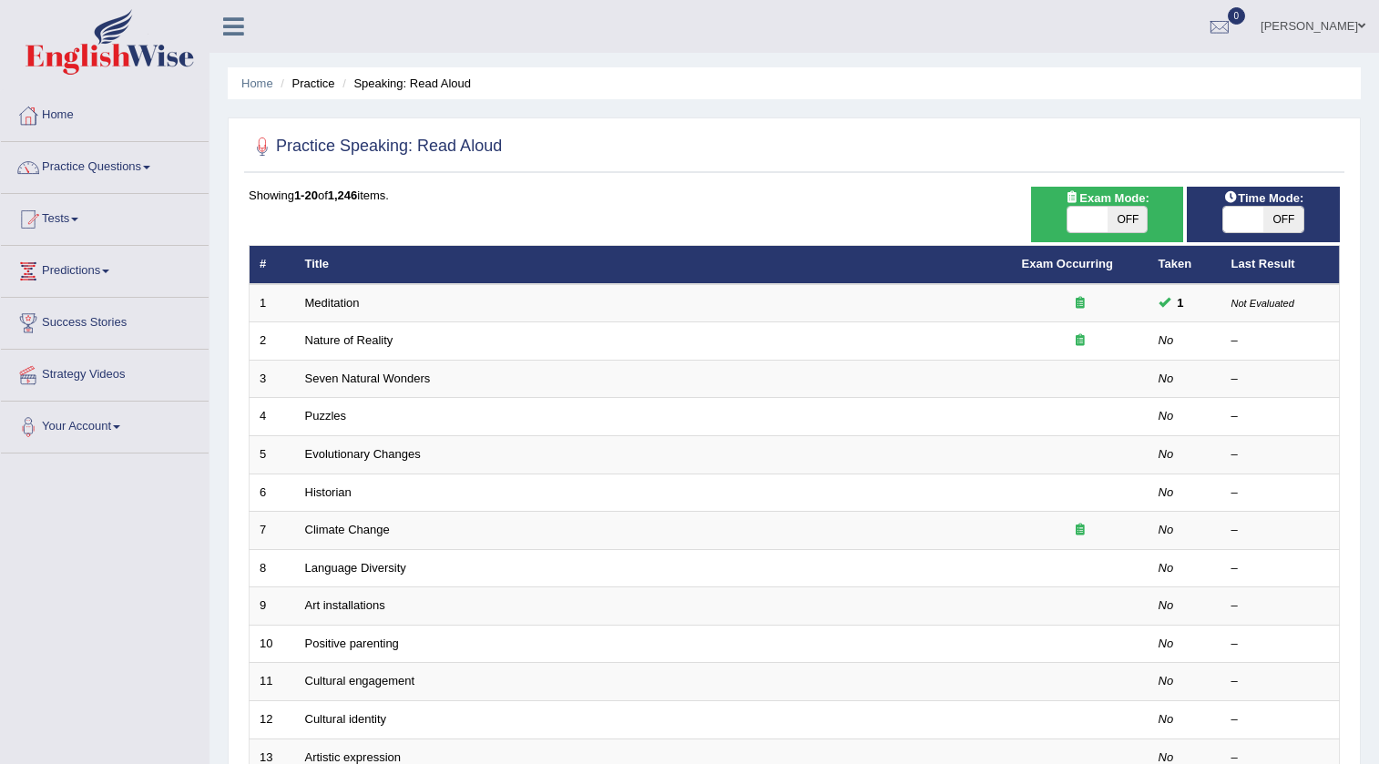
click at [330, 303] on link "Meditation" at bounding box center [332, 303] width 55 height 14
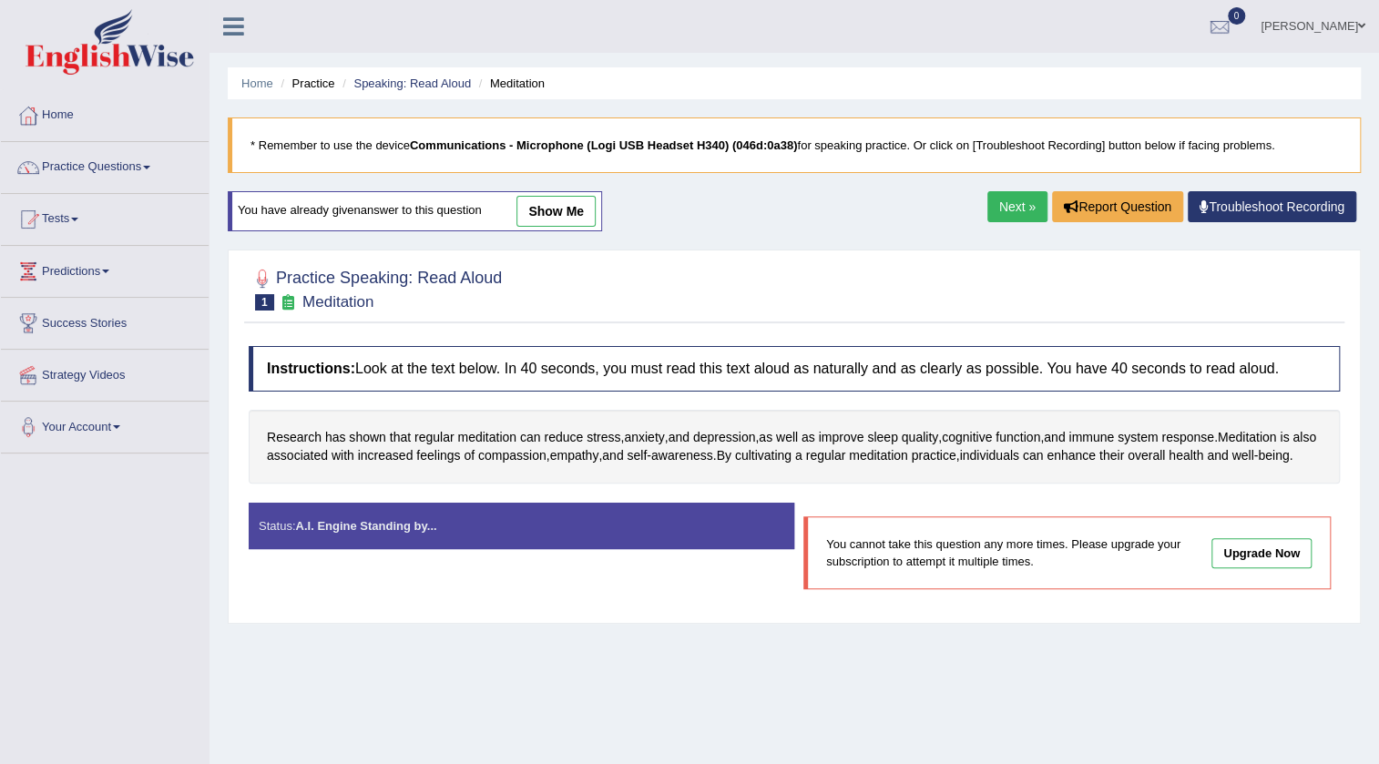
click at [556, 215] on link "show me" at bounding box center [555, 211] width 79 height 31
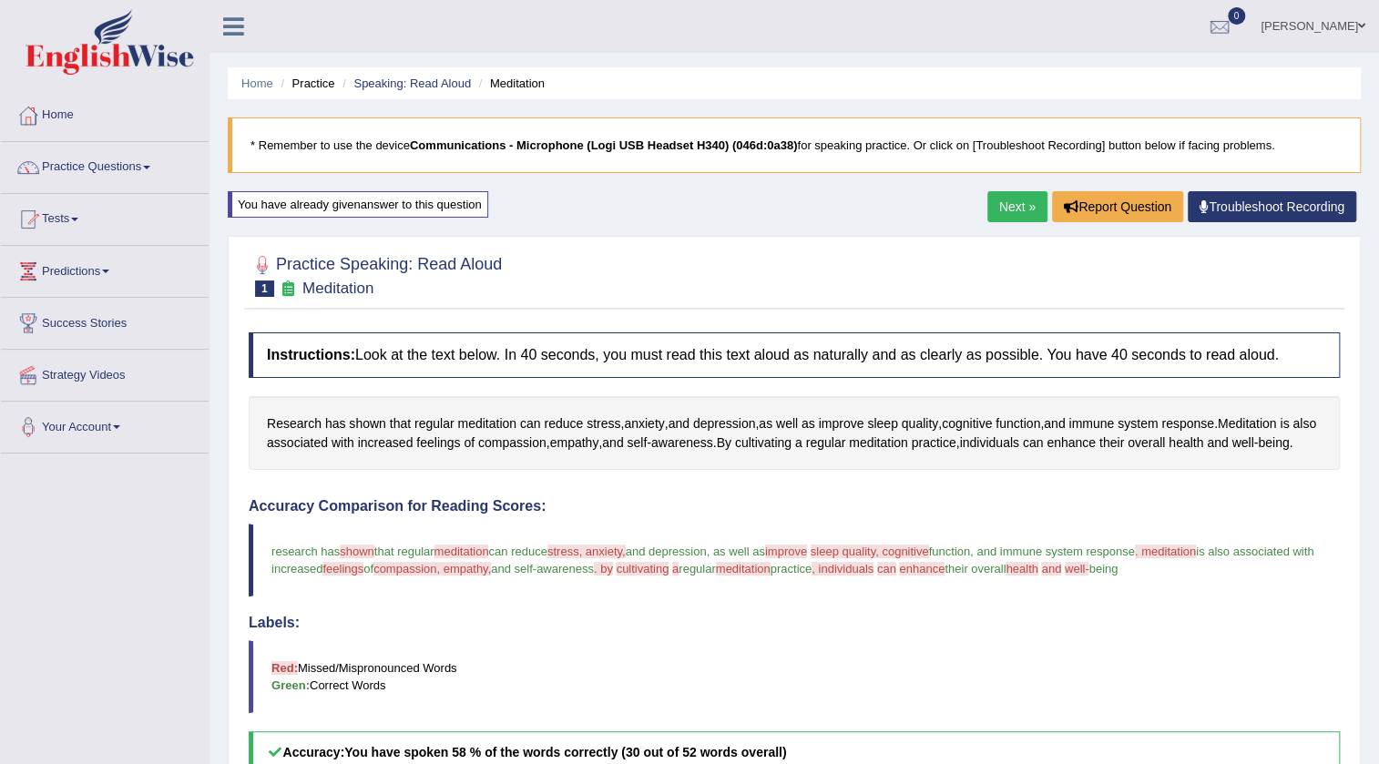
click at [556, 215] on div "Home Practice Speaking: Read Aloud Meditation * Remember to use the device Comm…" at bounding box center [793, 589] width 1169 height 1178
click at [1006, 216] on link "Next »" at bounding box center [1017, 206] width 60 height 31
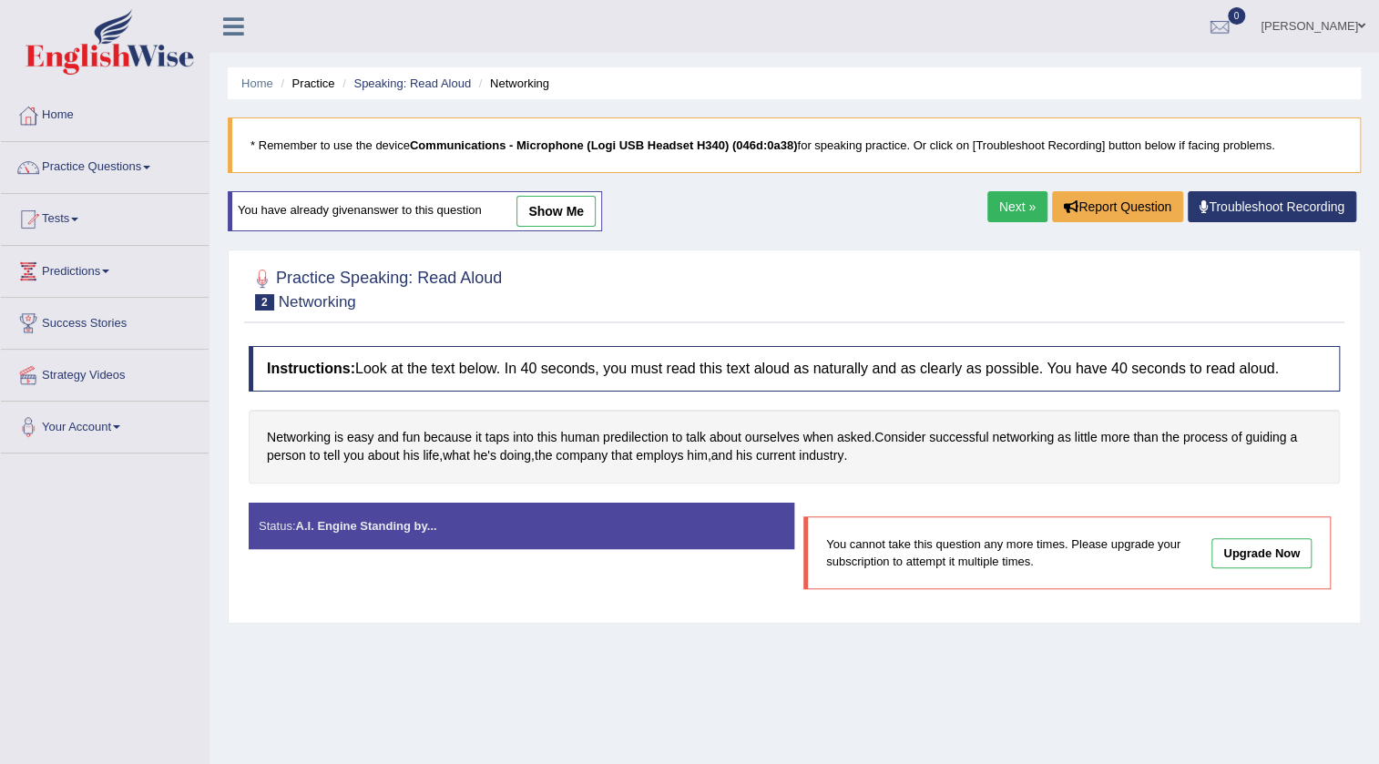
click at [1006, 196] on link "Next »" at bounding box center [1017, 206] width 60 height 31
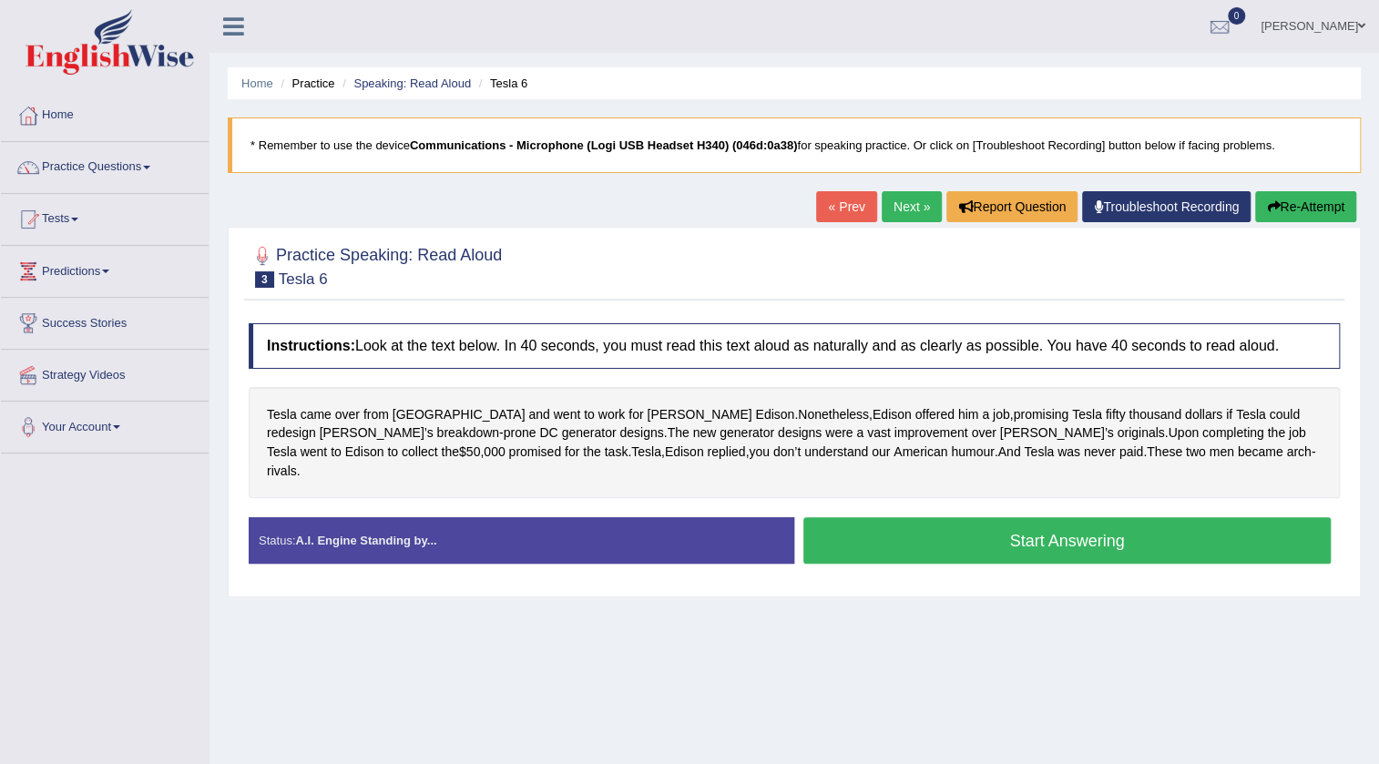
click at [913, 530] on button "Start Answering" at bounding box center [1066, 540] width 527 height 46
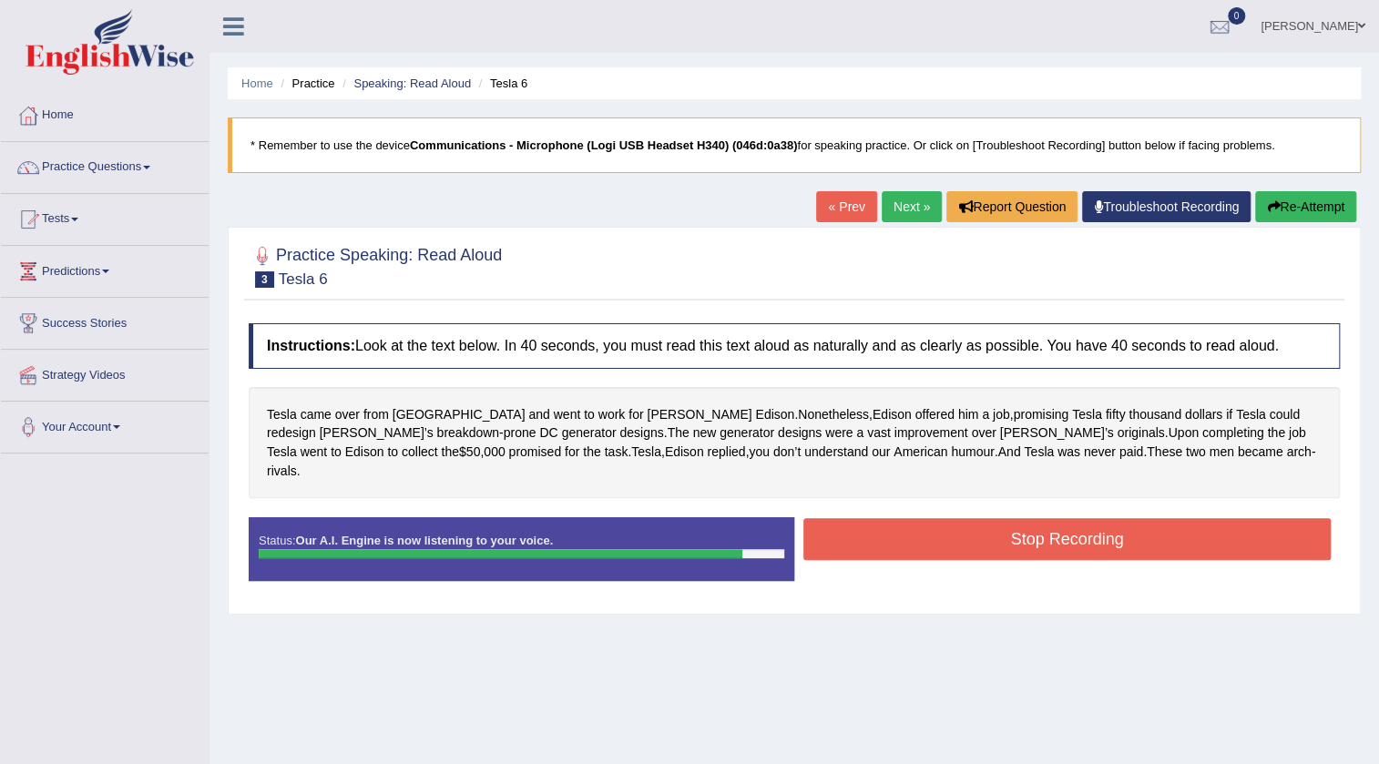
click at [1014, 518] on button "Stop Recording" at bounding box center [1066, 539] width 527 height 42
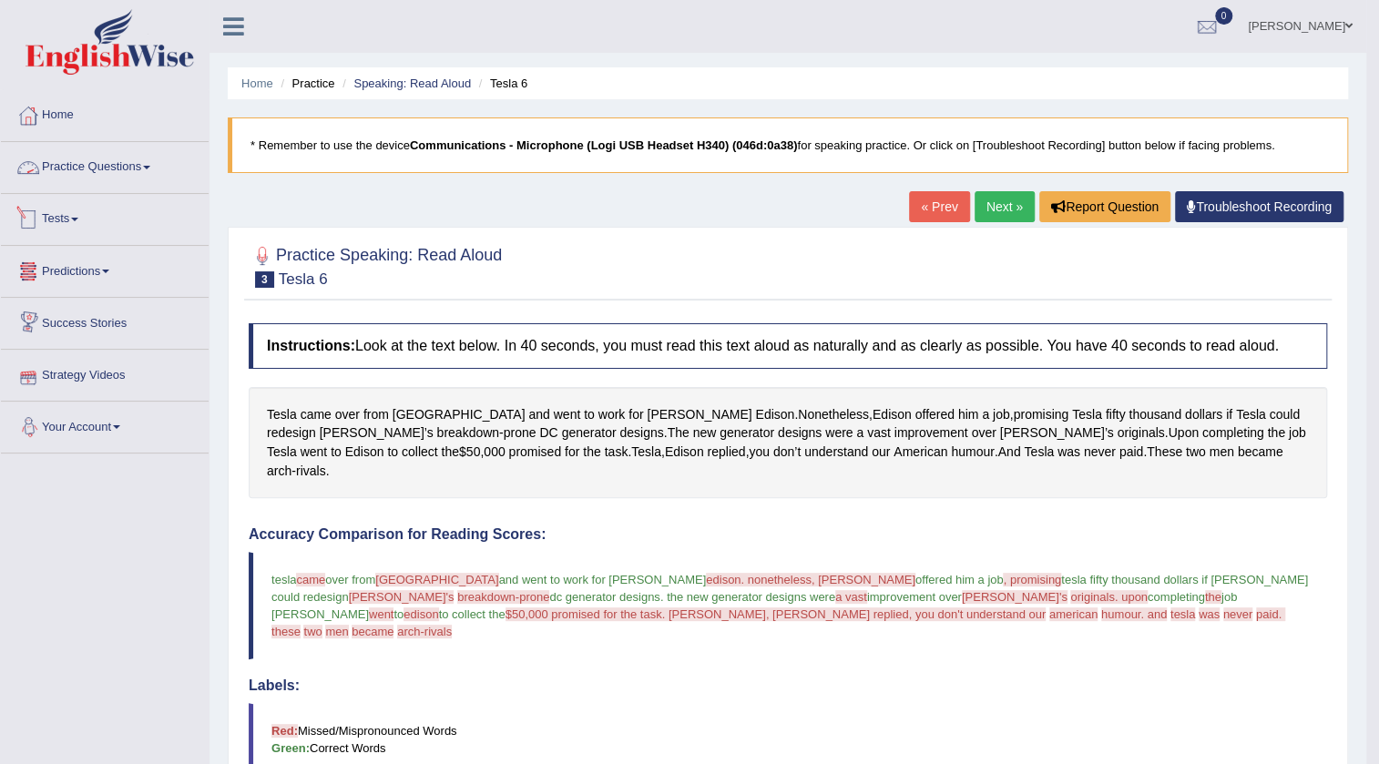
drag, startPoint x: 83, startPoint y: 175, endPoint x: 110, endPoint y: 174, distance: 27.3
click at [84, 175] on link "Practice Questions" at bounding box center [105, 165] width 208 height 46
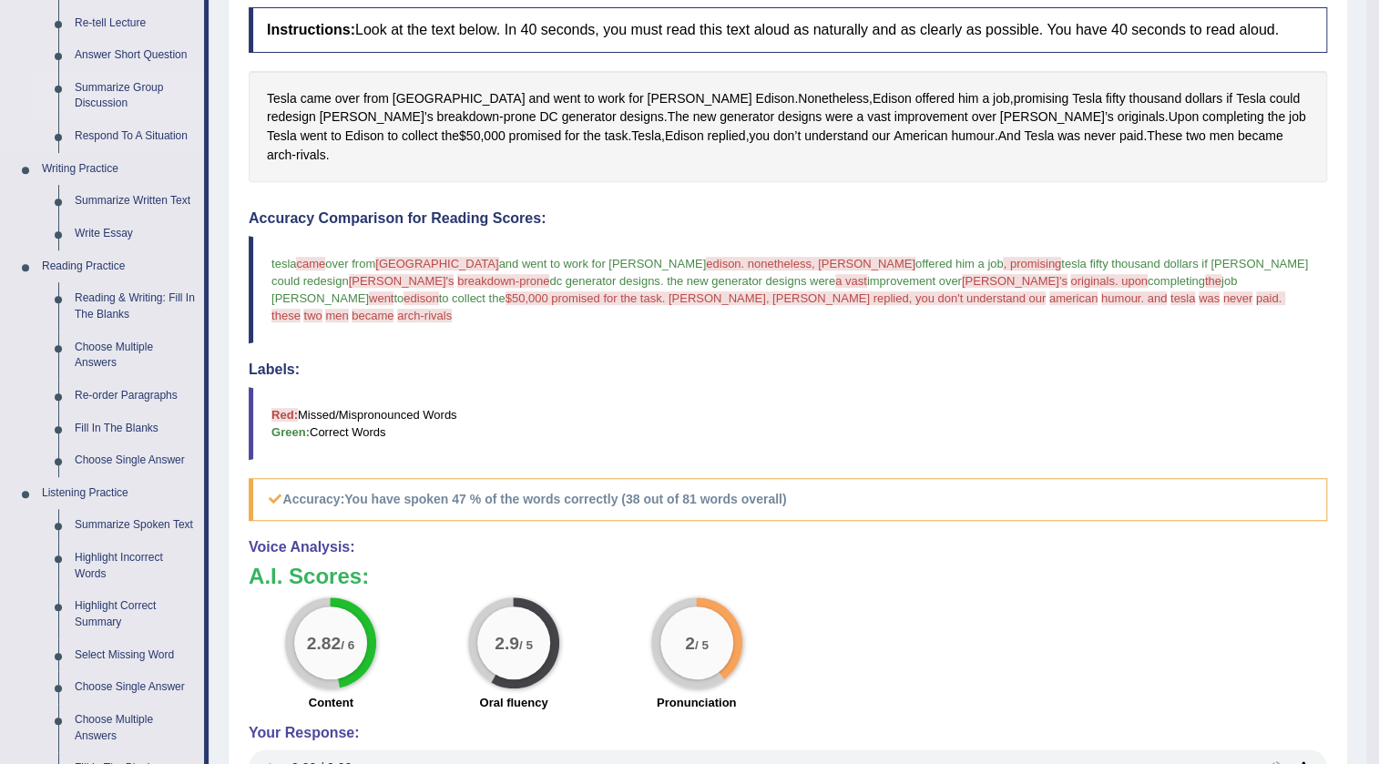
scroll to position [413, 0]
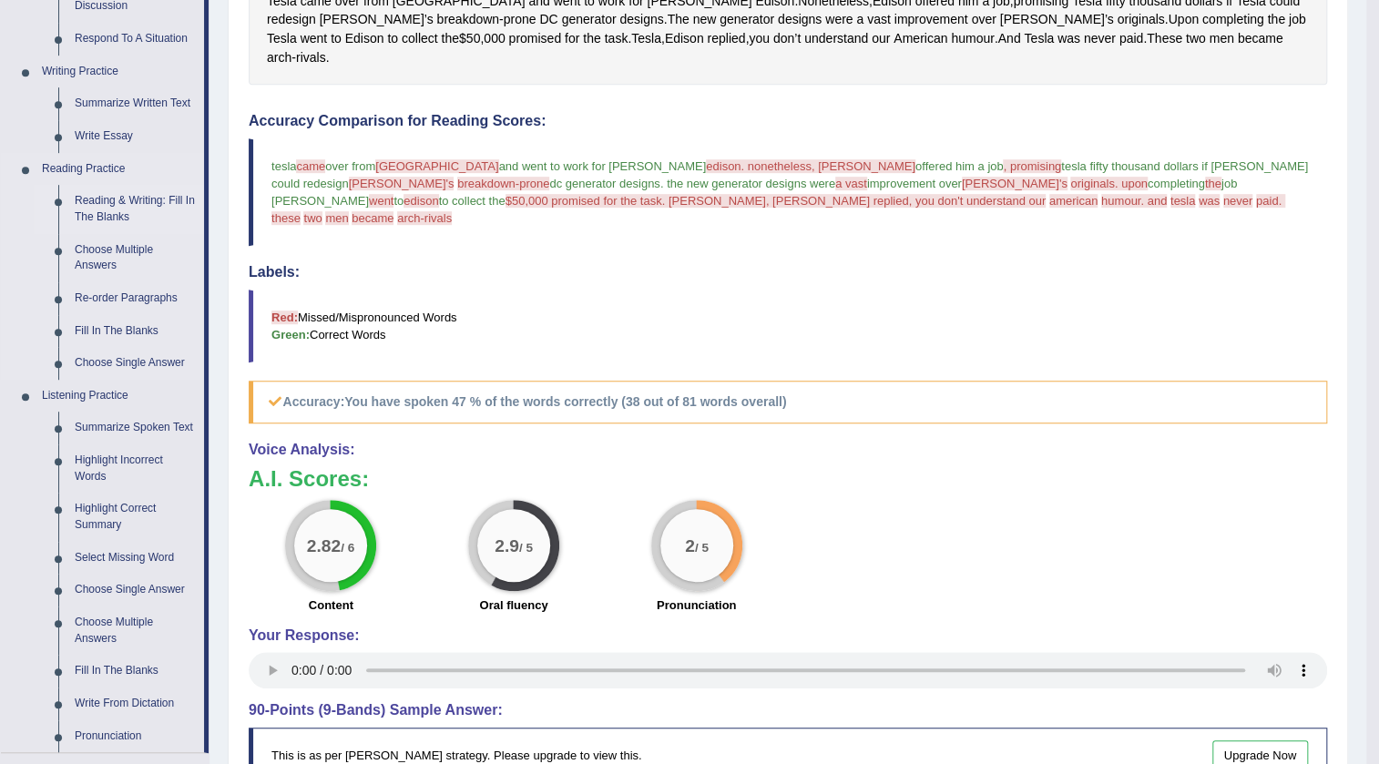
click at [138, 208] on link "Reading & Writing: Fill In The Blanks" at bounding box center [135, 209] width 138 height 48
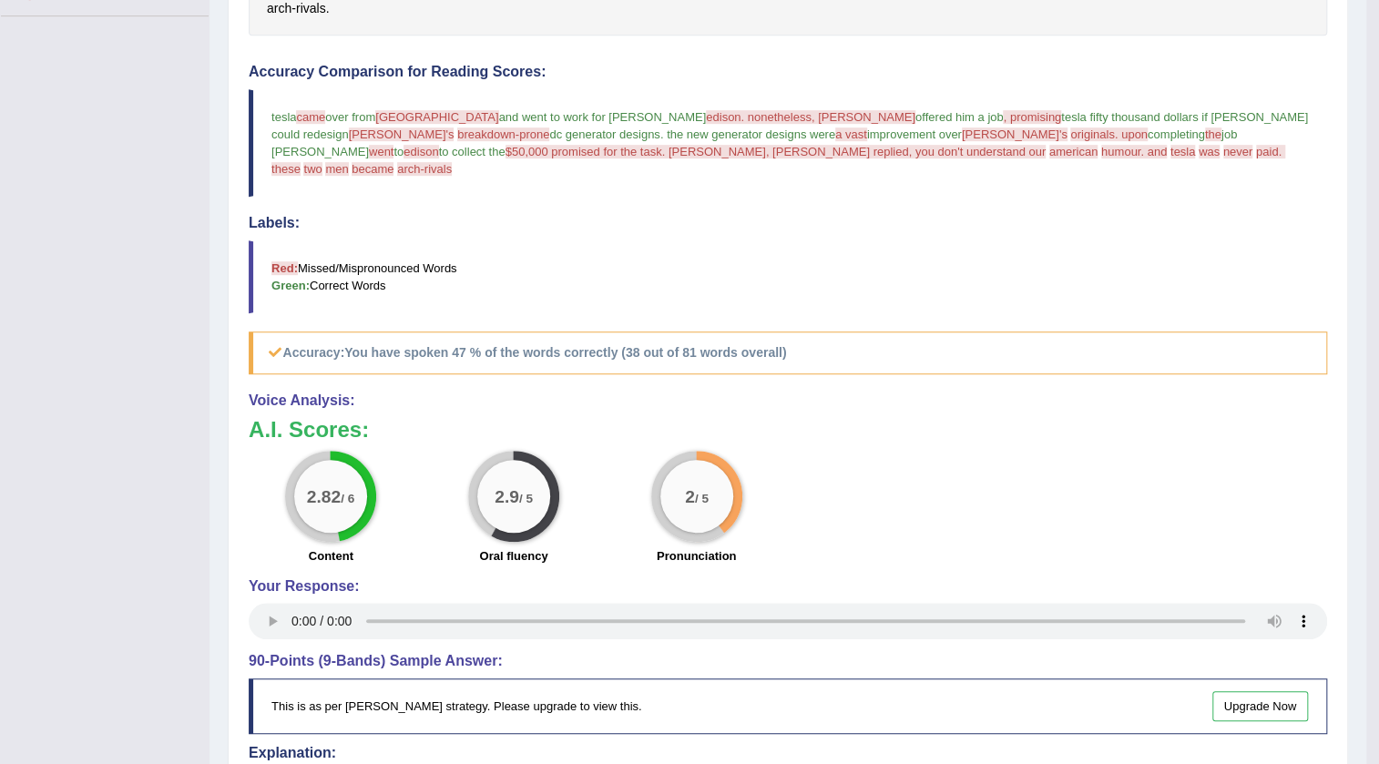
scroll to position [523, 0]
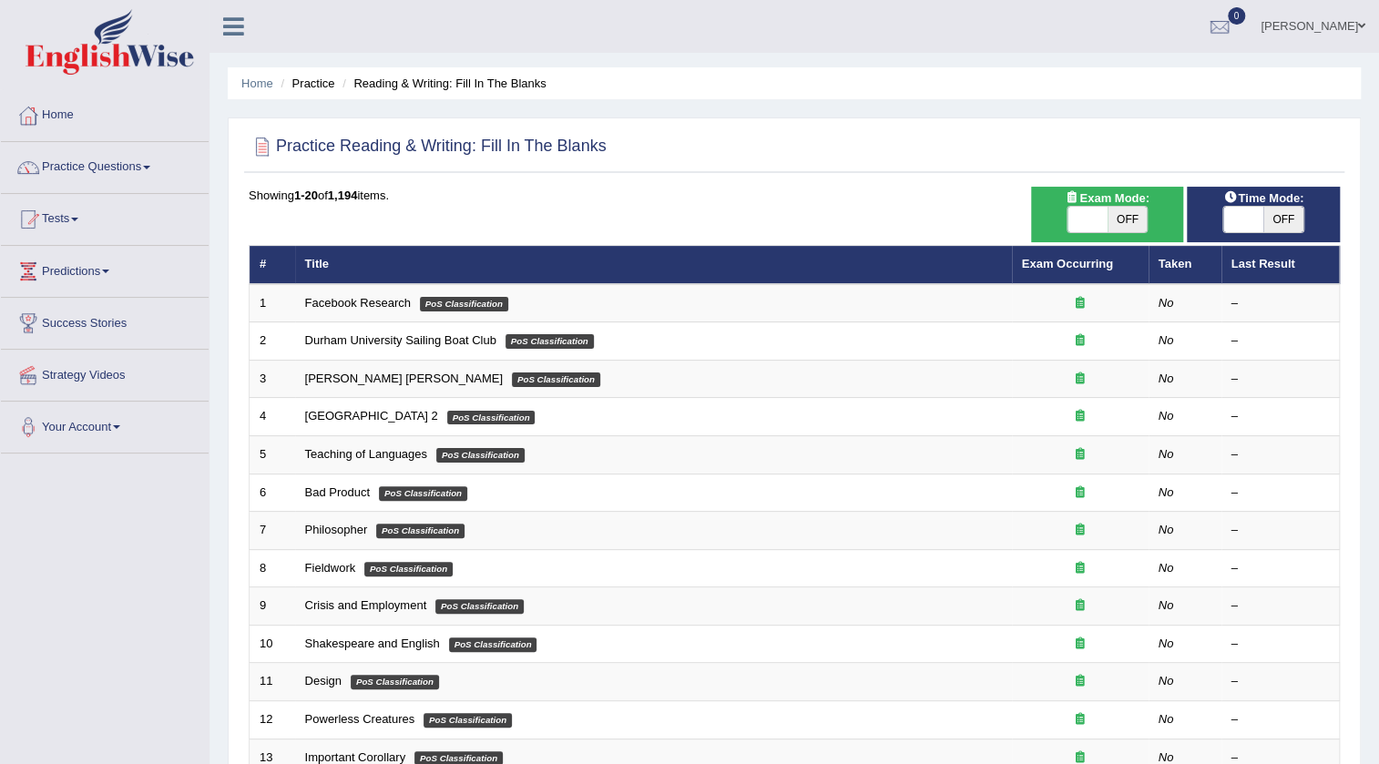
click at [1075, 215] on span at bounding box center [1087, 219] width 40 height 25
checkbox input "true"
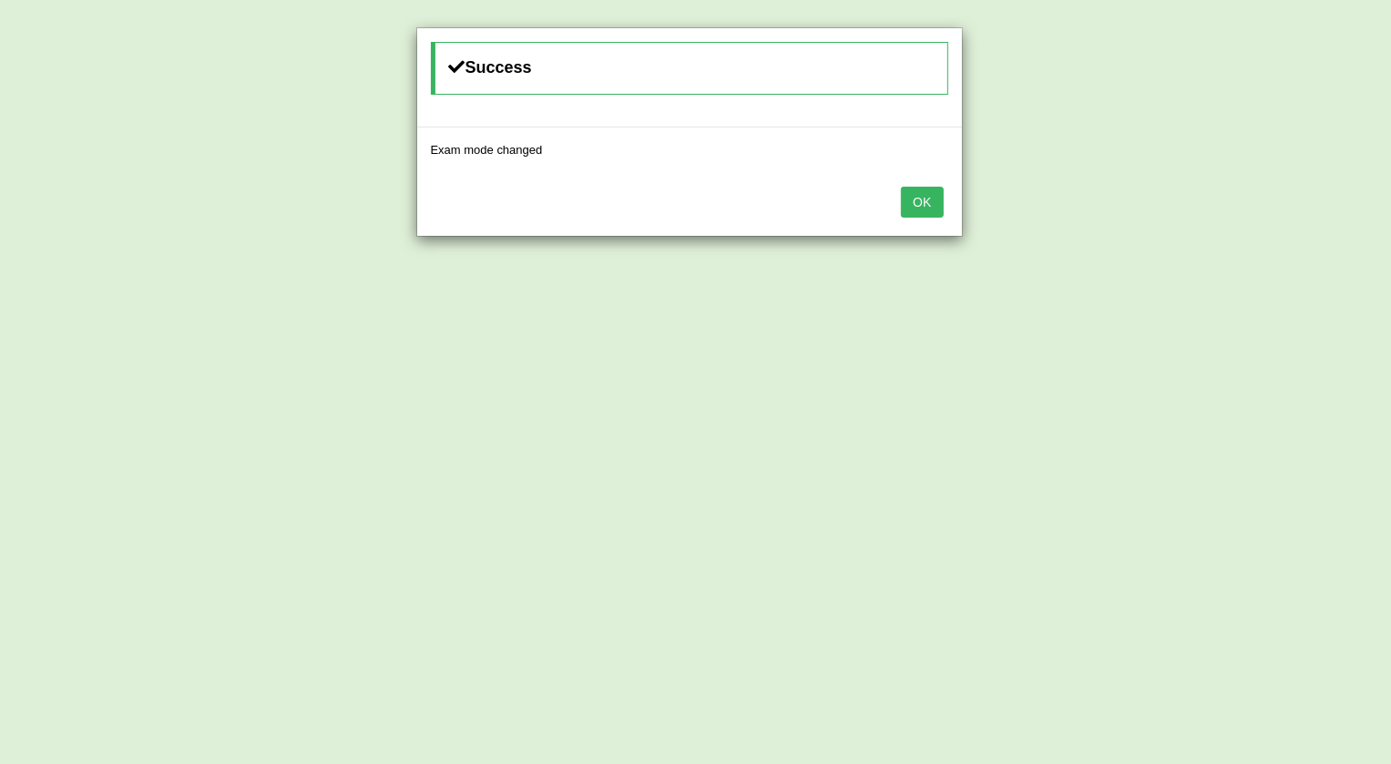
click at [912, 197] on button "OK" at bounding box center [922, 202] width 42 height 31
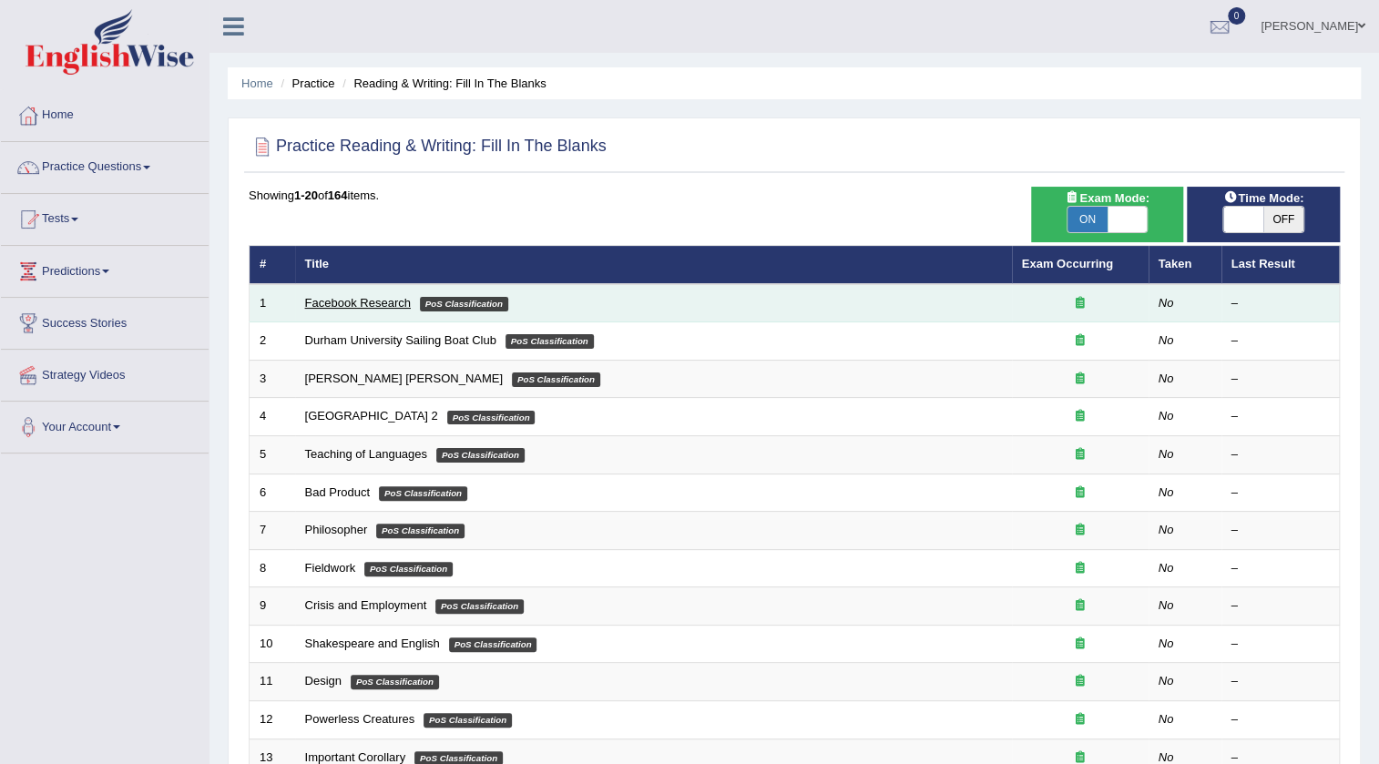
click at [376, 305] on link "Facebook Research" at bounding box center [358, 303] width 106 height 14
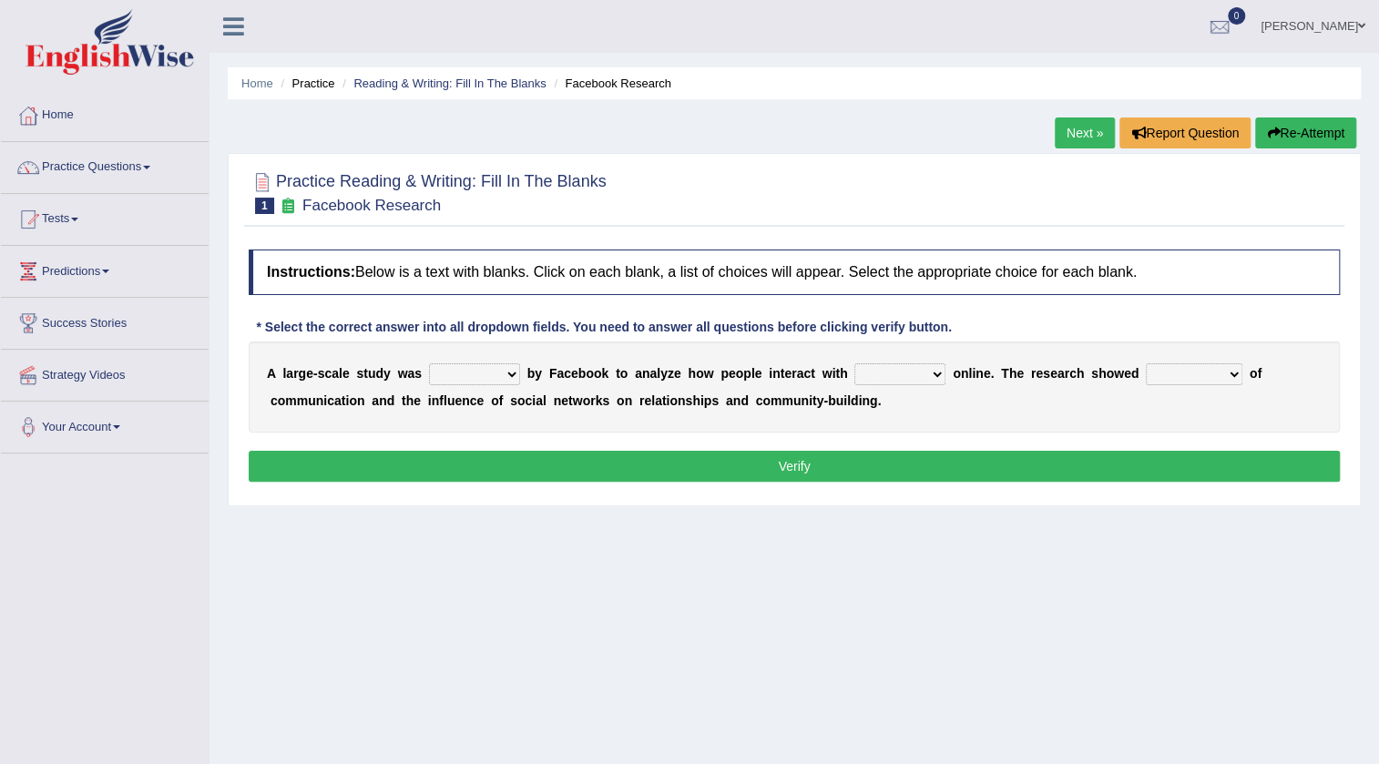
click at [491, 373] on select "surveyed had asked made" at bounding box center [474, 374] width 91 height 22
click at [427, 533] on div "Home Practice Reading & Writing: Fill In The Blanks Facebook Research Next » Re…" at bounding box center [793, 455] width 1169 height 911
click at [509, 380] on select "surveyed had asked made" at bounding box center [474, 374] width 91 height 22
select select "asked"
click at [429, 363] on select "surveyed had asked made" at bounding box center [474, 374] width 91 height 22
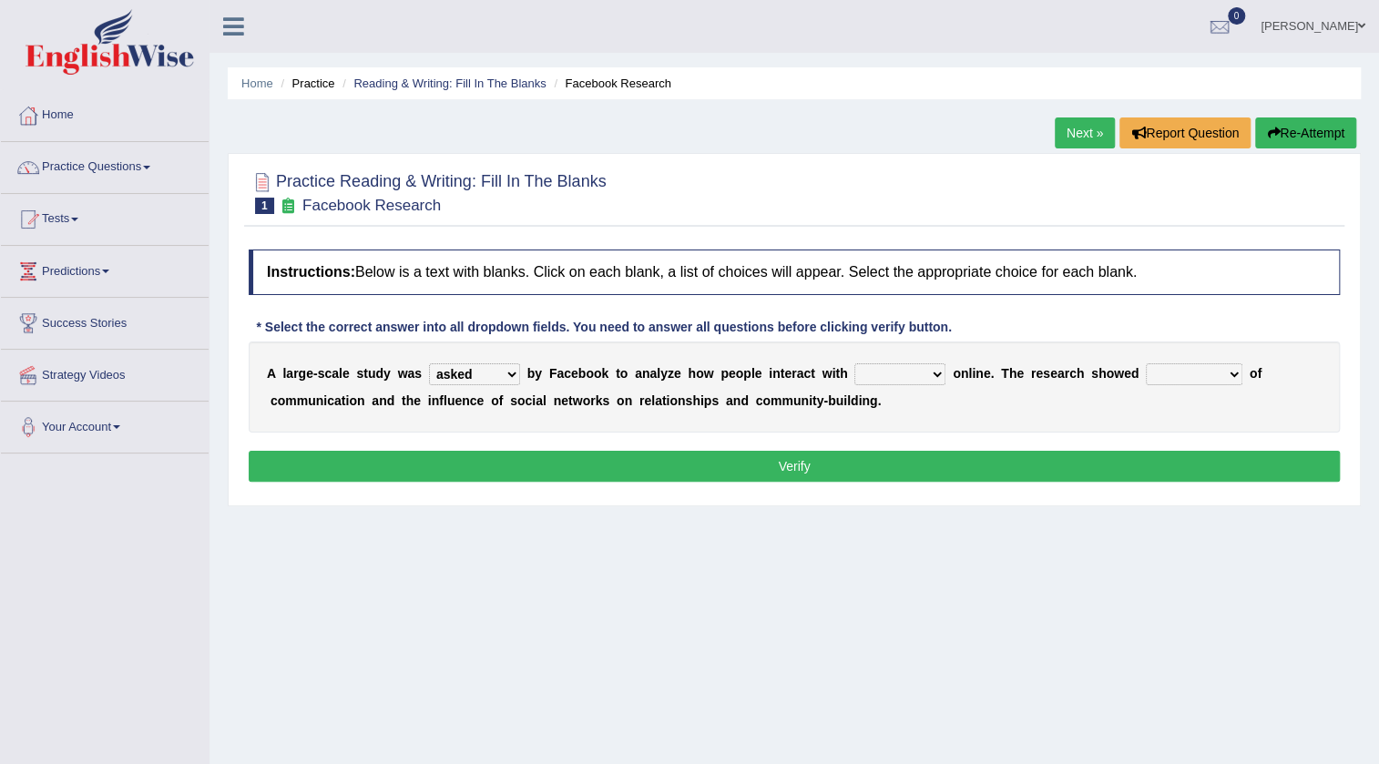
click at [869, 376] on select "together all each other another" at bounding box center [899, 374] width 91 height 22
select select "together"
click at [854, 363] on select "together all each other another" at bounding box center [899, 374] width 91 height 22
click at [1161, 378] on select "advantages standards fellowships patterns" at bounding box center [1194, 374] width 97 height 22
select select "standards"
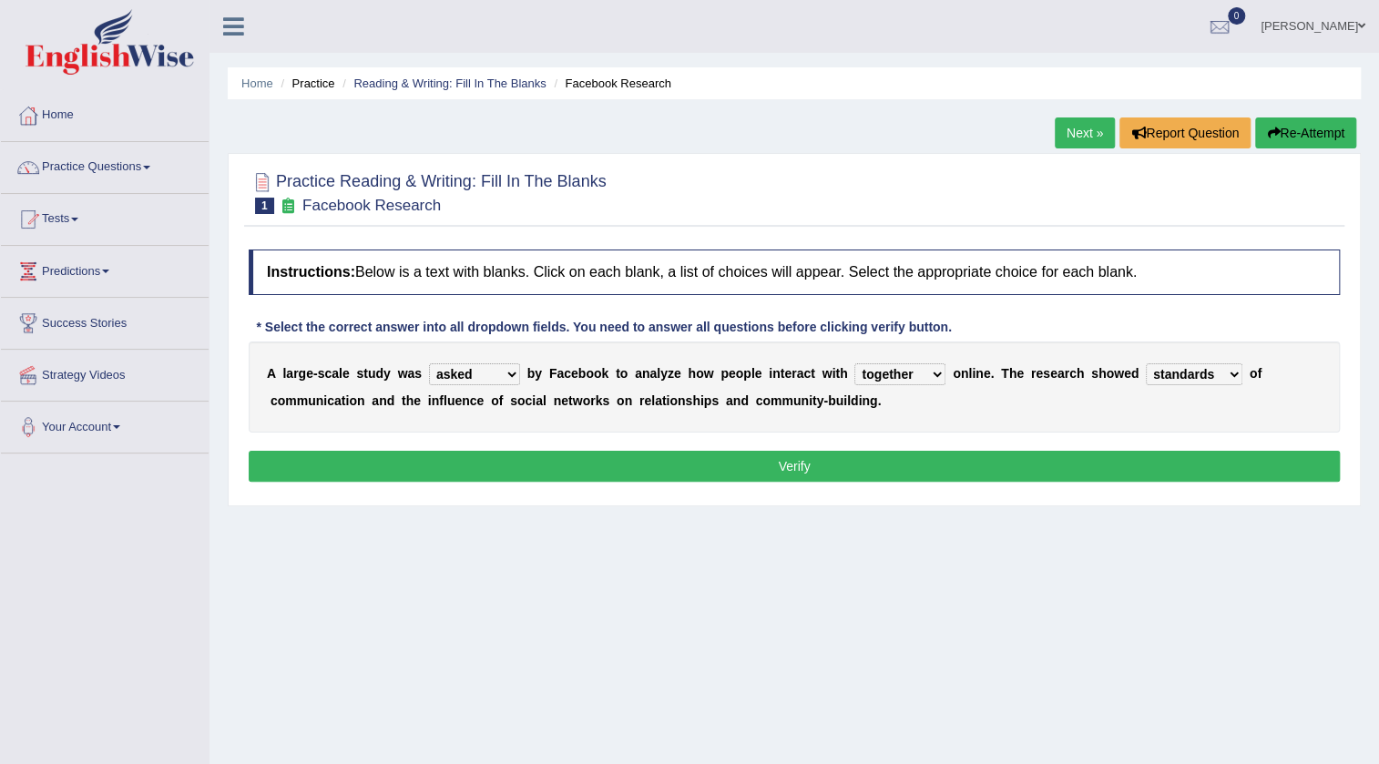
click at [1146, 363] on select "advantages standards fellowships patterns" at bounding box center [1194, 374] width 97 height 22
click at [1101, 467] on button "Verify" at bounding box center [794, 466] width 1091 height 31
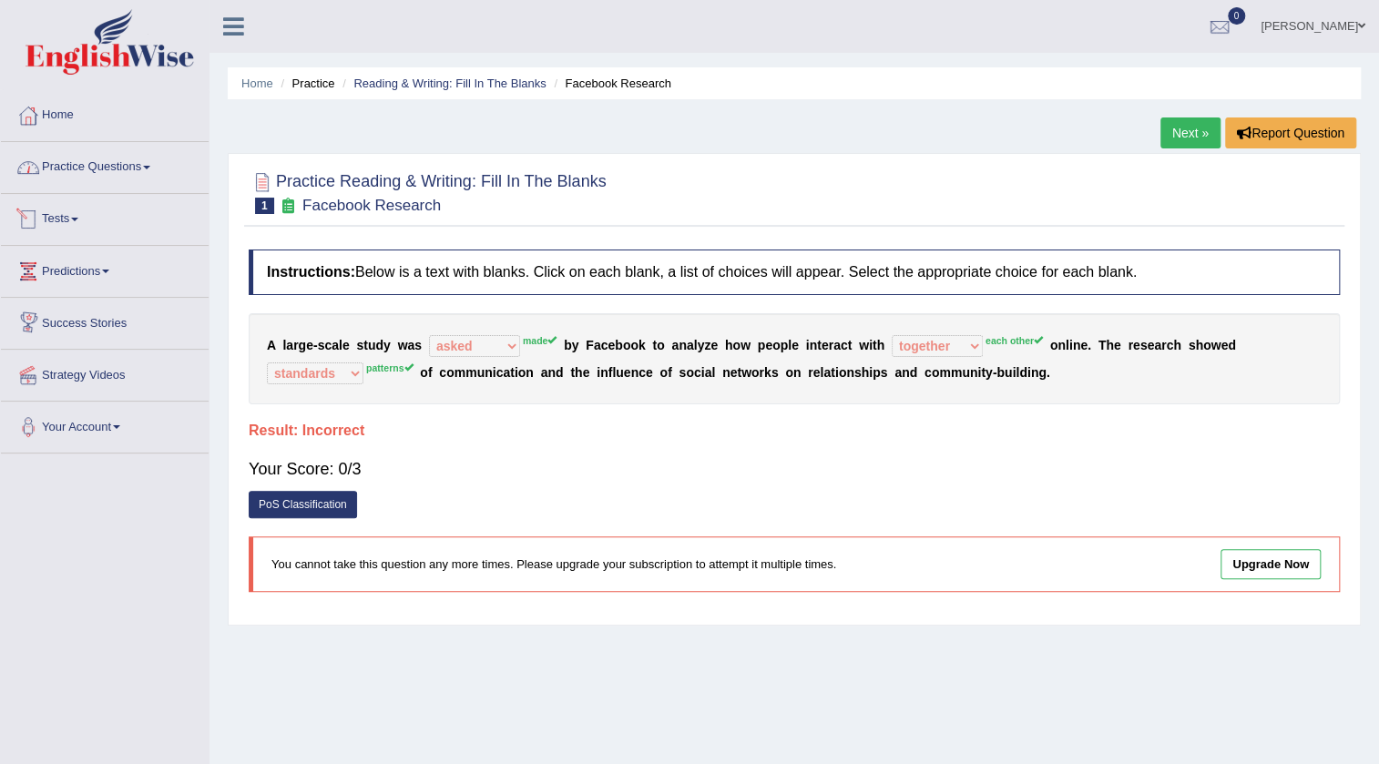
click at [110, 182] on link "Practice Questions" at bounding box center [105, 165] width 208 height 46
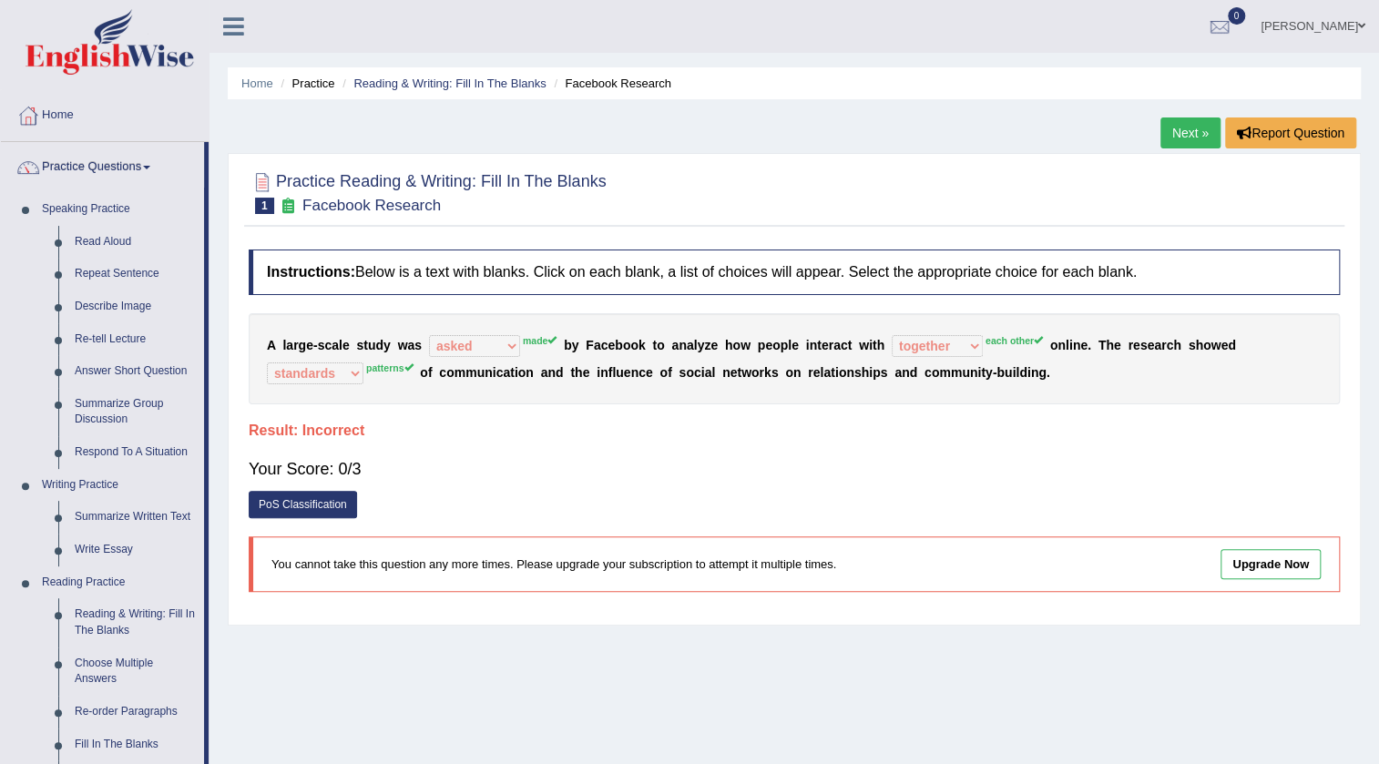
click at [474, 471] on div "Your Score: 0/3" at bounding box center [794, 469] width 1091 height 44
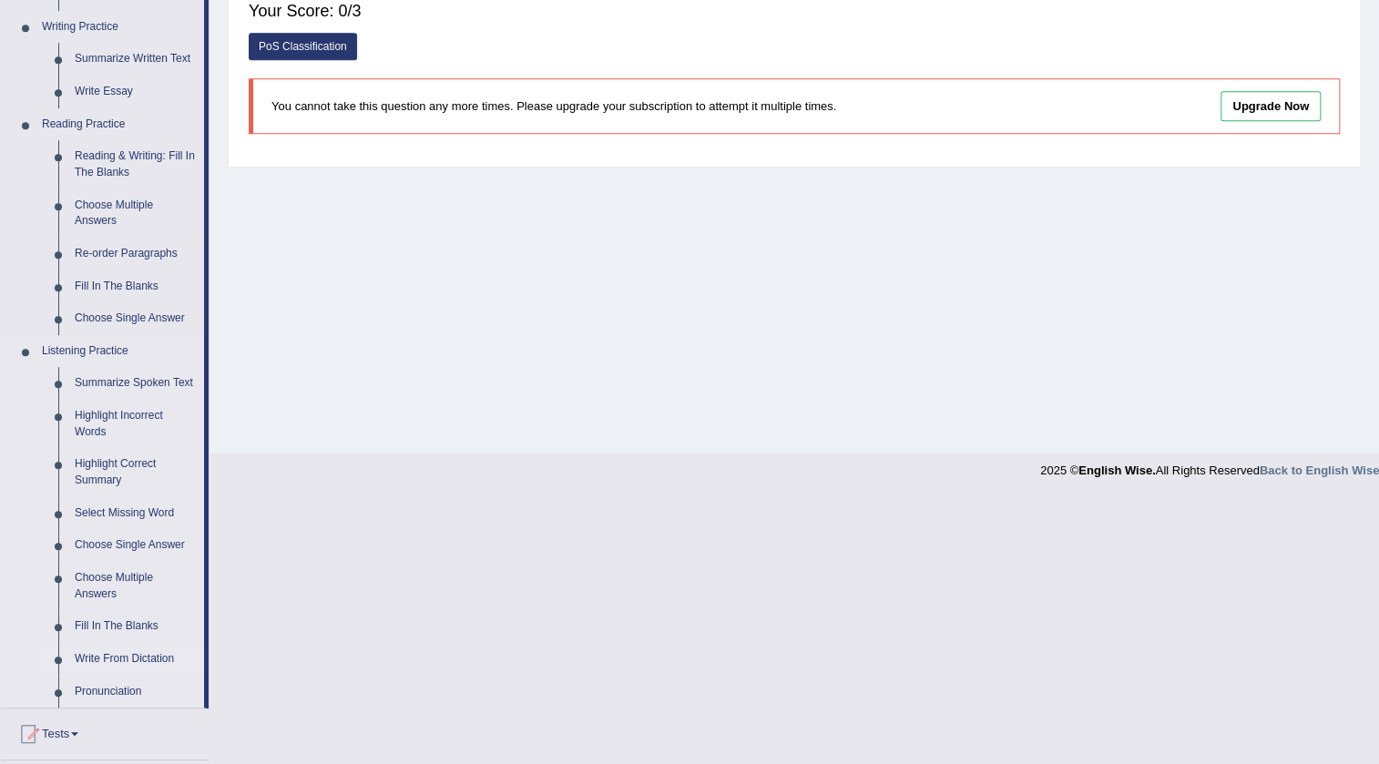
scroll to position [661, 0]
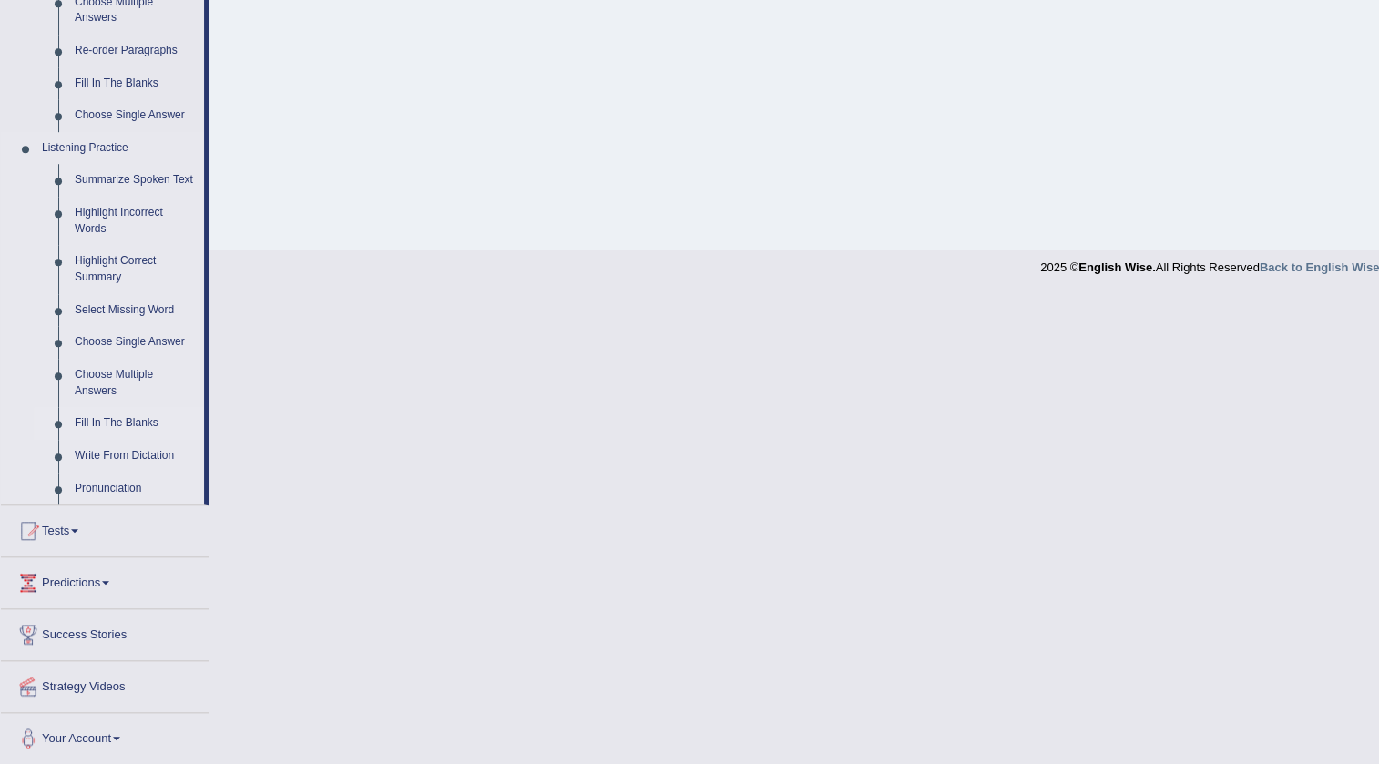
click at [137, 421] on link "Fill In The Blanks" at bounding box center [135, 423] width 138 height 33
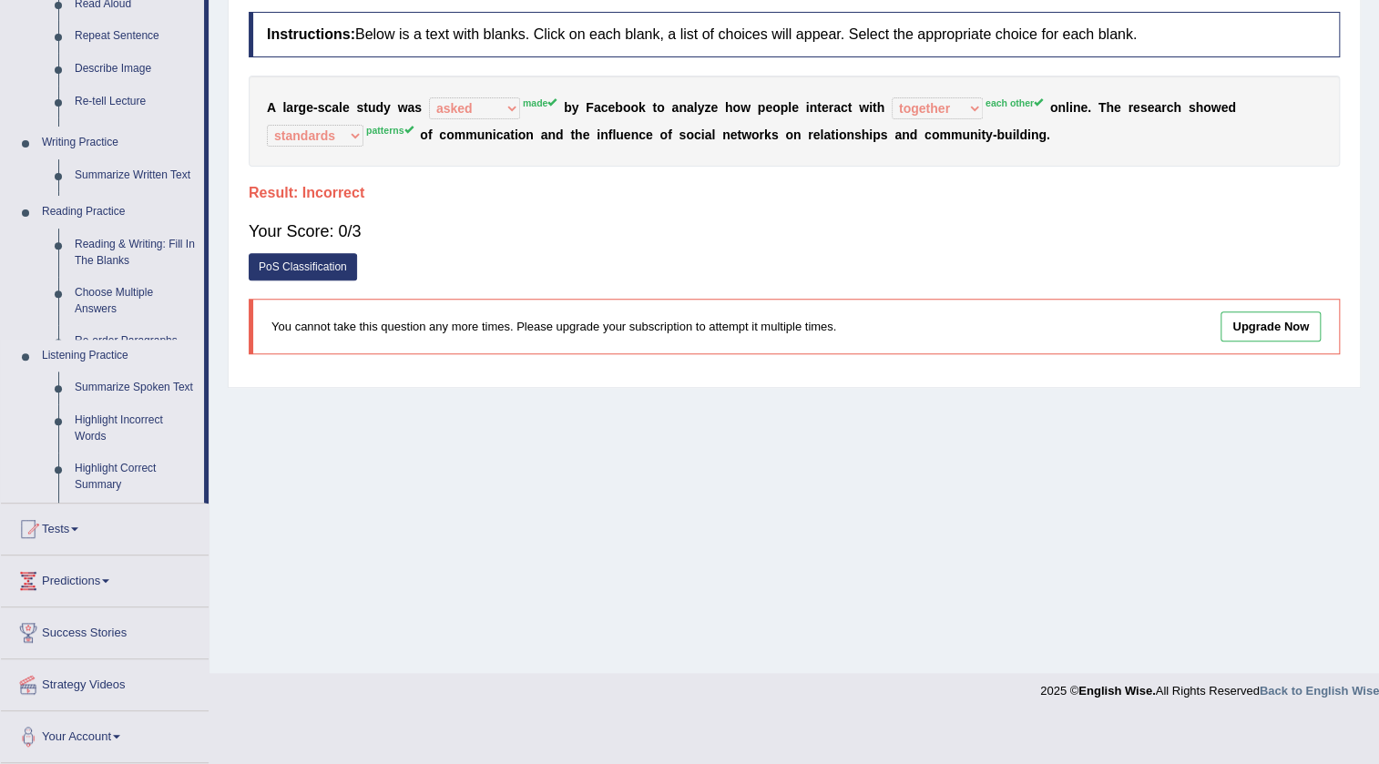
scroll to position [191, 0]
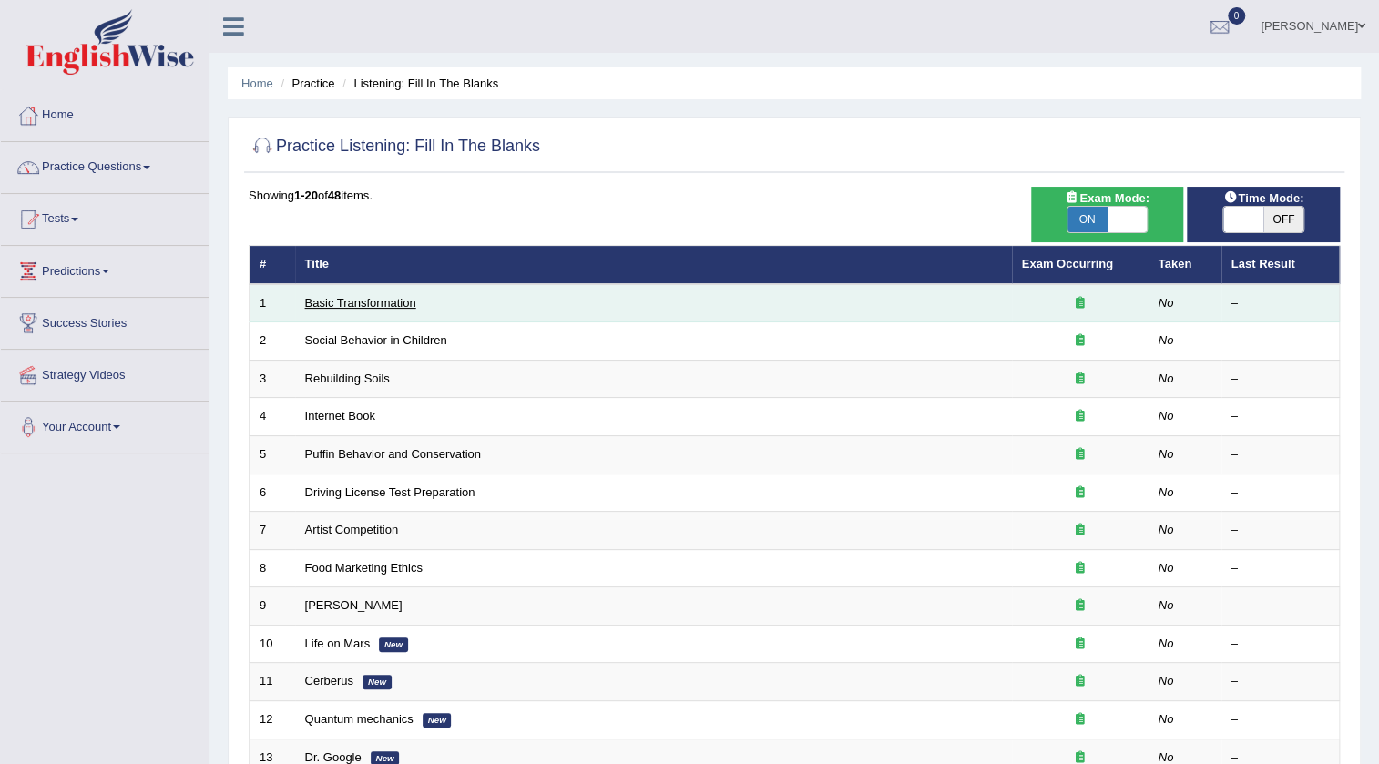
click at [308, 302] on link "Basic Transformation" at bounding box center [360, 303] width 111 height 14
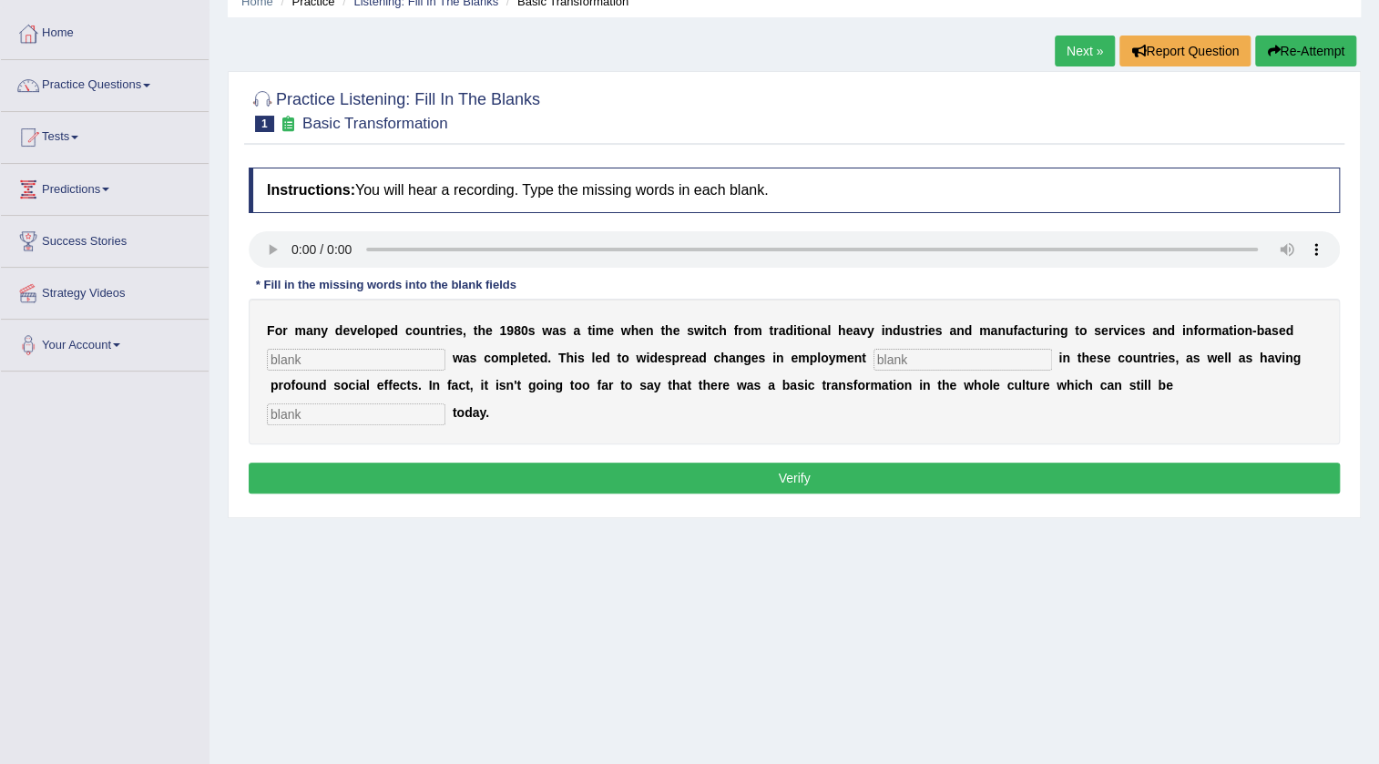
click at [569, 413] on div "F o r m a n y d e v e l o p e d c o u n t r i e s , t h e 1 9 8 0 s w a s a t i…" at bounding box center [794, 372] width 1091 height 146
click at [385, 366] on input "text" at bounding box center [356, 360] width 178 height 22
type input "enterprize"
click at [923, 359] on input "text" at bounding box center [962, 360] width 178 height 22
type input "pattern"
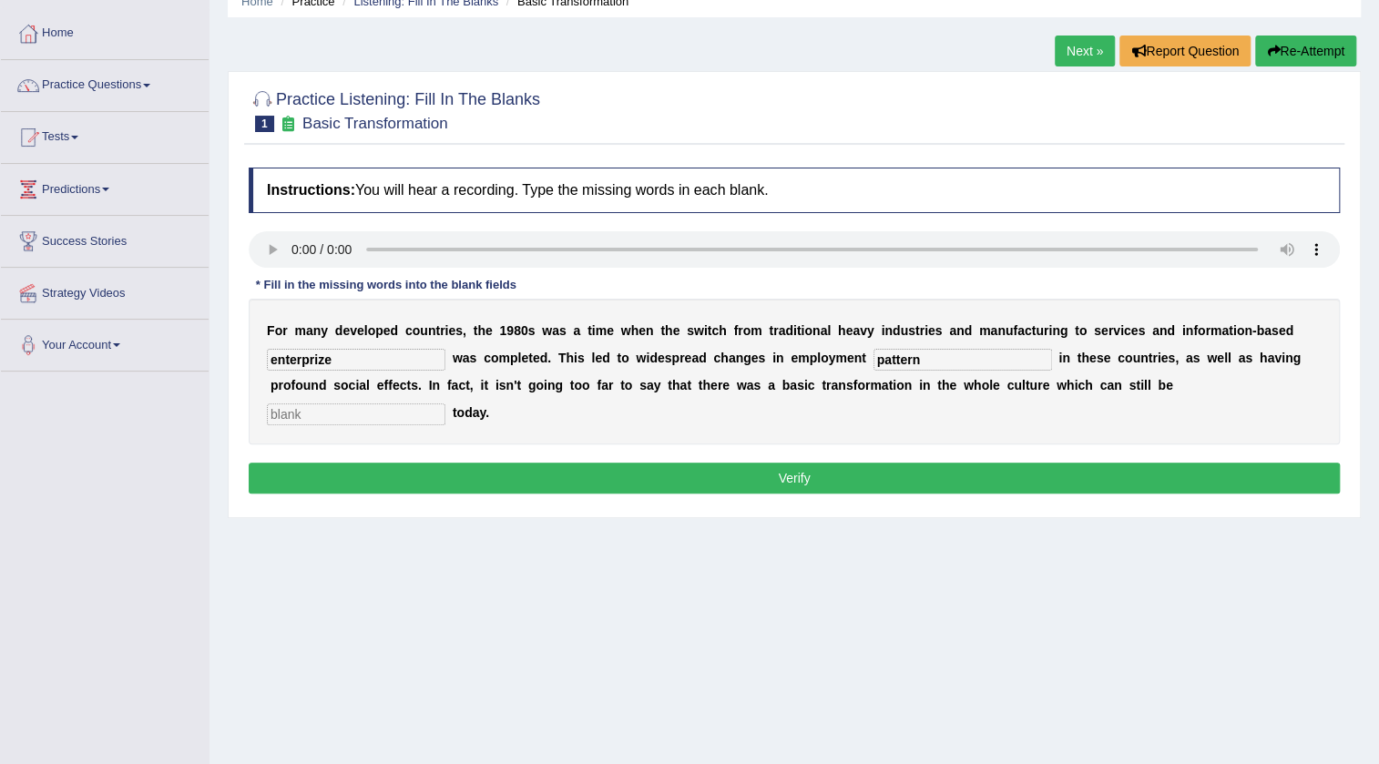
click at [386, 415] on input "text" at bounding box center [356, 414] width 178 height 22
type input "obessed"
click at [382, 467] on button "Verify" at bounding box center [794, 478] width 1091 height 31
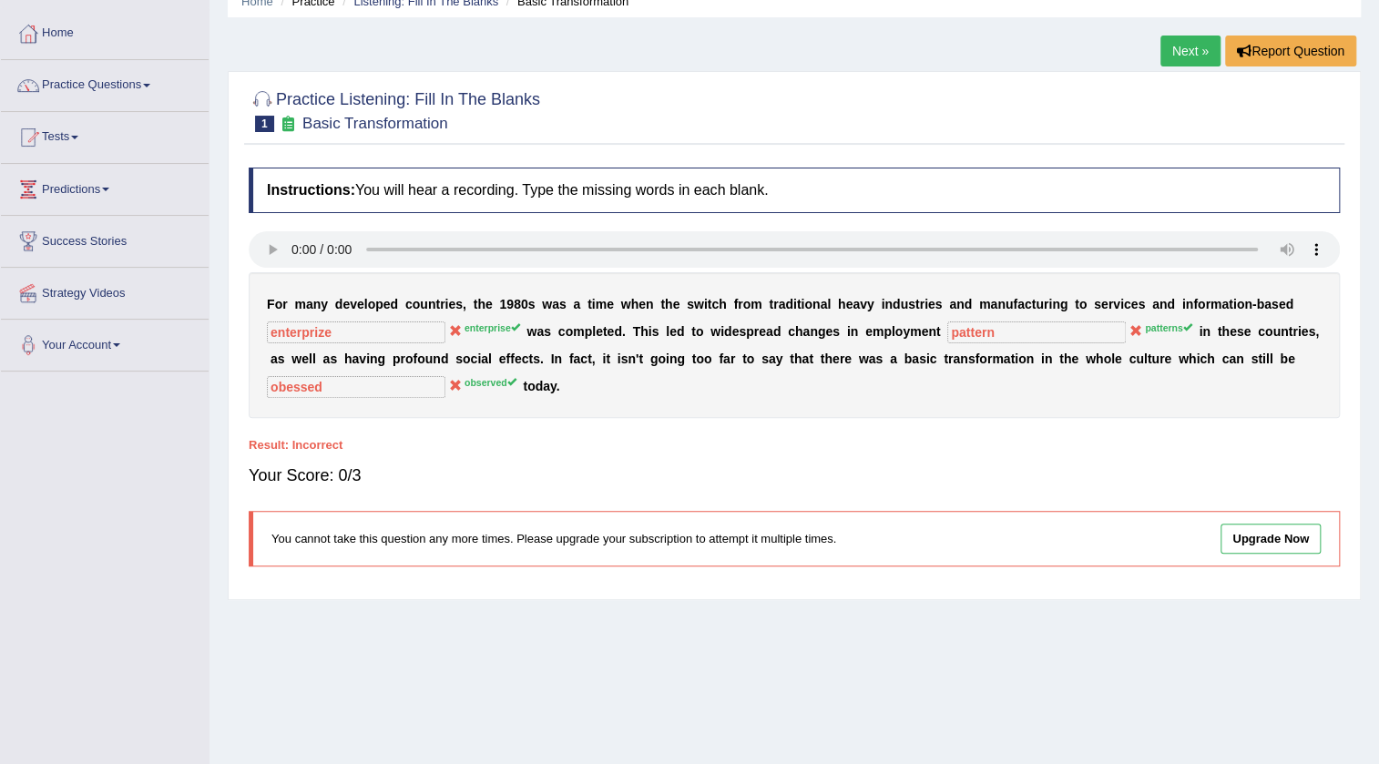
drag, startPoint x: 568, startPoint y: 355, endPoint x: 611, endPoint y: 362, distance: 43.3
click at [606, 362] on div "F o r m a n y d e v e l o p e d c o u n t r i e s , t h e 1 9 8 0 s w a s a t i…" at bounding box center [794, 345] width 1091 height 146
click at [118, 97] on link "Practice Questions" at bounding box center [105, 83] width 208 height 46
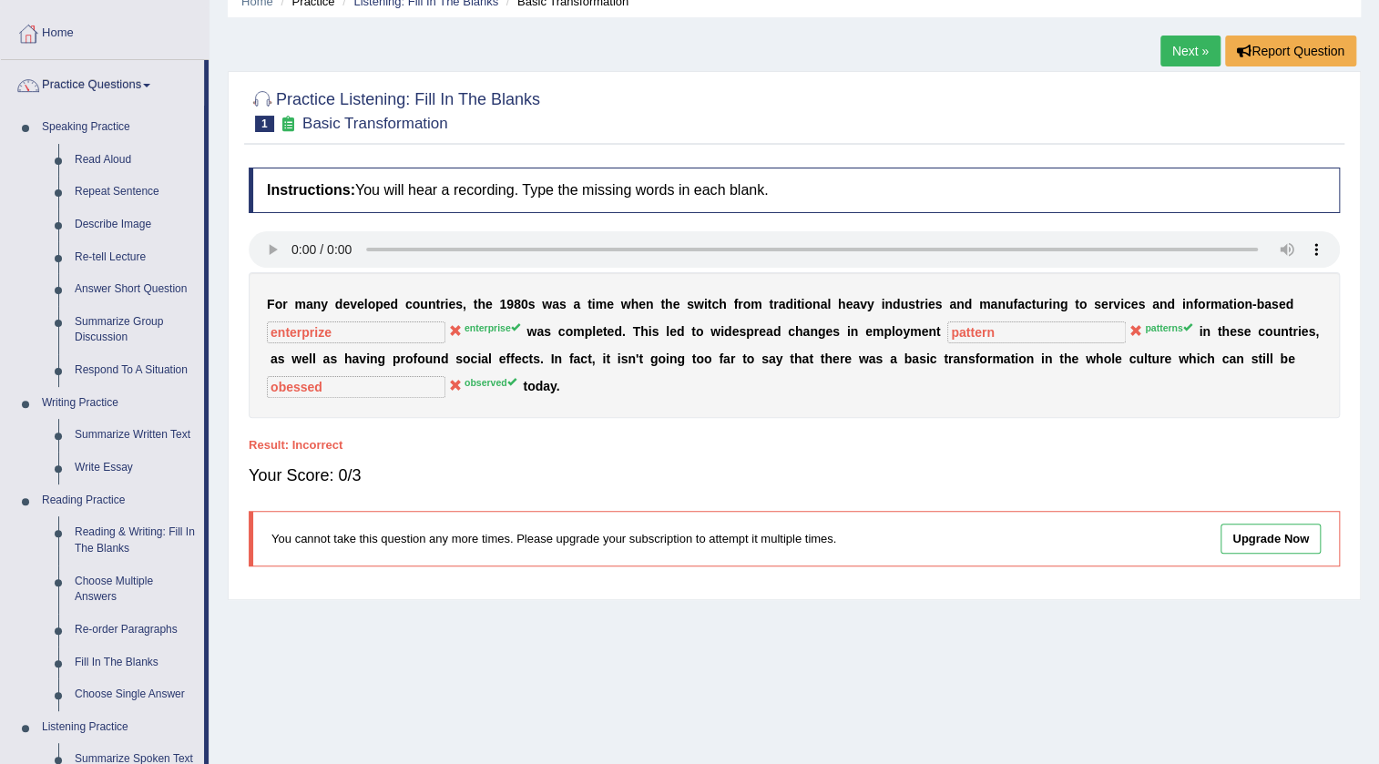
click at [607, 400] on div "F o r m a n y d e v e l o p e d c o u n t r i e s , t h e 1 9 8 0 s w a s a t i…" at bounding box center [794, 345] width 1091 height 146
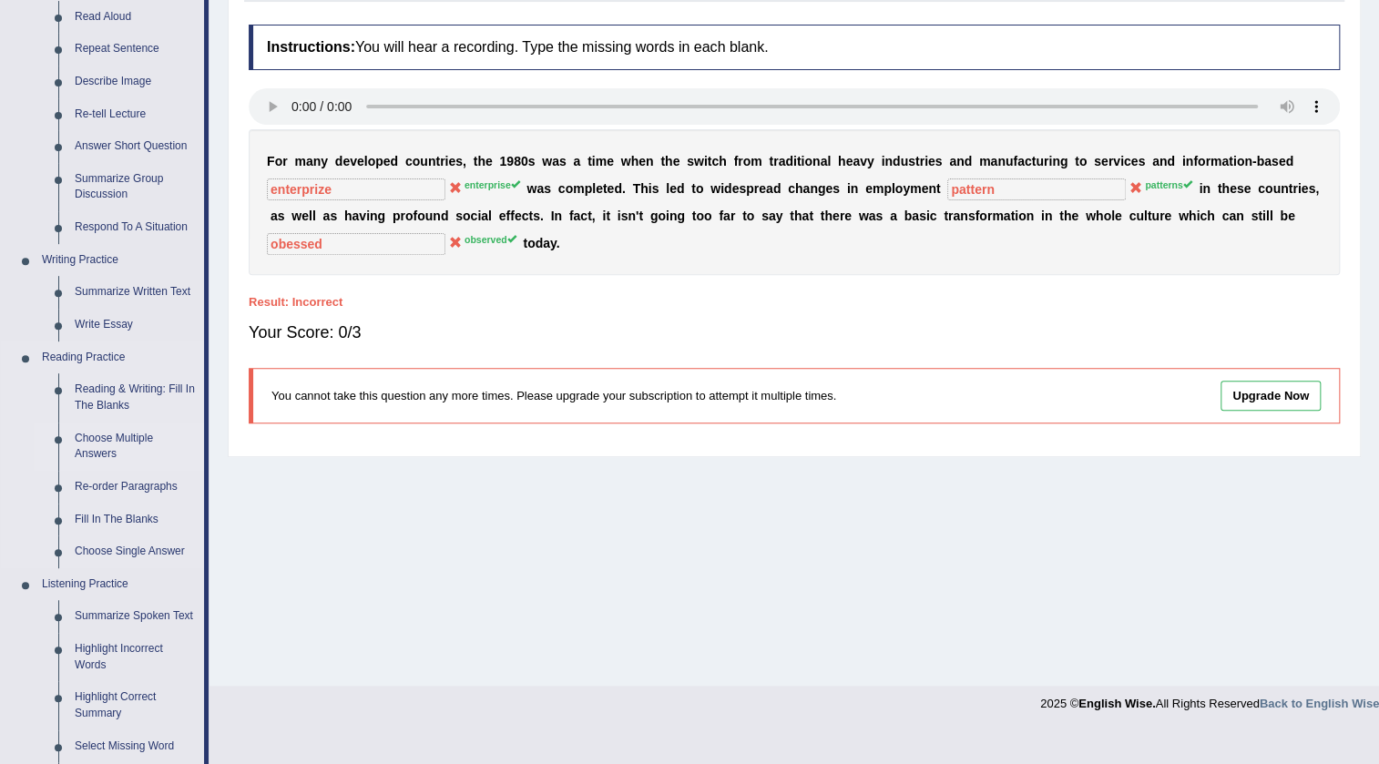
scroll to position [579, 0]
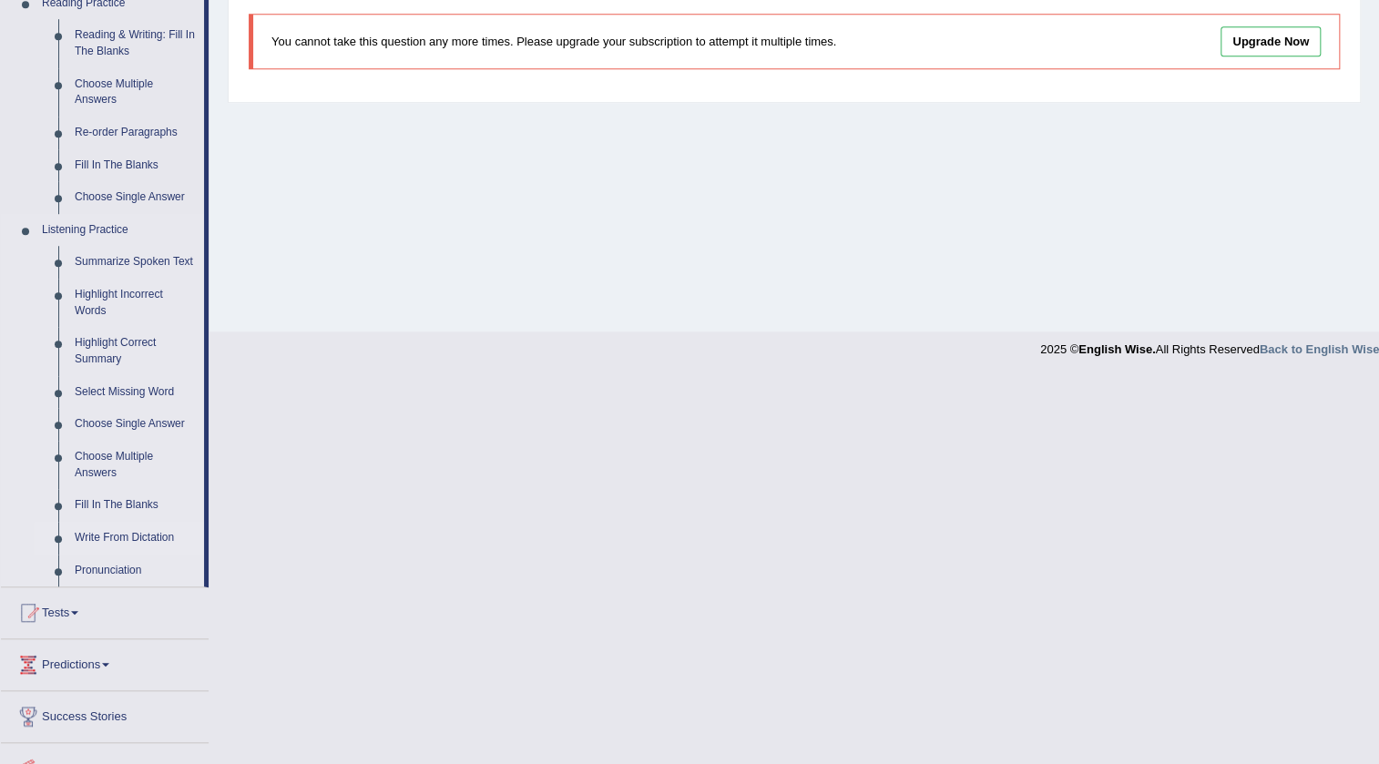
click at [101, 537] on link "Write From Dictation" at bounding box center [135, 538] width 138 height 33
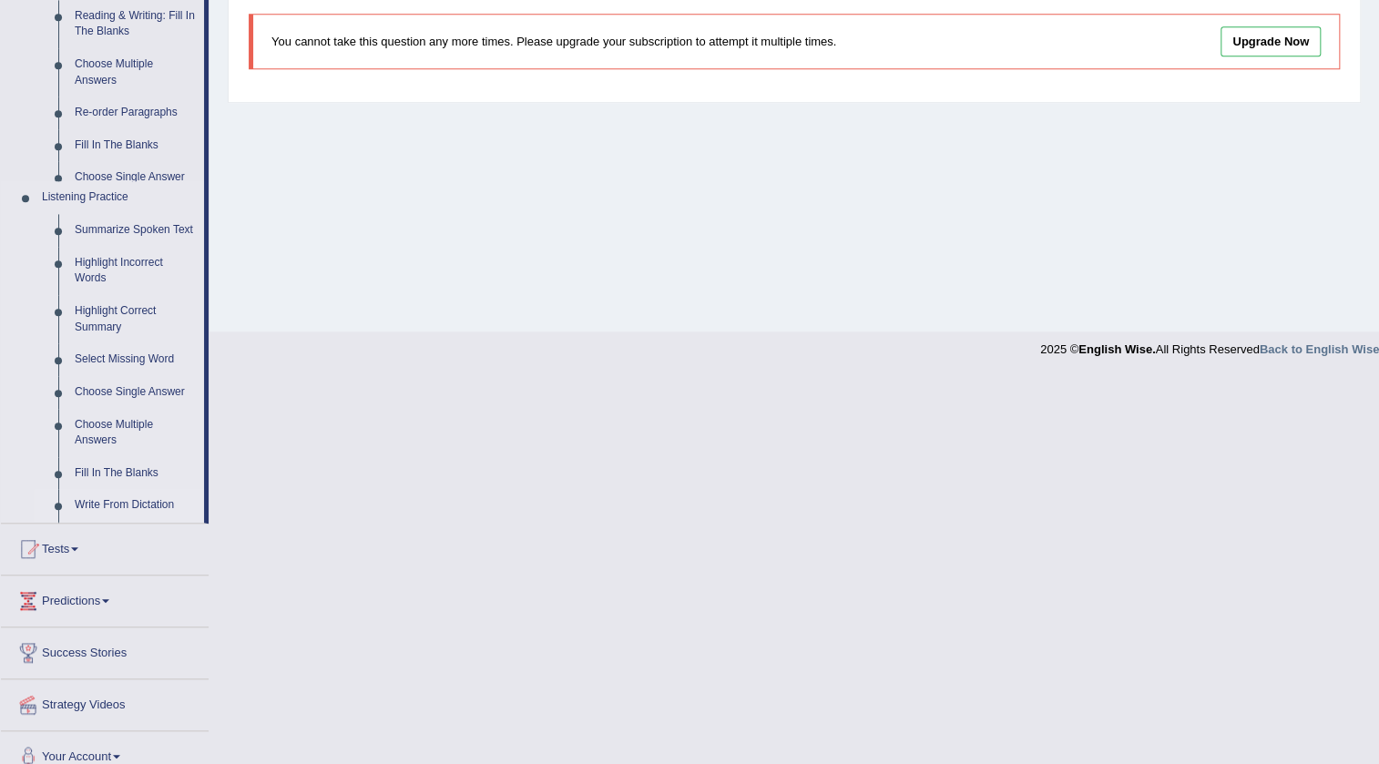
scroll to position [191, 0]
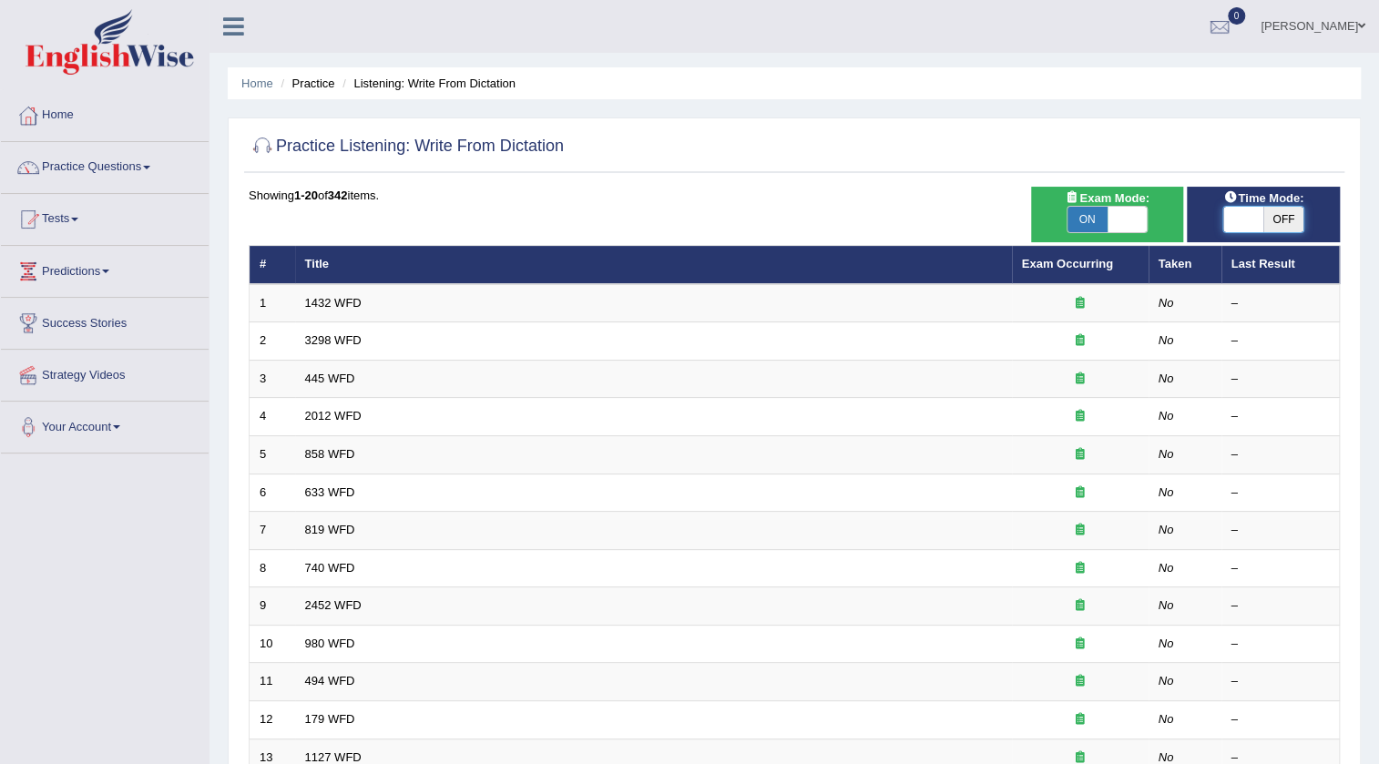
click at [1228, 222] on span at bounding box center [1243, 219] width 40 height 25
checkbox input "true"
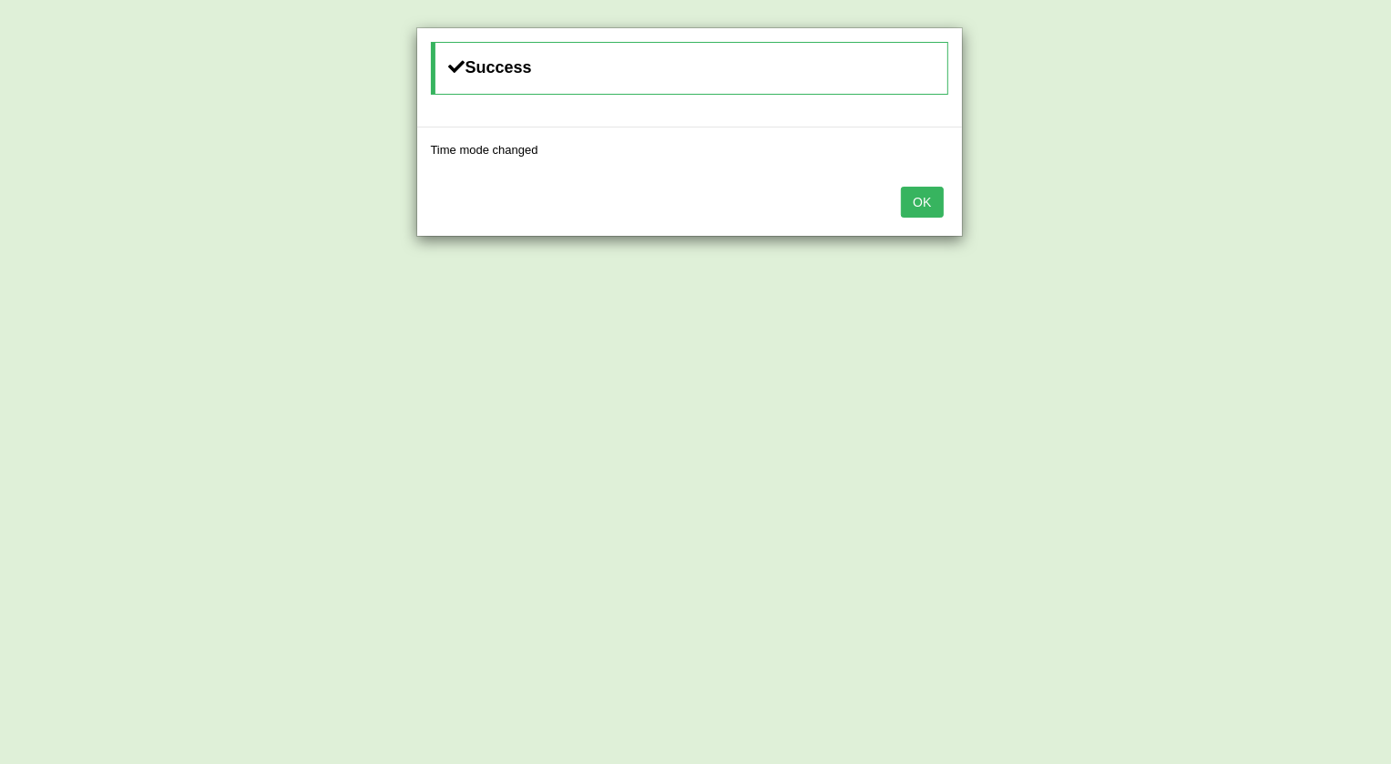
click at [913, 204] on button "OK" at bounding box center [922, 202] width 42 height 31
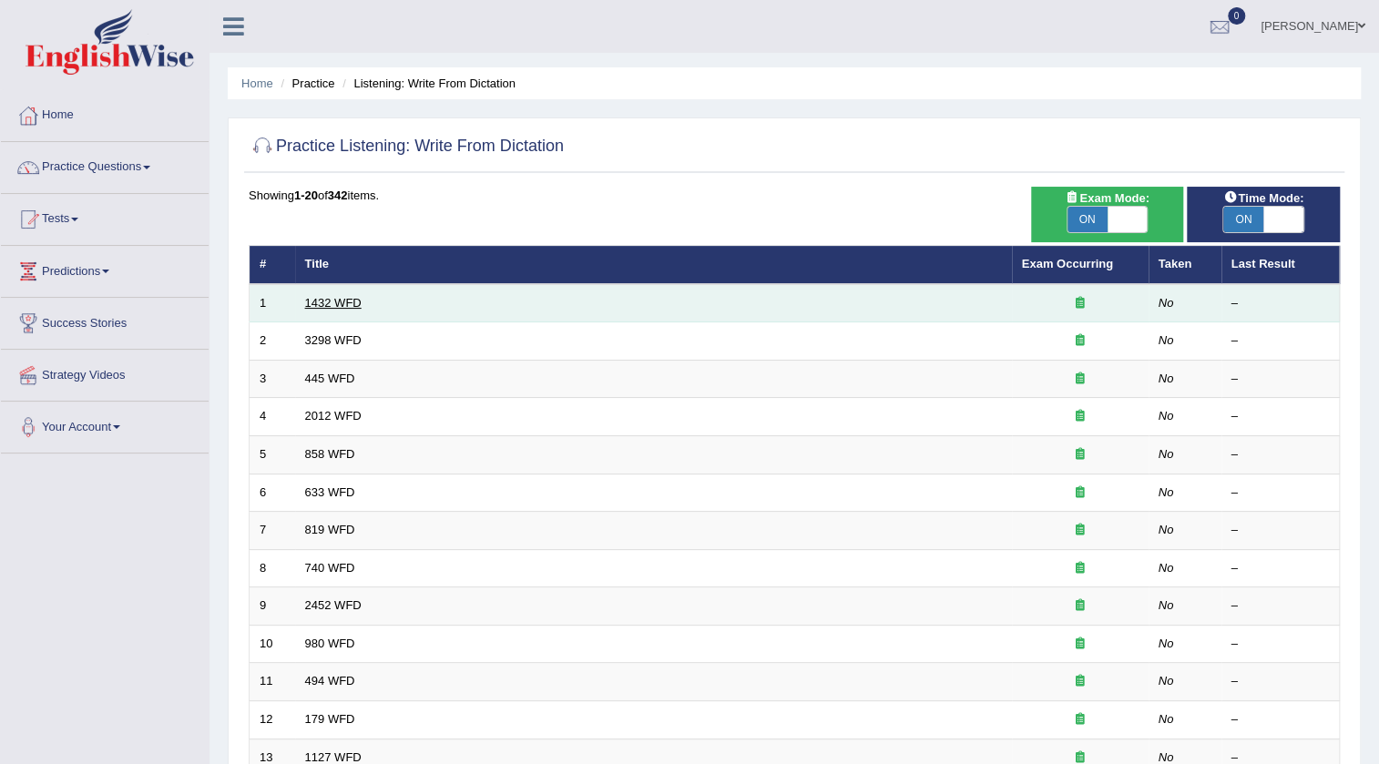
click at [352, 305] on link "1432 WFD" at bounding box center [333, 303] width 56 height 14
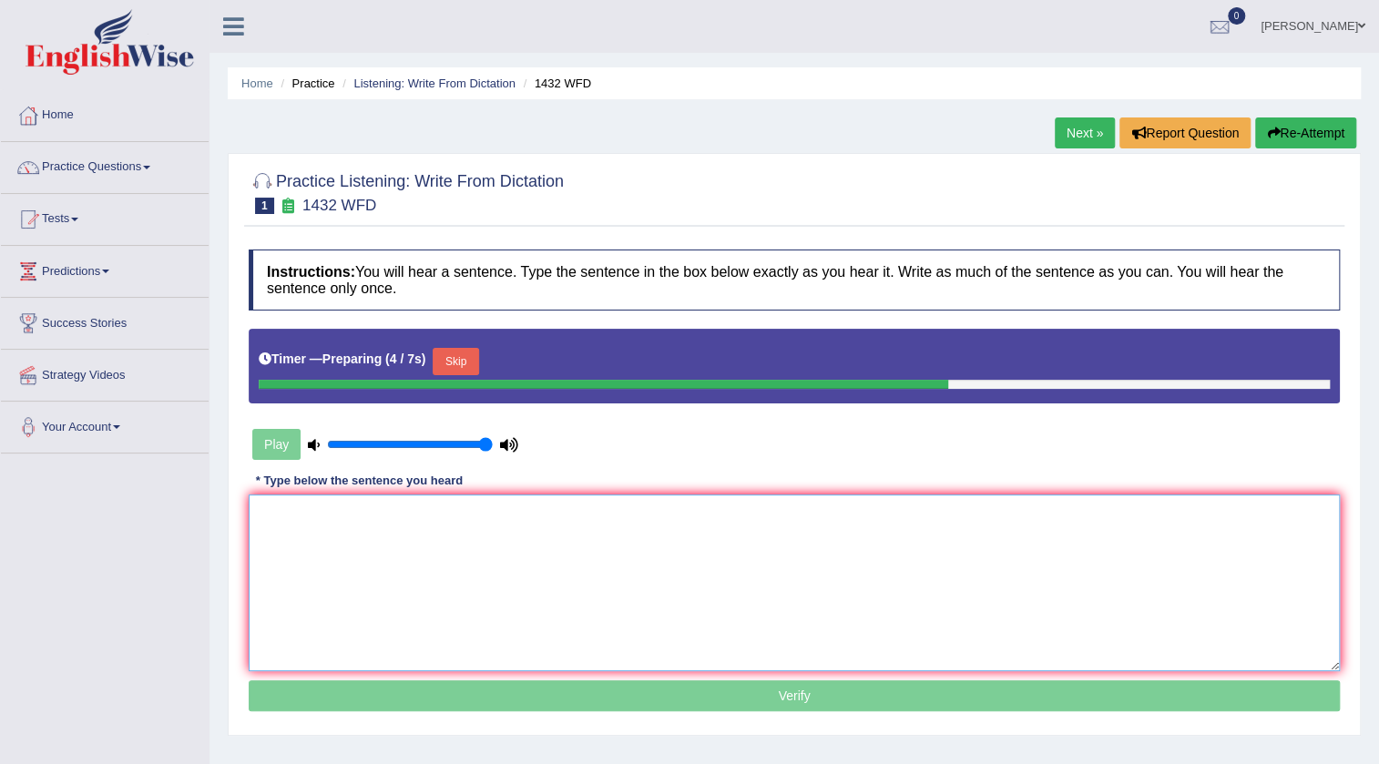
click at [490, 549] on textarea at bounding box center [794, 583] width 1091 height 177
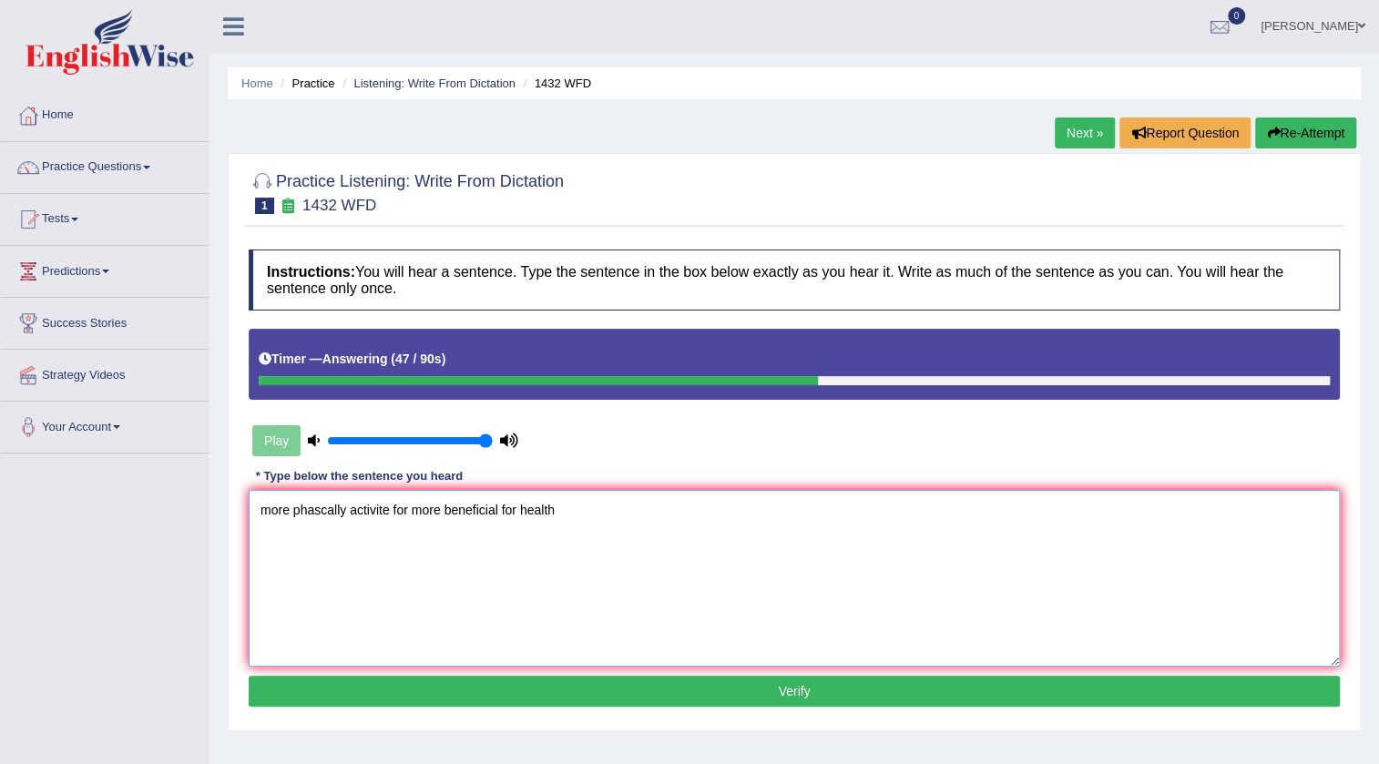
type textarea "more phascally activite for more beneficial for health"
click at [678, 696] on button "Verify" at bounding box center [794, 691] width 1091 height 31
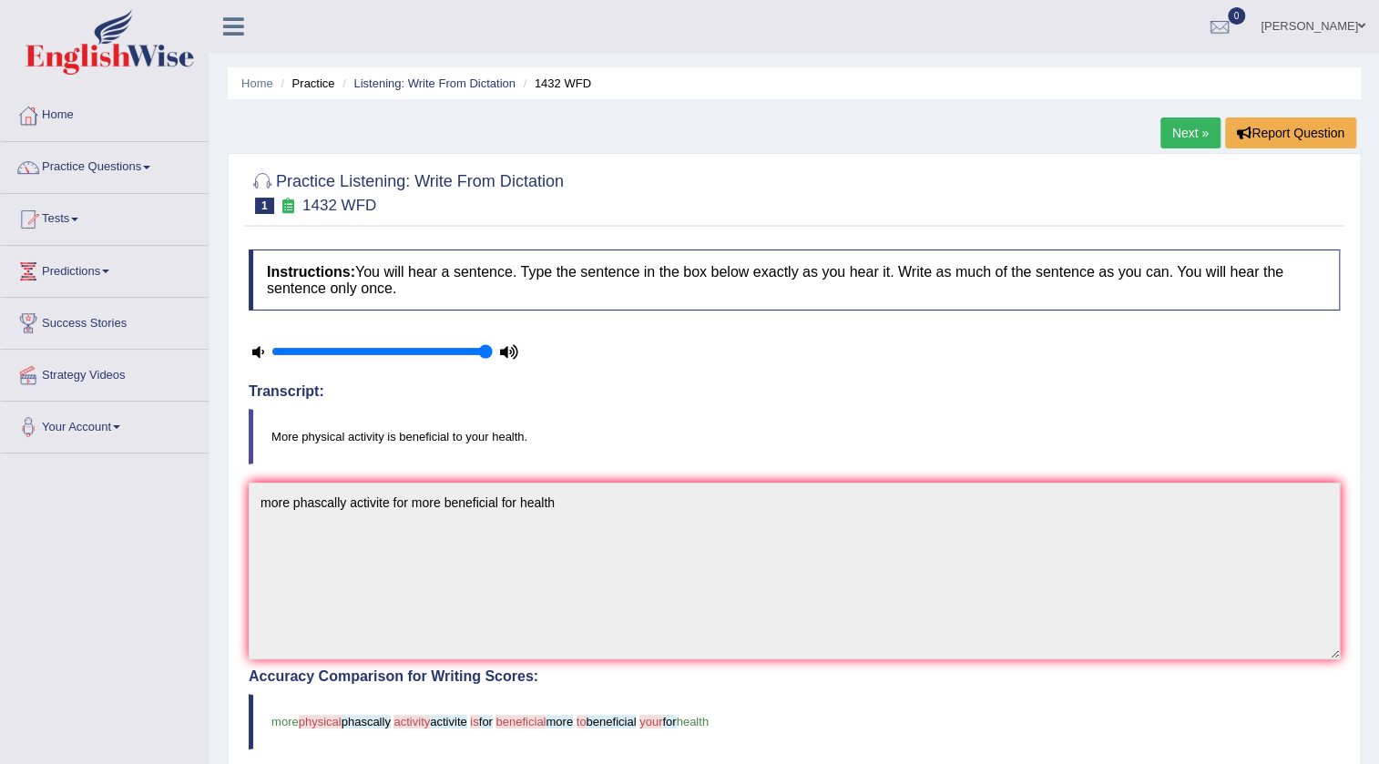
click at [1183, 138] on link "Next »" at bounding box center [1190, 132] width 60 height 31
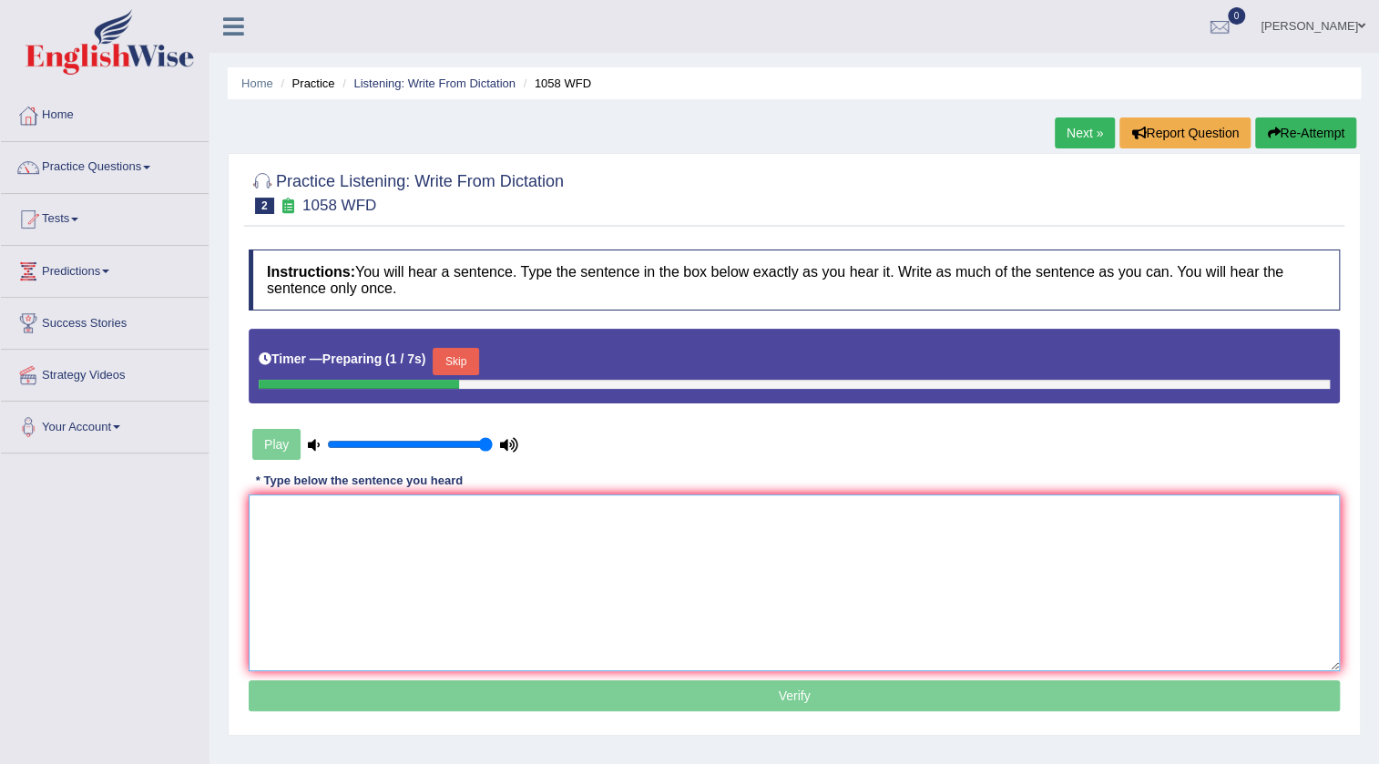
click at [447, 581] on textarea at bounding box center [794, 583] width 1091 height 177
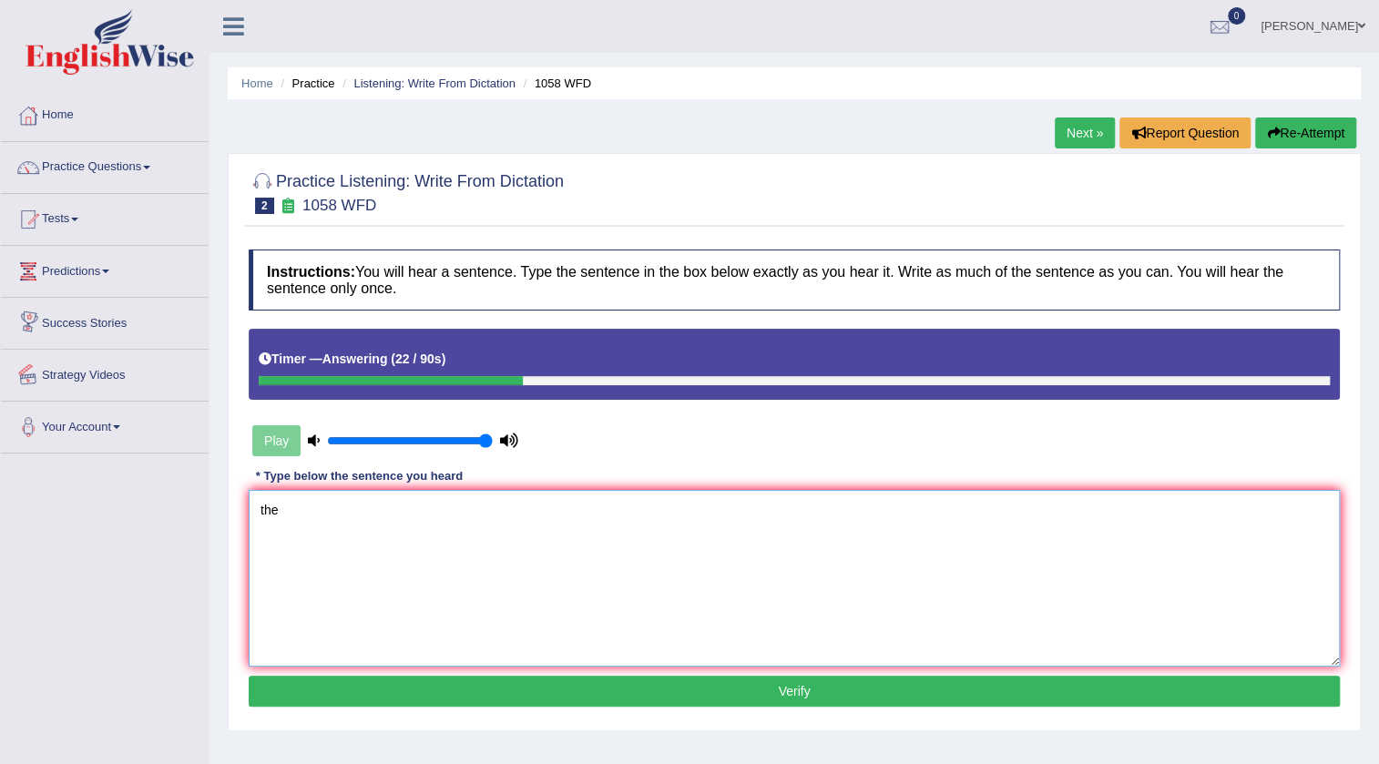
click at [397, 622] on textarea "the" at bounding box center [794, 578] width 1091 height 177
type textarea "t"
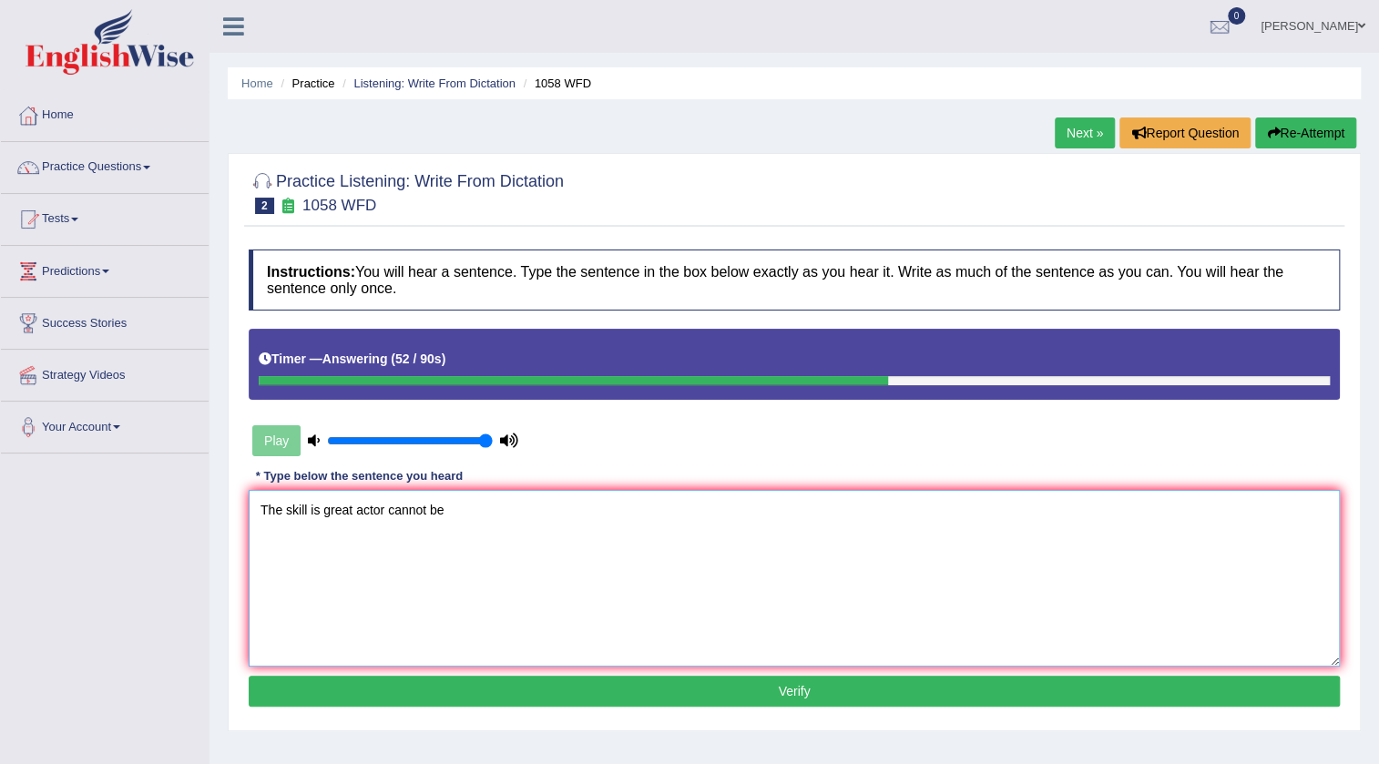
type textarea "The skill is great actor cannot be"
click at [809, 707] on div "Instructions: You will hear a sentence. Type the sentence in the box below exac…" at bounding box center [794, 480] width 1100 height 481
click at [806, 683] on button "Verify" at bounding box center [794, 691] width 1091 height 31
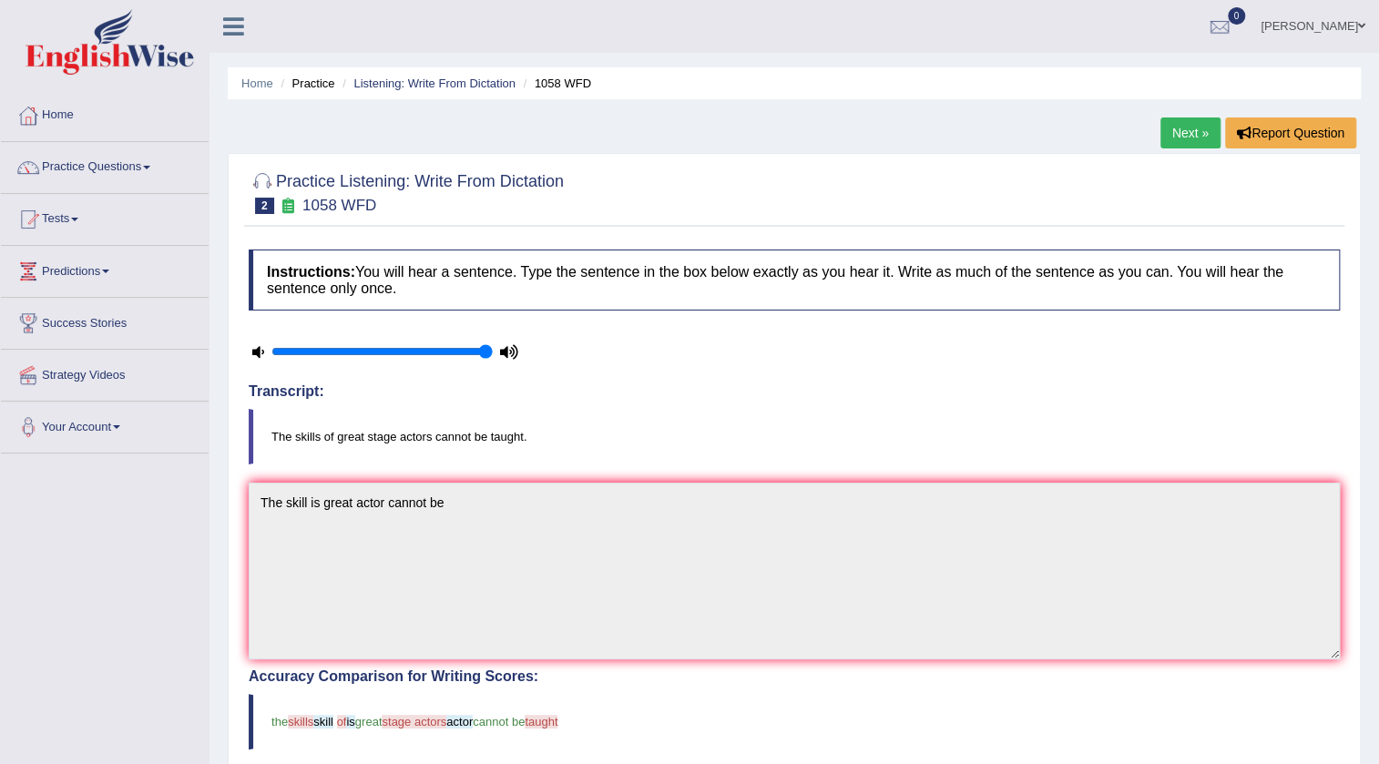
click at [1324, 18] on link "[PERSON_NAME]" at bounding box center [1313, 23] width 132 height 47
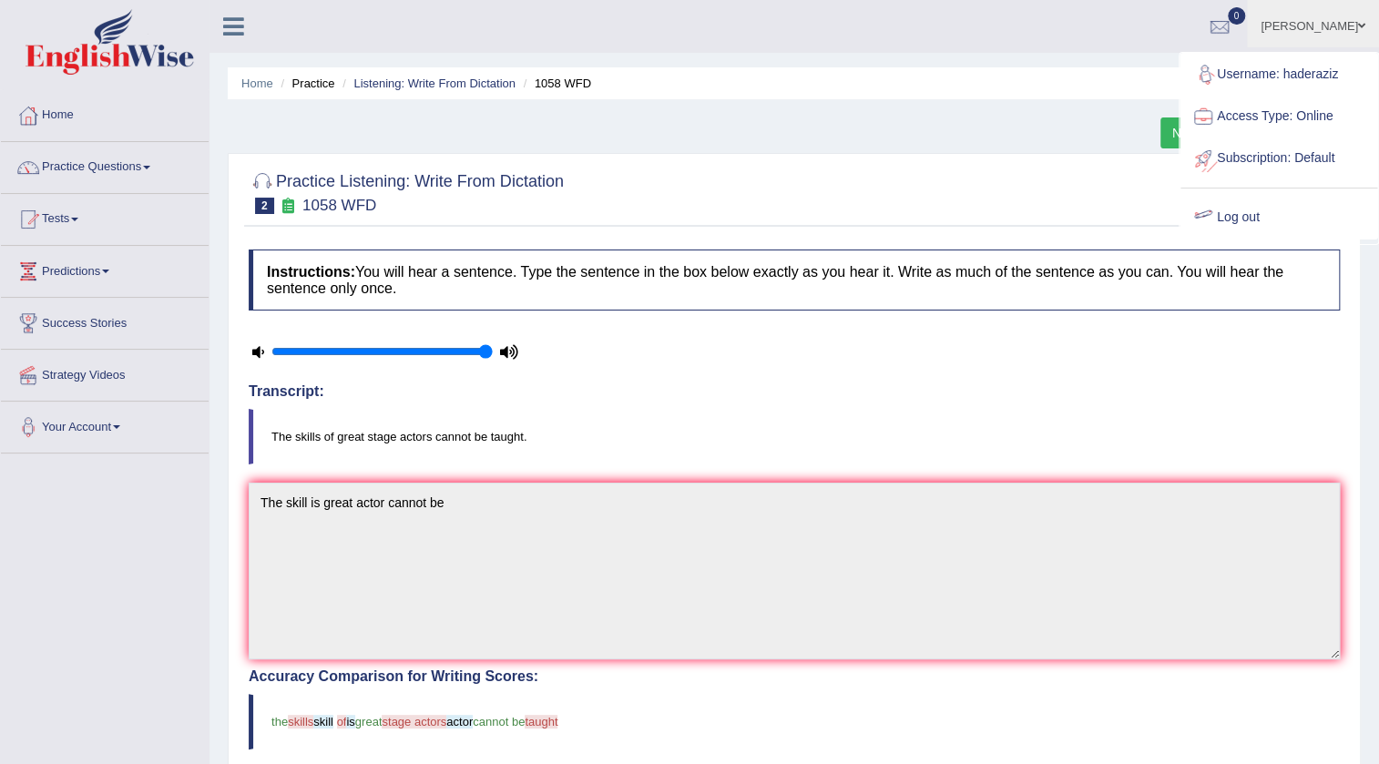
click at [1248, 221] on link "Log out" at bounding box center [1278, 218] width 197 height 42
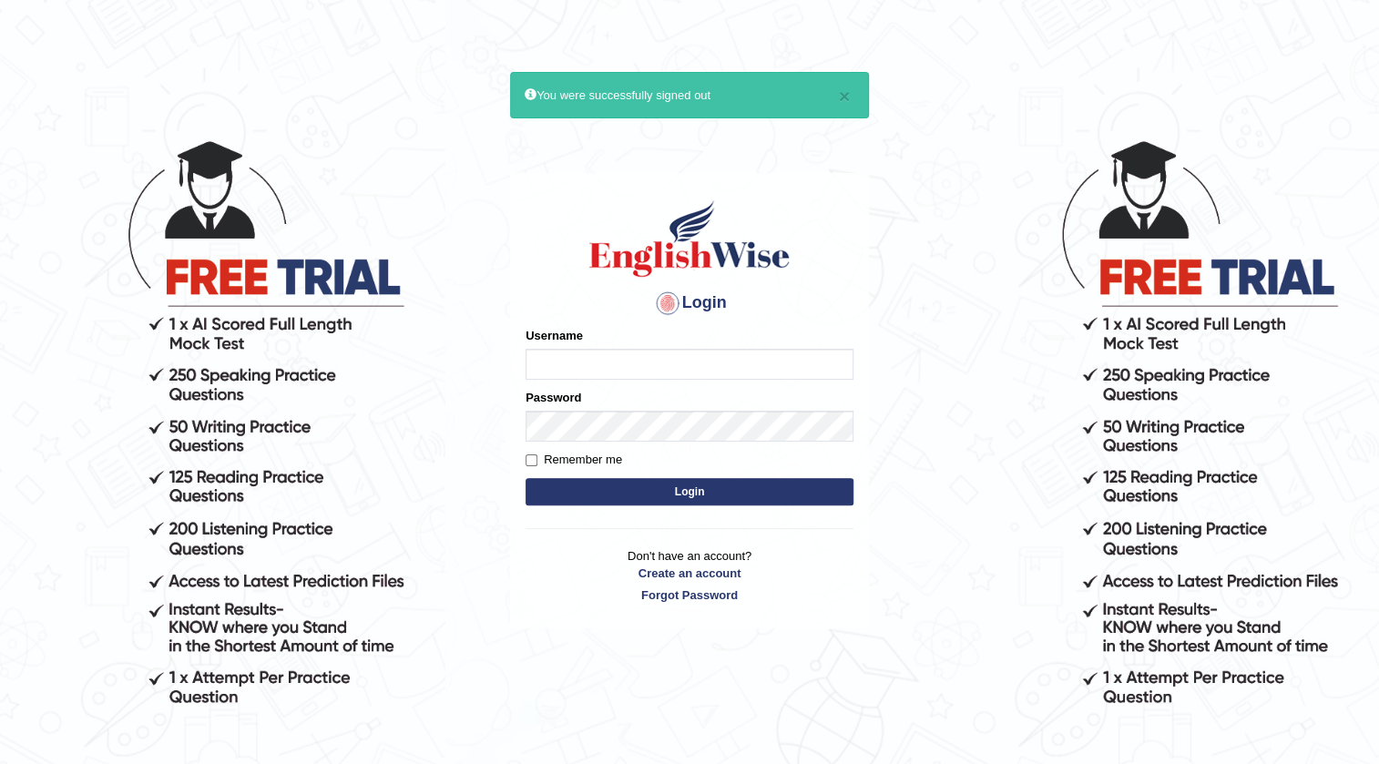
click at [567, 366] on input "Username" at bounding box center [689, 364] width 328 height 31
type input "Surbhi1315"
click at [653, 485] on button "Login" at bounding box center [689, 491] width 328 height 27
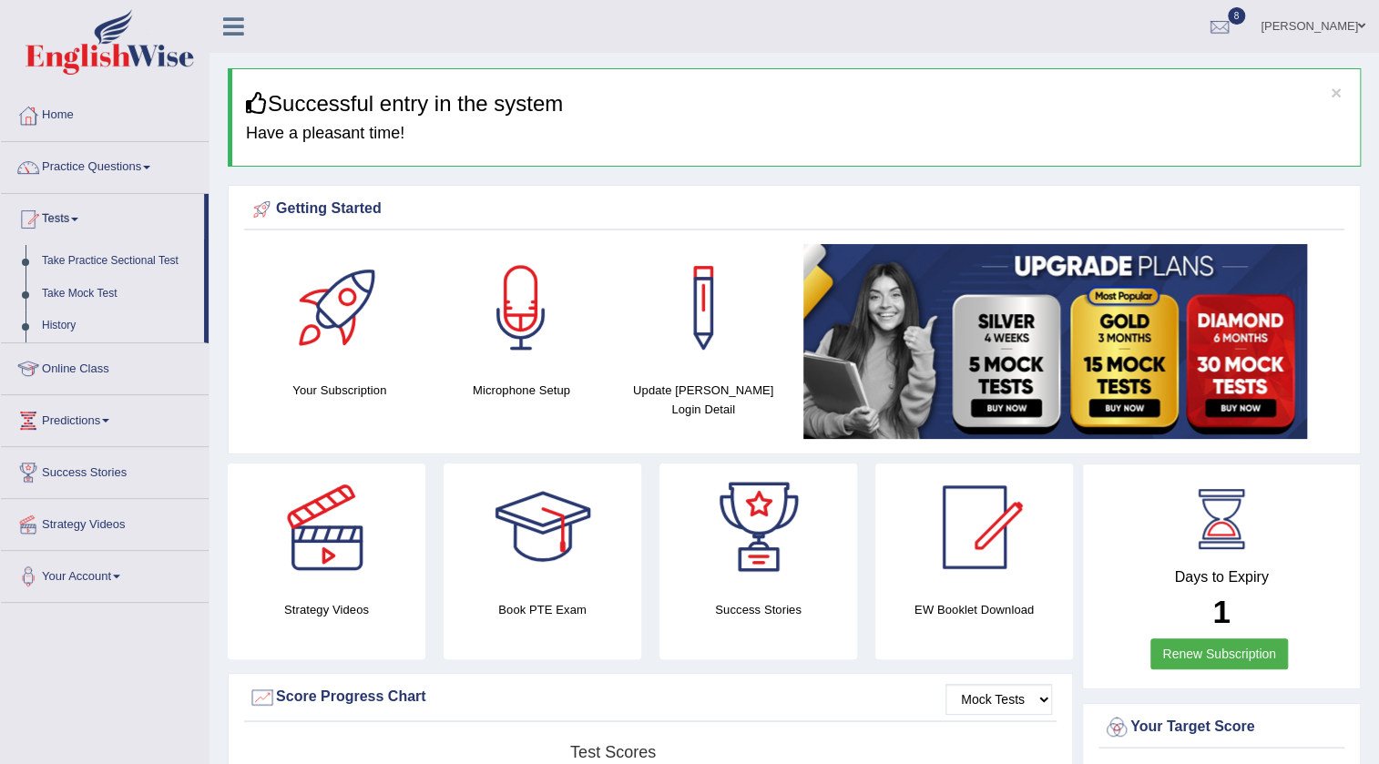
click at [66, 323] on link "History" at bounding box center [119, 326] width 170 height 33
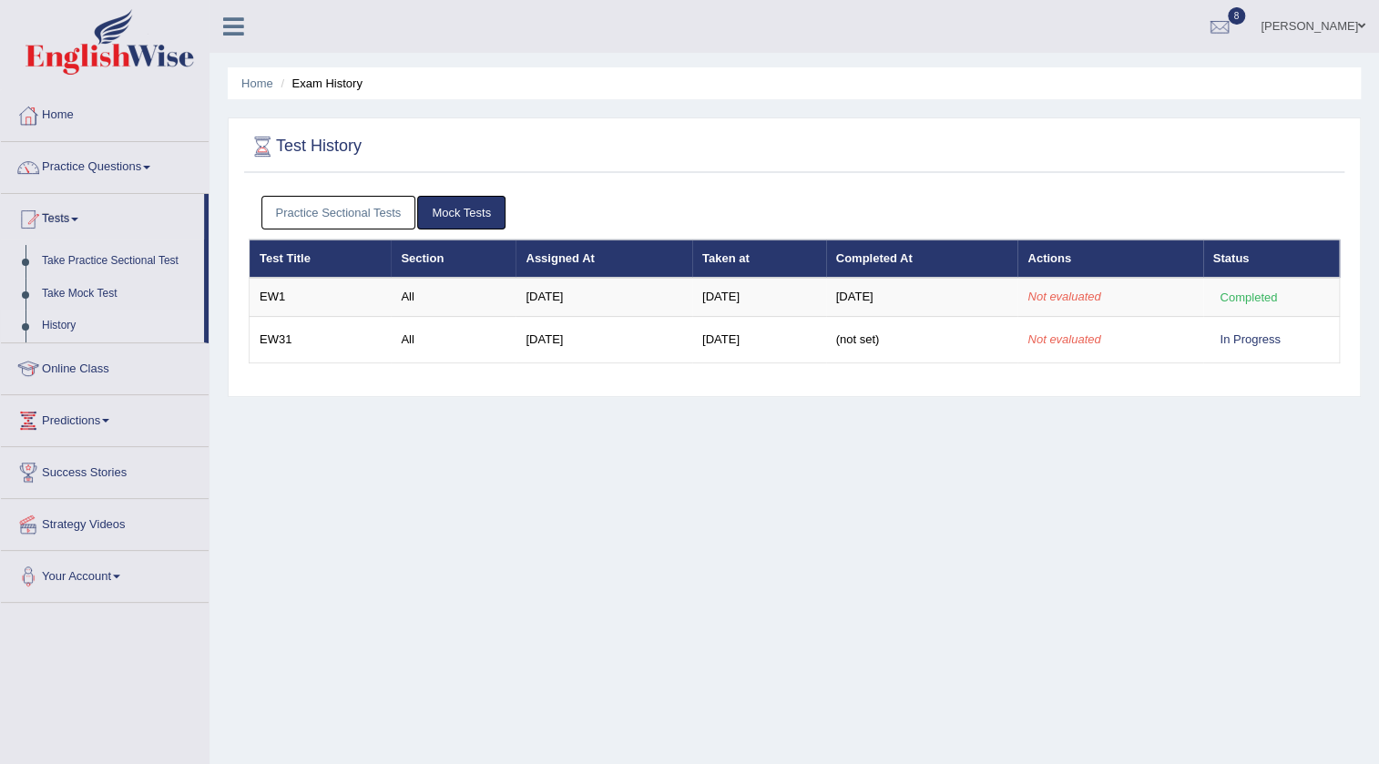
click at [324, 207] on link "Practice Sectional Tests" at bounding box center [338, 213] width 155 height 34
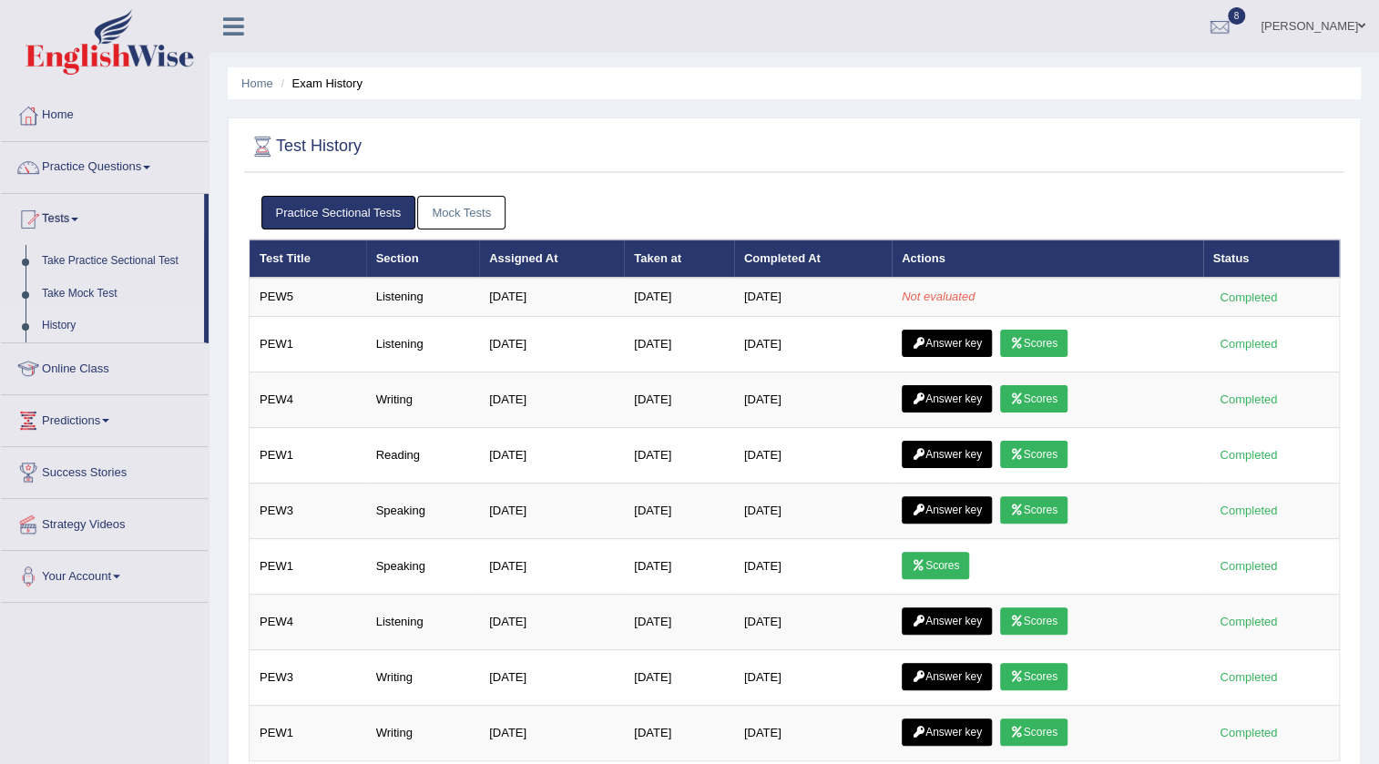
click at [436, 213] on link "Mock Tests" at bounding box center [461, 213] width 88 height 34
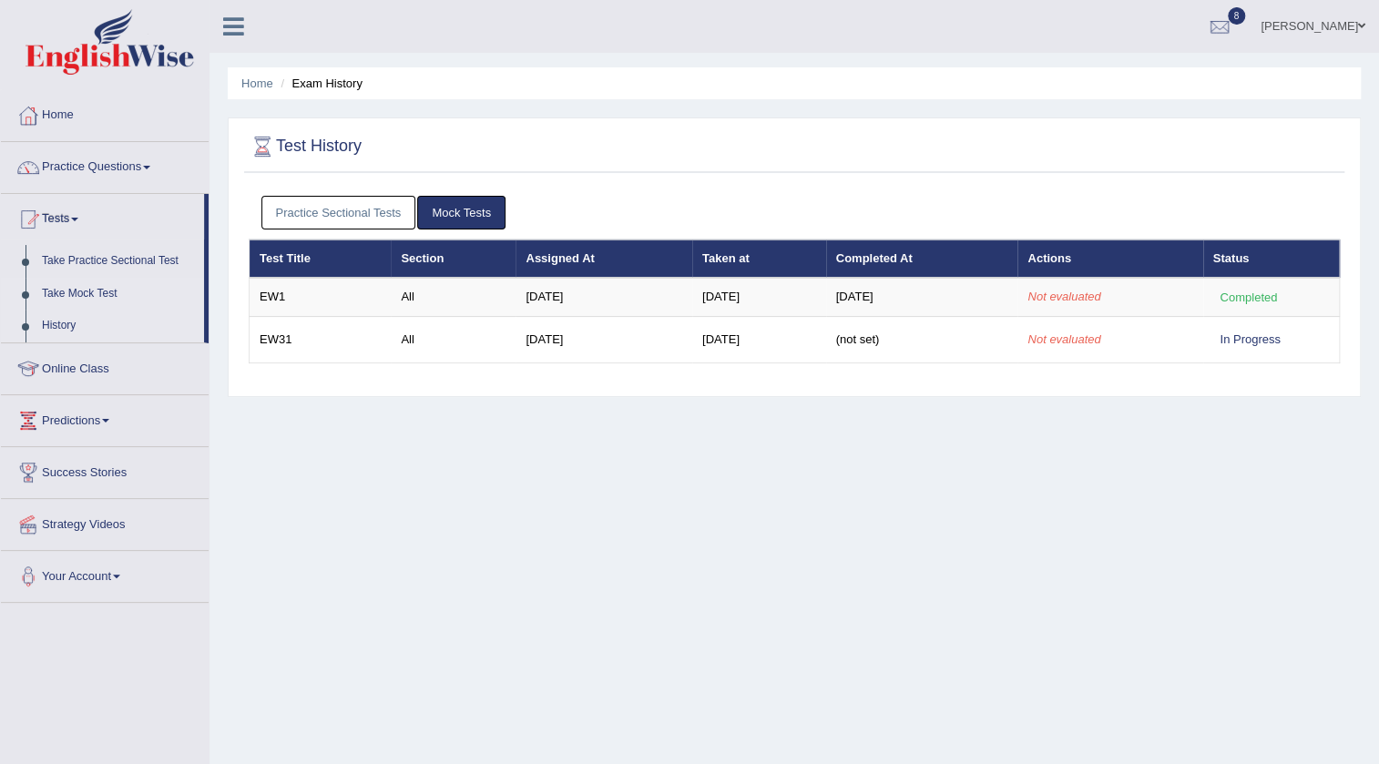
click at [75, 291] on link "Take Mock Test" at bounding box center [119, 294] width 170 height 33
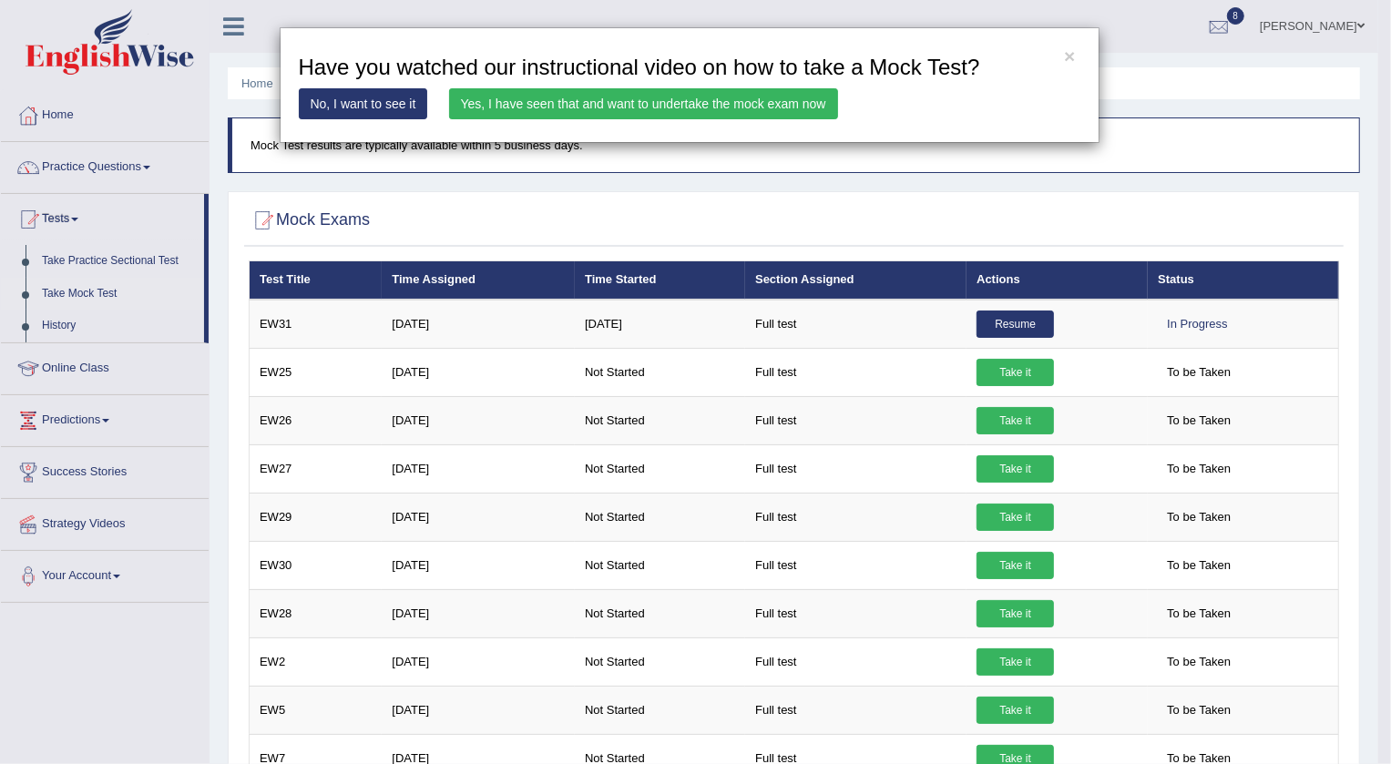
click at [739, 108] on link "Yes, I have seen that and want to undertake the mock exam now" at bounding box center [643, 103] width 389 height 31
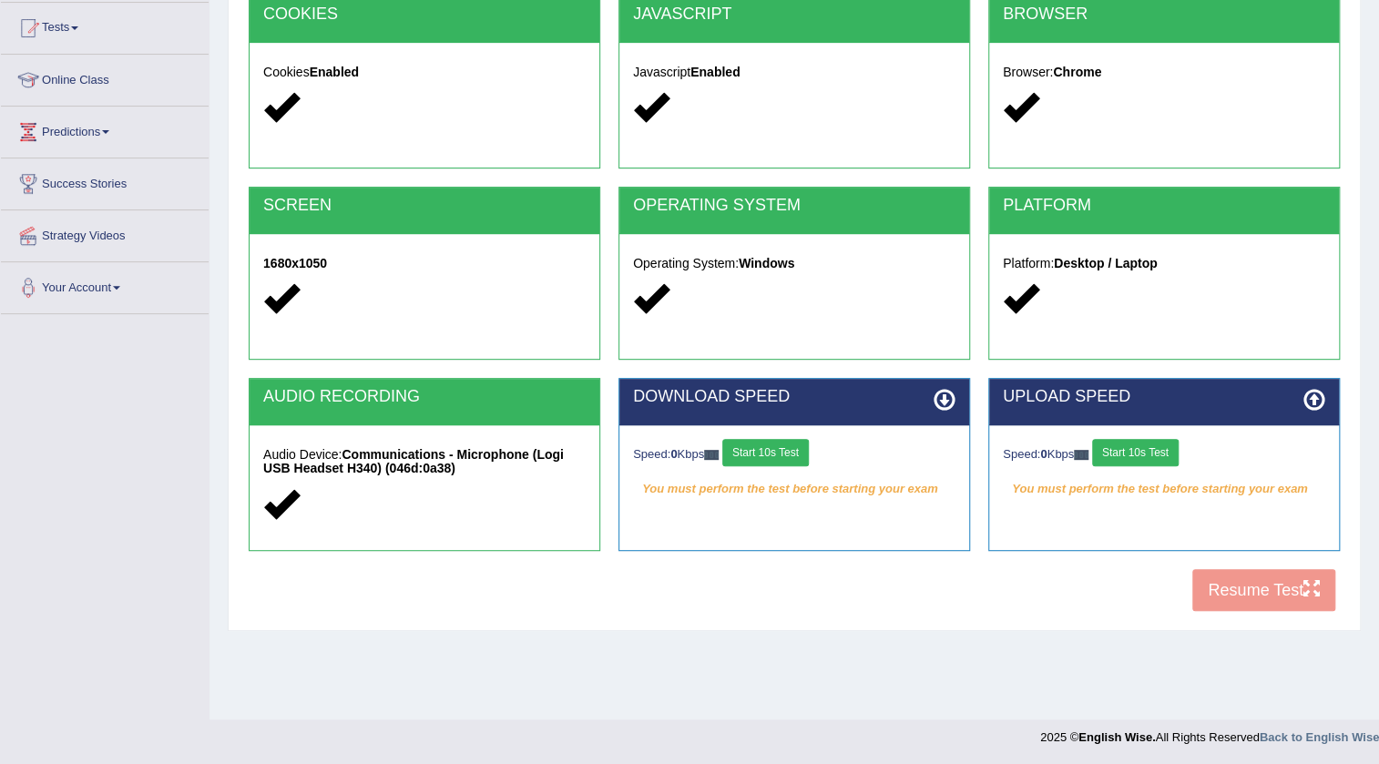
click at [791, 441] on button "Start 10s Test" at bounding box center [765, 452] width 87 height 27
click at [1131, 451] on button "Start 10s Test" at bounding box center [1135, 452] width 87 height 27
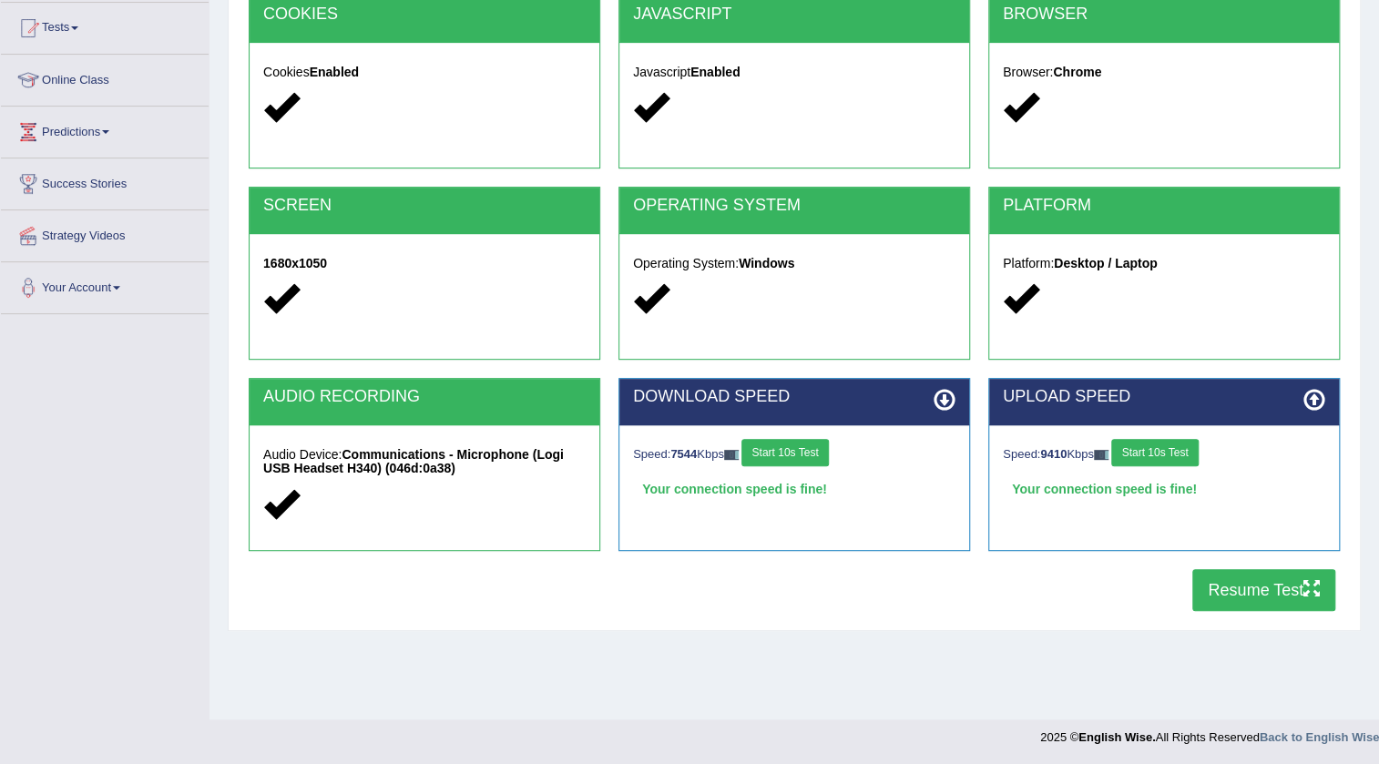
click at [1250, 586] on button "Resume Test" at bounding box center [1263, 590] width 143 height 42
